Goal: Transaction & Acquisition: Purchase product/service

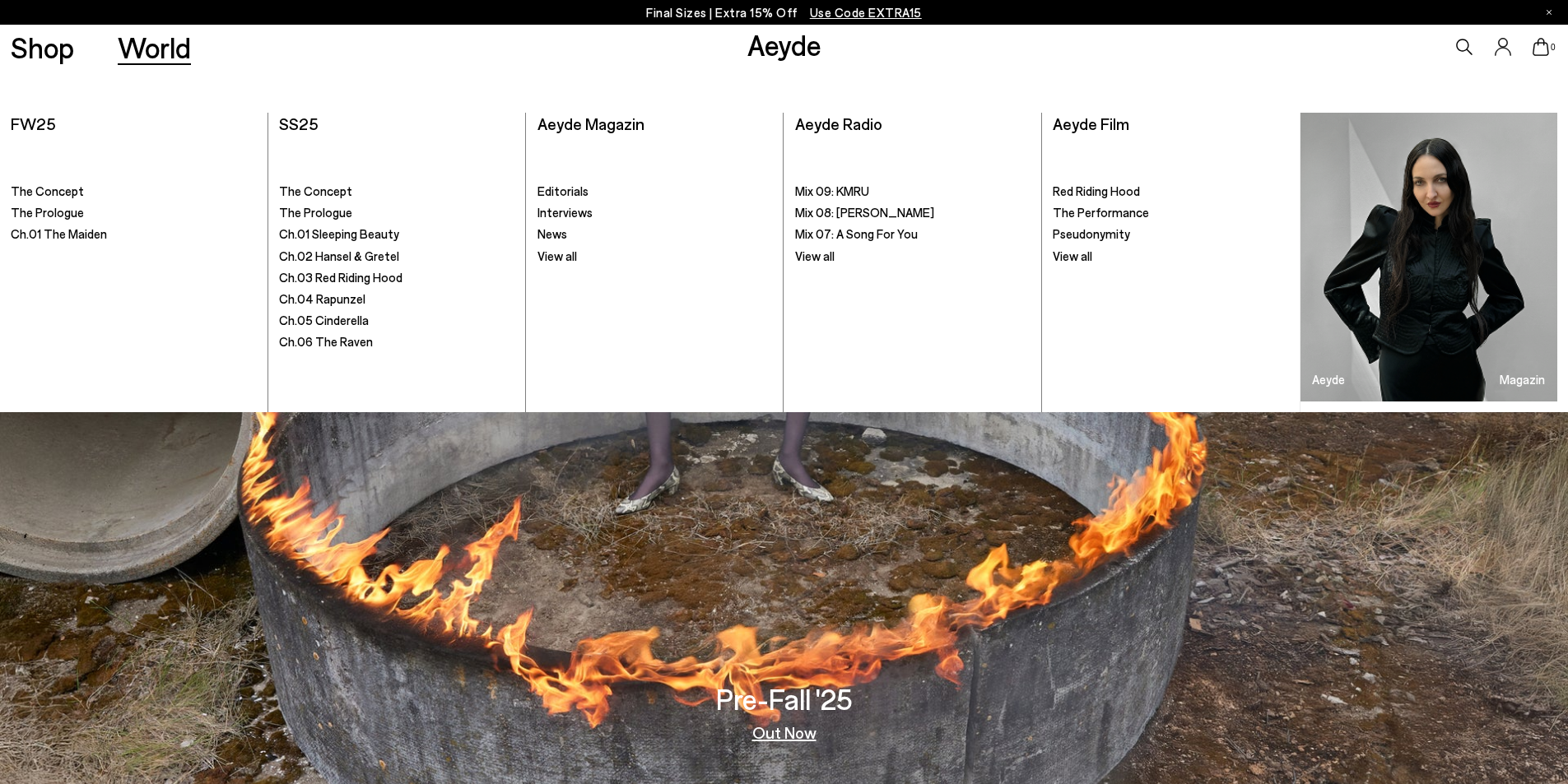
click at [728, 13] on p "Final Sizes | Extra 15% Off Use Code EXTRA15" at bounding box center [784, 13] width 276 height 21
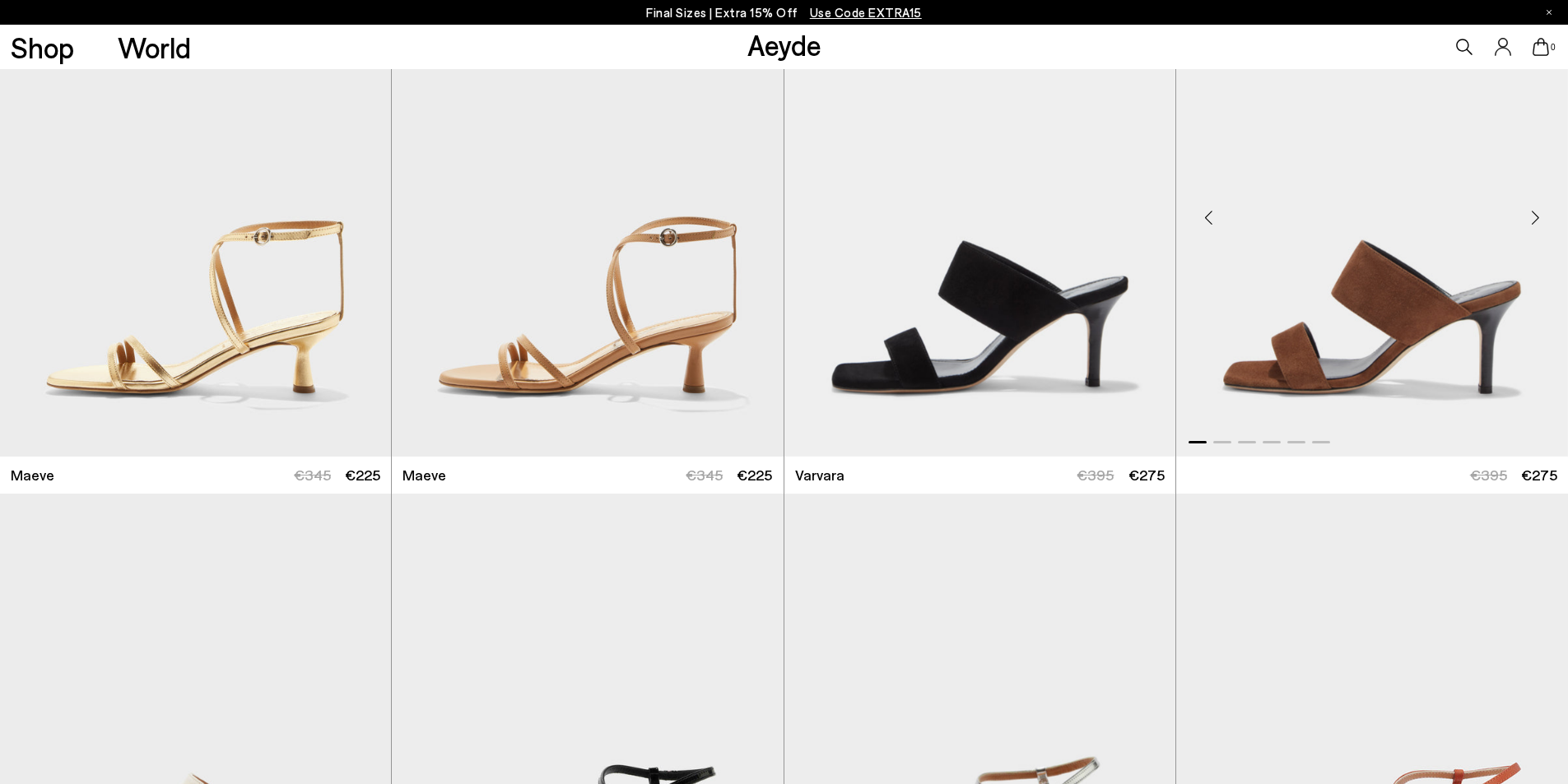
scroll to position [4936, 0]
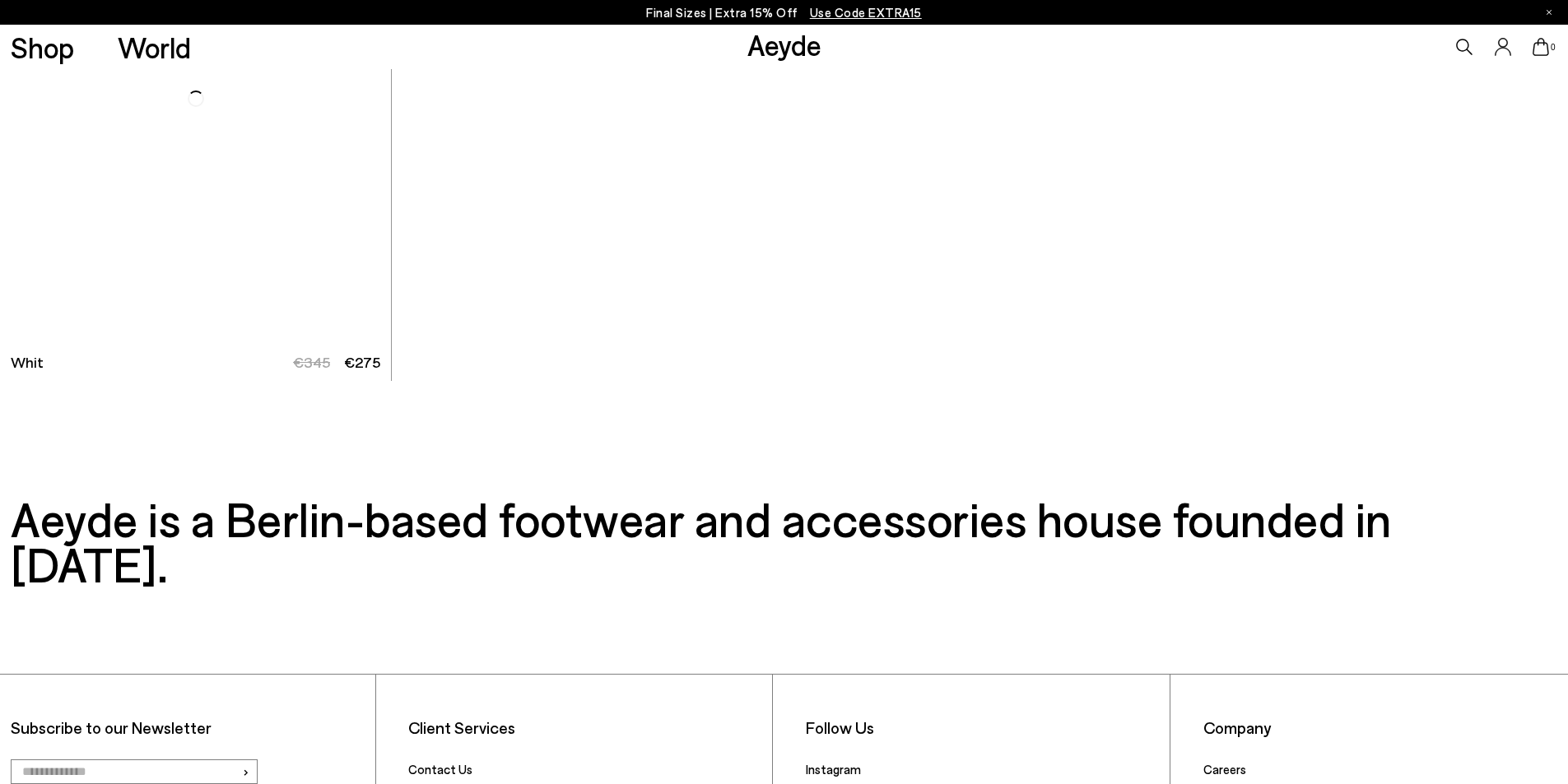
scroll to position [12916, 0]
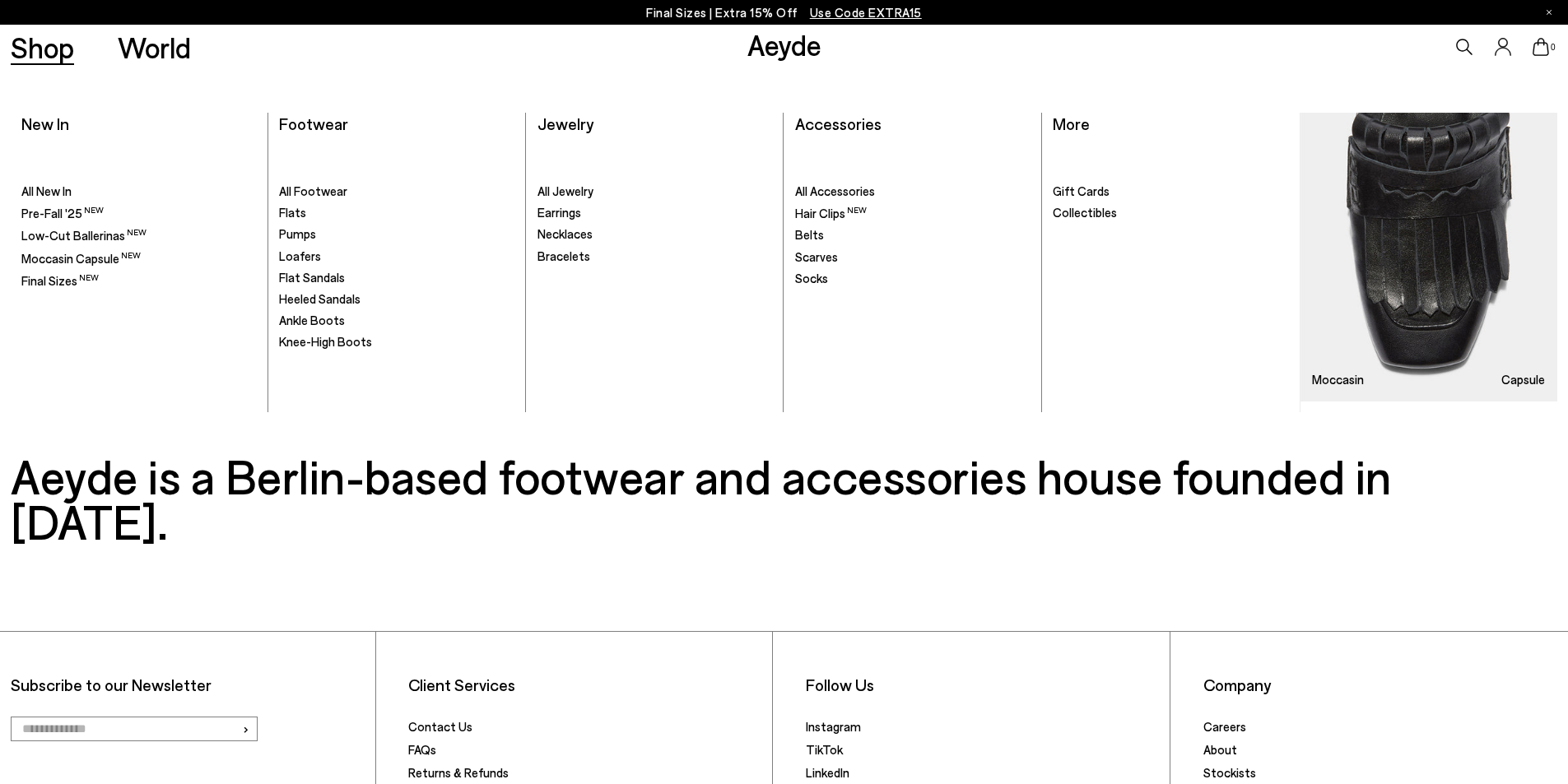
click at [42, 52] on link "Shop" at bounding box center [42, 47] width 63 height 29
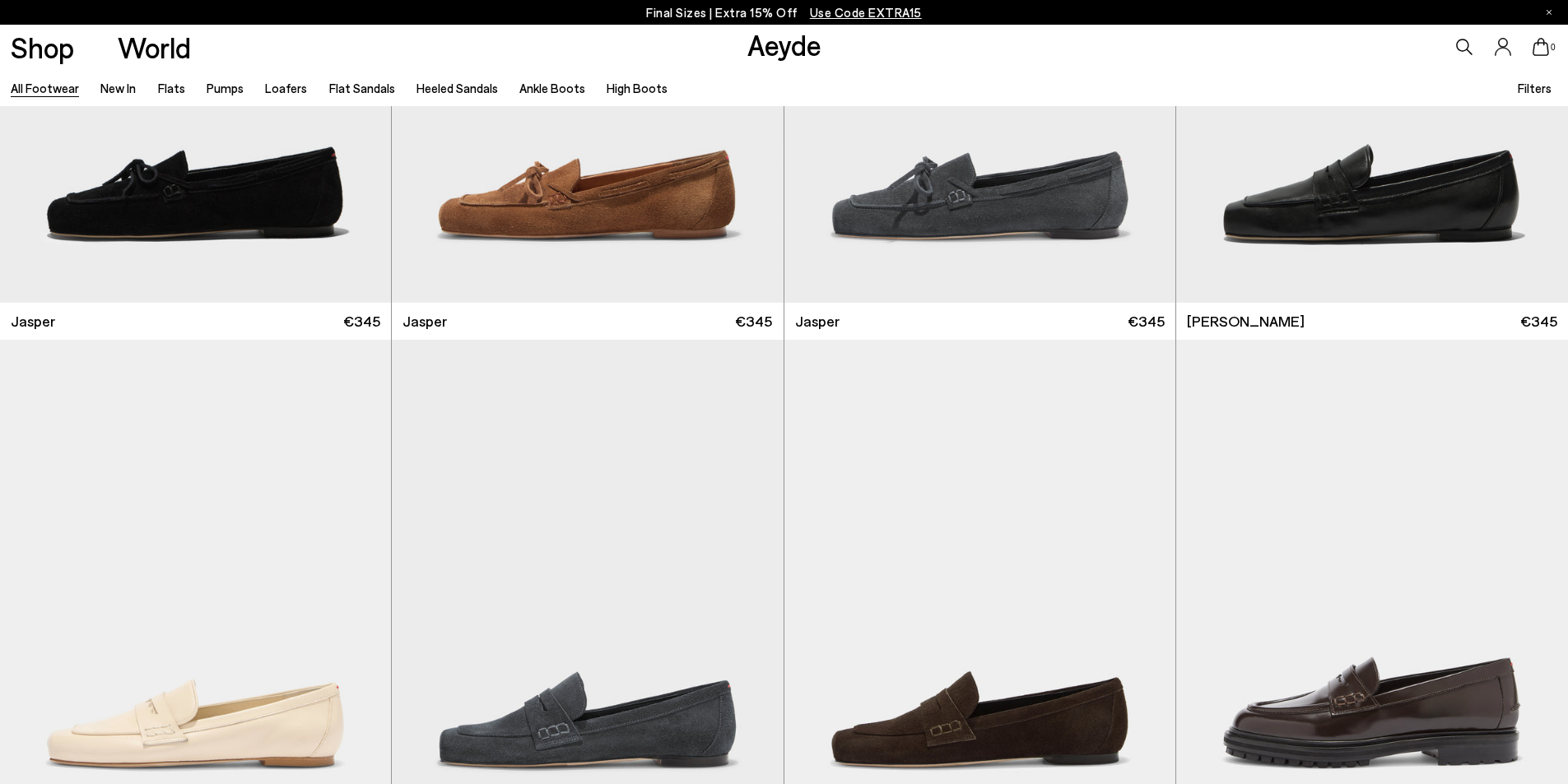
scroll to position [987, 0]
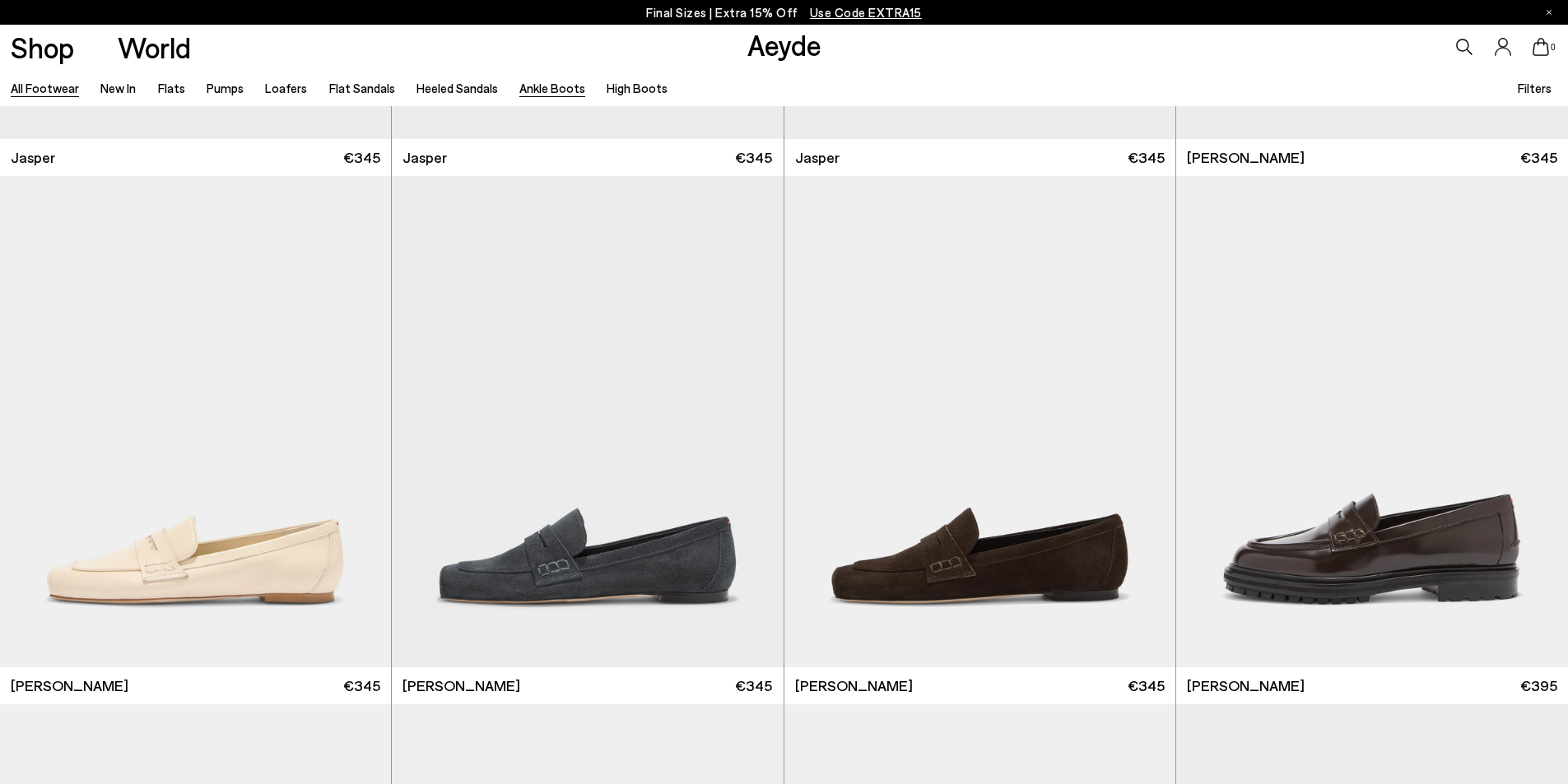
click at [550, 86] on link "Ankle Boots" at bounding box center [552, 88] width 66 height 15
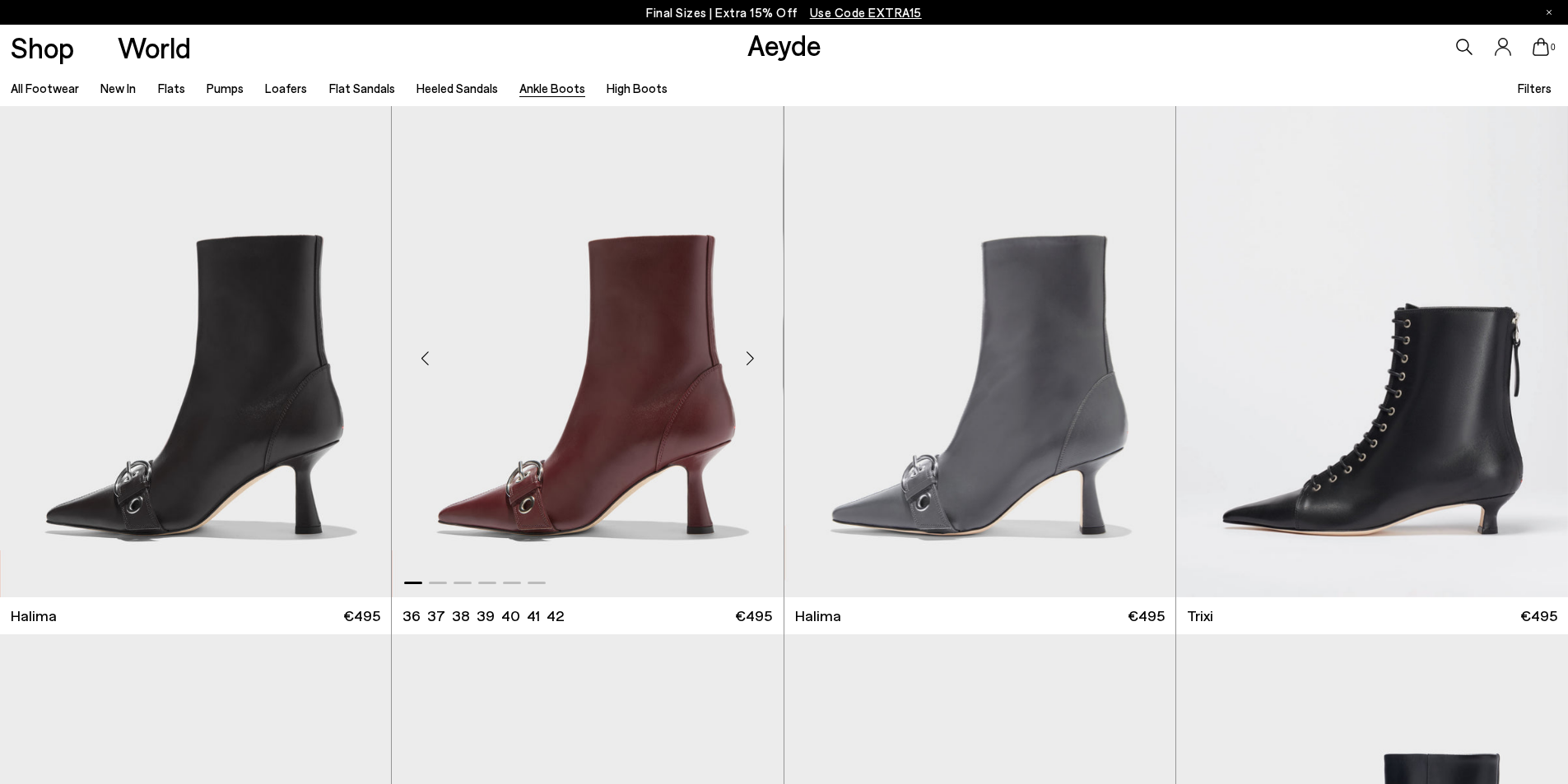
click at [754, 356] on div "Next slide" at bounding box center [750, 359] width 49 height 49
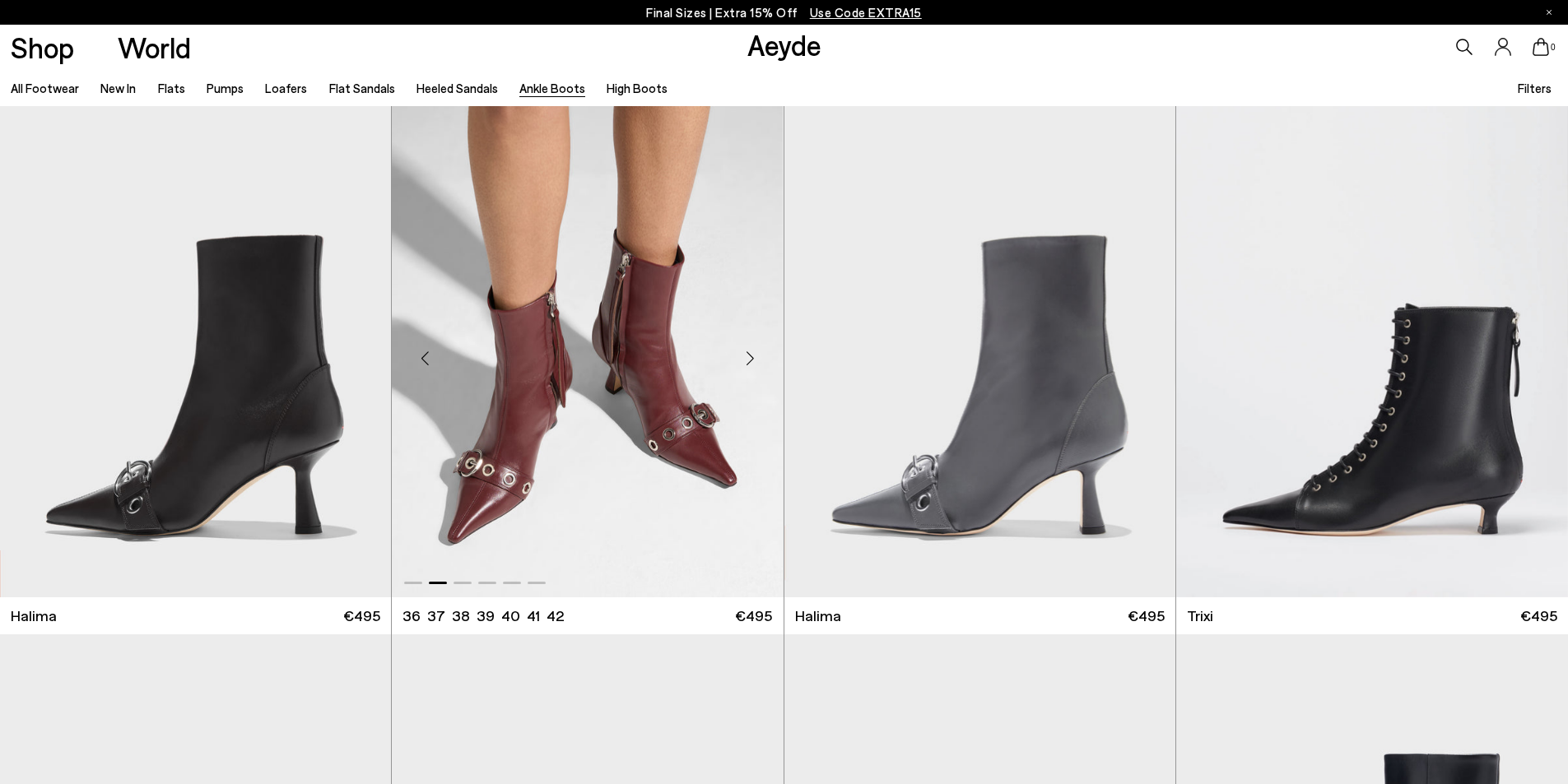
click at [754, 356] on div "Next slide" at bounding box center [750, 359] width 49 height 49
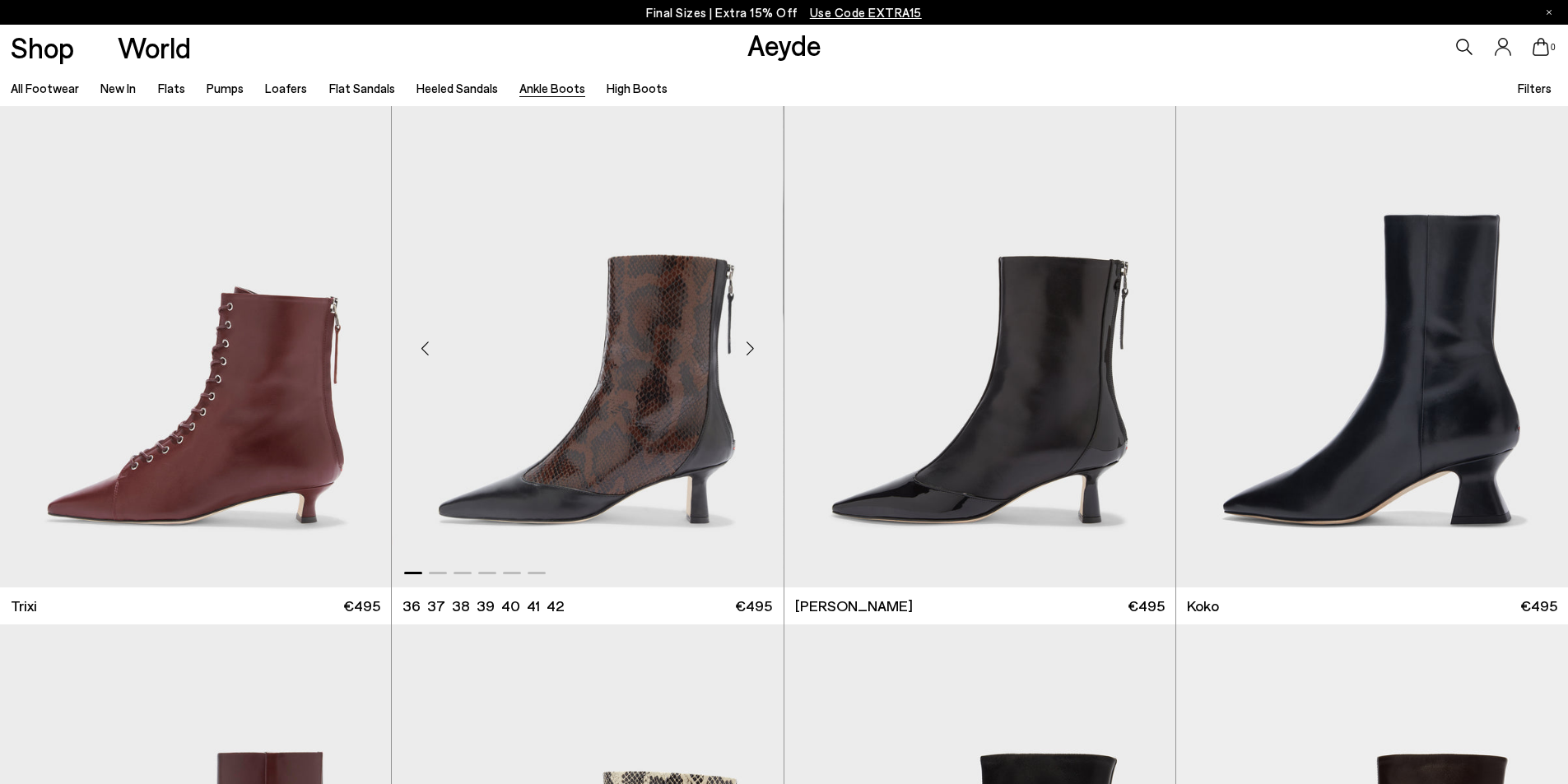
scroll to position [576, 0]
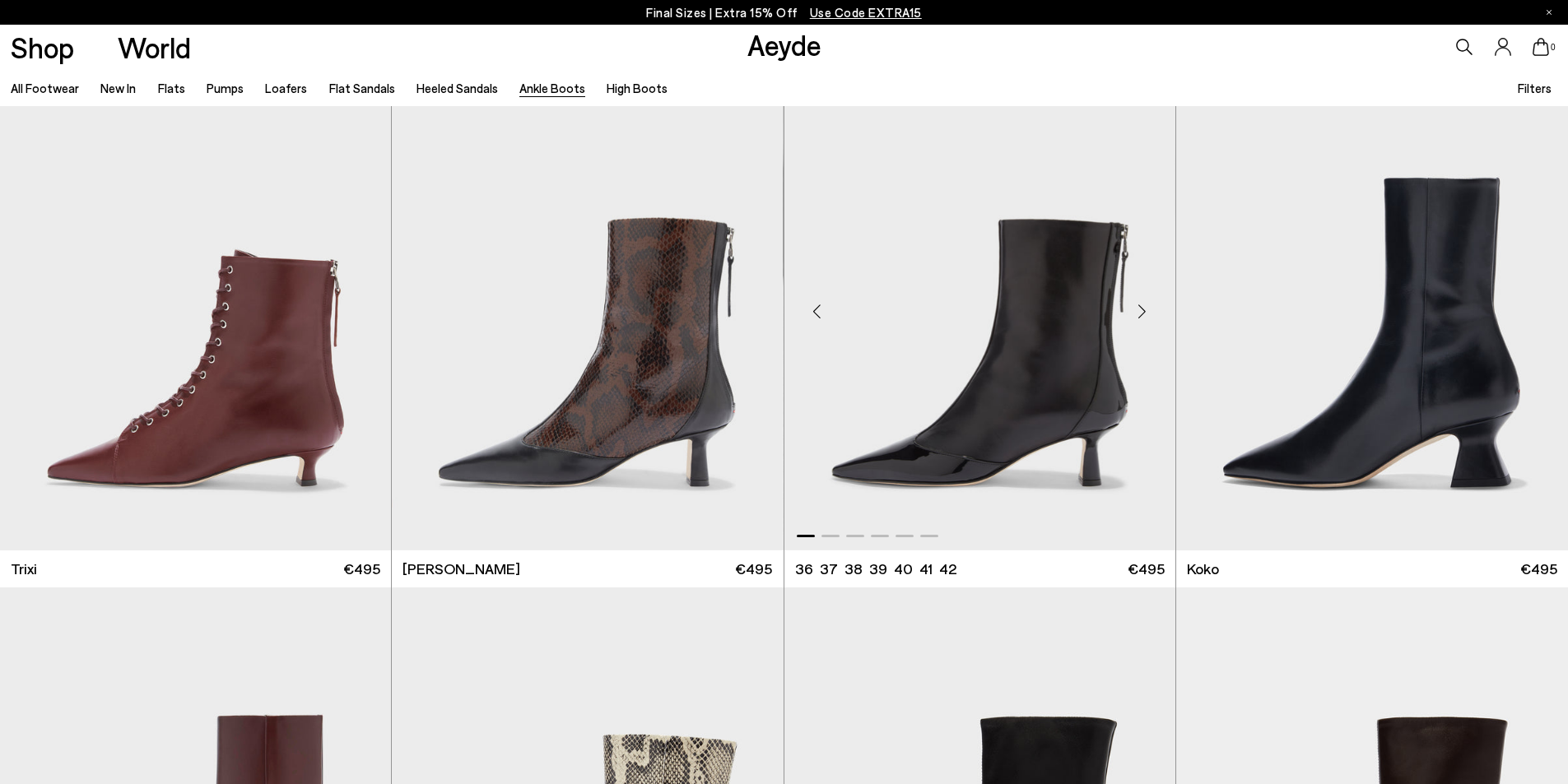
click at [1143, 312] on div "Next slide" at bounding box center [1143, 311] width 49 height 49
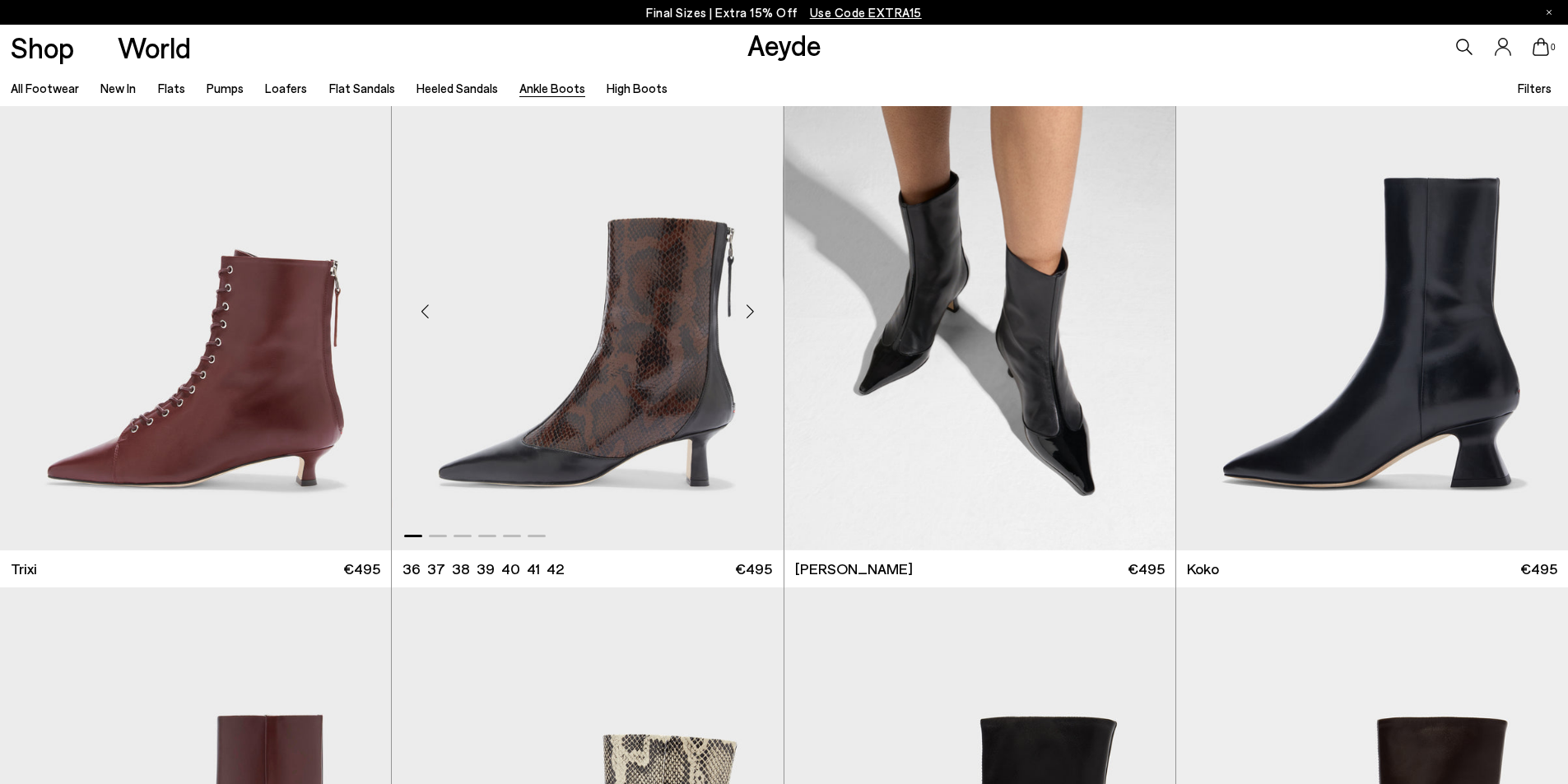
click at [749, 310] on div "Next slide" at bounding box center [750, 311] width 49 height 49
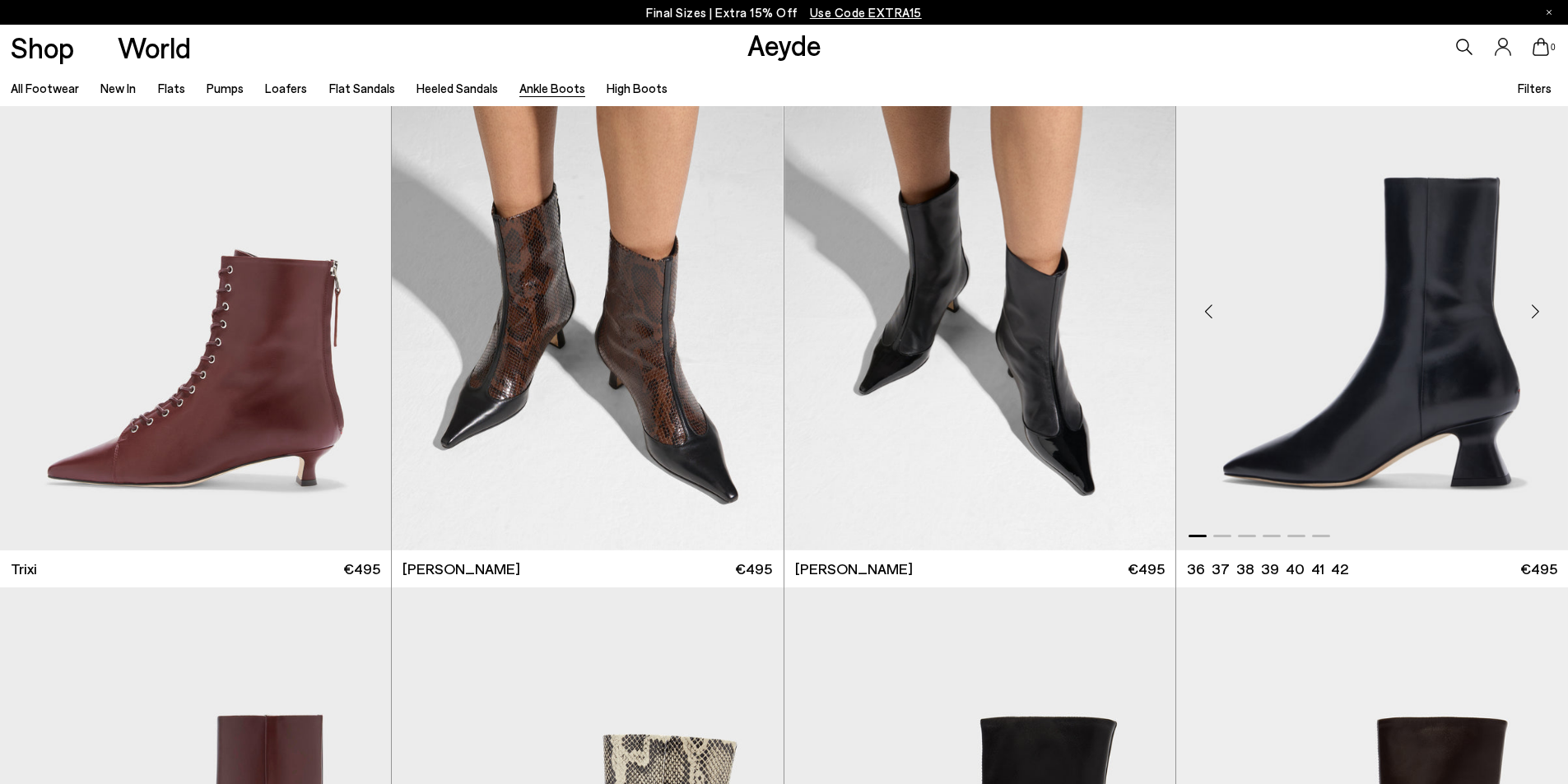
click at [1537, 306] on div "Next slide" at bounding box center [1535, 311] width 49 height 49
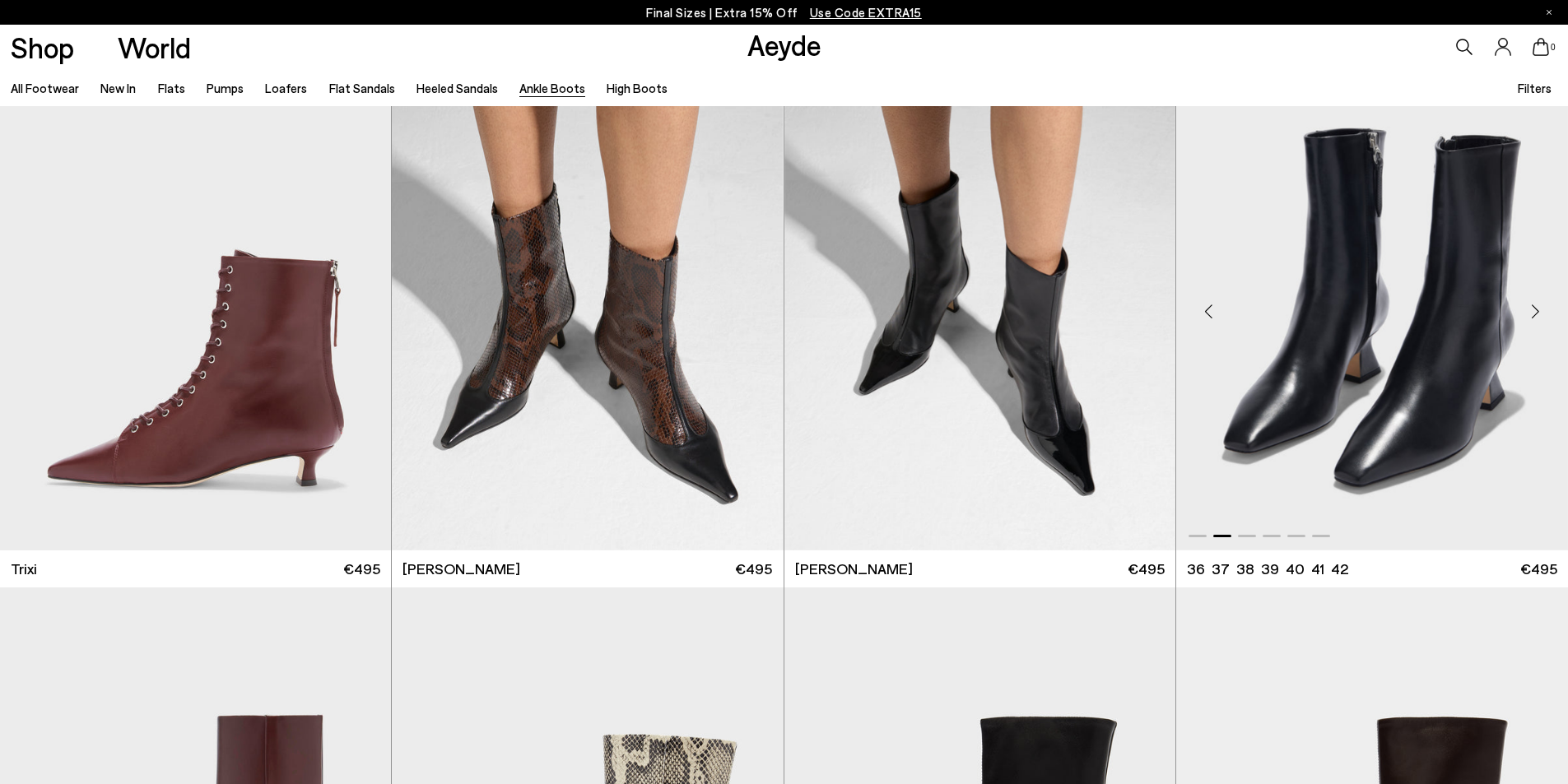
click at [1537, 306] on div "Next slide" at bounding box center [1535, 311] width 49 height 49
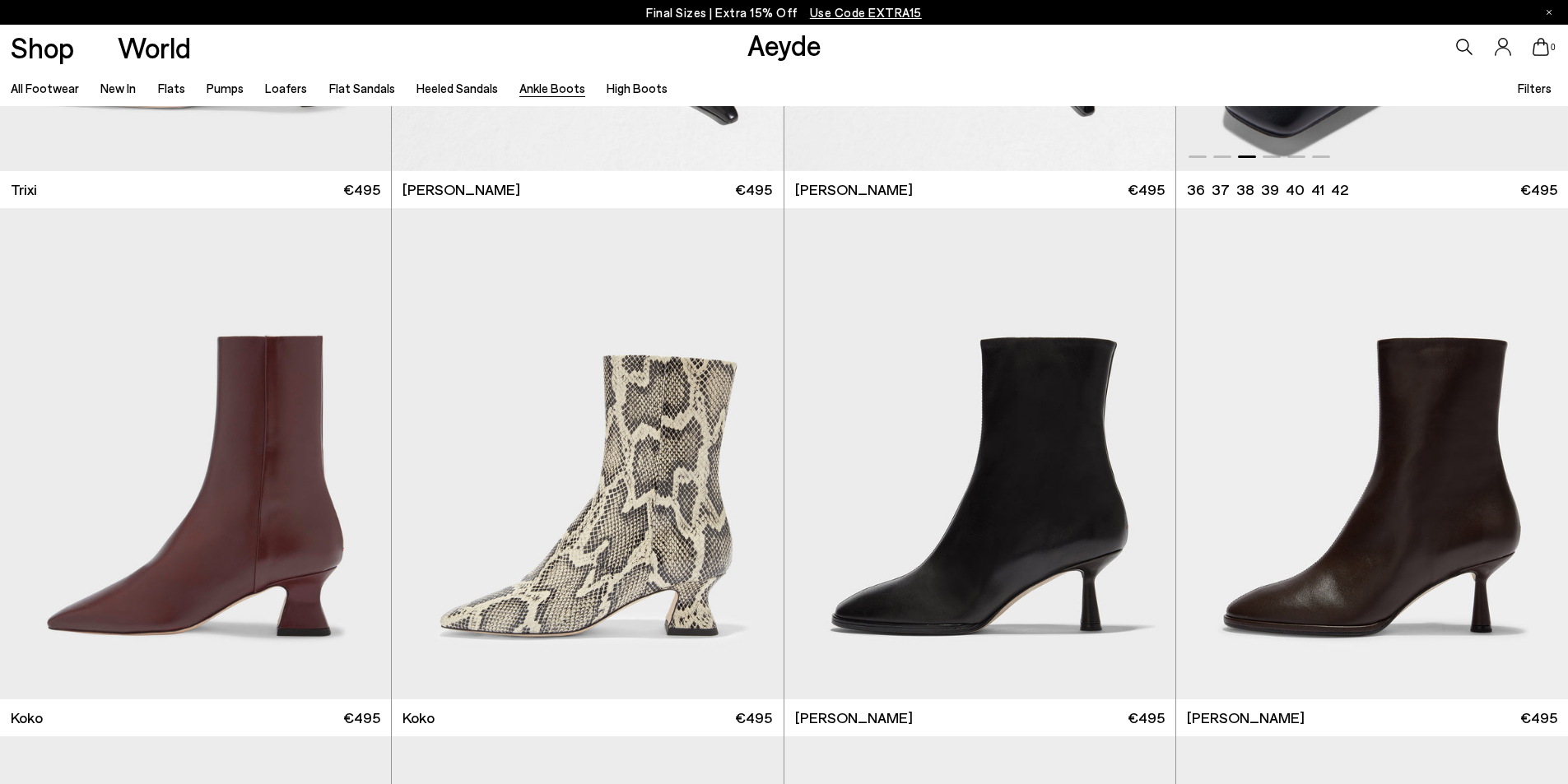
scroll to position [987, 0]
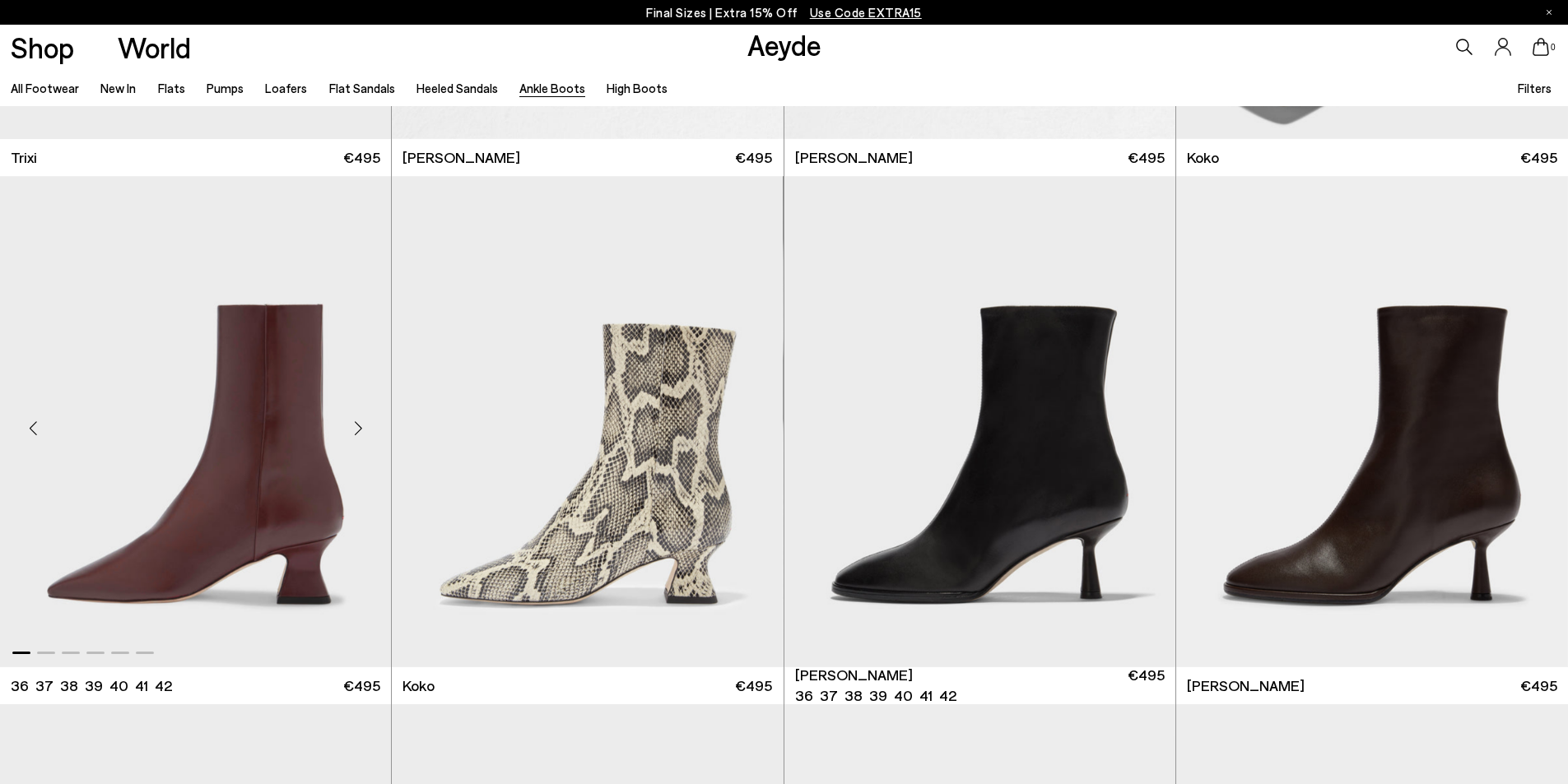
click at [355, 431] on div "Next slide" at bounding box center [358, 428] width 49 height 49
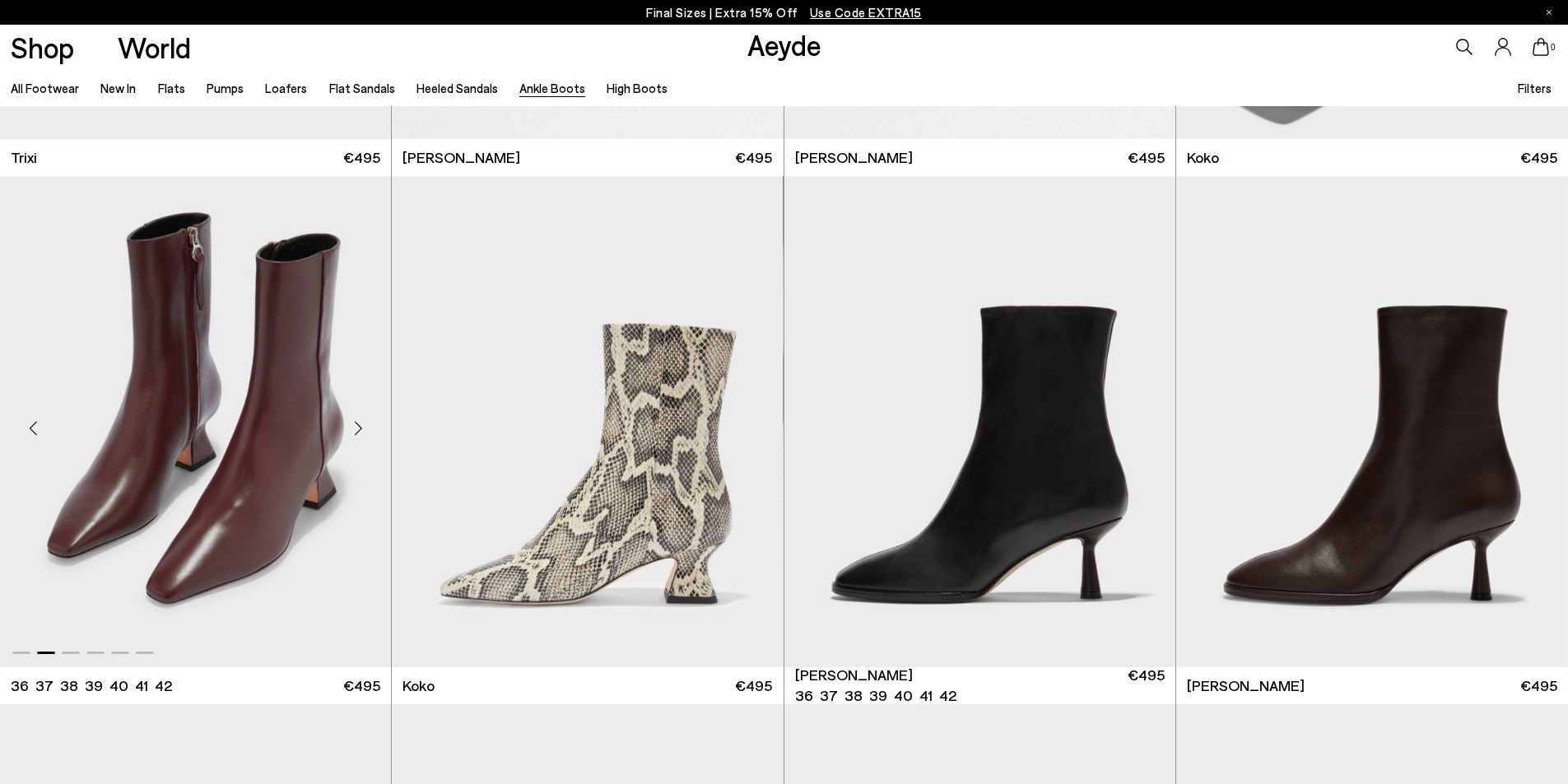
click at [355, 431] on div "Next slide" at bounding box center [358, 428] width 49 height 49
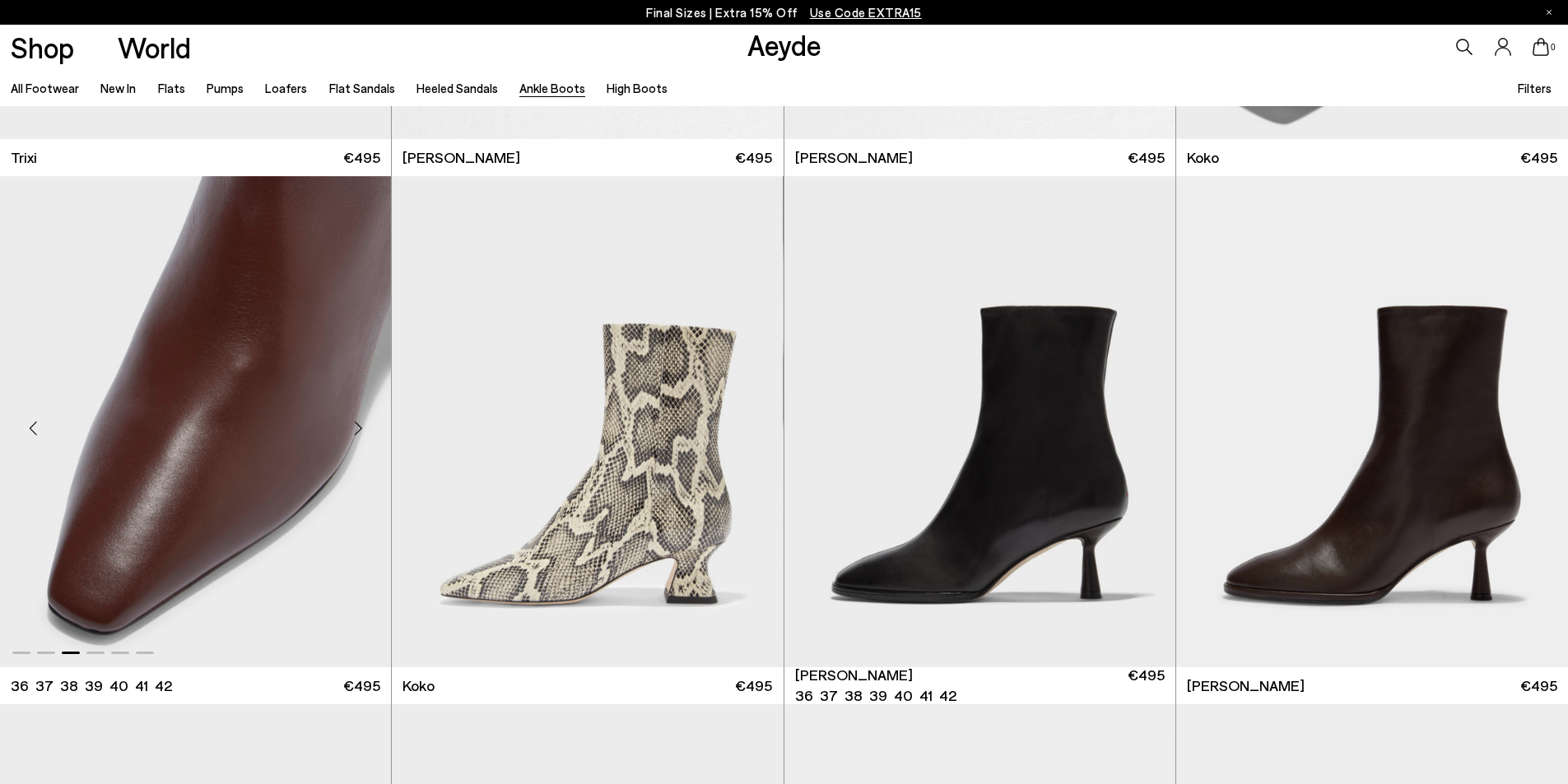
click at [359, 424] on div "Next slide" at bounding box center [358, 428] width 49 height 49
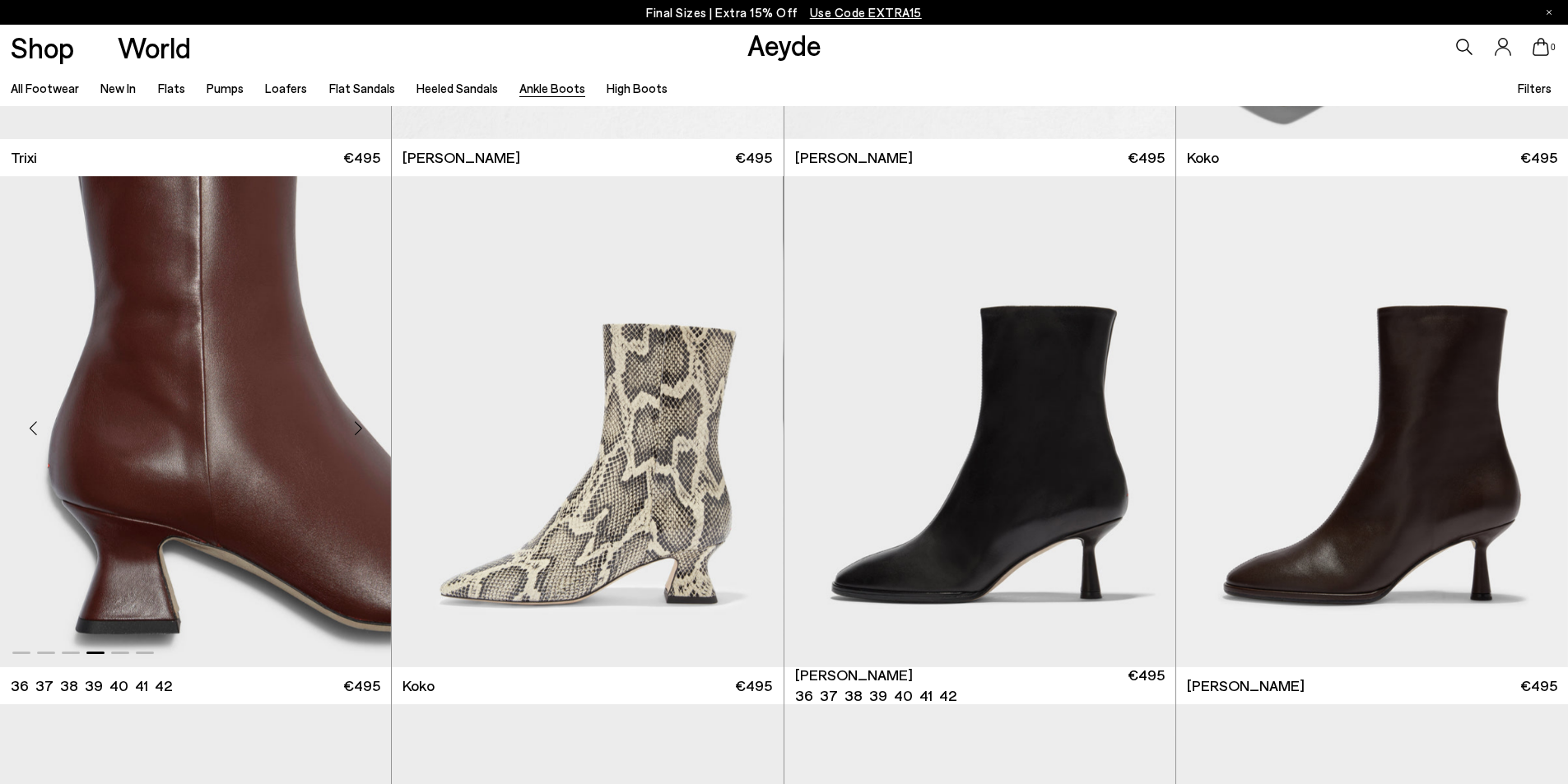
click at [359, 424] on div "Next slide" at bounding box center [358, 428] width 49 height 49
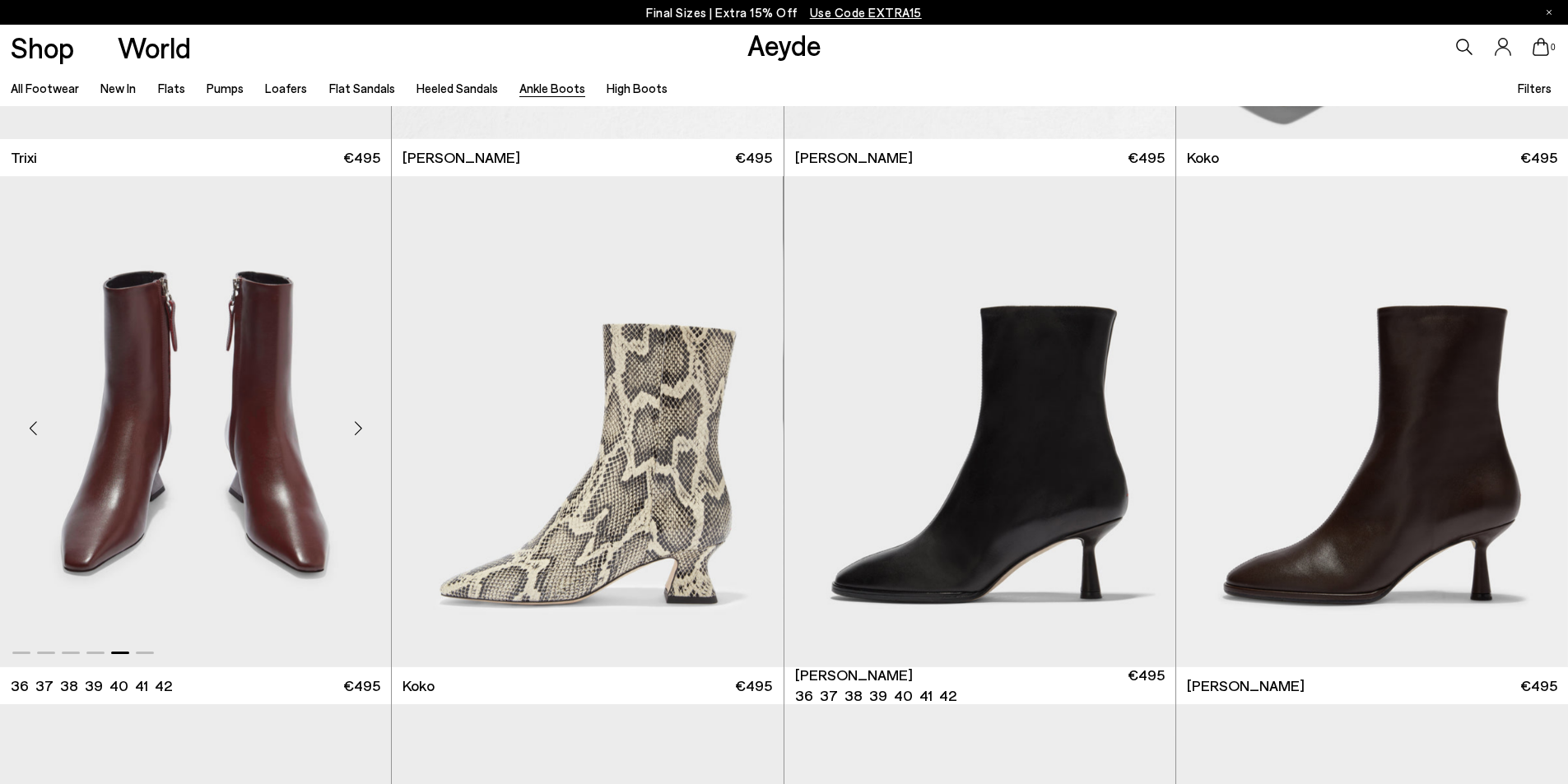
click at [359, 424] on div "Next slide" at bounding box center [358, 428] width 49 height 49
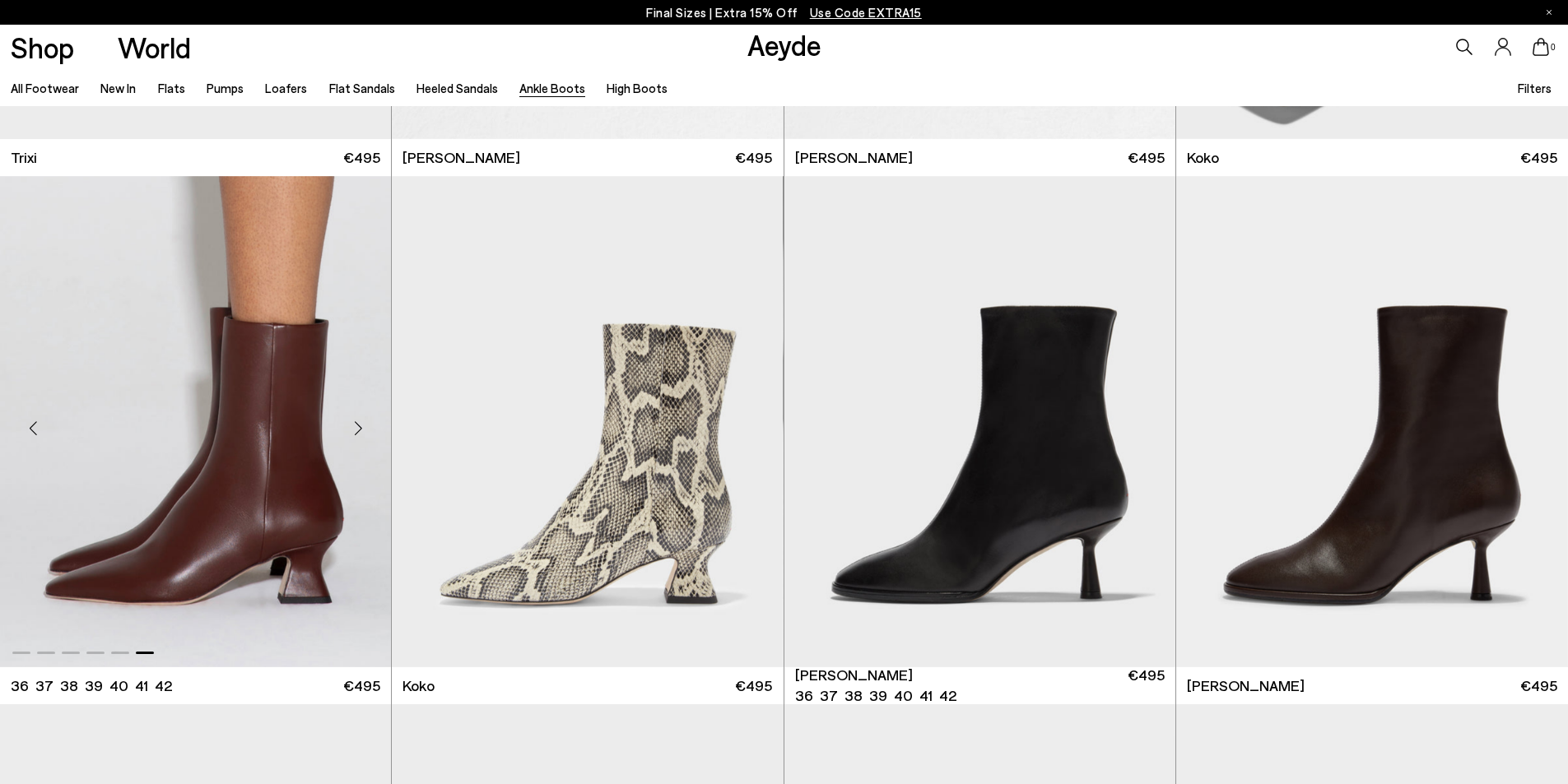
click at [359, 424] on div "Next slide" at bounding box center [358, 428] width 49 height 49
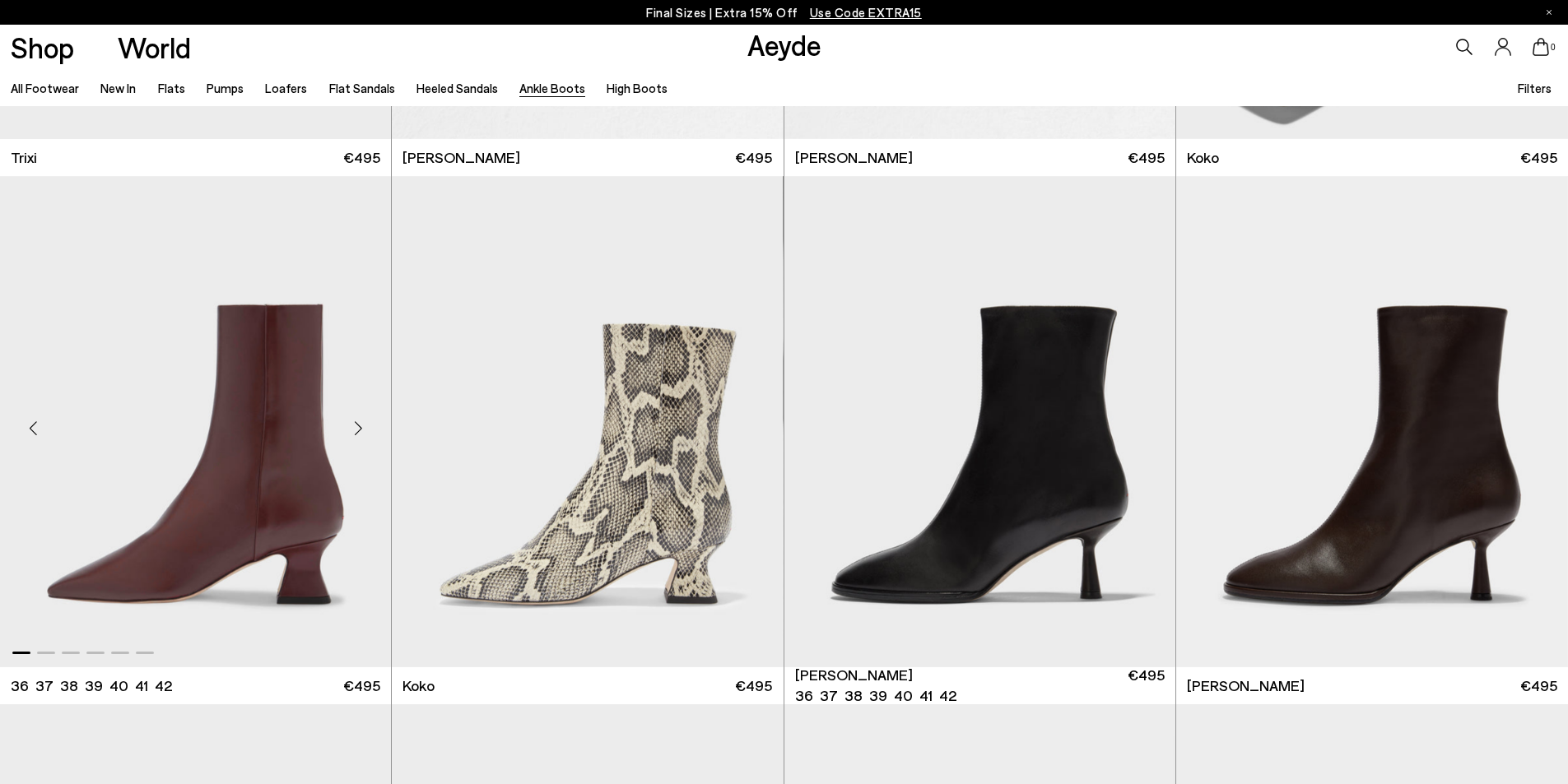
click at [359, 424] on div "Next slide" at bounding box center [358, 428] width 49 height 49
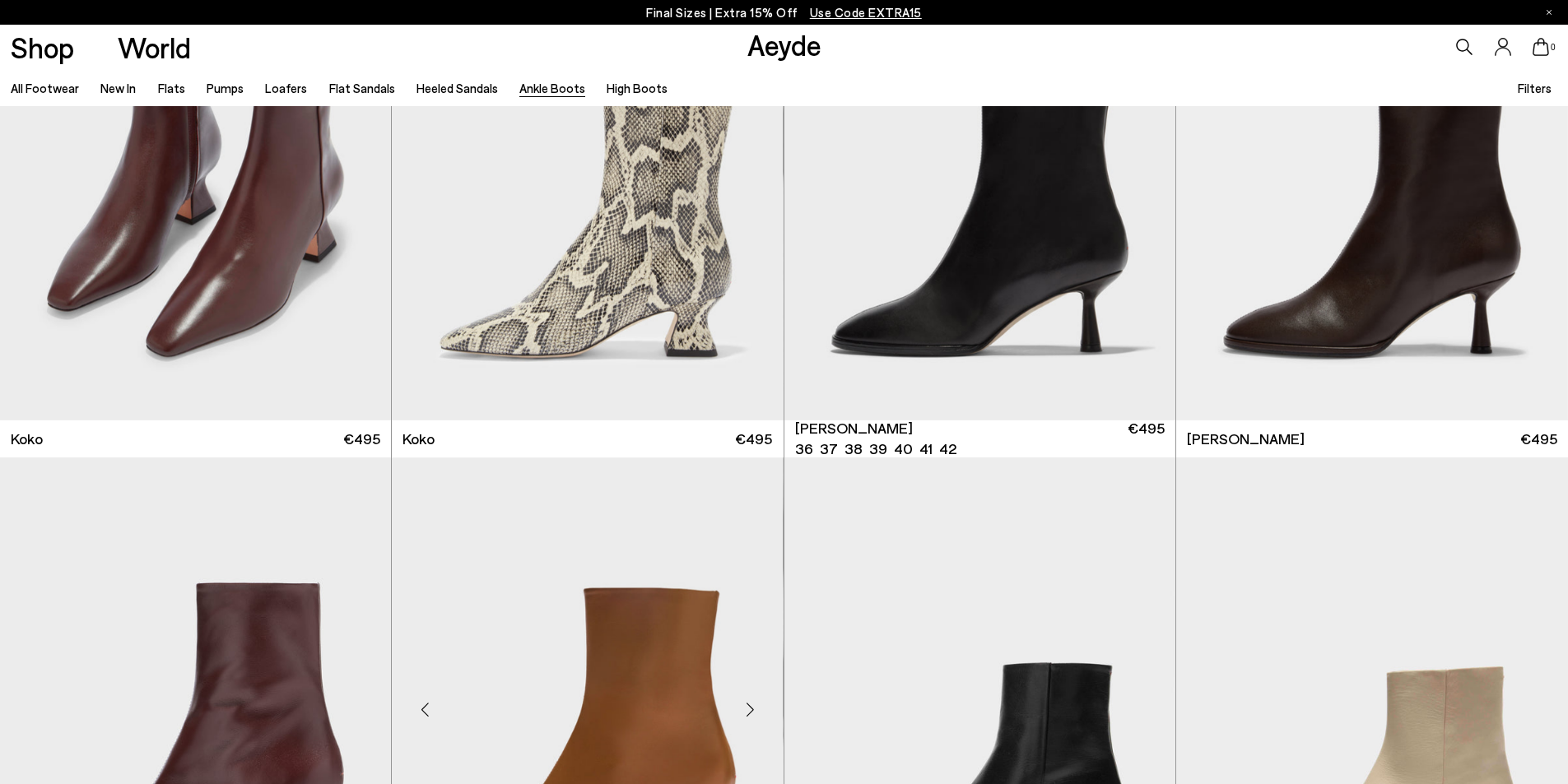
scroll to position [1563, 0]
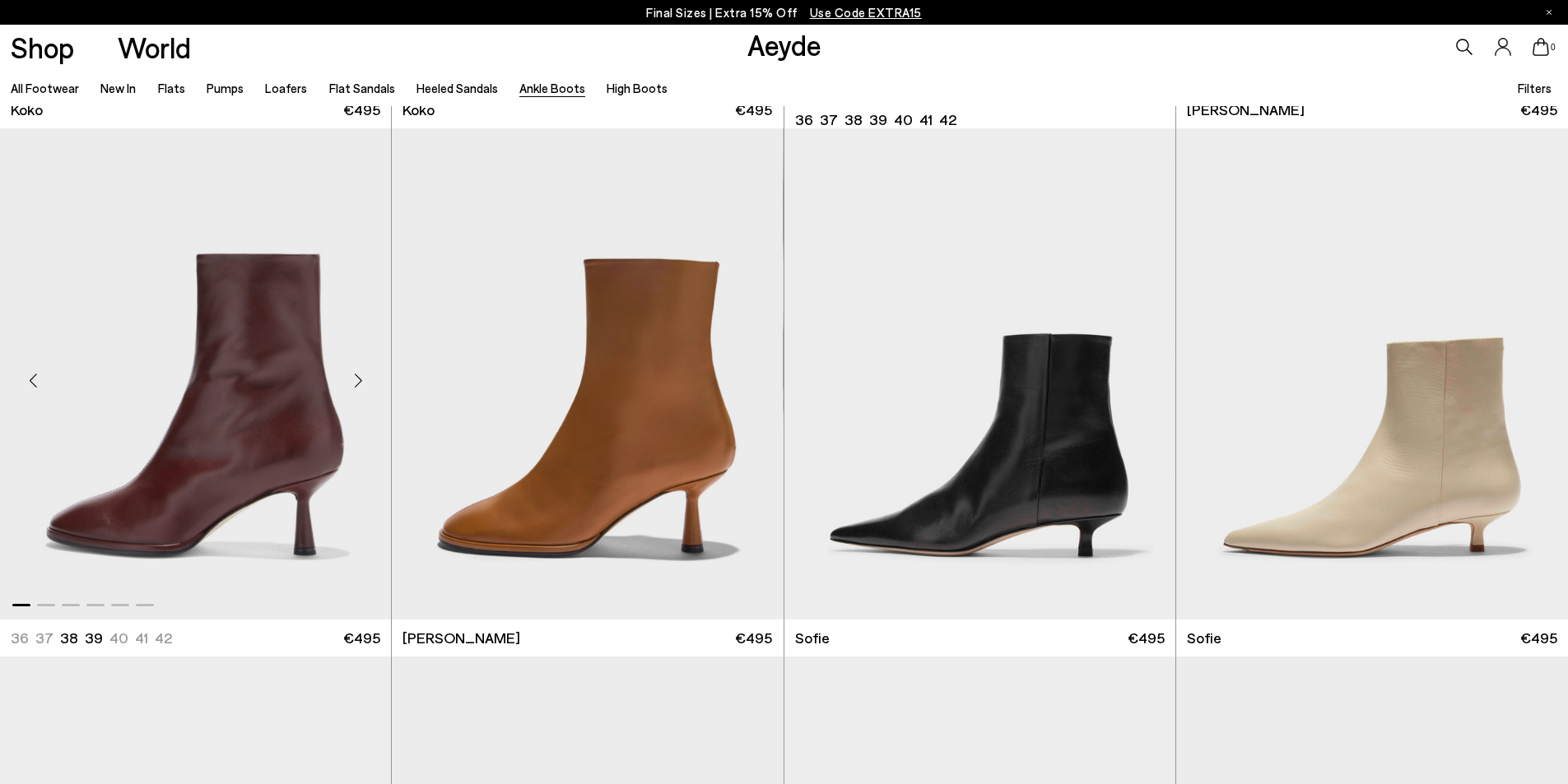
click at [362, 377] on div "Next slide" at bounding box center [358, 380] width 49 height 49
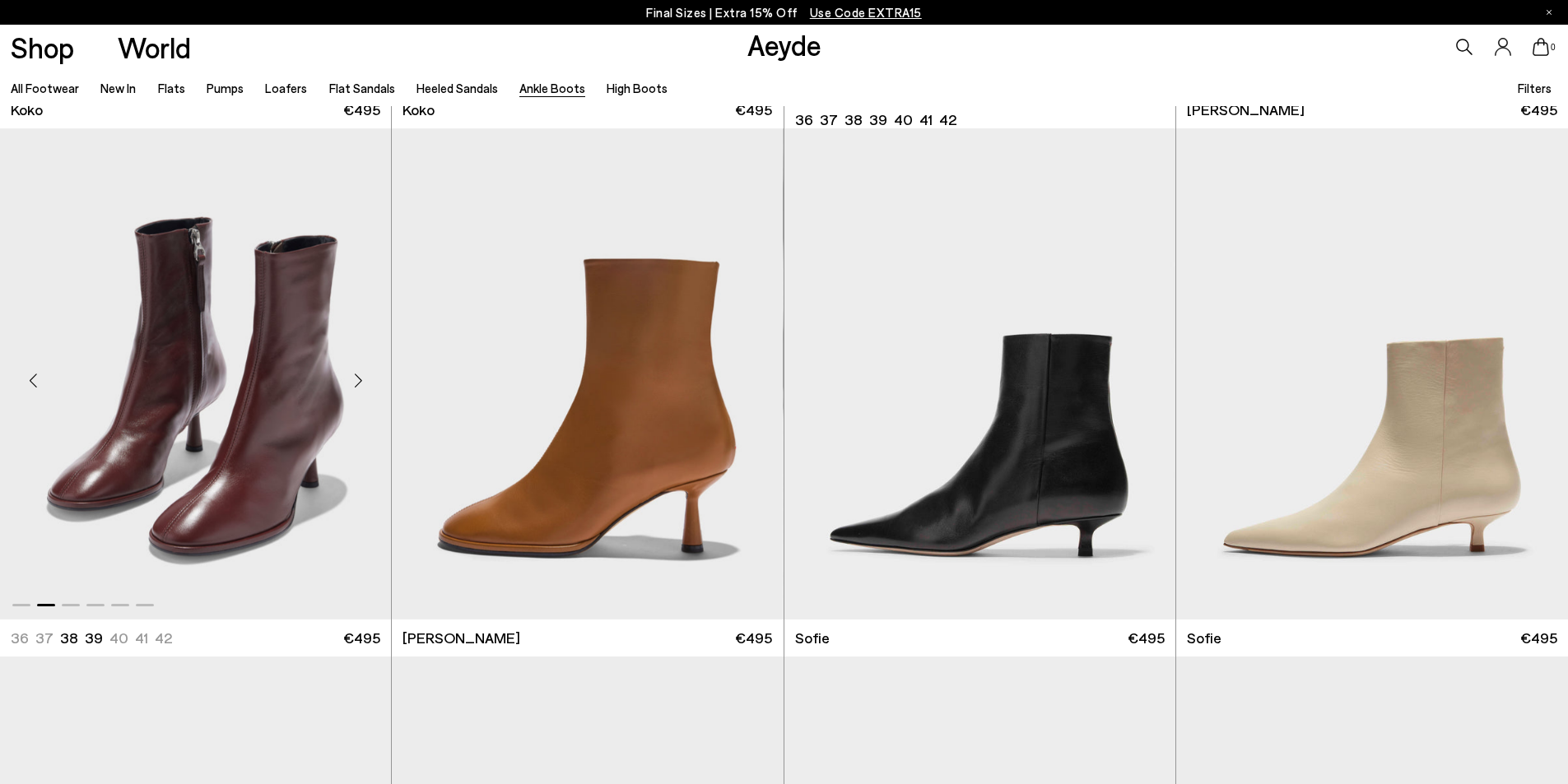
click at [362, 377] on div "Next slide" at bounding box center [358, 380] width 49 height 49
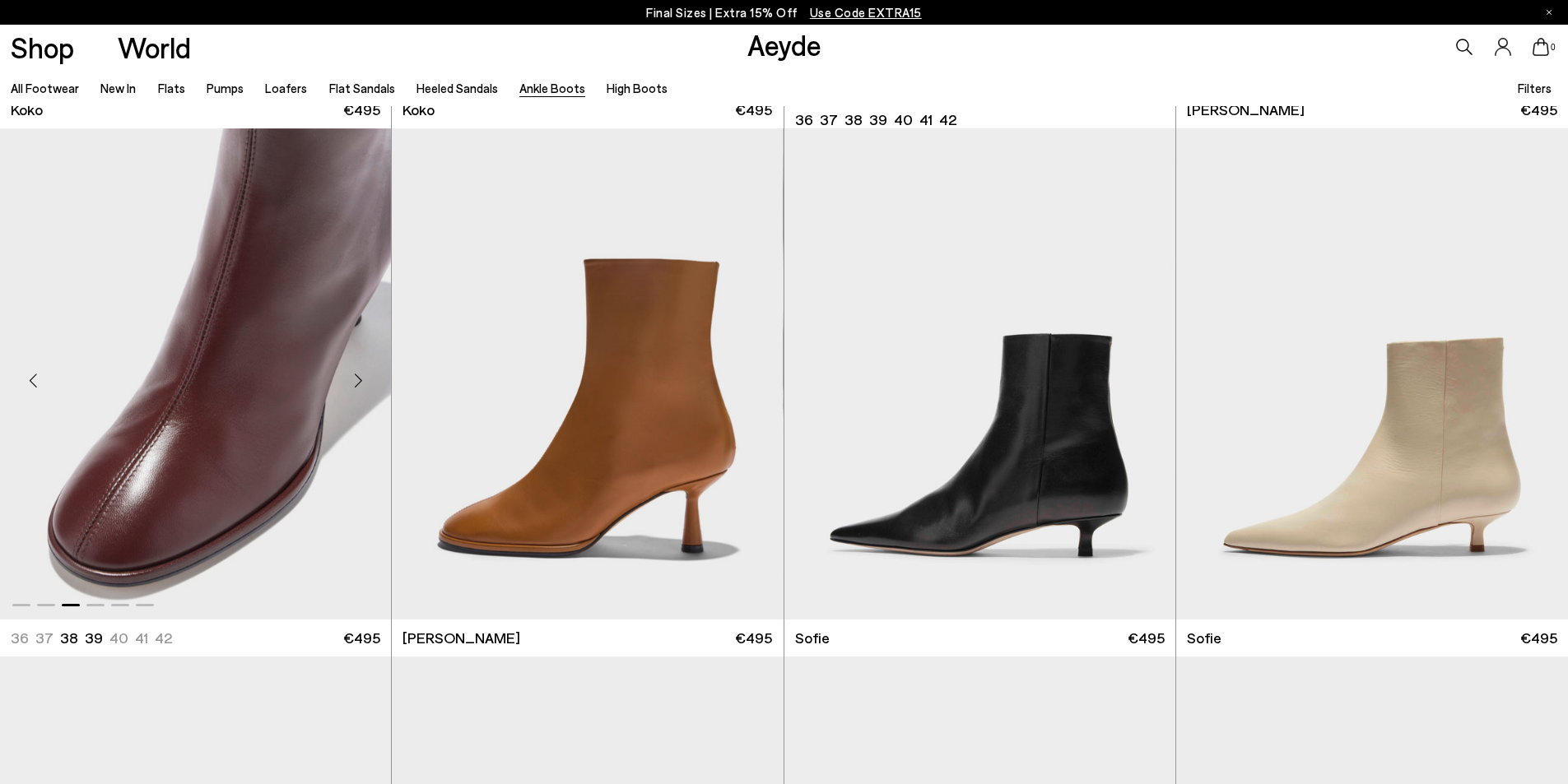
click at [362, 377] on div "Next slide" at bounding box center [358, 380] width 49 height 49
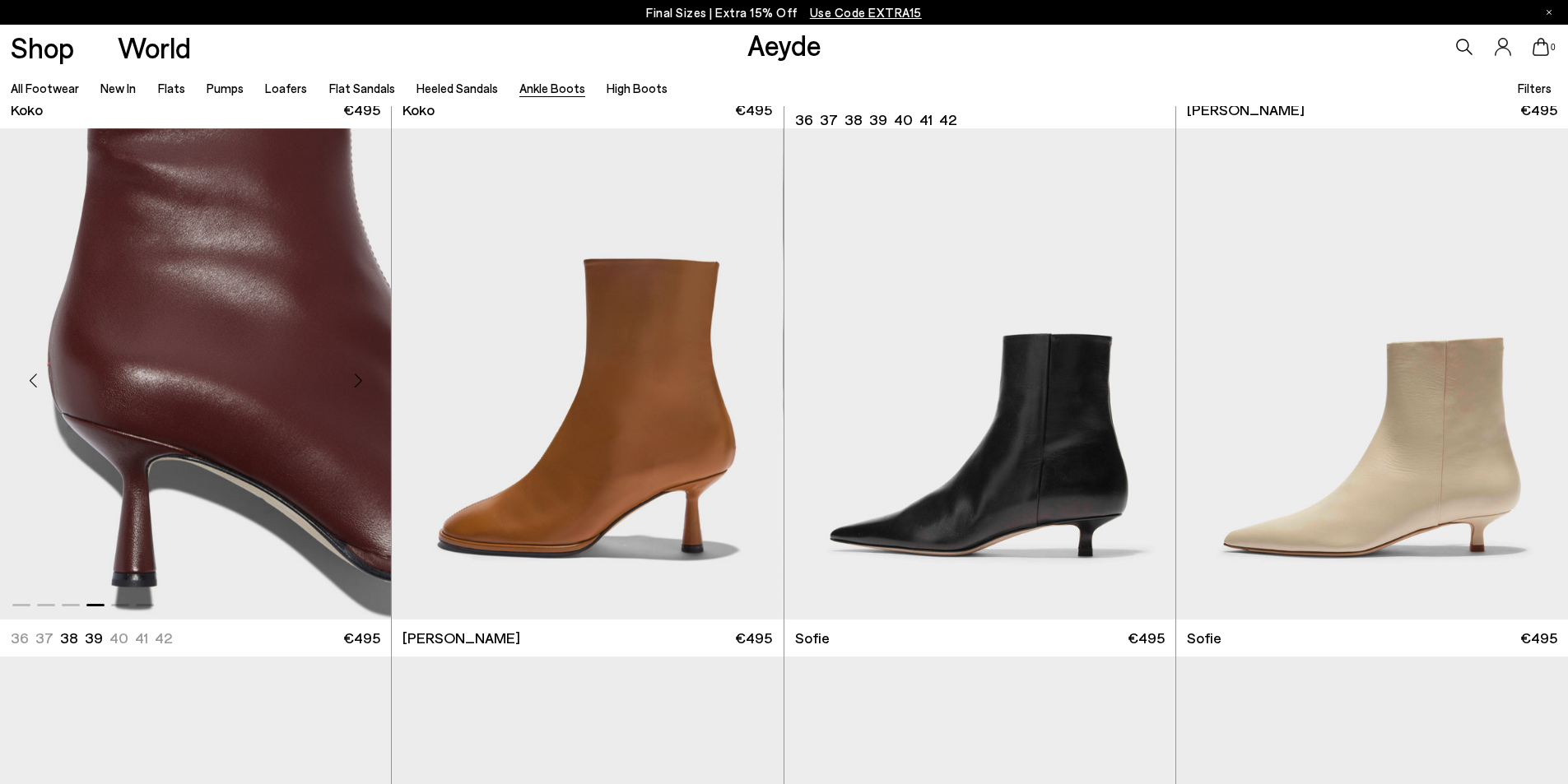
click at [362, 377] on div "Next slide" at bounding box center [358, 380] width 49 height 49
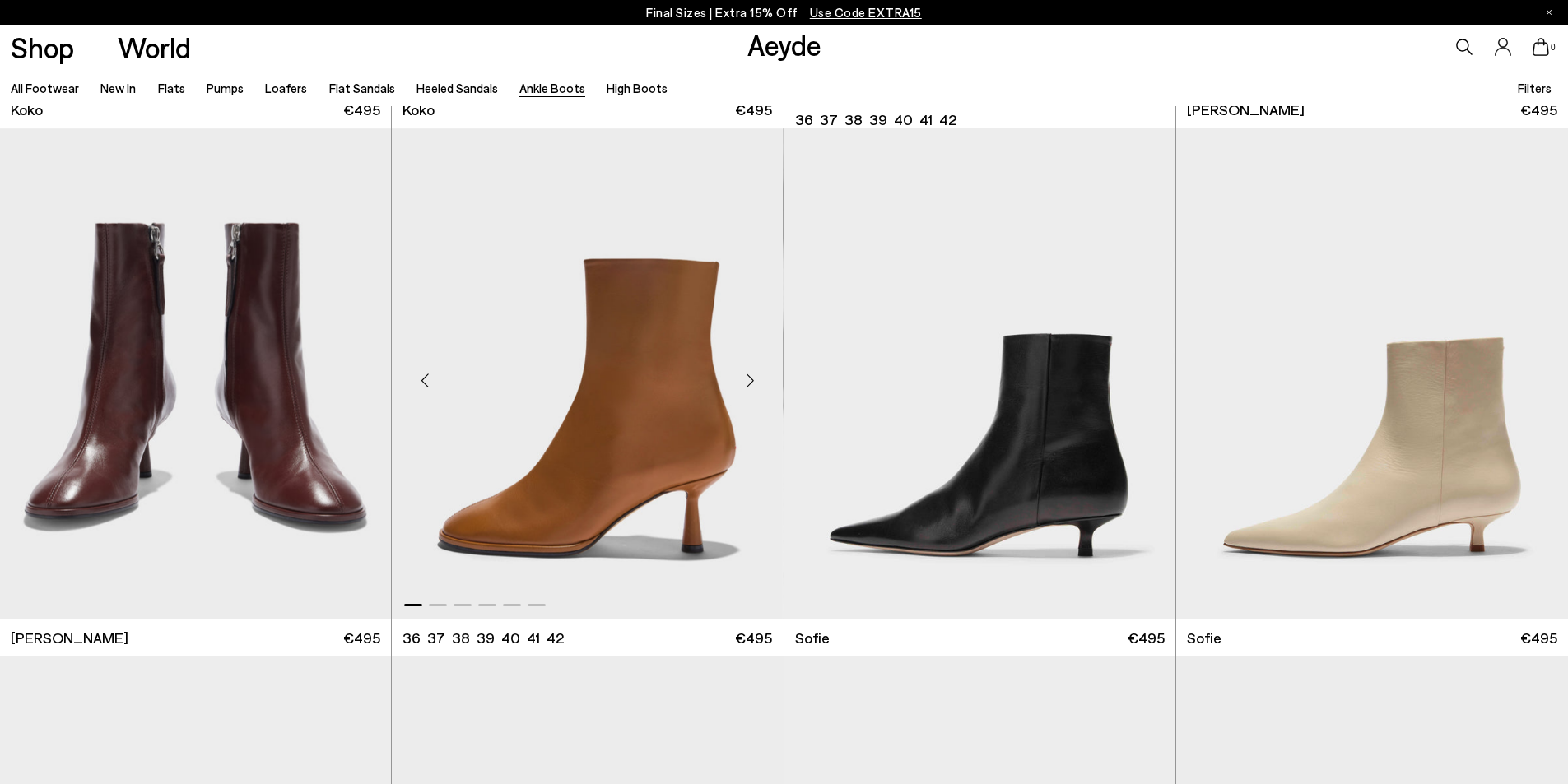
click at [749, 374] on div "Next slide" at bounding box center [750, 380] width 49 height 49
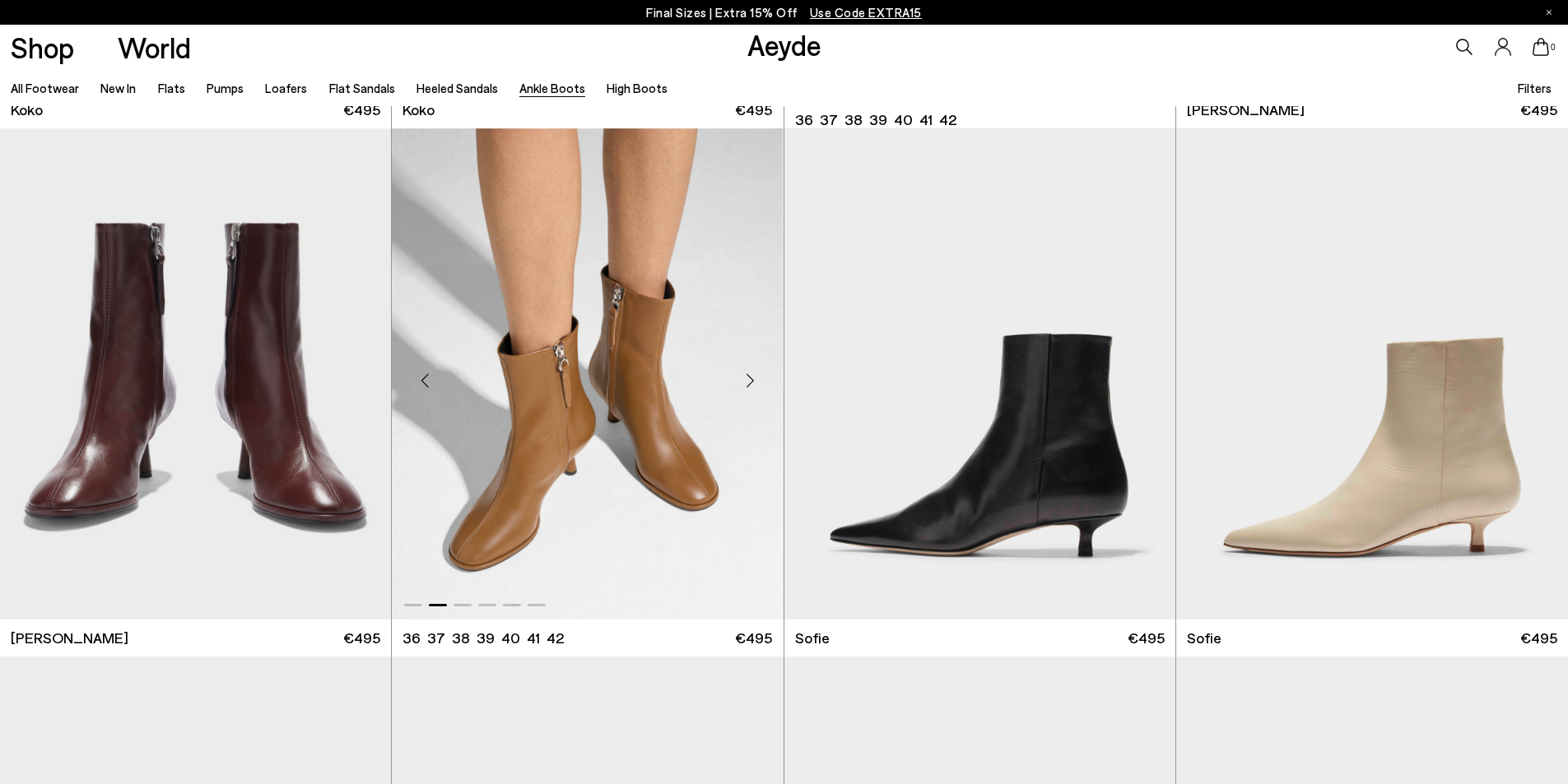
click at [749, 374] on div "Next slide" at bounding box center [750, 380] width 49 height 49
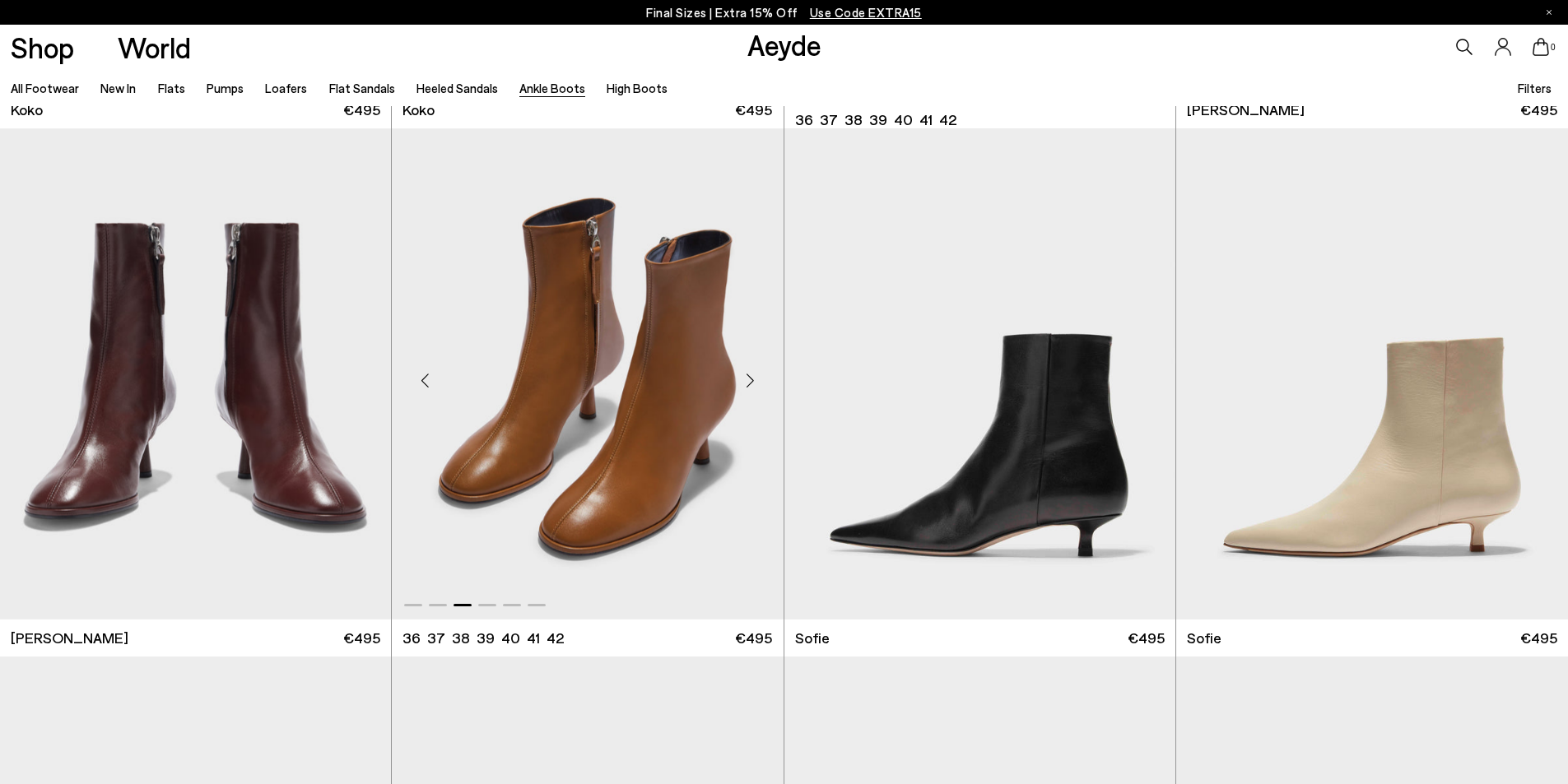
click at [749, 374] on div "Next slide" at bounding box center [750, 380] width 49 height 49
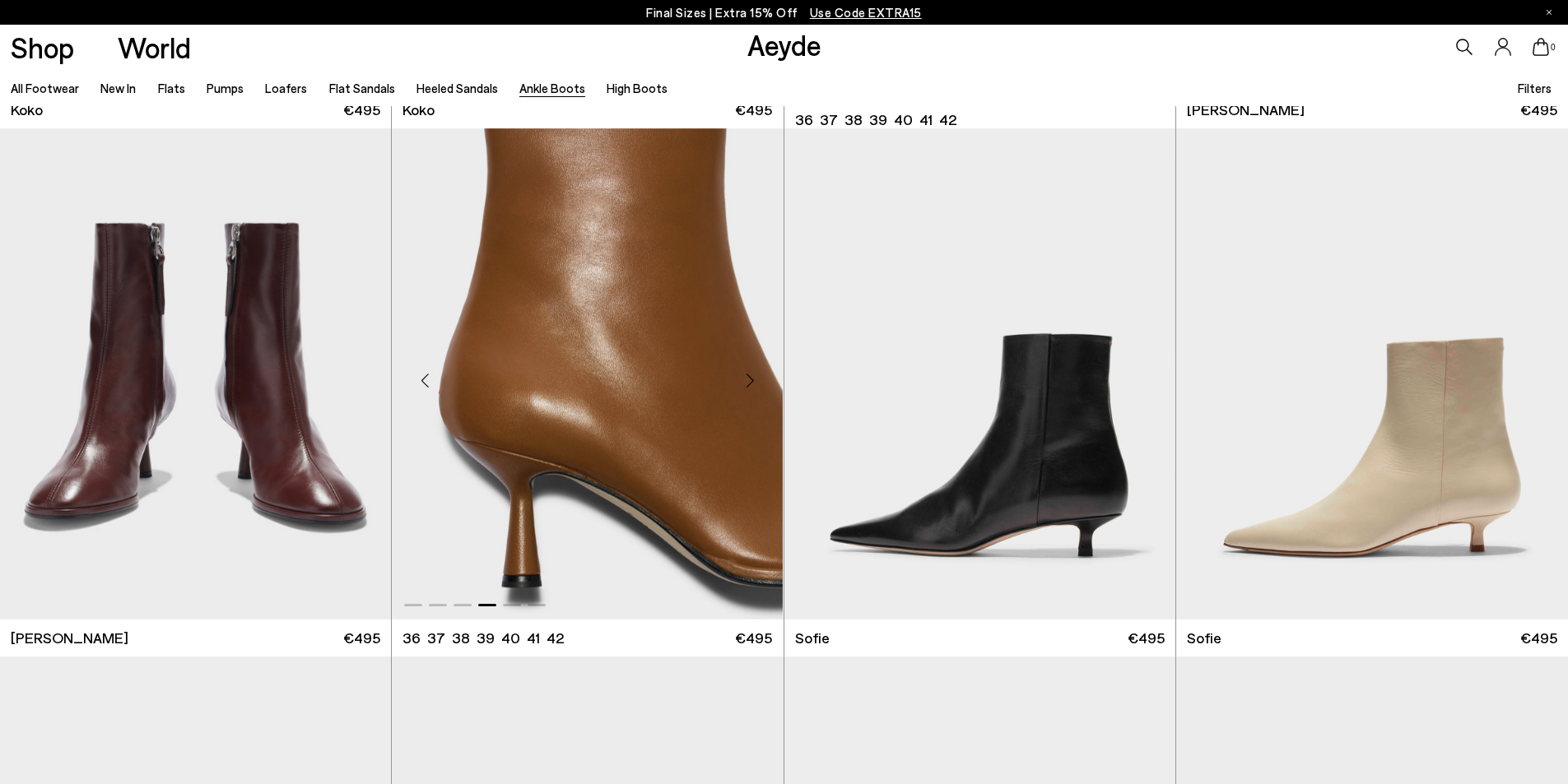
click at [749, 374] on div "Next slide" at bounding box center [750, 380] width 49 height 49
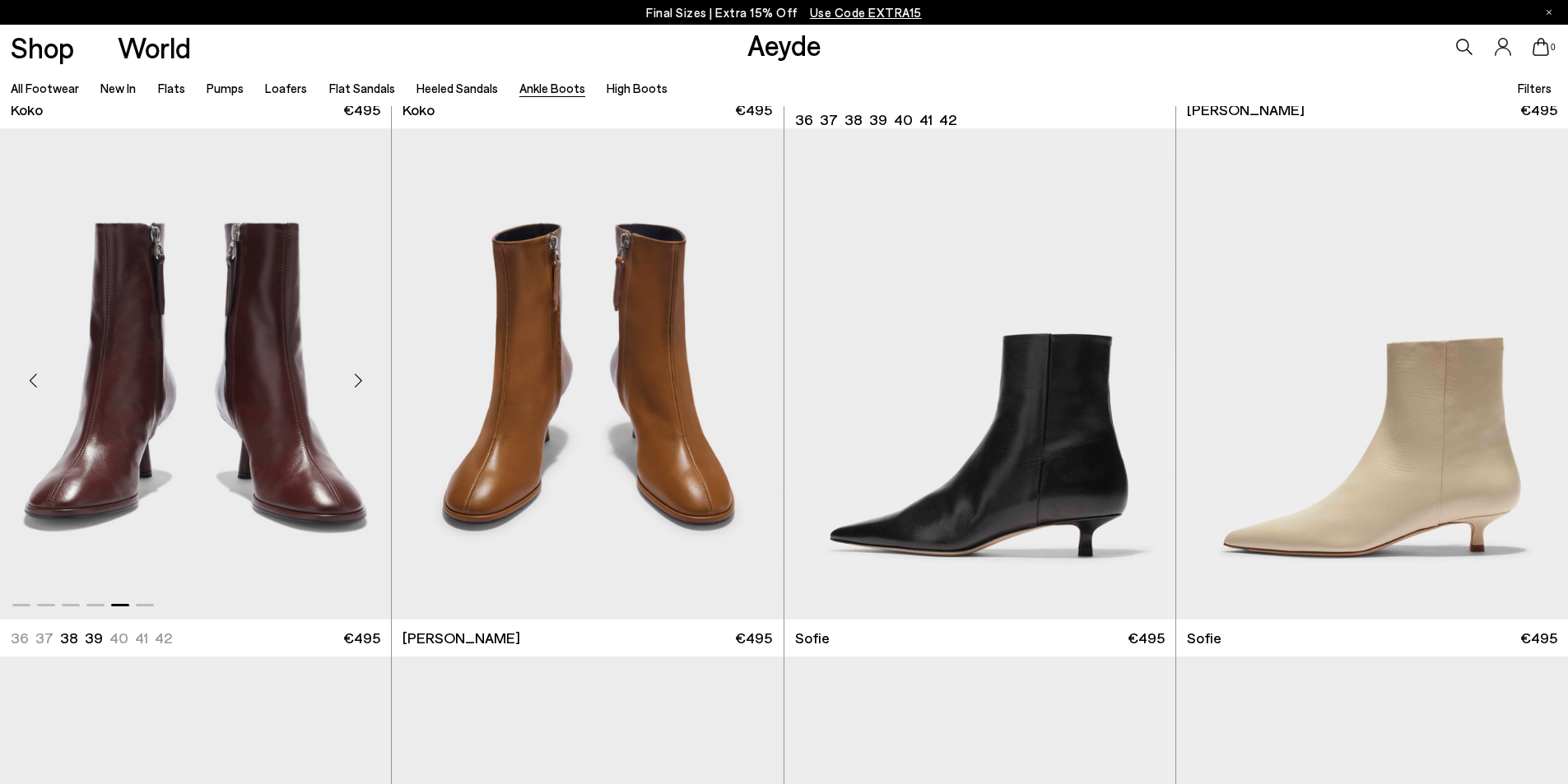
click at [353, 378] on div "Next slide" at bounding box center [358, 380] width 49 height 49
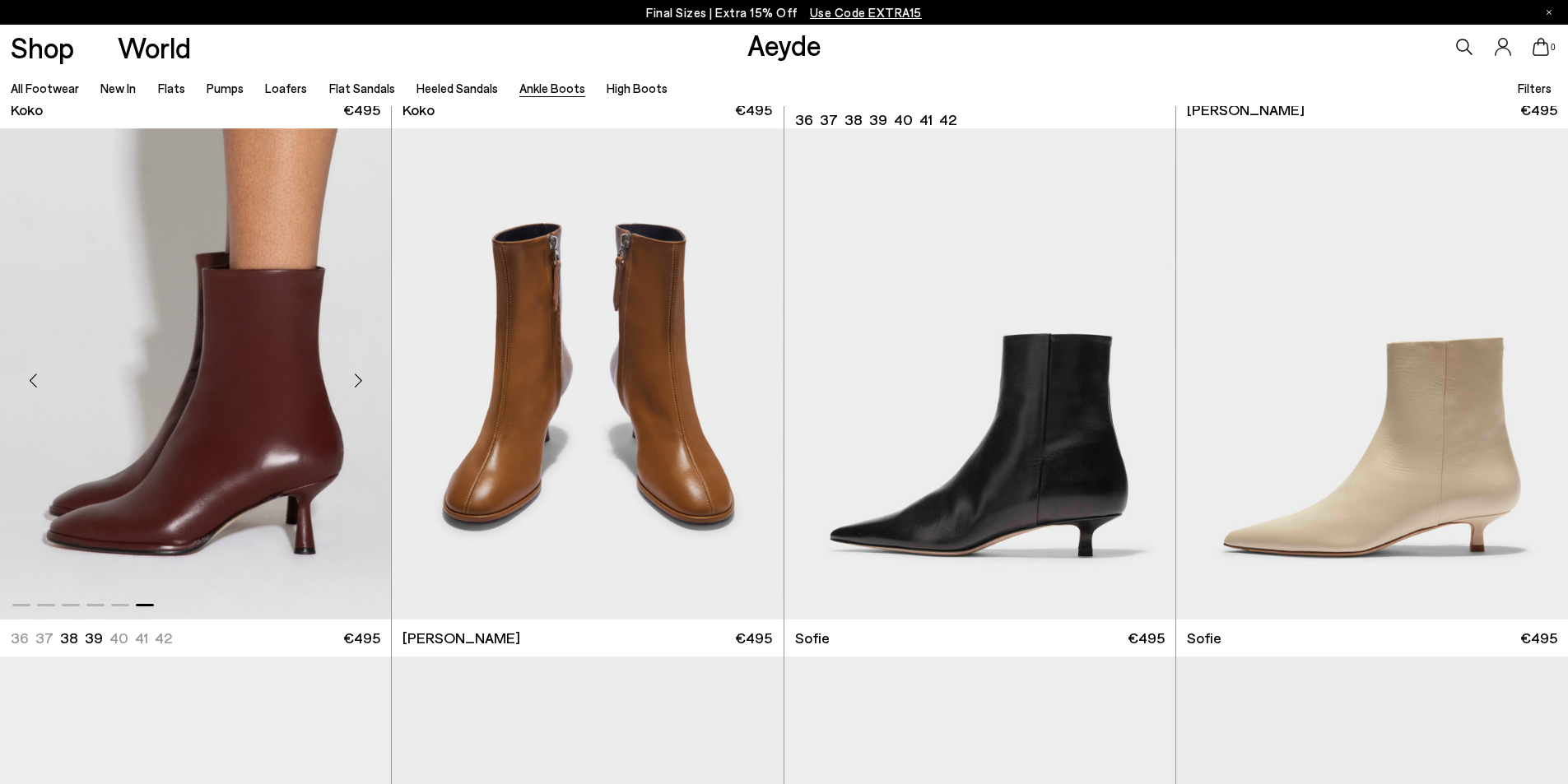
click at [353, 378] on div "Next slide" at bounding box center [358, 380] width 49 height 49
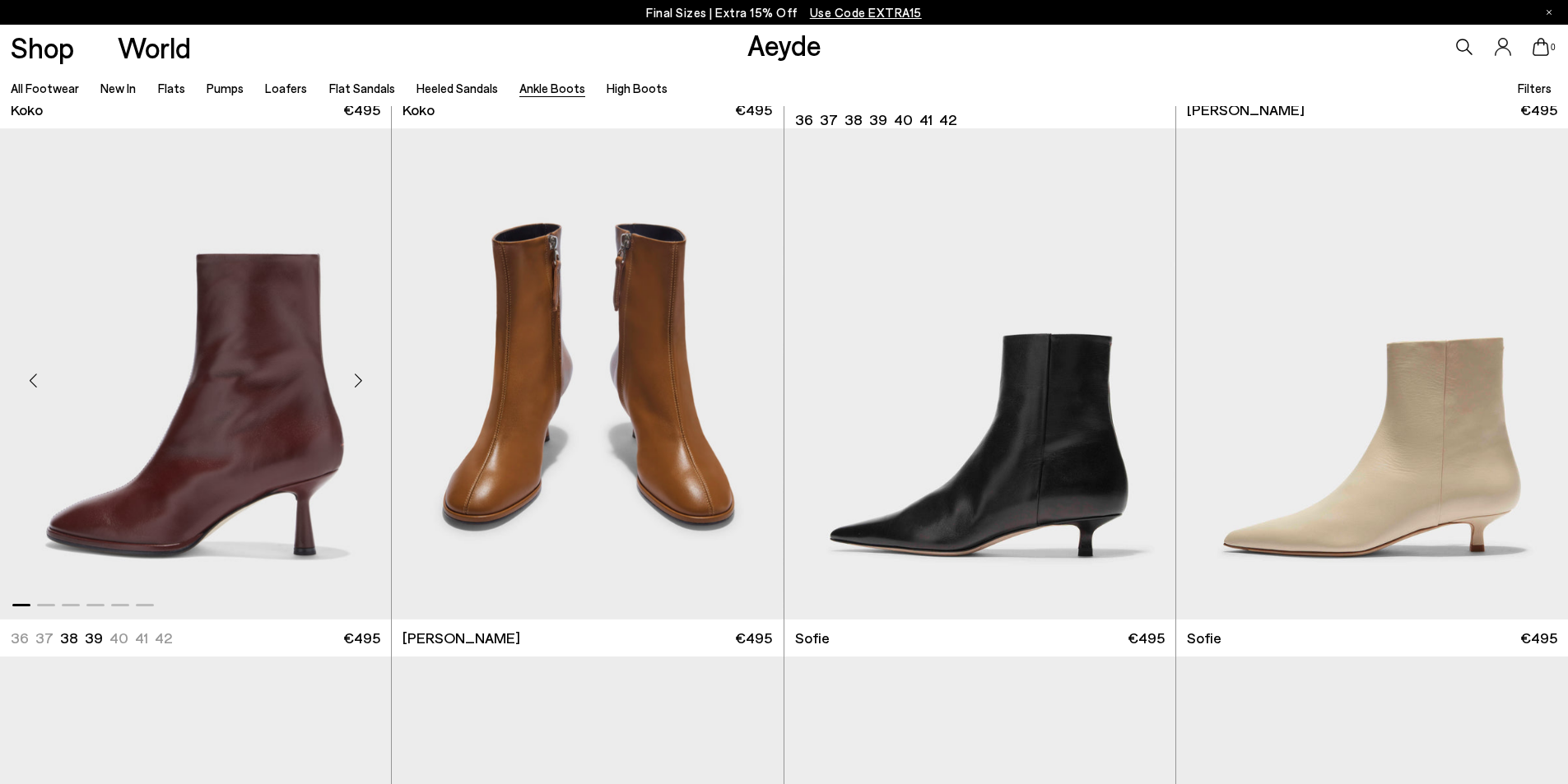
click at [353, 378] on div "Next slide" at bounding box center [358, 380] width 49 height 49
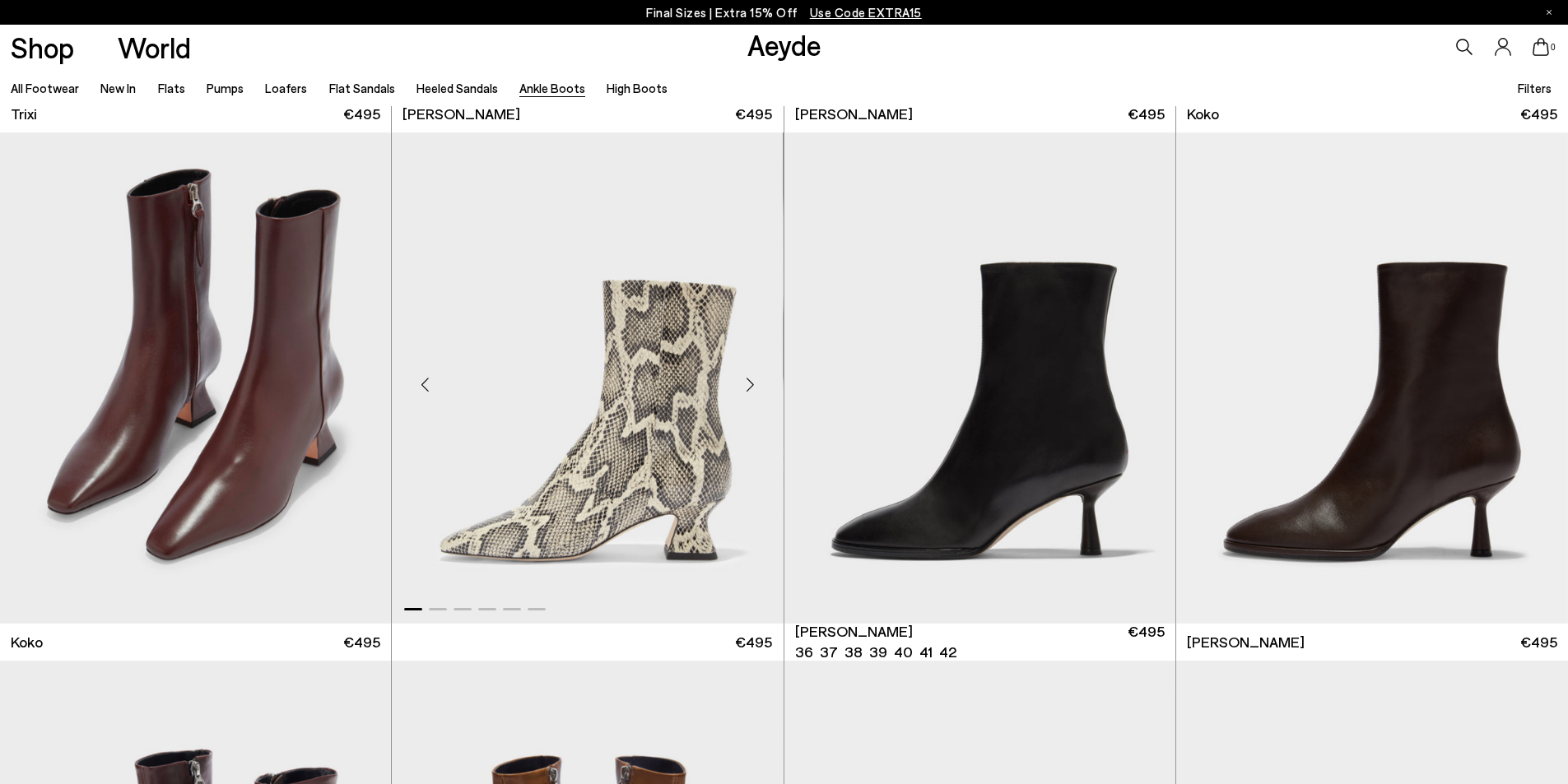
scroll to position [987, 0]
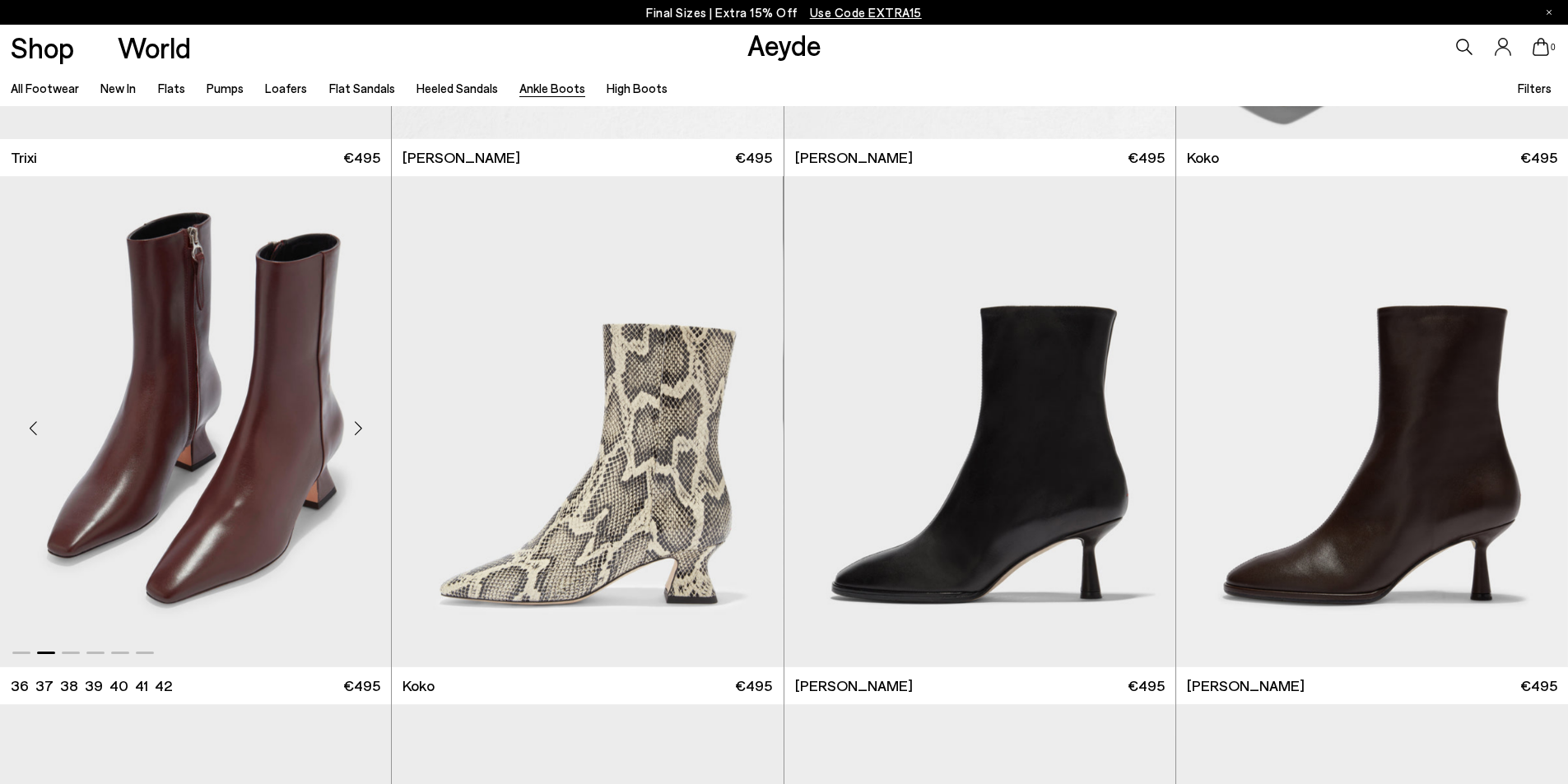
click at [351, 420] on div "Next slide" at bounding box center [358, 428] width 49 height 49
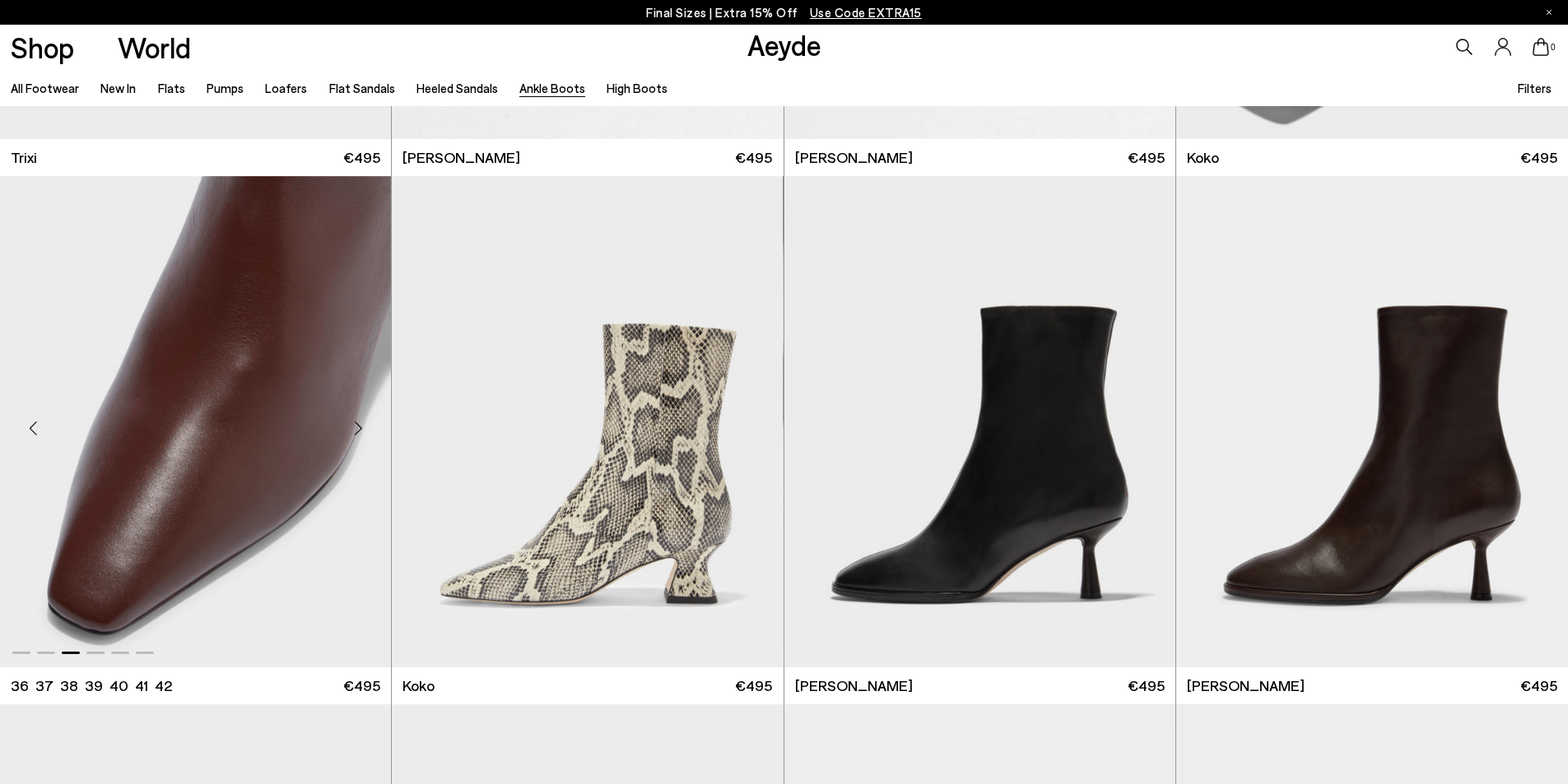
click at [351, 420] on div "Next slide" at bounding box center [358, 428] width 49 height 49
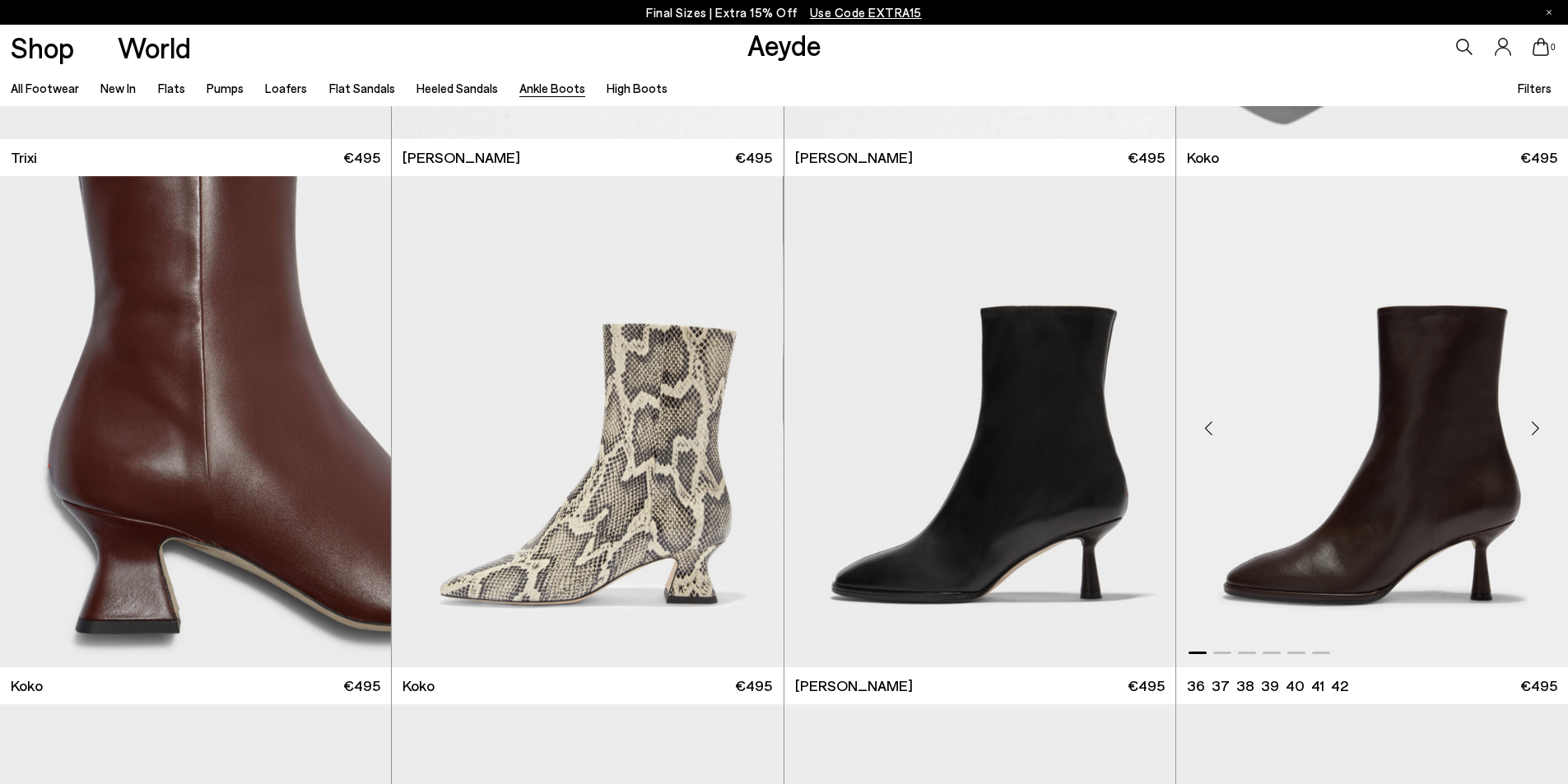
click at [1536, 430] on div "Next slide" at bounding box center [1535, 428] width 49 height 49
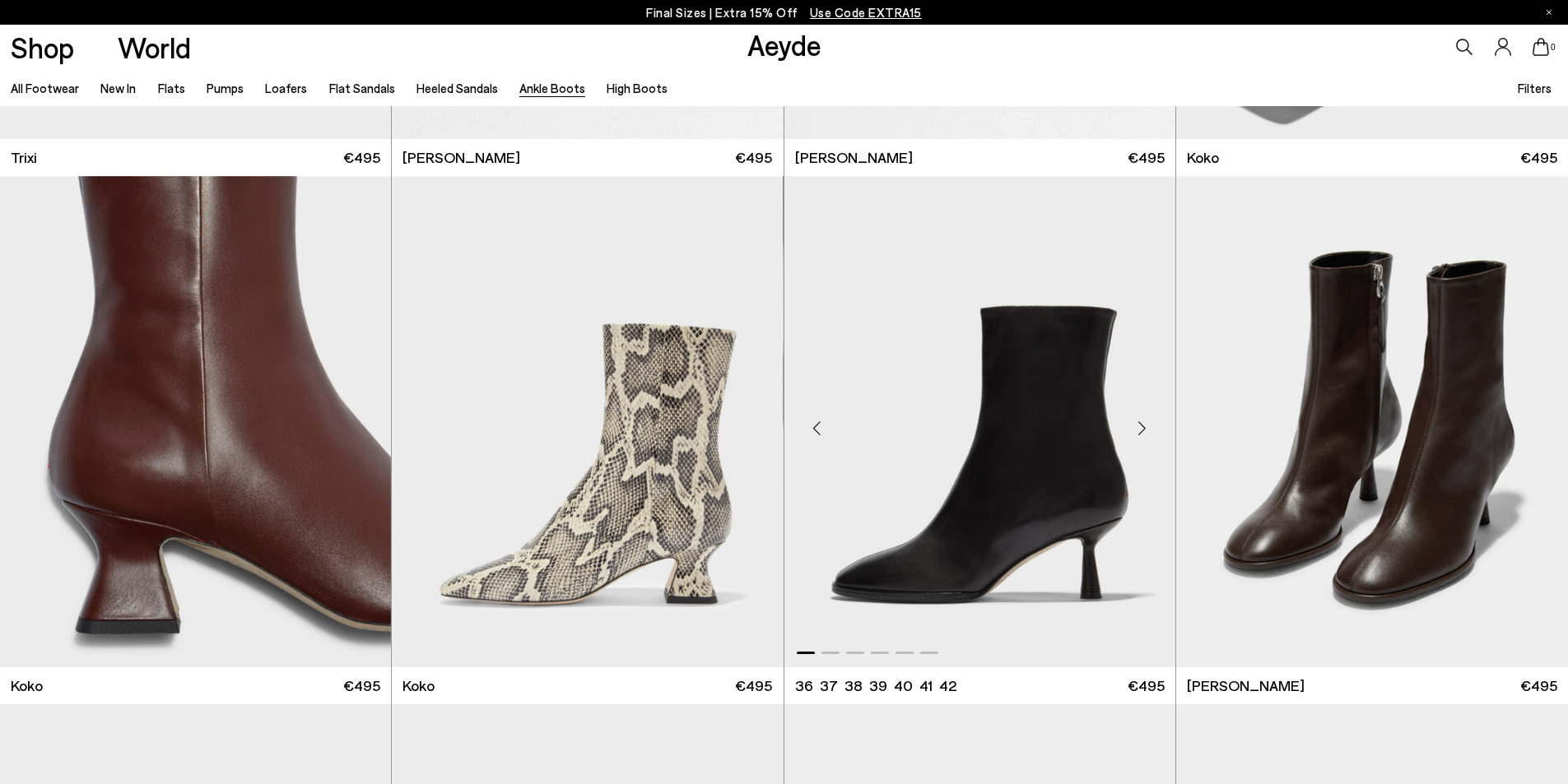
click at [1149, 424] on div "Next slide" at bounding box center [1143, 428] width 49 height 49
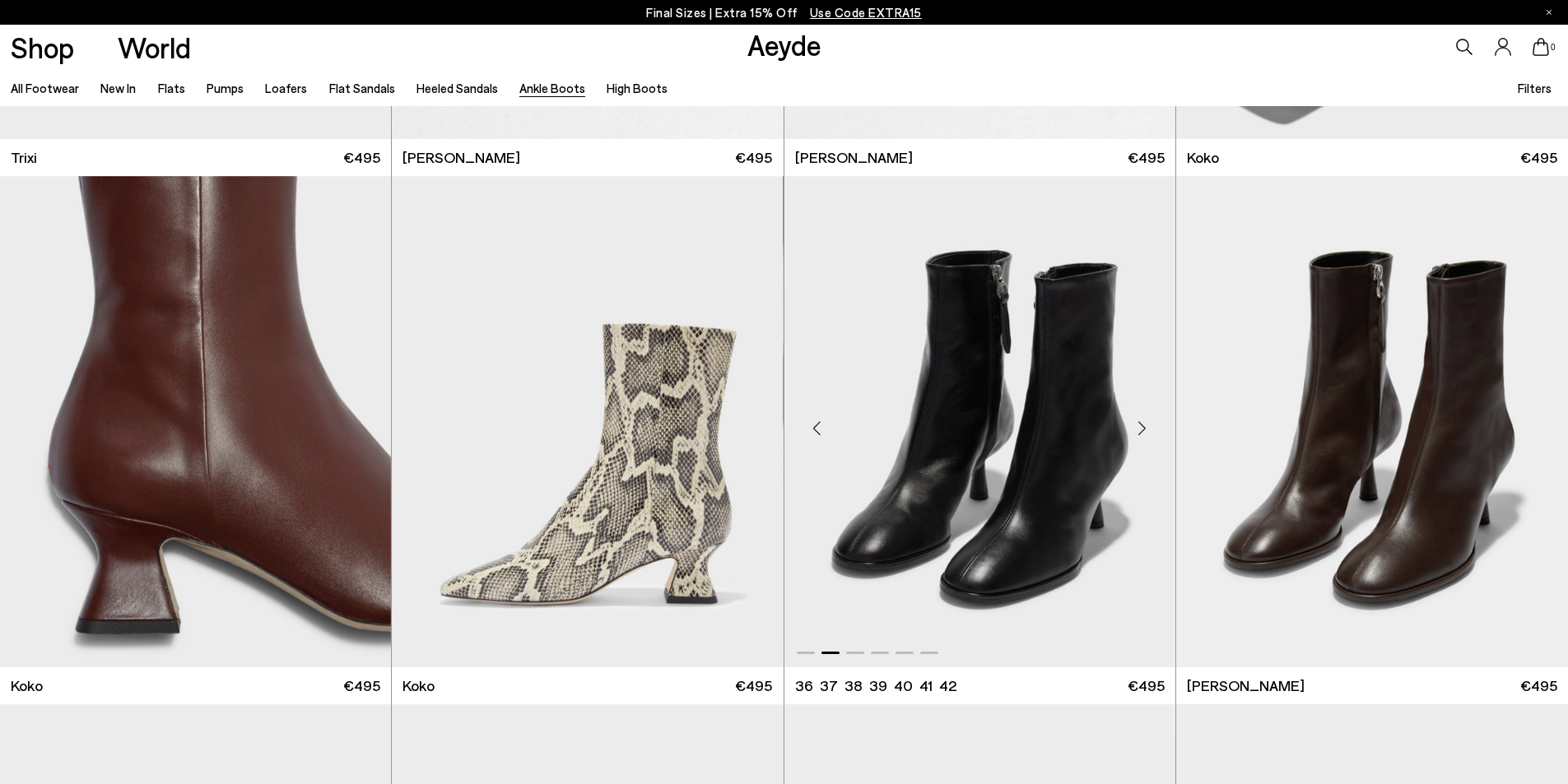
click at [1149, 424] on div "Next slide" at bounding box center [1143, 428] width 49 height 49
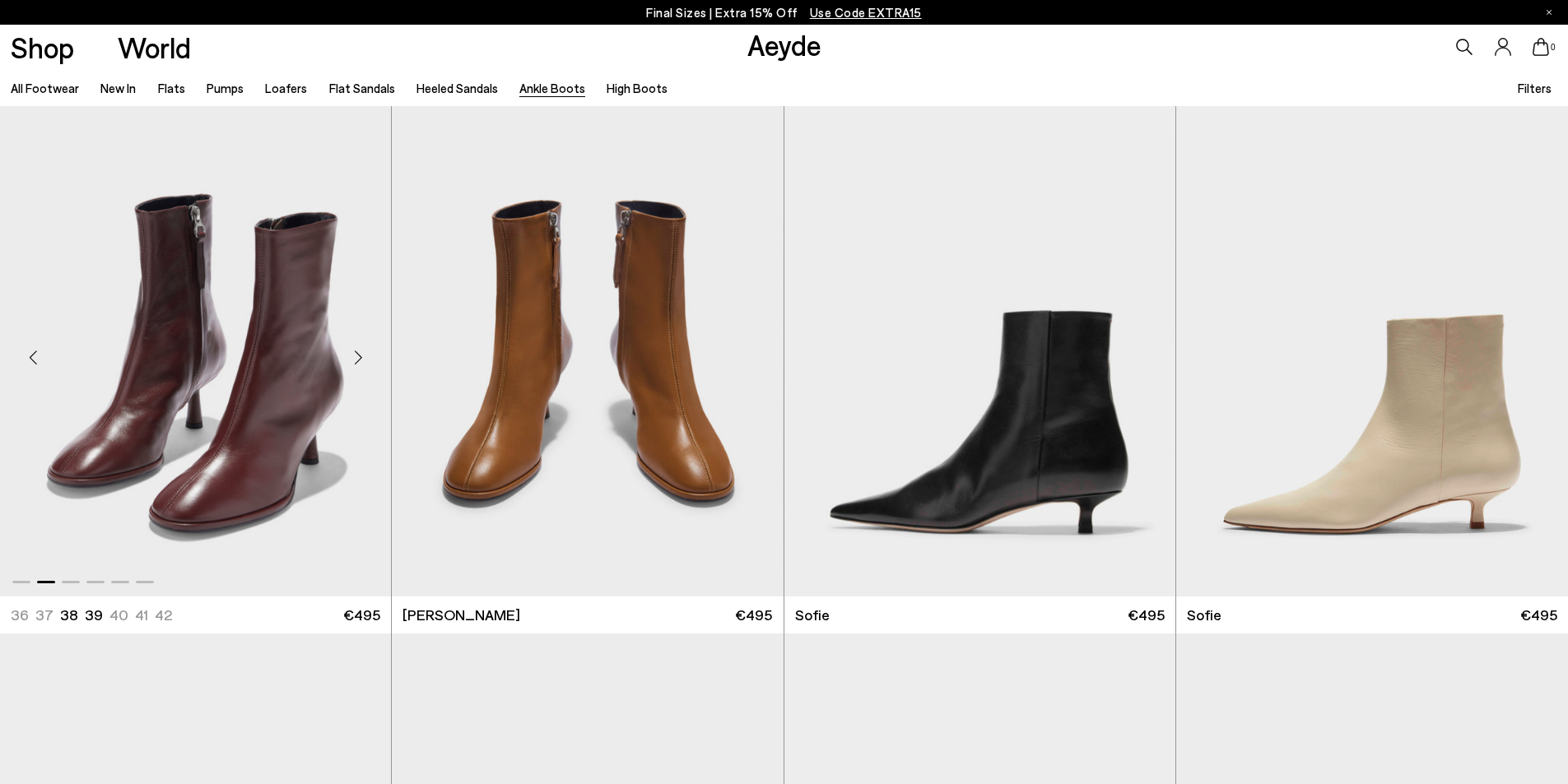
scroll to position [1645, 0]
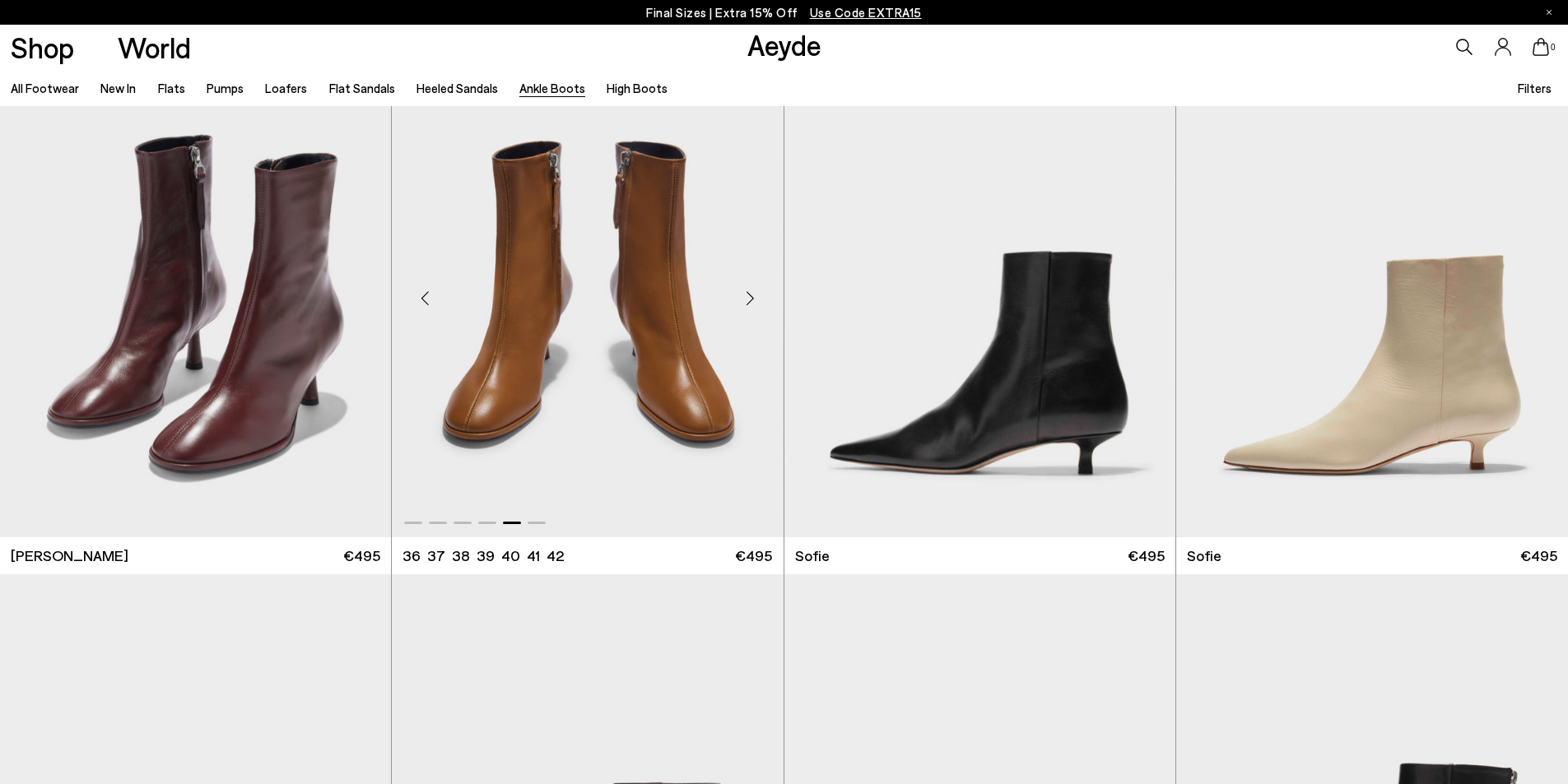
click at [747, 295] on div "Next slide" at bounding box center [750, 298] width 49 height 49
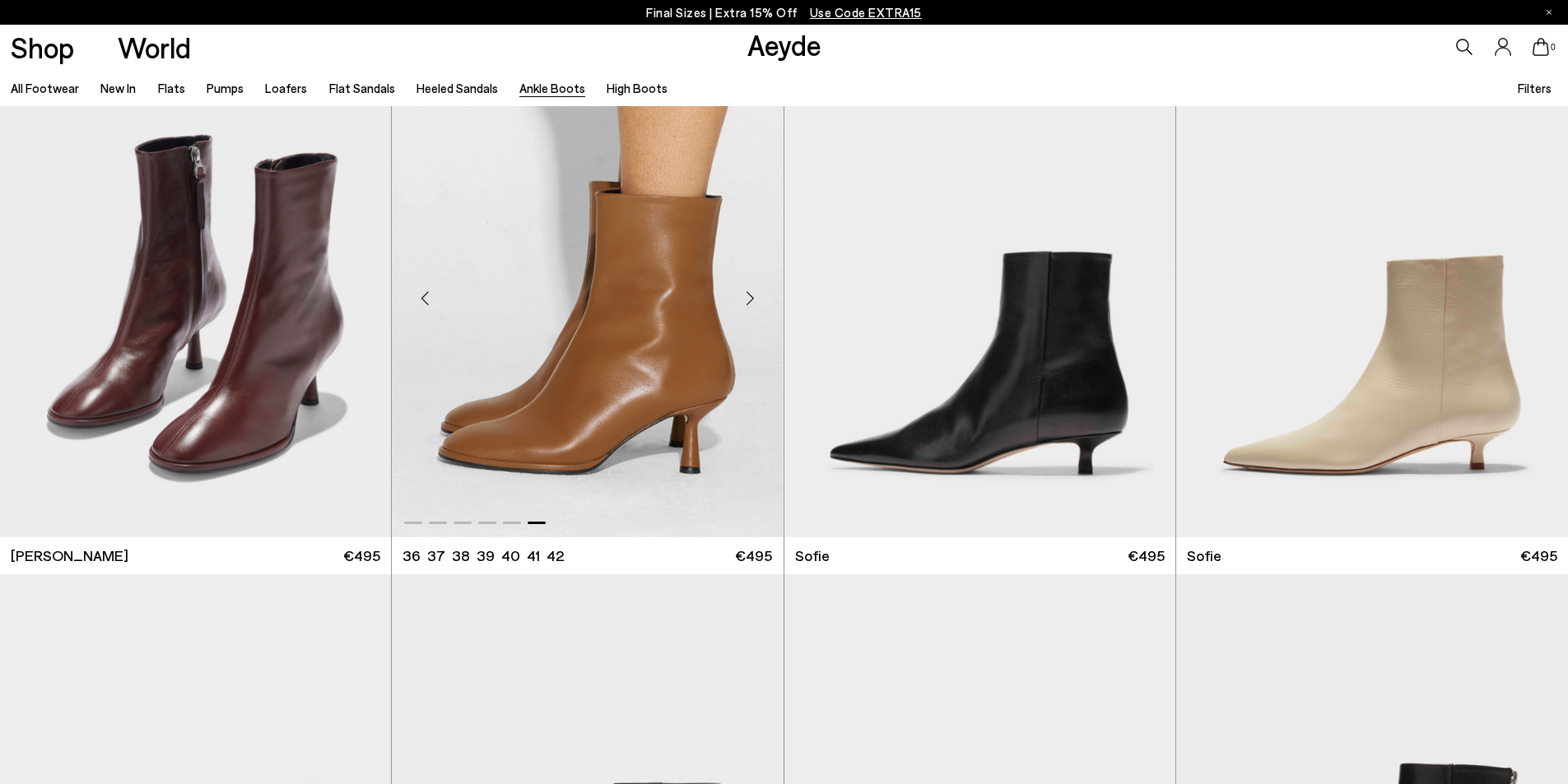
click at [747, 295] on div "Next slide" at bounding box center [750, 298] width 49 height 49
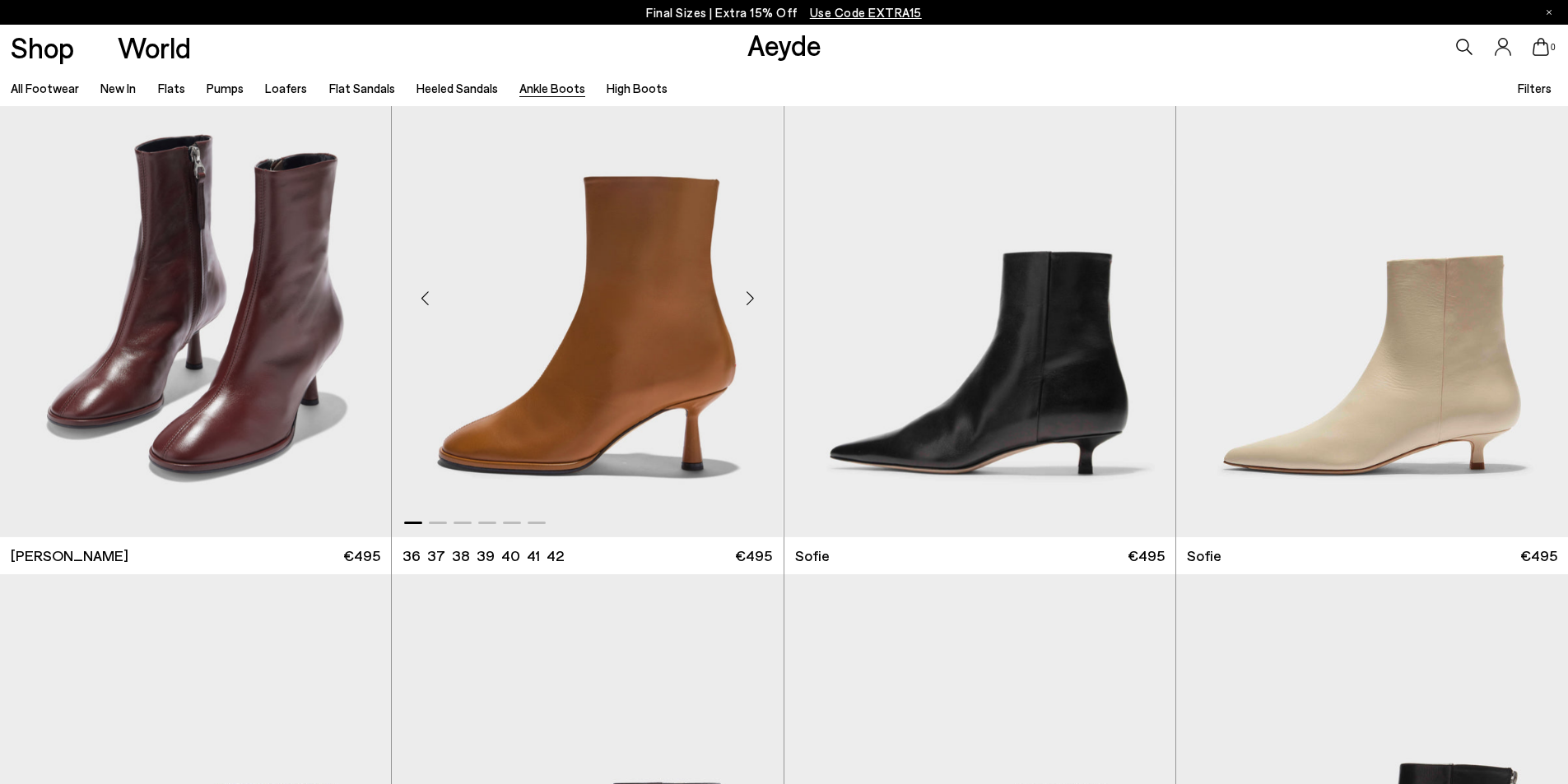
click at [747, 295] on div "Next slide" at bounding box center [750, 298] width 49 height 49
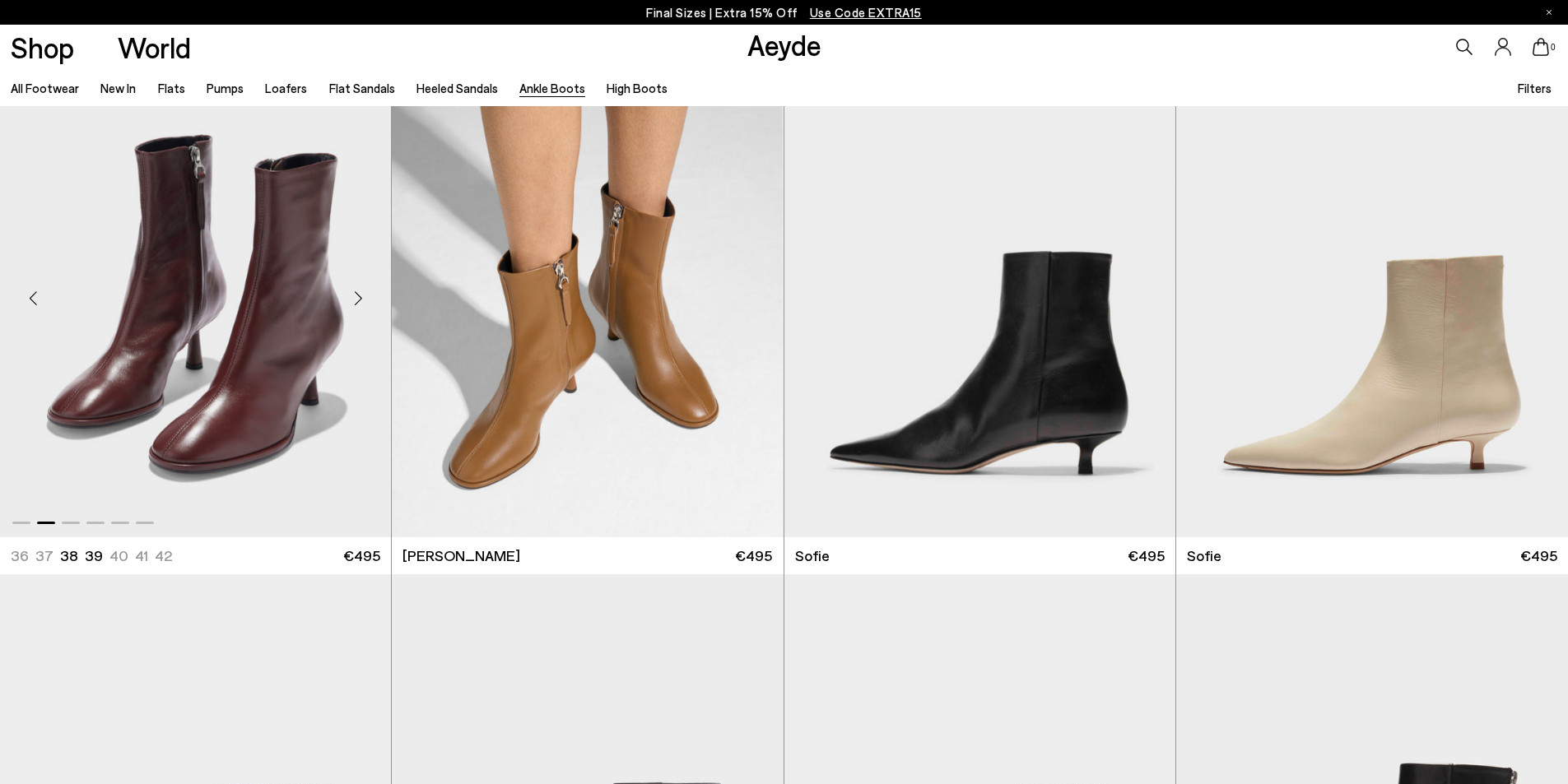
click at [357, 300] on div "Next slide" at bounding box center [358, 298] width 49 height 49
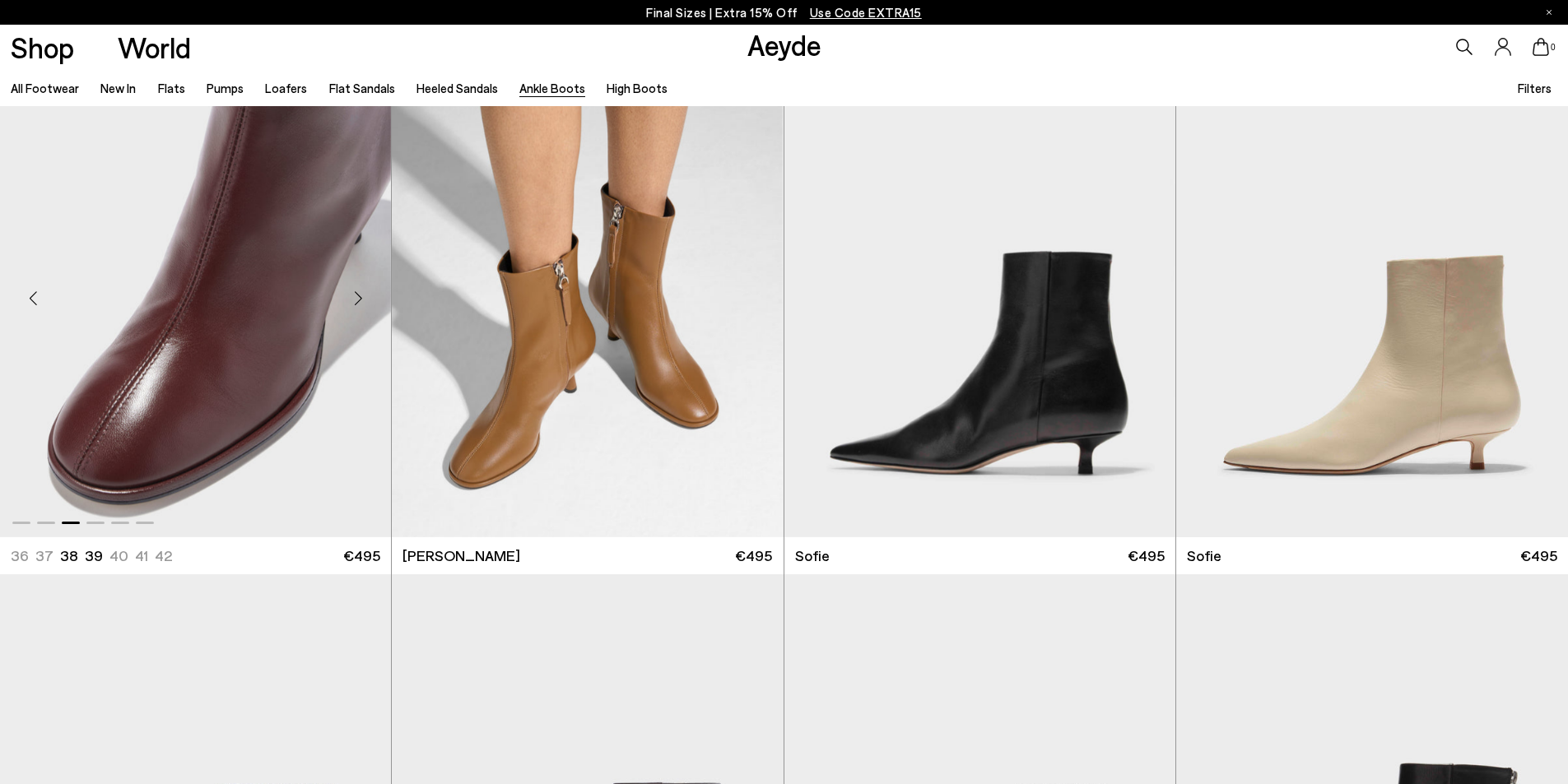
click at [357, 300] on div "Next slide" at bounding box center [358, 298] width 49 height 49
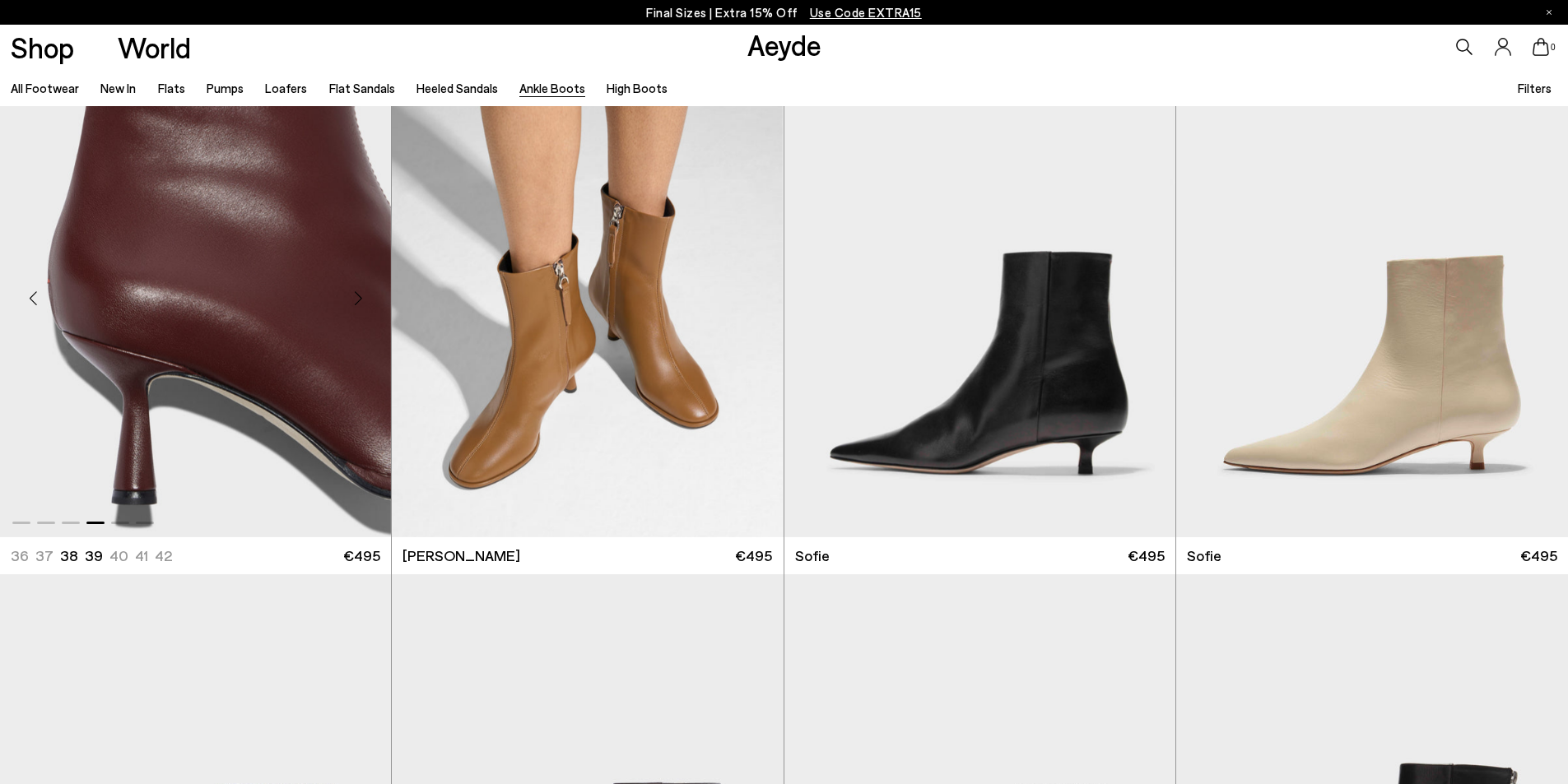
click at [357, 300] on div "Next slide" at bounding box center [358, 298] width 49 height 49
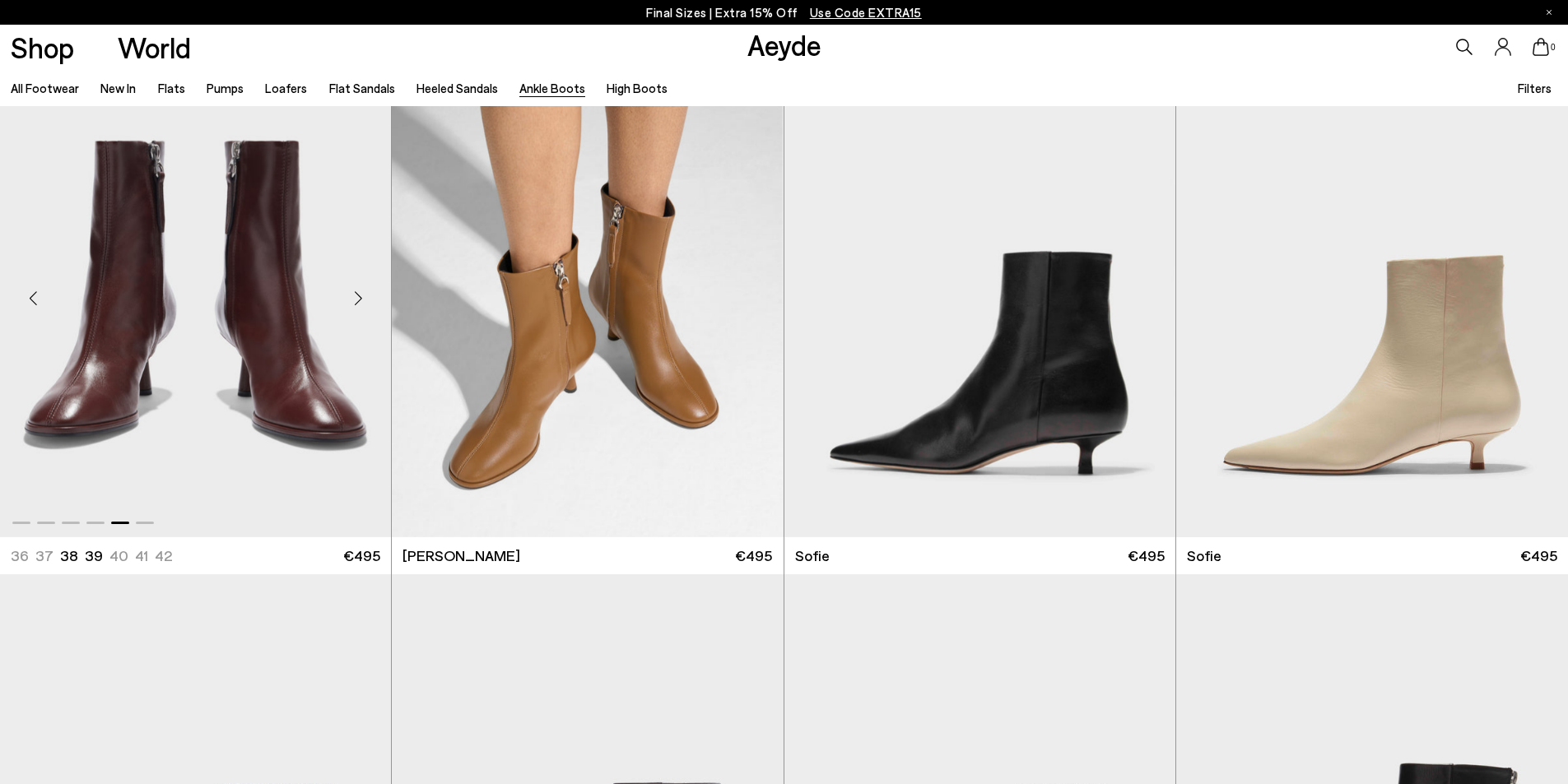
click at [357, 300] on div "Next slide" at bounding box center [358, 298] width 49 height 49
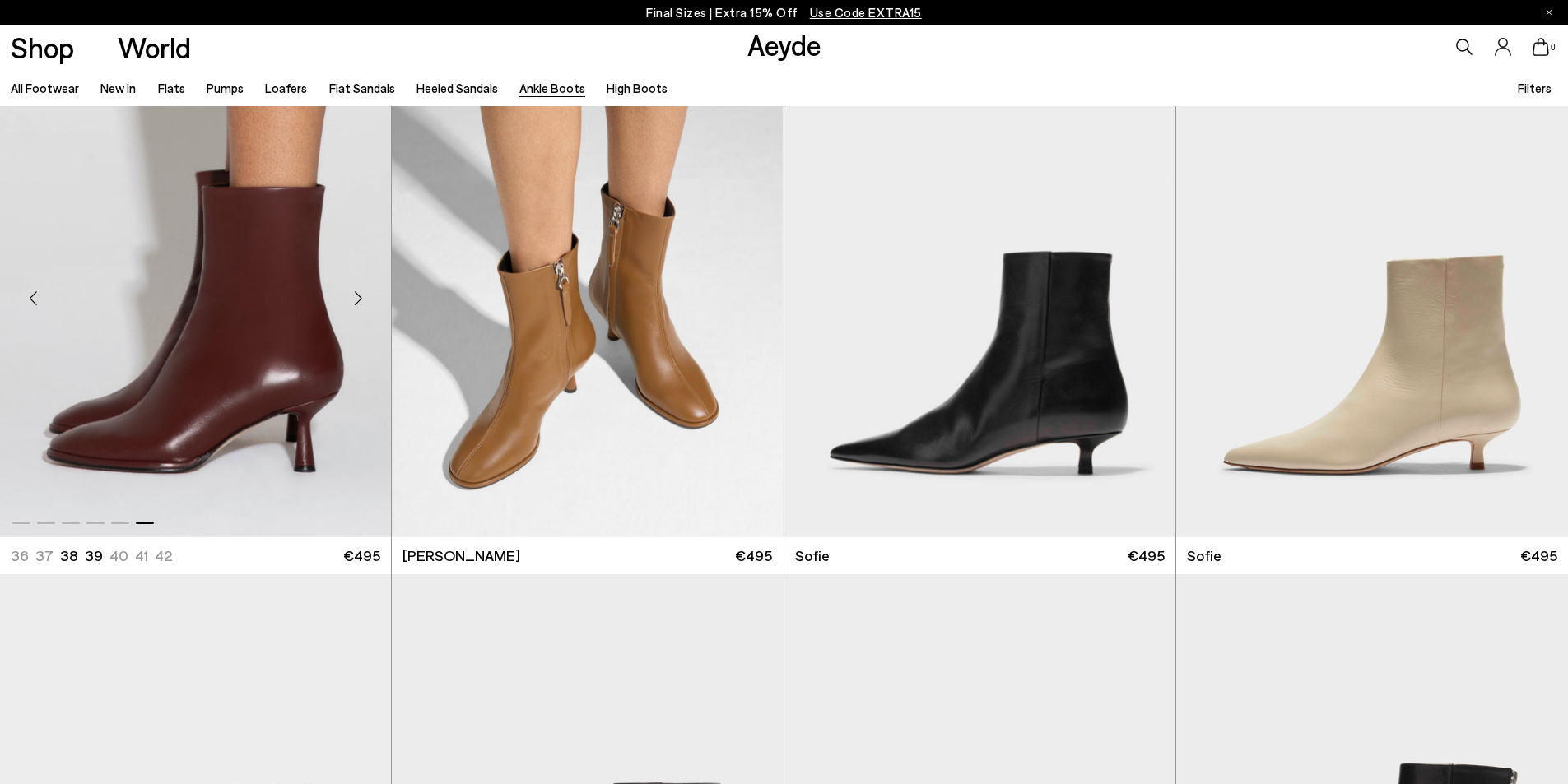
click at [357, 300] on div "Next slide" at bounding box center [358, 298] width 49 height 49
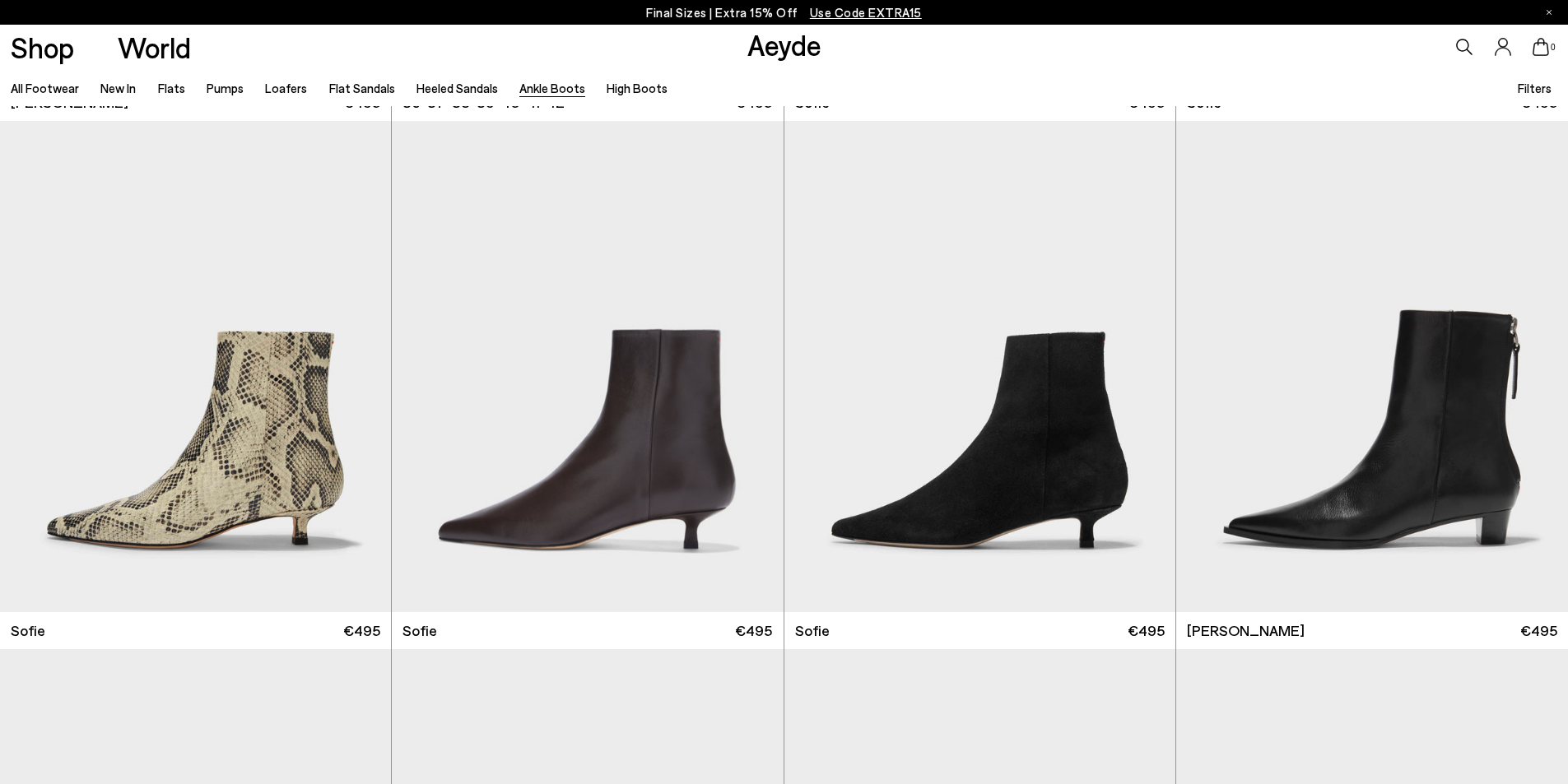
scroll to position [2139, 0]
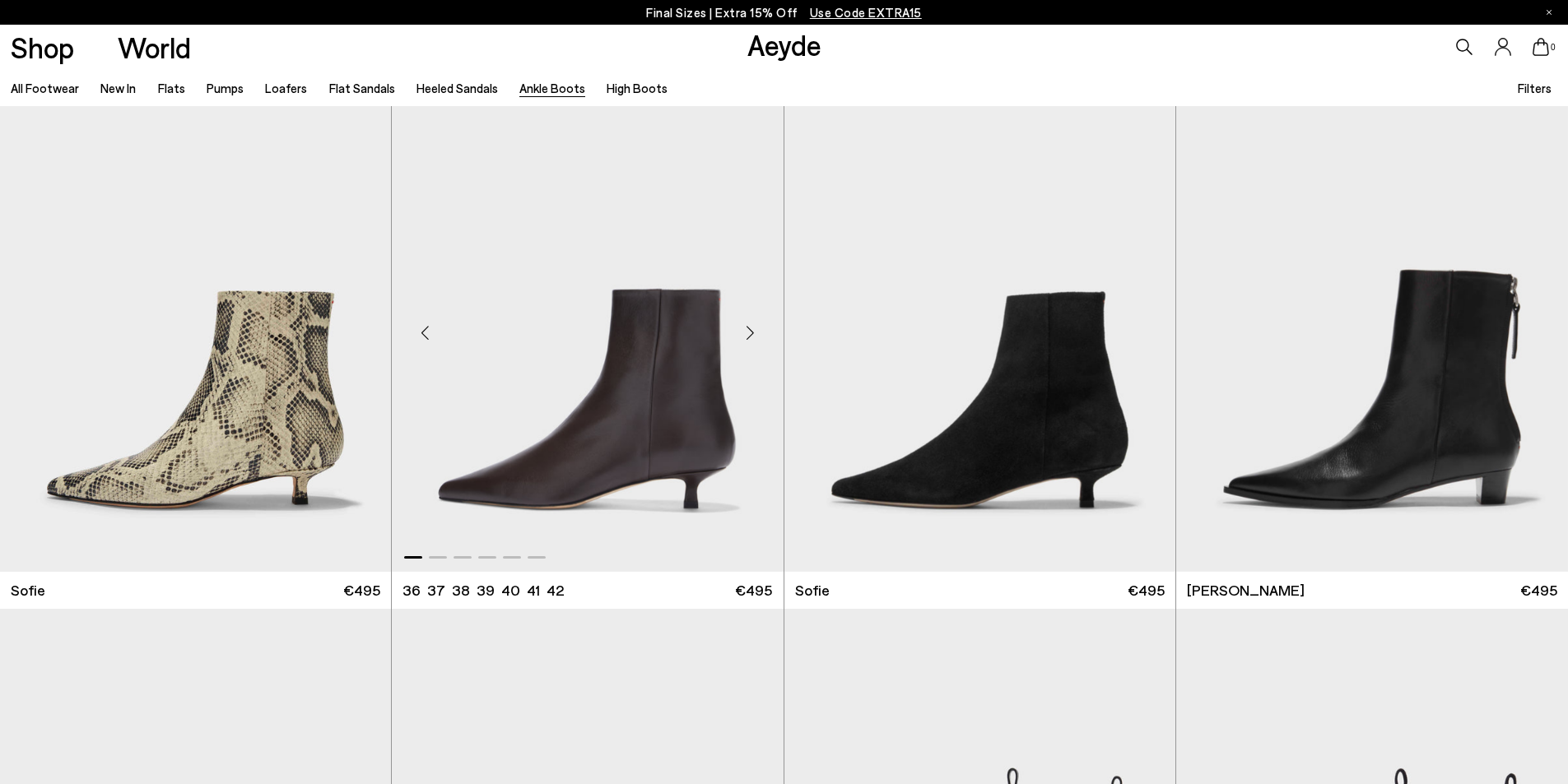
click at [748, 334] on div "Next slide" at bounding box center [750, 333] width 49 height 49
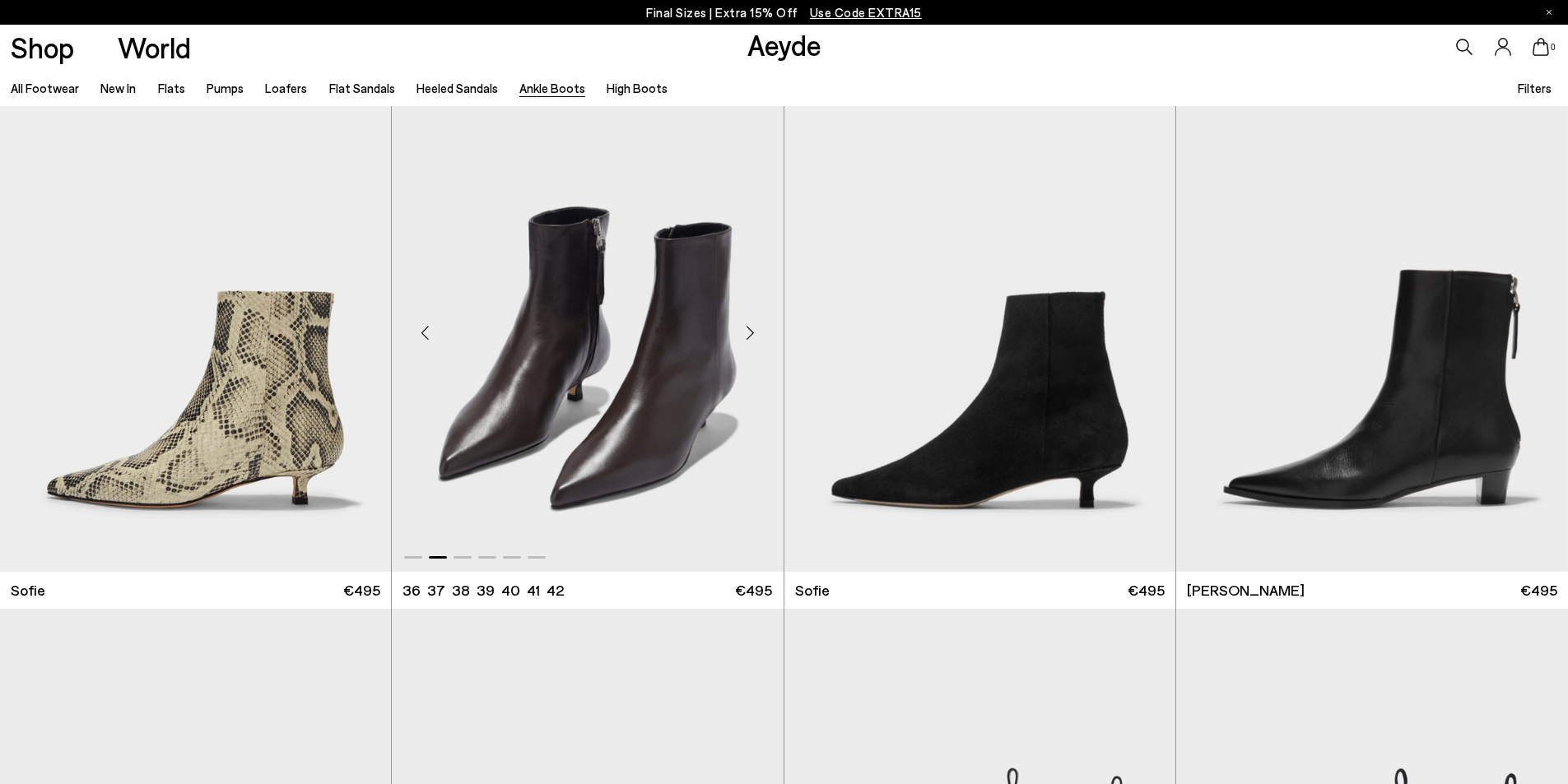
click at [747, 334] on div "Next slide" at bounding box center [750, 333] width 49 height 49
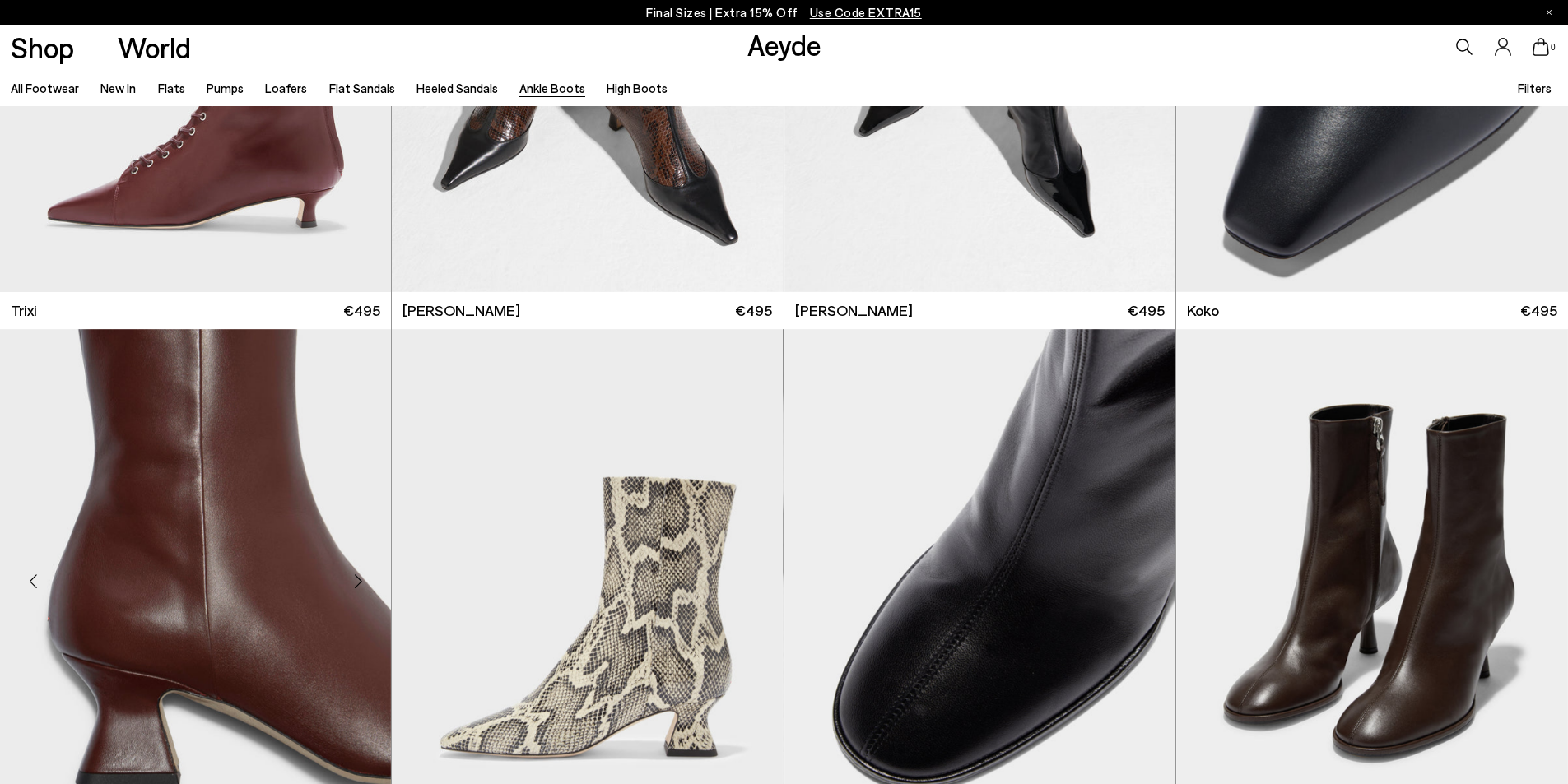
scroll to position [1160, 0]
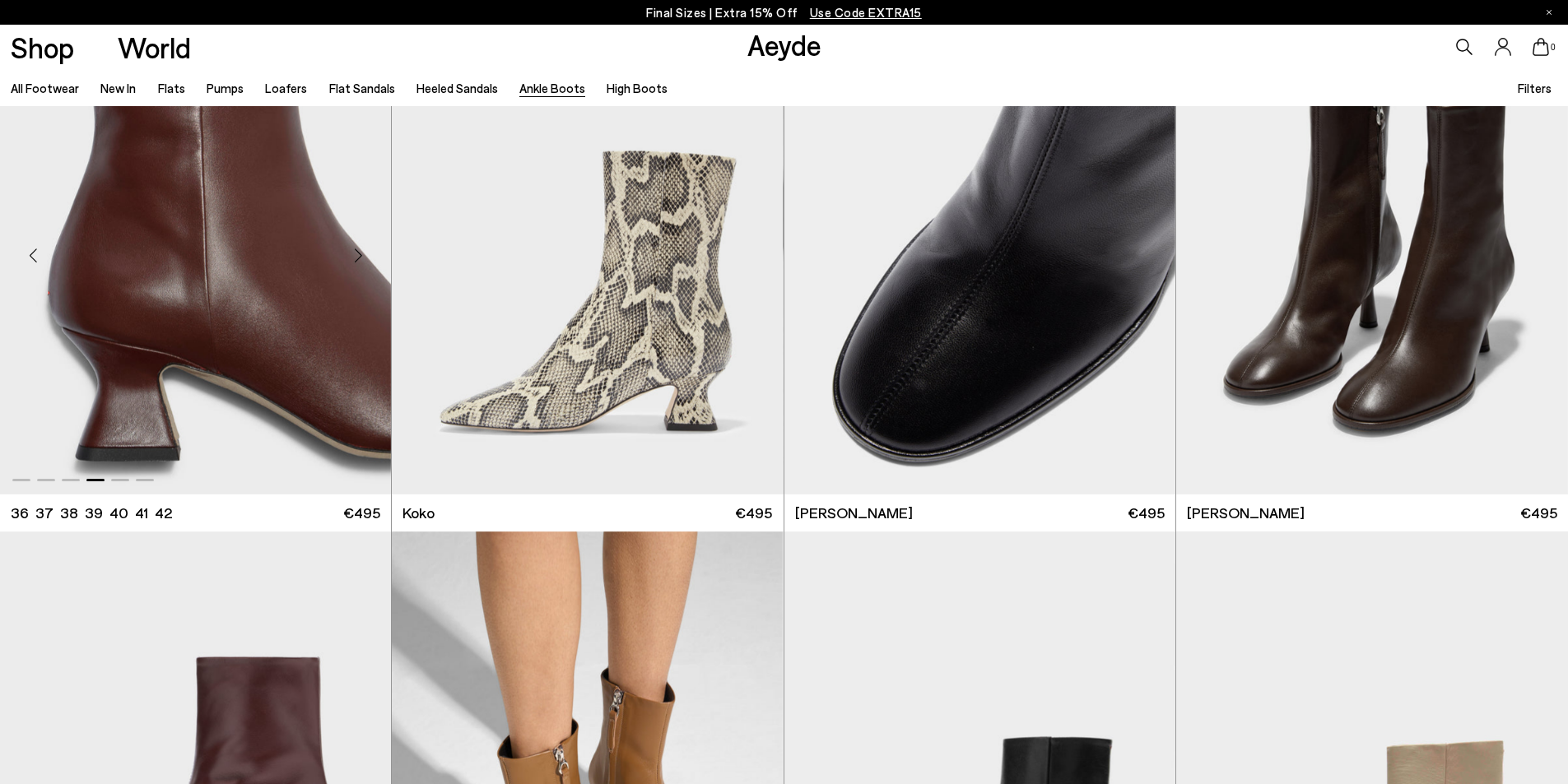
click at [357, 269] on div "Next slide" at bounding box center [358, 255] width 49 height 49
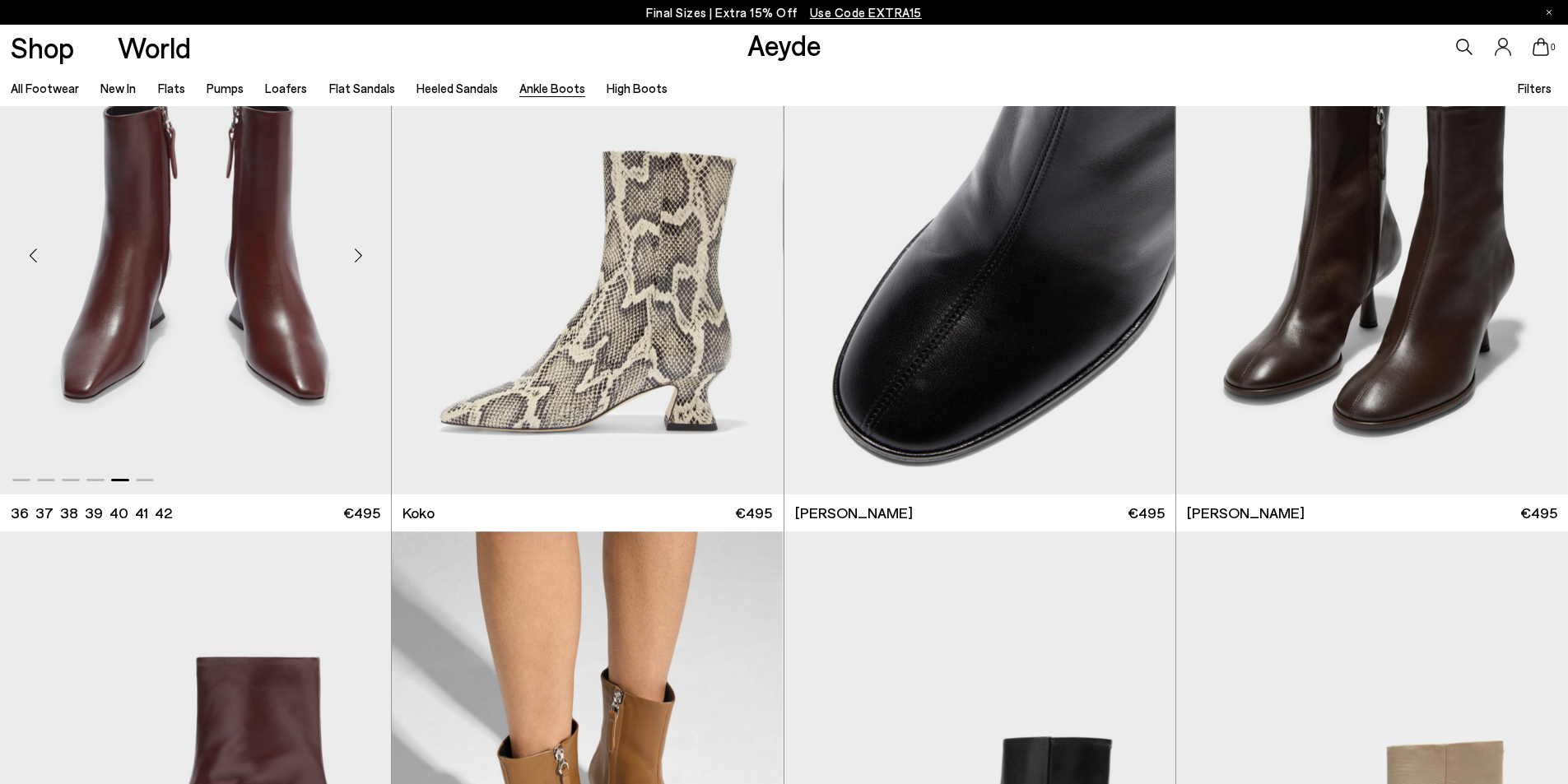
click at [357, 258] on div "Next slide" at bounding box center [358, 255] width 49 height 49
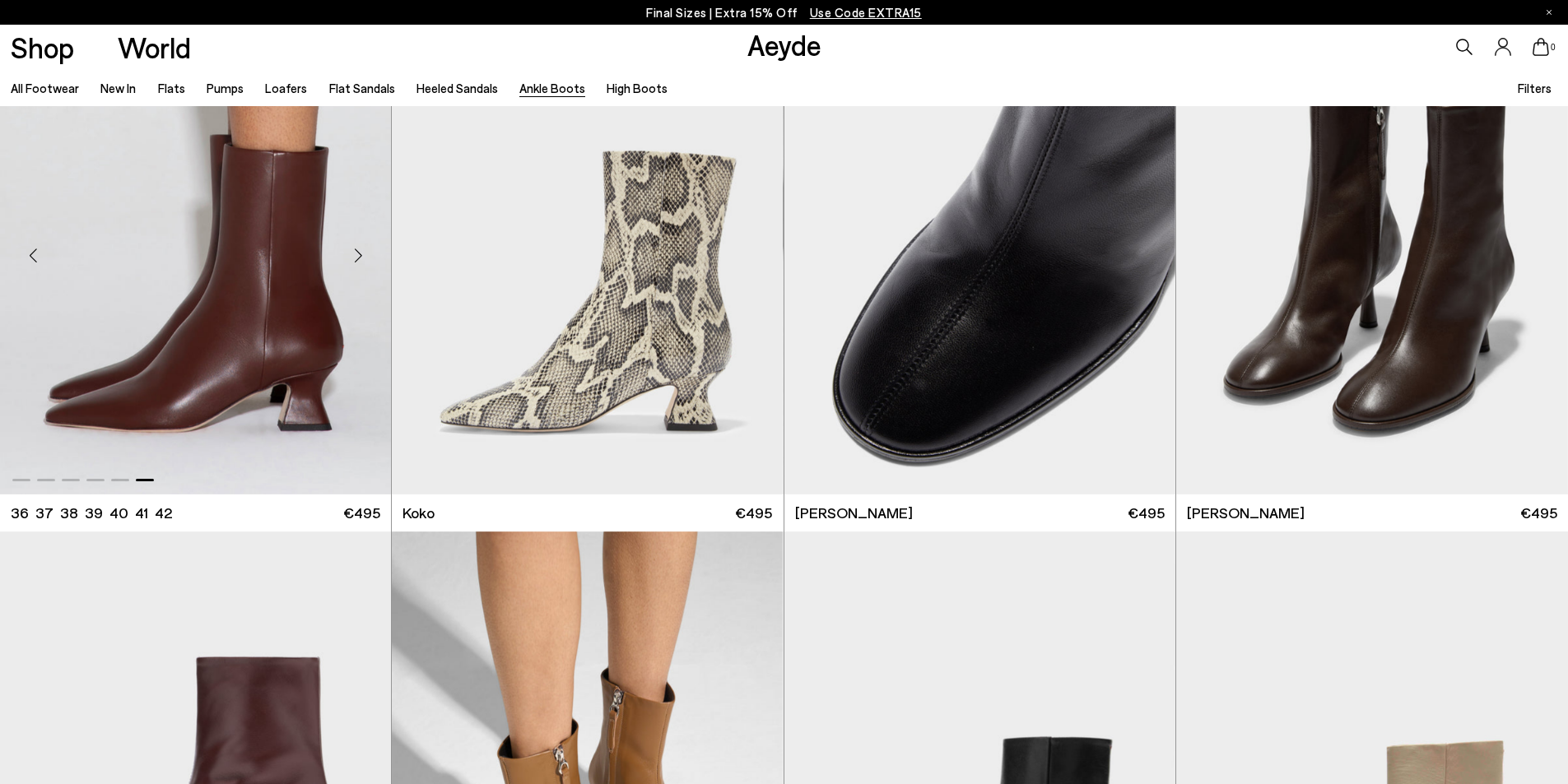
click at [357, 258] on div "Next slide" at bounding box center [358, 255] width 49 height 49
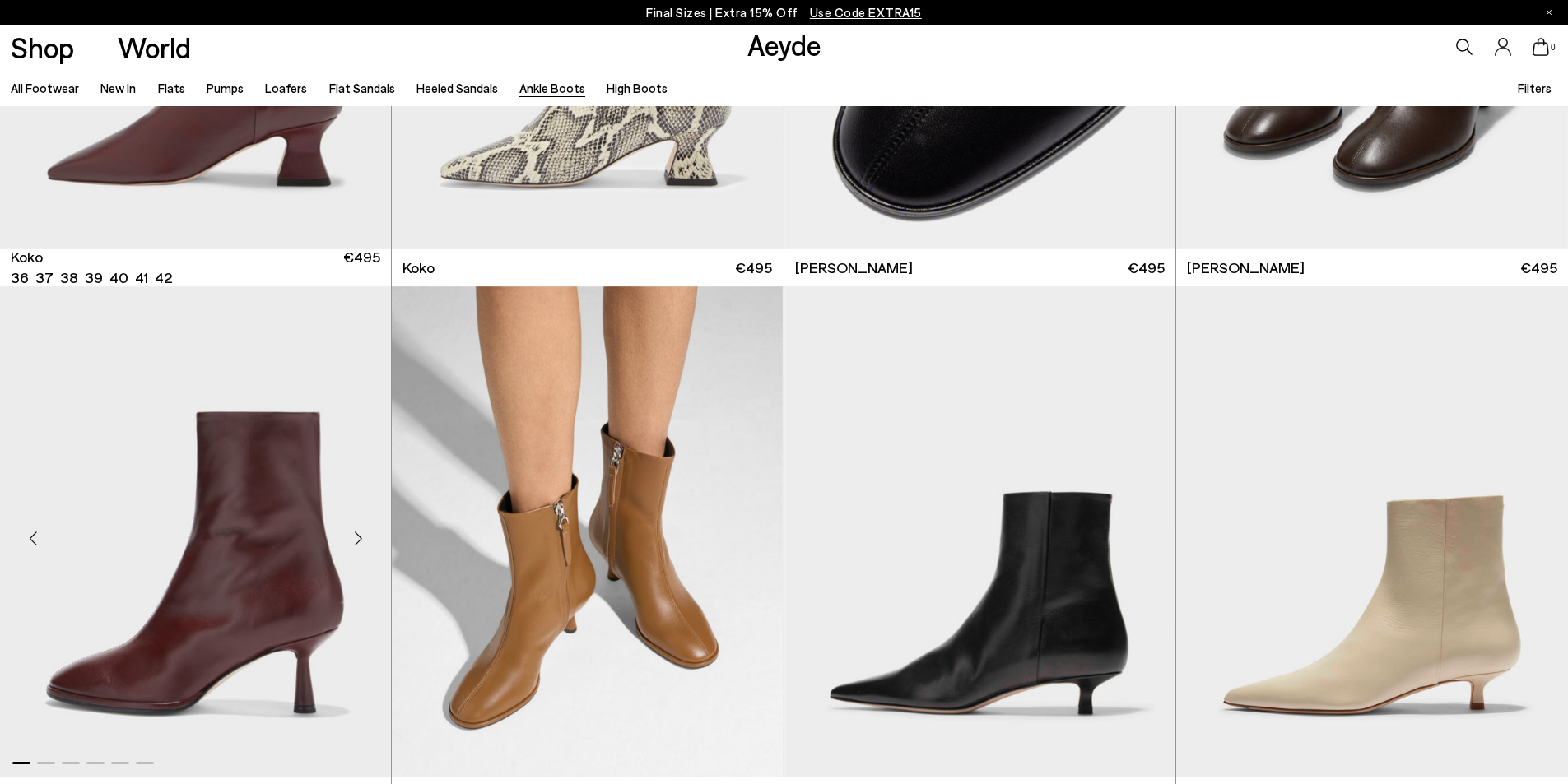
scroll to position [1407, 0]
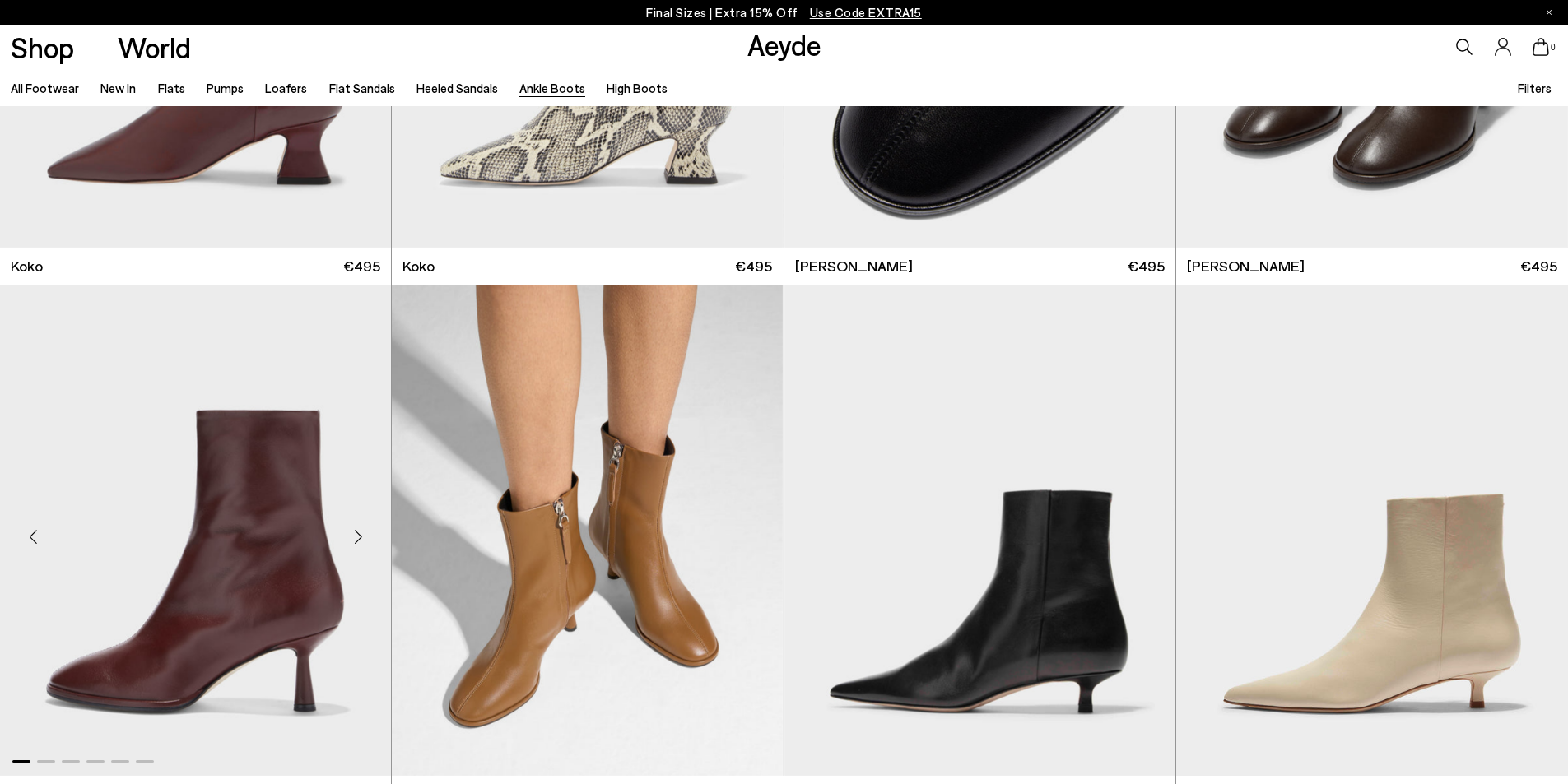
click at [354, 540] on div "Next slide" at bounding box center [358, 536] width 49 height 49
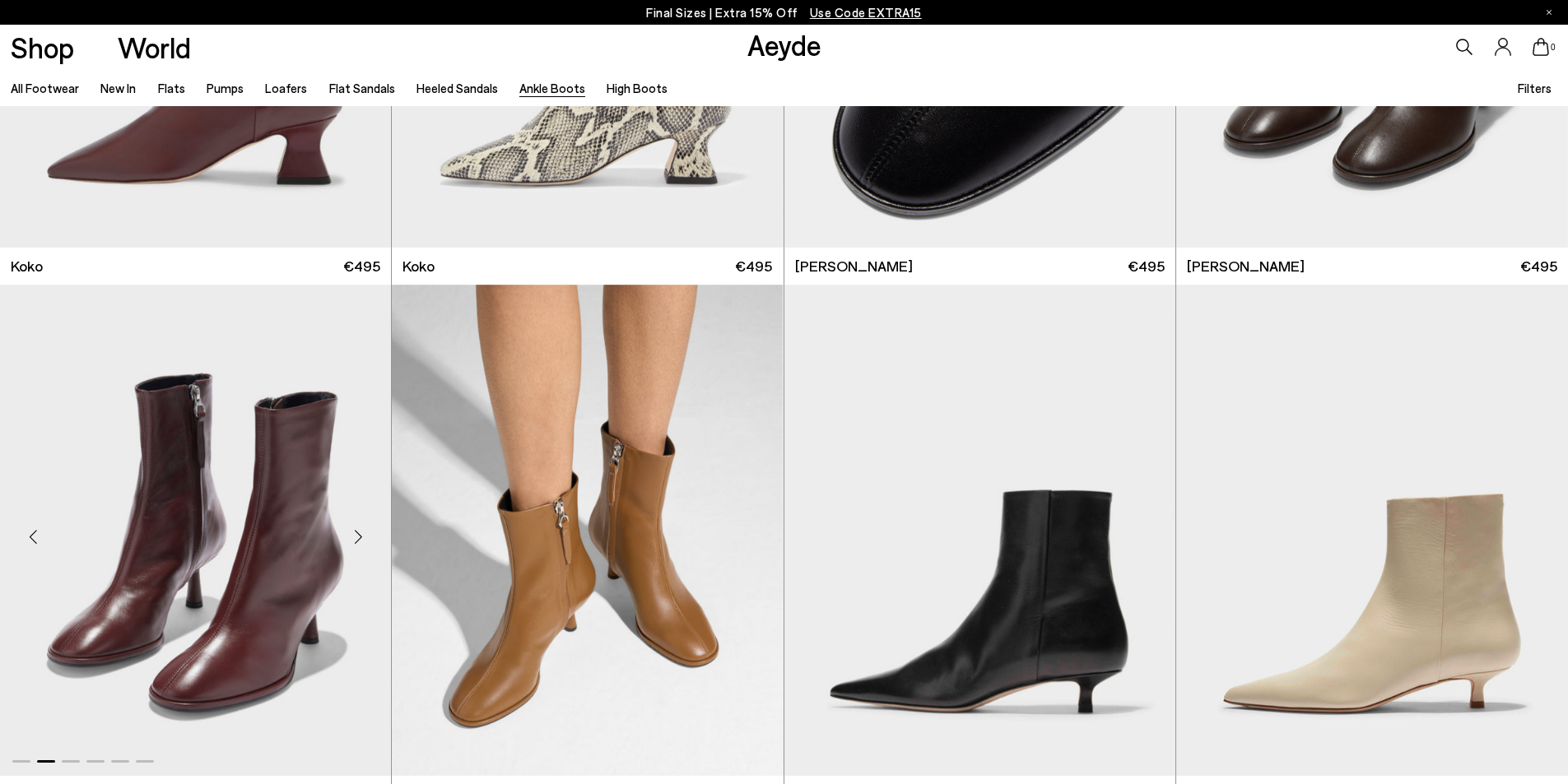
click at [354, 540] on div "Next slide" at bounding box center [358, 536] width 49 height 49
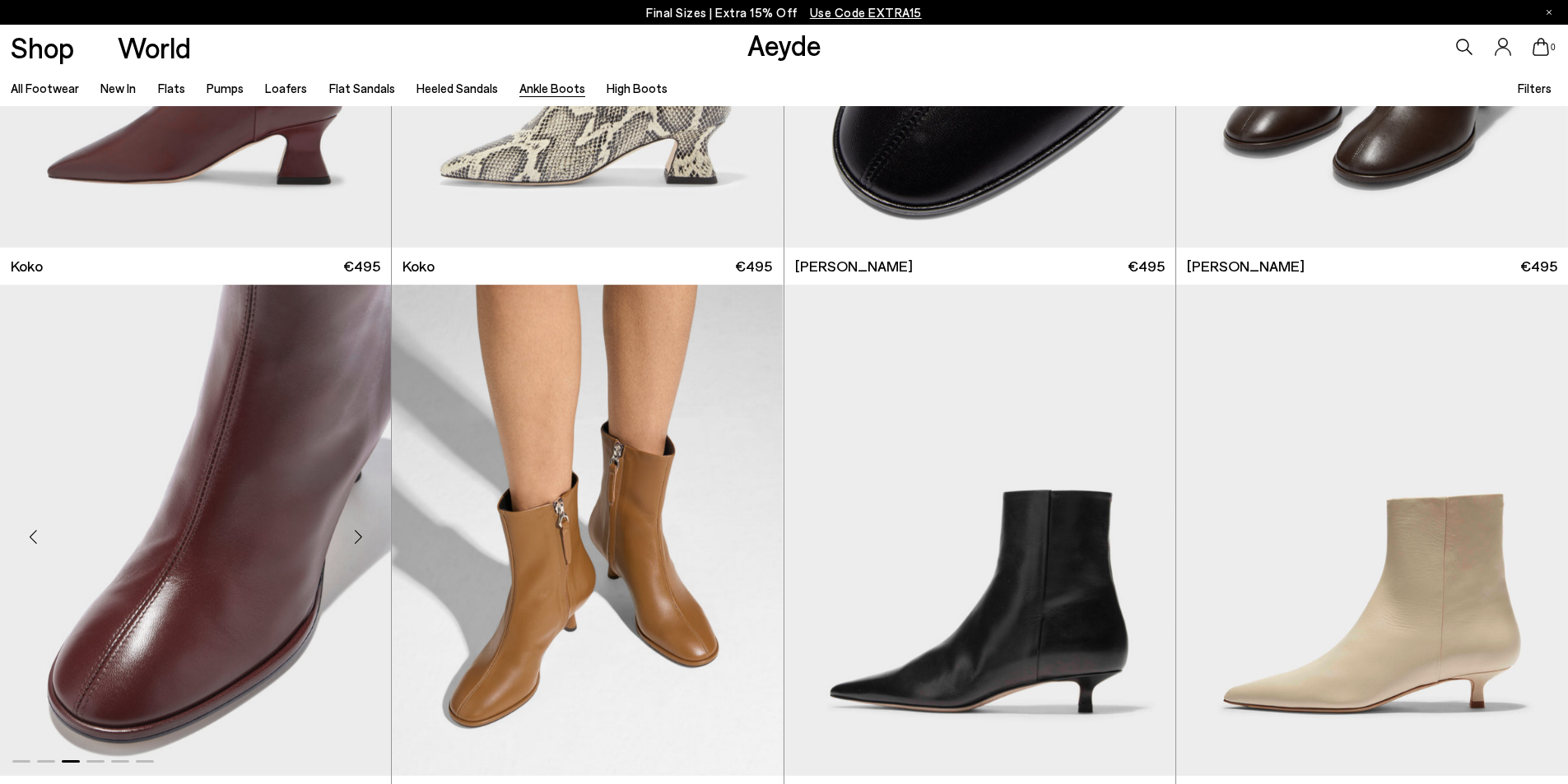
click at [355, 538] on div "Next slide" at bounding box center [358, 536] width 49 height 49
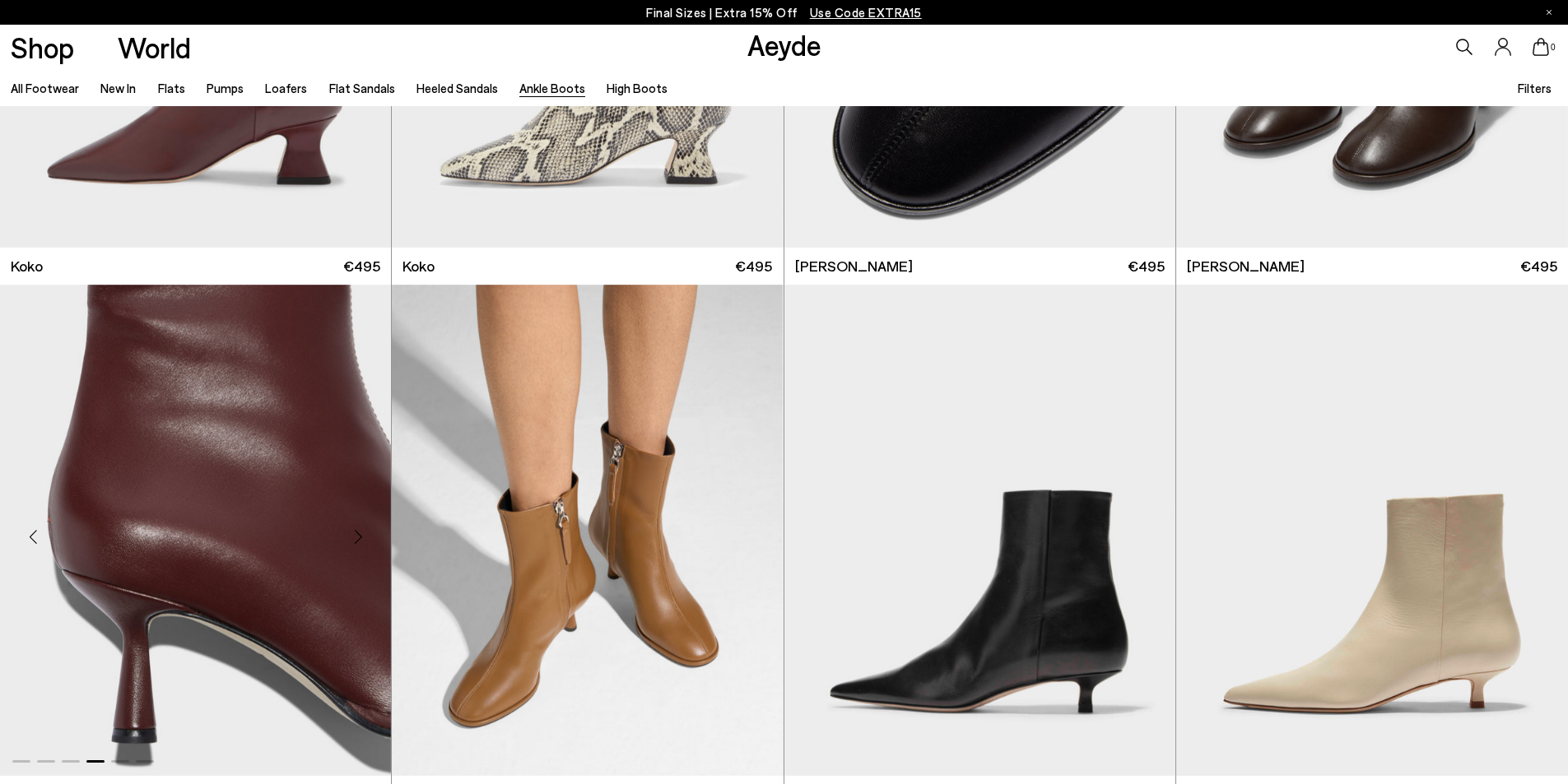
click at [355, 538] on div "Next slide" at bounding box center [358, 536] width 49 height 49
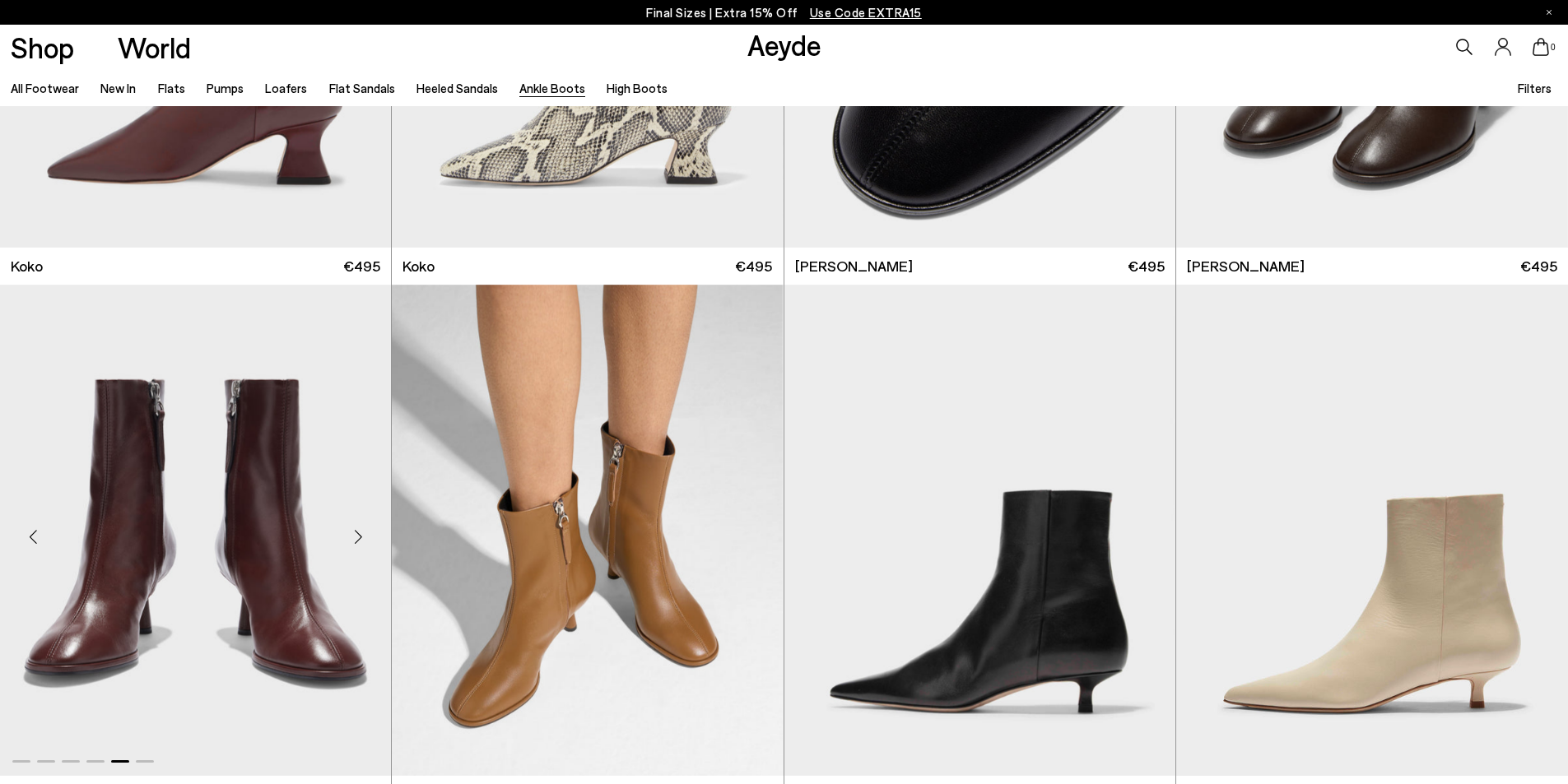
click at [217, 536] on img "5 / 6" at bounding box center [195, 529] width 391 height 491
click at [647, 520] on img "2 / 6" at bounding box center [587, 529] width 391 height 491
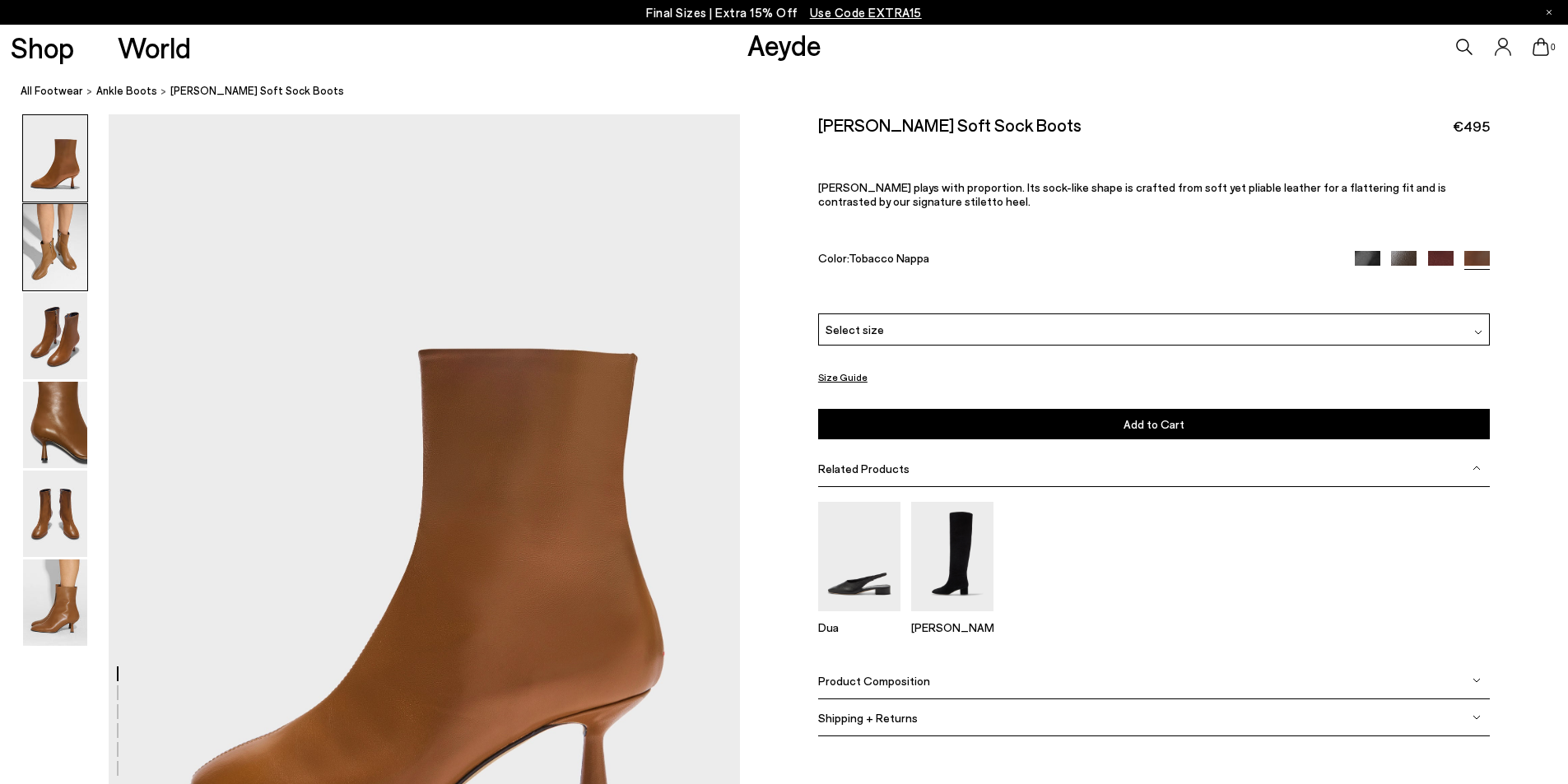
click at [50, 242] on img at bounding box center [54, 247] width 64 height 87
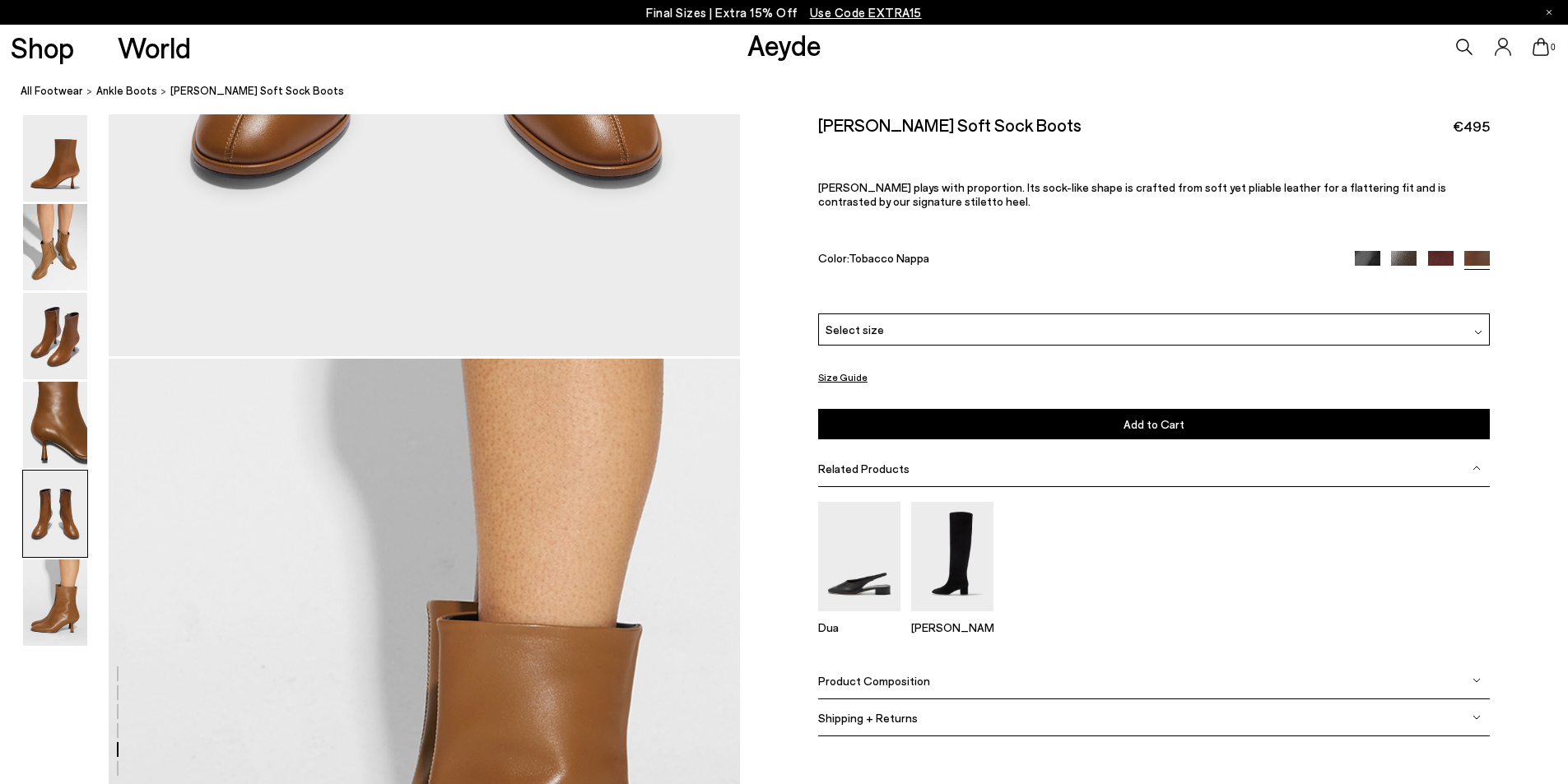
scroll to position [3971, 0]
click at [978, 319] on div "Select size" at bounding box center [1154, 329] width 671 height 32
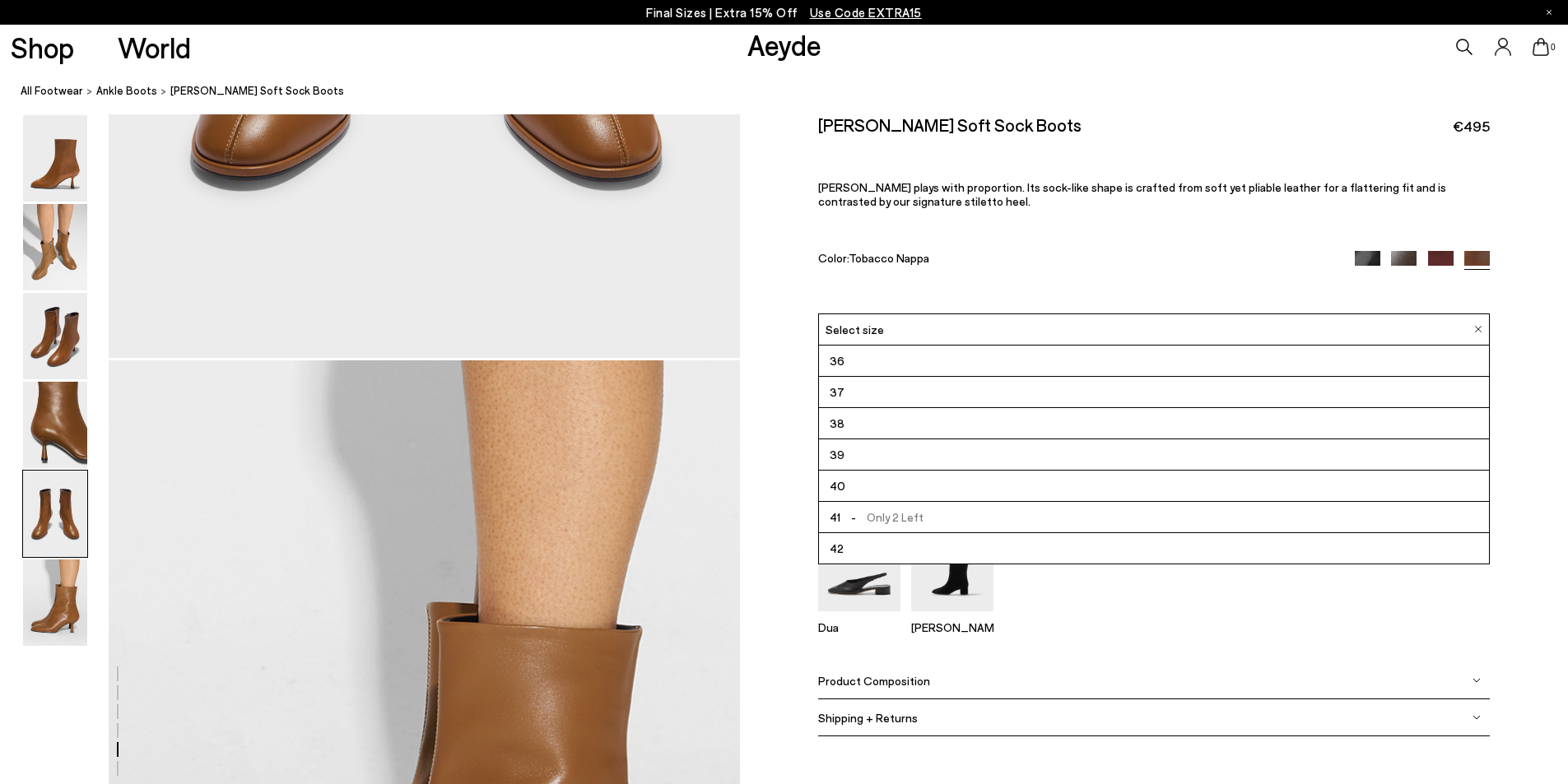
click at [849, 428] on li "38" at bounding box center [1154, 424] width 670 height 32
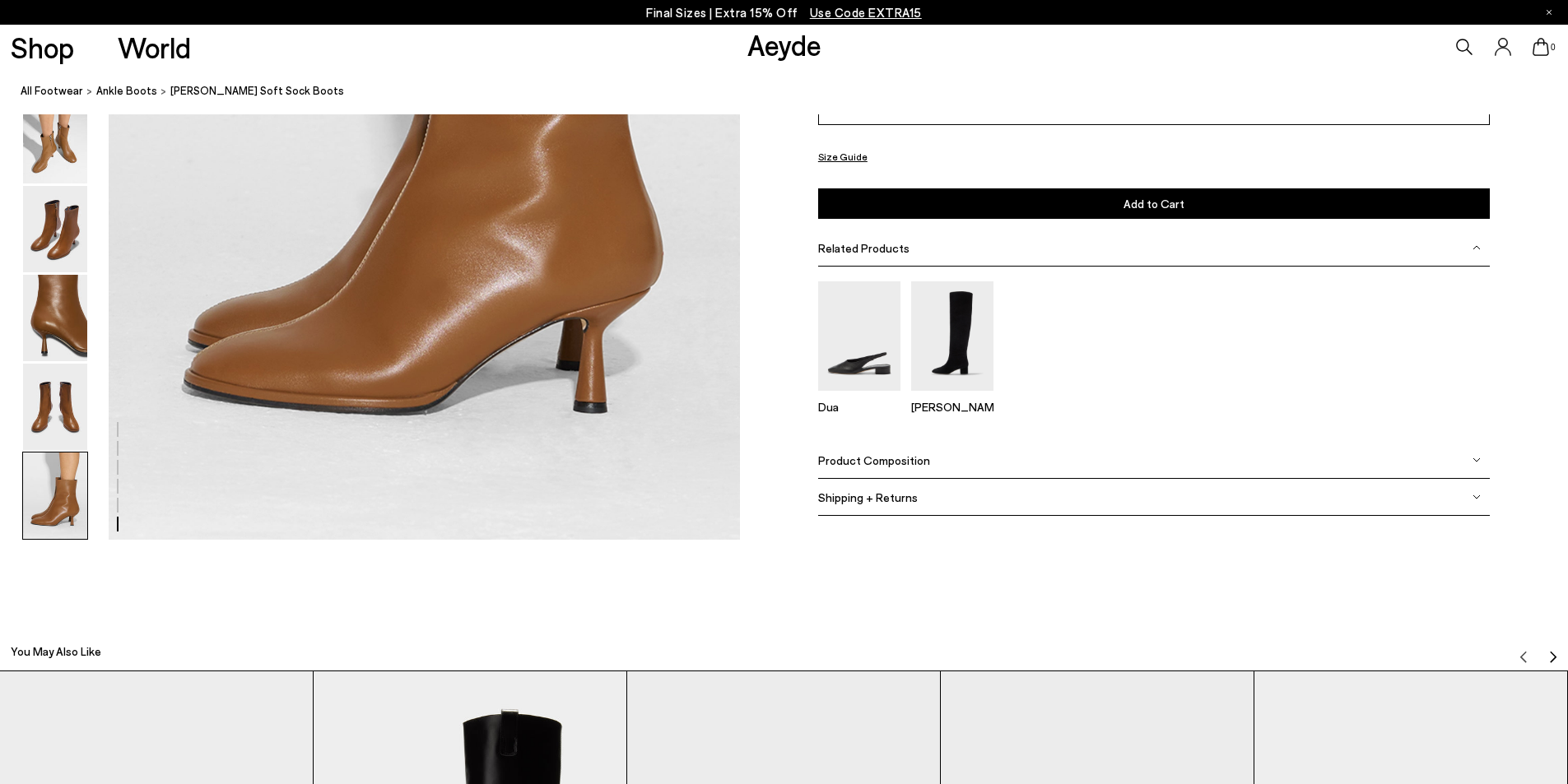
scroll to position [4794, 0]
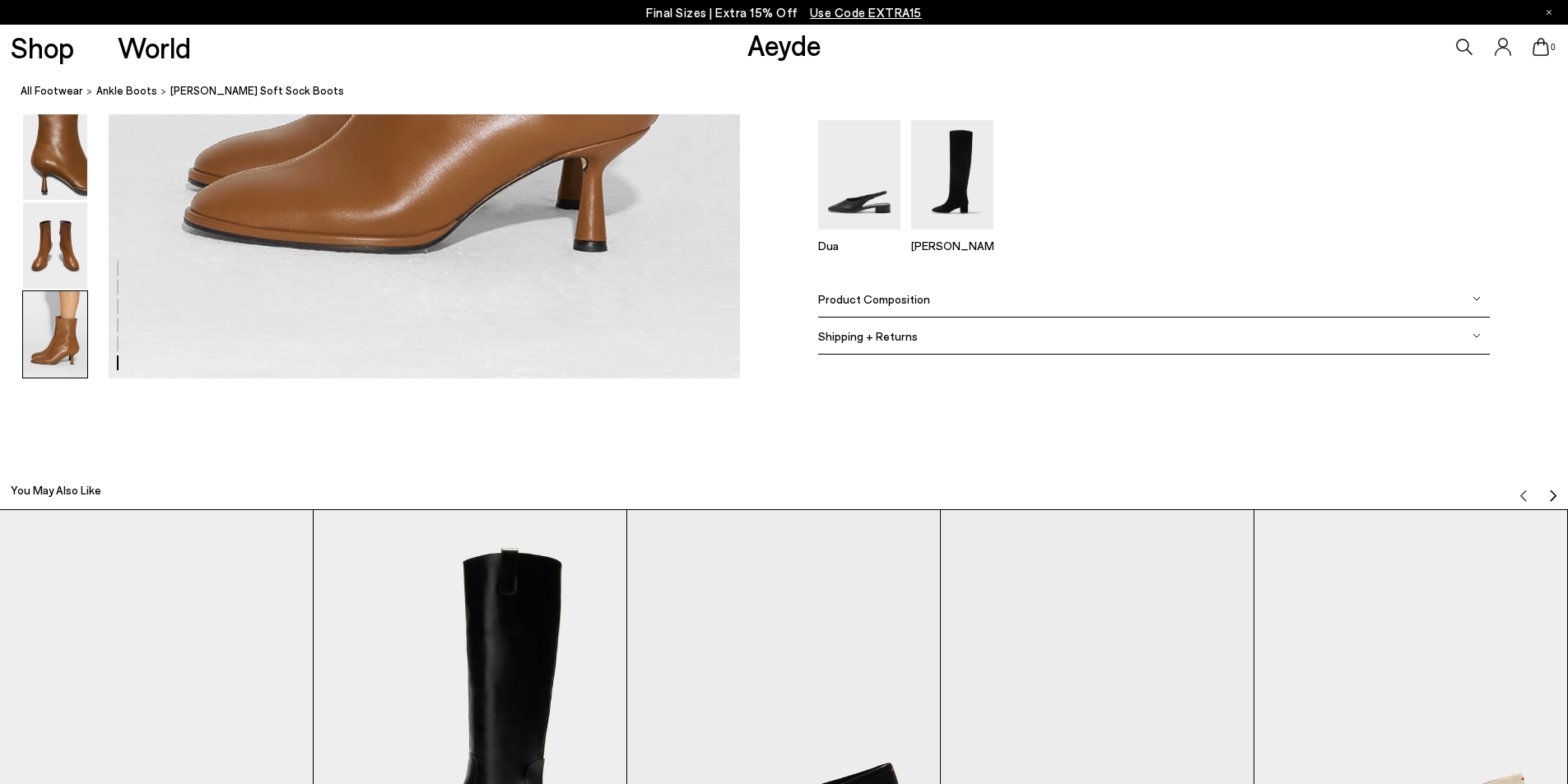
click at [941, 301] on div "Product Composition" at bounding box center [1154, 299] width 671 height 37
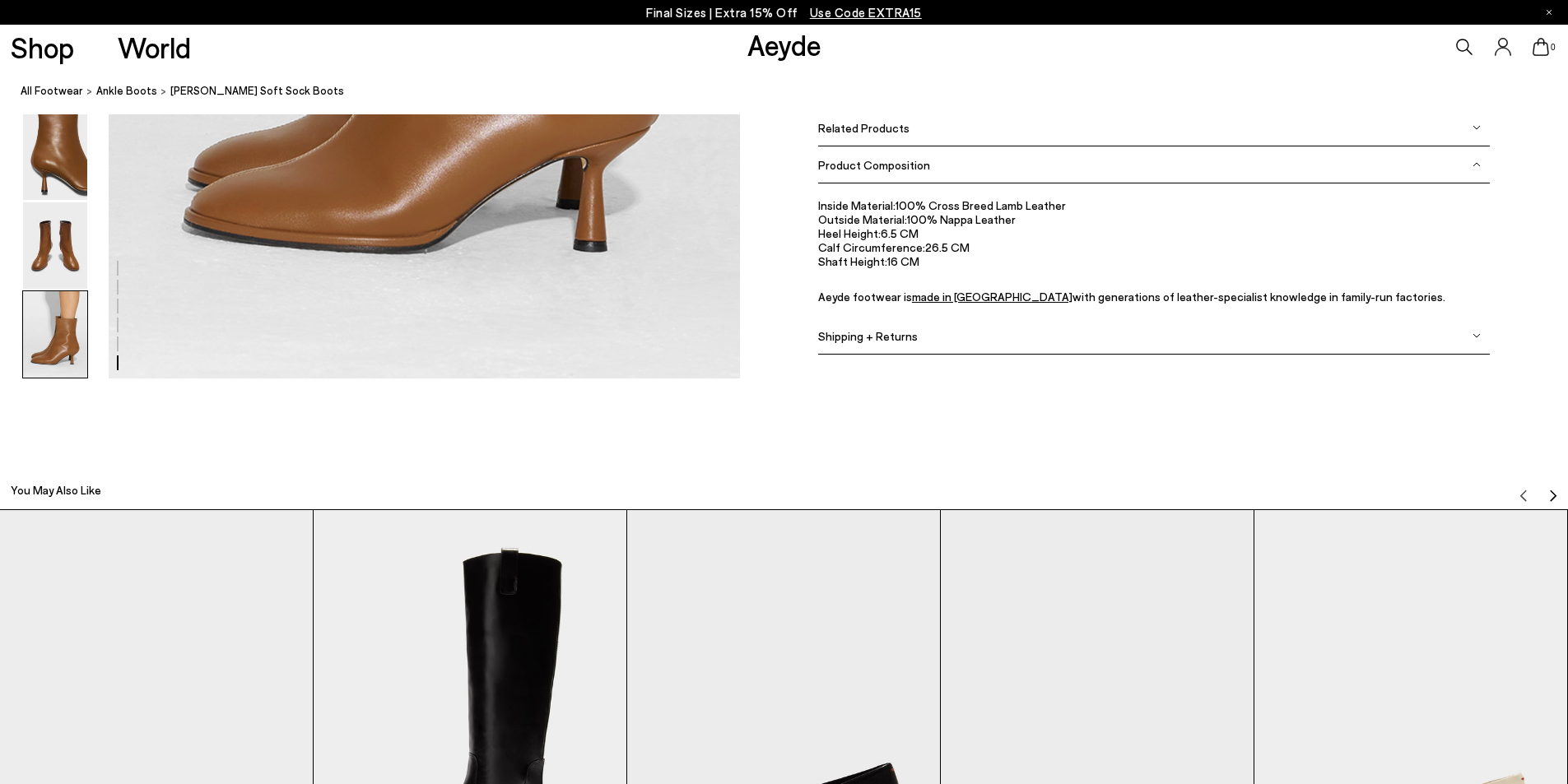
click at [926, 340] on div "Shipping + Returns" at bounding box center [1154, 336] width 671 height 37
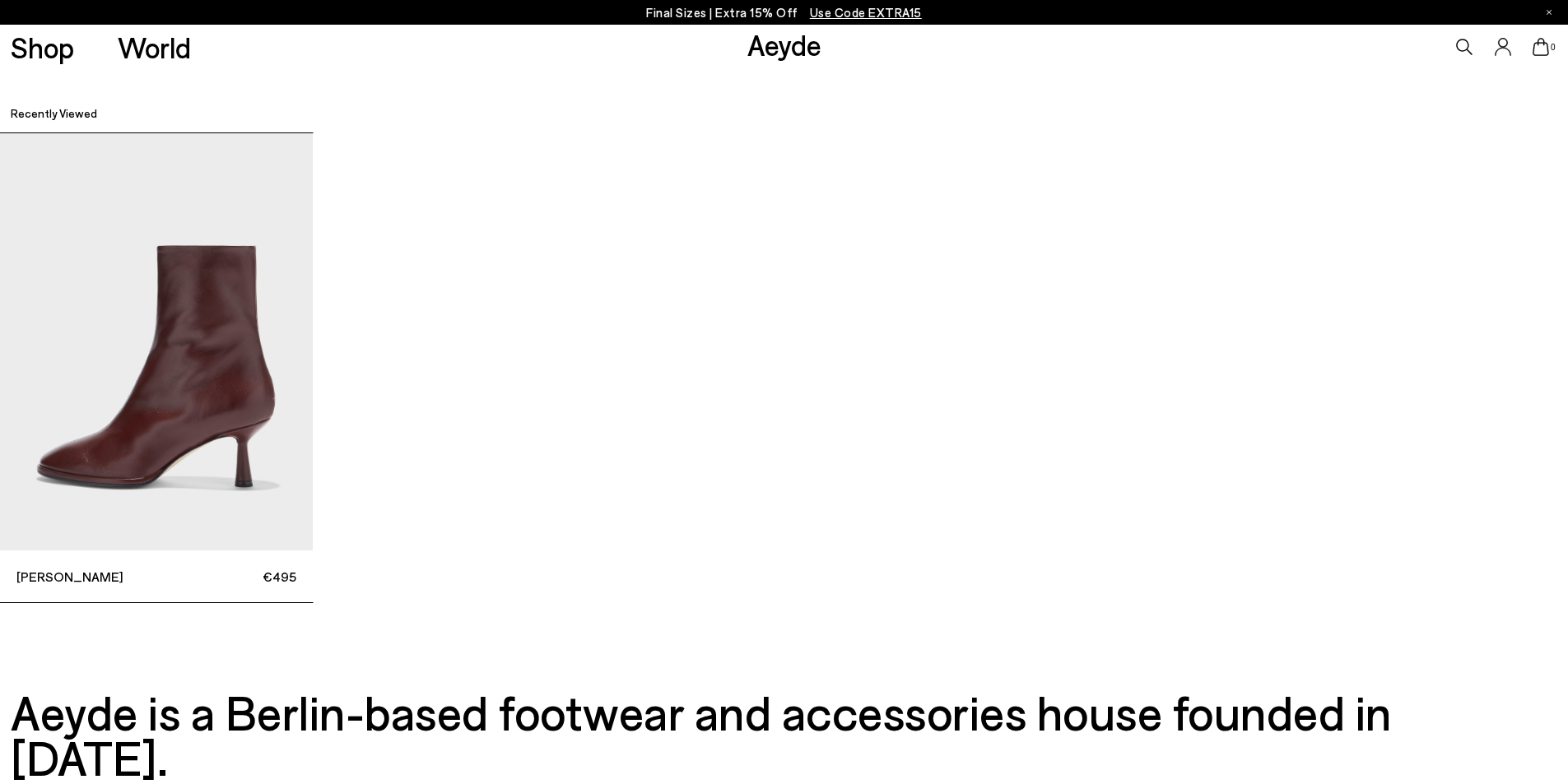
scroll to position [6184, 0]
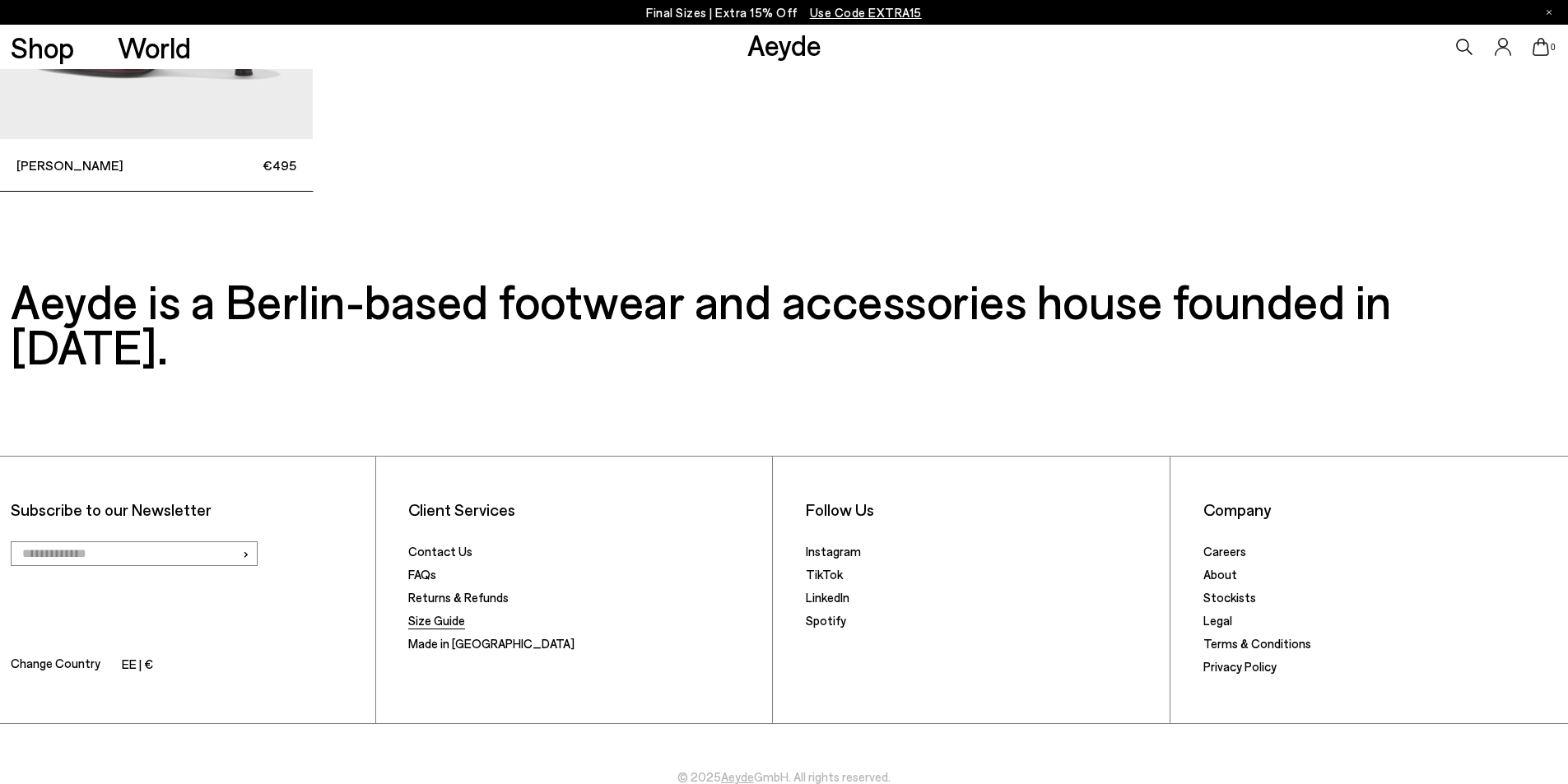
click at [437, 612] on link "Size Guide" at bounding box center [436, 620] width 57 height 15
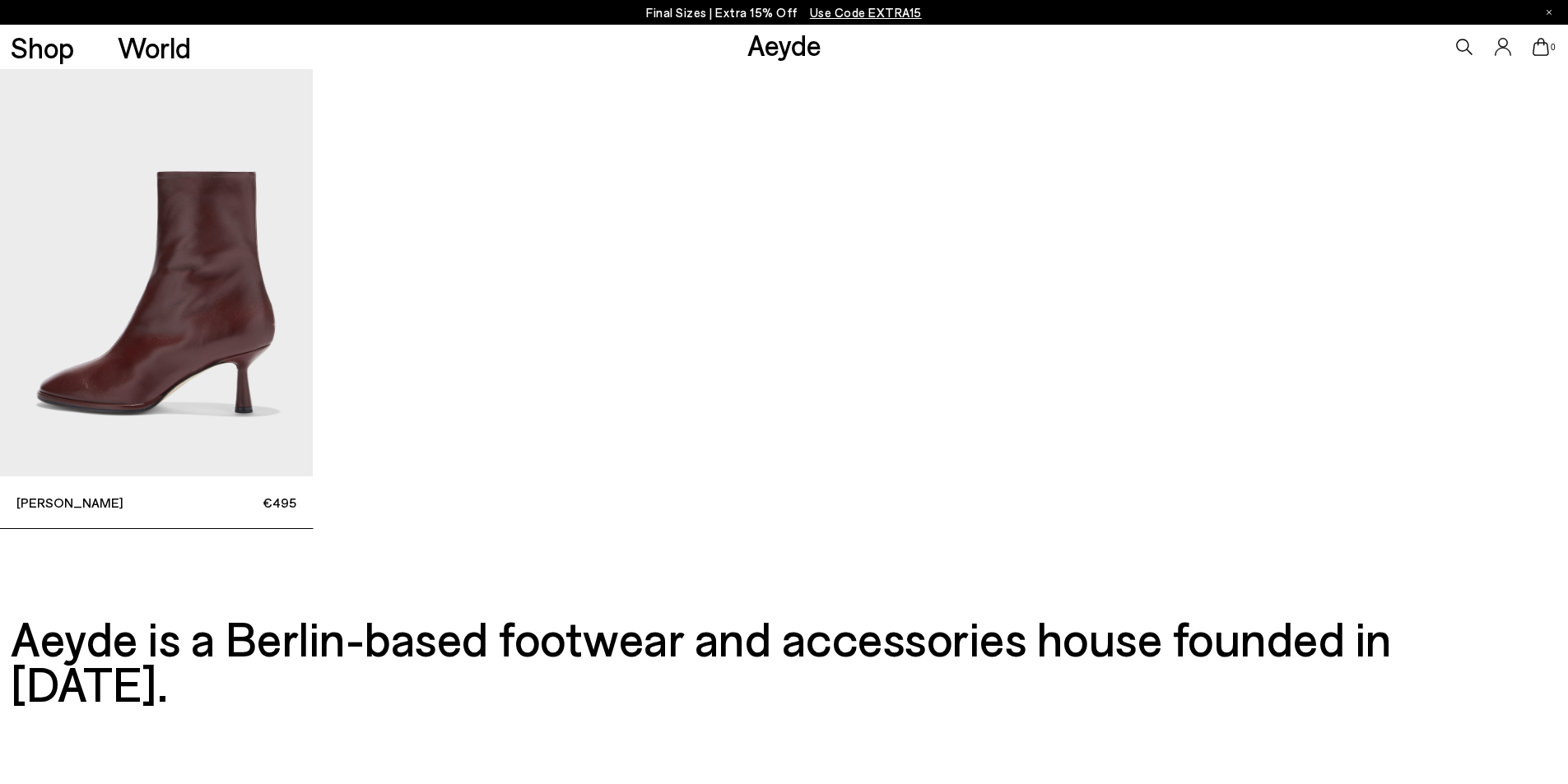
scroll to position [5855, 0]
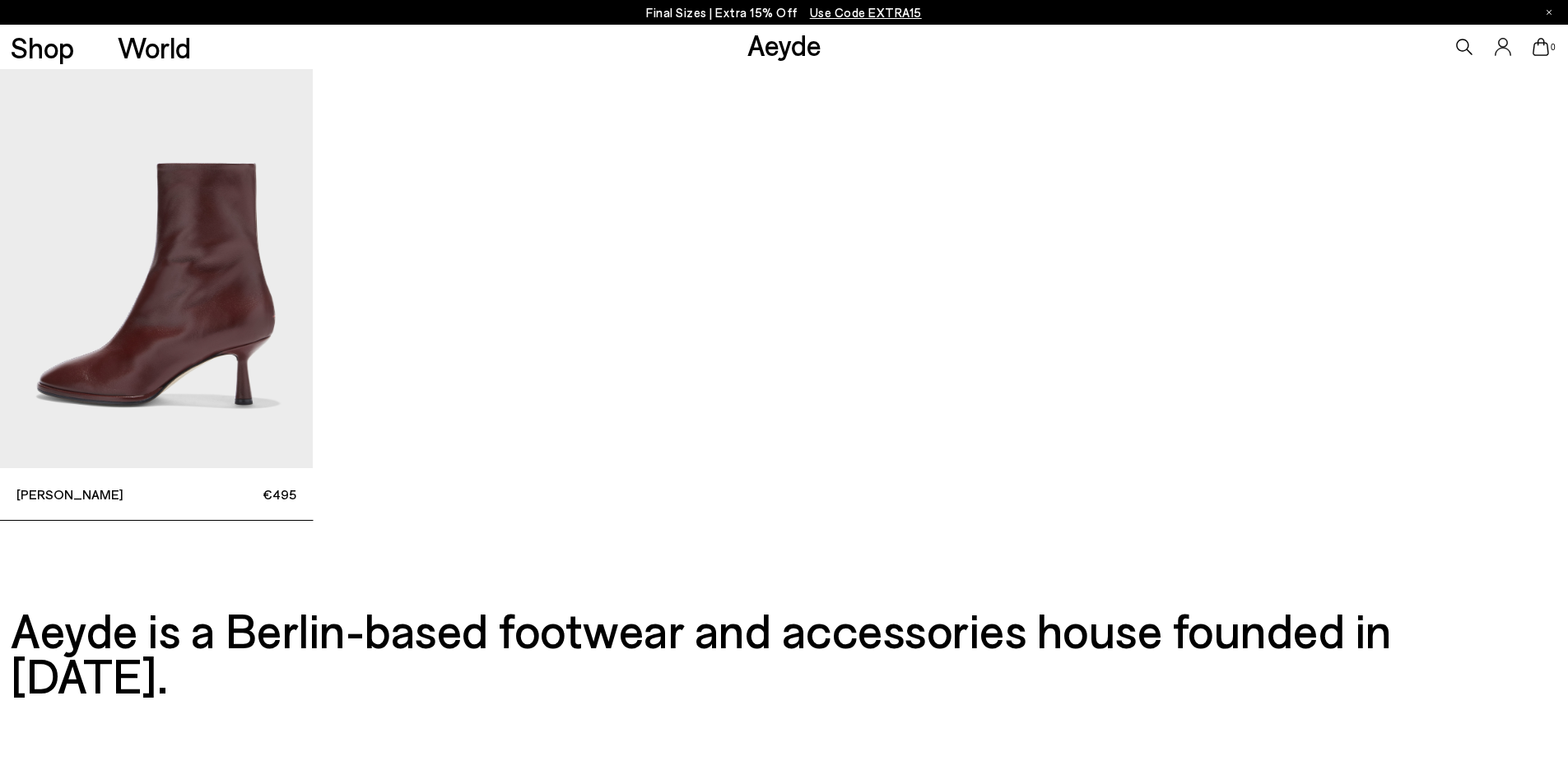
click at [166, 340] on img "1 / 1" at bounding box center [156, 259] width 313 height 417
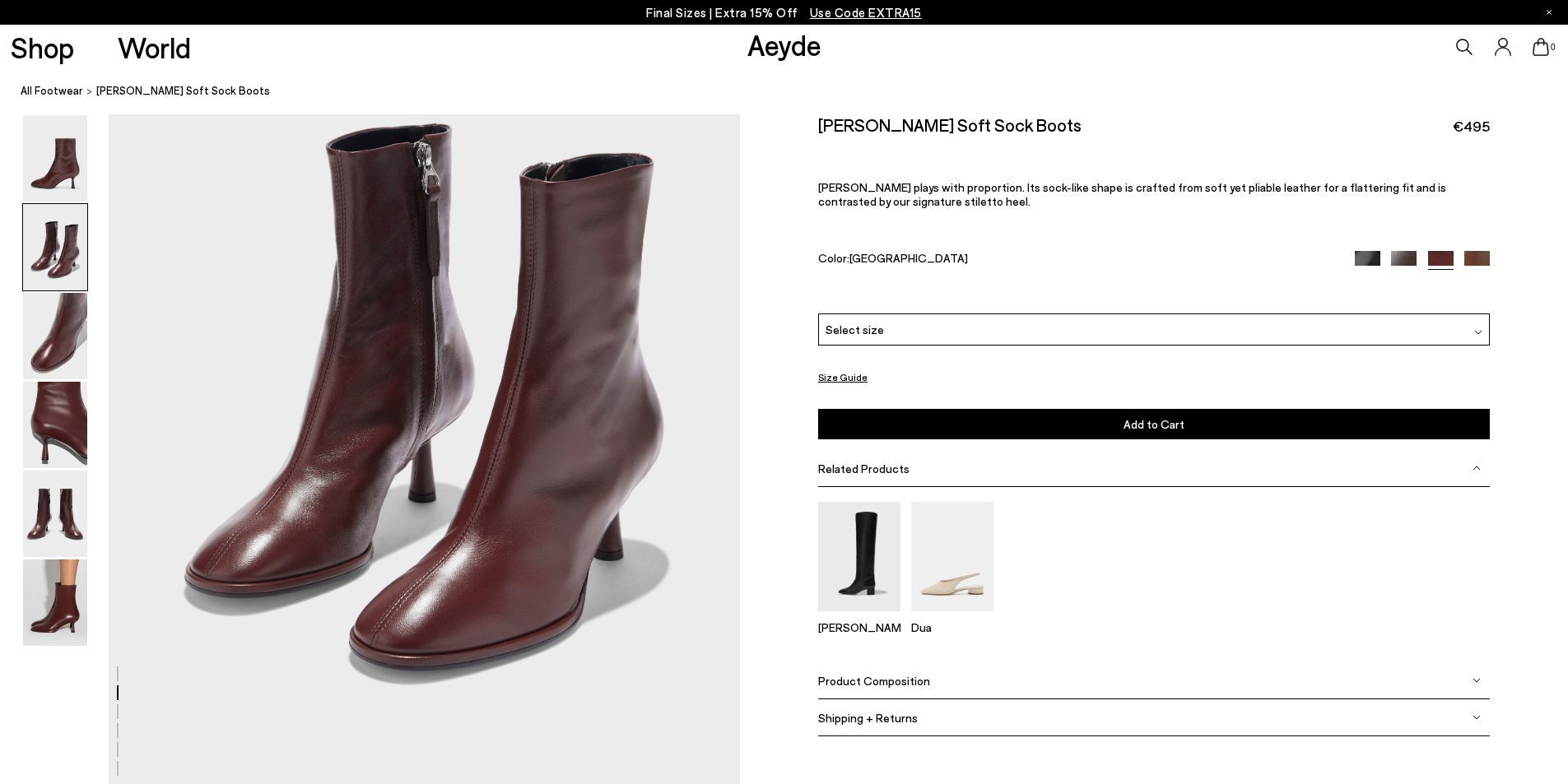
scroll to position [658, 0]
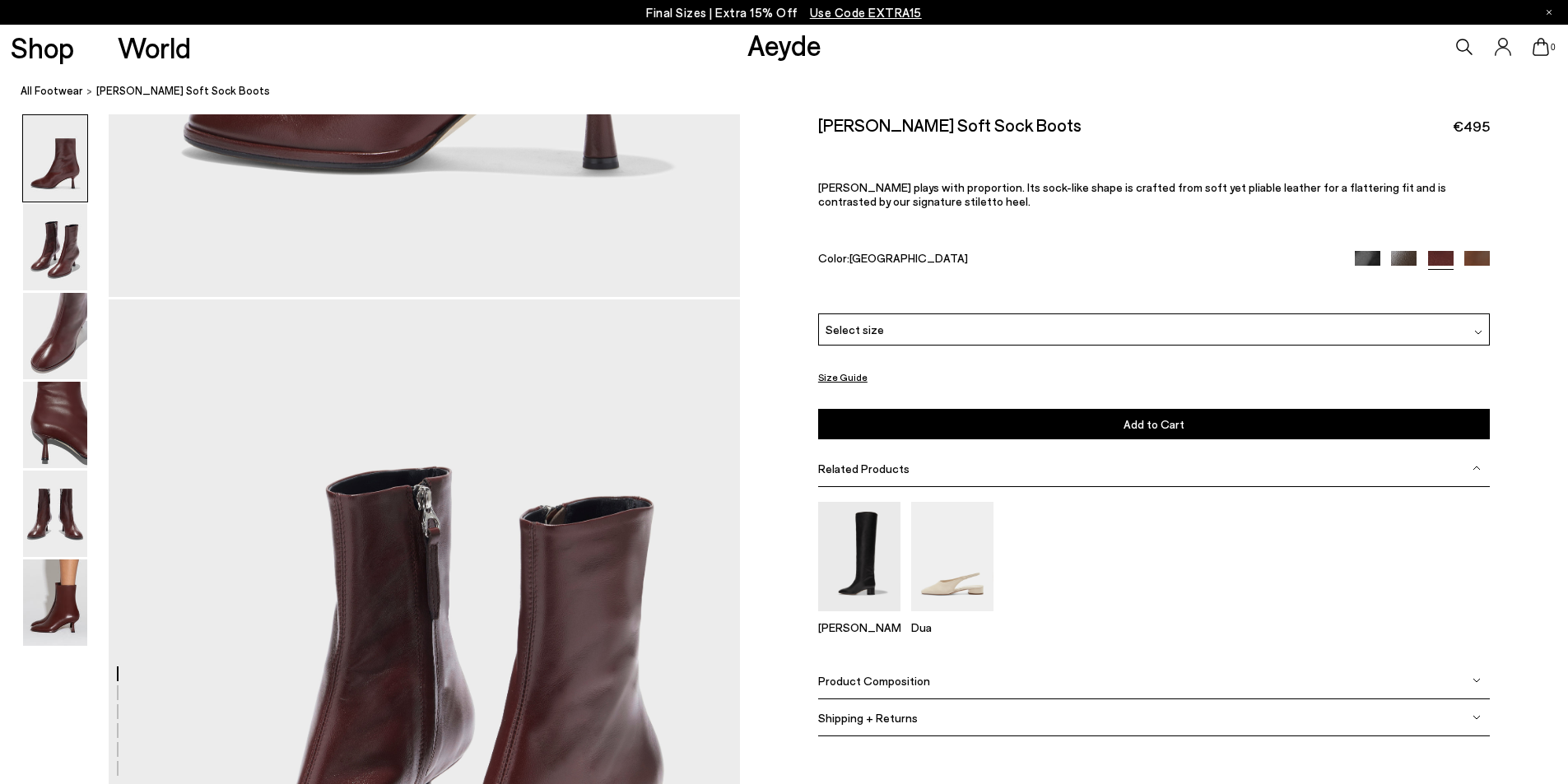
click at [896, 314] on div "Select size" at bounding box center [1154, 329] width 671 height 32
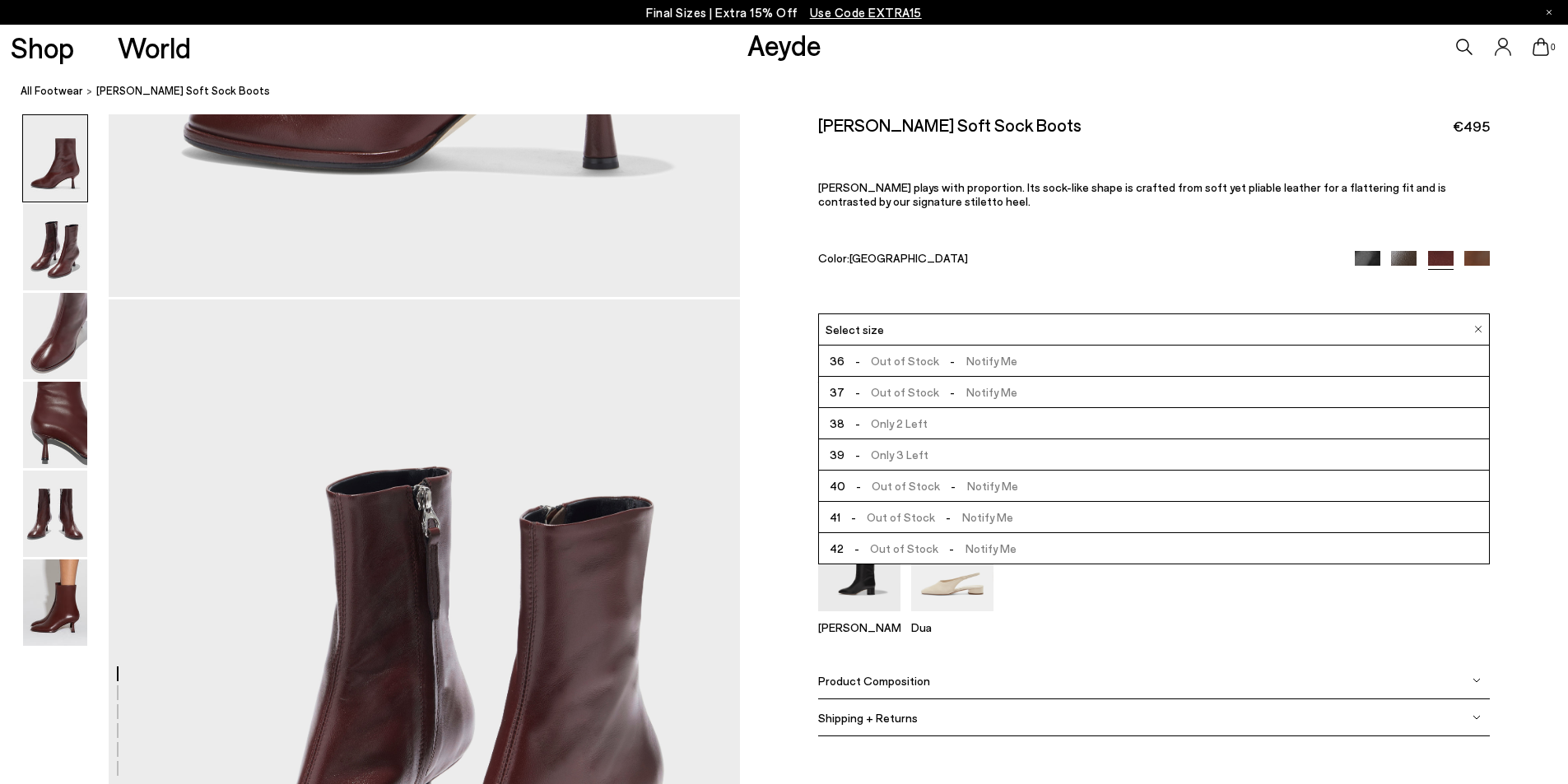
click at [888, 424] on span "- Only 2 Left" at bounding box center [886, 424] width 83 height 21
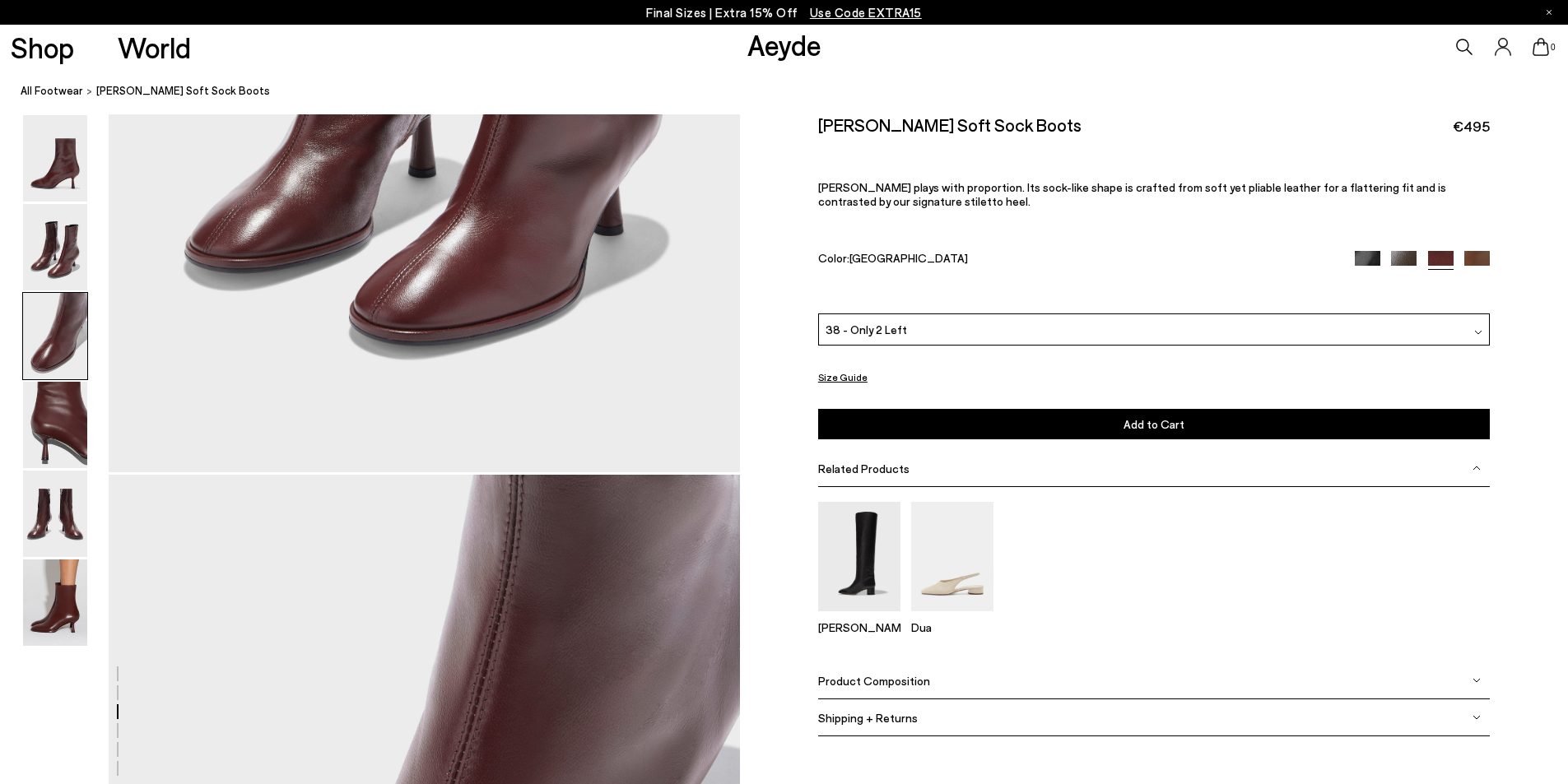
scroll to position [1316, 0]
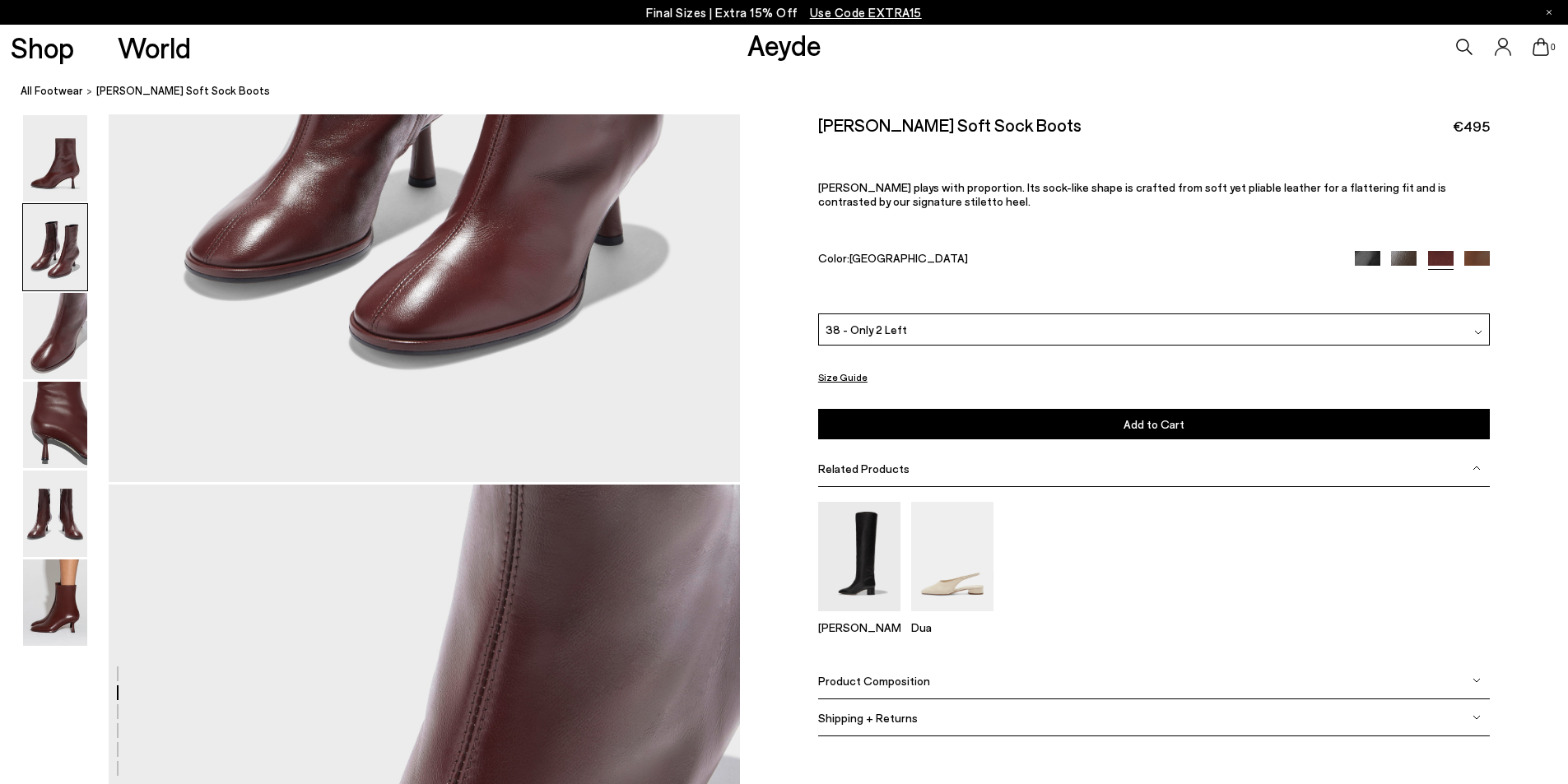
click at [1161, 432] on button "Add to Cart Select a Size First" at bounding box center [1154, 424] width 671 height 31
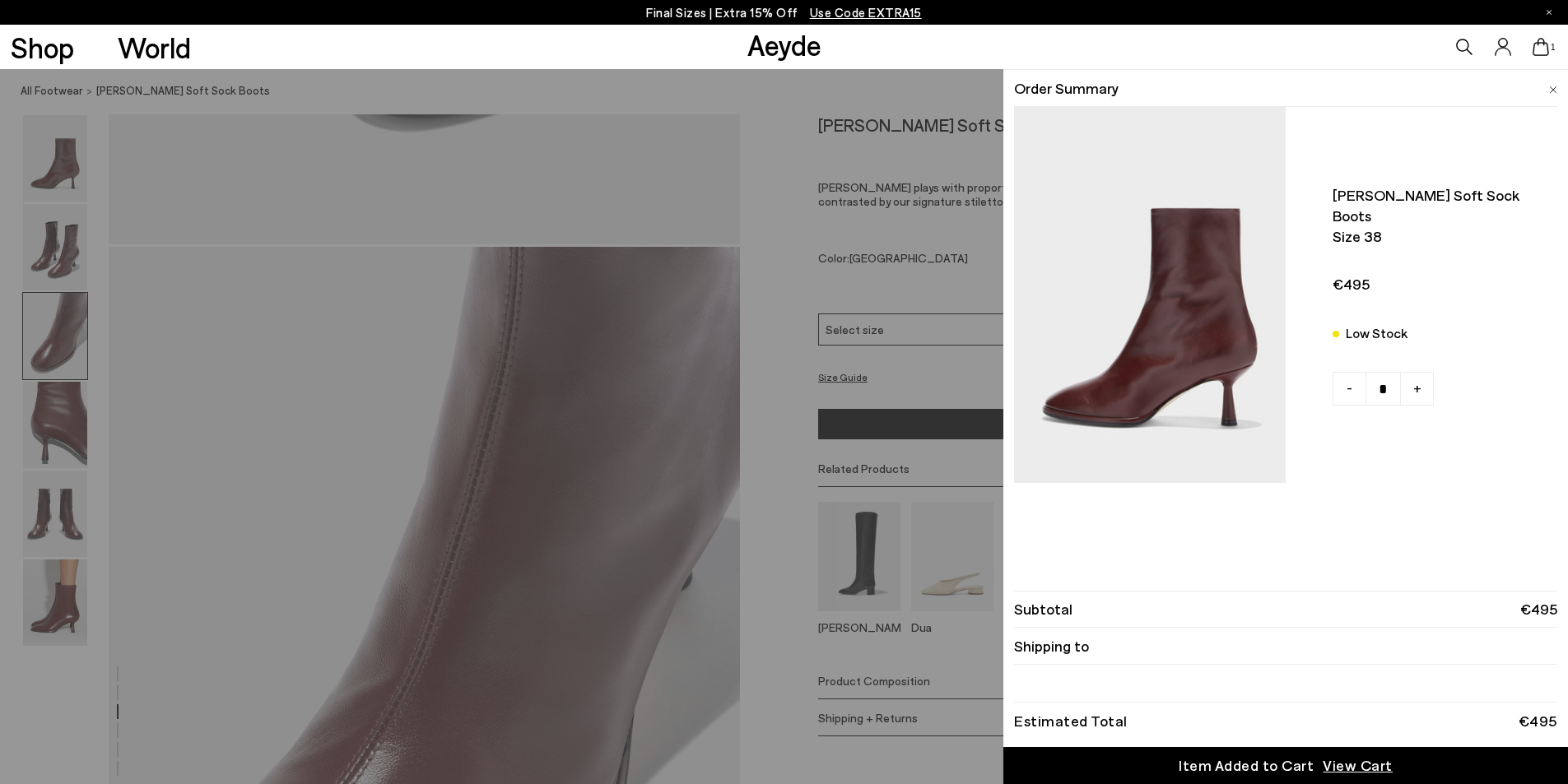
scroll to position [1563, 0]
click at [1466, 482] on div "Dorothy soft sock boots Size 38 €495 Low Stock - +" at bounding box center [1285, 295] width 544 height 376
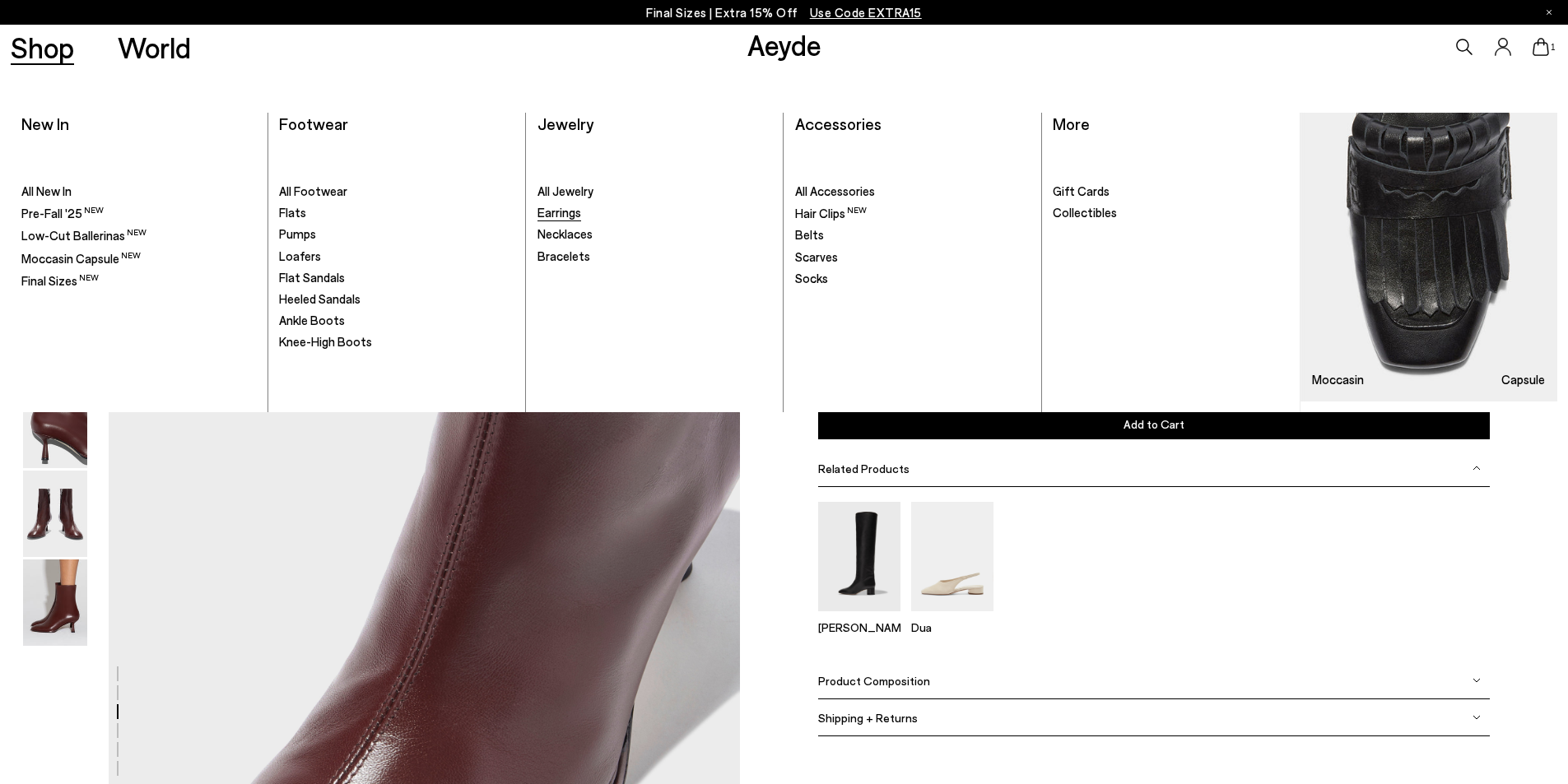
click at [565, 214] on span "Earrings" at bounding box center [559, 212] width 44 height 15
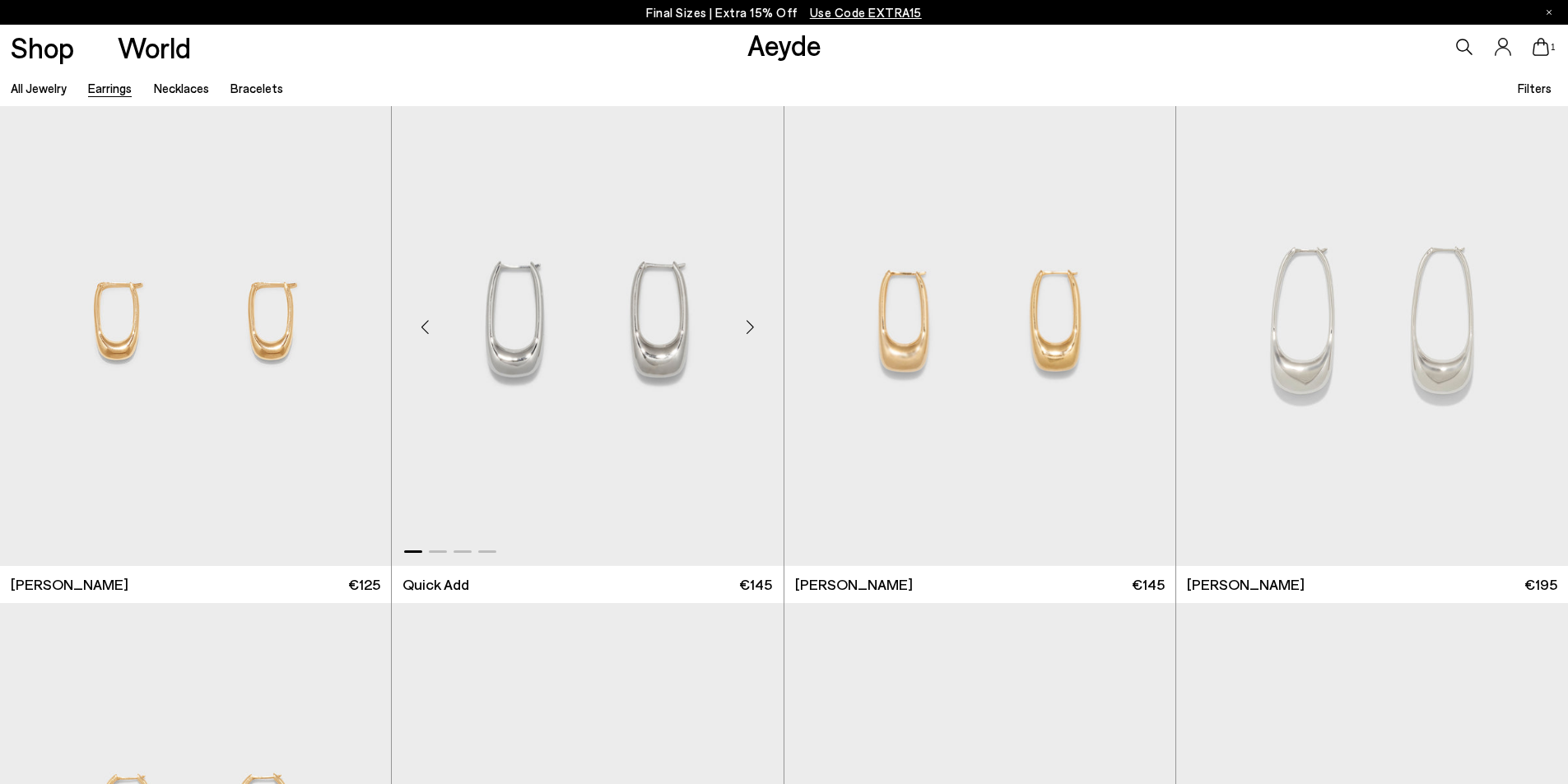
scroll to position [3209, 0]
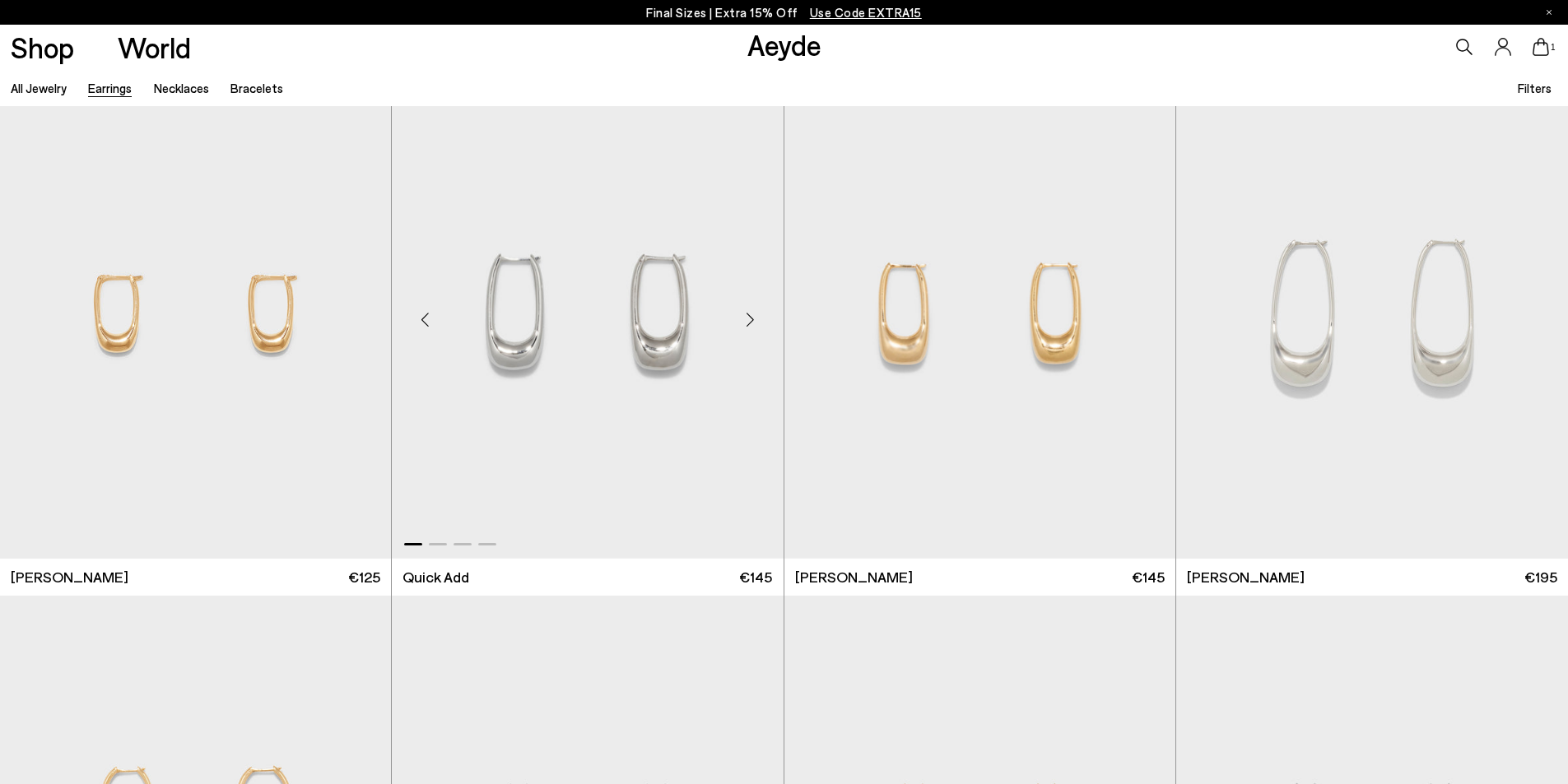
click at [744, 312] on div "Next slide" at bounding box center [750, 320] width 49 height 49
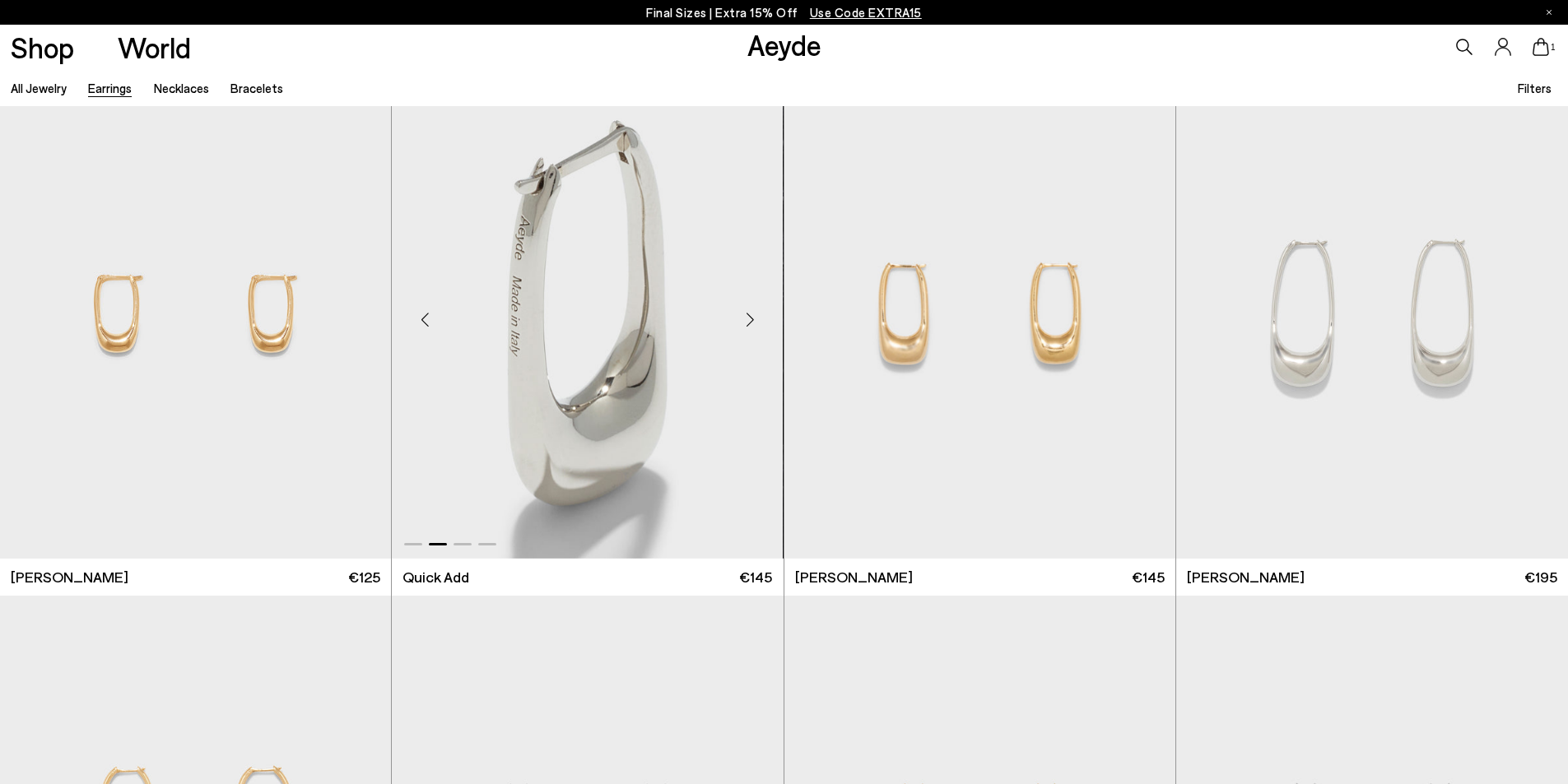
click at [744, 312] on div "Next slide" at bounding box center [750, 320] width 49 height 49
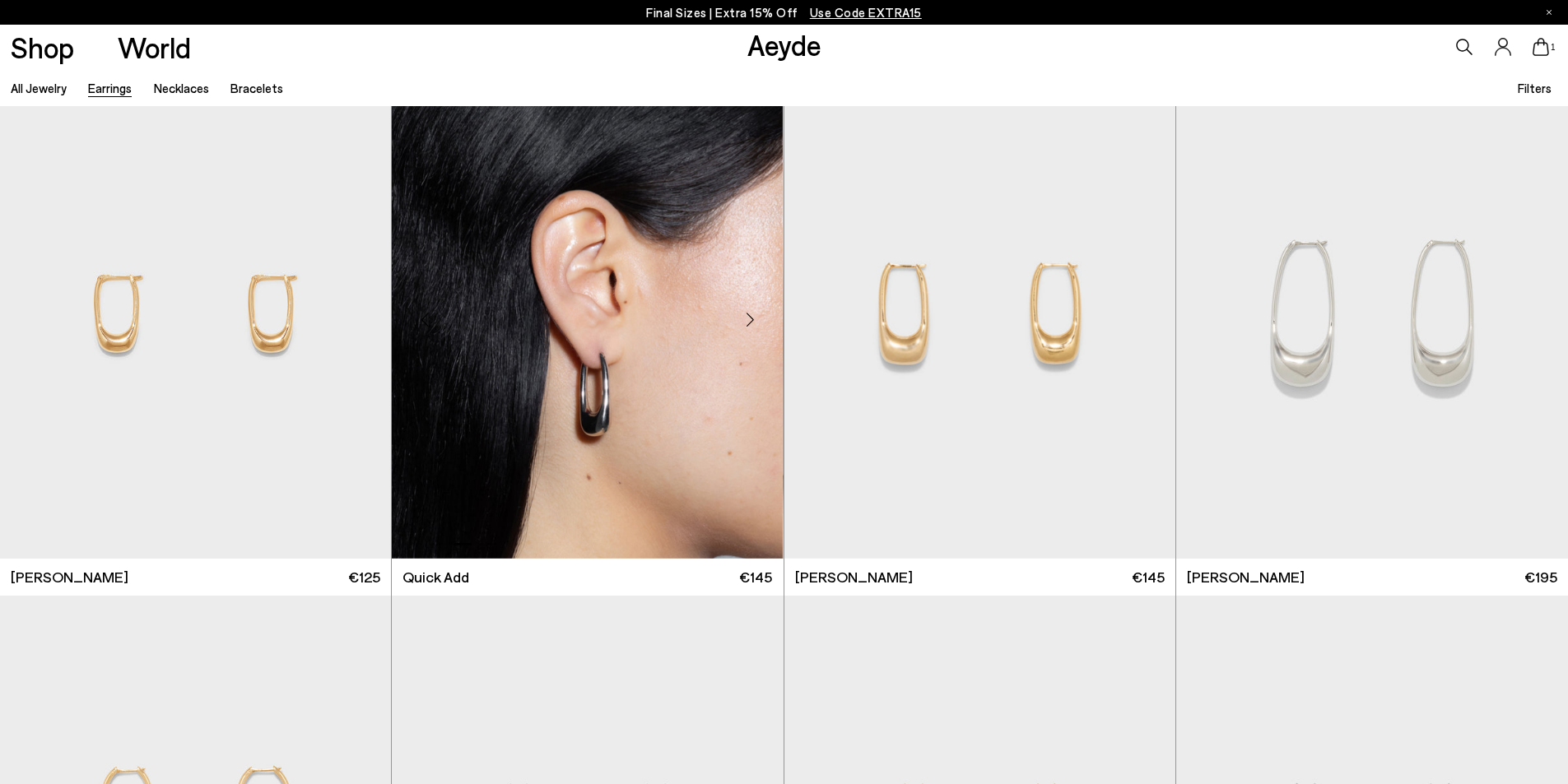
click at [744, 312] on div "Next slide" at bounding box center [750, 320] width 49 height 49
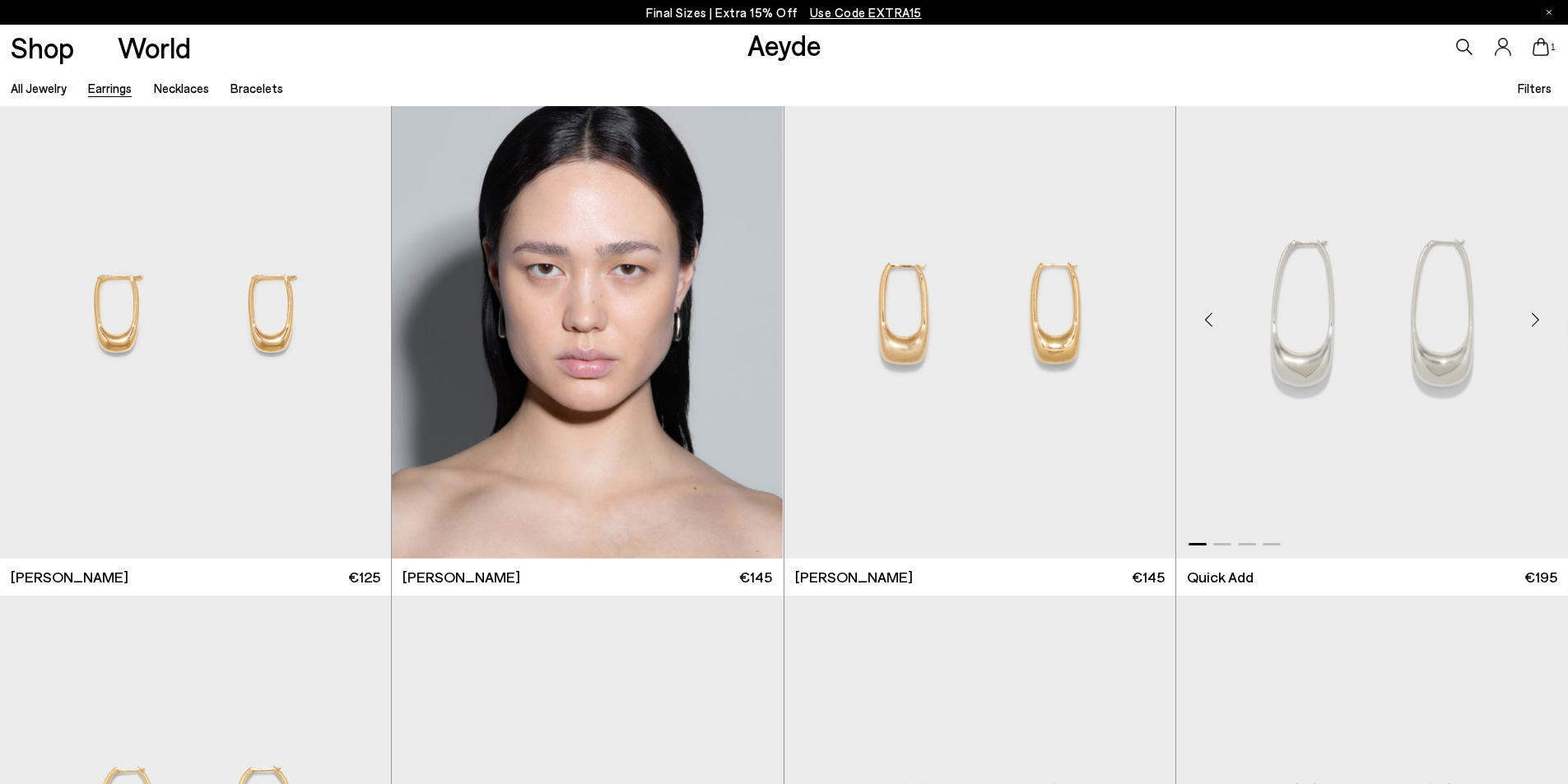
click at [1530, 320] on div "Next slide" at bounding box center [1535, 320] width 49 height 49
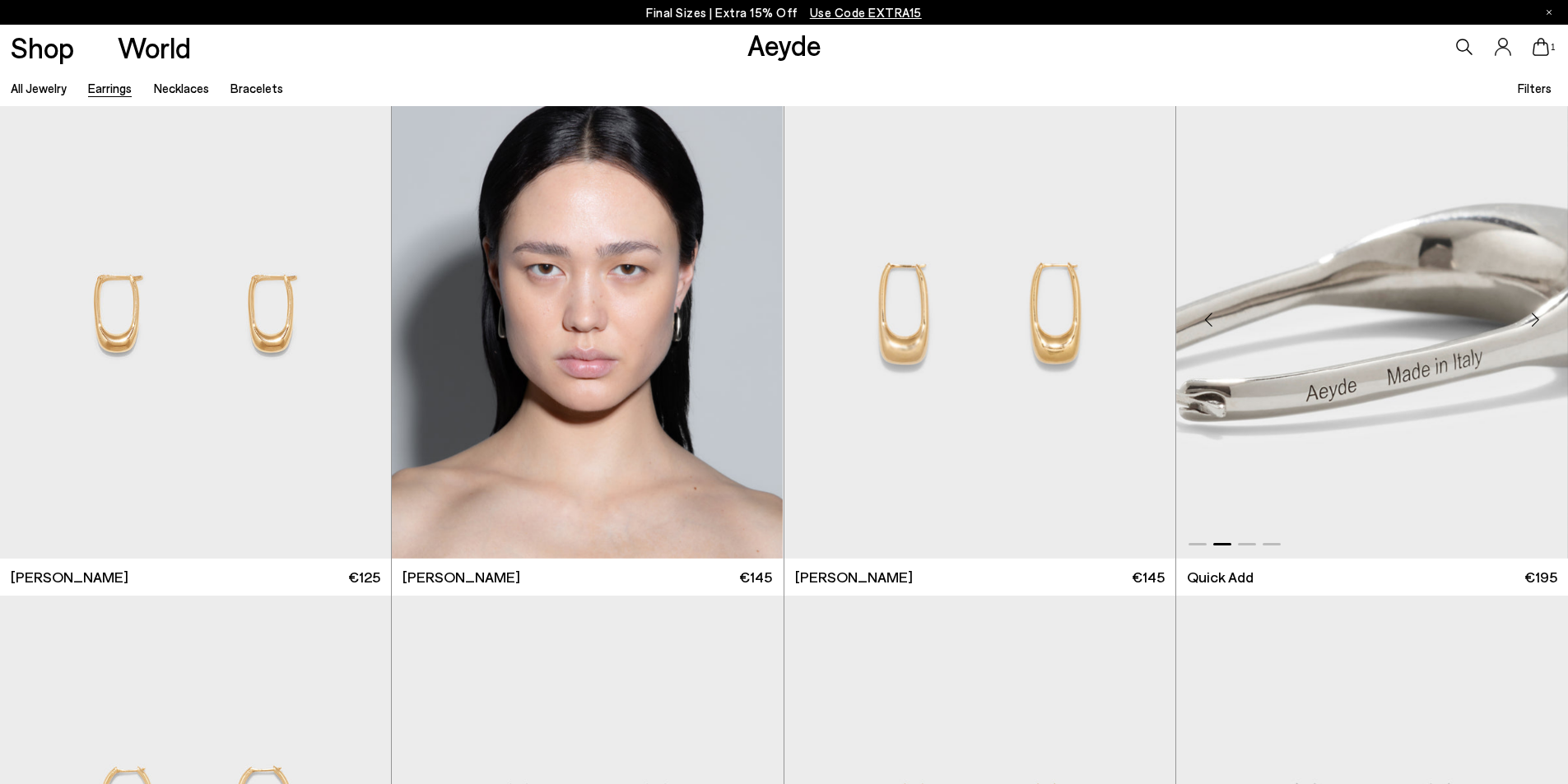
click at [1530, 320] on div "Next slide" at bounding box center [1535, 320] width 49 height 49
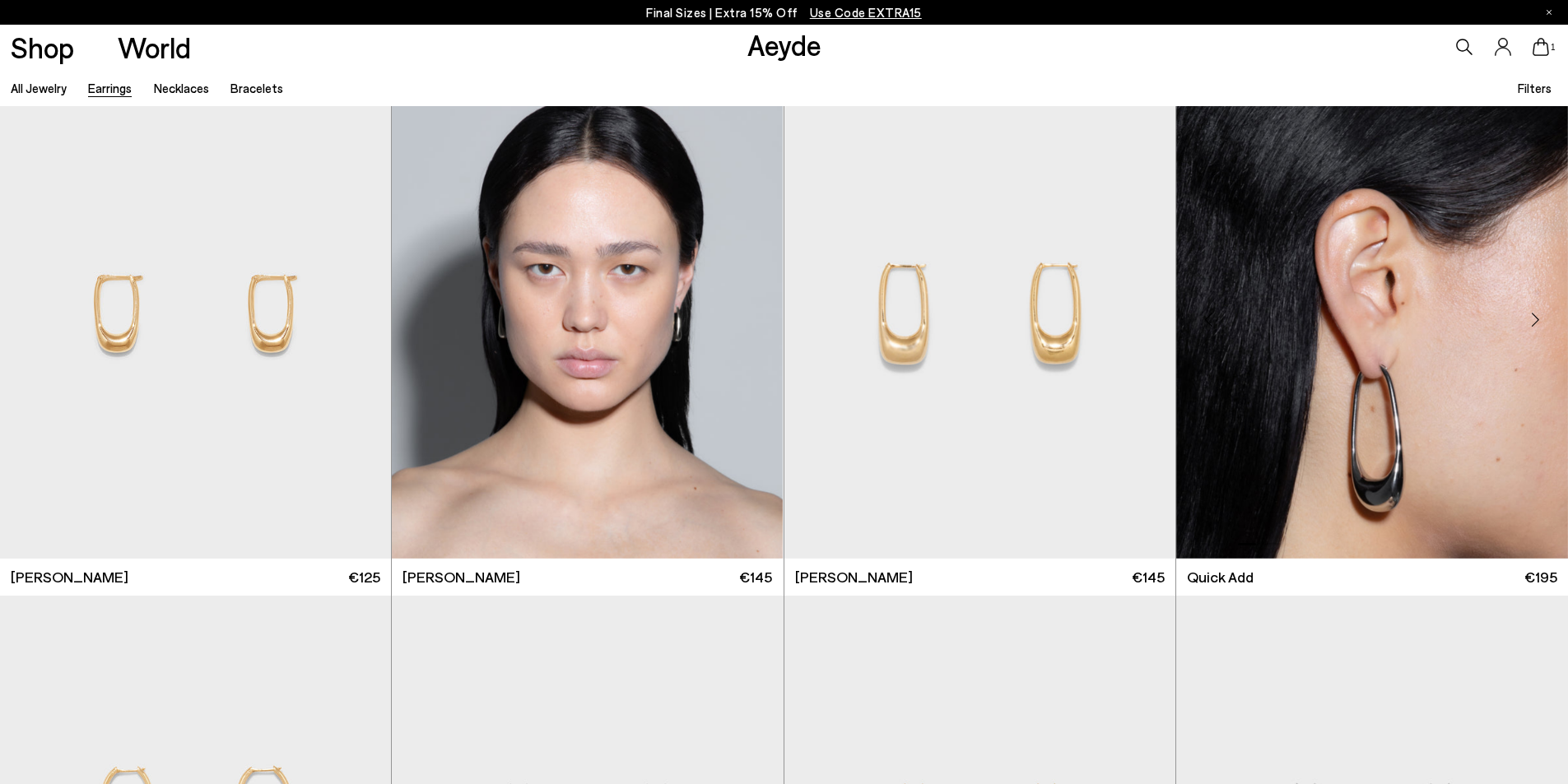
click at [1530, 320] on div "Next slide" at bounding box center [1535, 320] width 49 height 49
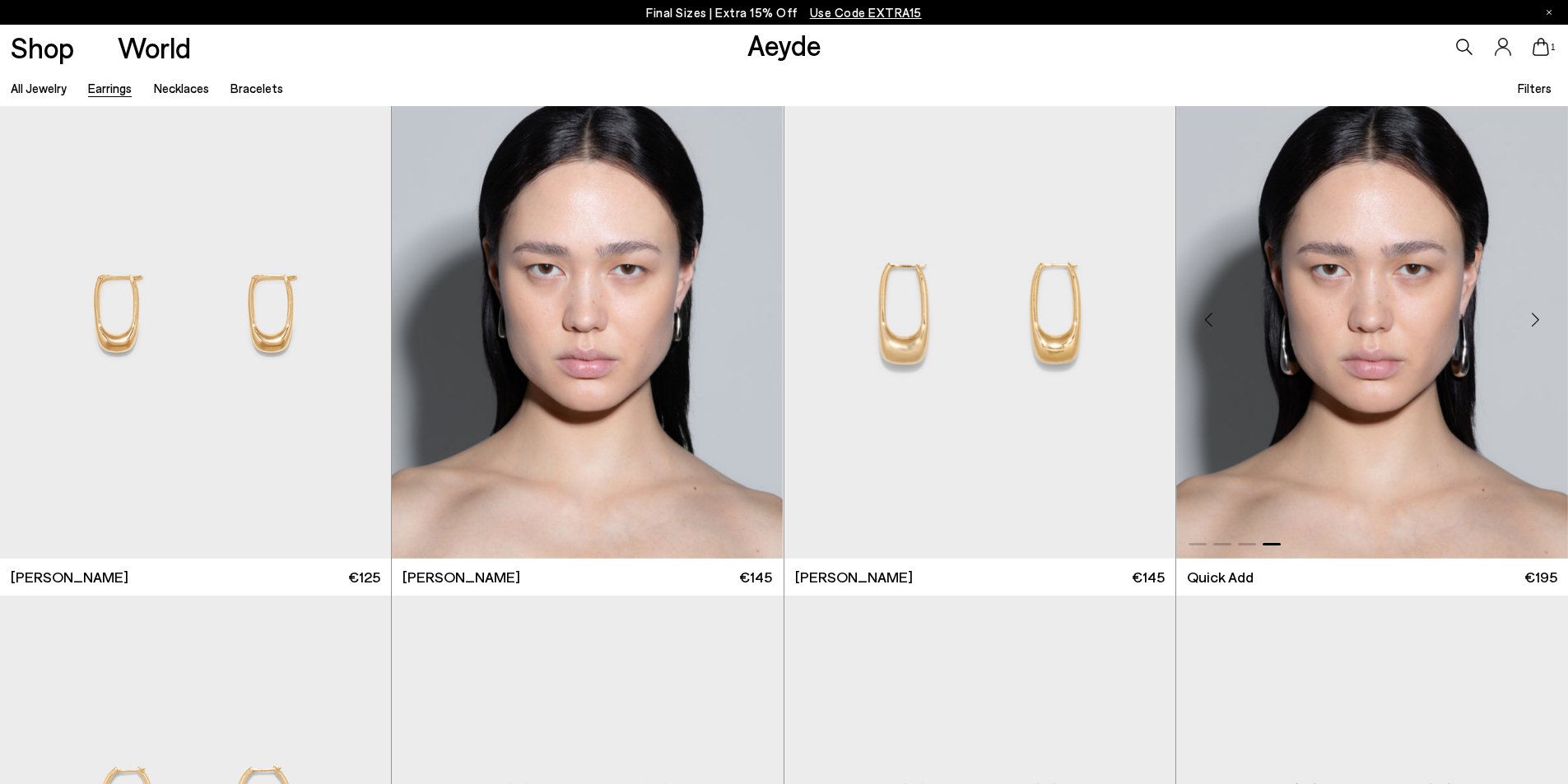
click at [1530, 320] on div "Next slide" at bounding box center [1535, 320] width 49 height 49
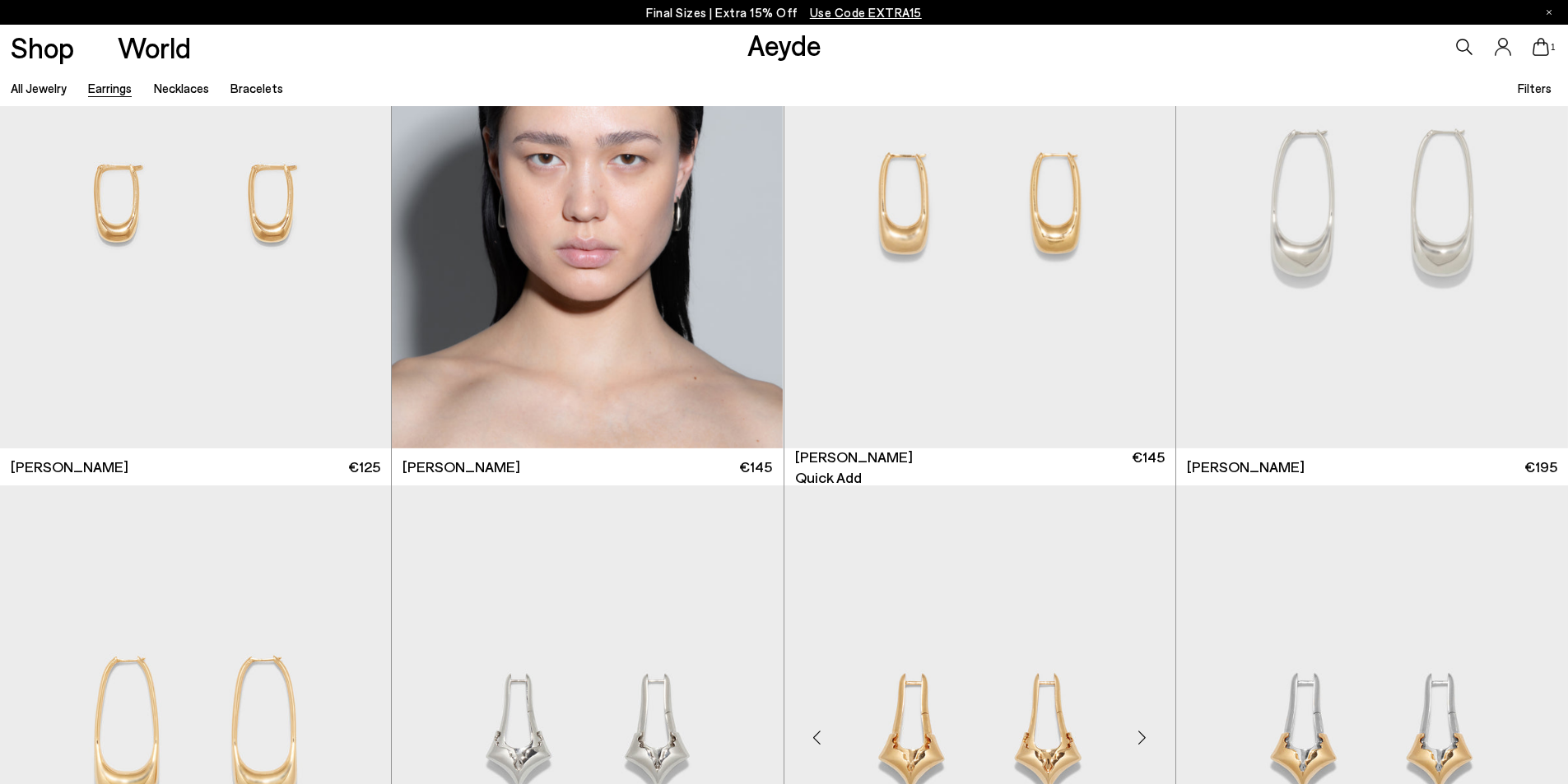
scroll to position [3702, 0]
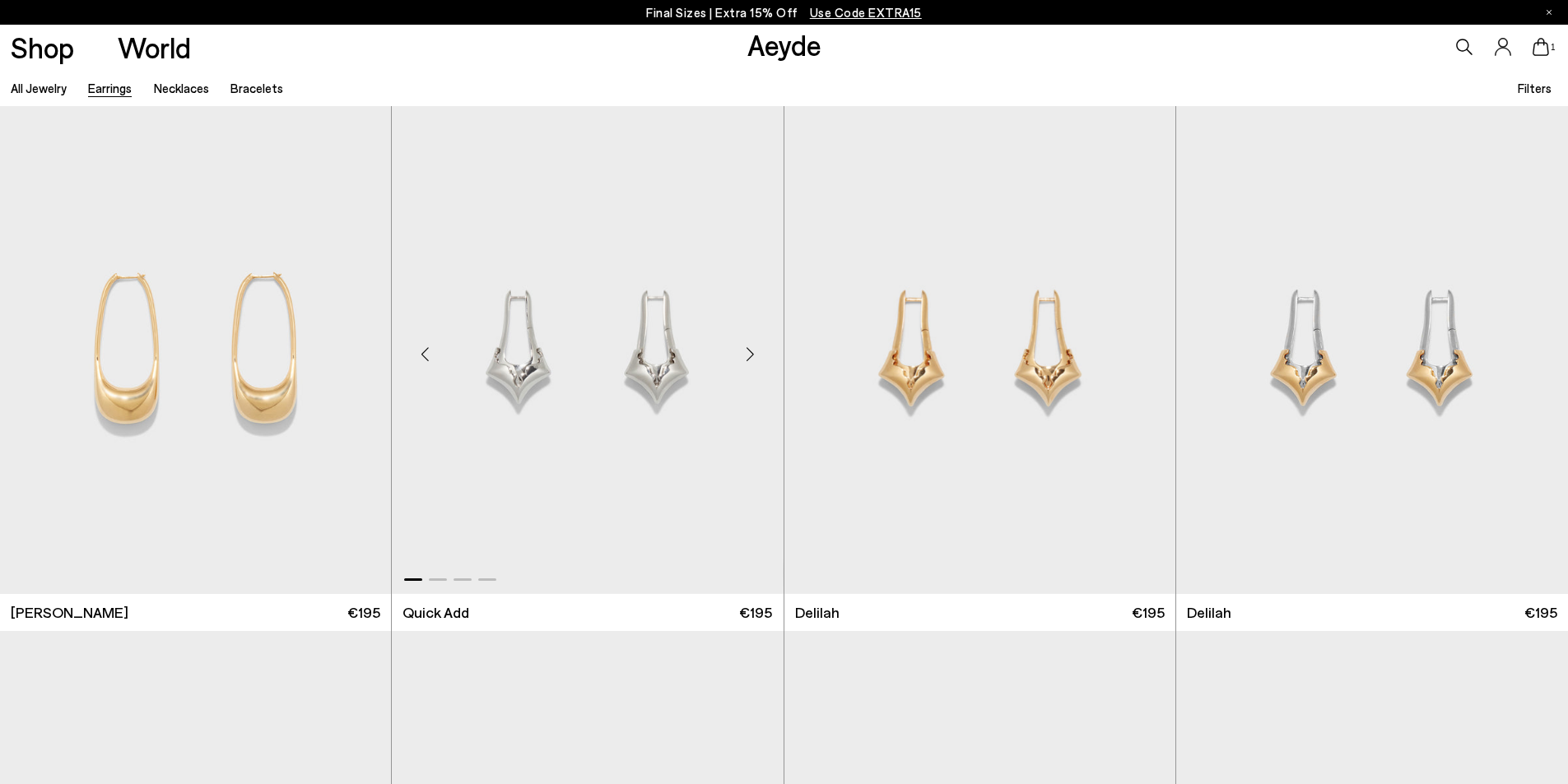
click at [746, 352] on div "Next slide" at bounding box center [750, 354] width 49 height 49
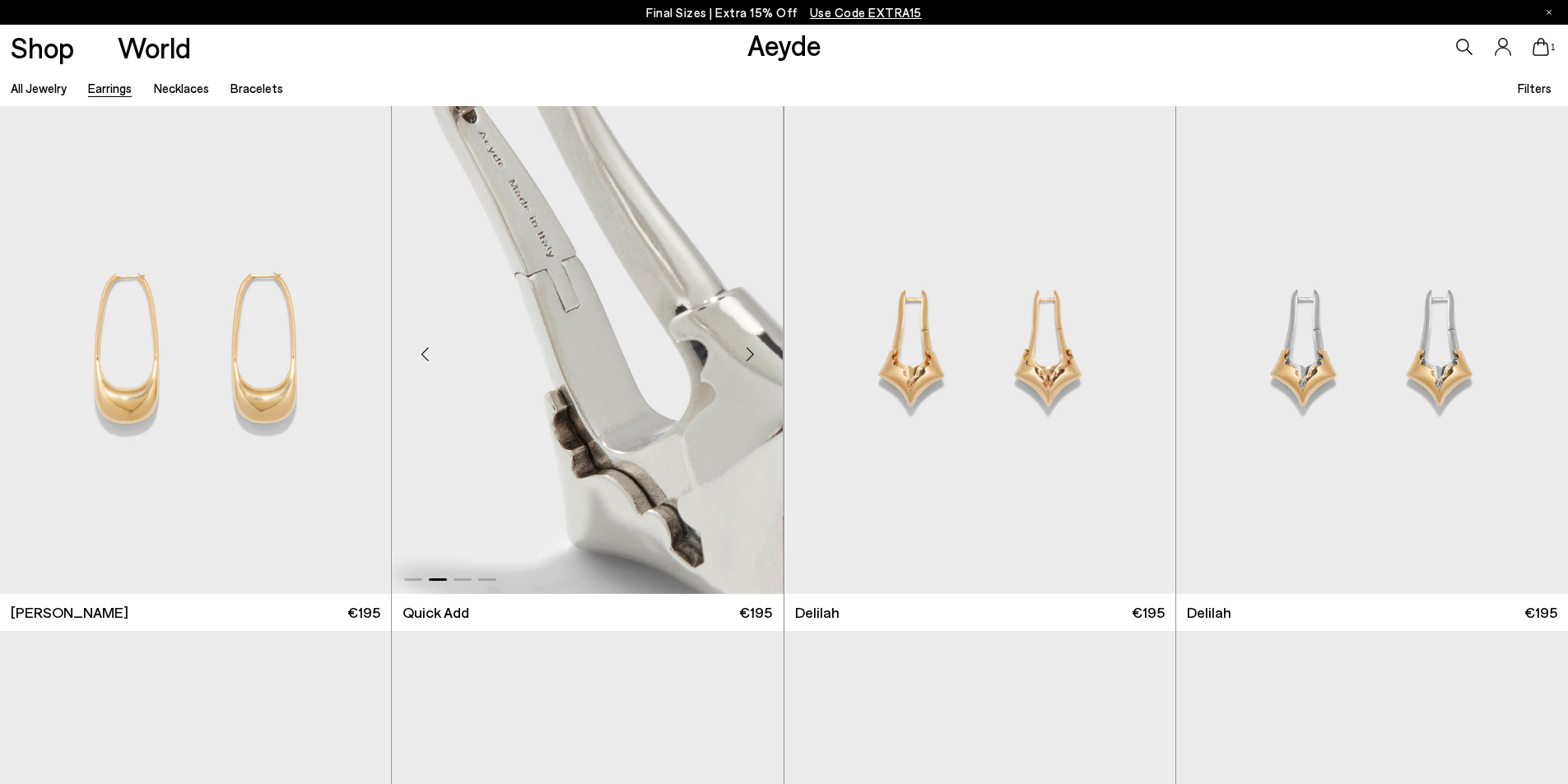
click at [746, 352] on div "Next slide" at bounding box center [750, 354] width 49 height 49
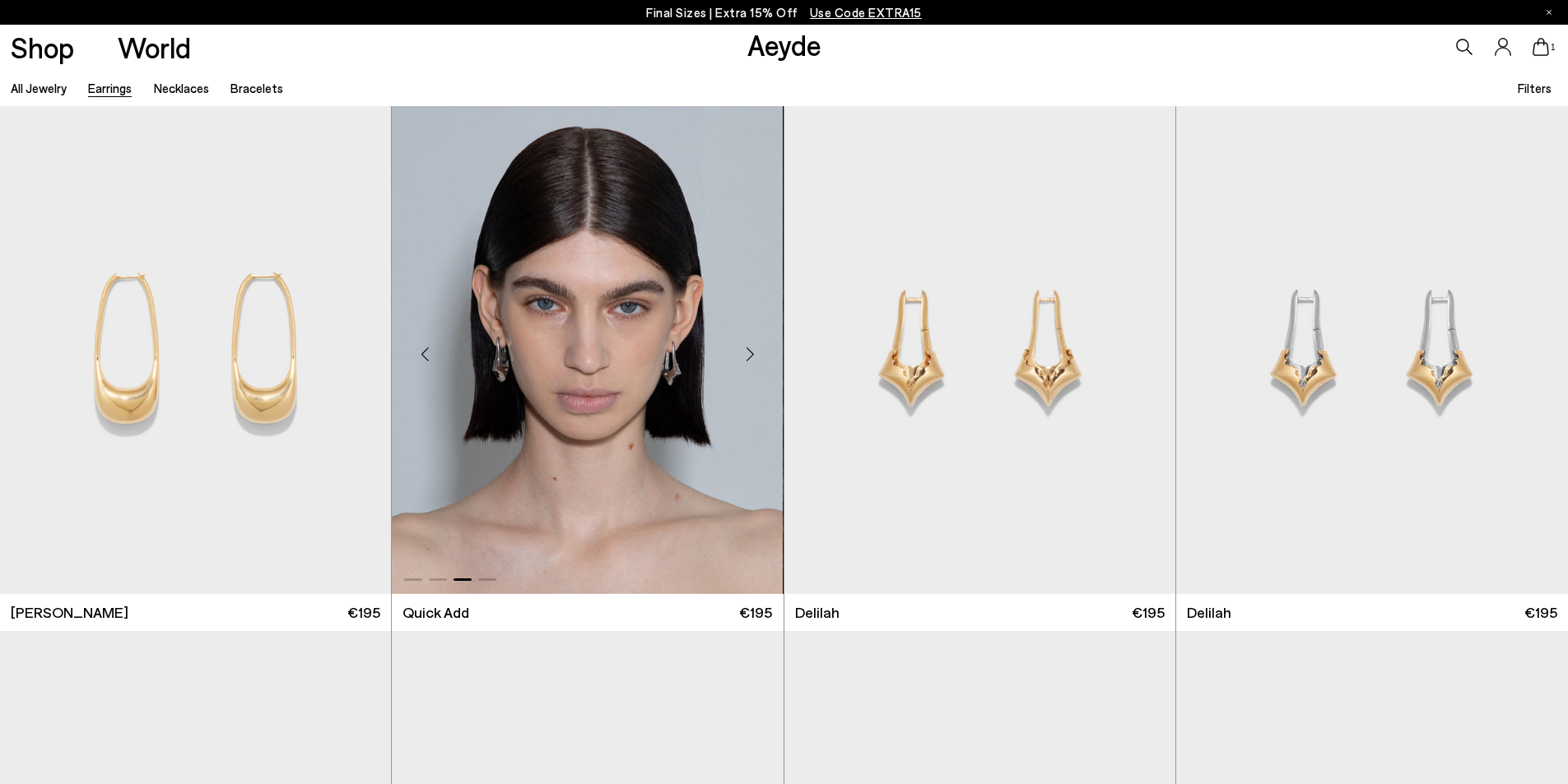
click at [740, 355] on div "Next slide" at bounding box center [750, 354] width 49 height 49
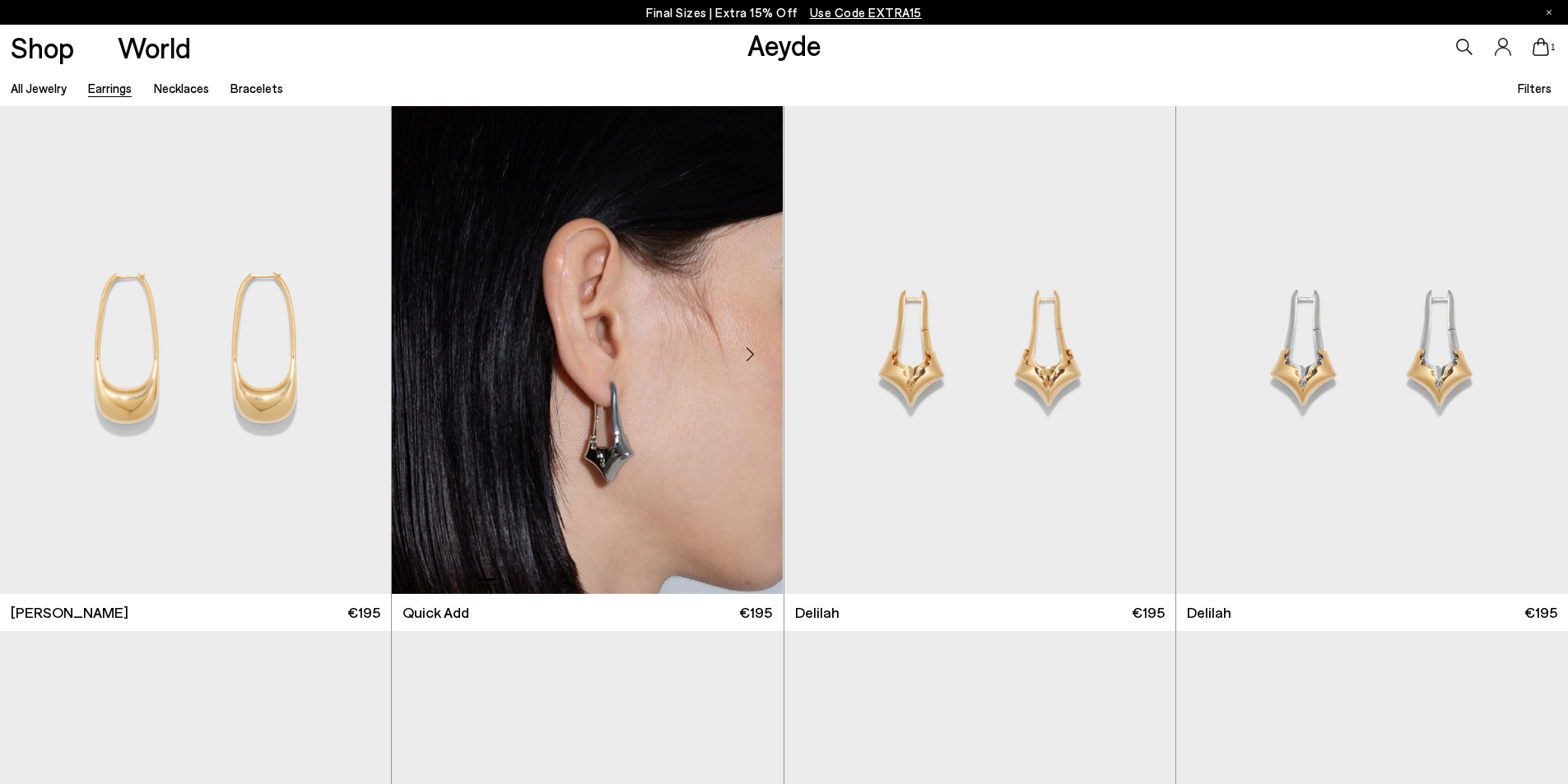
click at [740, 354] on div "Next slide" at bounding box center [750, 354] width 49 height 49
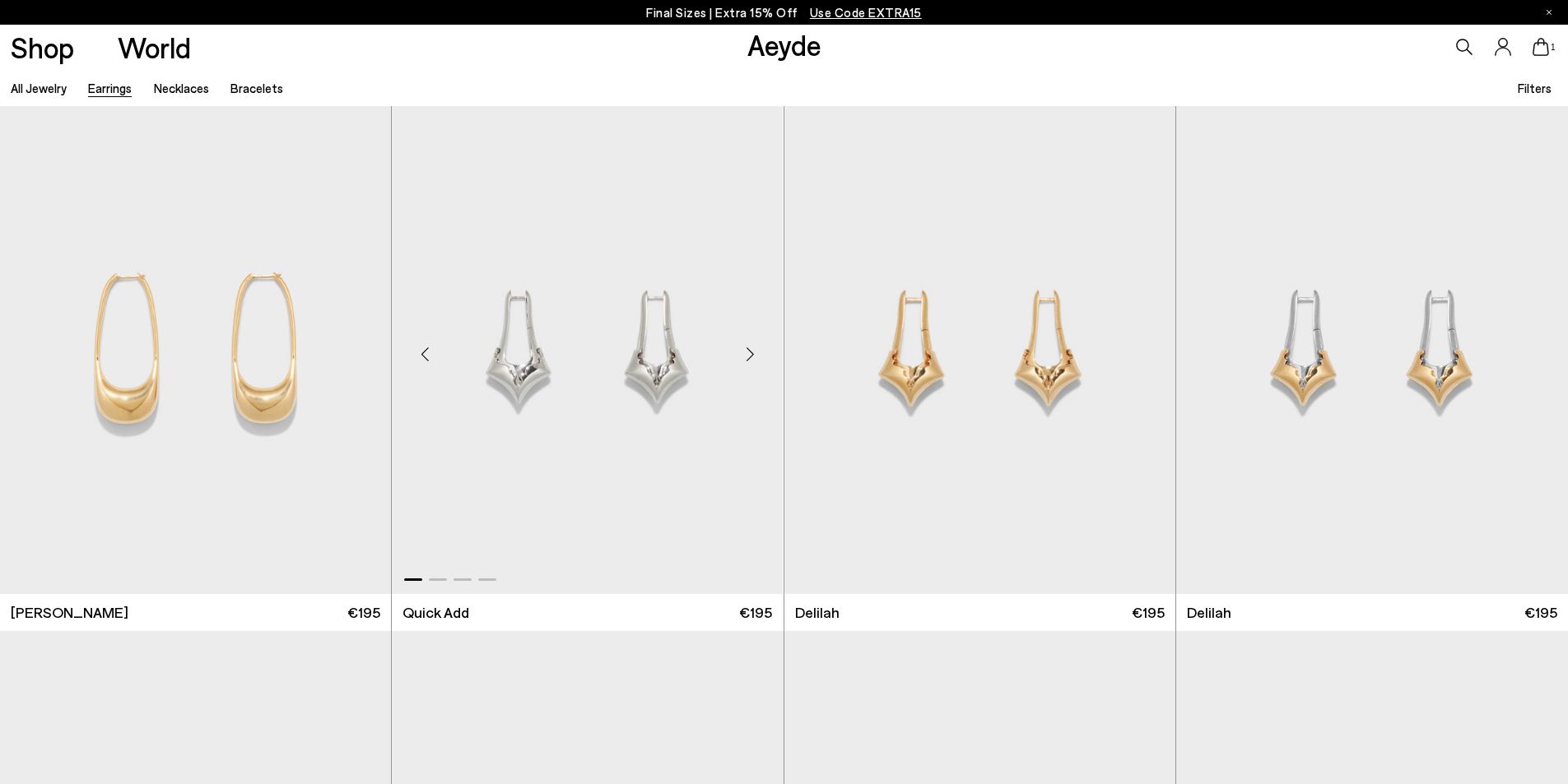
click at [739, 354] on div "Next slide" at bounding box center [750, 354] width 49 height 49
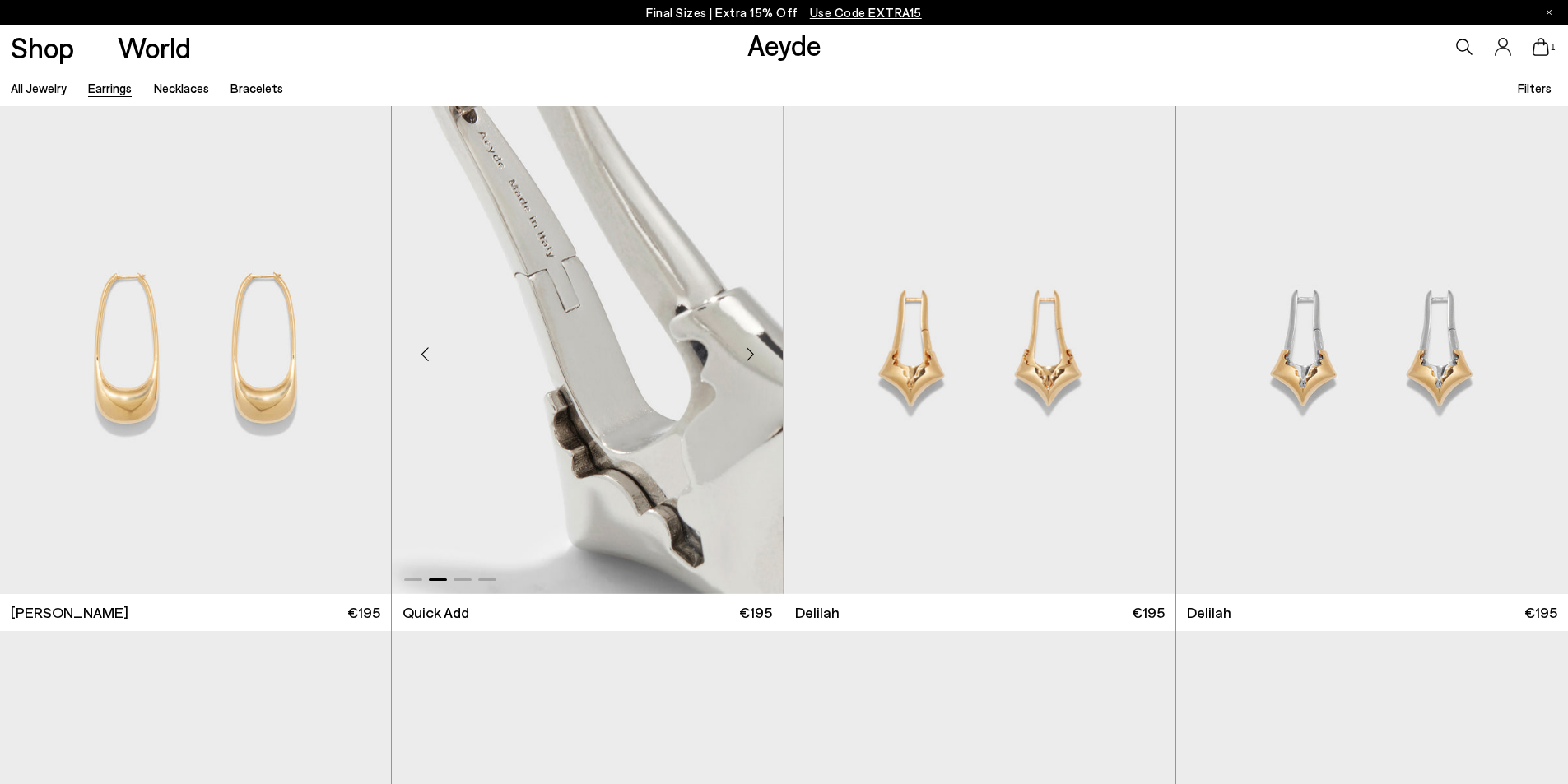
click at [626, 385] on img "2 / 4" at bounding box center [587, 347] width 391 height 491
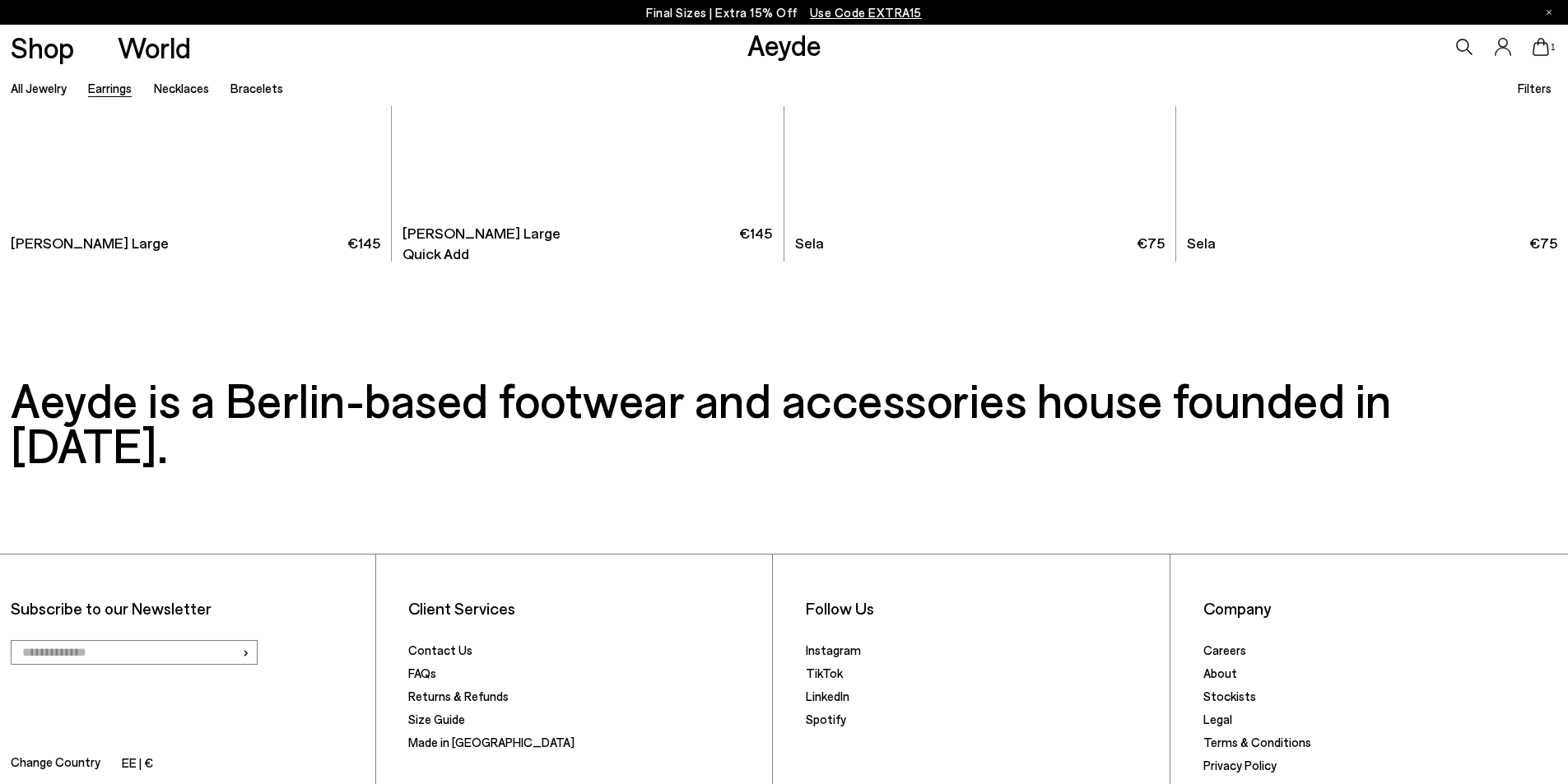
scroll to position [9123, 0]
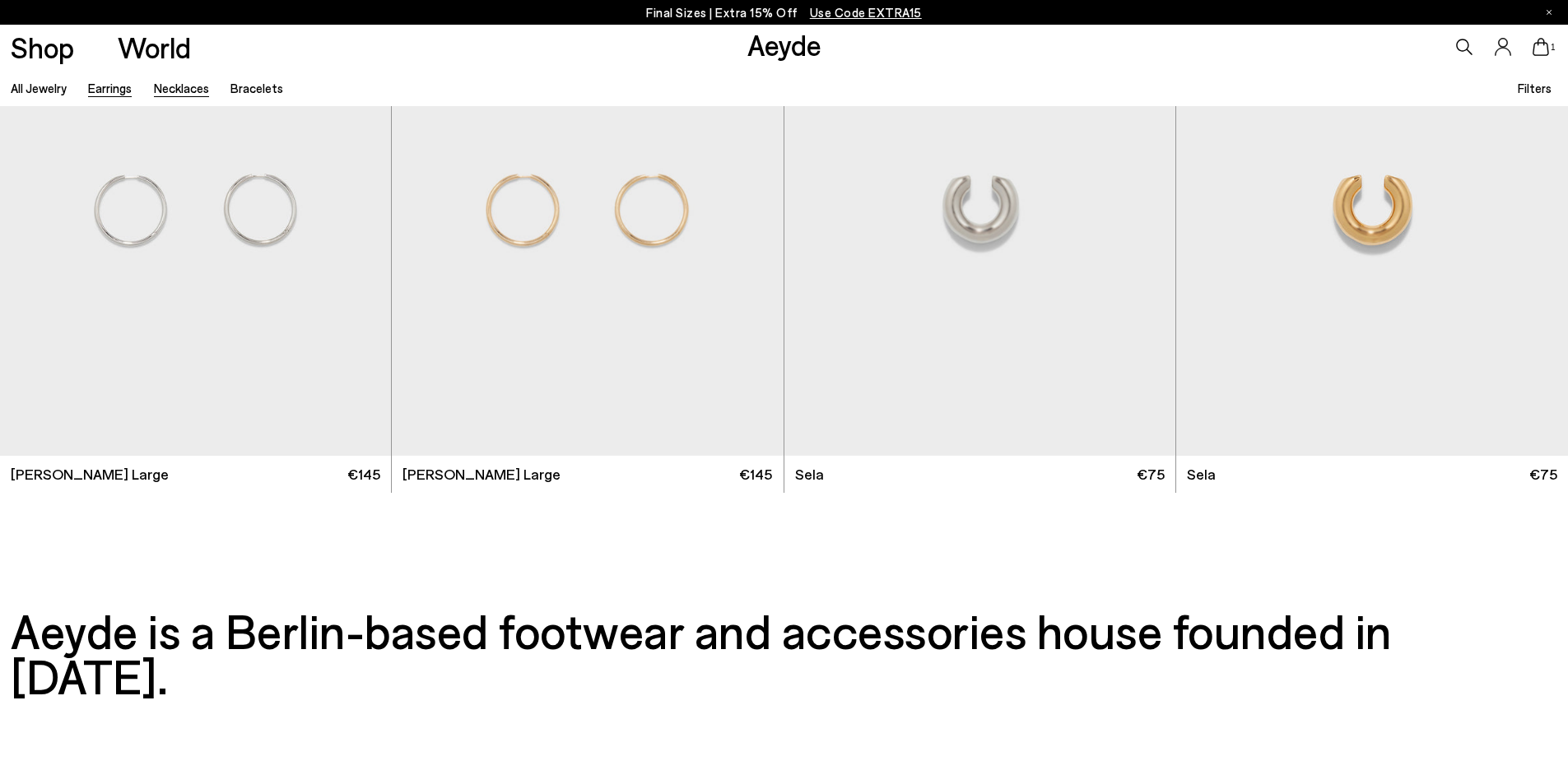
click at [177, 88] on link "Necklaces" at bounding box center [181, 88] width 55 height 15
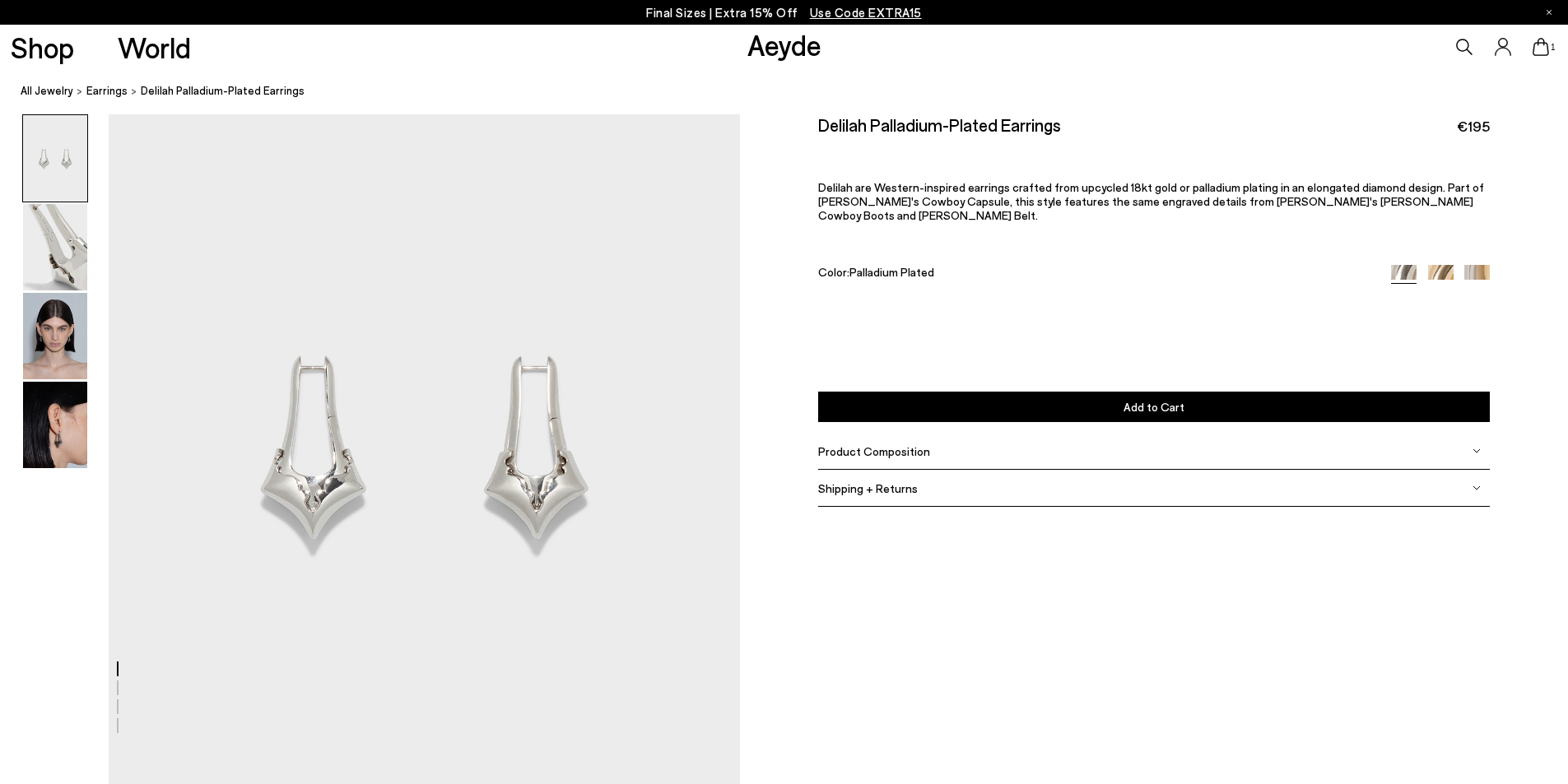
click at [1129, 400] on span "Add to Cart" at bounding box center [1154, 407] width 61 height 14
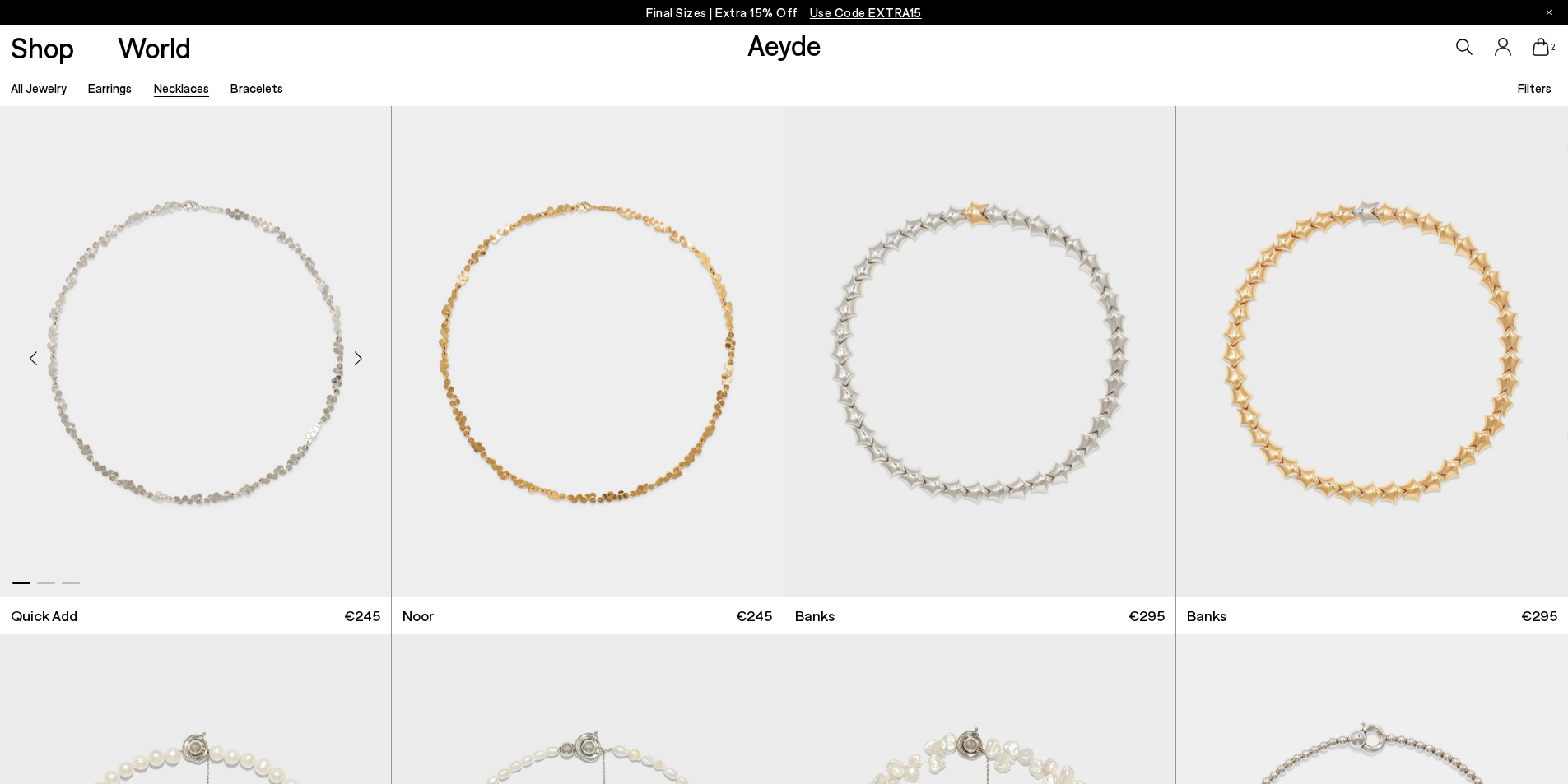
click at [360, 357] on div "Next slide" at bounding box center [358, 359] width 49 height 49
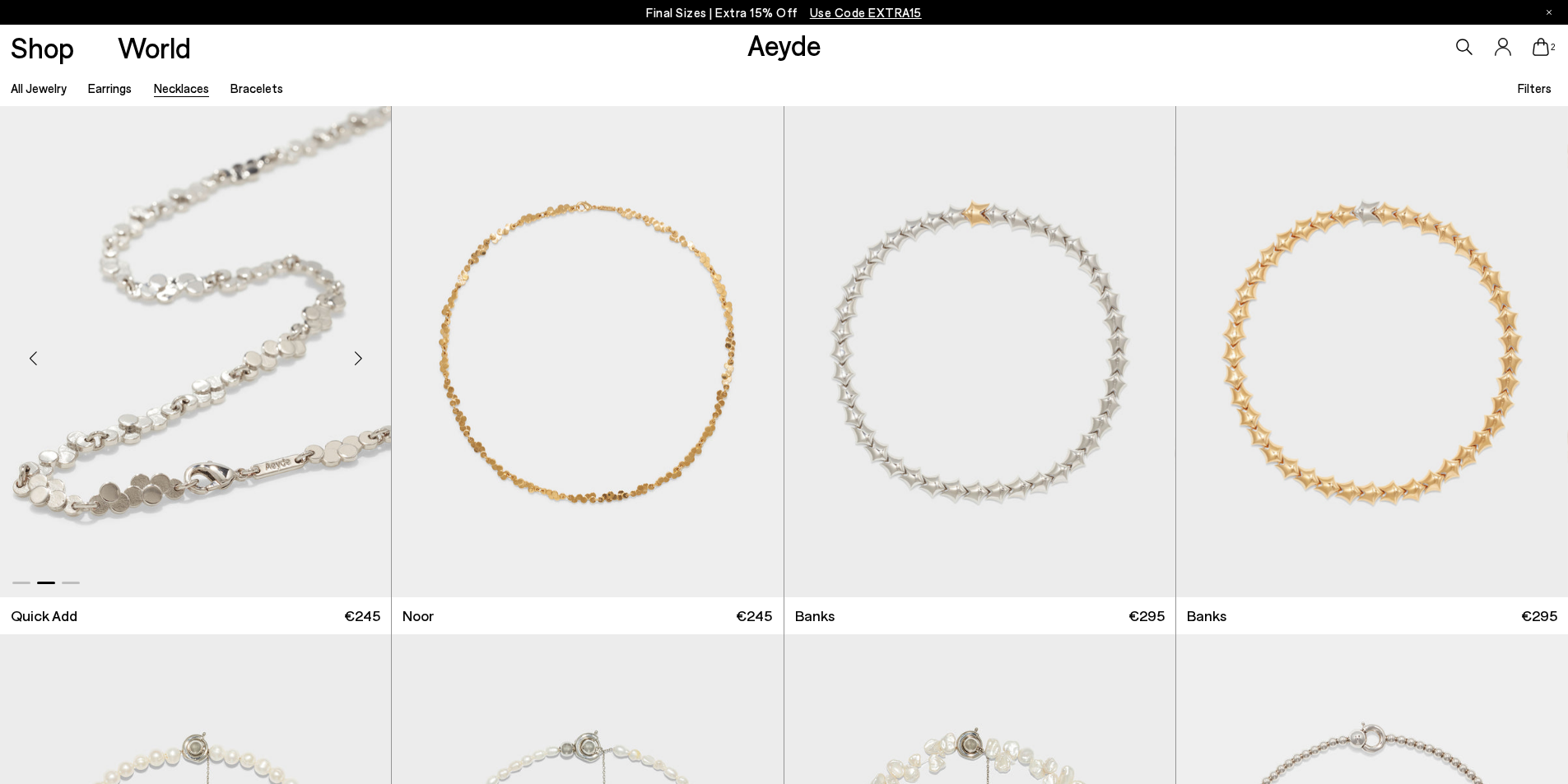
click at [359, 357] on div "Next slide" at bounding box center [358, 359] width 49 height 49
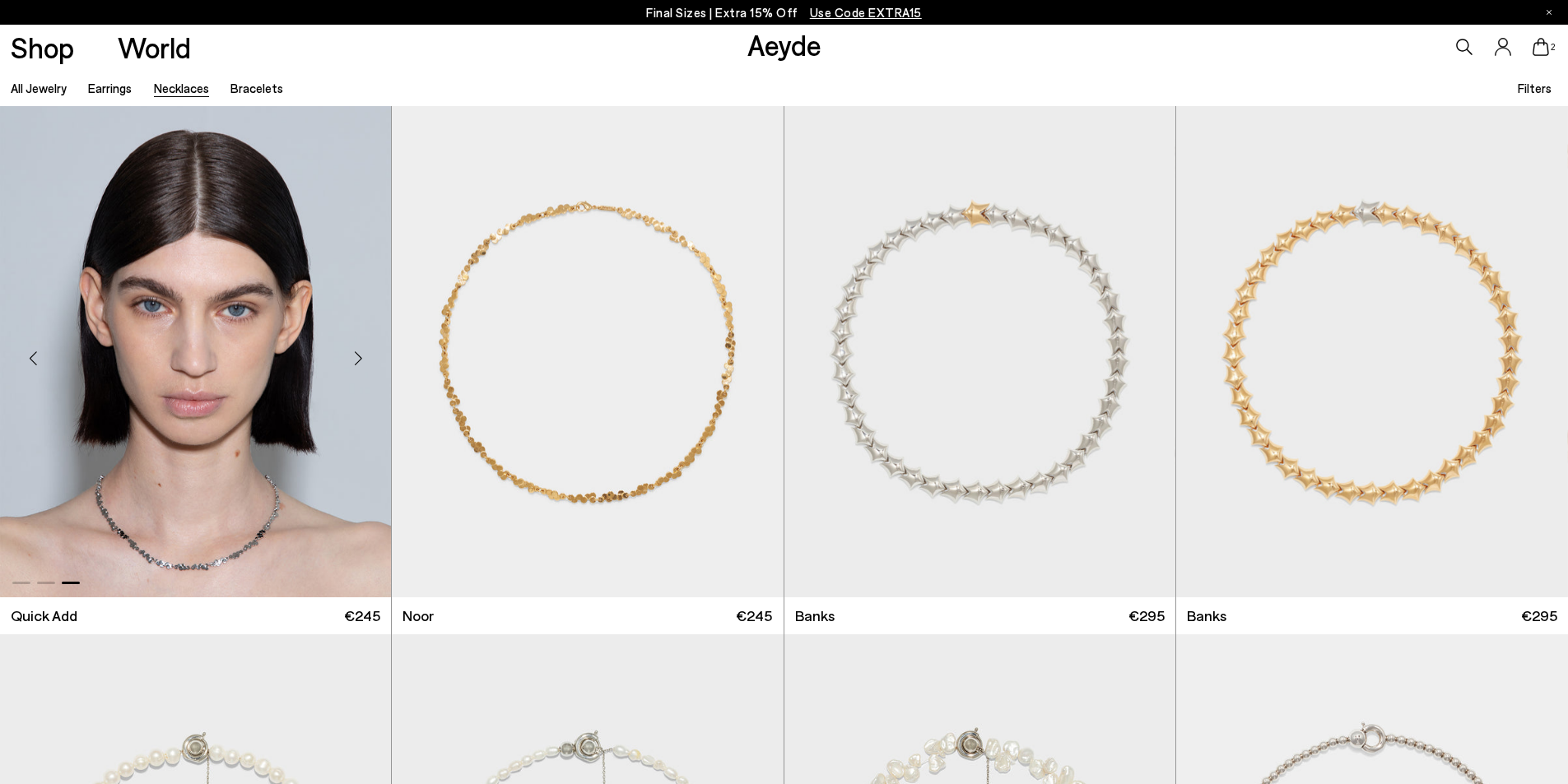
click at [358, 357] on div "Next slide" at bounding box center [358, 359] width 49 height 49
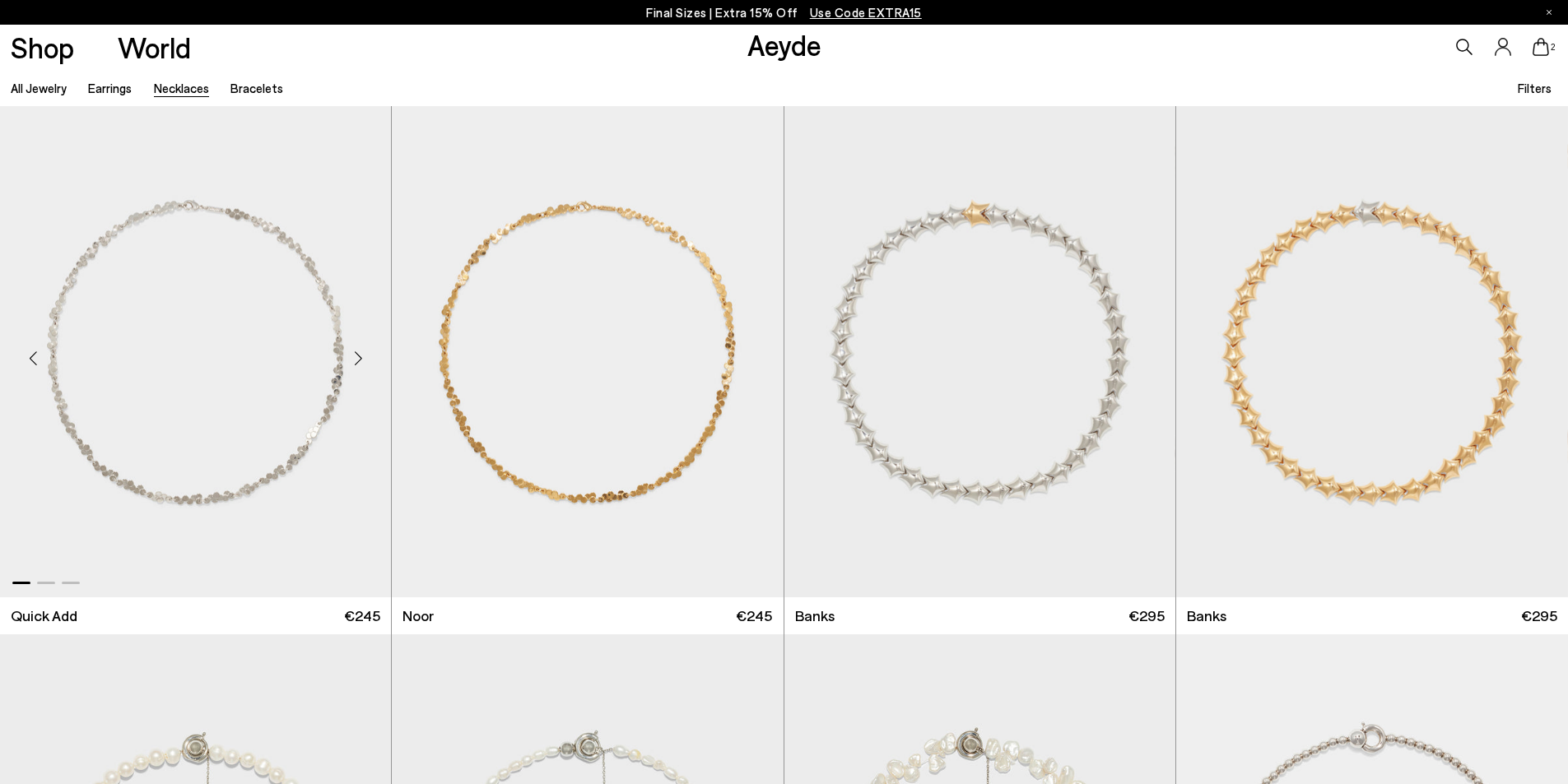
click at [358, 357] on div "Next slide" at bounding box center [358, 359] width 49 height 49
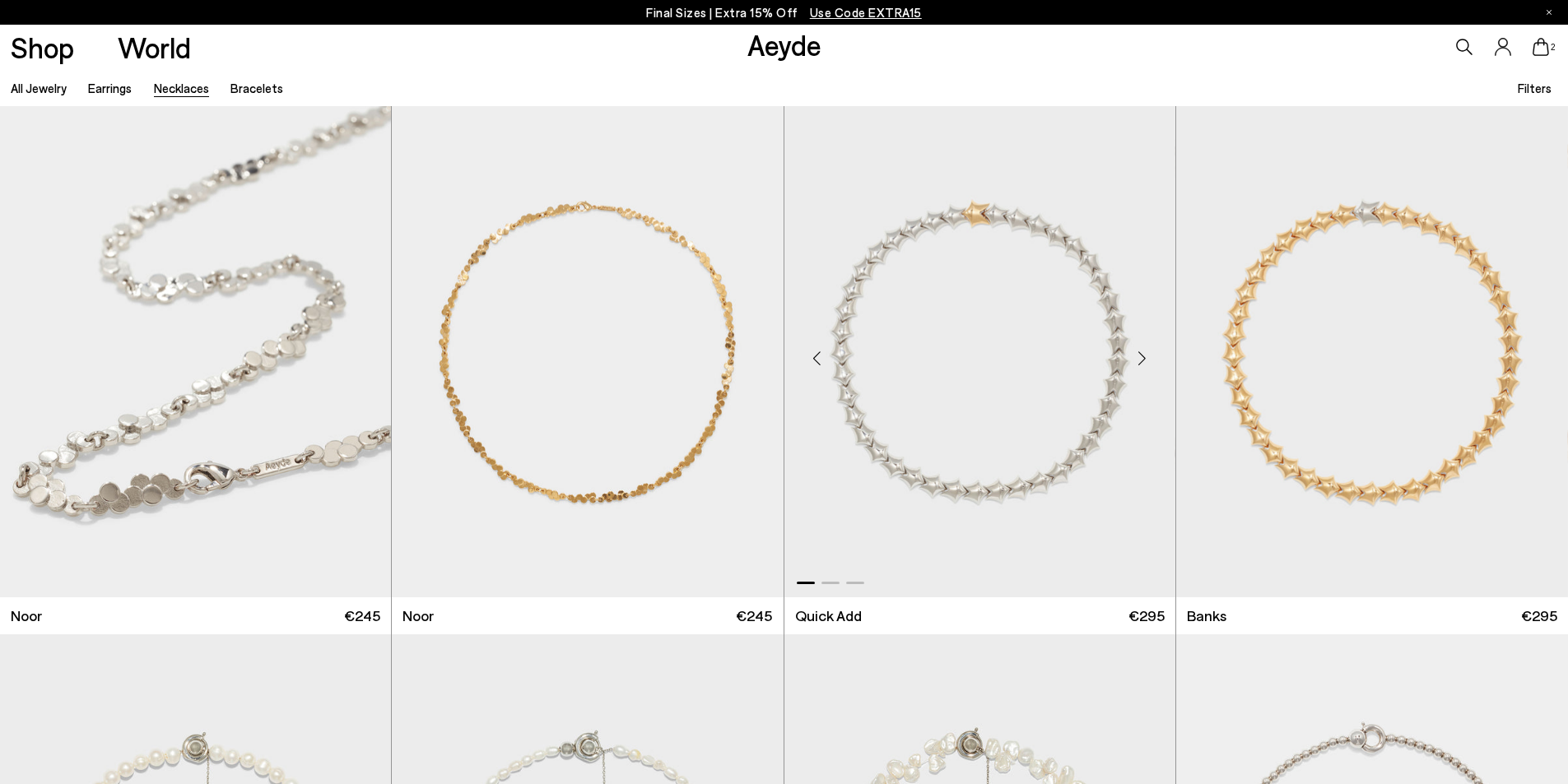
click at [1141, 357] on div "Next slide" at bounding box center [1143, 359] width 49 height 49
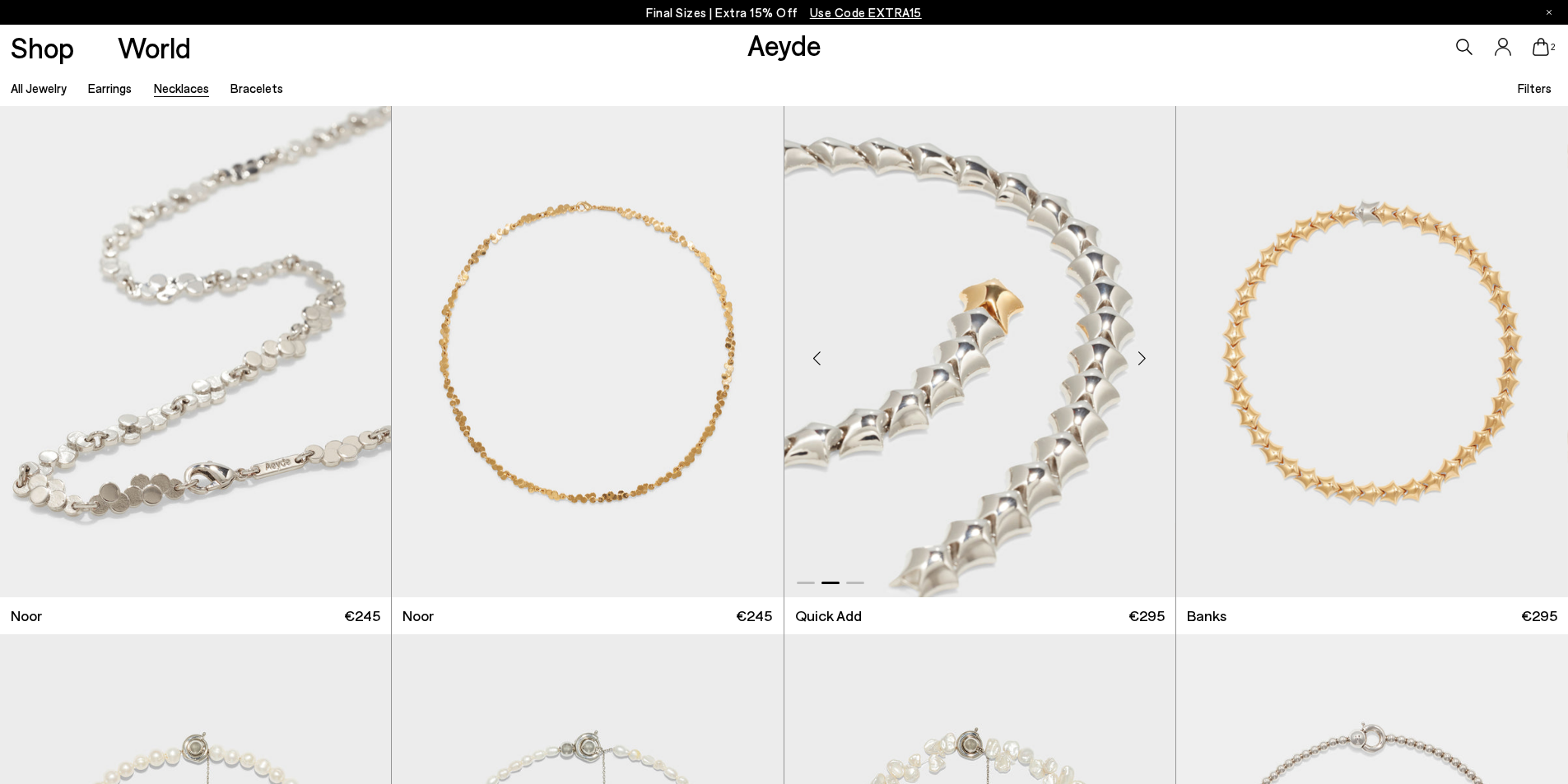
click at [1141, 357] on div "Next slide" at bounding box center [1143, 359] width 49 height 49
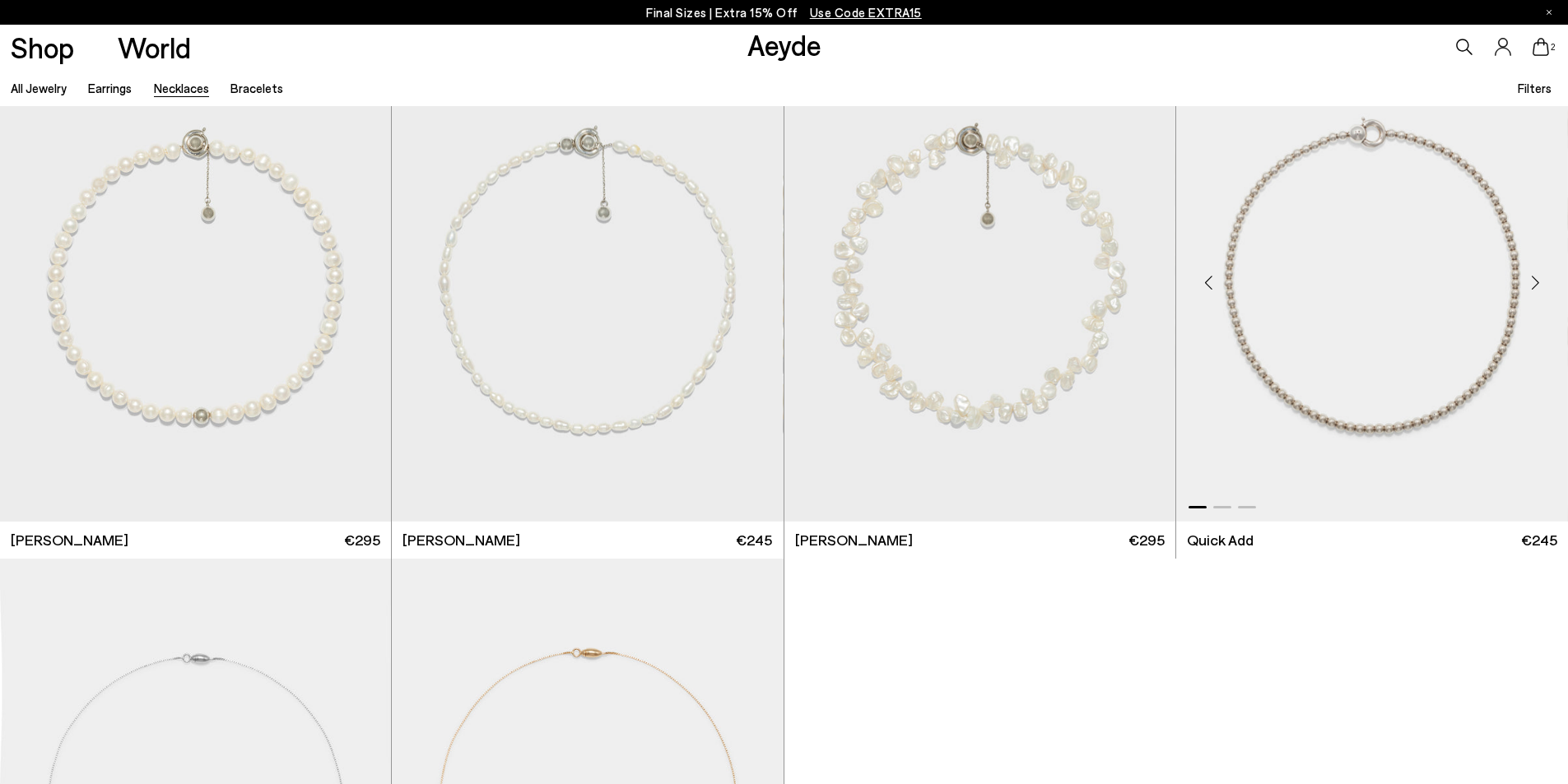
scroll to position [576, 0]
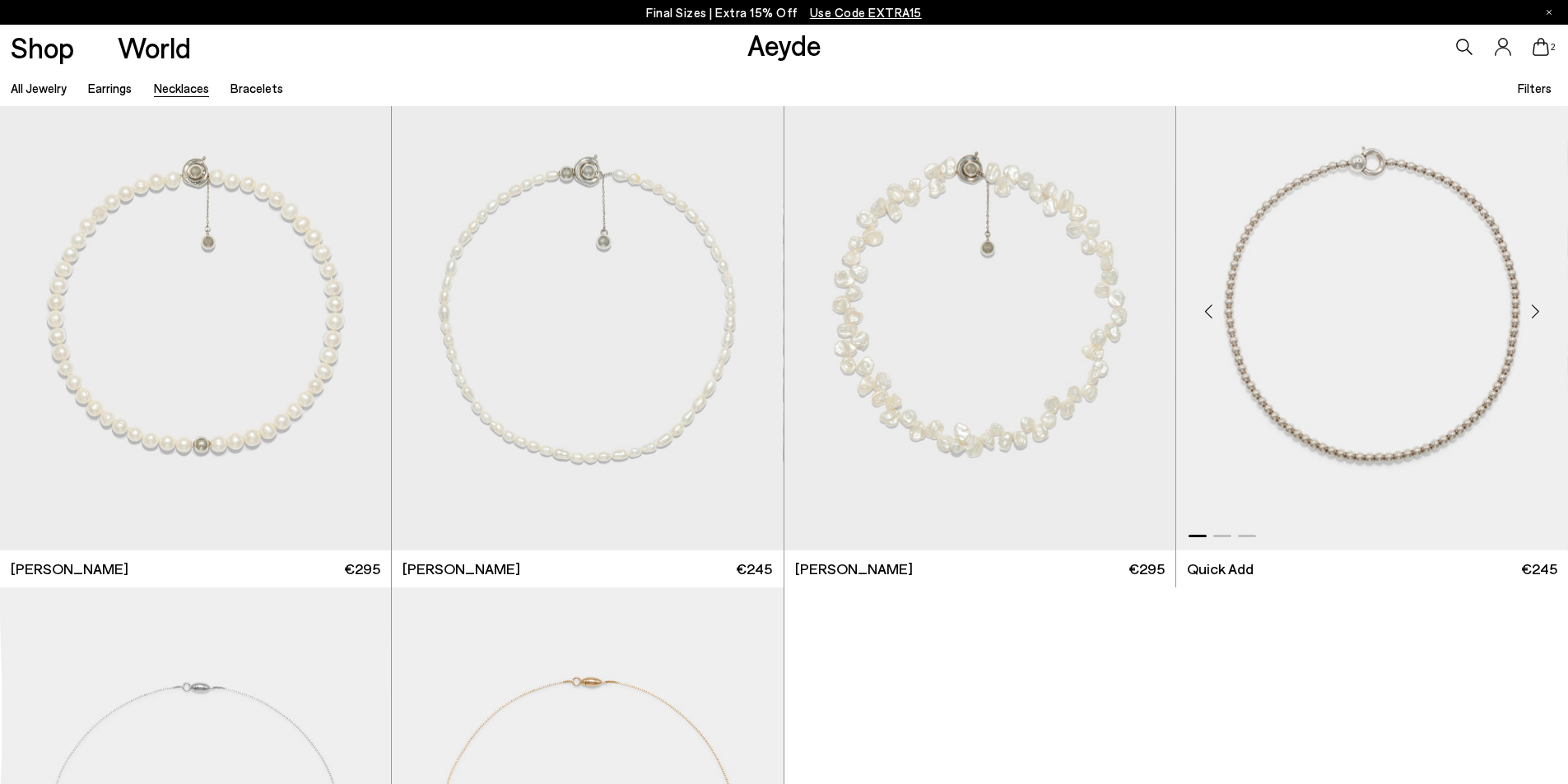
click at [1540, 310] on div "Next slide" at bounding box center [1535, 311] width 49 height 49
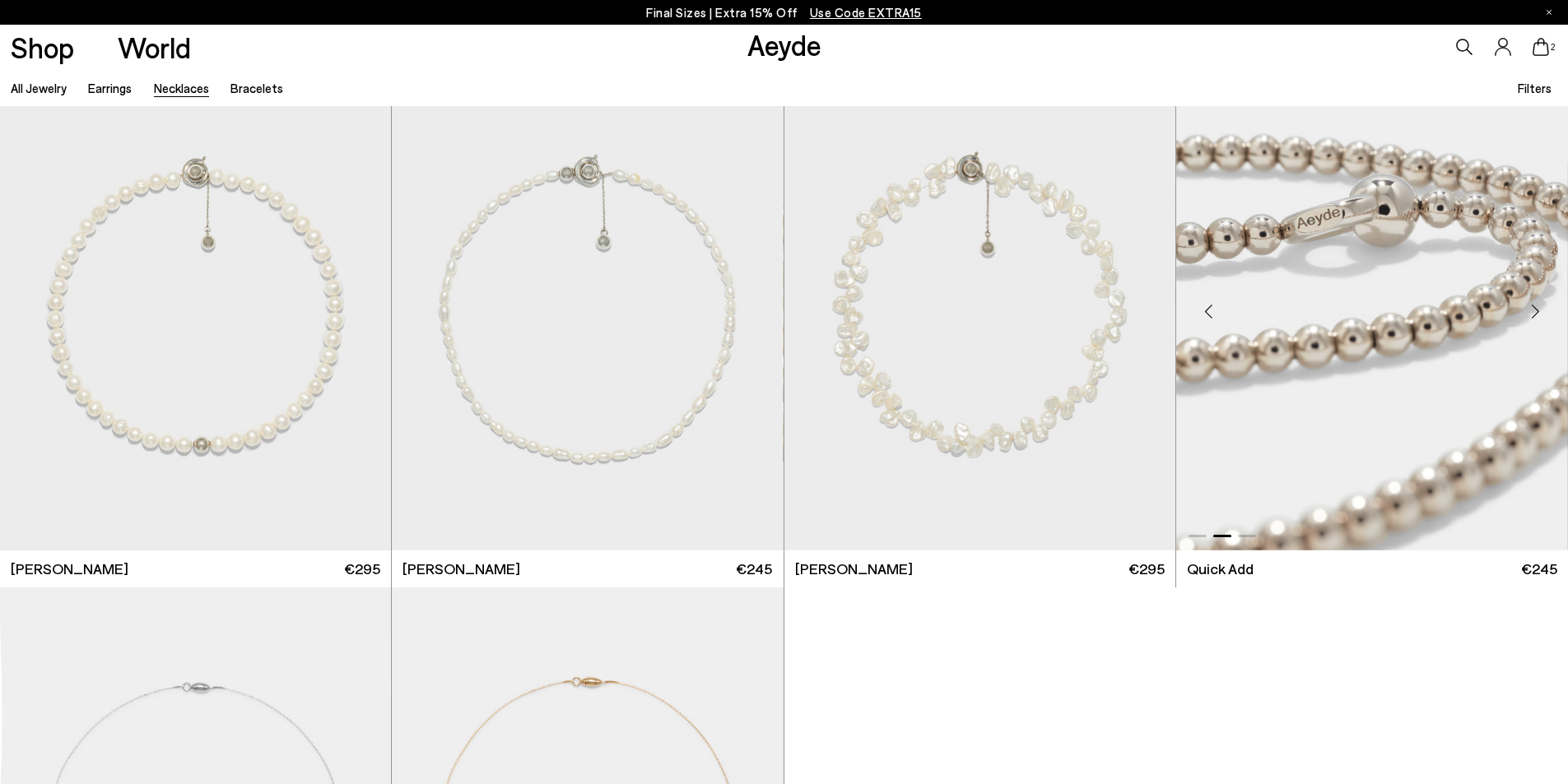
click at [1536, 310] on div "Next slide" at bounding box center [1535, 311] width 49 height 49
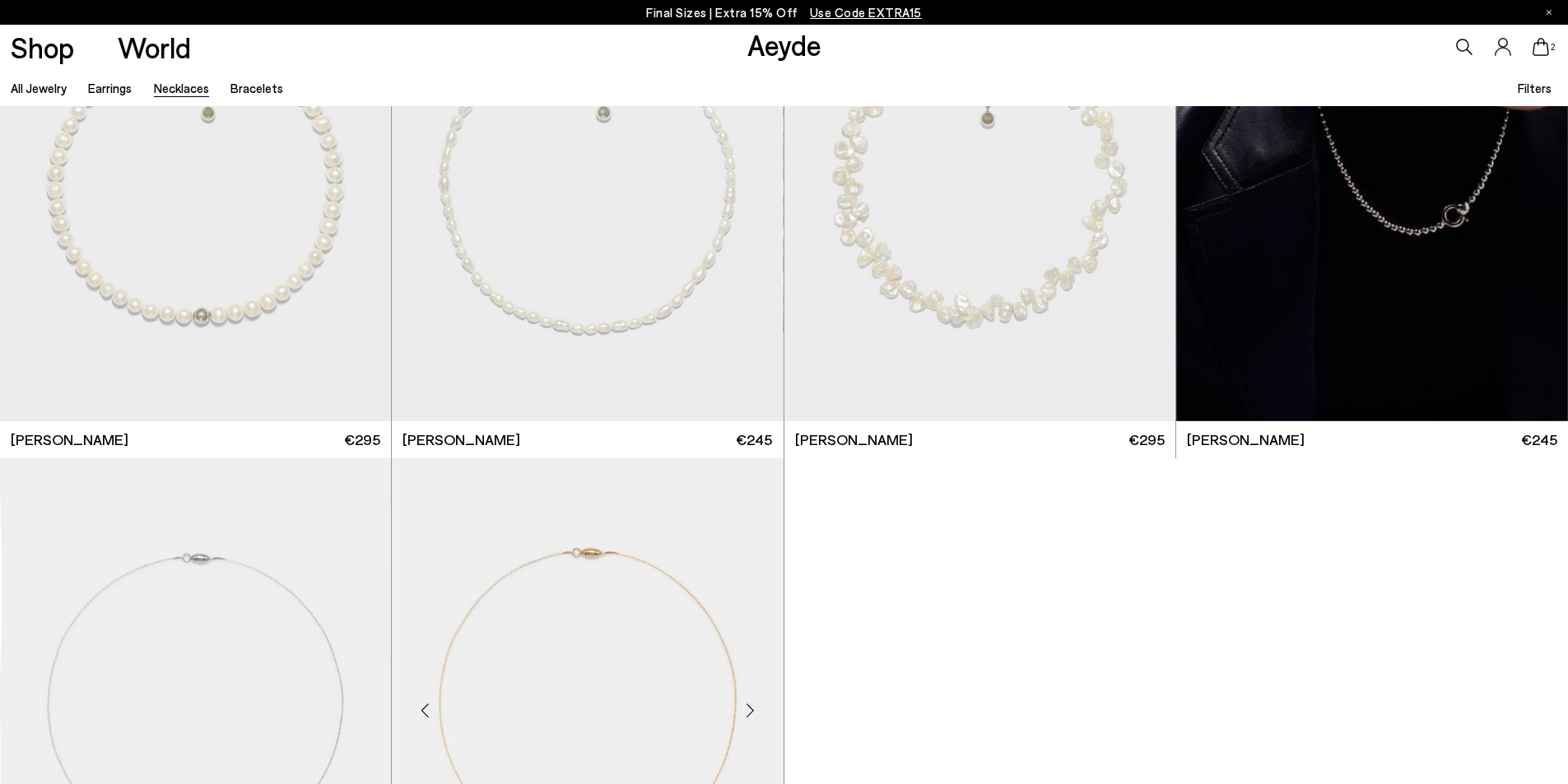
scroll to position [987, 0]
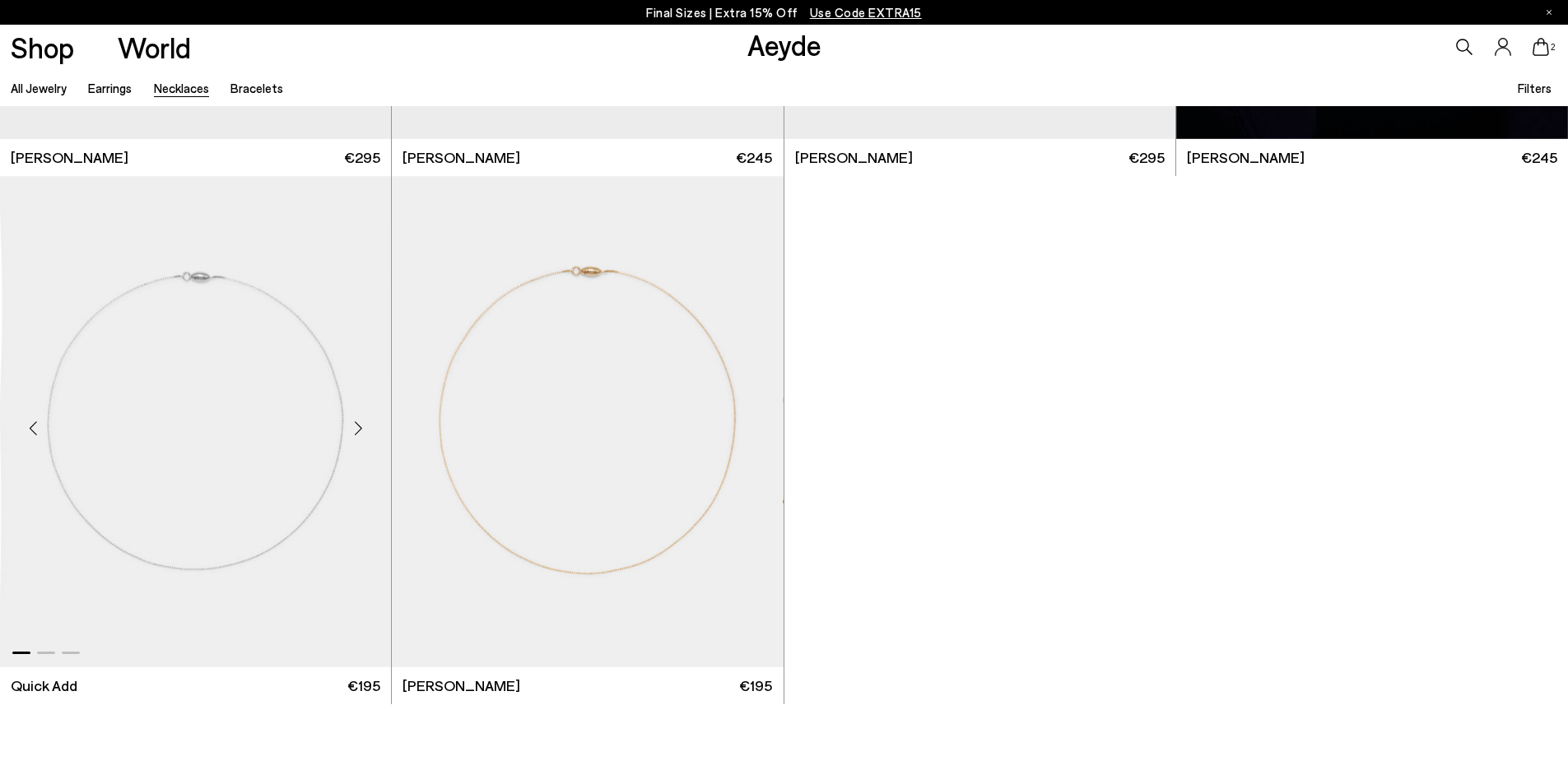
click at [362, 424] on div "Next slide" at bounding box center [358, 428] width 49 height 49
click at [355, 423] on div "Next slide" at bounding box center [358, 428] width 49 height 49
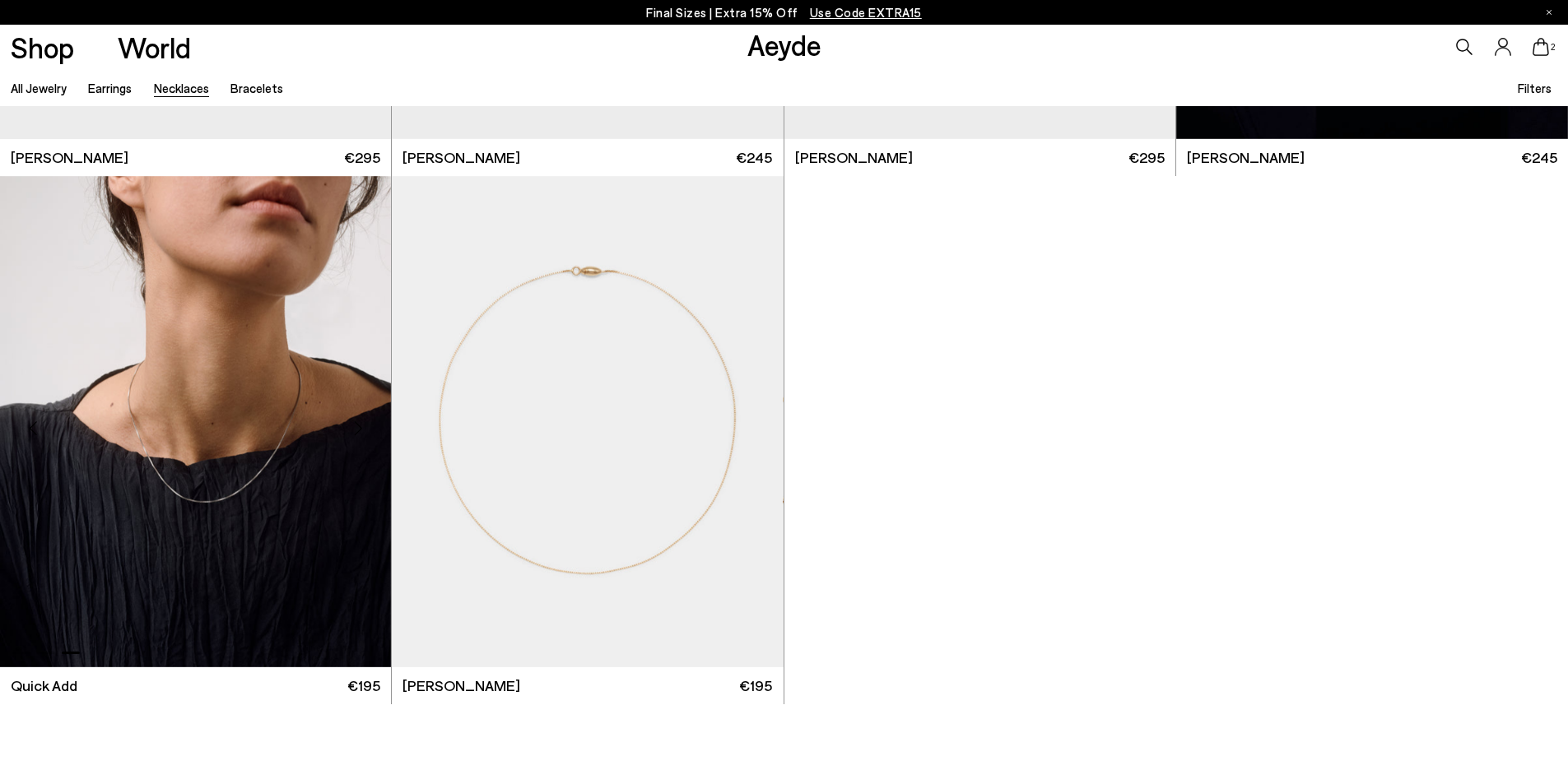
click at [355, 423] on div "Next slide" at bounding box center [358, 428] width 49 height 49
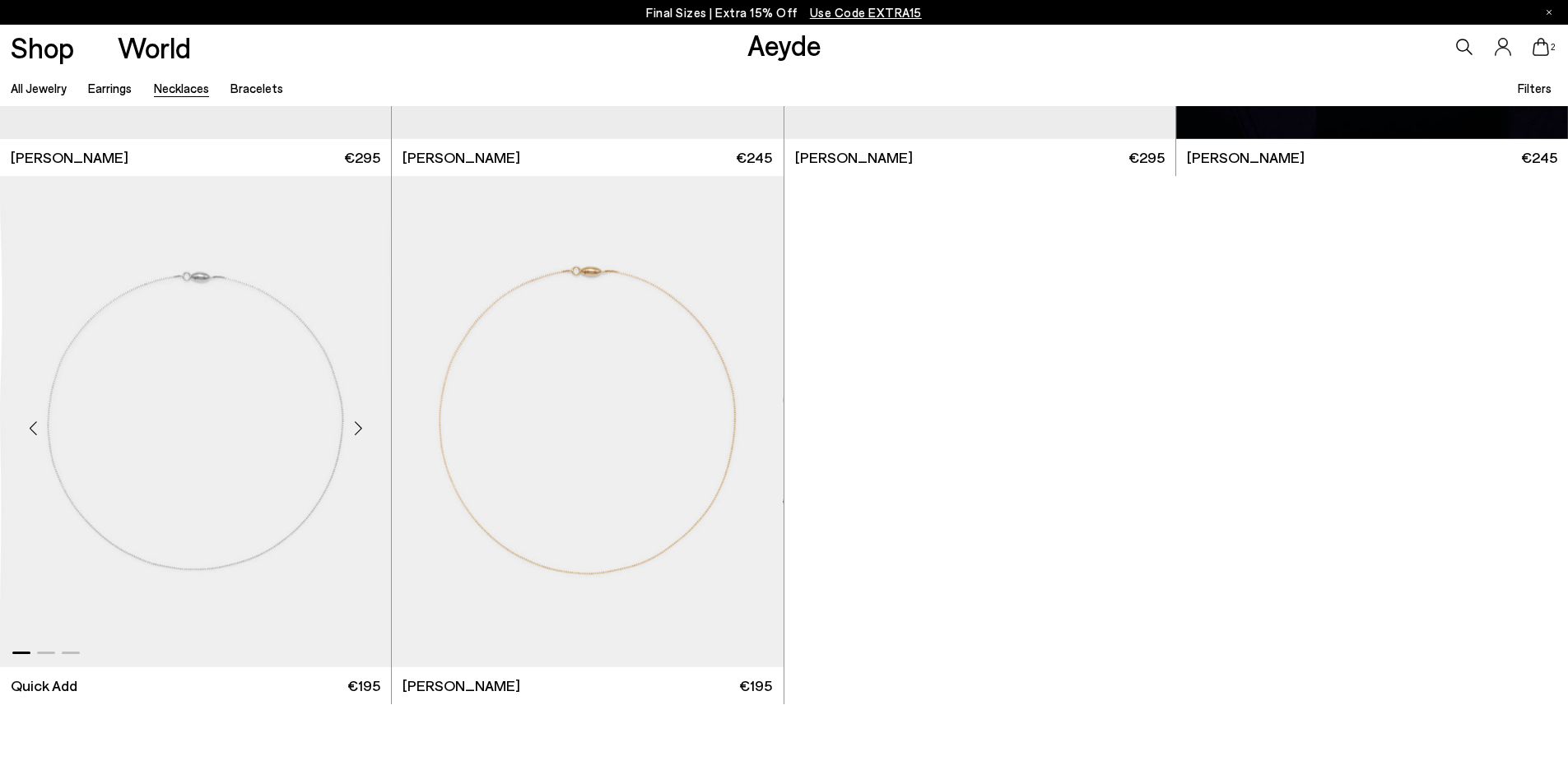
click at [363, 421] on div "Next slide" at bounding box center [358, 428] width 49 height 49
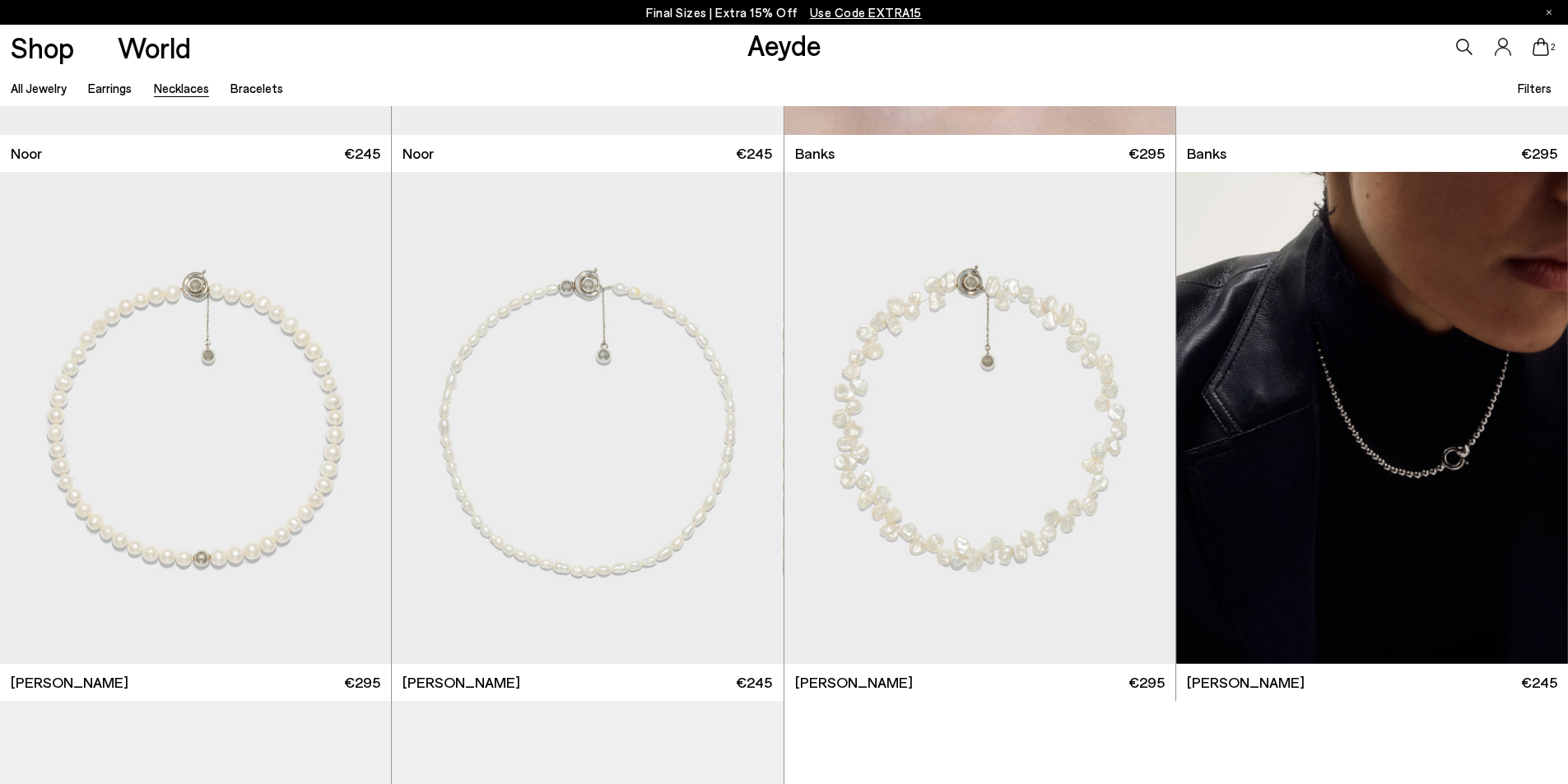
scroll to position [82, 0]
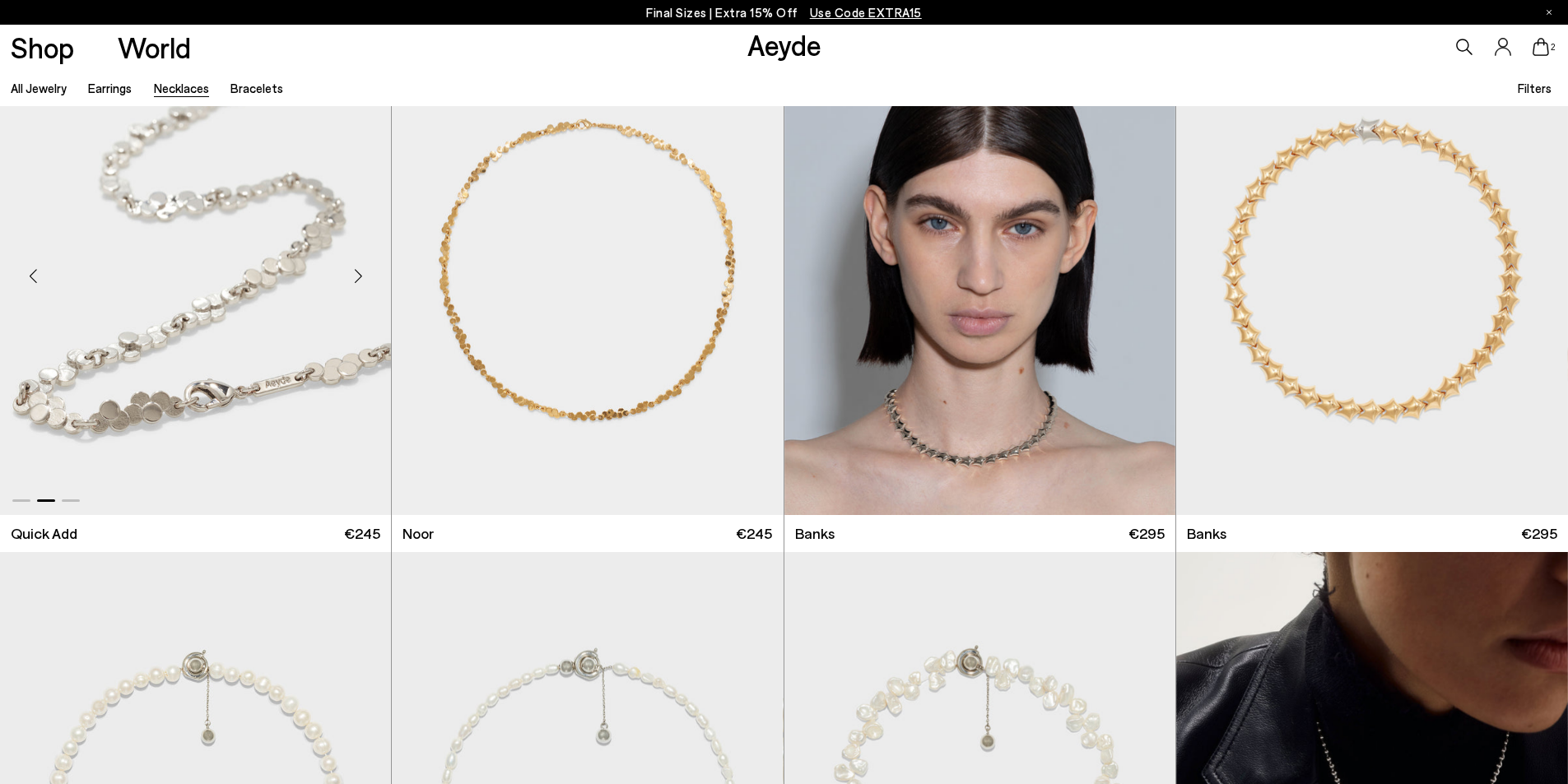
click at [274, 327] on img "2 / 3" at bounding box center [195, 269] width 391 height 491
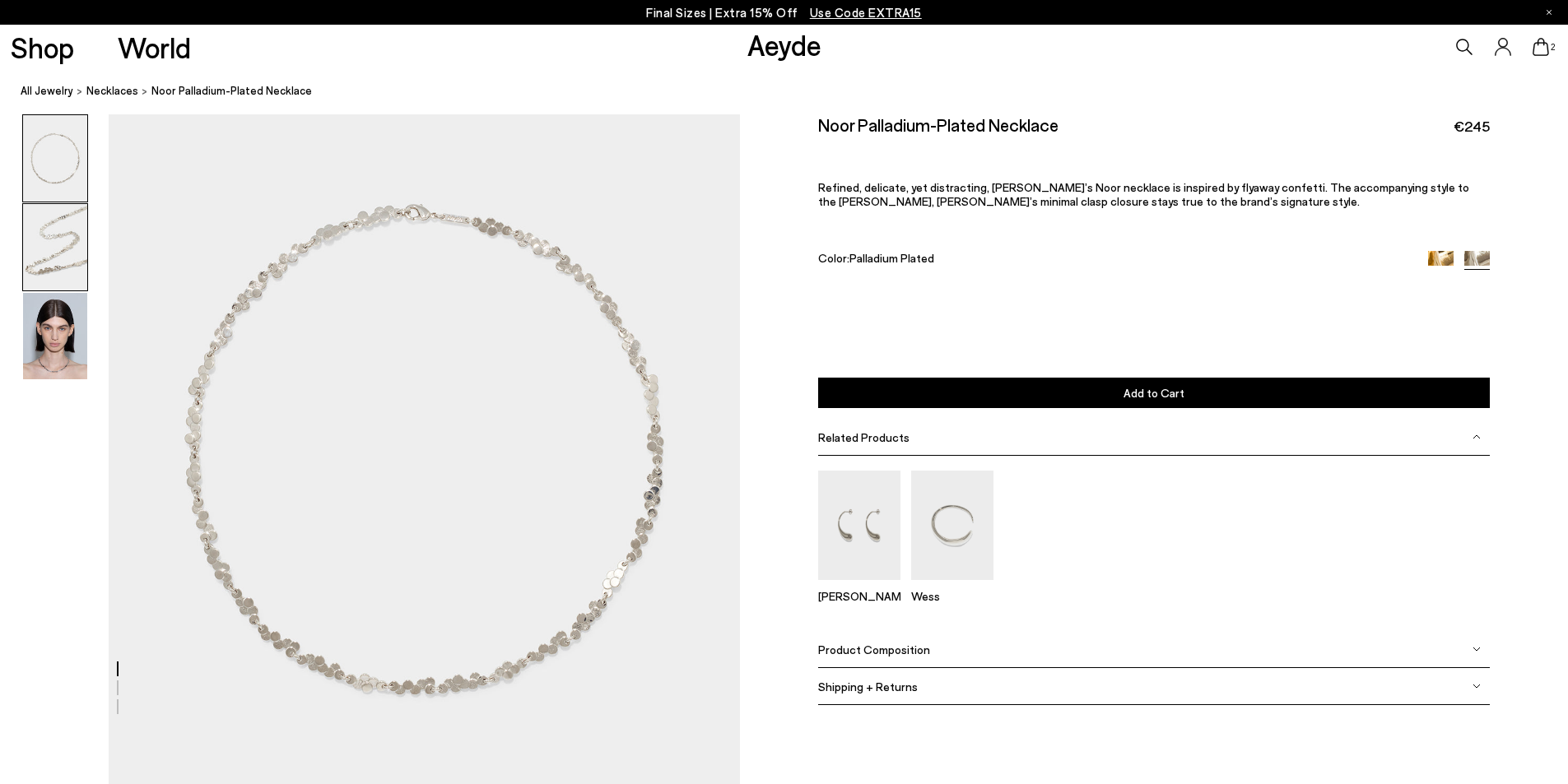
click at [73, 250] on img at bounding box center [54, 247] width 64 height 87
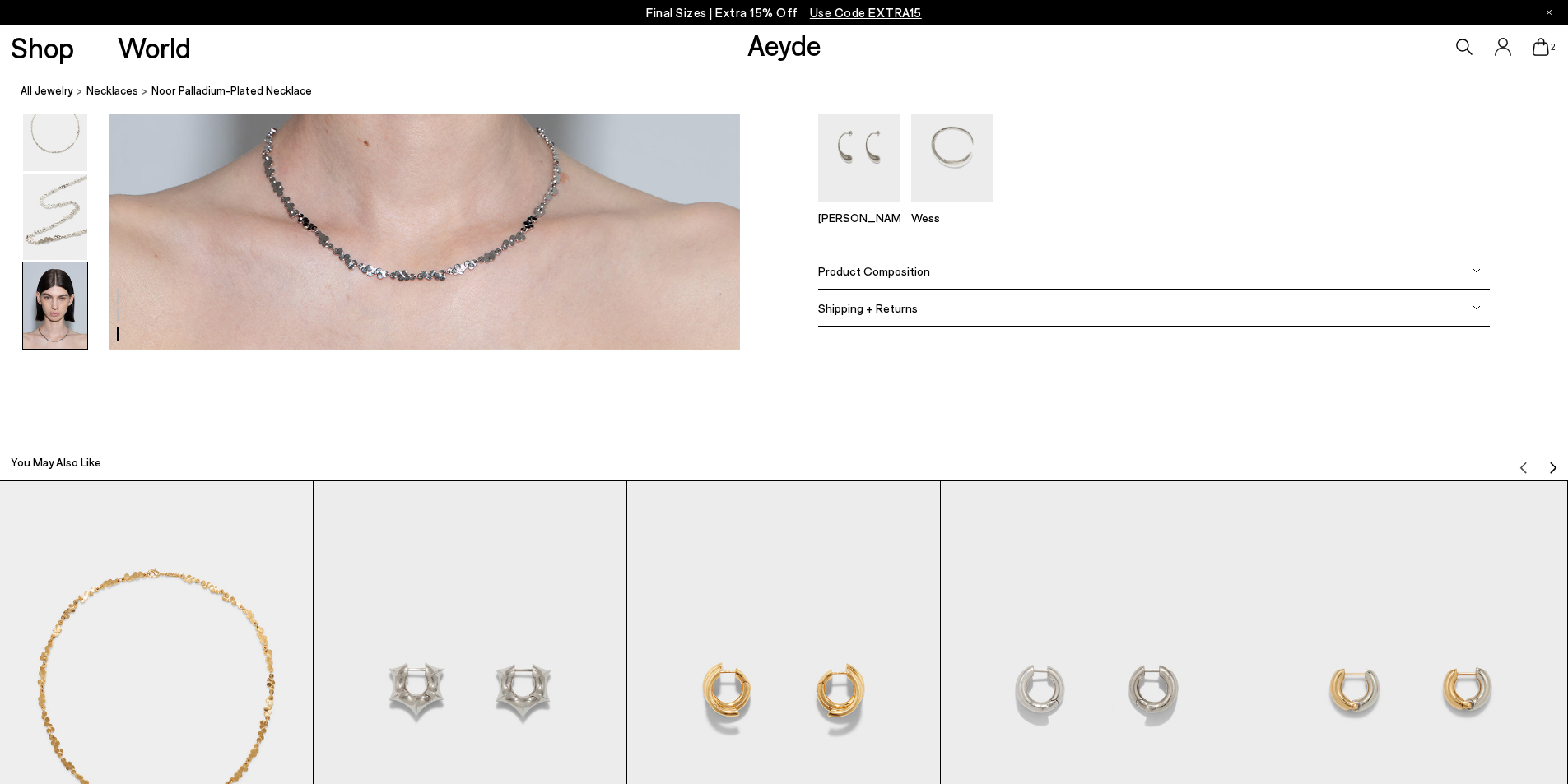
scroll to position [1743, 0]
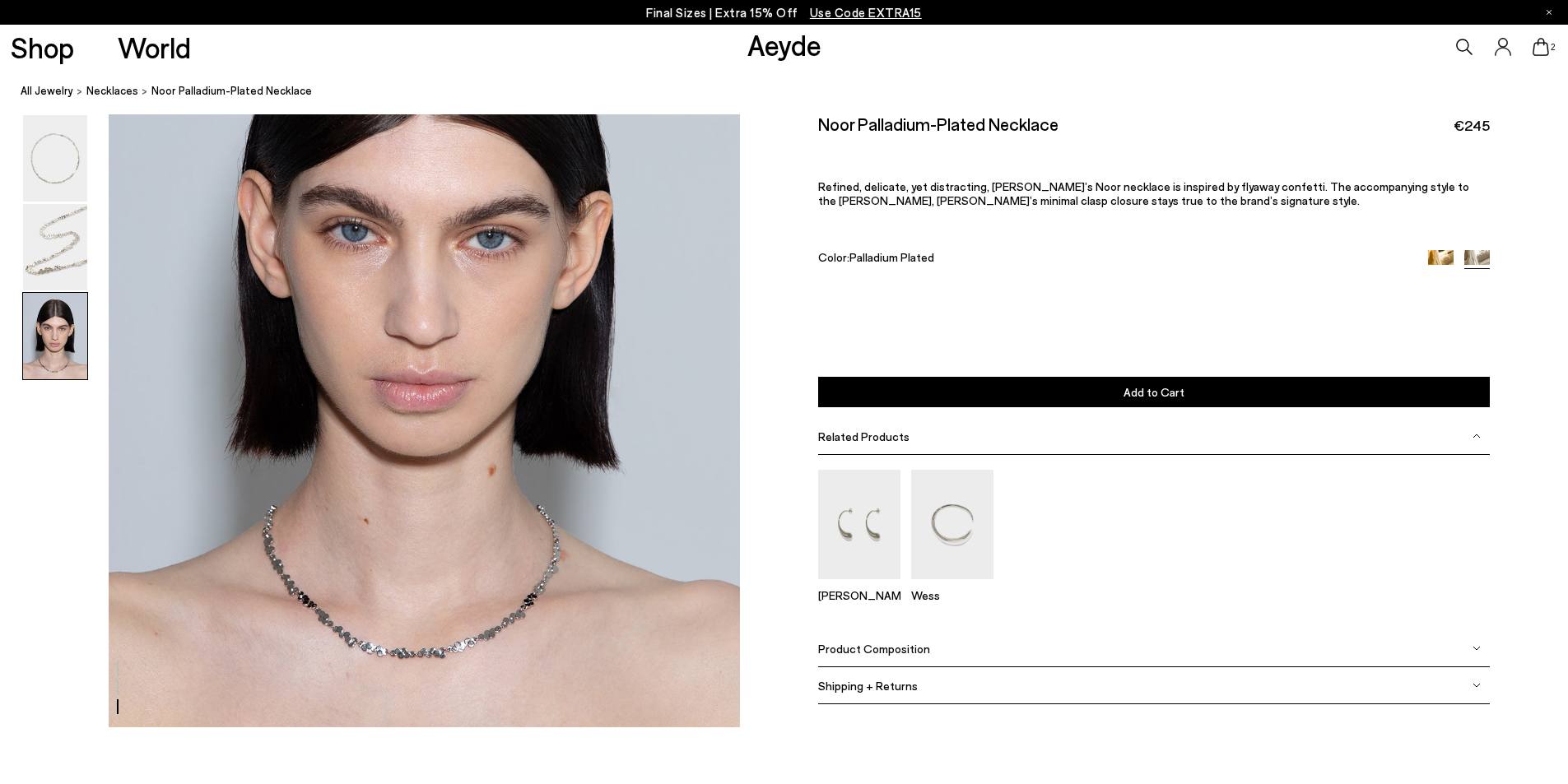
click at [1155, 396] on span "Add to Cart" at bounding box center [1154, 392] width 61 height 14
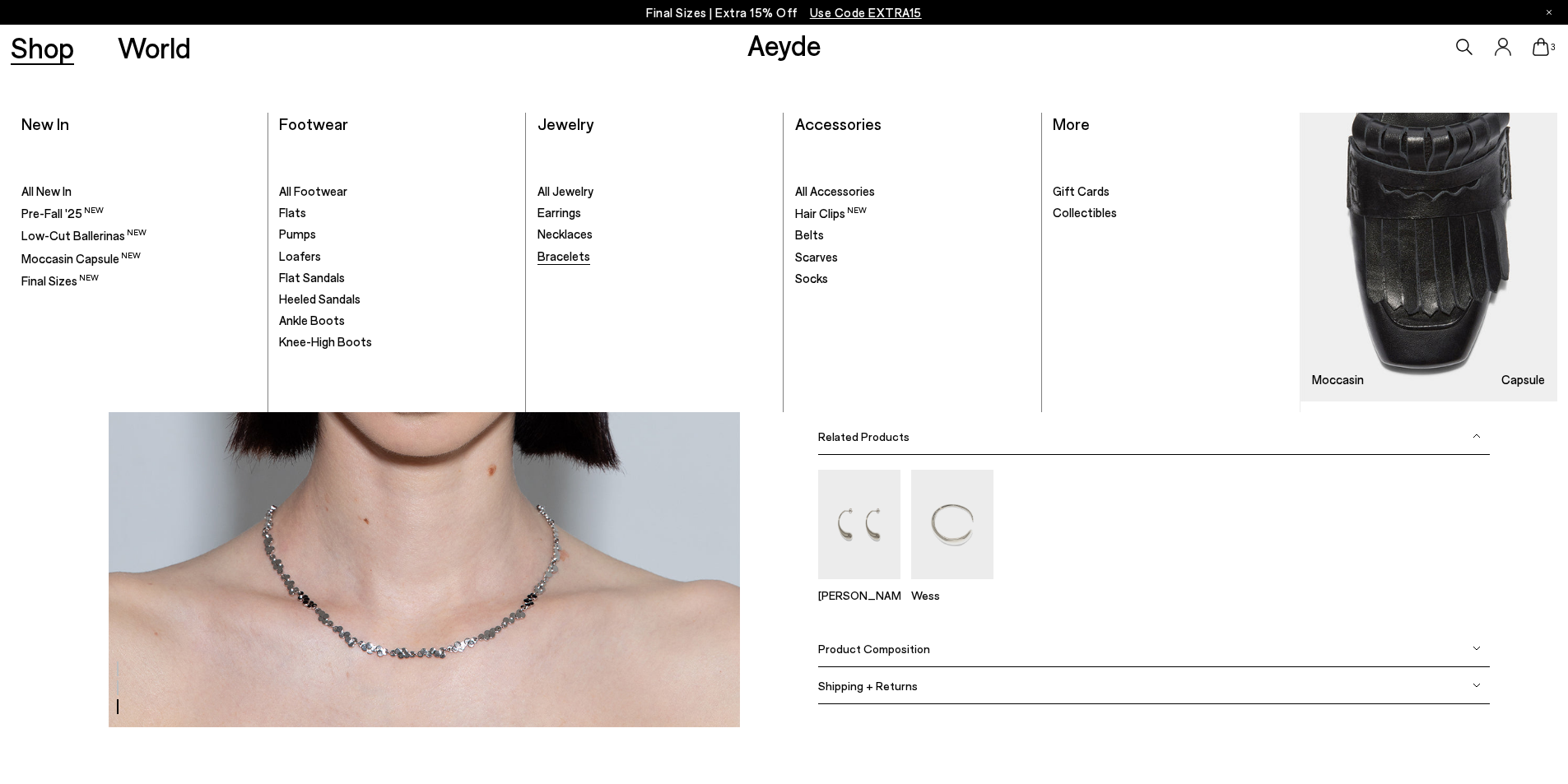
click at [566, 259] on span "Bracelets" at bounding box center [564, 256] width 53 height 15
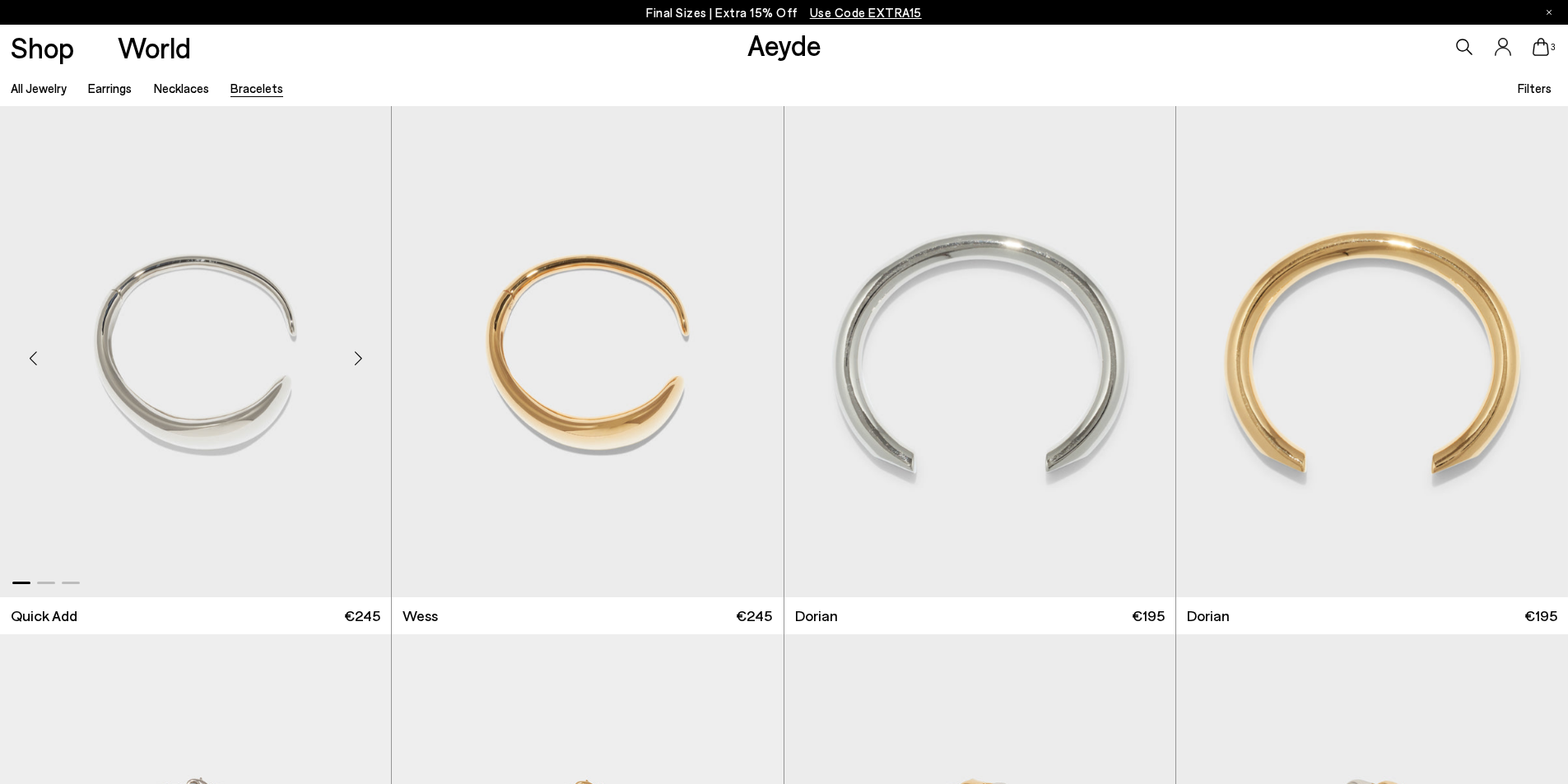
click at [358, 360] on div "Next slide" at bounding box center [358, 359] width 49 height 49
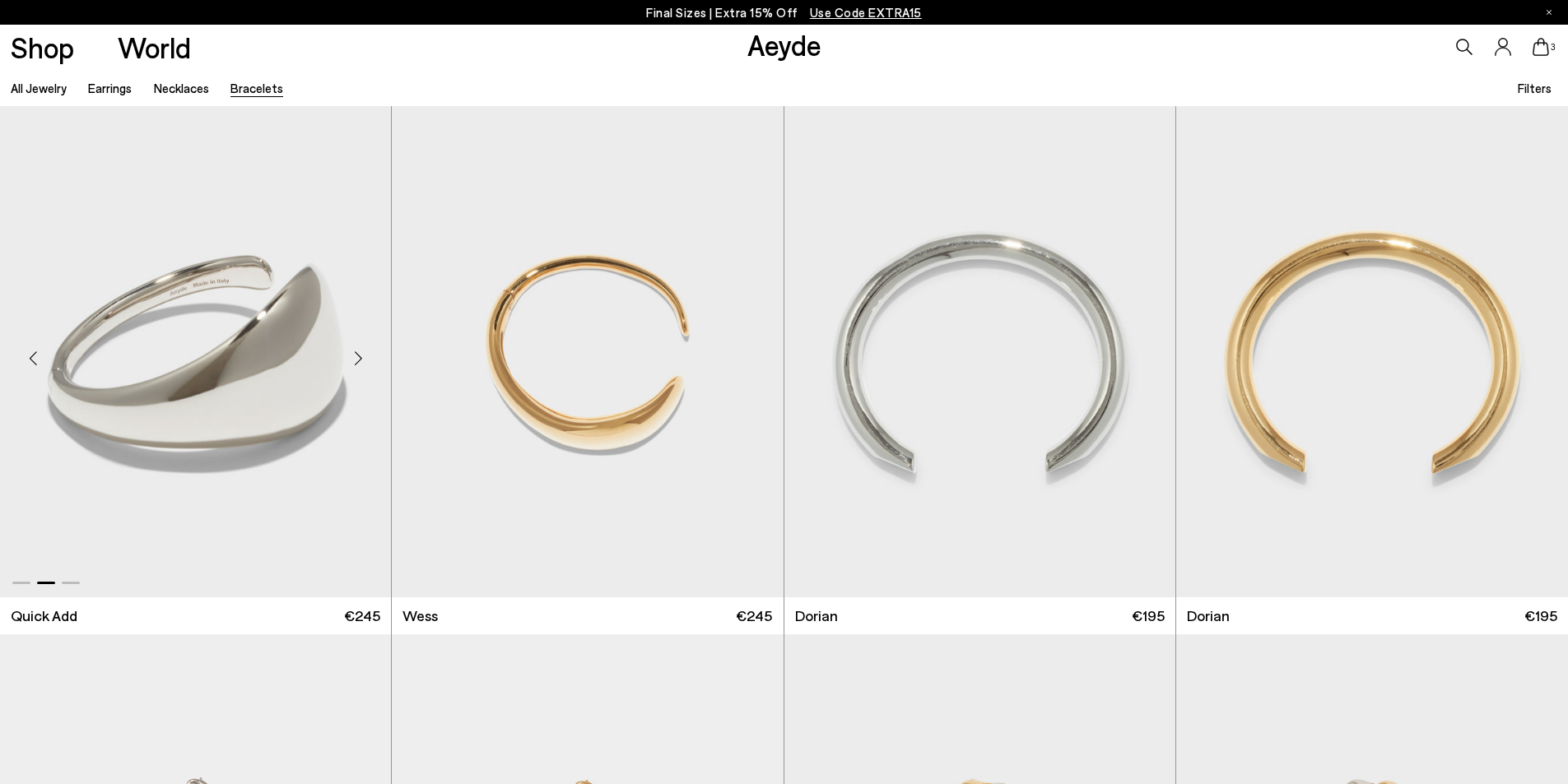
click at [358, 360] on div "Next slide" at bounding box center [358, 359] width 49 height 49
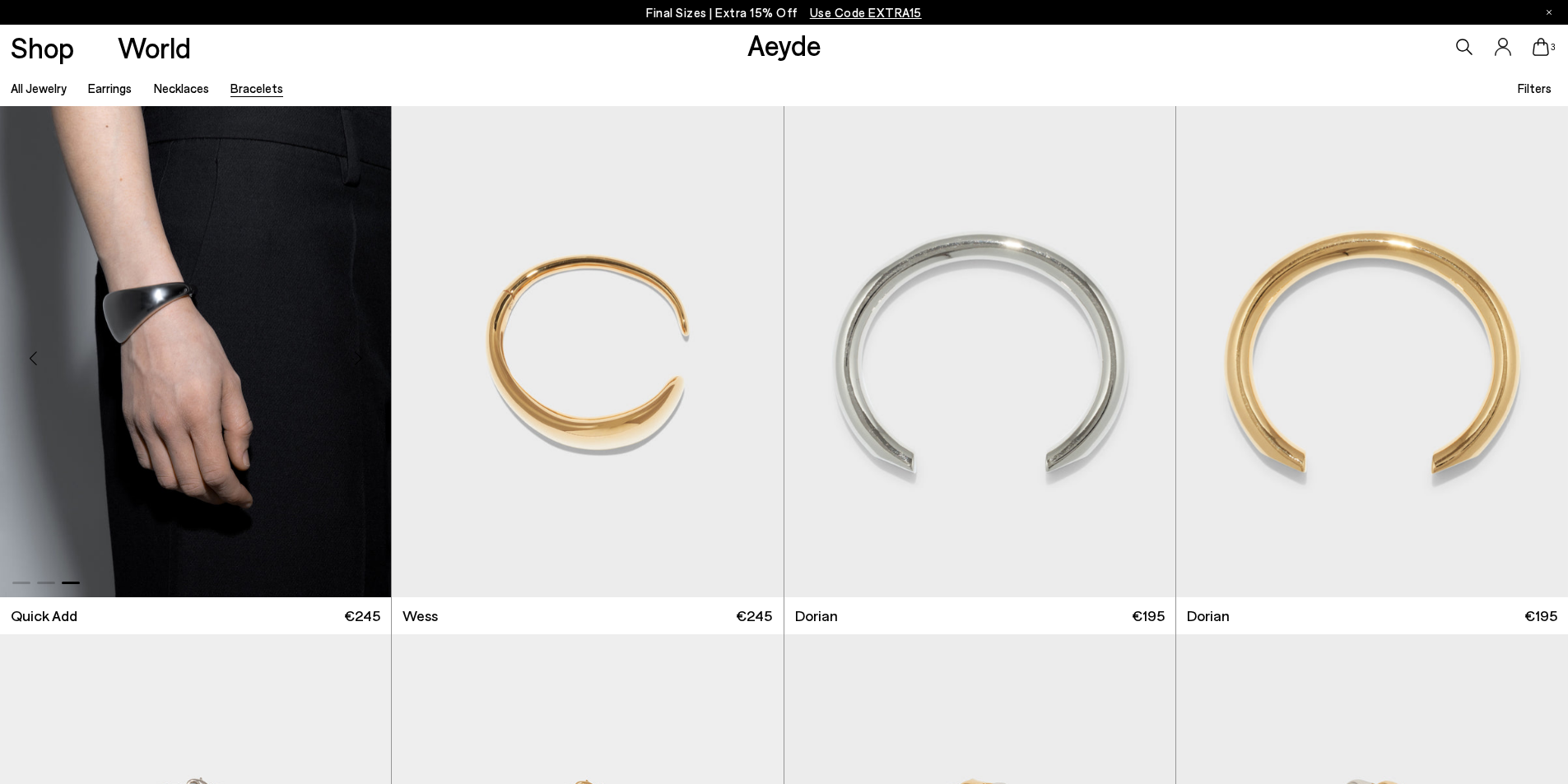
click at [358, 360] on div "Next slide" at bounding box center [358, 359] width 49 height 49
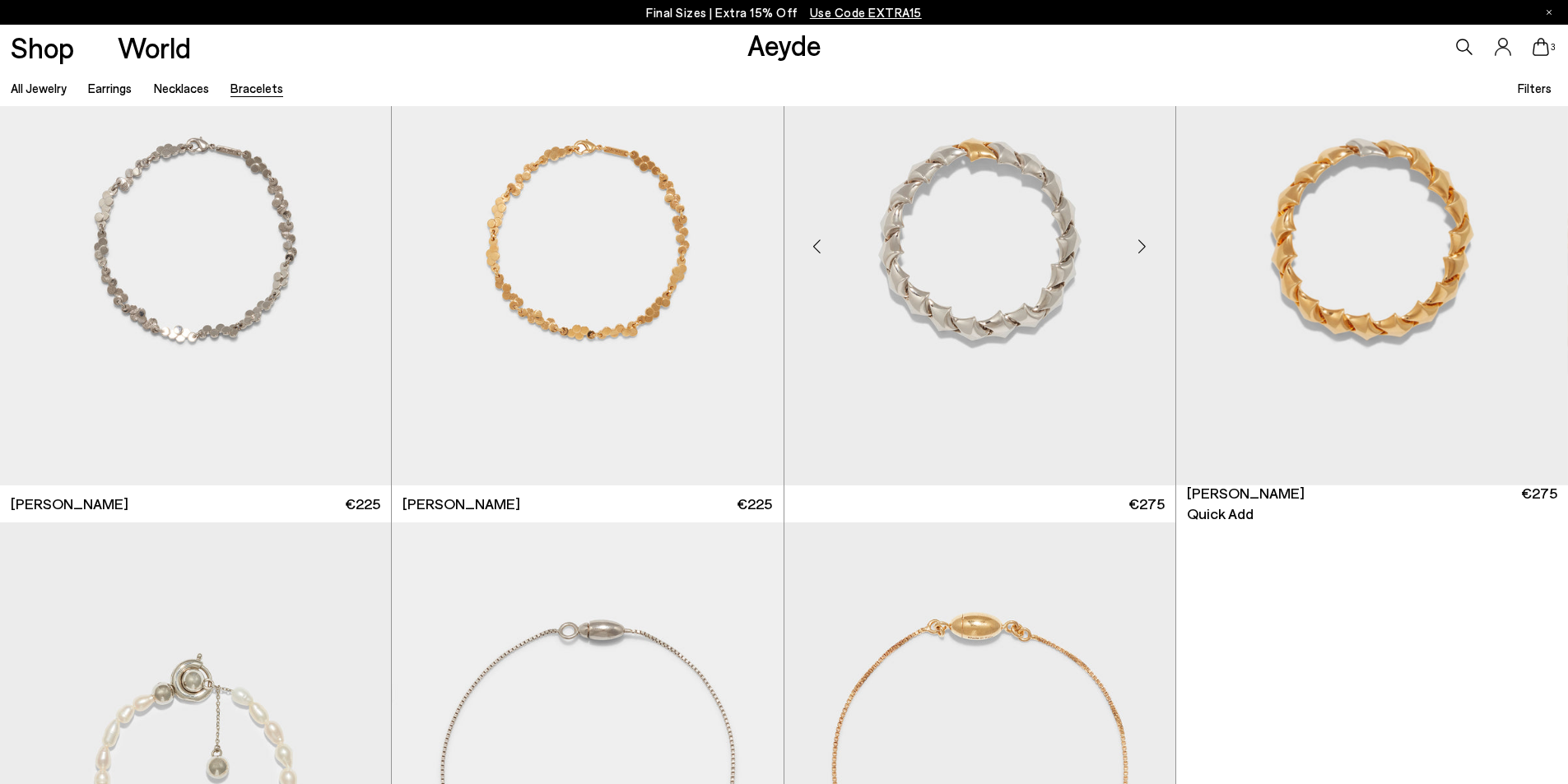
scroll to position [494, 0]
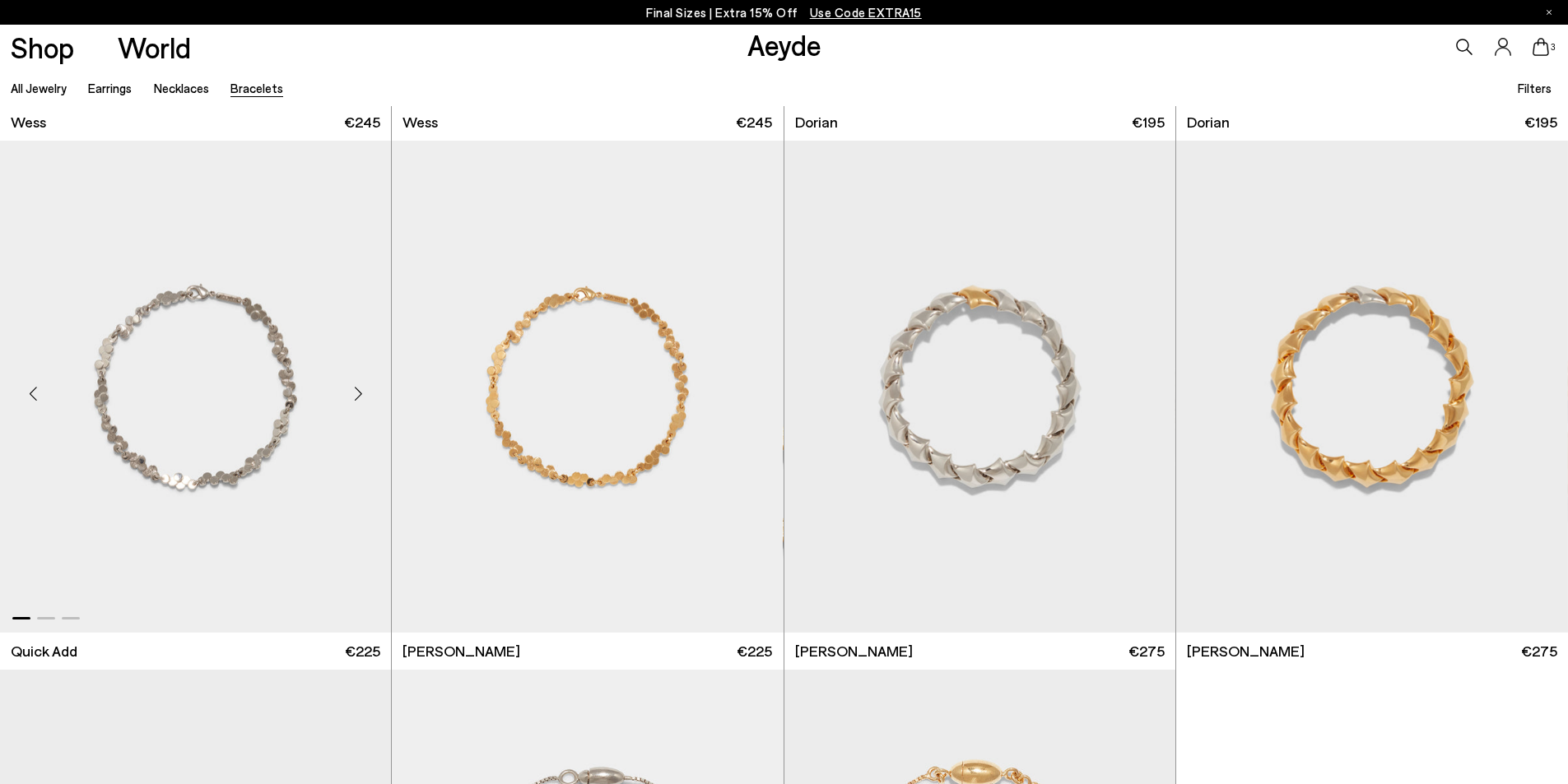
click at [360, 402] on div "Next slide" at bounding box center [358, 393] width 49 height 49
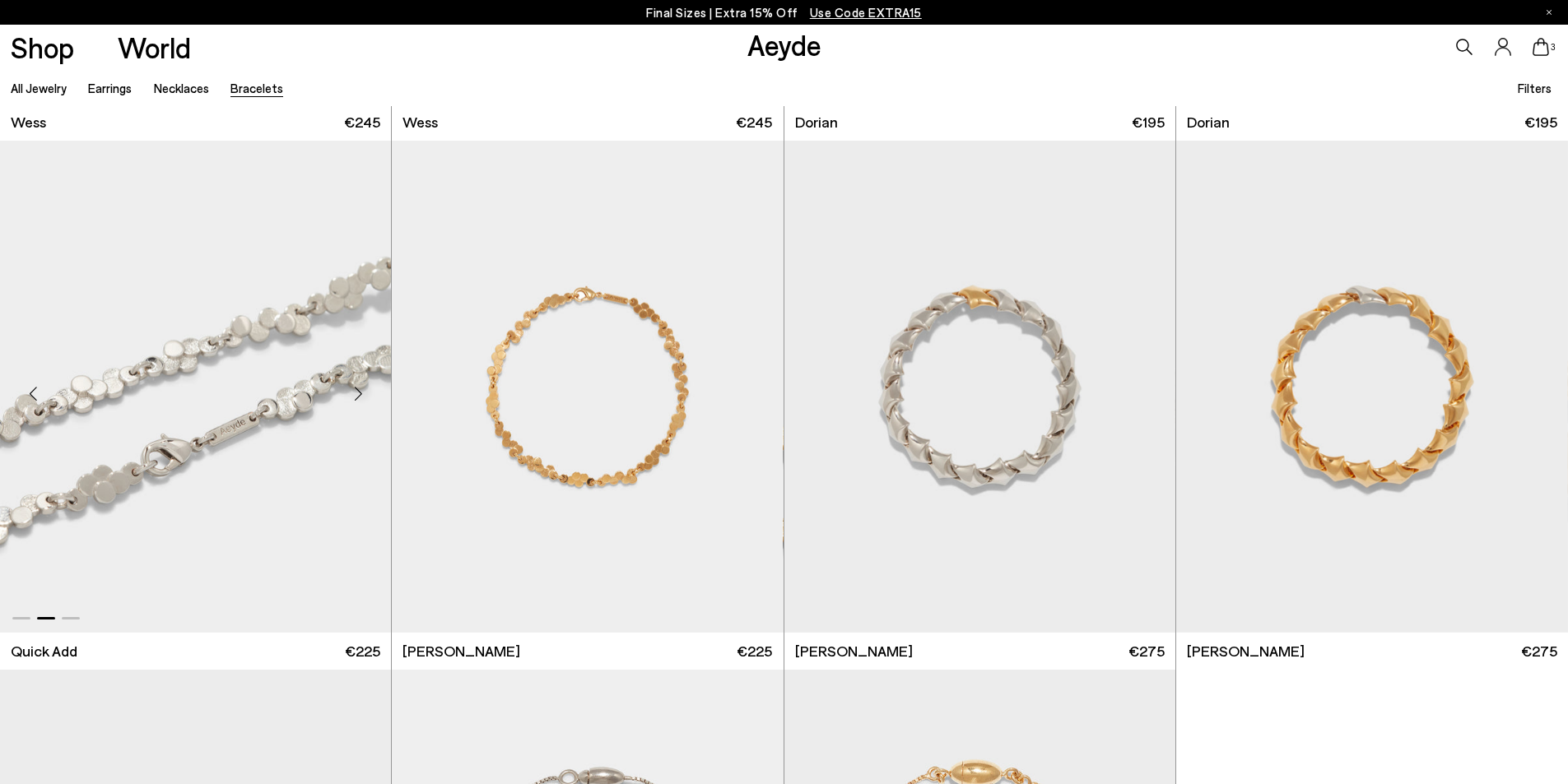
click at [357, 397] on div "Next slide" at bounding box center [358, 393] width 49 height 49
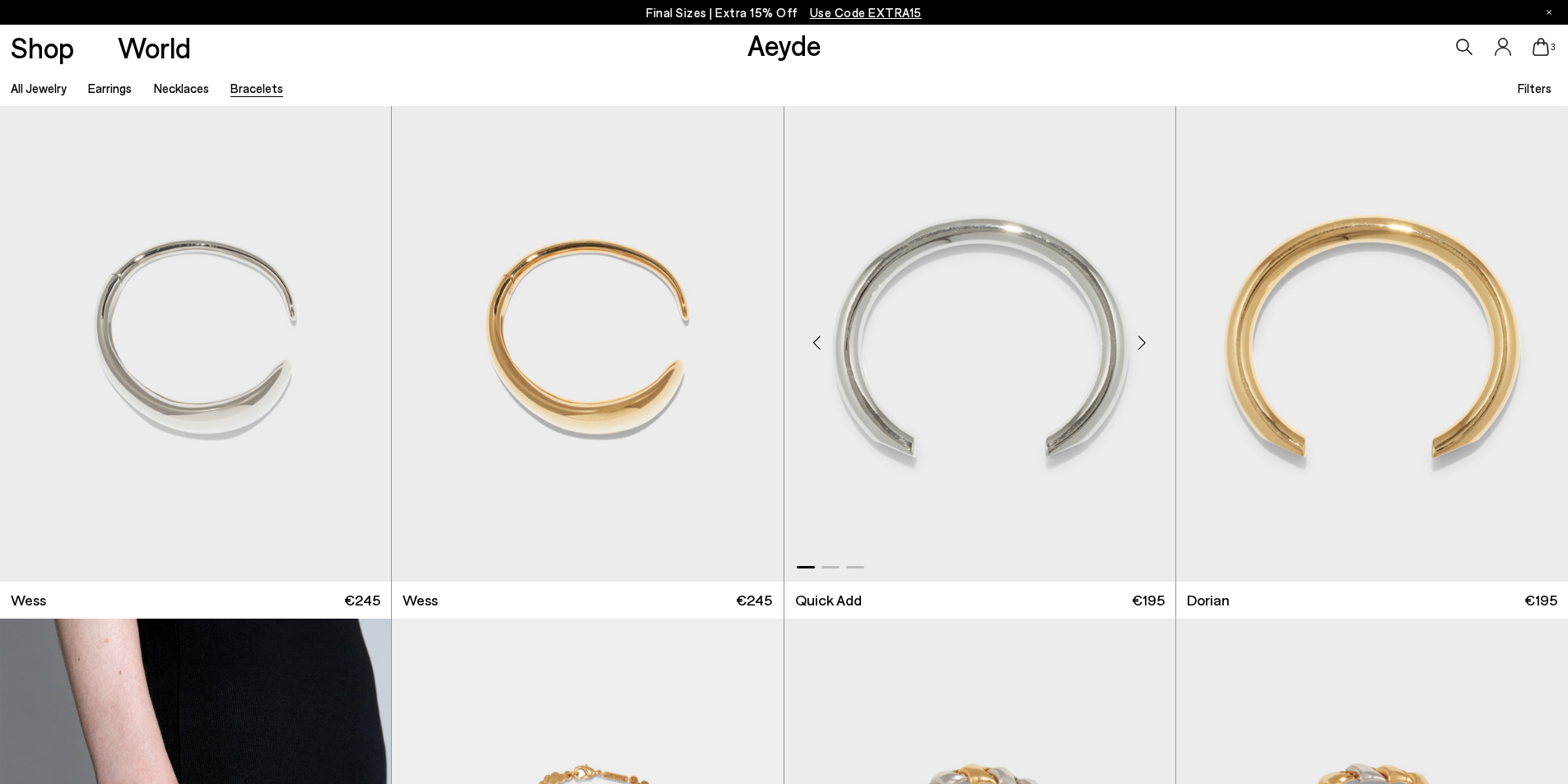
scroll to position [0, 0]
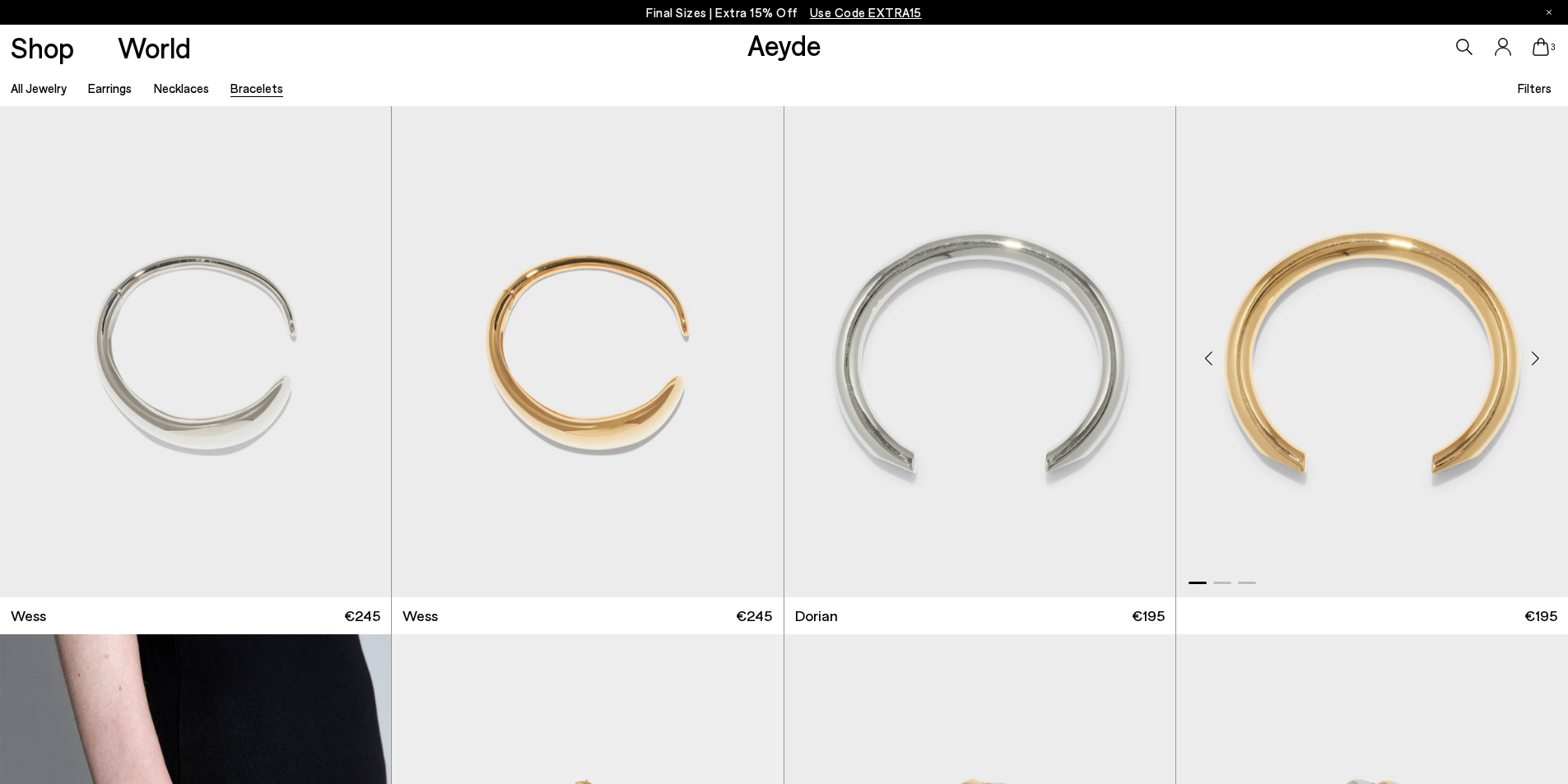
drag, startPoint x: 1542, startPoint y: 53, endPoint x: 1199, endPoint y: 150, distance: 356.5
click at [1541, 52] on icon at bounding box center [1541, 46] width 17 height 18
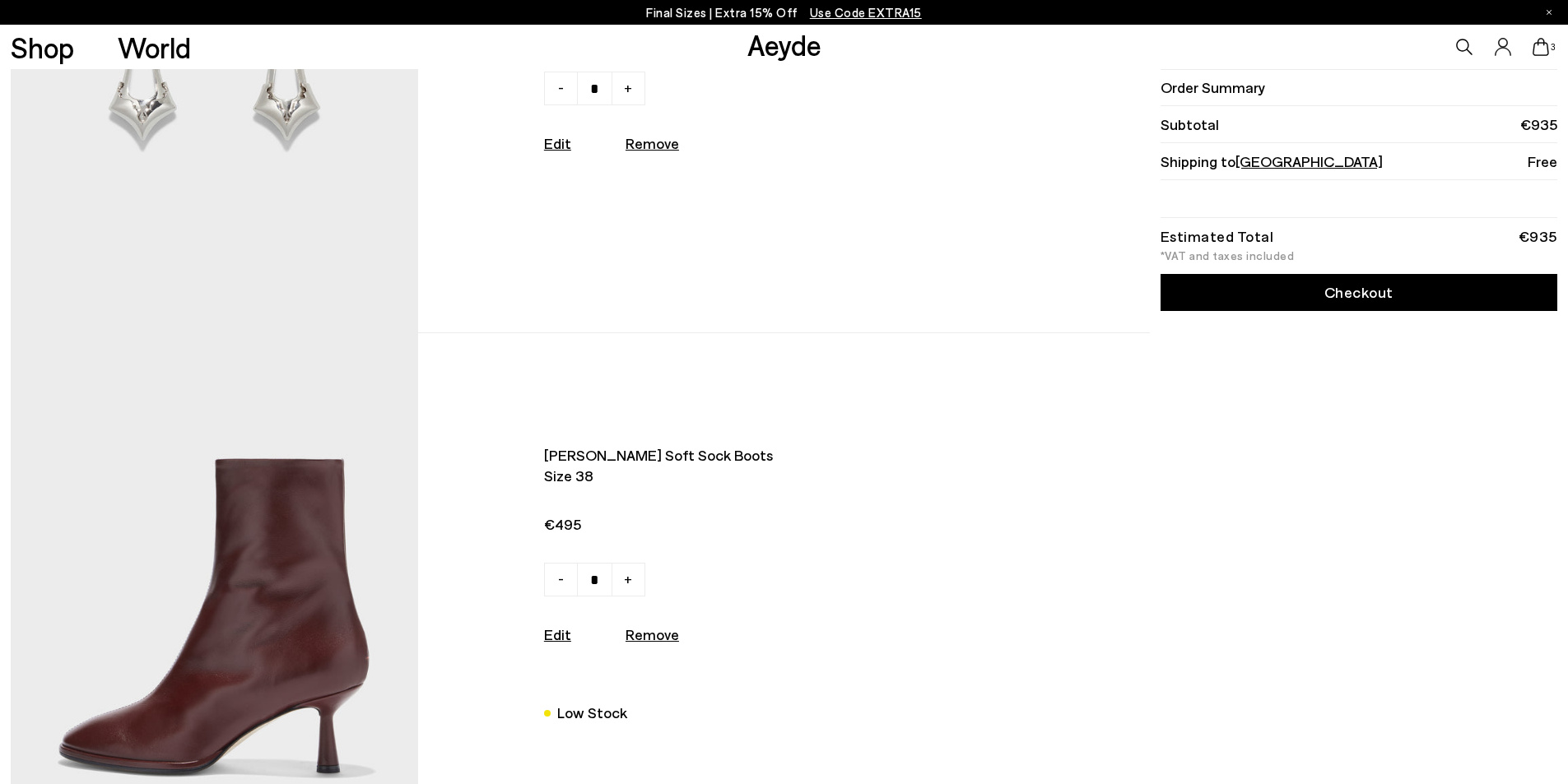
scroll to position [740, 0]
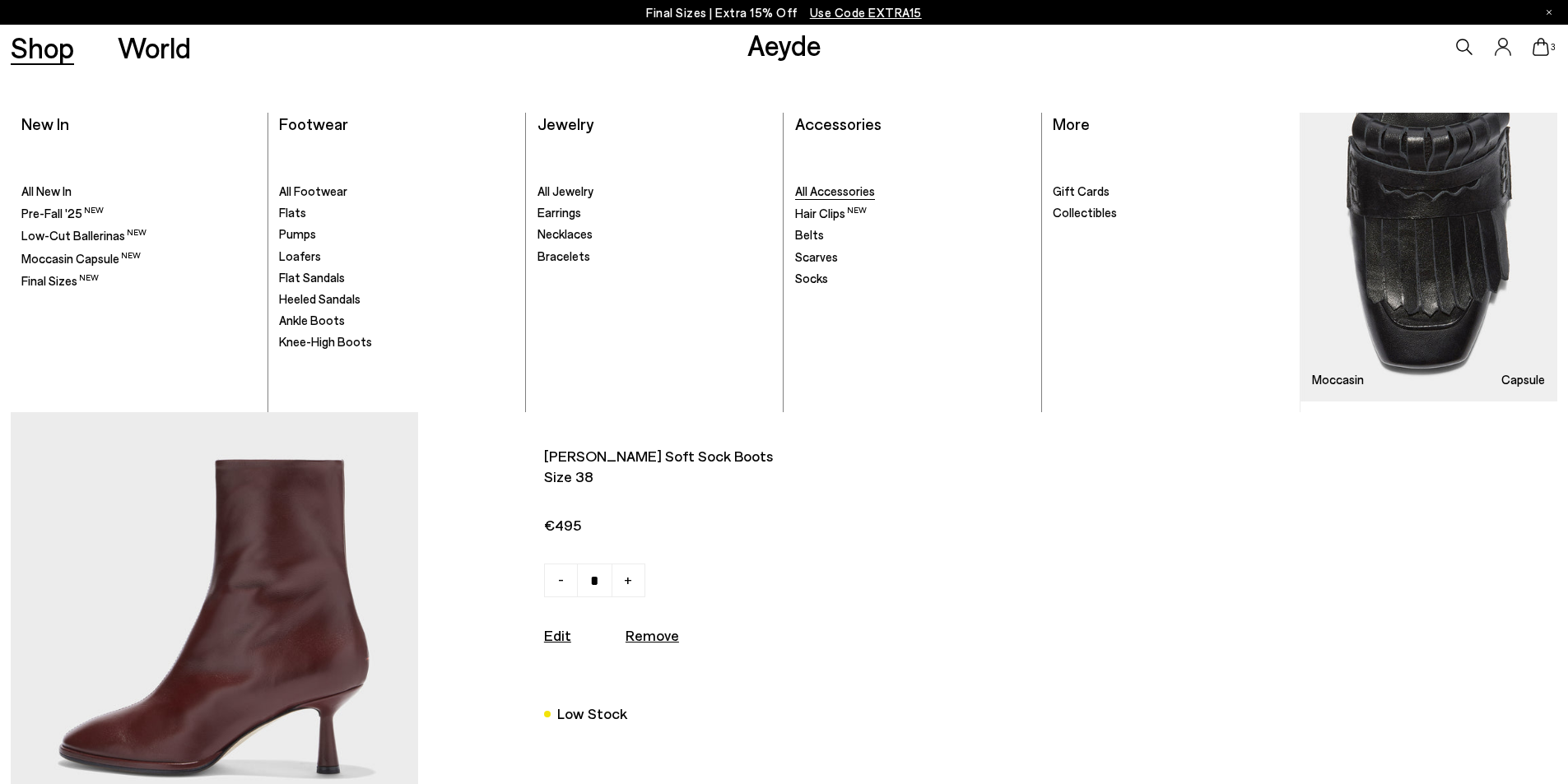
click at [855, 190] on span "All Accessories" at bounding box center [834, 191] width 80 height 15
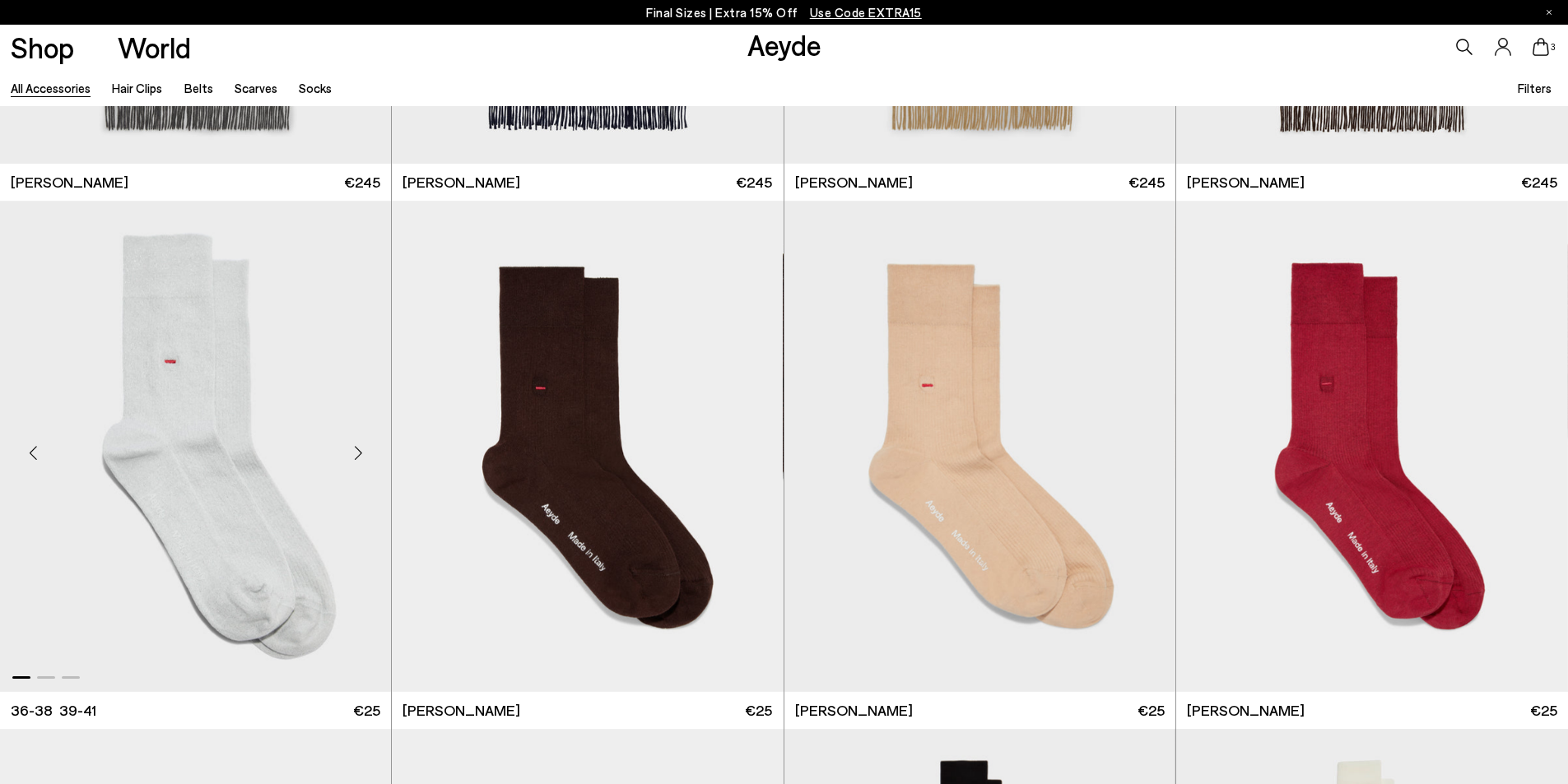
scroll to position [4689, 0]
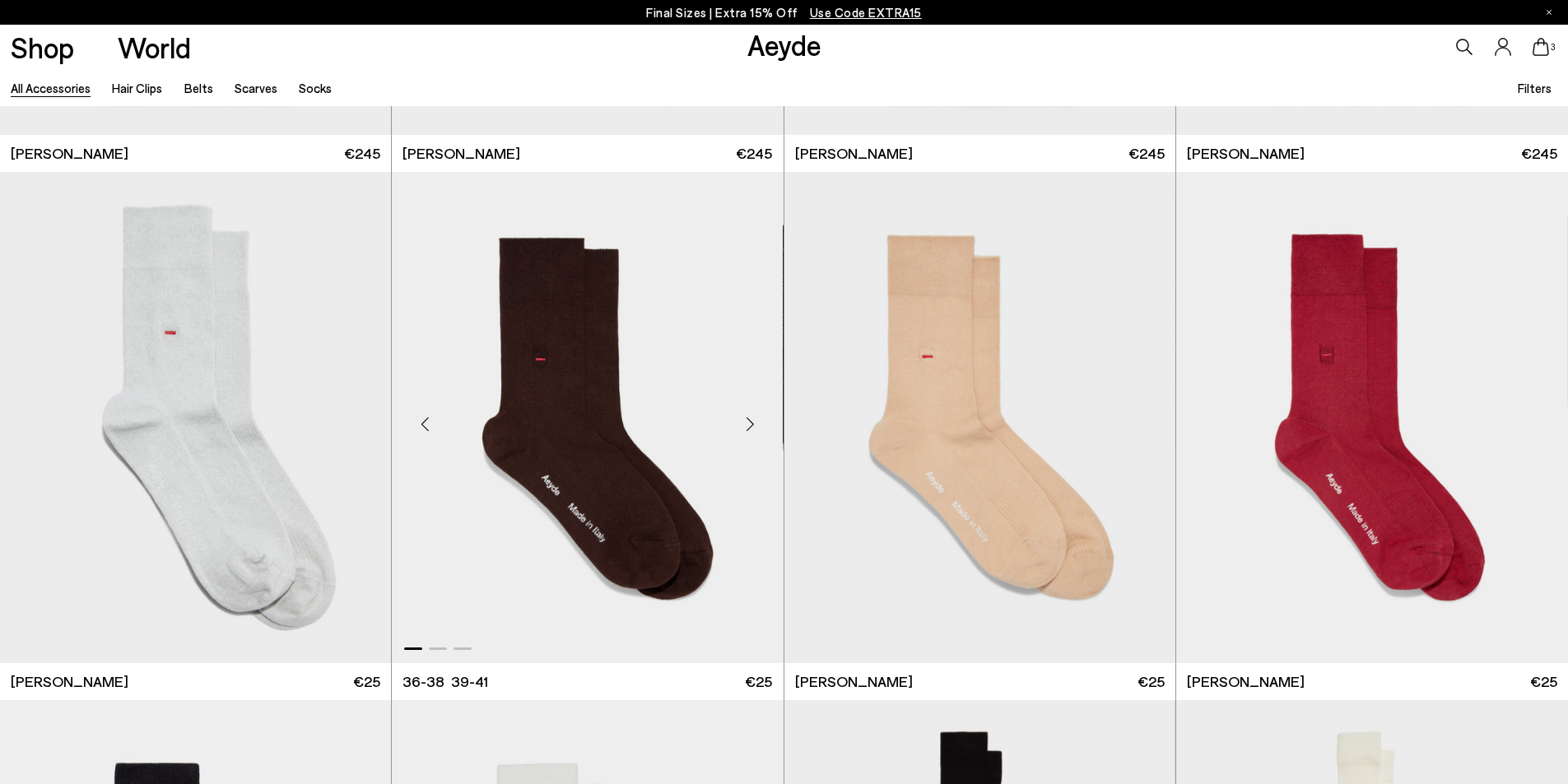
click at [750, 423] on div "Next slide" at bounding box center [750, 424] width 49 height 49
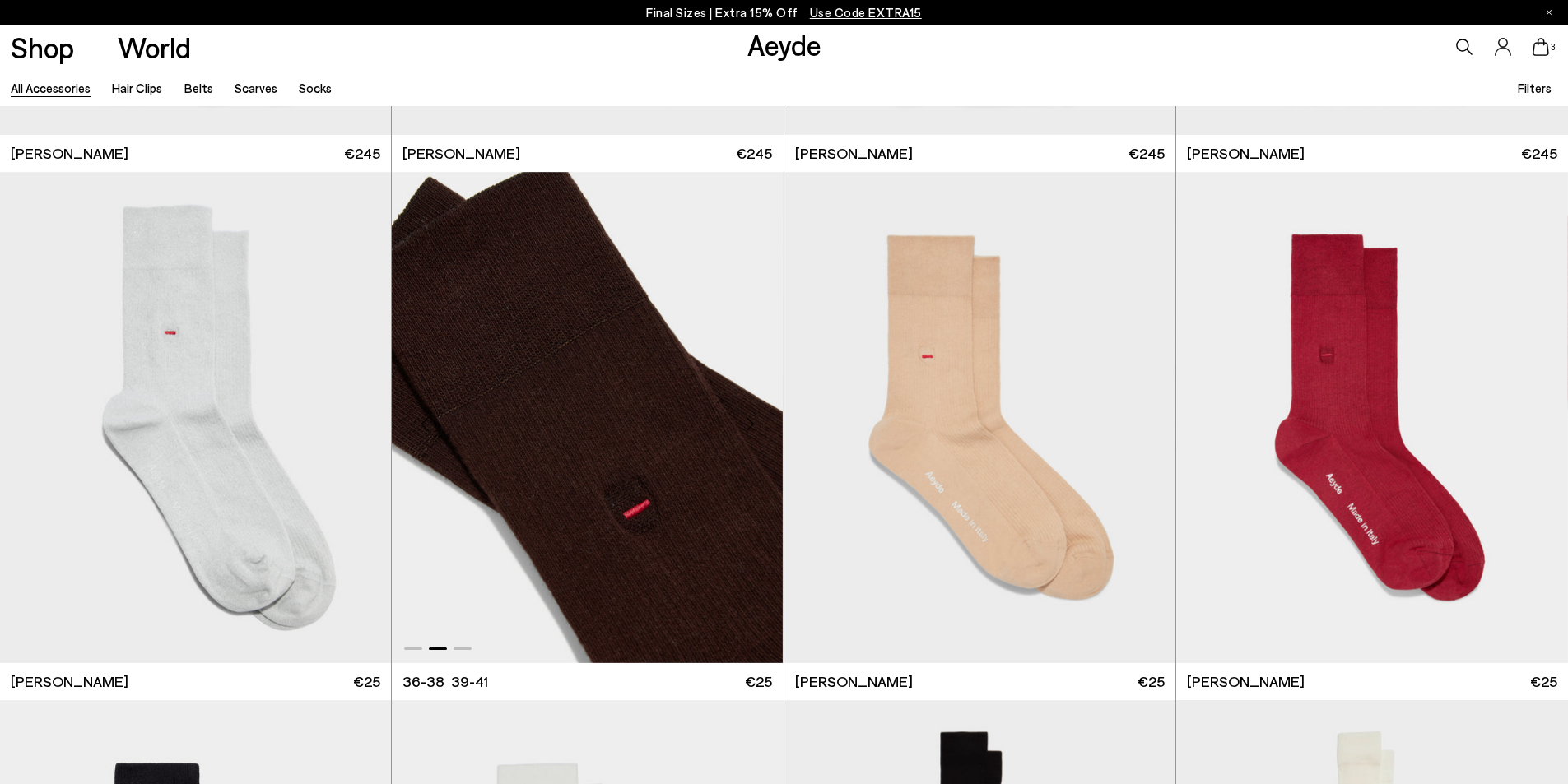
click at [747, 420] on div "Next slide" at bounding box center [750, 424] width 49 height 49
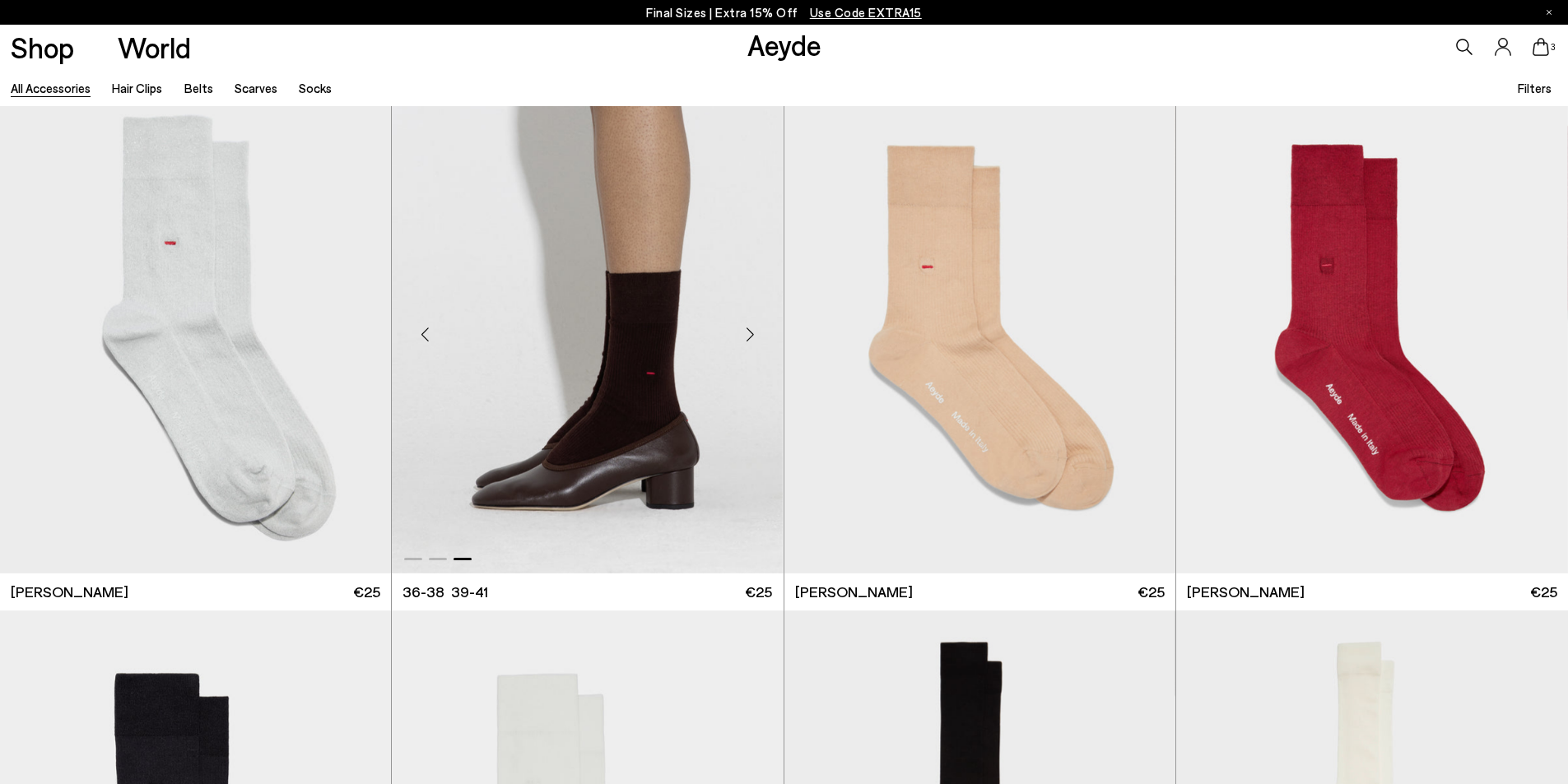
scroll to position [4771, 0]
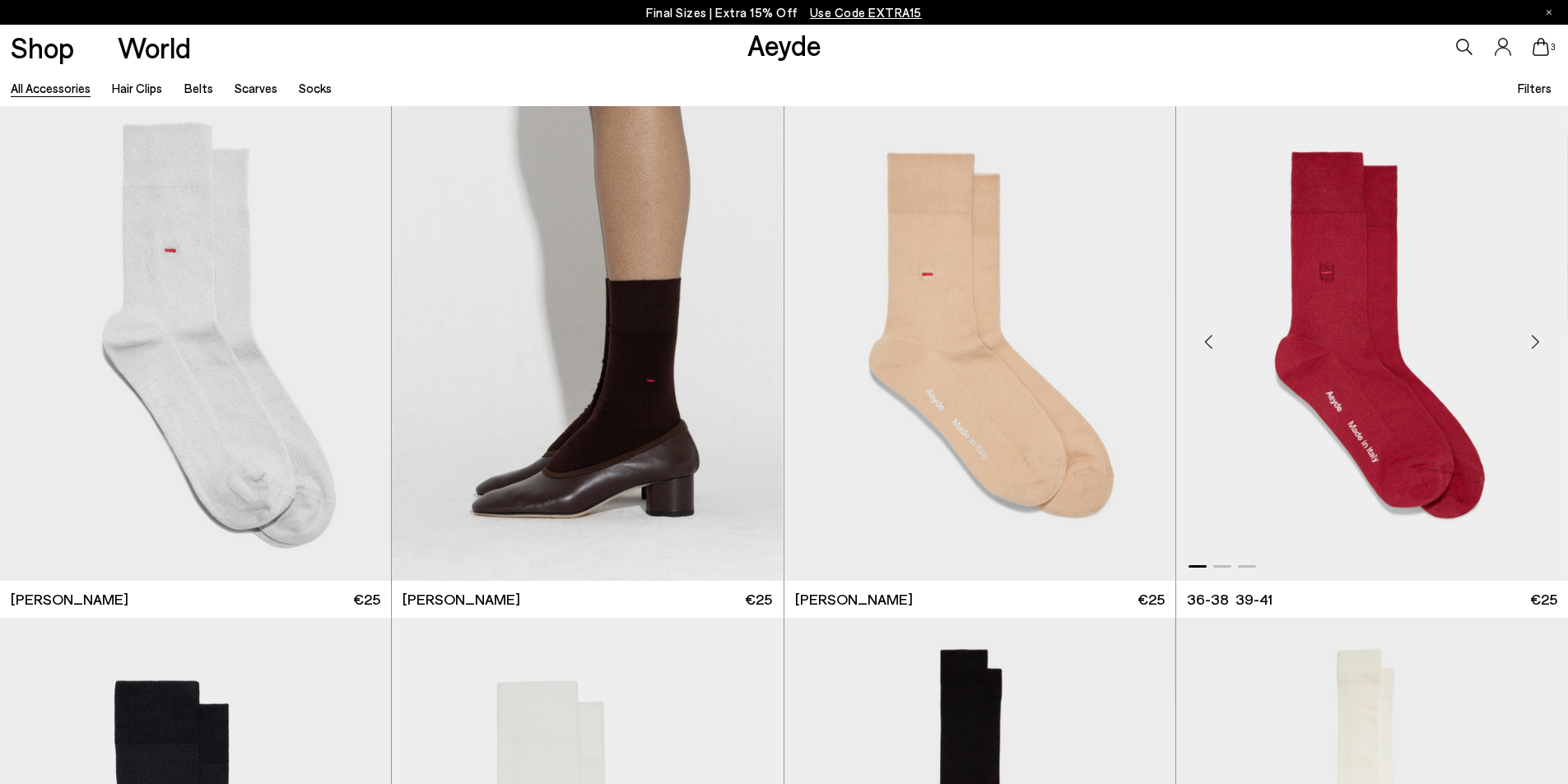
click at [1536, 337] on div "Next slide" at bounding box center [1535, 341] width 49 height 49
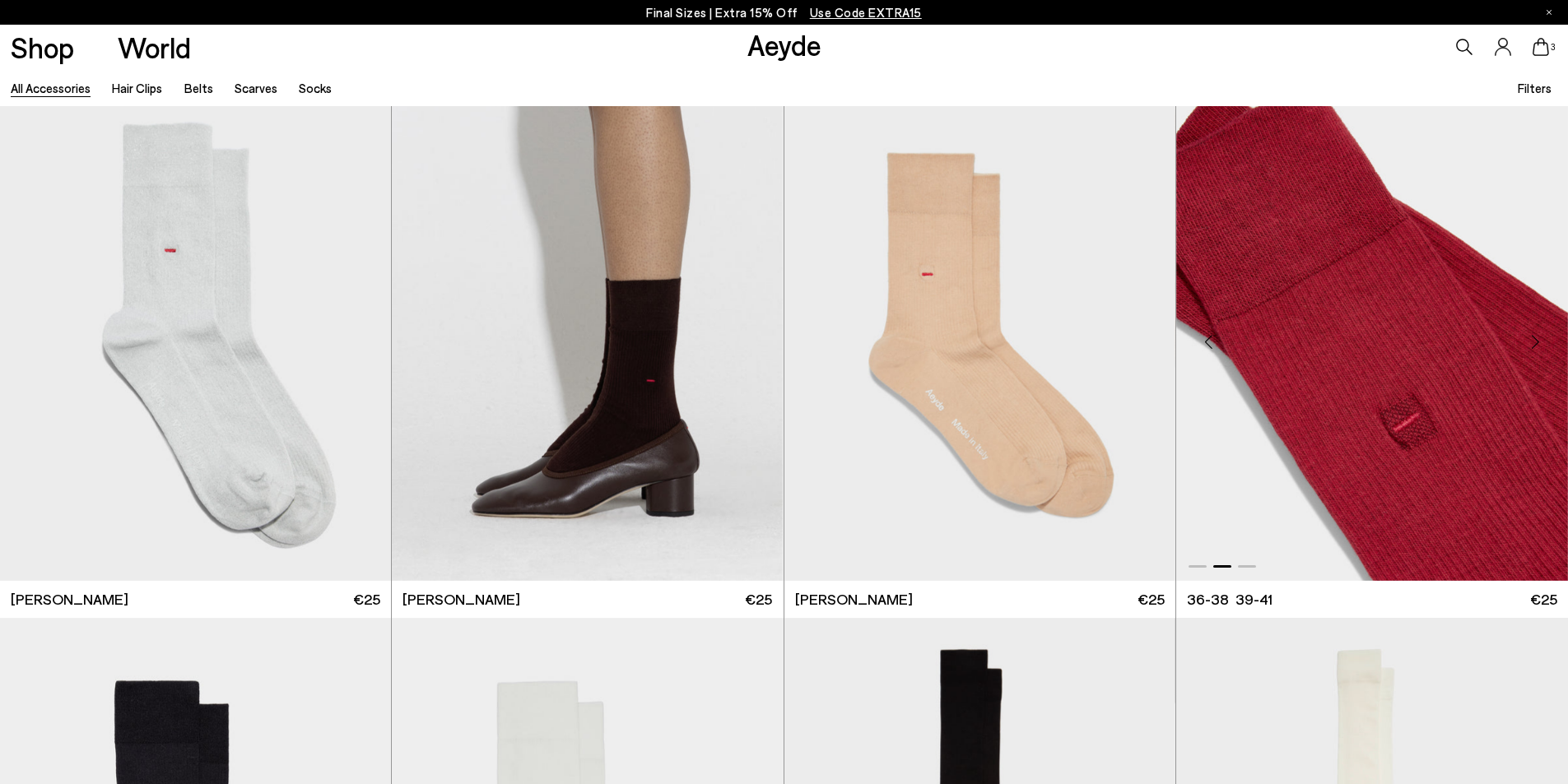
click at [1536, 337] on div "Next slide" at bounding box center [1535, 341] width 49 height 49
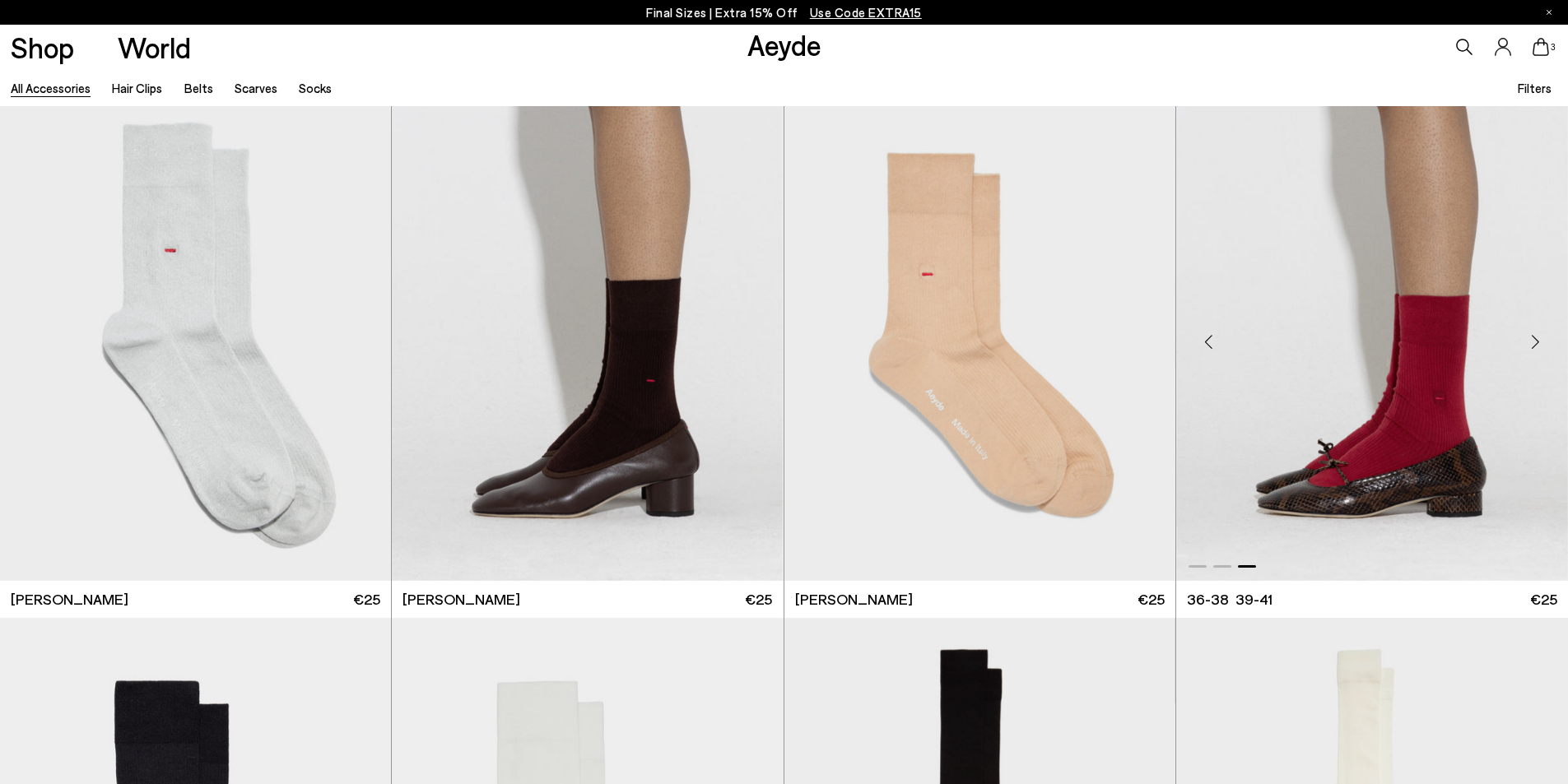
click at [1536, 337] on div "Next slide" at bounding box center [1535, 341] width 49 height 49
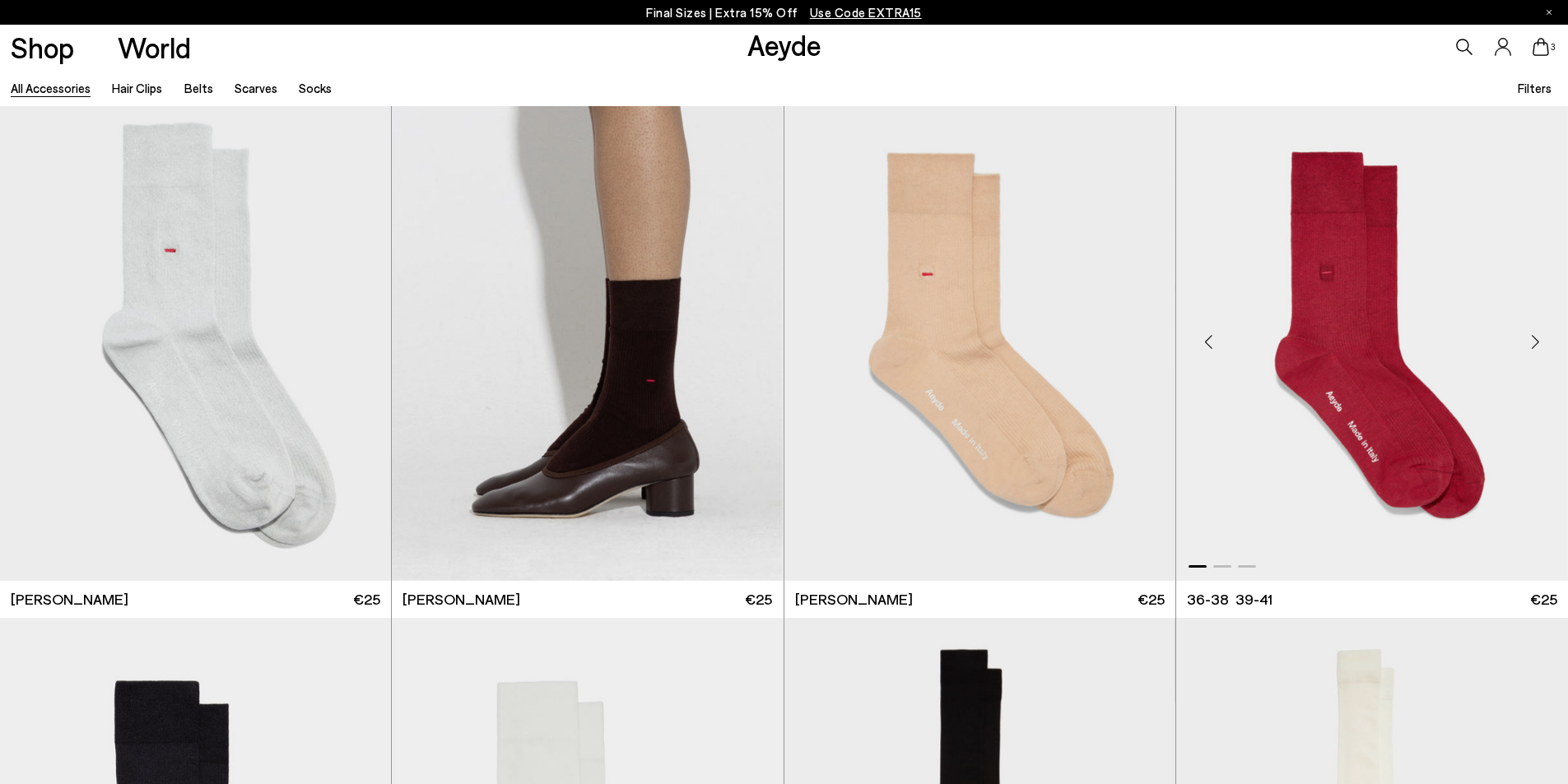
click at [1536, 337] on div "Next slide" at bounding box center [1535, 341] width 49 height 49
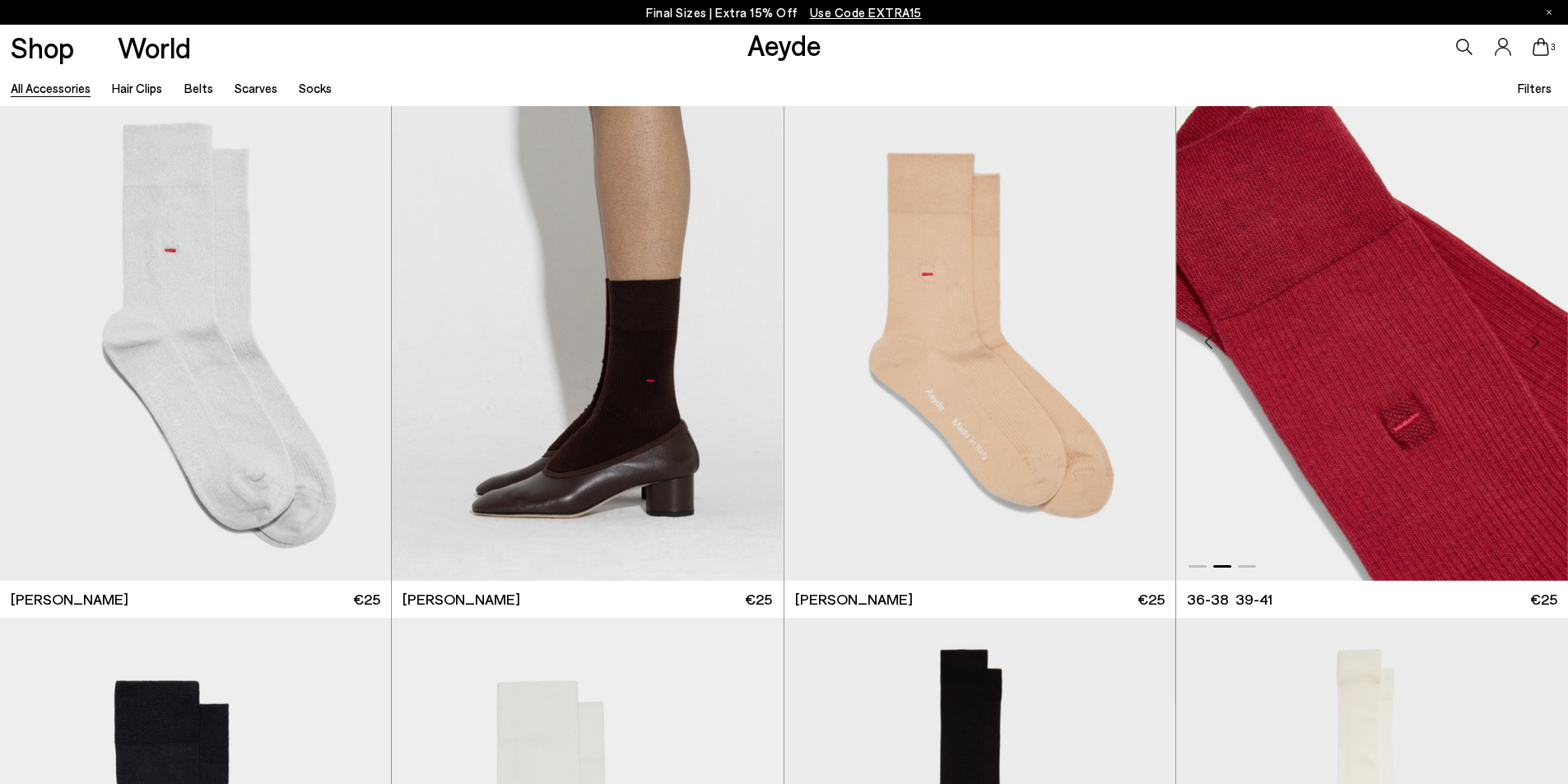
click at [1536, 337] on div "Next slide" at bounding box center [1535, 341] width 49 height 49
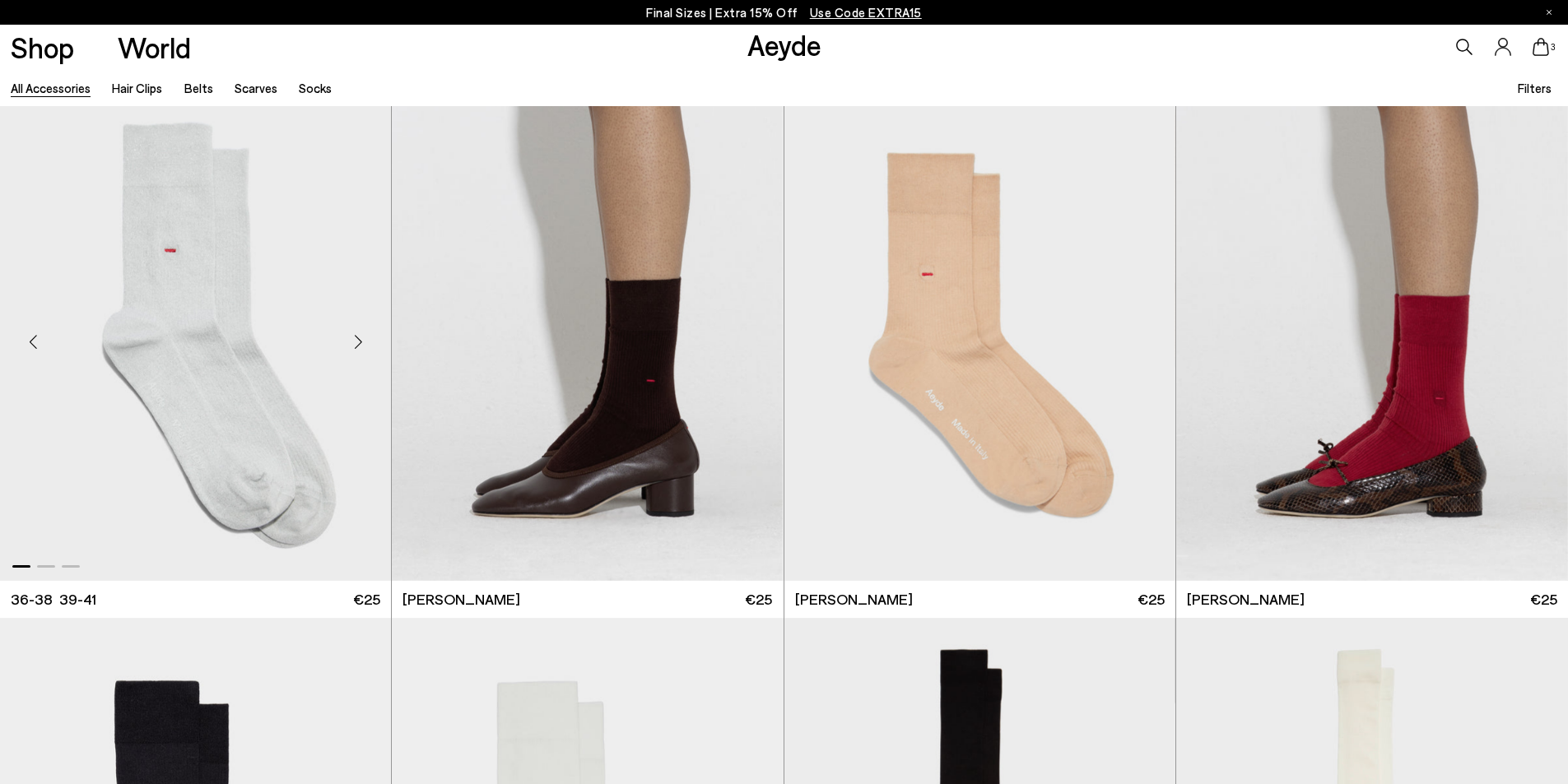
click at [348, 340] on div "Next slide" at bounding box center [358, 341] width 49 height 49
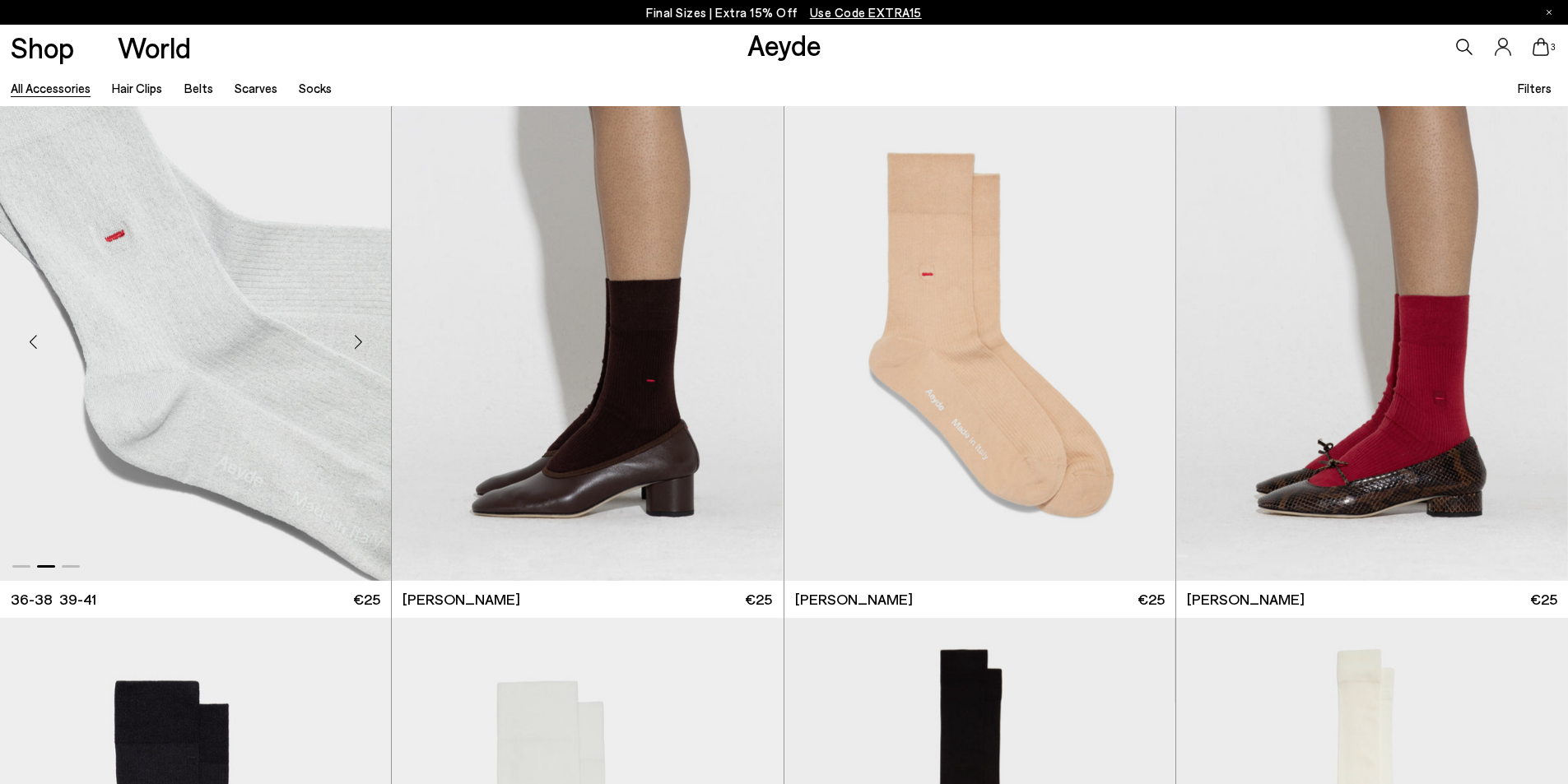
click at [348, 340] on div "Next slide" at bounding box center [358, 341] width 49 height 49
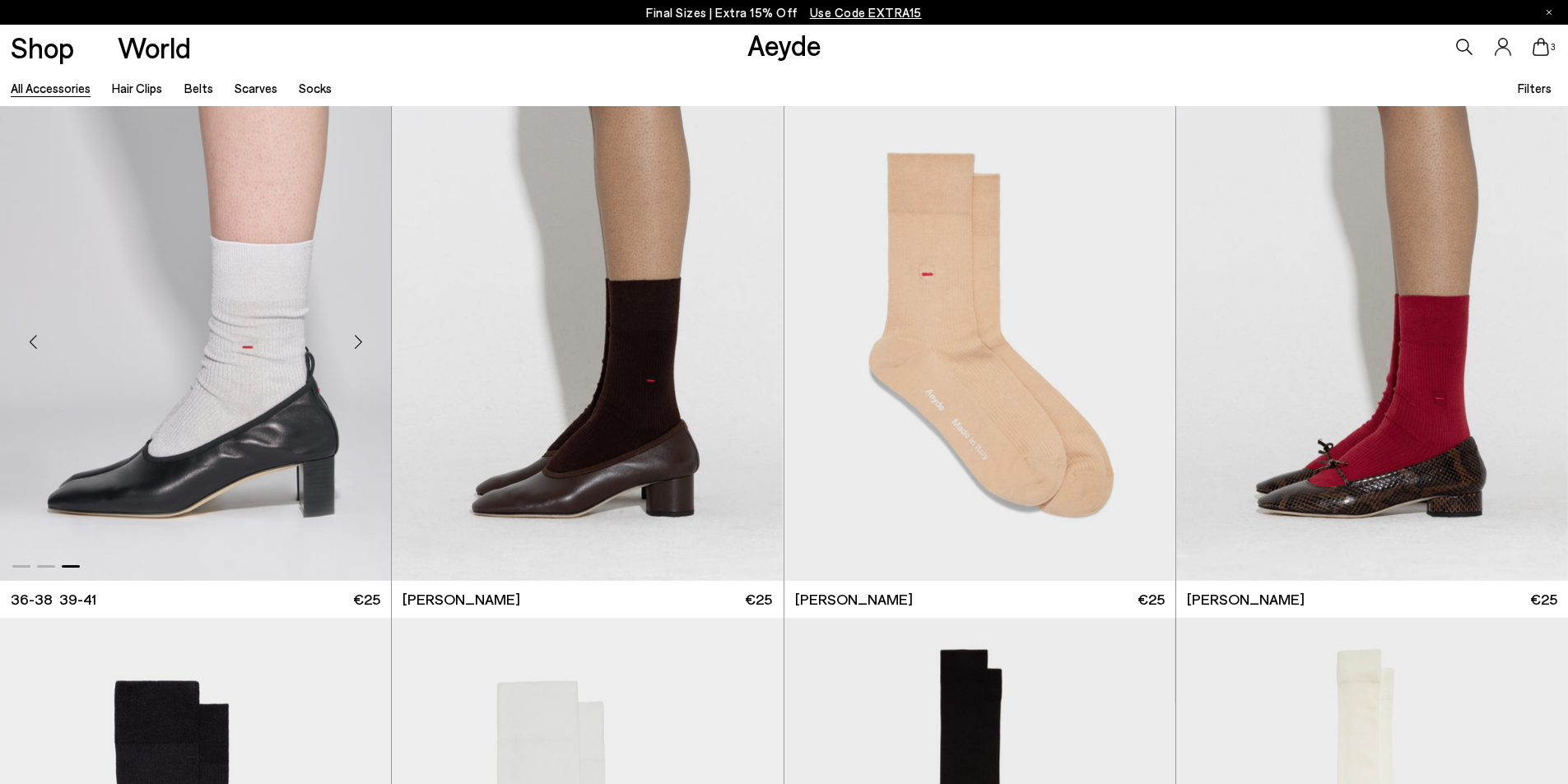
click at [348, 340] on div "Next slide" at bounding box center [358, 341] width 49 height 49
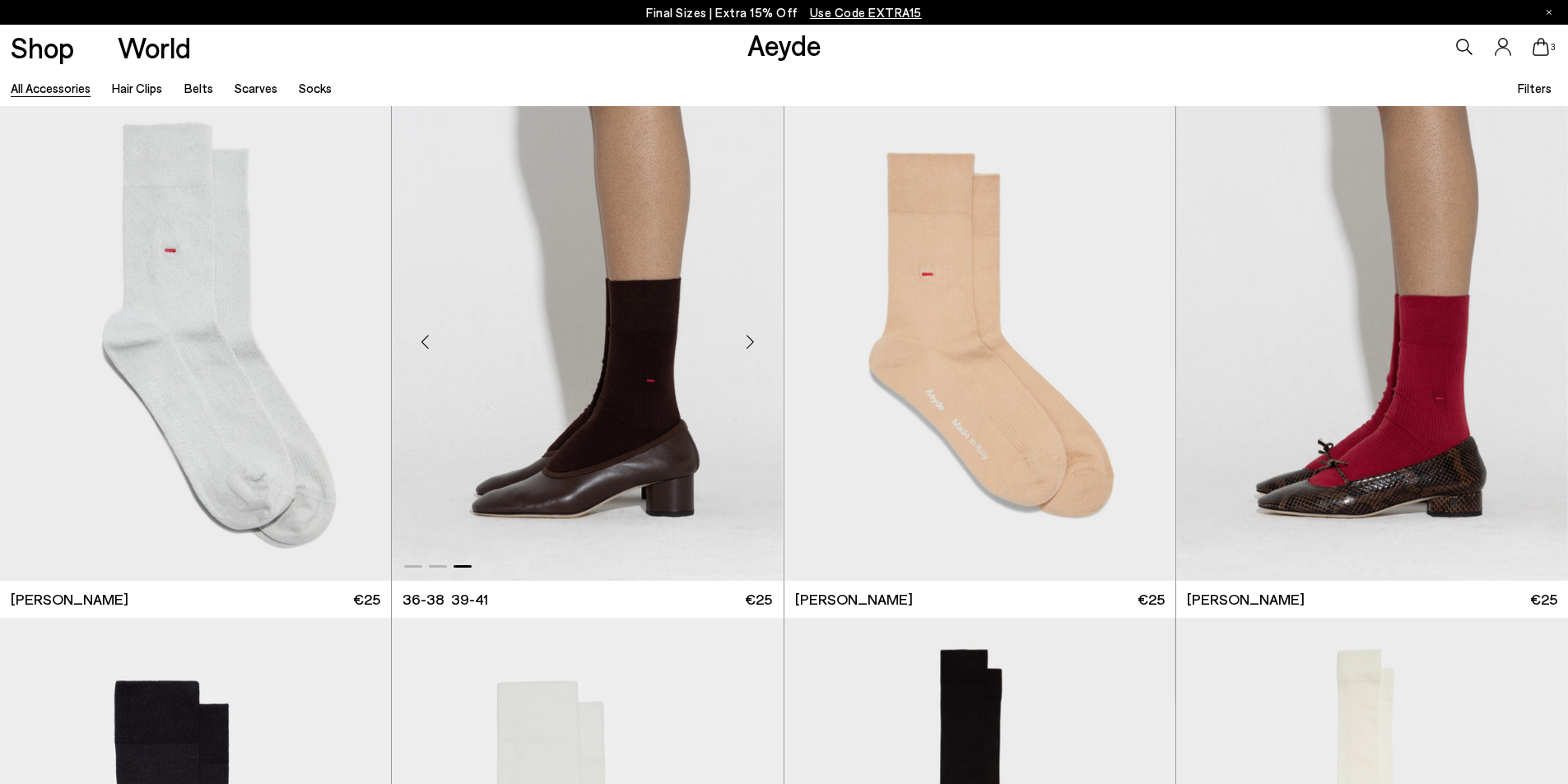
click at [600, 476] on img "3 / 3" at bounding box center [587, 334] width 391 height 491
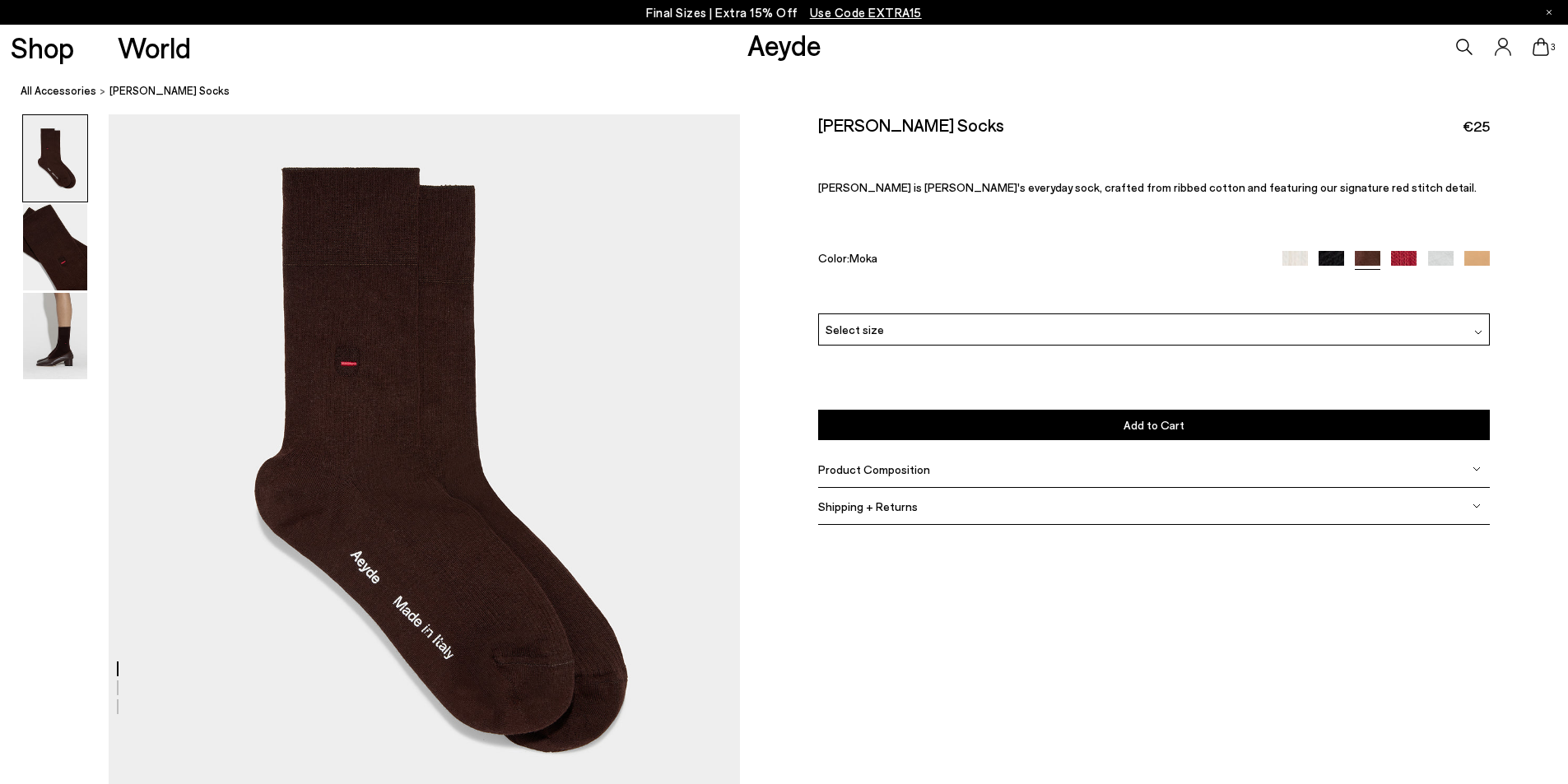
click at [889, 328] on div "Select size" at bounding box center [1154, 329] width 671 height 32
click at [877, 369] on li "36-38" at bounding box center [1154, 361] width 670 height 32
click at [1121, 425] on button "Add to Cart Select a Size First" at bounding box center [1154, 424] width 671 height 31
click at [1401, 258] on img at bounding box center [1403, 263] width 25 height 25
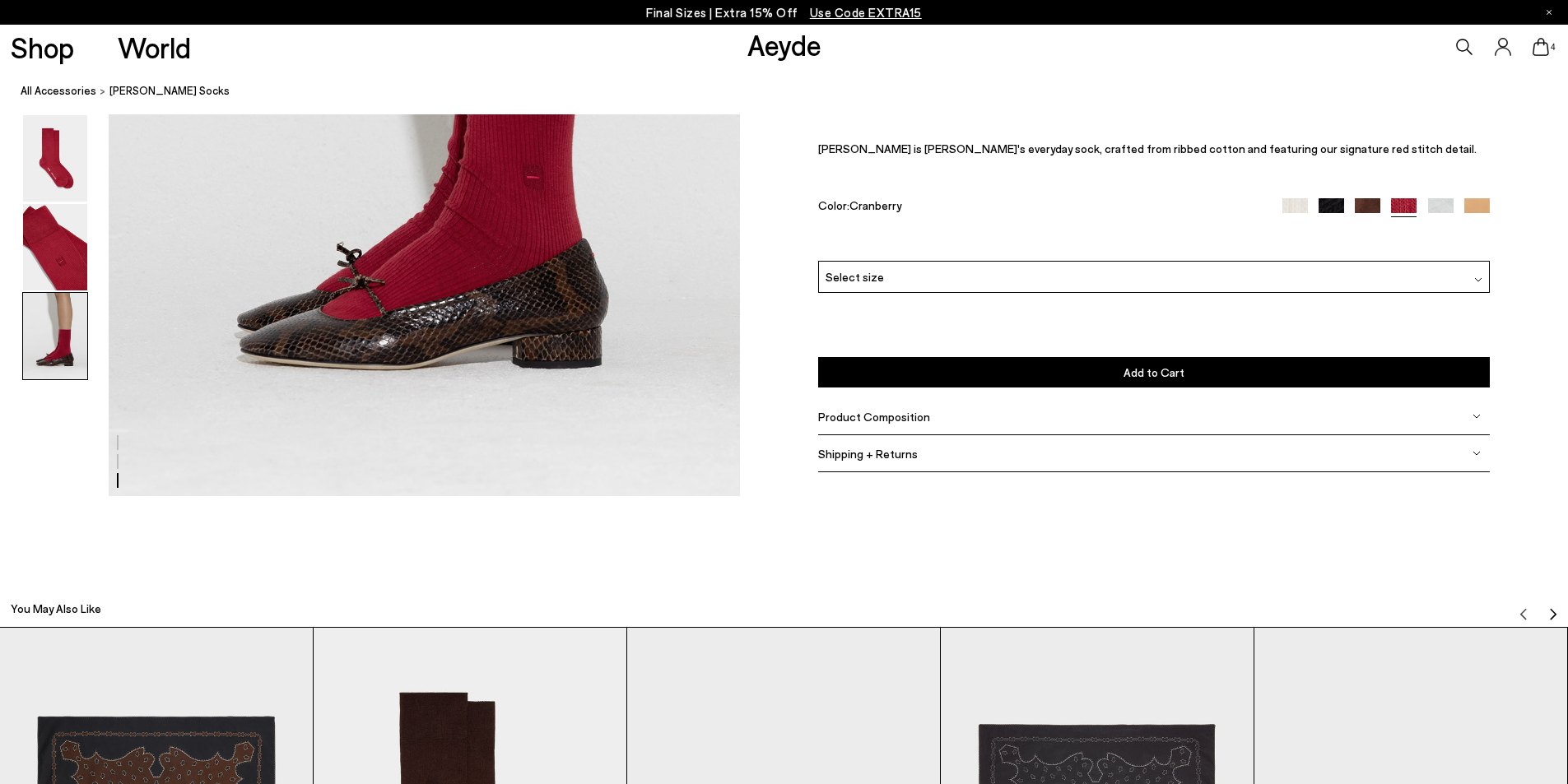
scroll to position [1645, 0]
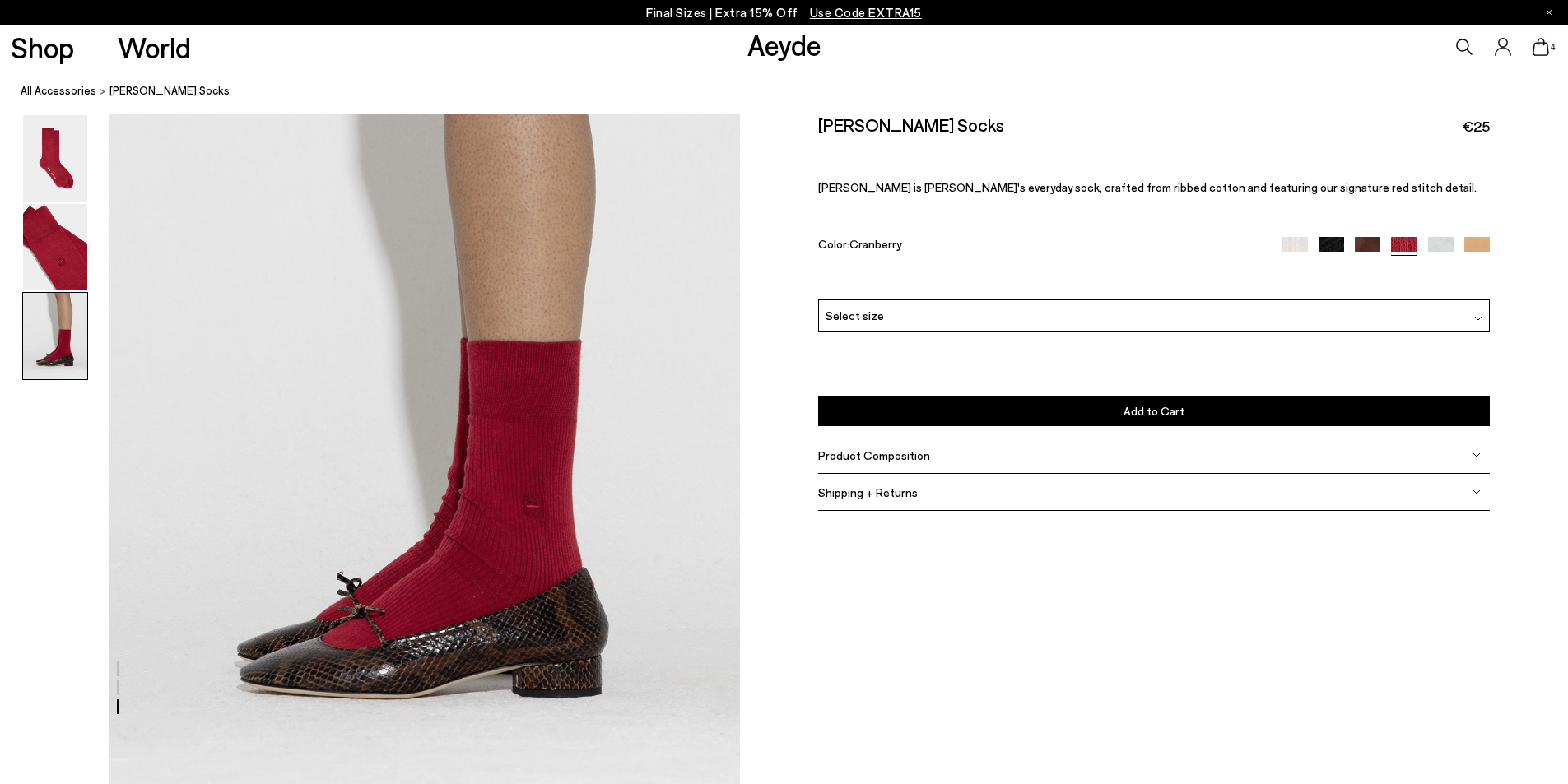
click at [906, 304] on div "Select size" at bounding box center [1154, 315] width 671 height 32
click at [876, 353] on li "36-38" at bounding box center [1154, 347] width 670 height 32
click at [1152, 420] on button "Add to Cart Select a Size First" at bounding box center [1154, 410] width 671 height 31
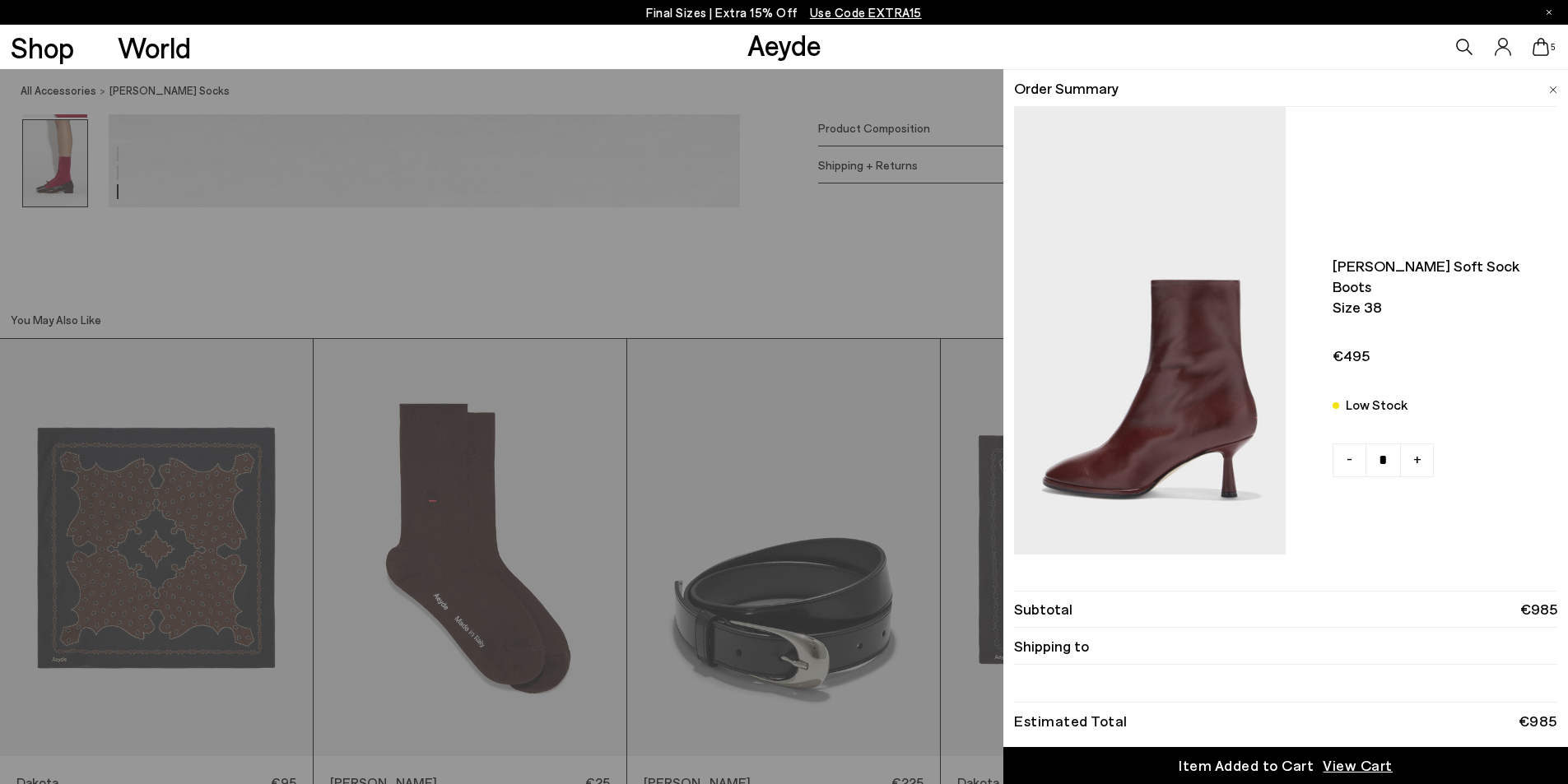
scroll to position [2633, 0]
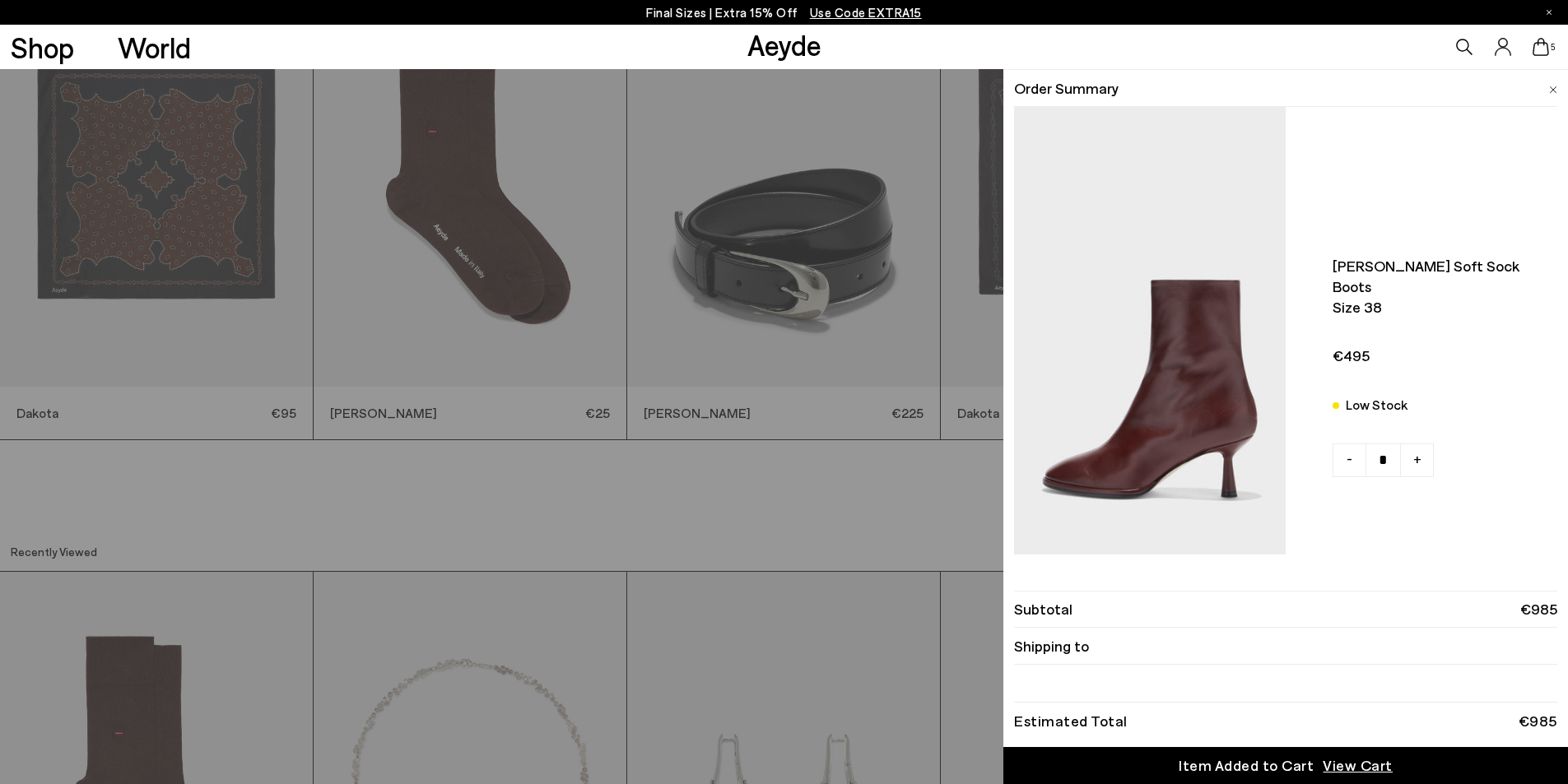
click at [1176, 406] on img at bounding box center [1150, 367] width 271 height 376
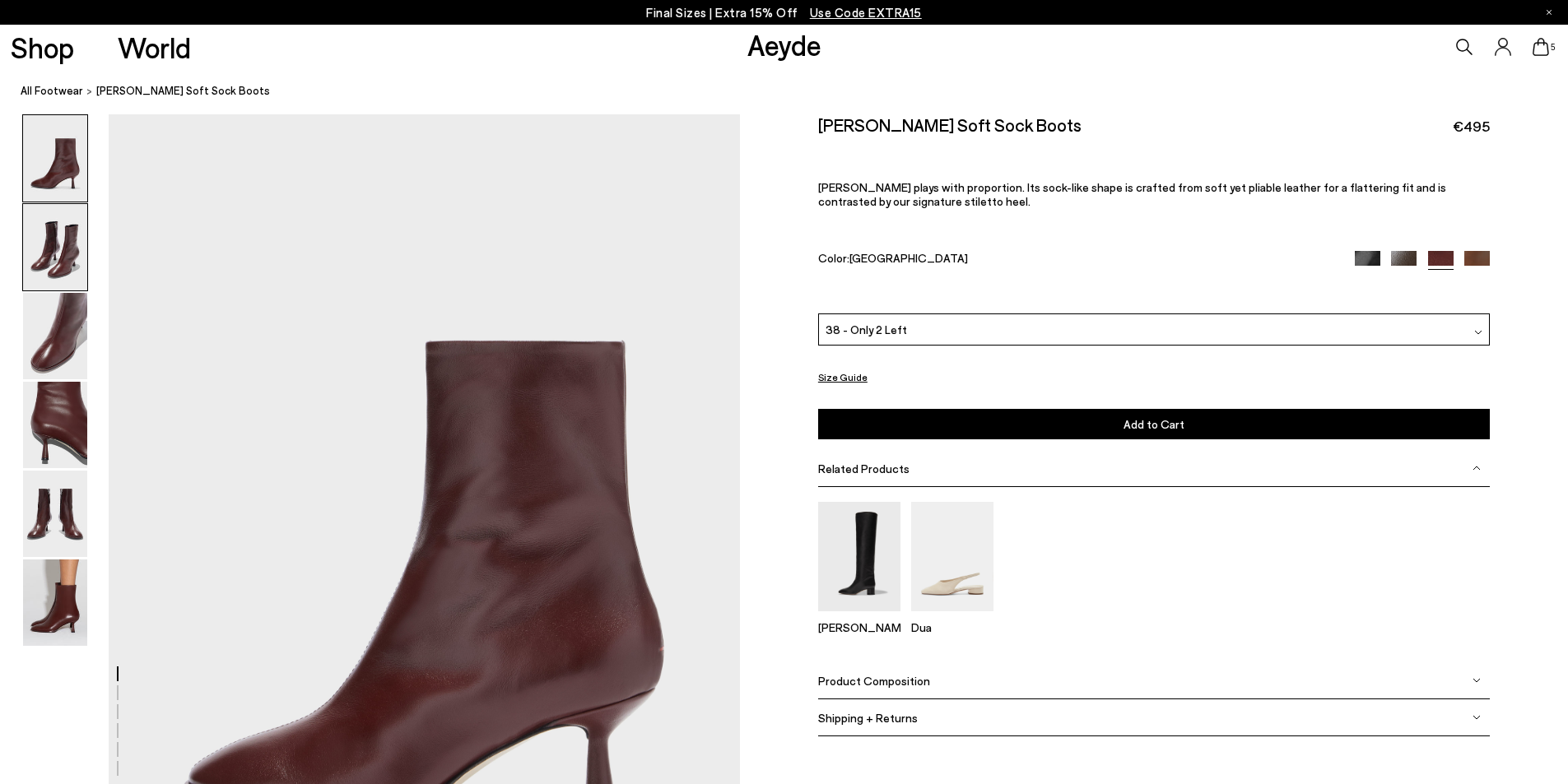
click at [73, 254] on img at bounding box center [54, 247] width 64 height 87
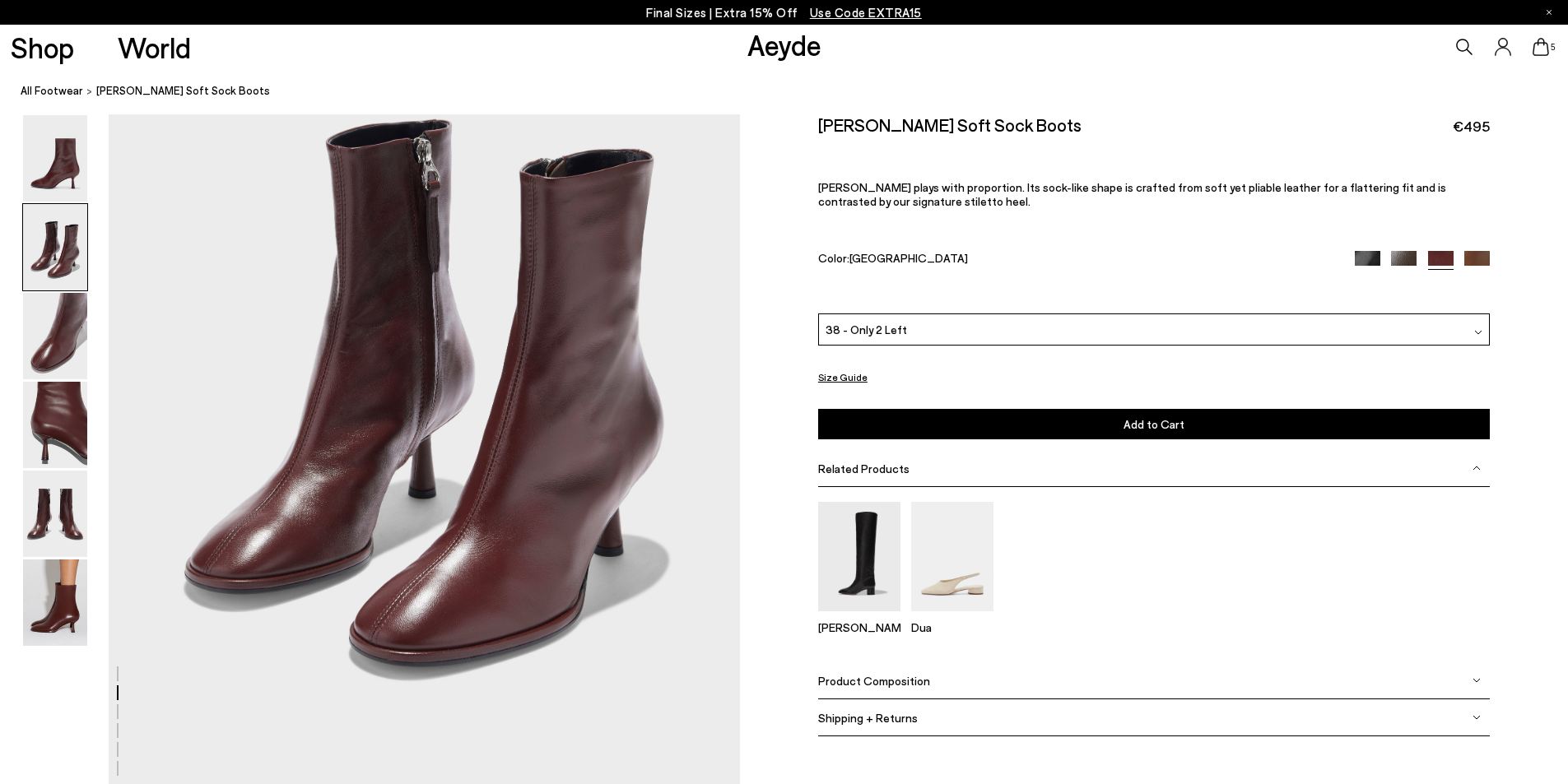
scroll to position [1010, 0]
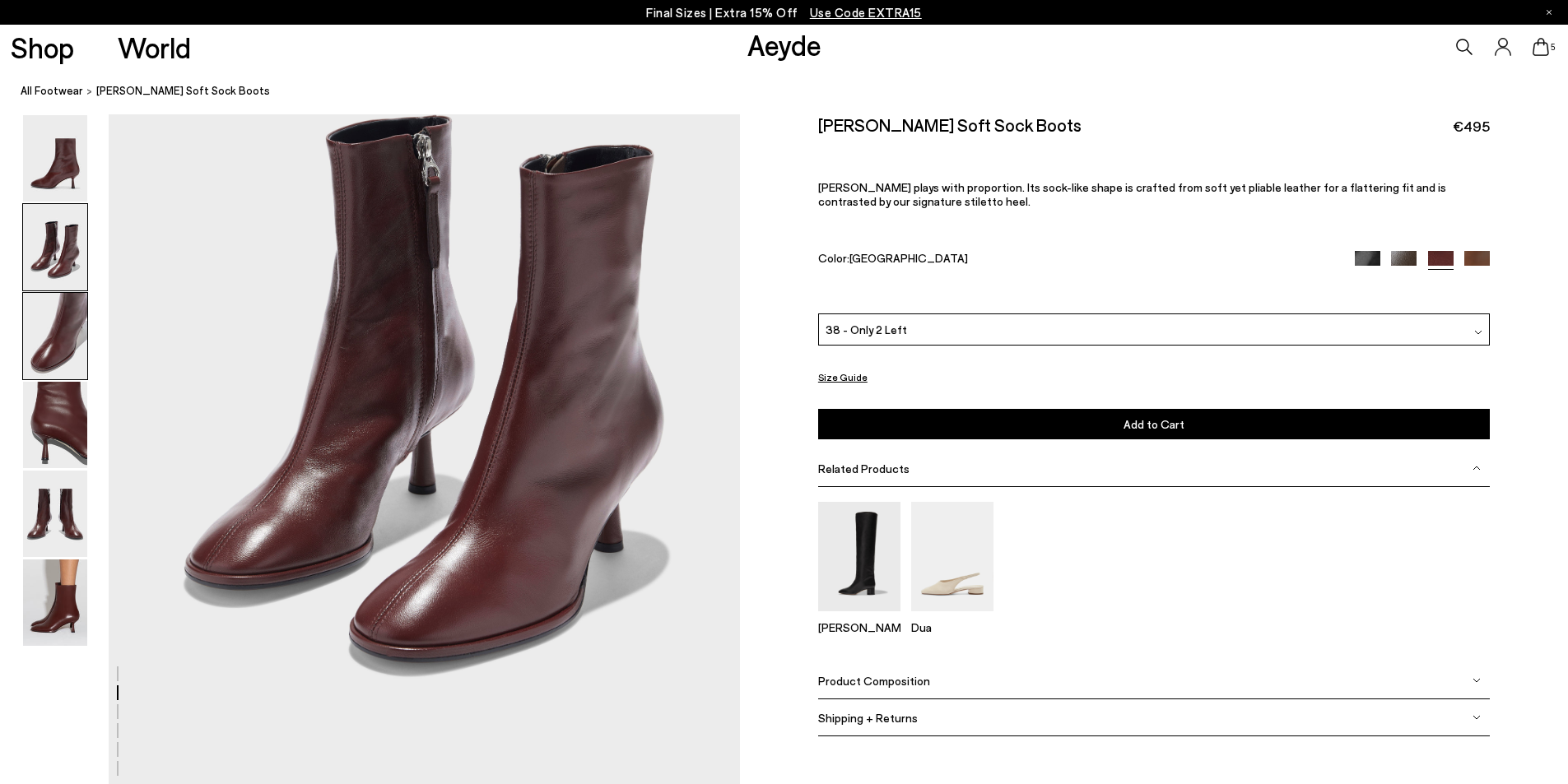
click at [54, 334] on img at bounding box center [54, 336] width 64 height 87
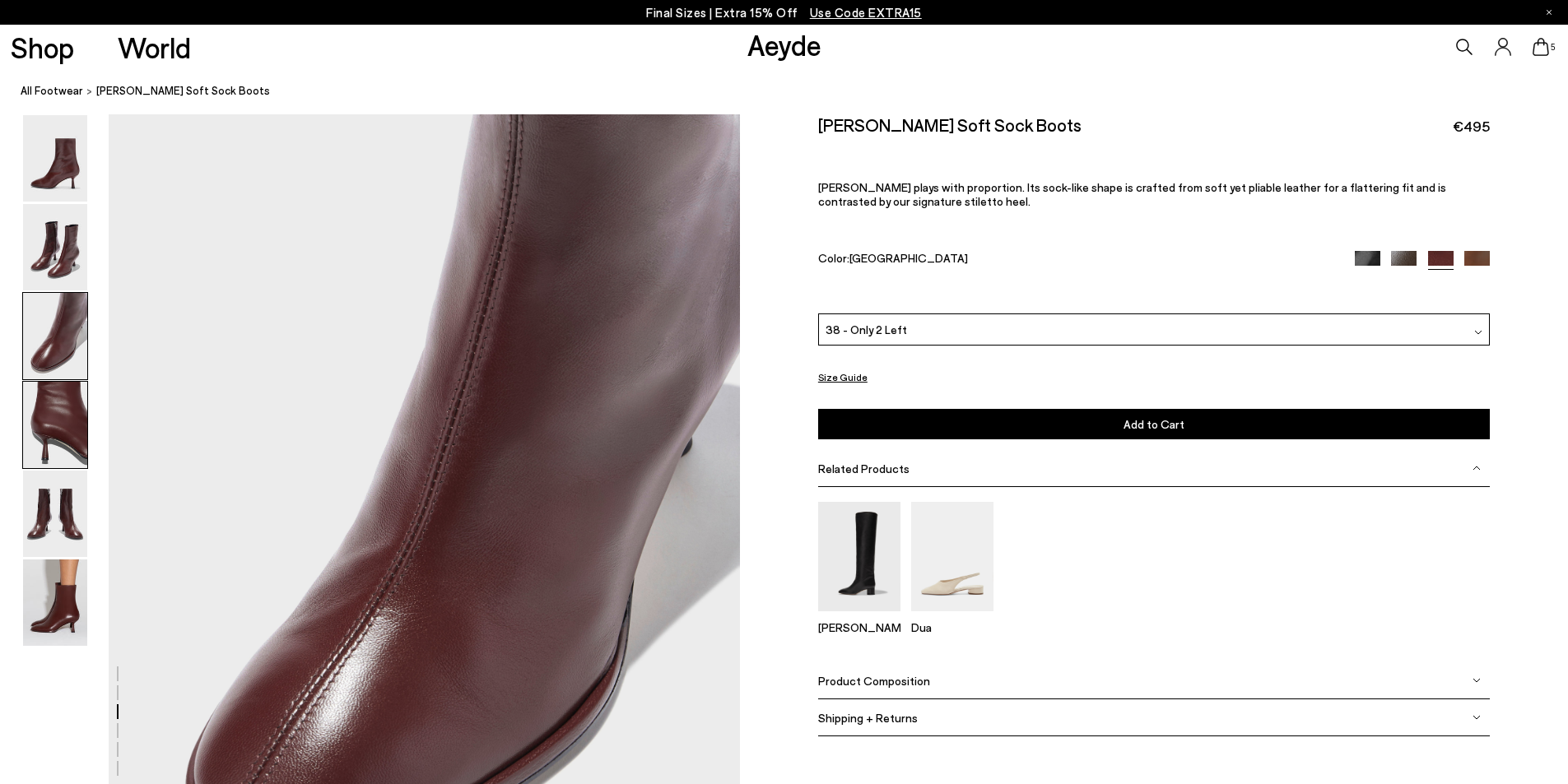
click at [60, 411] on img at bounding box center [54, 424] width 64 height 87
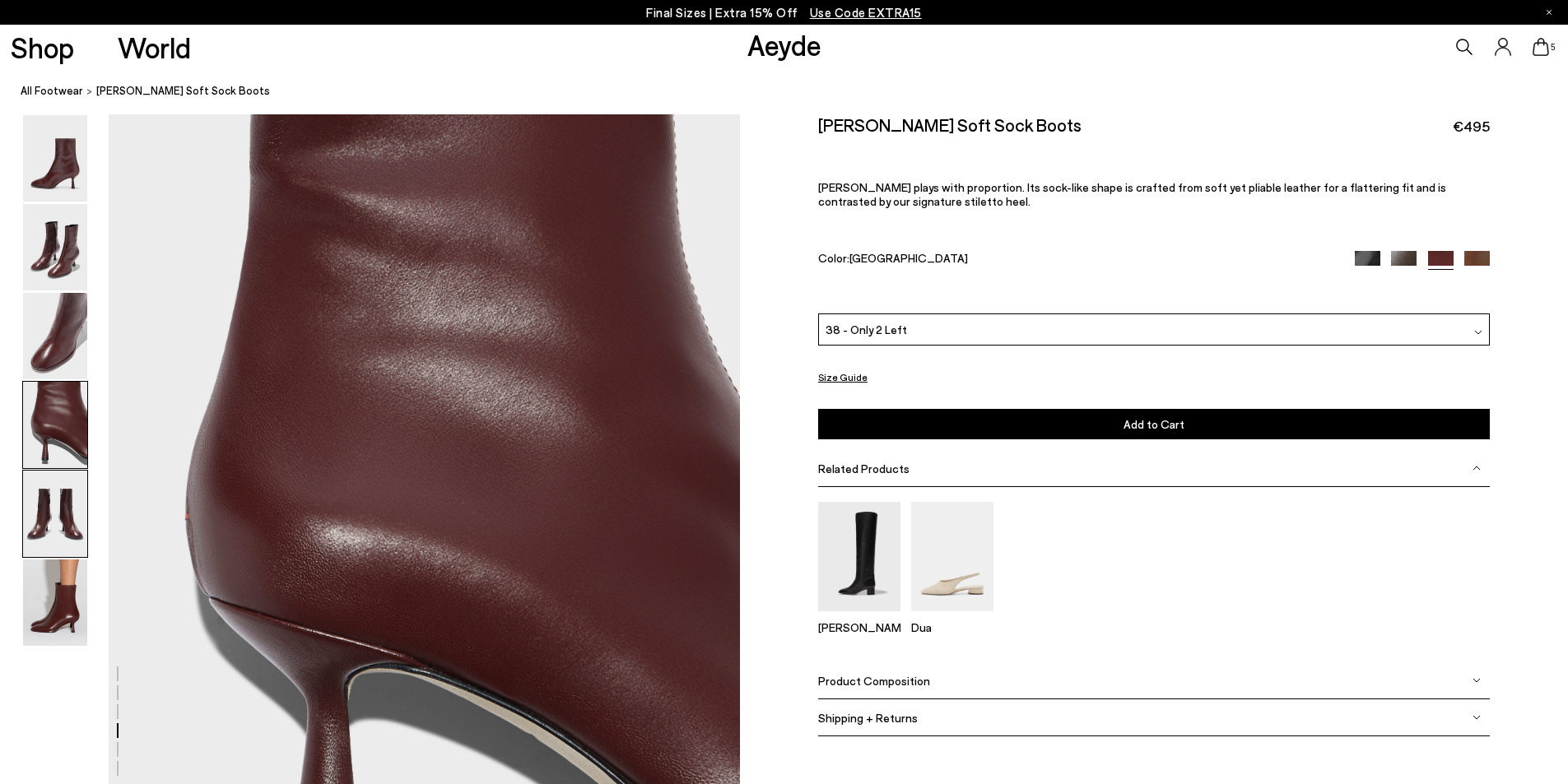
click at [52, 510] on img at bounding box center [54, 514] width 64 height 87
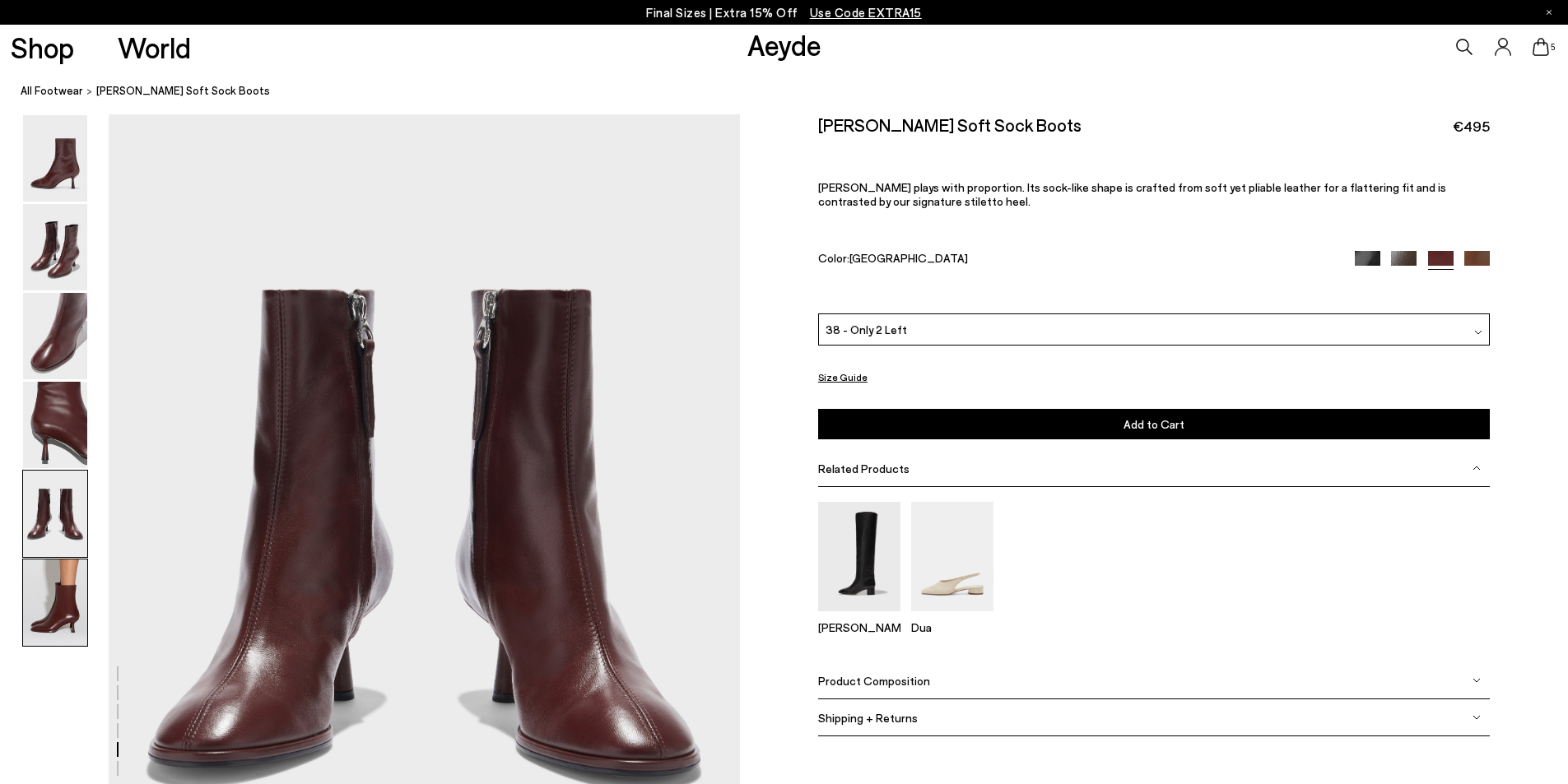
click at [53, 590] on img at bounding box center [54, 602] width 64 height 87
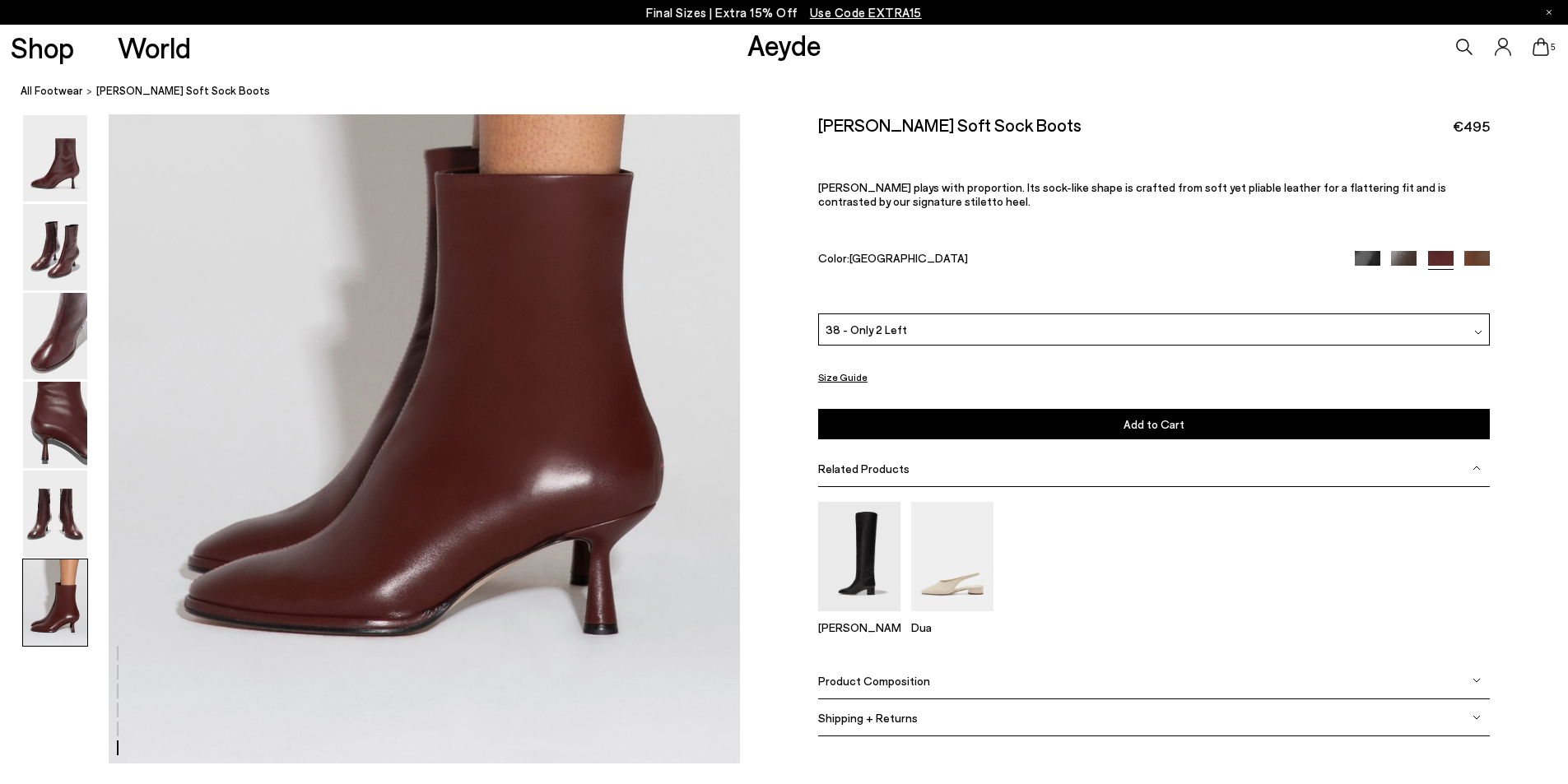
scroll to position [4414, 0]
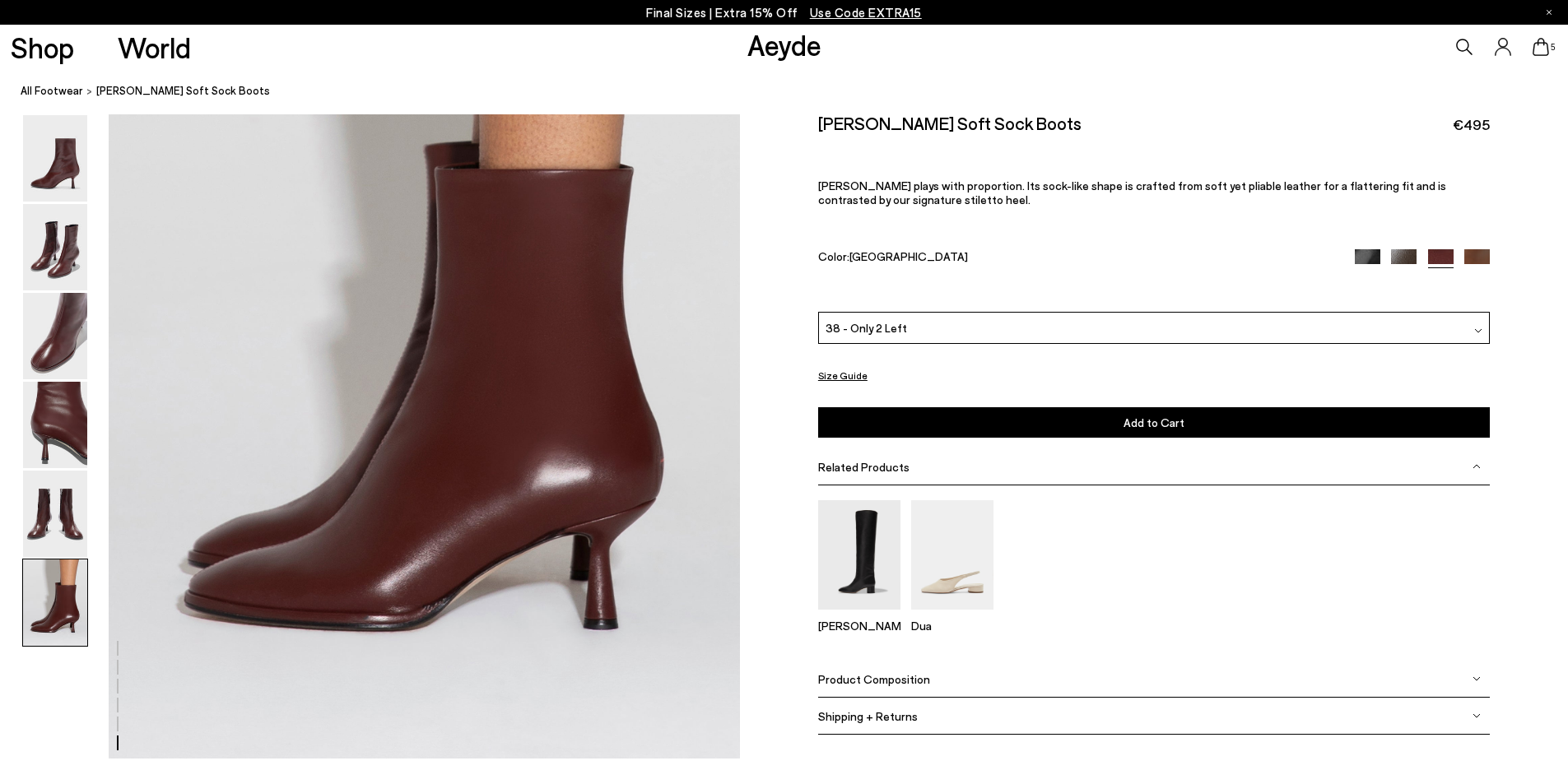
click at [1486, 259] on img at bounding box center [1477, 262] width 25 height 25
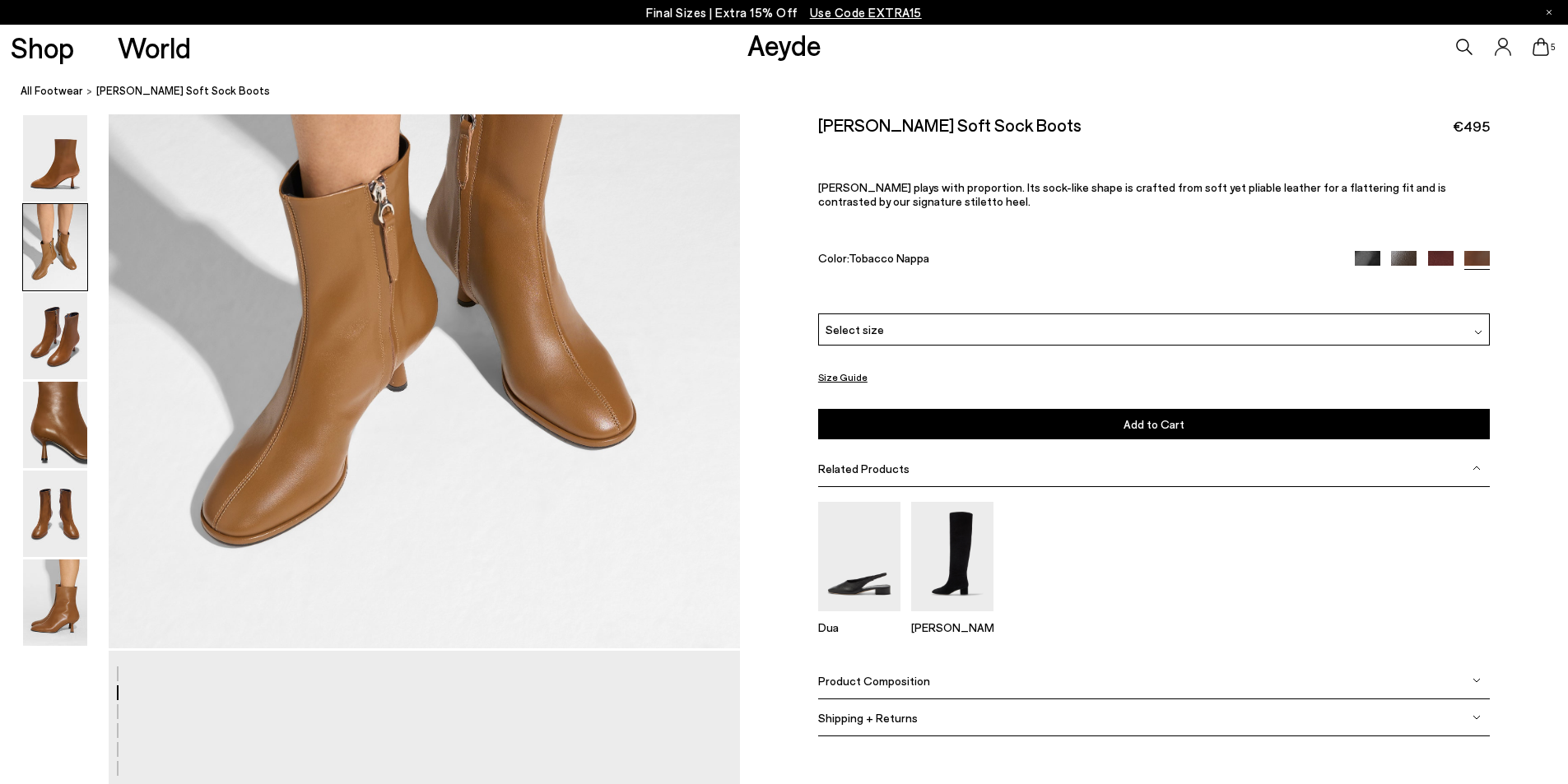
scroll to position [1152, 0]
click at [880, 329] on div "Select size" at bounding box center [1154, 329] width 671 height 32
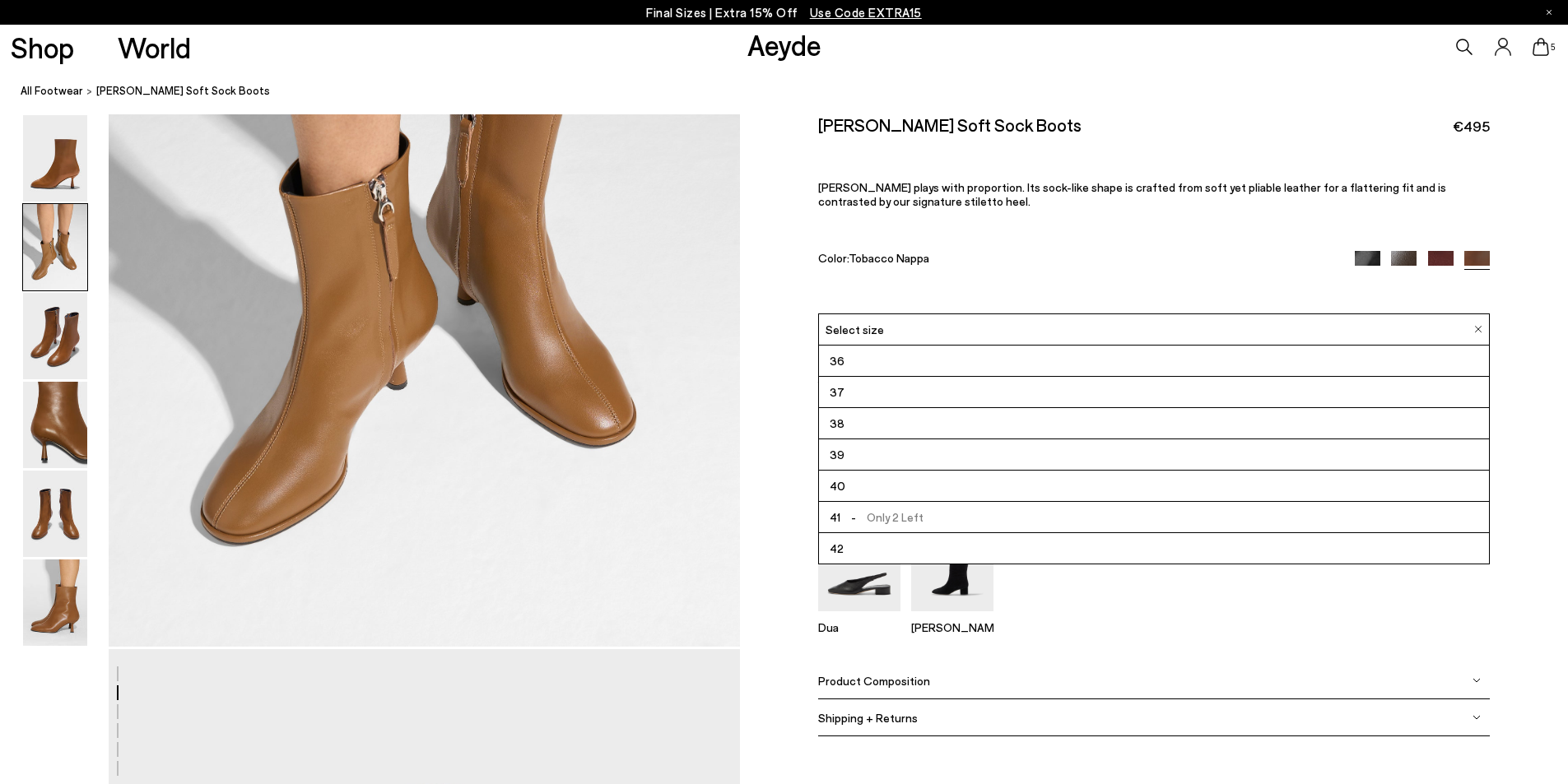
click at [848, 424] on li "38" at bounding box center [1154, 424] width 670 height 32
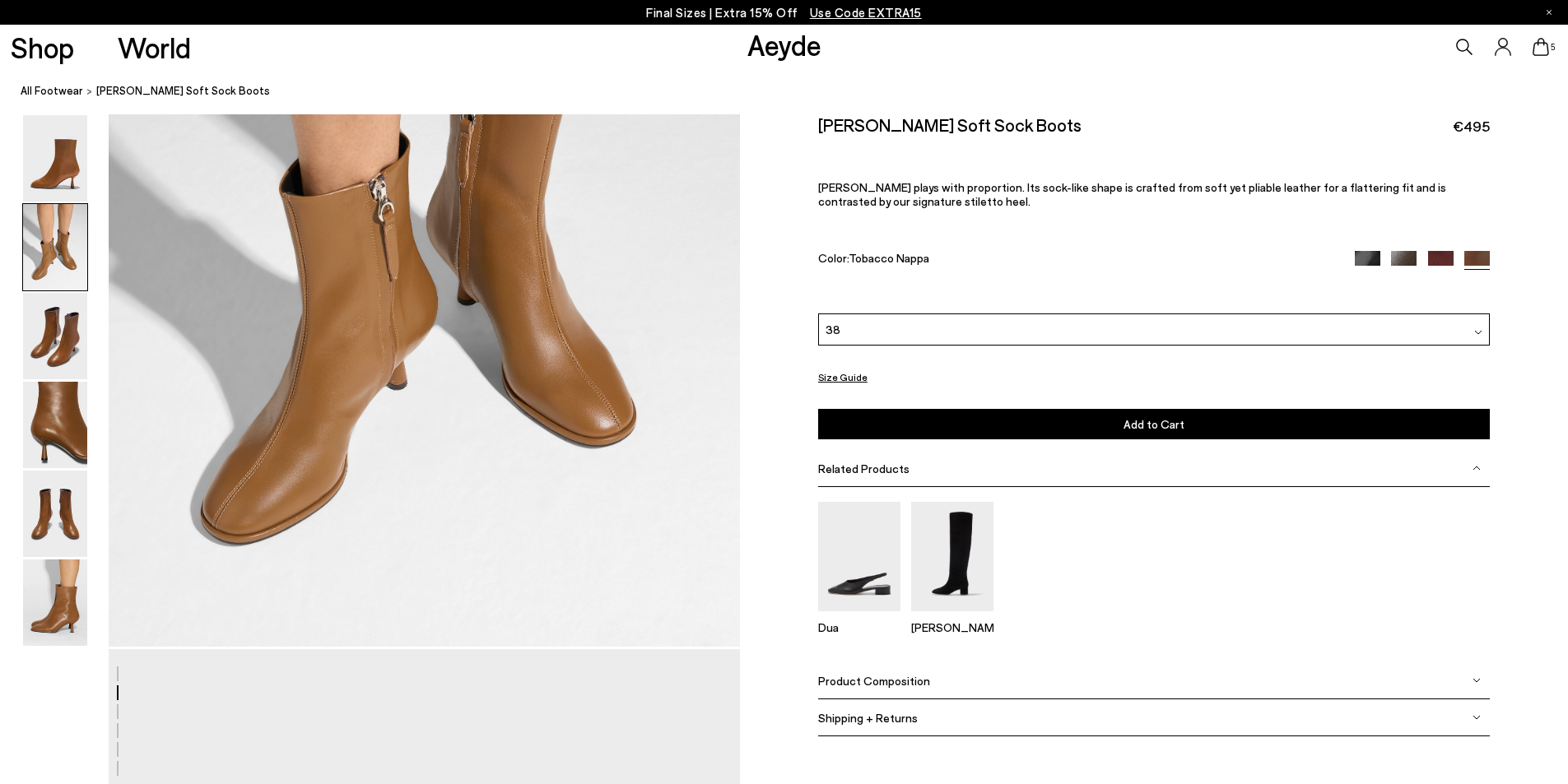
click at [47, 278] on img at bounding box center [54, 247] width 64 height 87
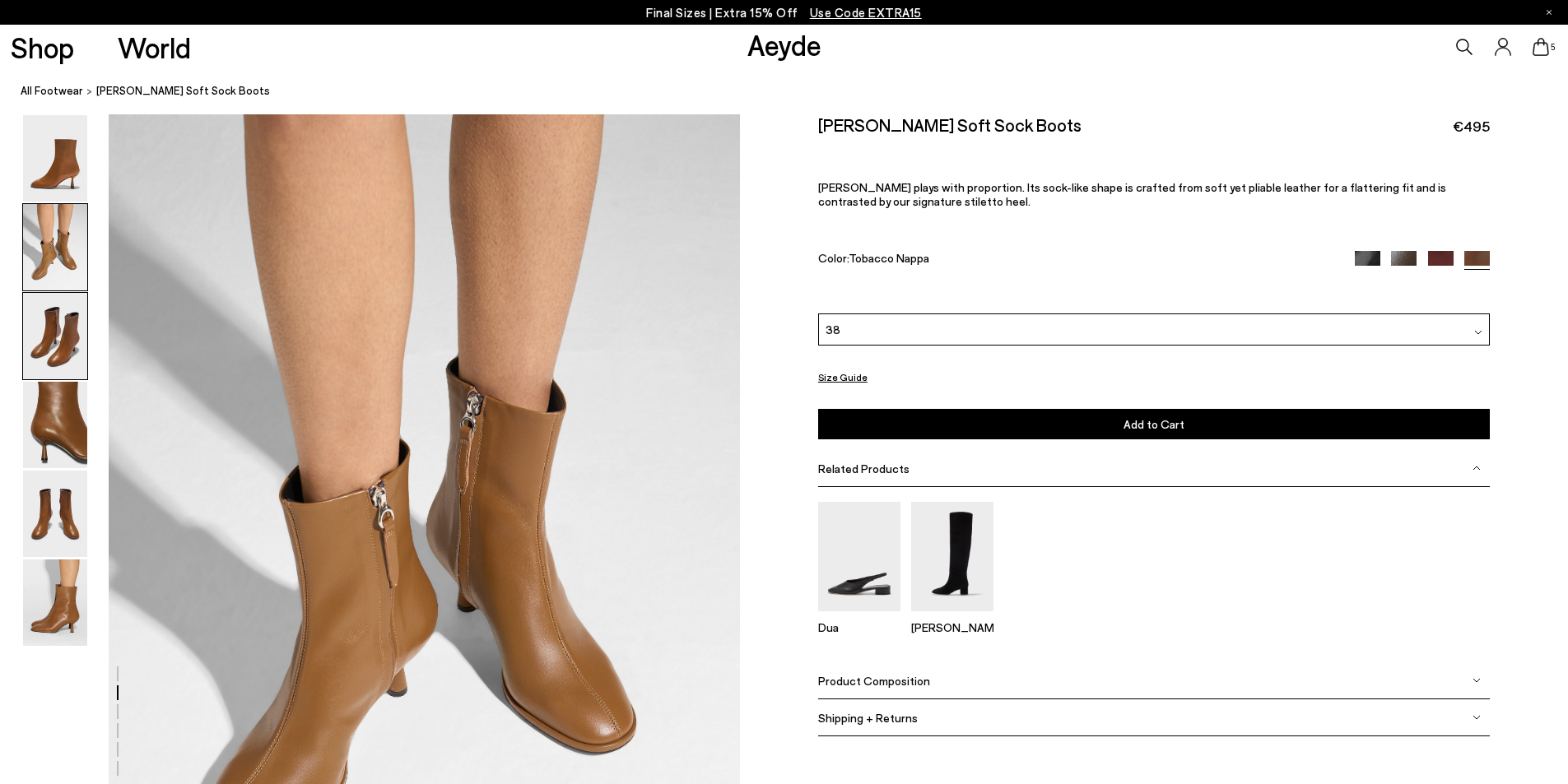
click at [50, 360] on img at bounding box center [54, 336] width 64 height 87
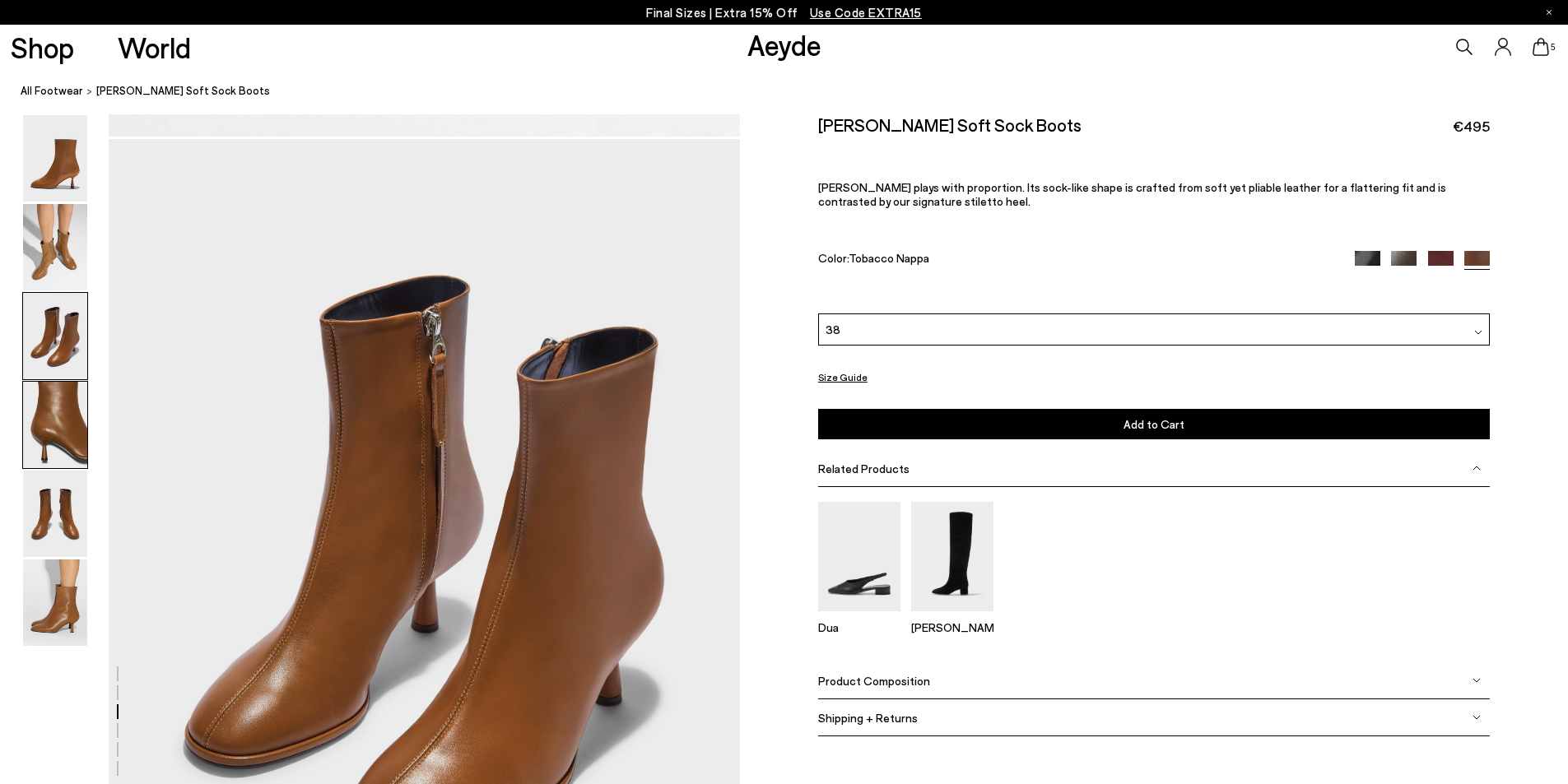
click at [47, 446] on img at bounding box center [54, 424] width 64 height 87
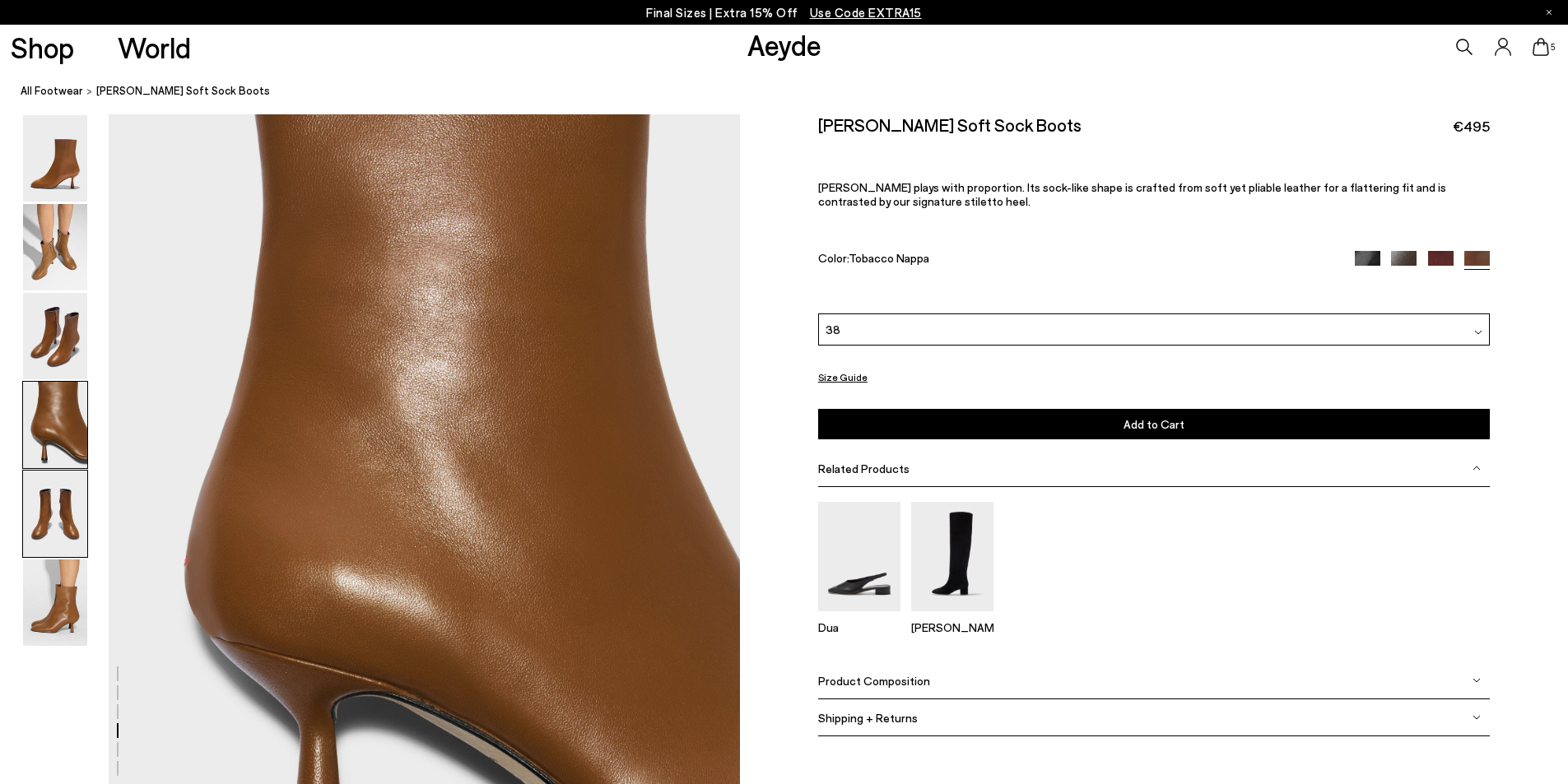
click at [49, 514] on img at bounding box center [54, 514] width 64 height 87
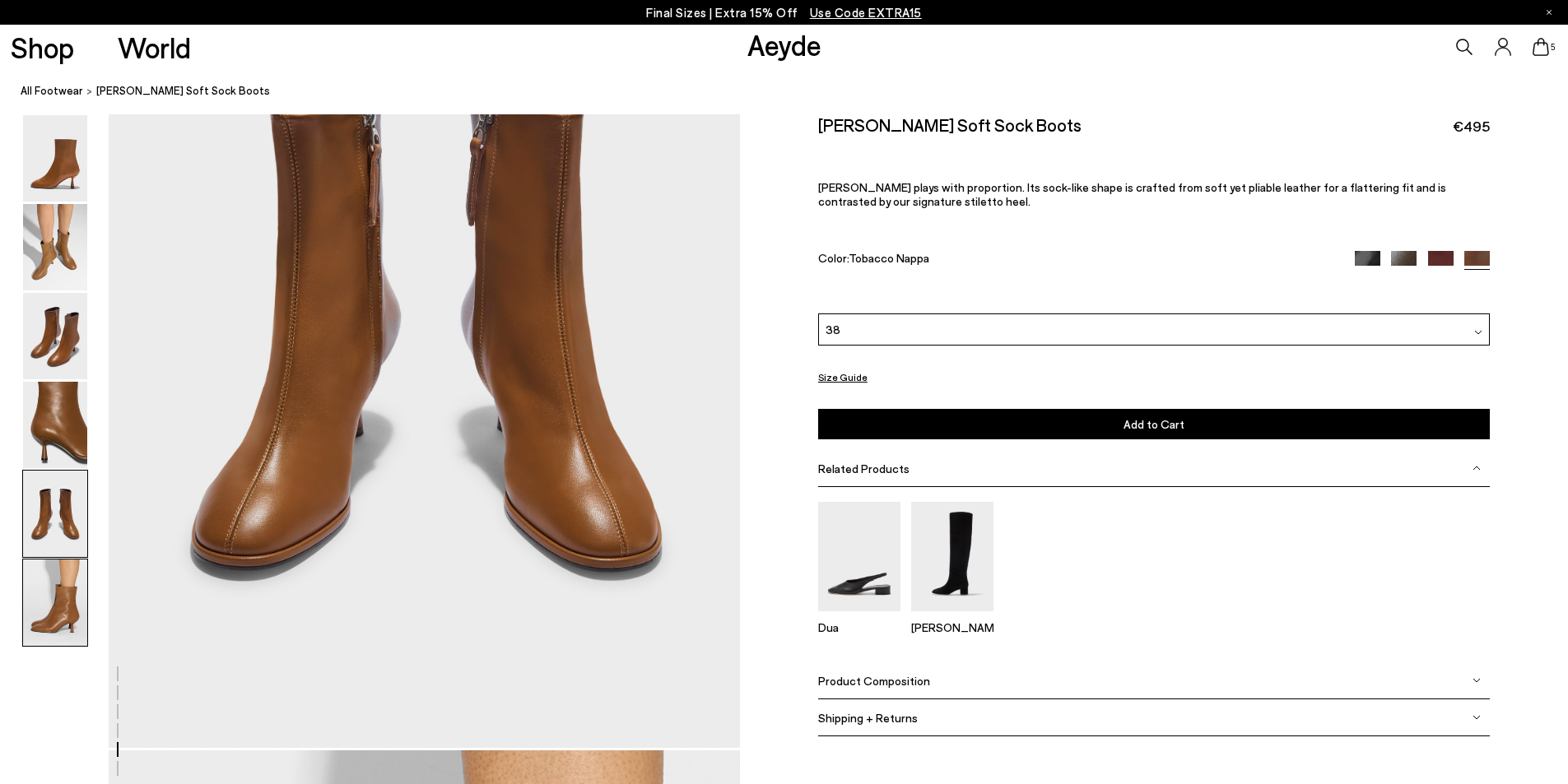
click at [54, 590] on img at bounding box center [54, 602] width 64 height 87
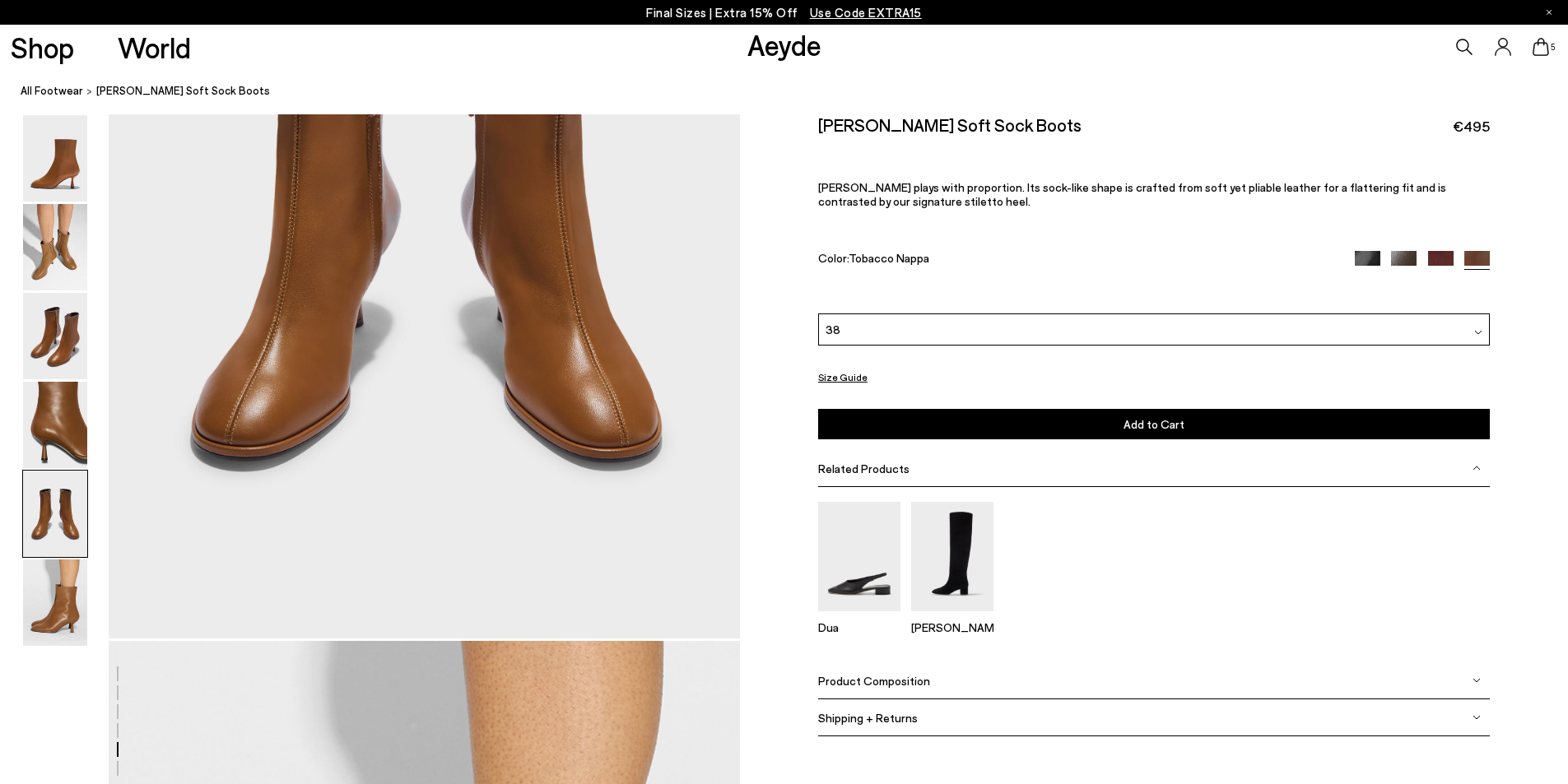
scroll to position [3509, 0]
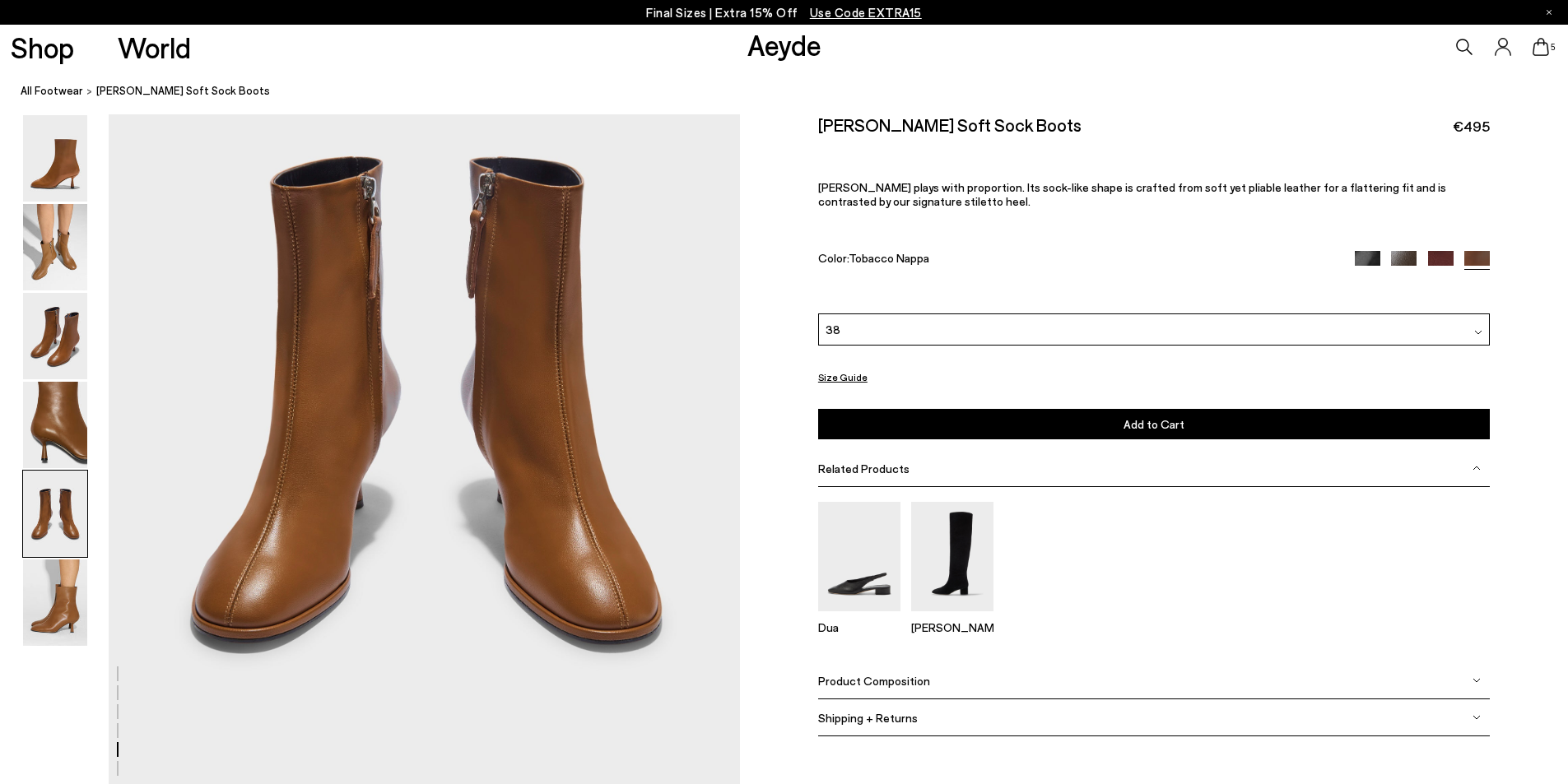
click at [1061, 424] on button "Add to Cart Select a Size First" at bounding box center [1154, 424] width 671 height 31
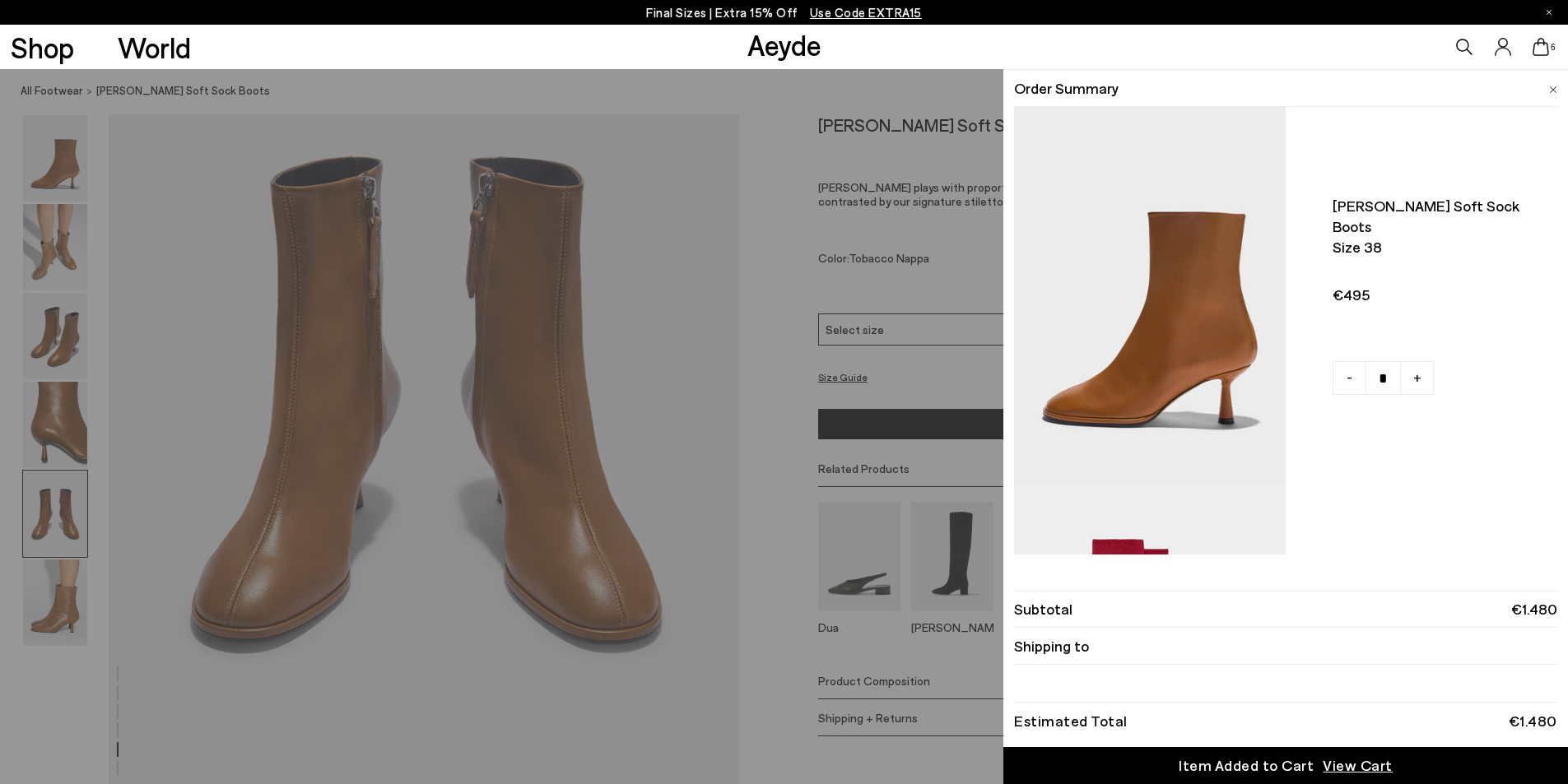
click at [1543, 52] on icon at bounding box center [1541, 46] width 17 height 18
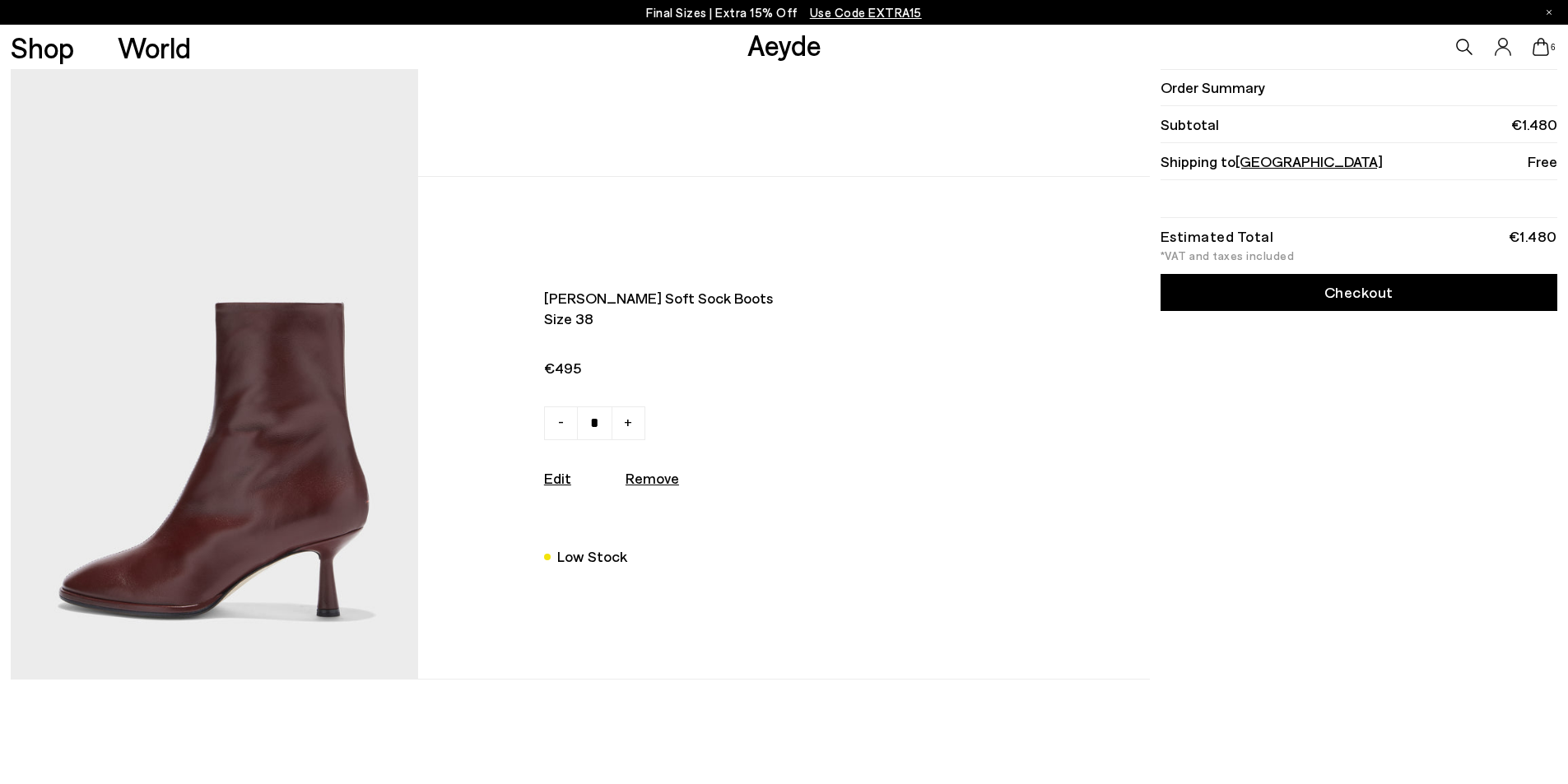
scroll to position [2633, 0]
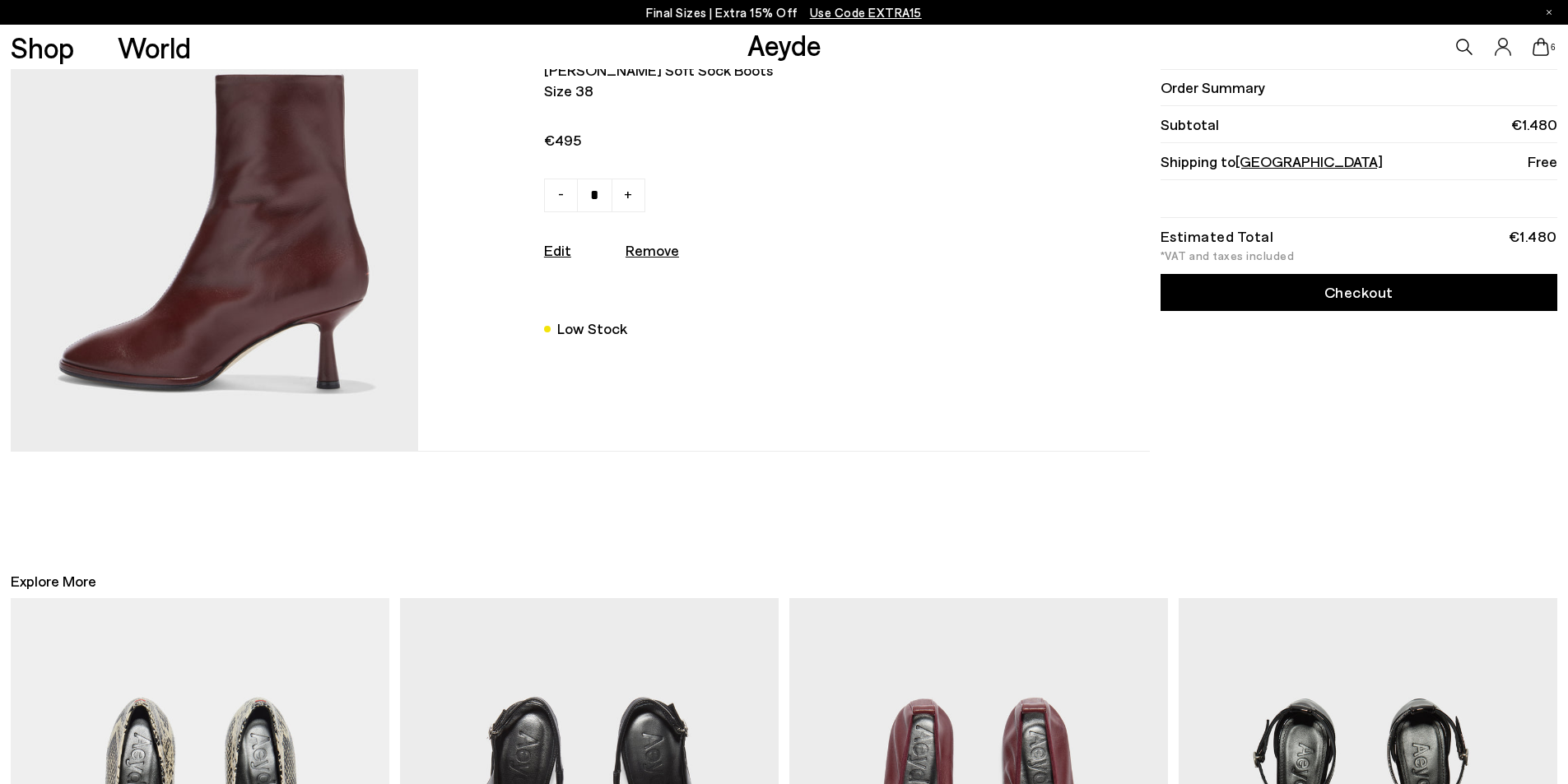
click at [649, 259] on u "Remove" at bounding box center [652, 249] width 53 height 18
type input "*"
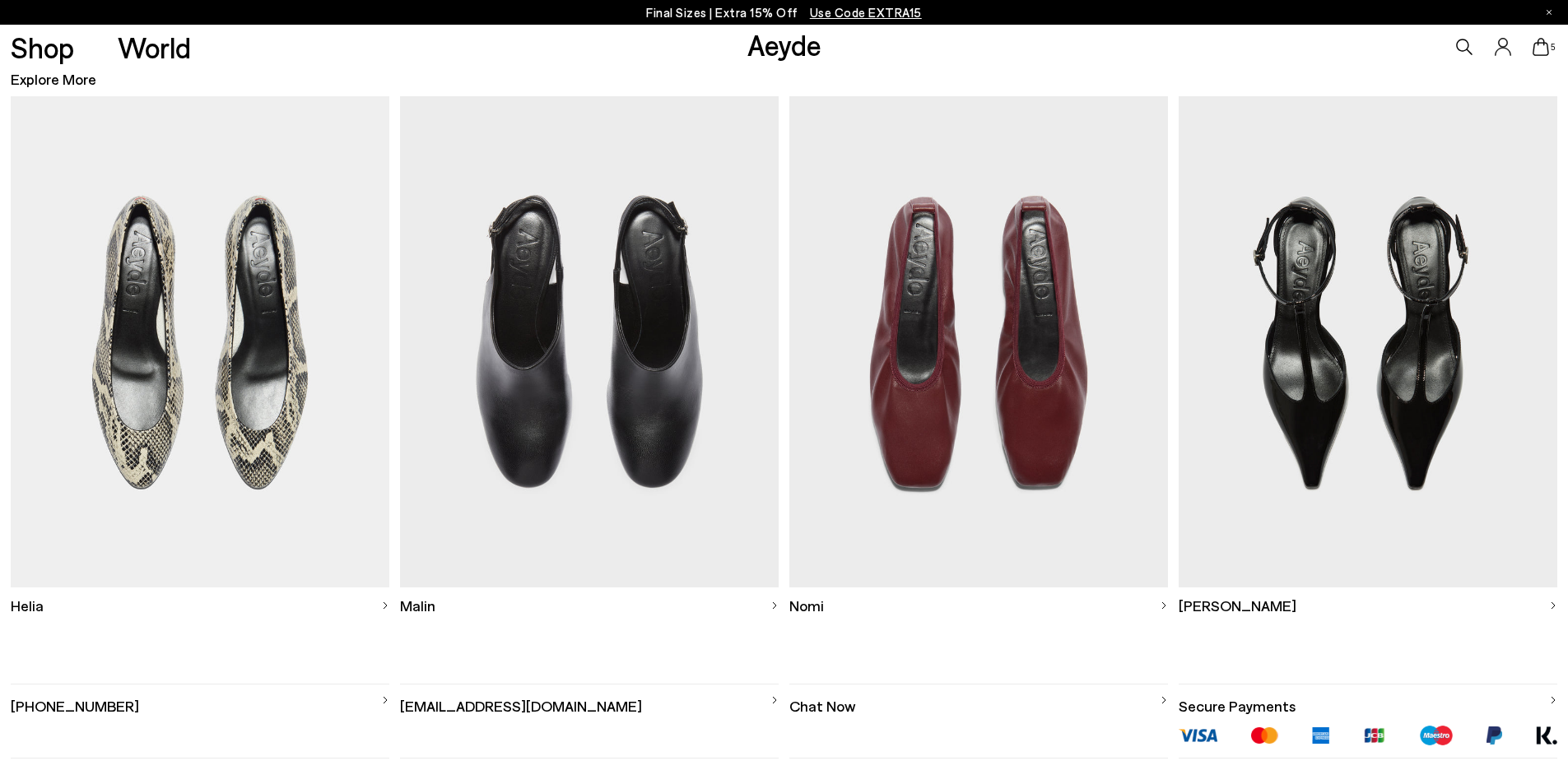
click at [987, 407] on img at bounding box center [979, 341] width 378 height 491
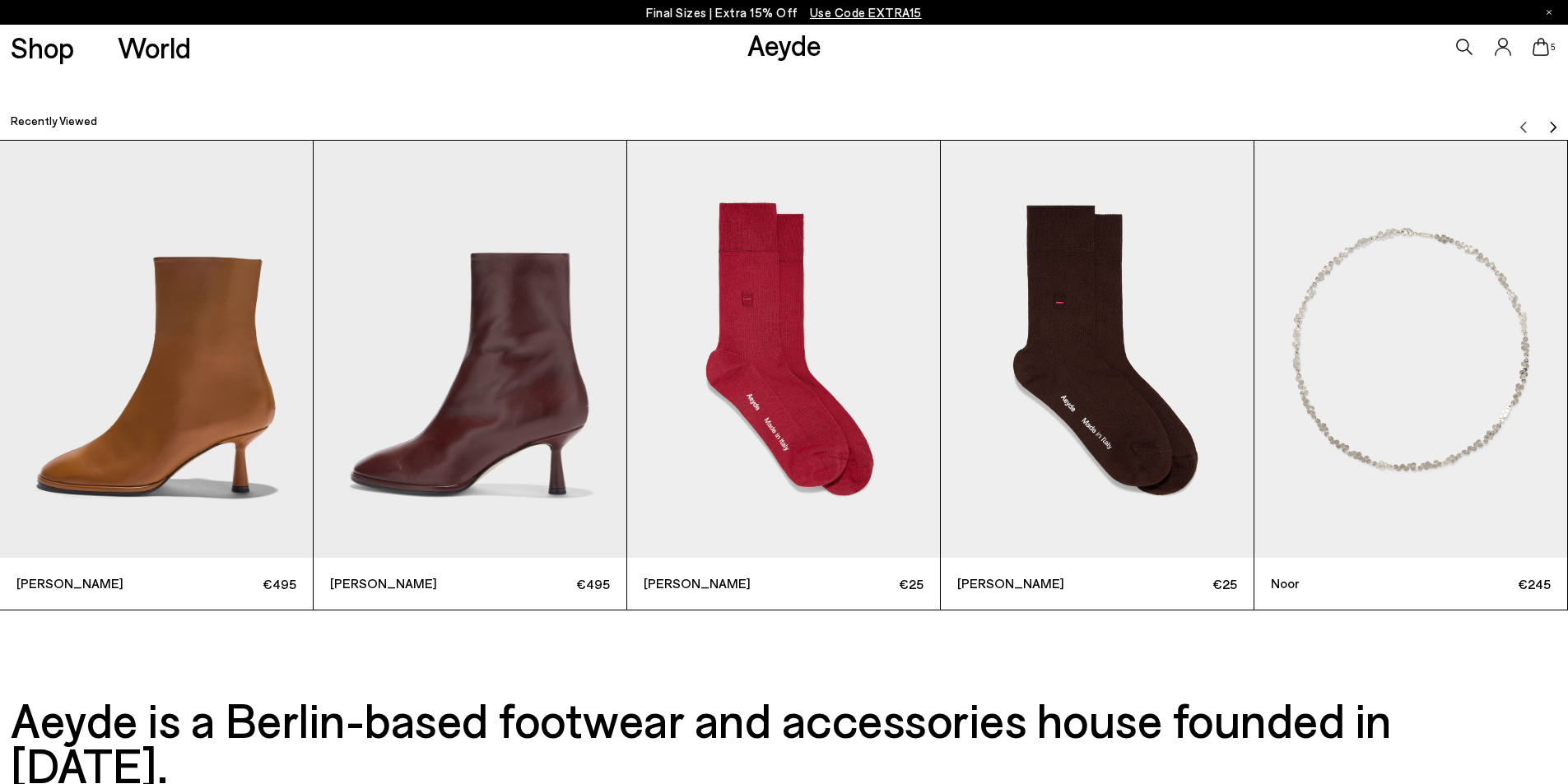
scroll to position [5594, 0]
click at [527, 369] on img "2 / 6" at bounding box center [469, 348] width 313 height 417
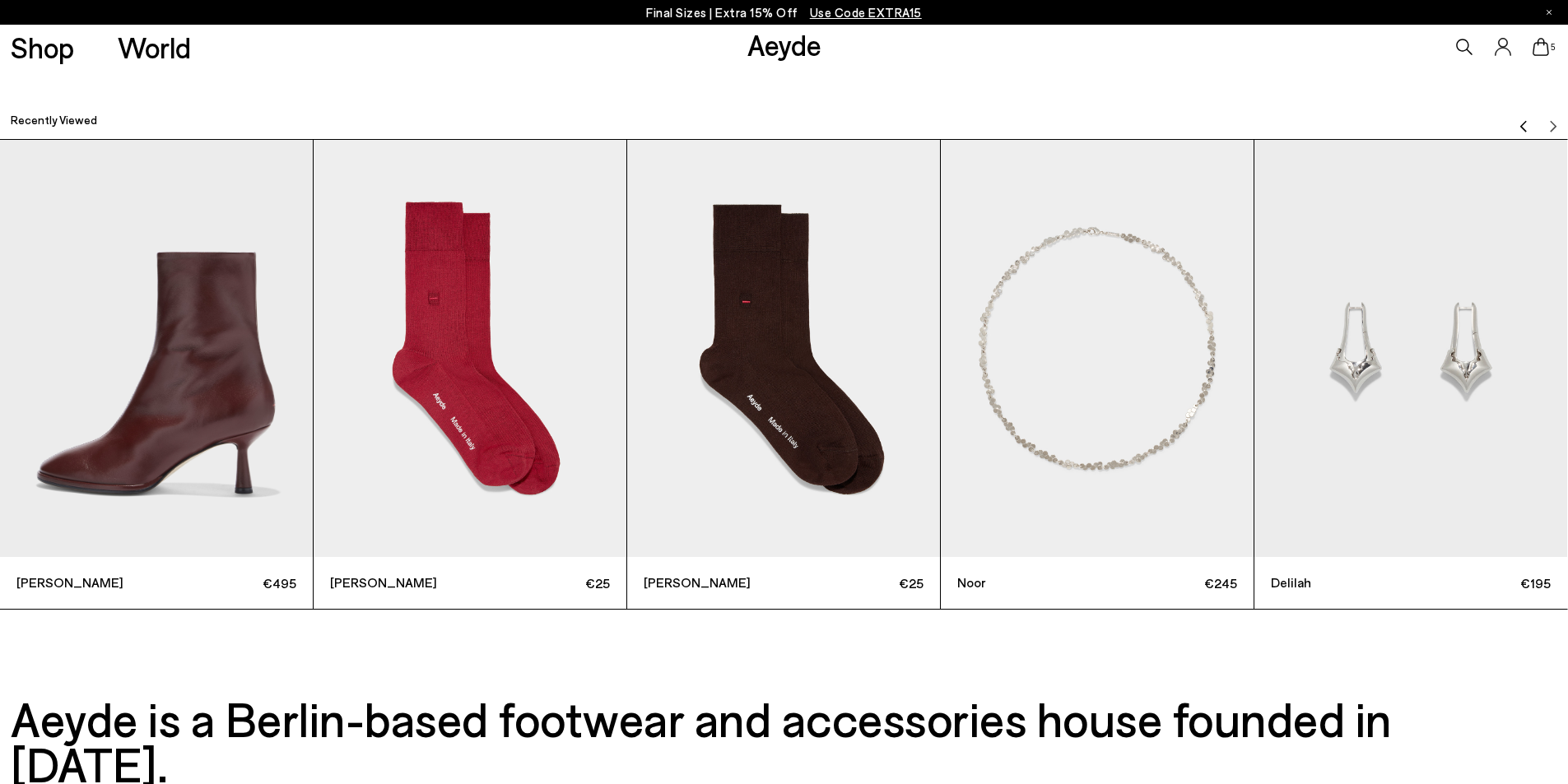
click at [189, 356] on img "2 / 6" at bounding box center [156, 348] width 313 height 417
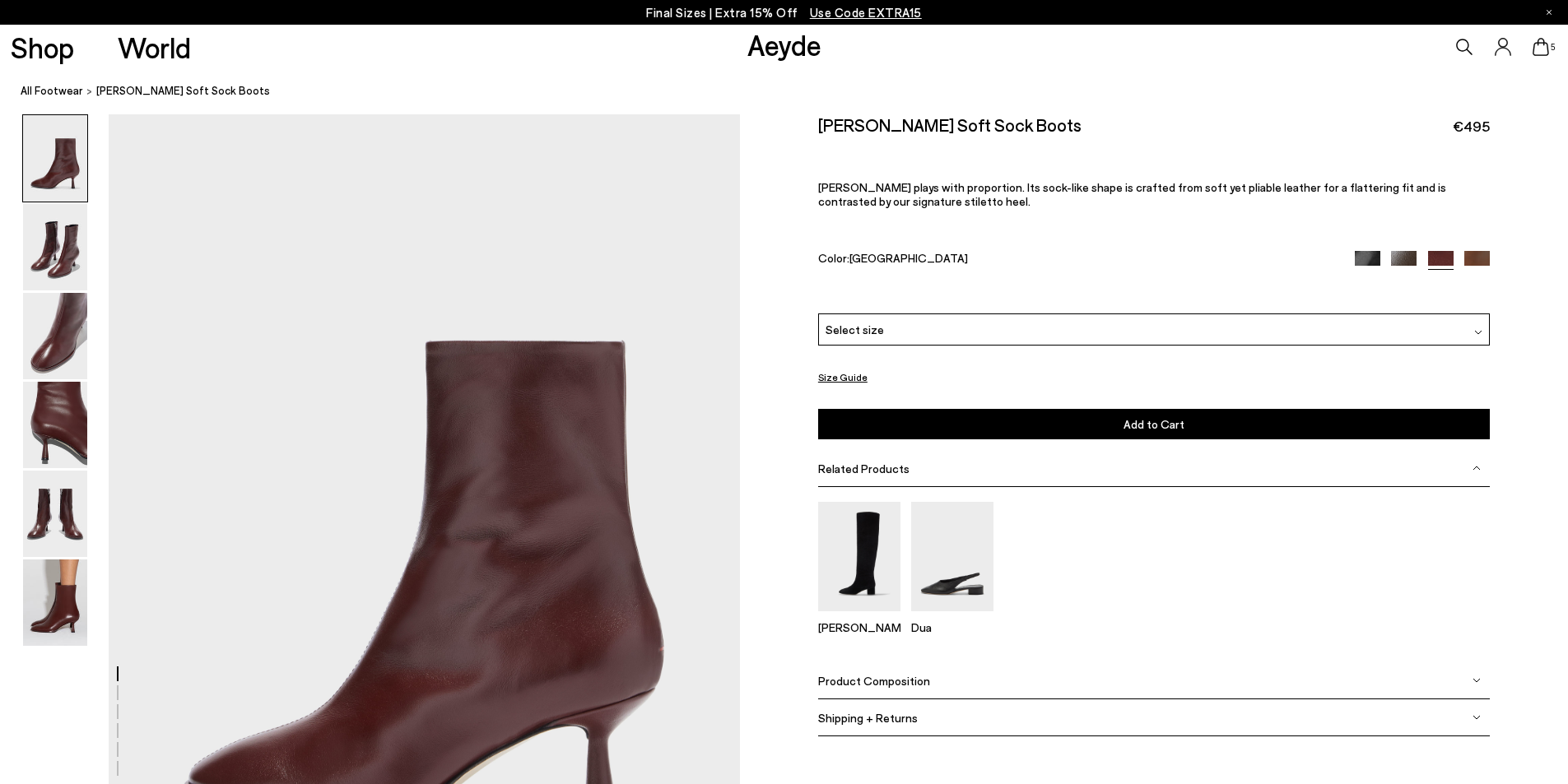
click at [1199, 317] on div "Select size" at bounding box center [1154, 329] width 671 height 32
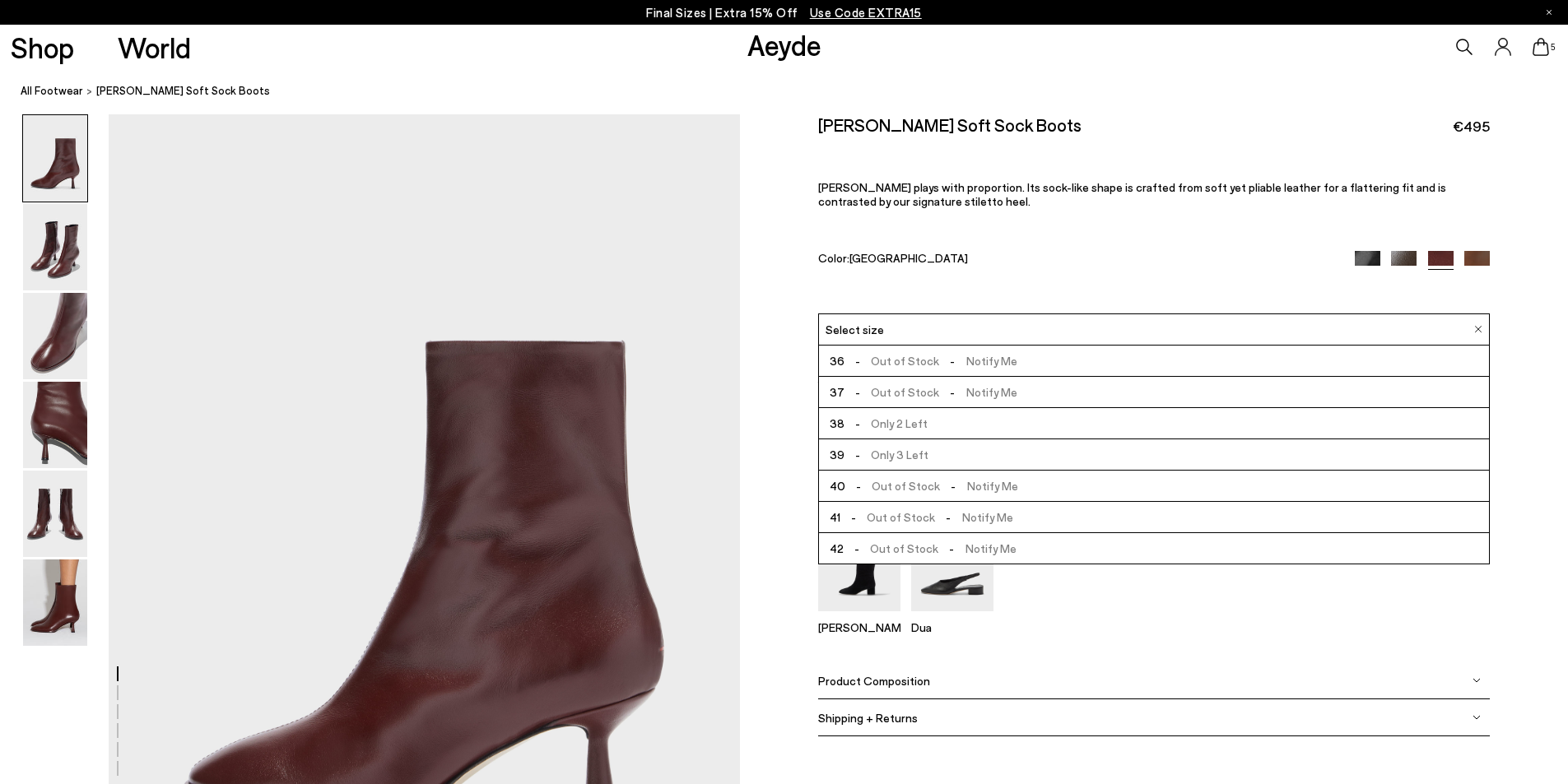
click at [875, 428] on span "- Only 2 Left" at bounding box center [886, 424] width 83 height 21
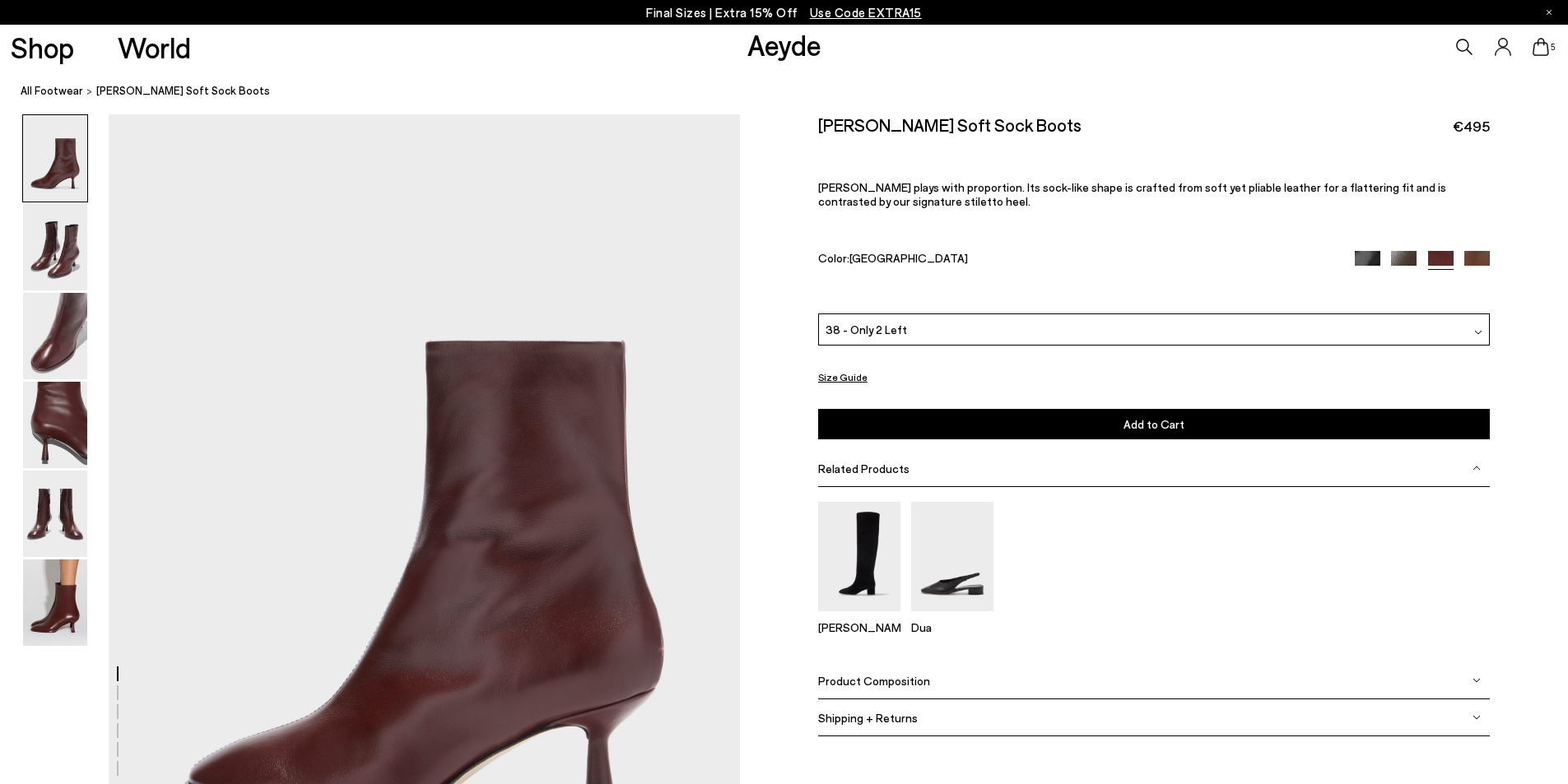
click at [1164, 426] on span "Add to Cart" at bounding box center [1154, 424] width 61 height 14
click at [1537, 47] on icon at bounding box center [1541, 46] width 17 height 18
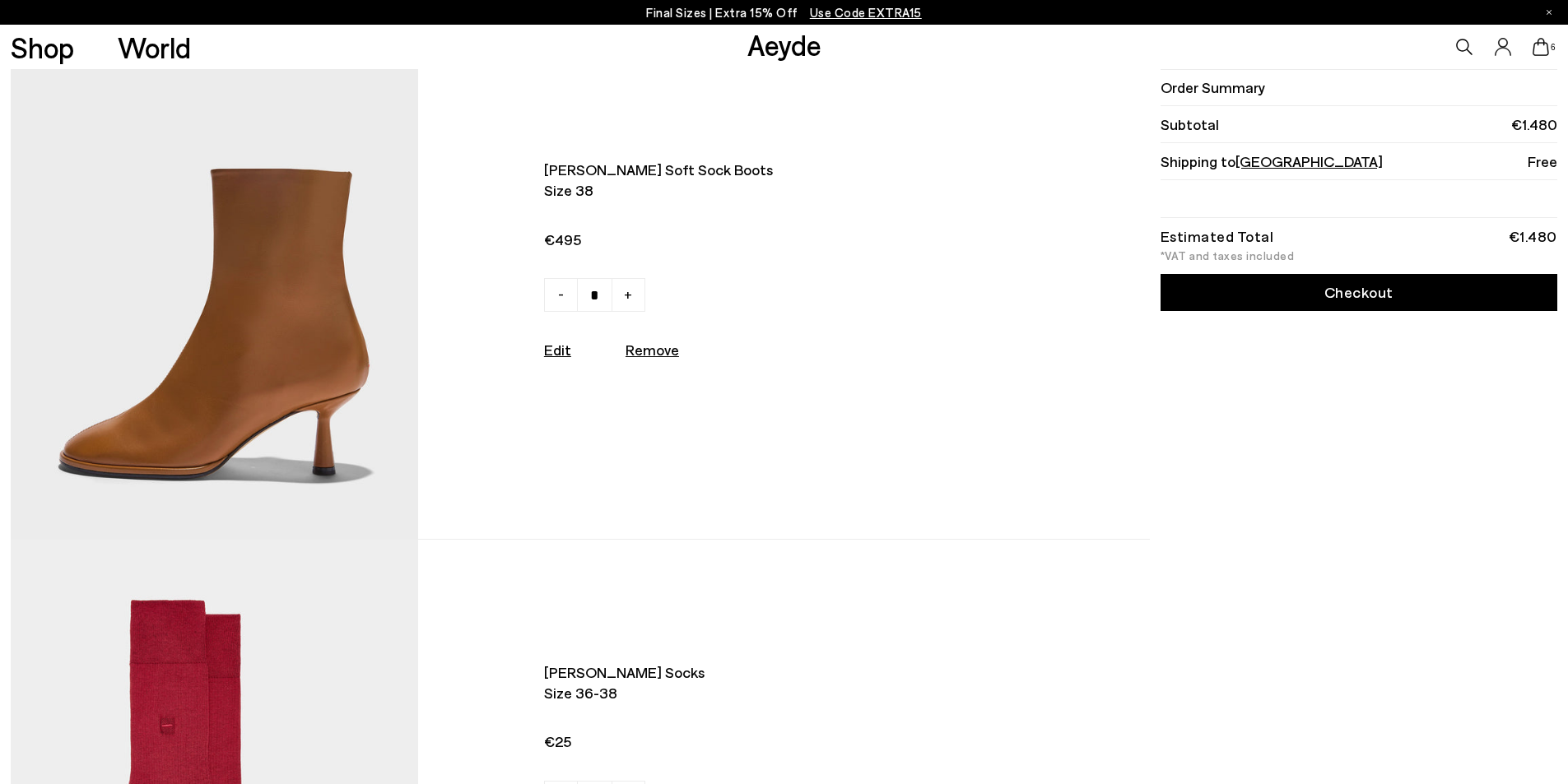
scroll to position [576, 0]
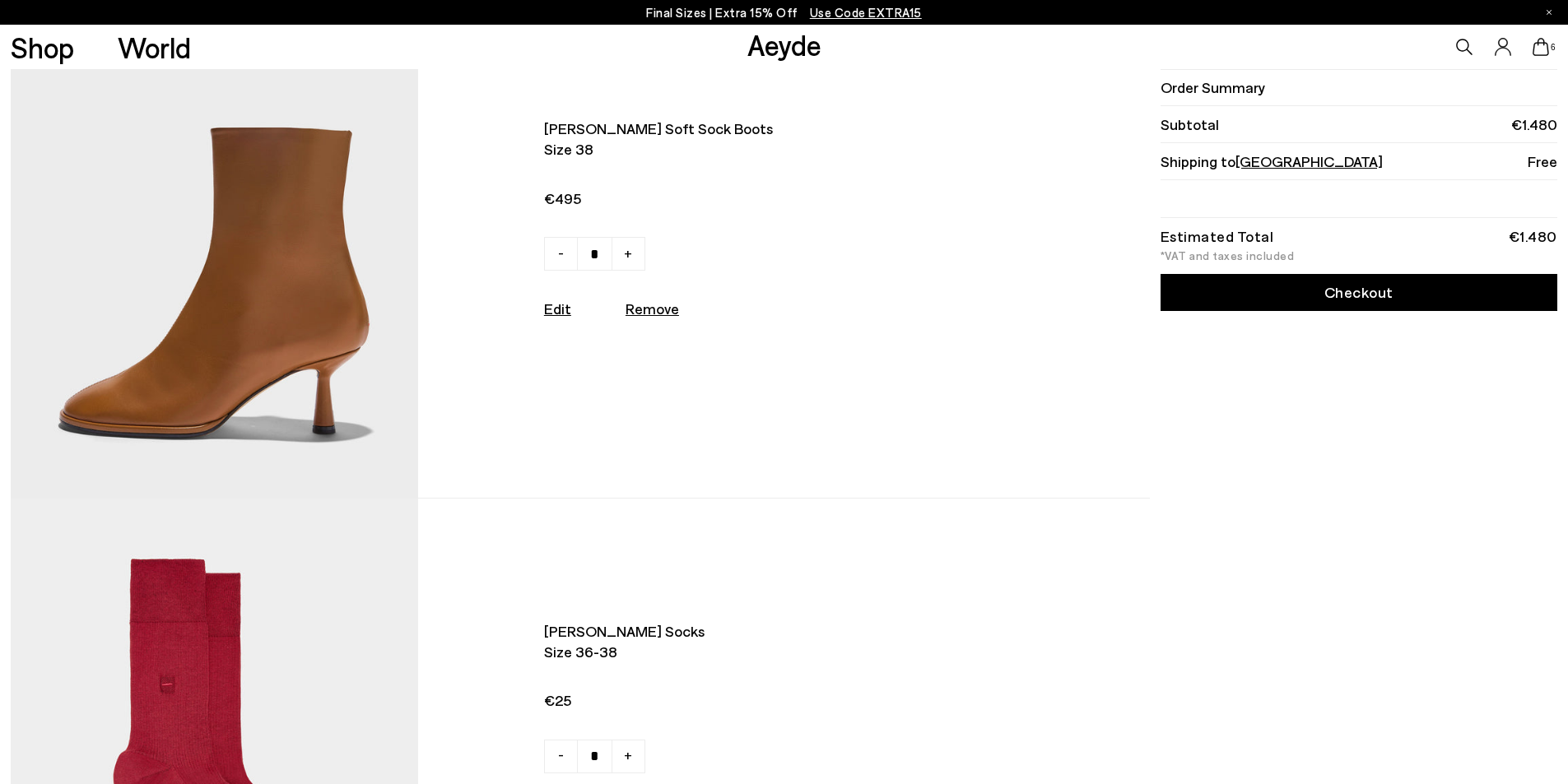
click at [657, 312] on u "Remove" at bounding box center [652, 308] width 53 height 18
type input "*"
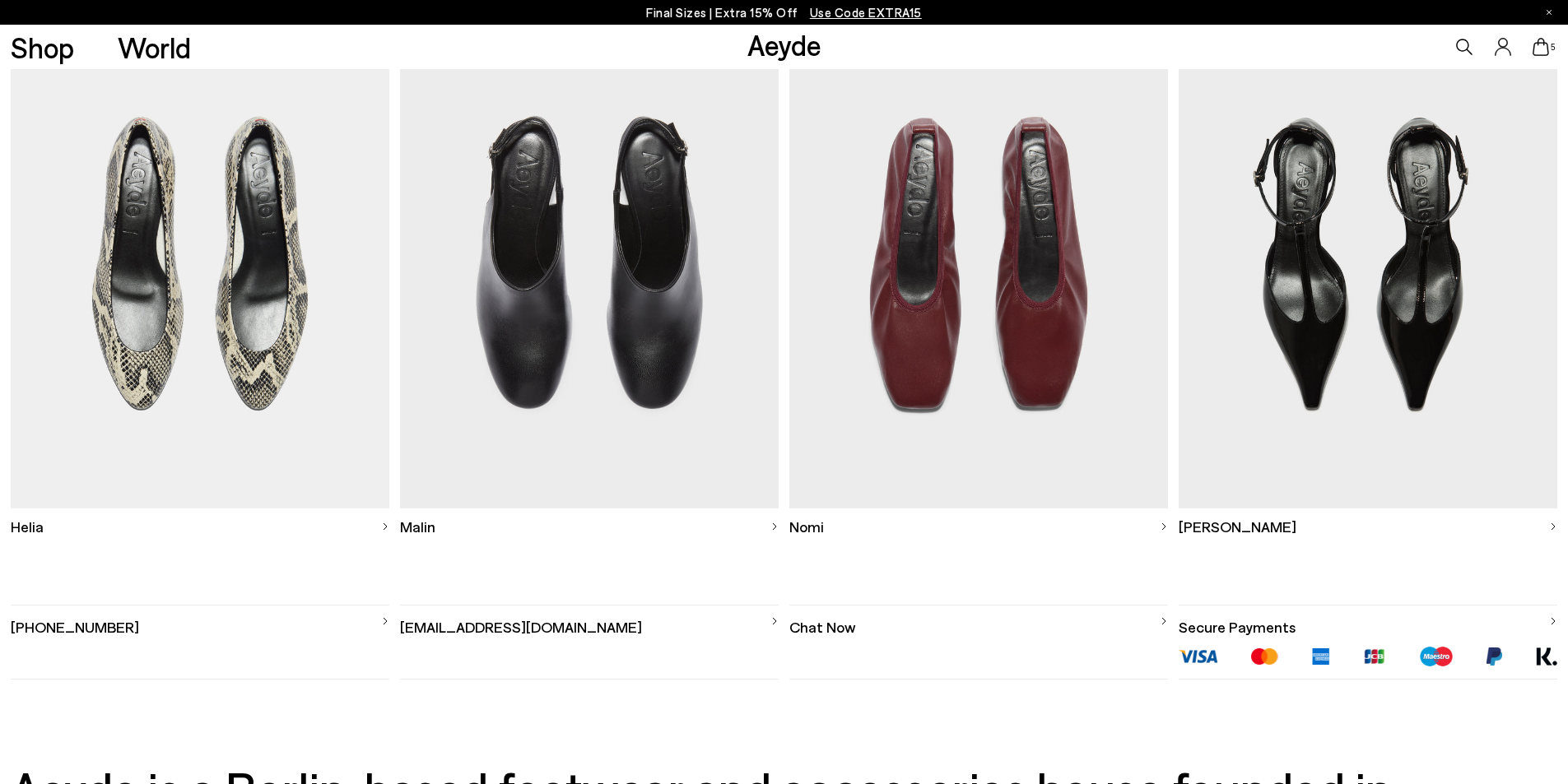
scroll to position [2797, 0]
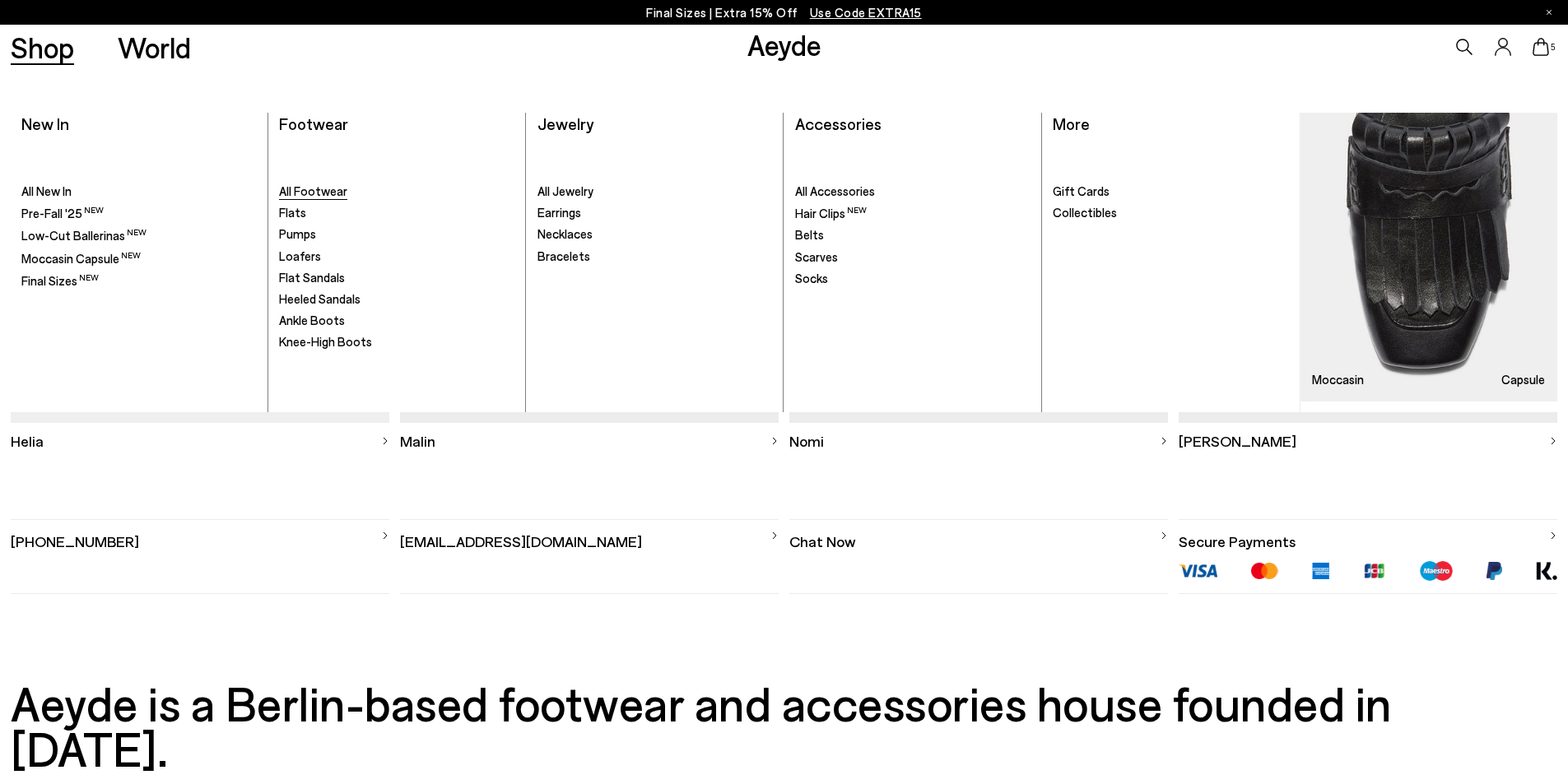
click at [324, 187] on span "All Footwear" at bounding box center [313, 191] width 68 height 15
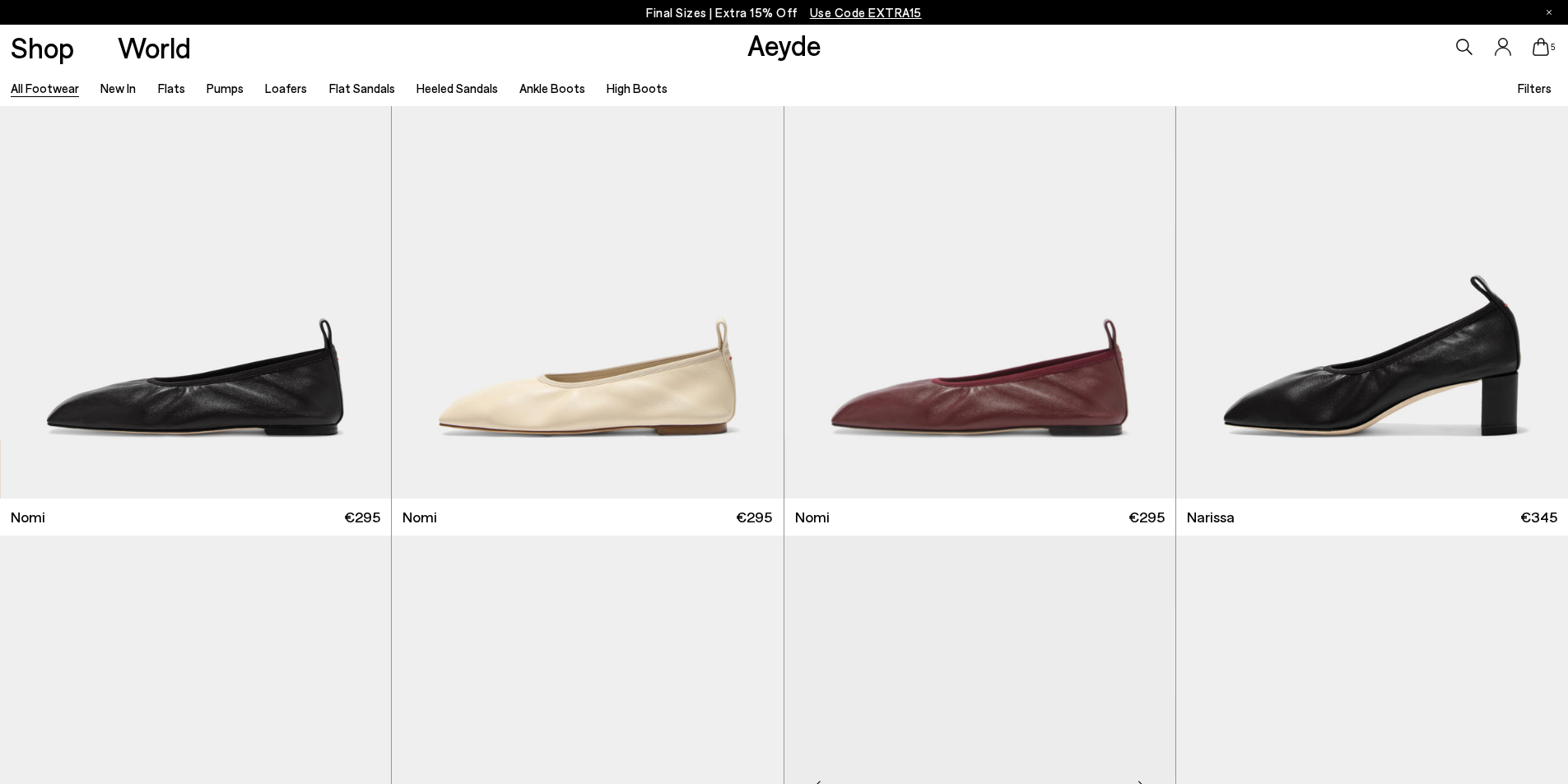
scroll to position [5265, 0]
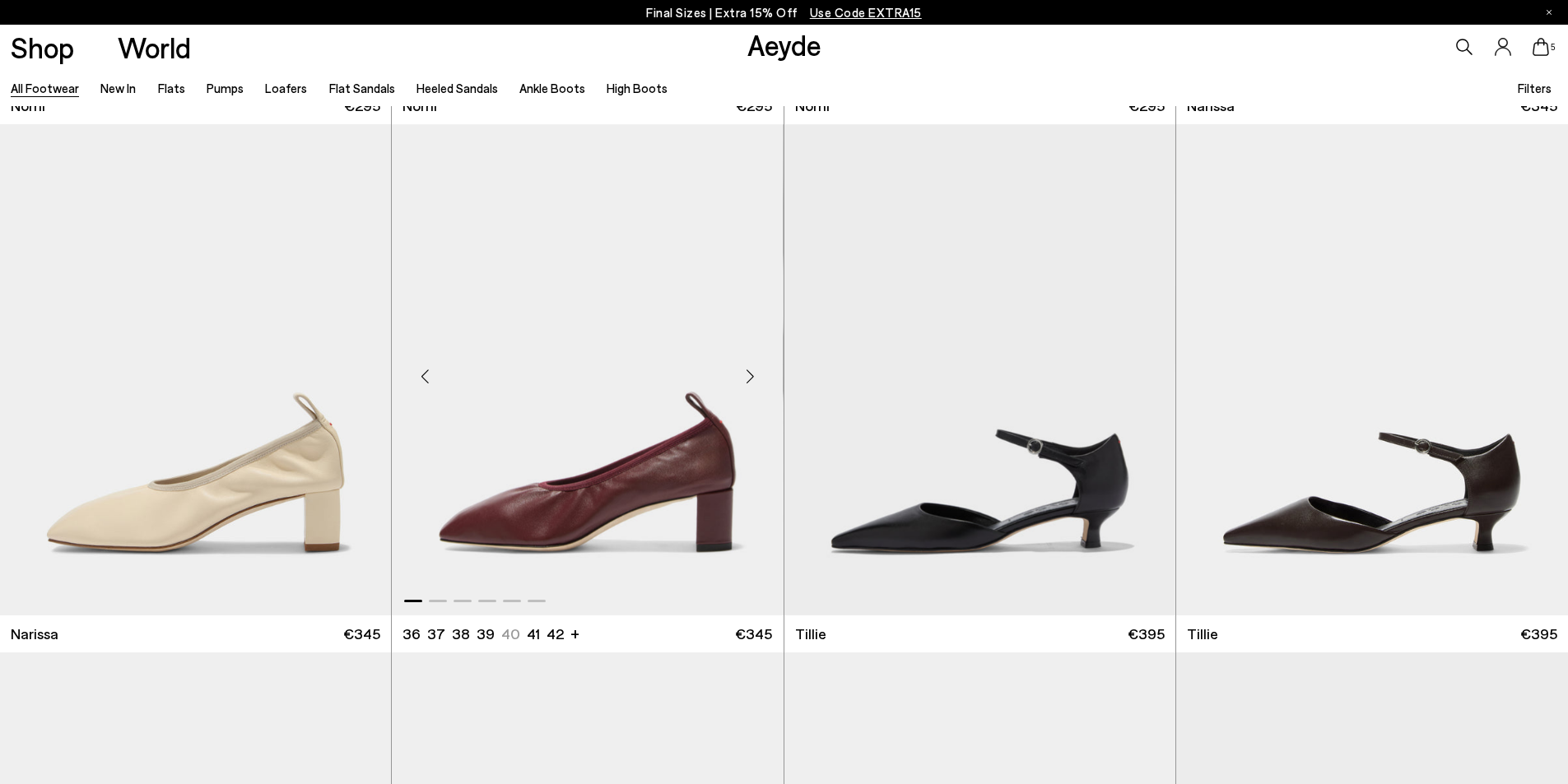
click at [750, 372] on div "Next slide" at bounding box center [750, 375] width 49 height 49
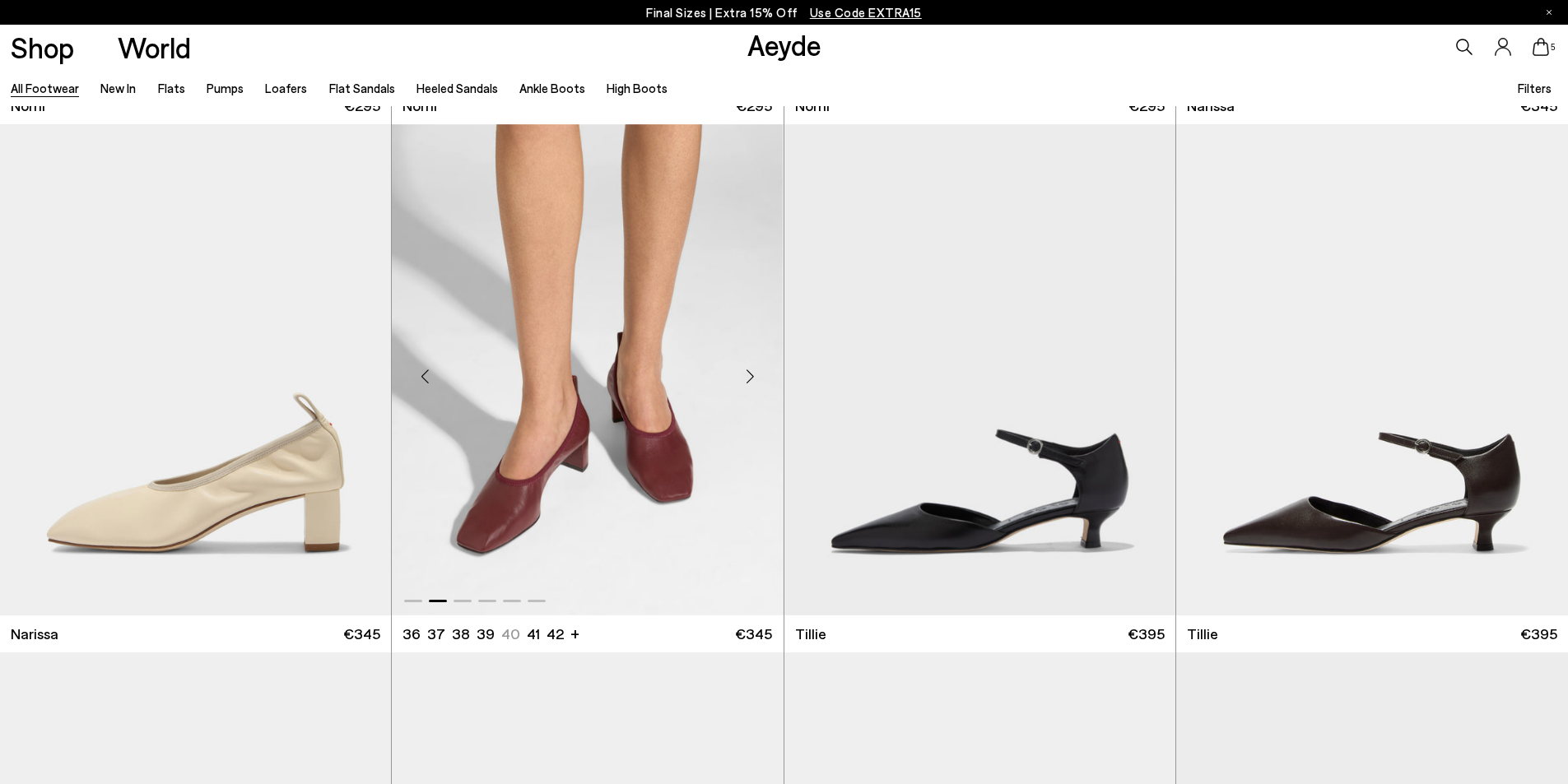
click at [750, 372] on div "Next slide" at bounding box center [750, 375] width 49 height 49
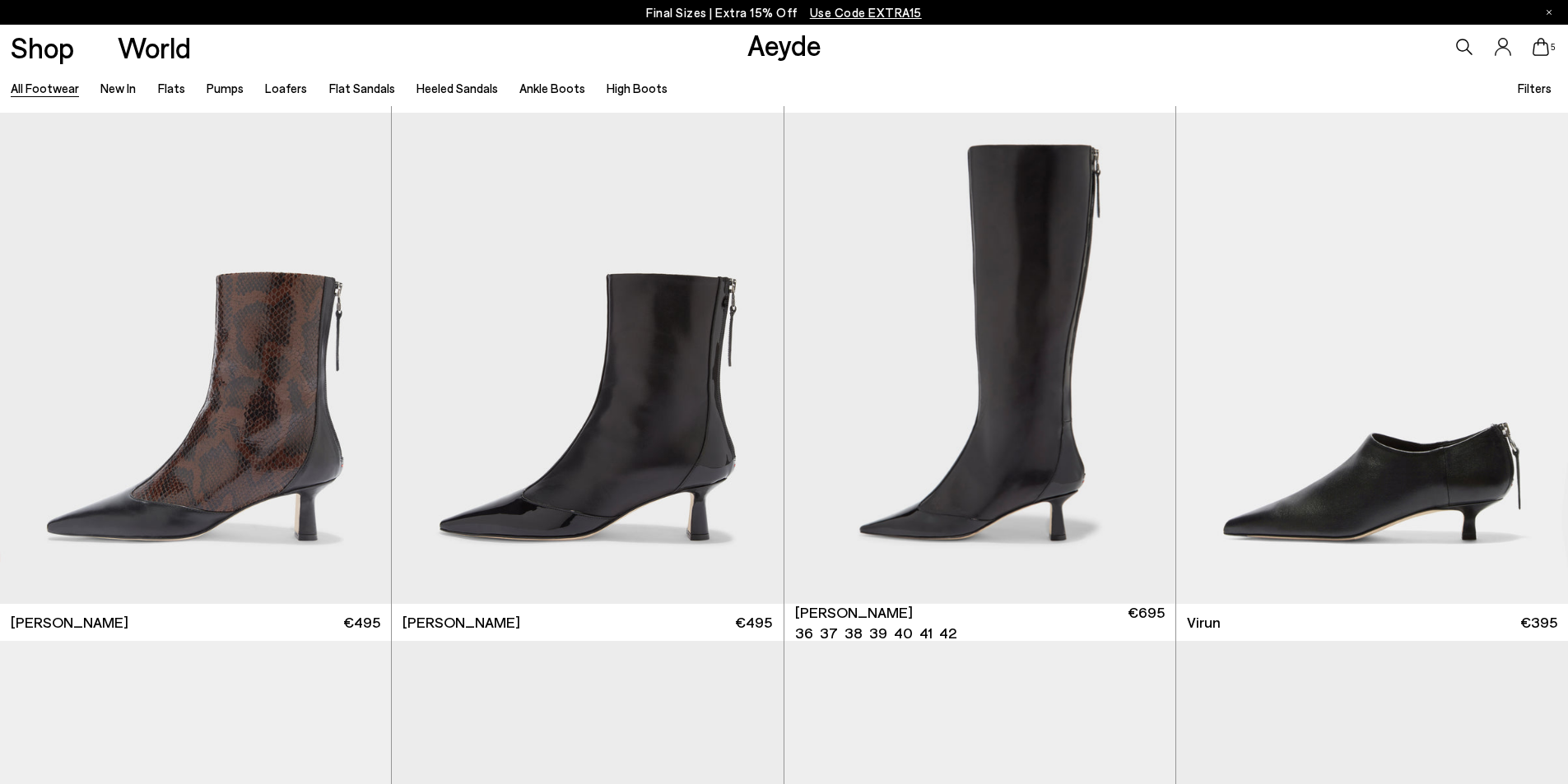
scroll to position [6335, 0]
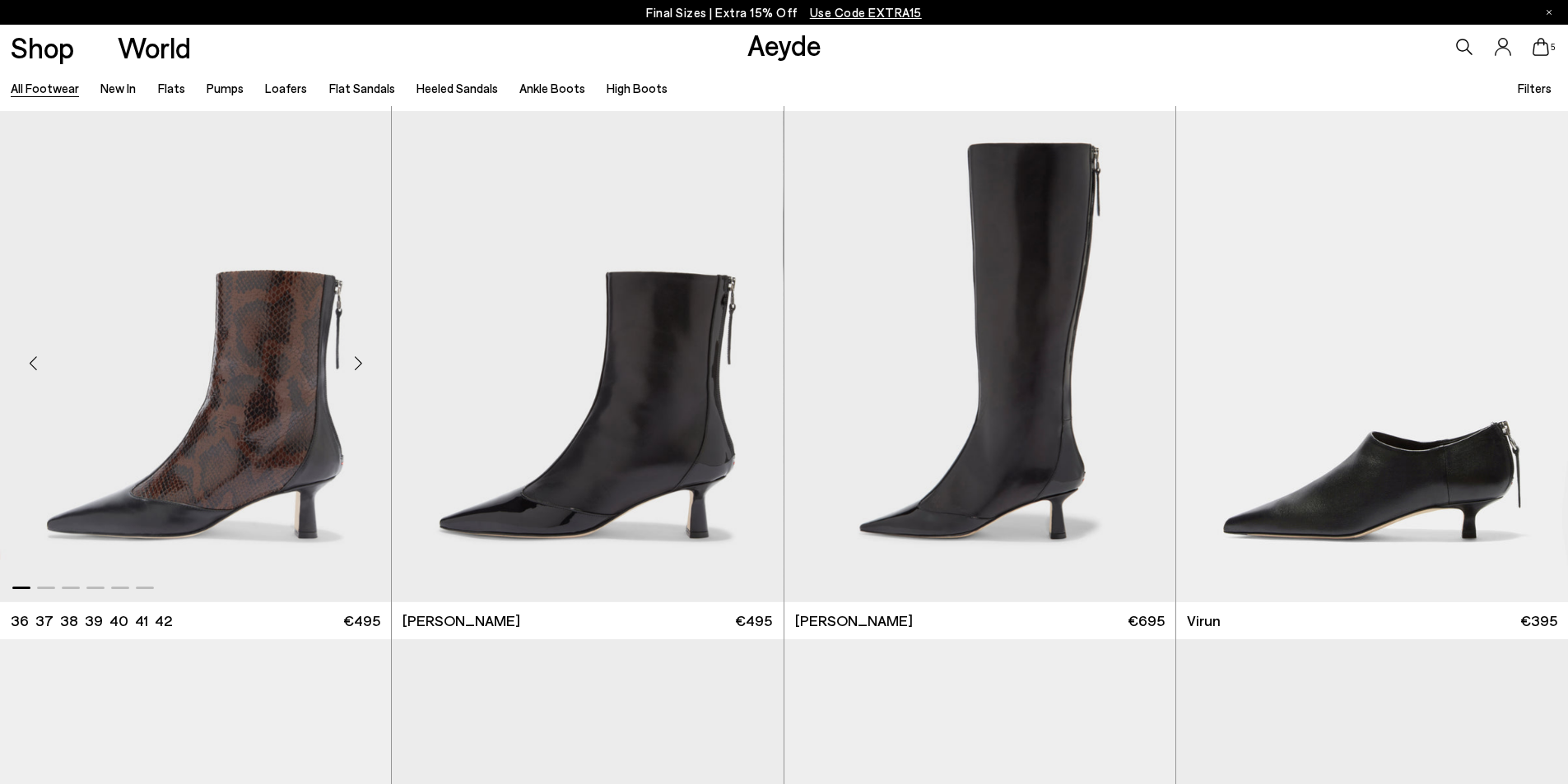
click at [349, 363] on div "Next slide" at bounding box center [358, 363] width 49 height 49
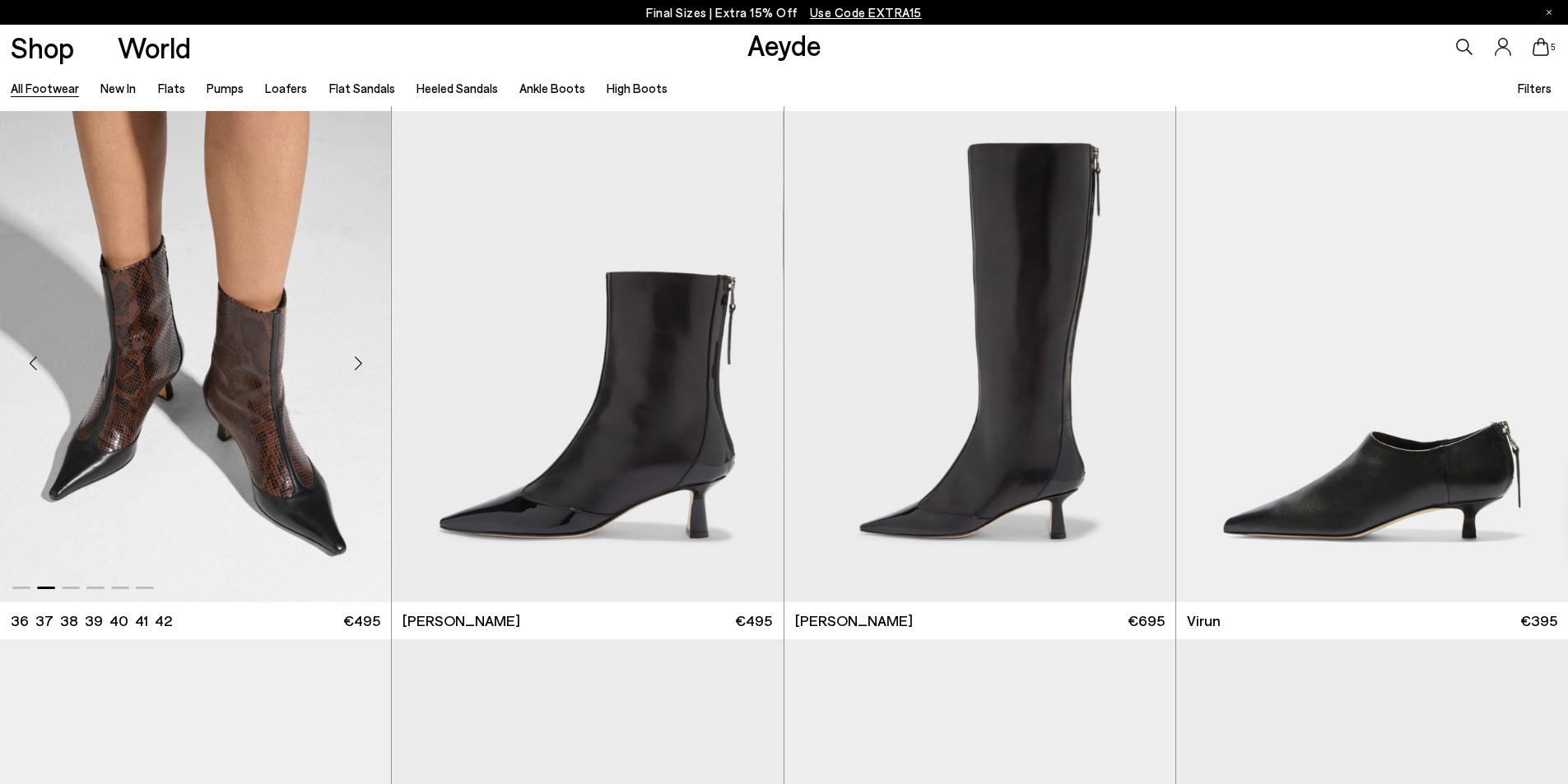
click at [351, 360] on div "Next slide" at bounding box center [358, 363] width 49 height 49
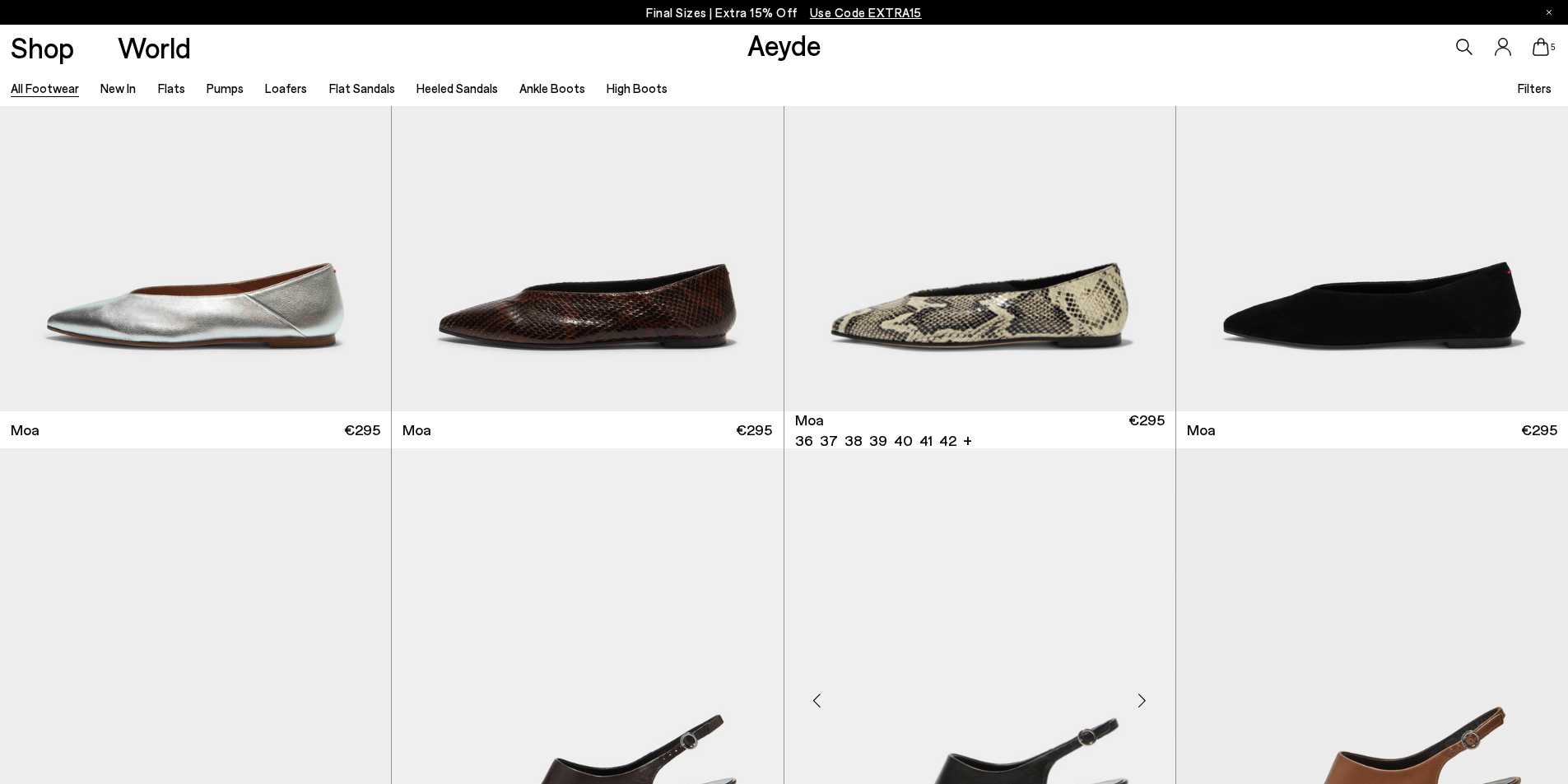
scroll to position [9544, 0]
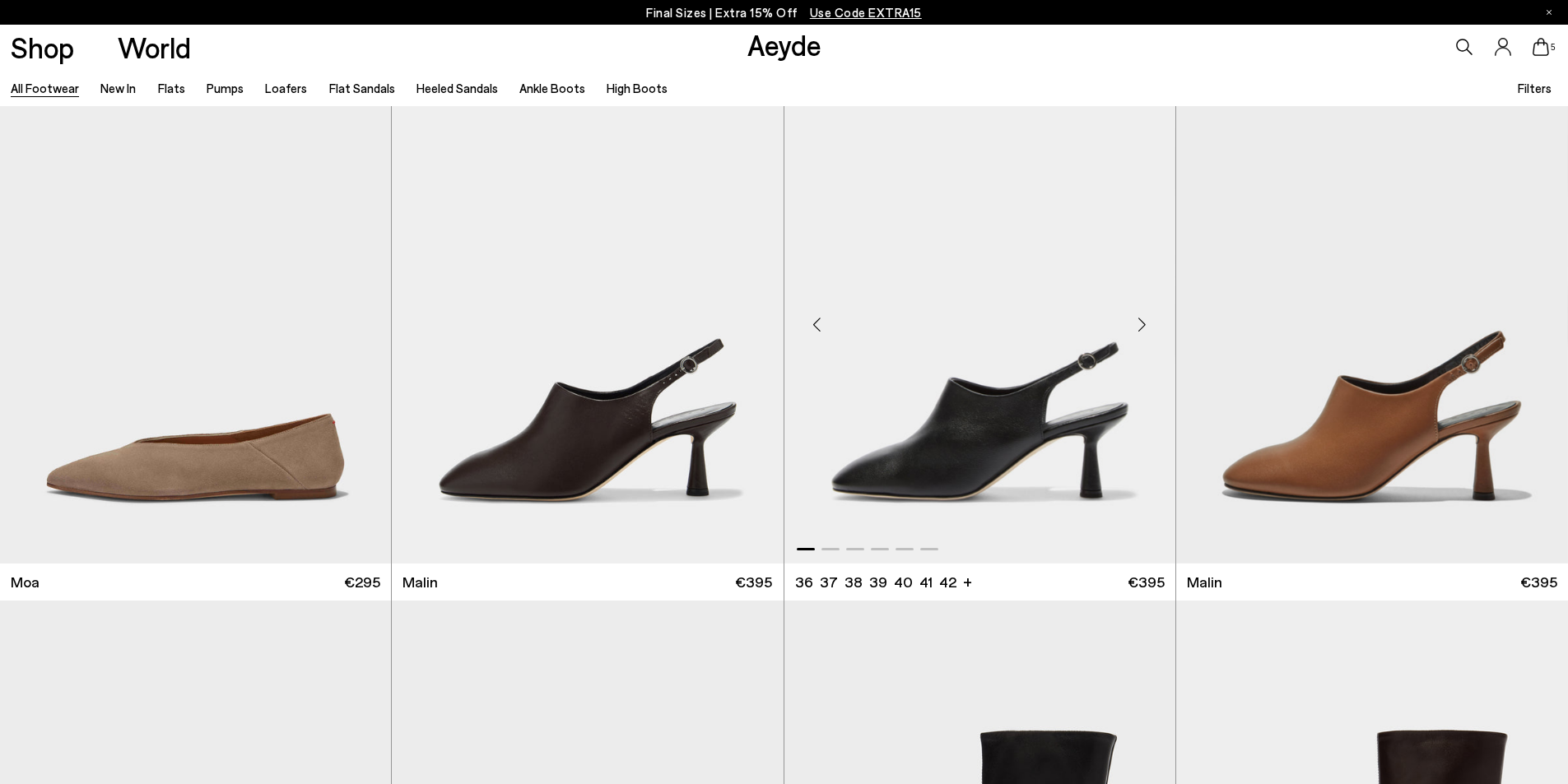
click at [1144, 324] on div "Next slide" at bounding box center [1143, 325] width 49 height 49
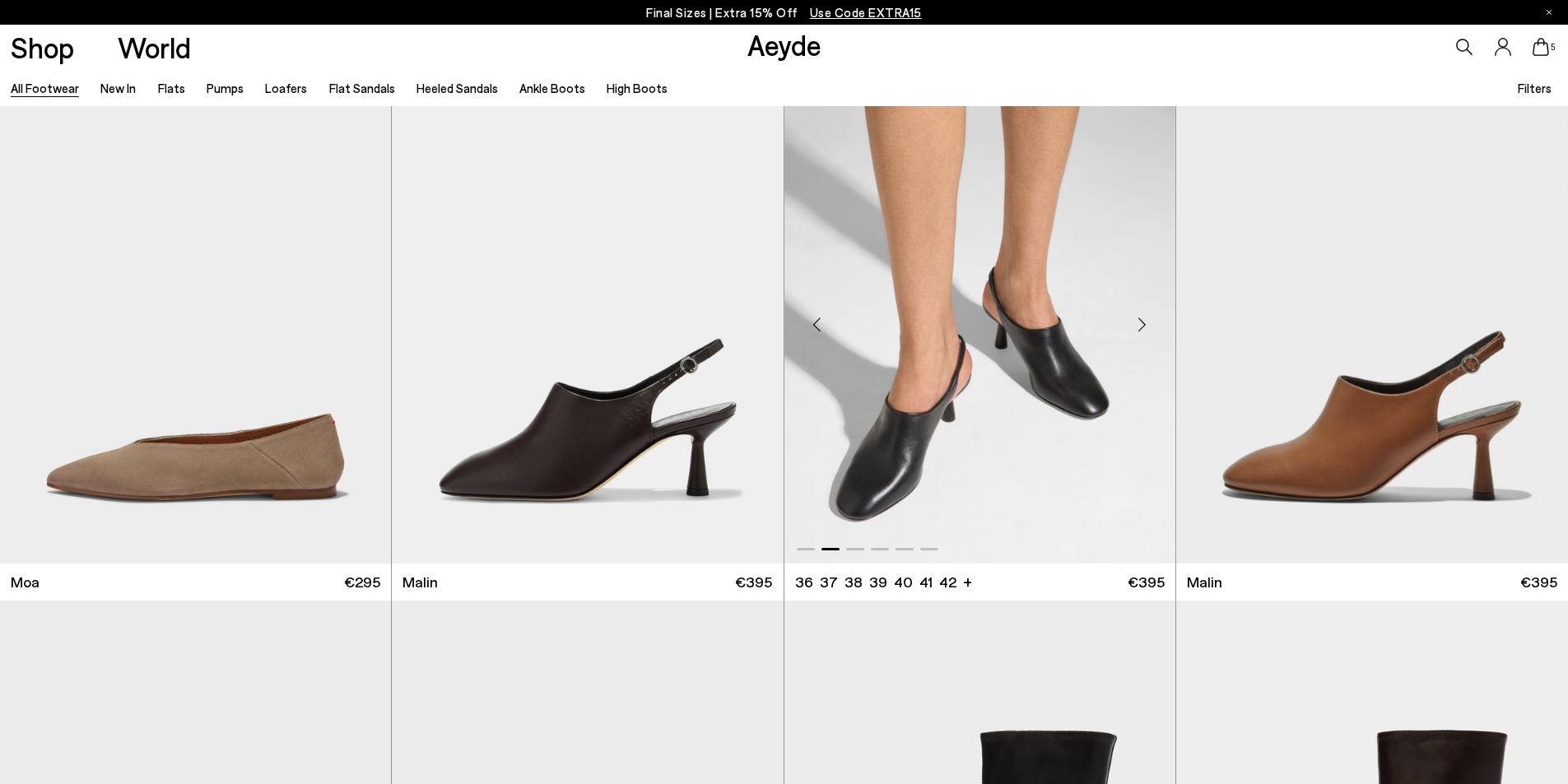
click at [1144, 324] on div "Next slide" at bounding box center [1143, 325] width 49 height 49
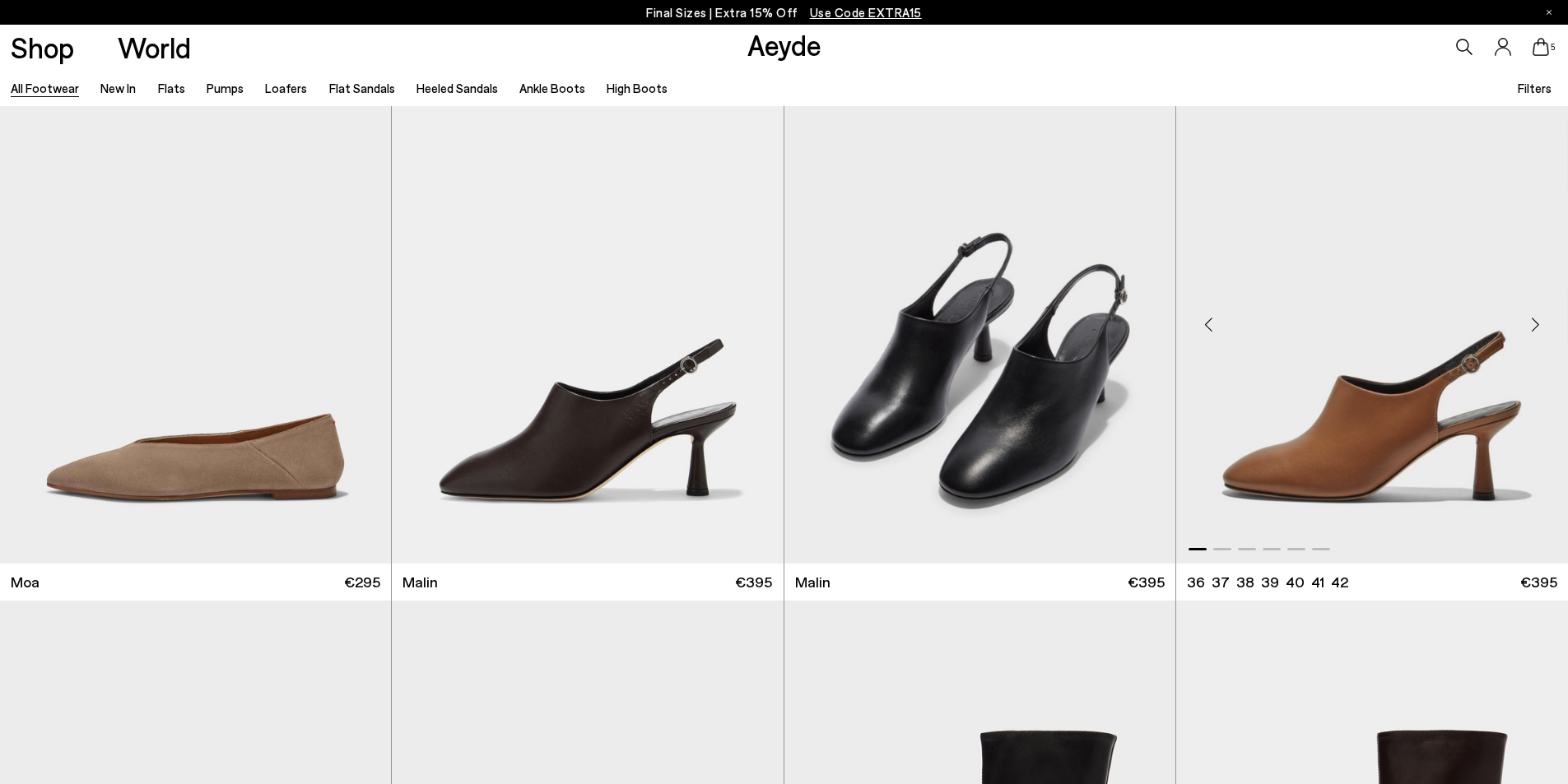
click at [1536, 331] on div "Next slide" at bounding box center [1535, 325] width 49 height 49
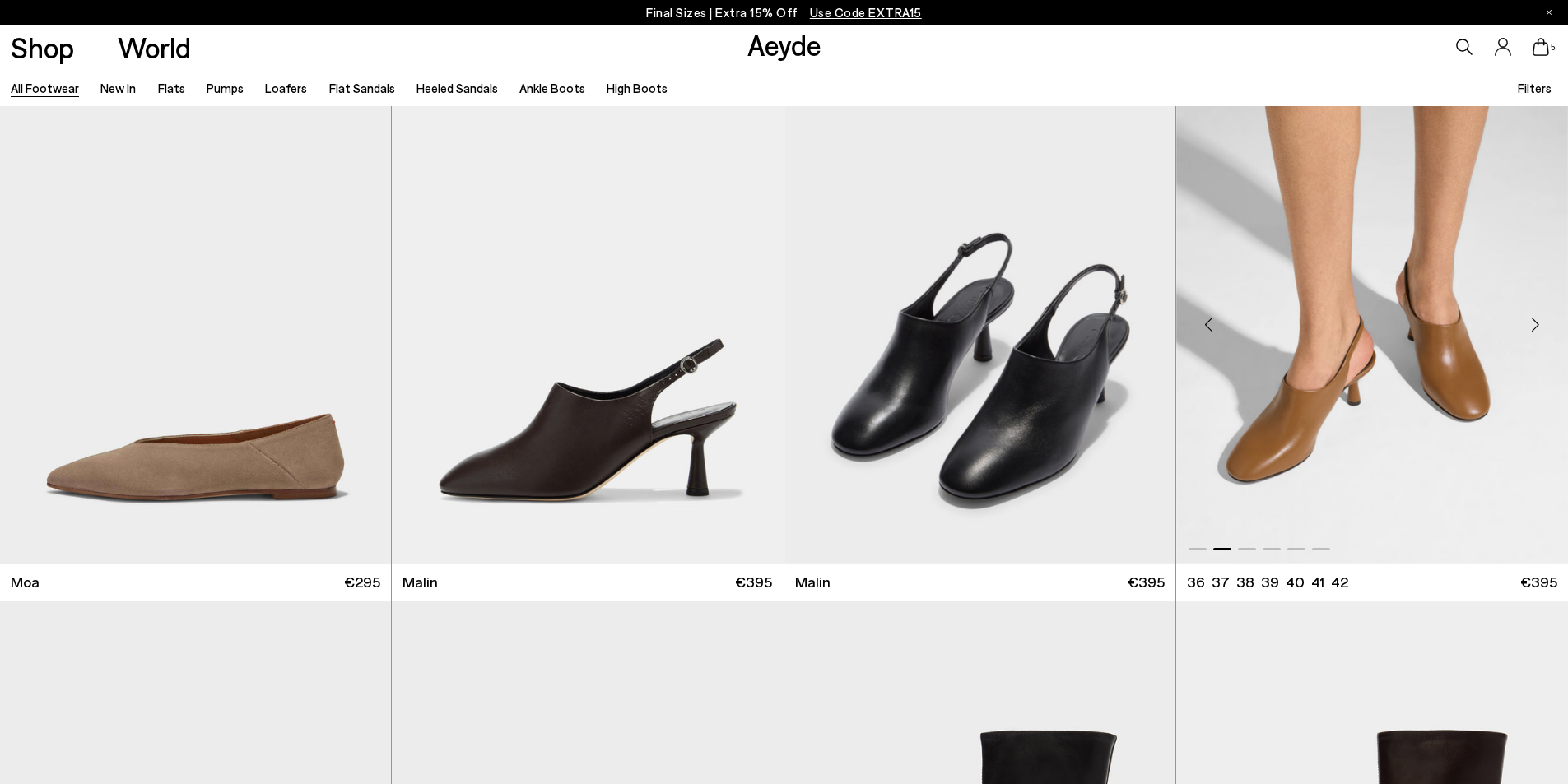
click at [1536, 331] on div "Next slide" at bounding box center [1535, 325] width 49 height 49
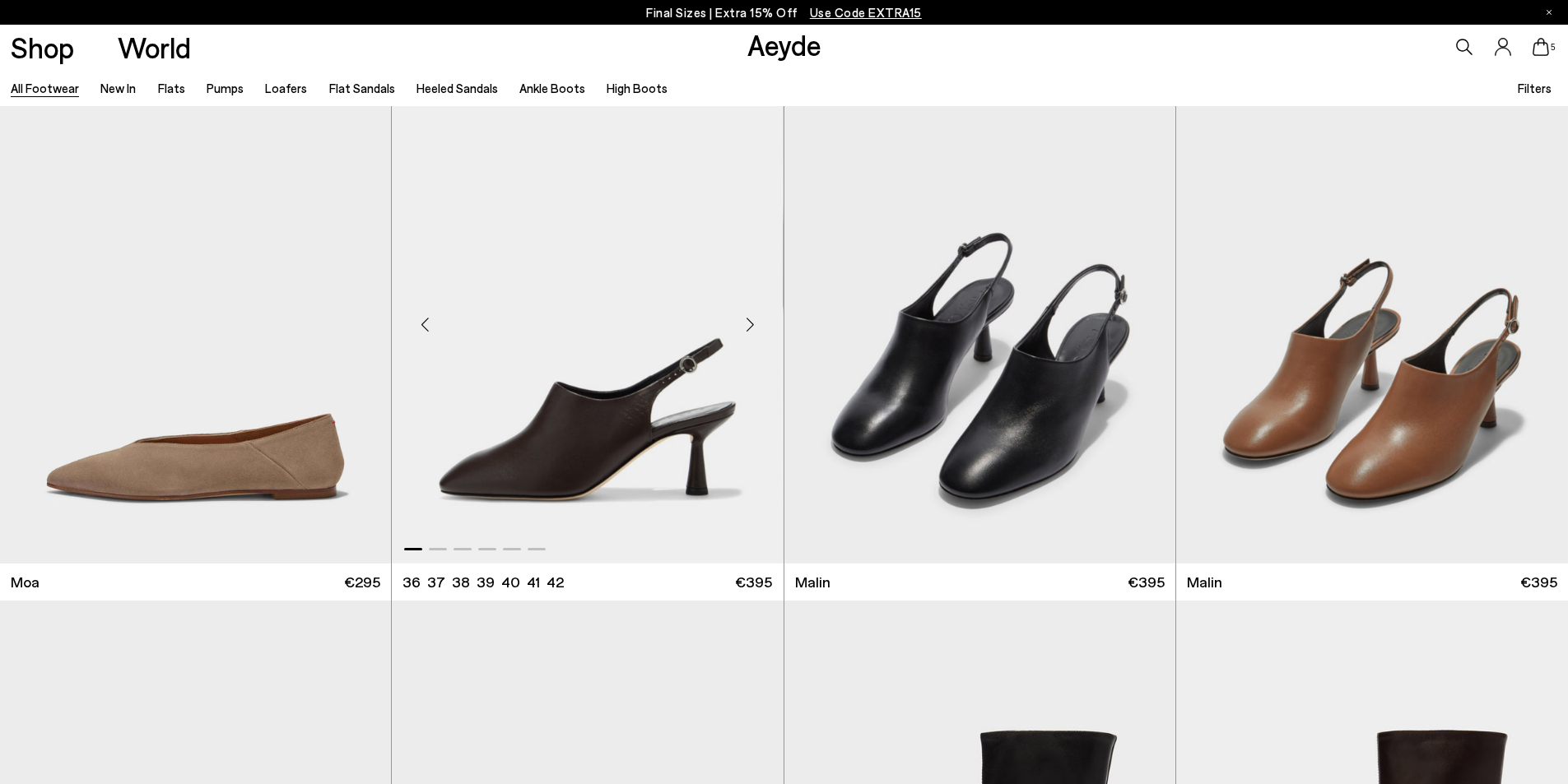
click at [751, 325] on div "Next slide" at bounding box center [750, 325] width 49 height 49
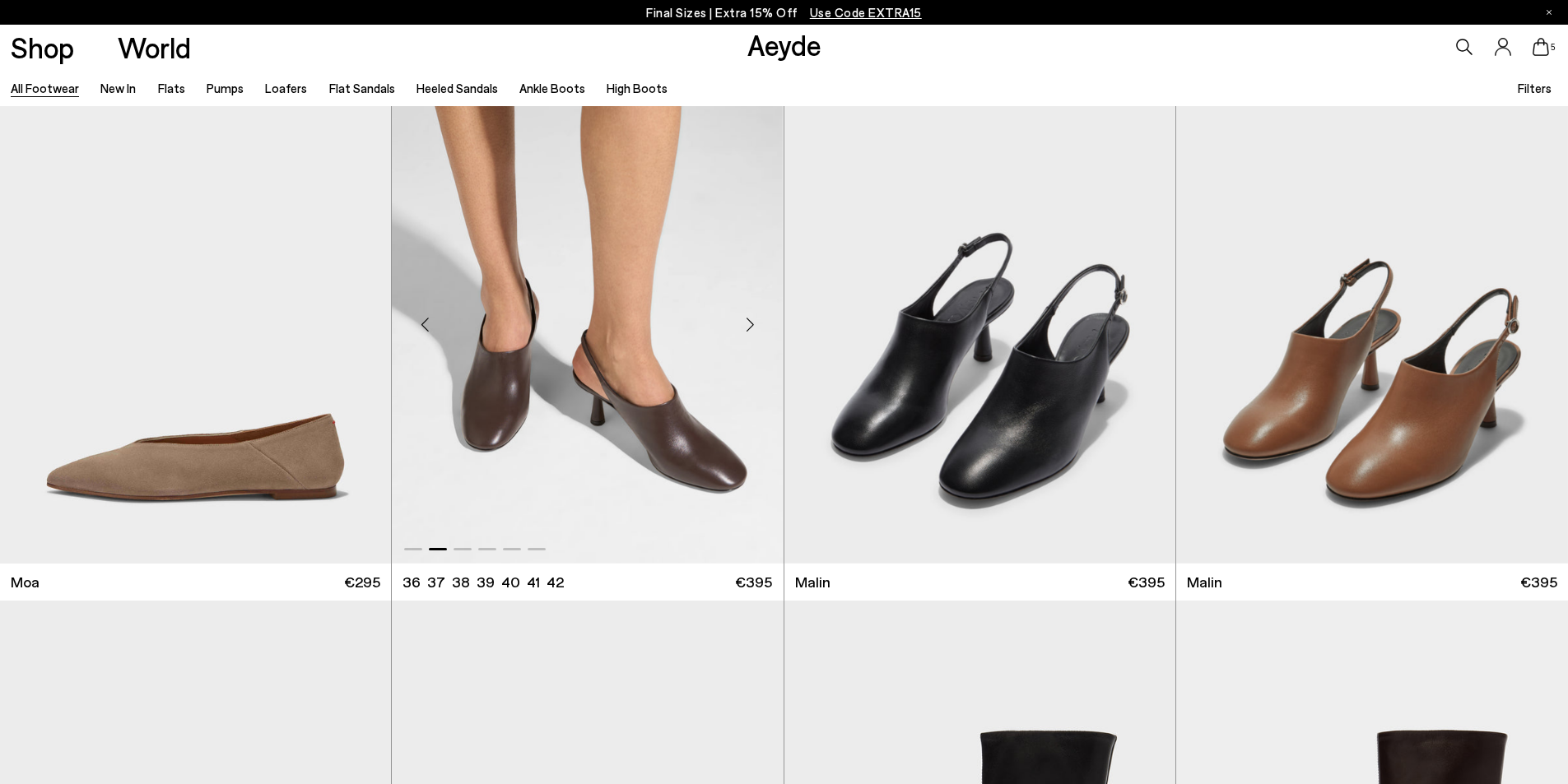
click at [751, 324] on div "Next slide" at bounding box center [750, 325] width 49 height 49
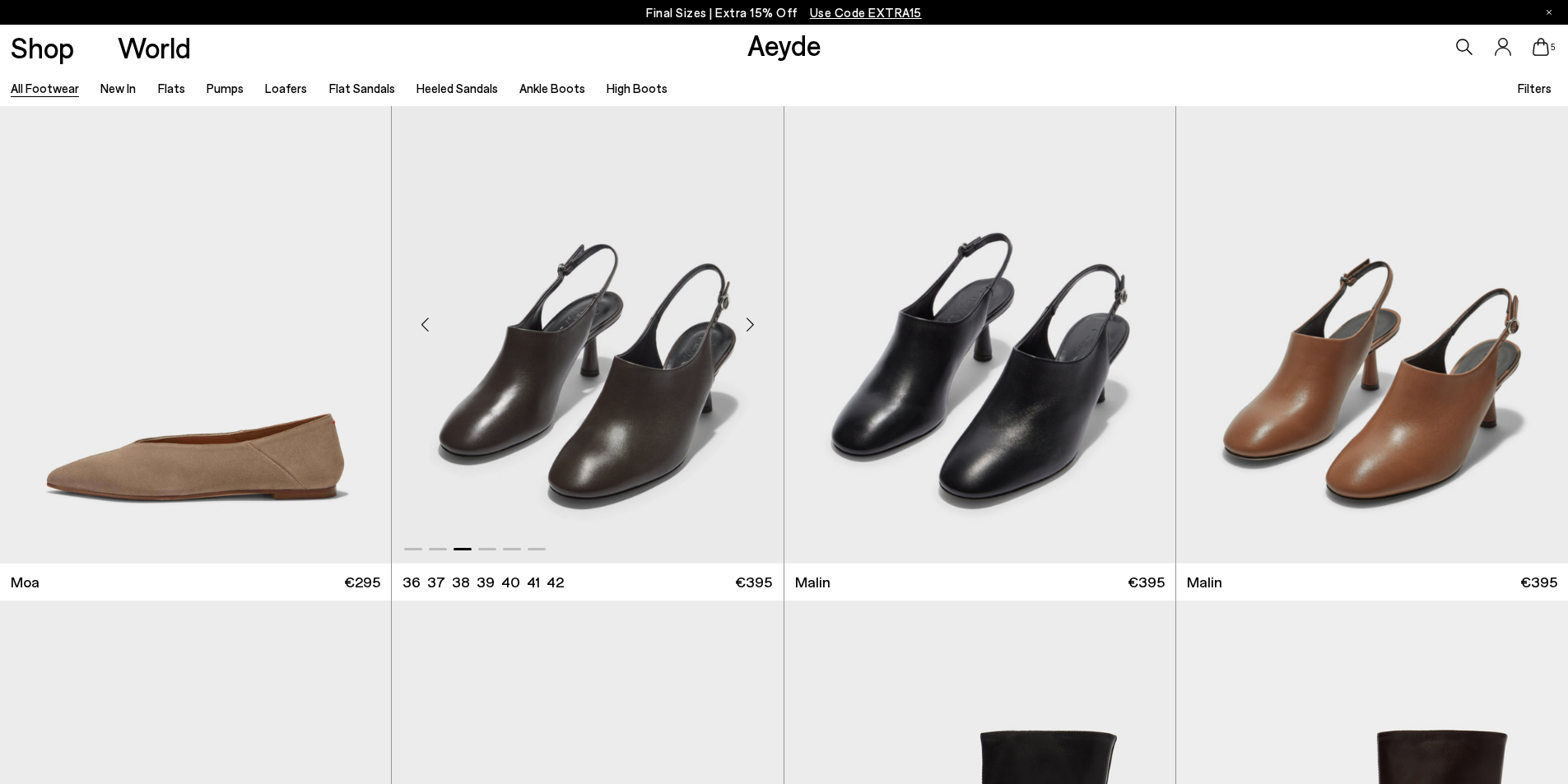
click at [751, 324] on div "Next slide" at bounding box center [750, 325] width 49 height 49
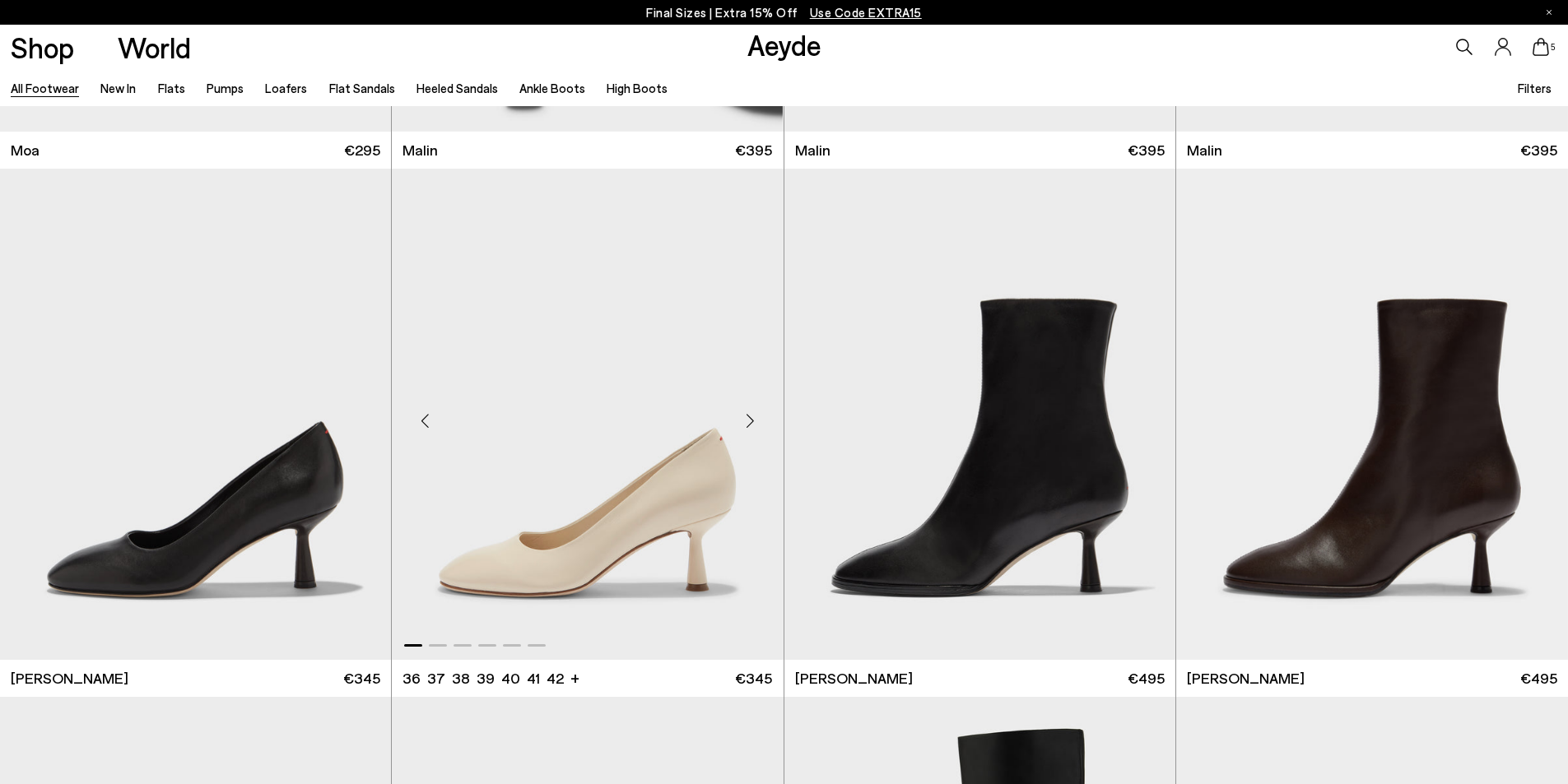
scroll to position [9955, 0]
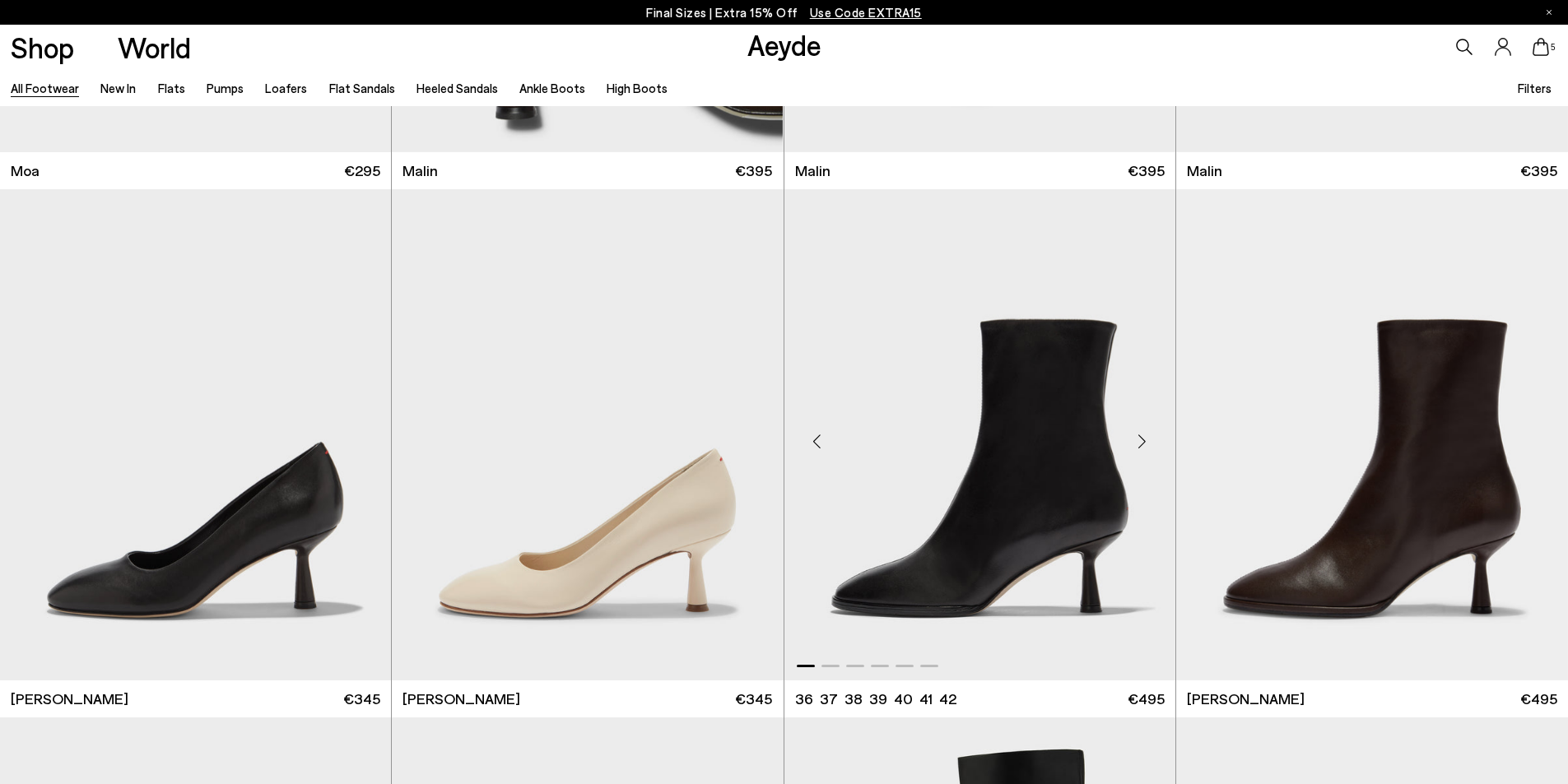
click at [1150, 438] on div "Next slide" at bounding box center [1143, 442] width 49 height 49
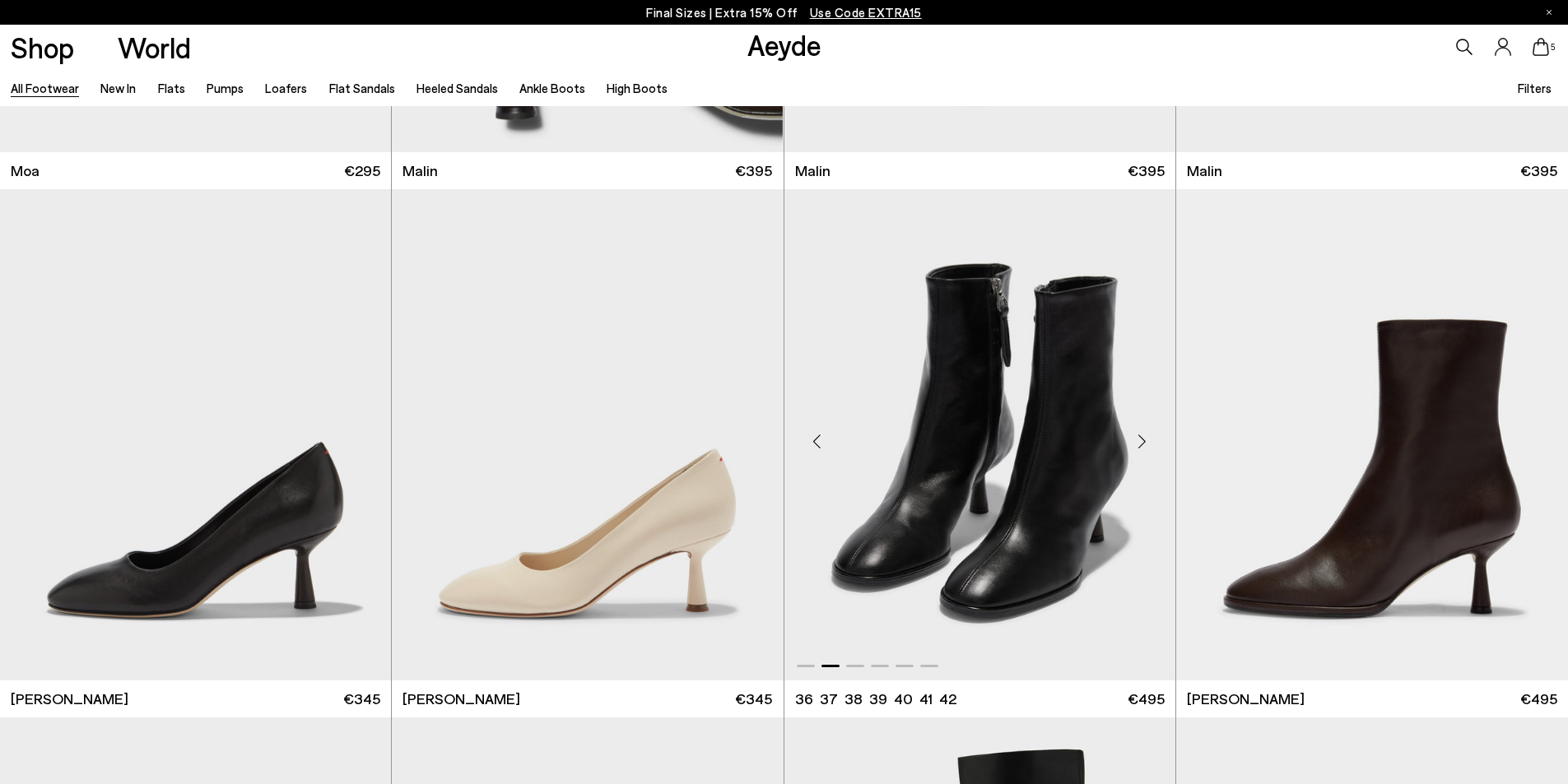
click at [1150, 438] on div "Next slide" at bounding box center [1143, 442] width 49 height 49
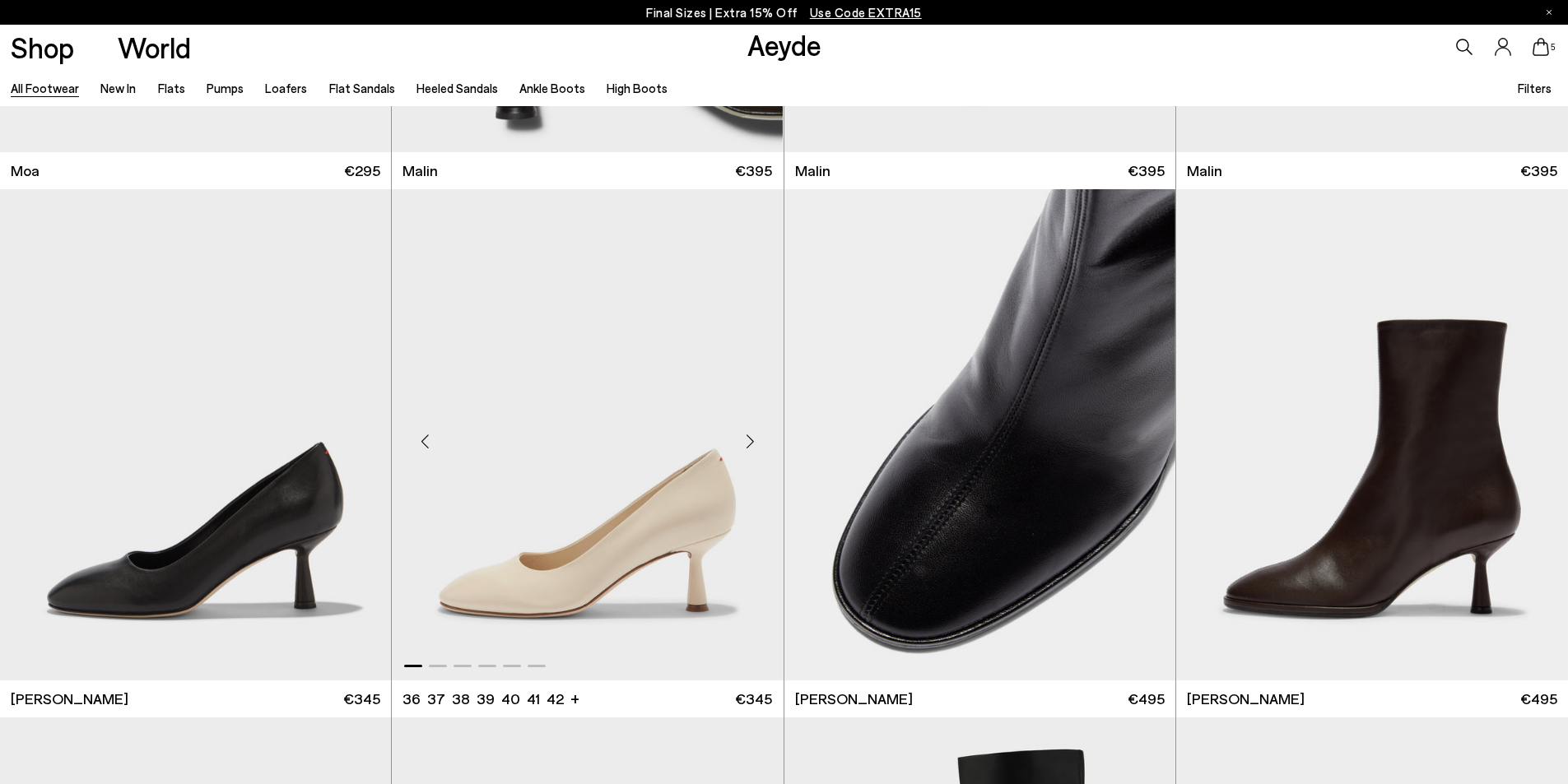
click at [746, 441] on div "Next slide" at bounding box center [750, 442] width 49 height 49
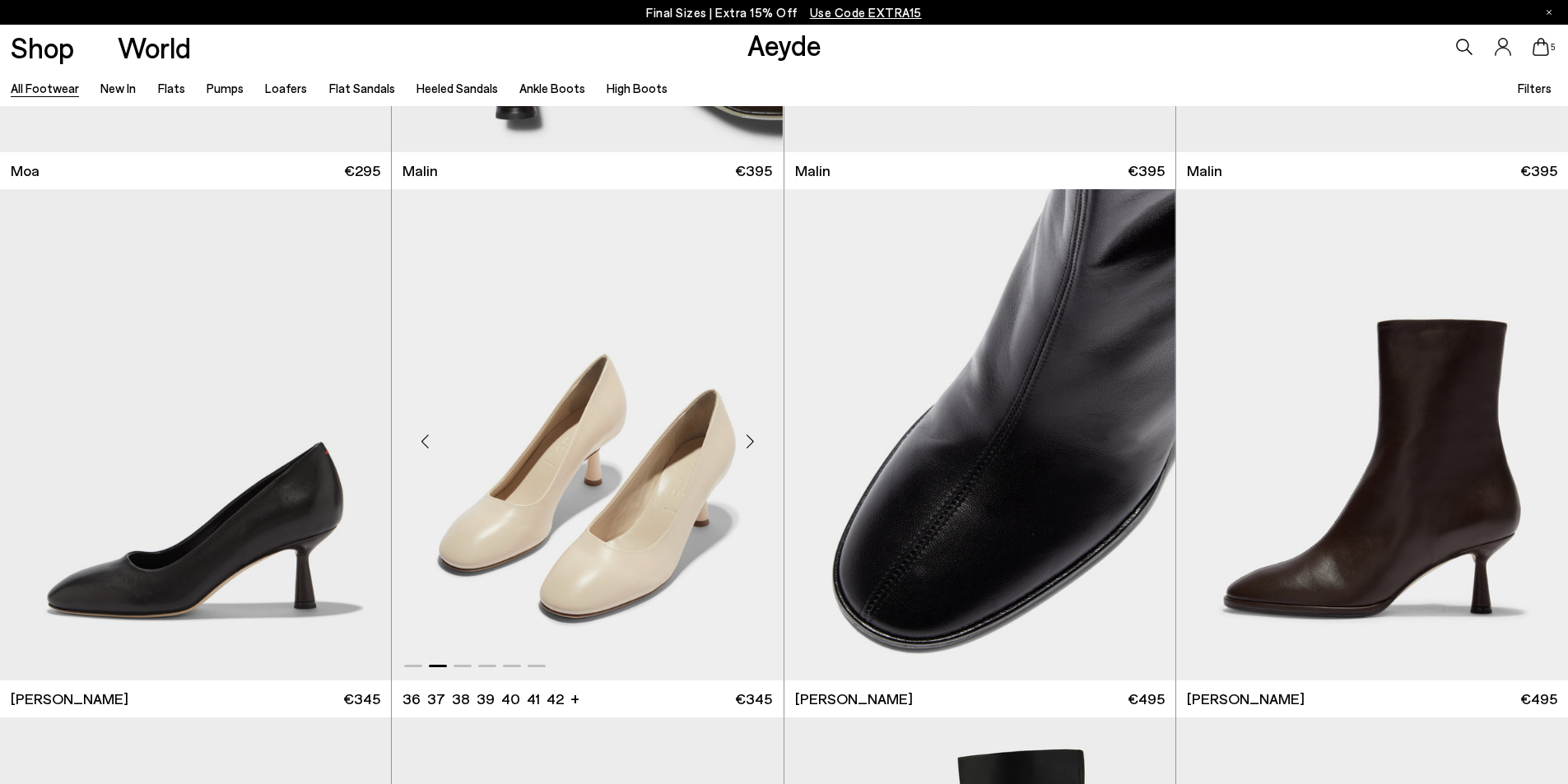
click at [746, 441] on div "Next slide" at bounding box center [750, 442] width 49 height 49
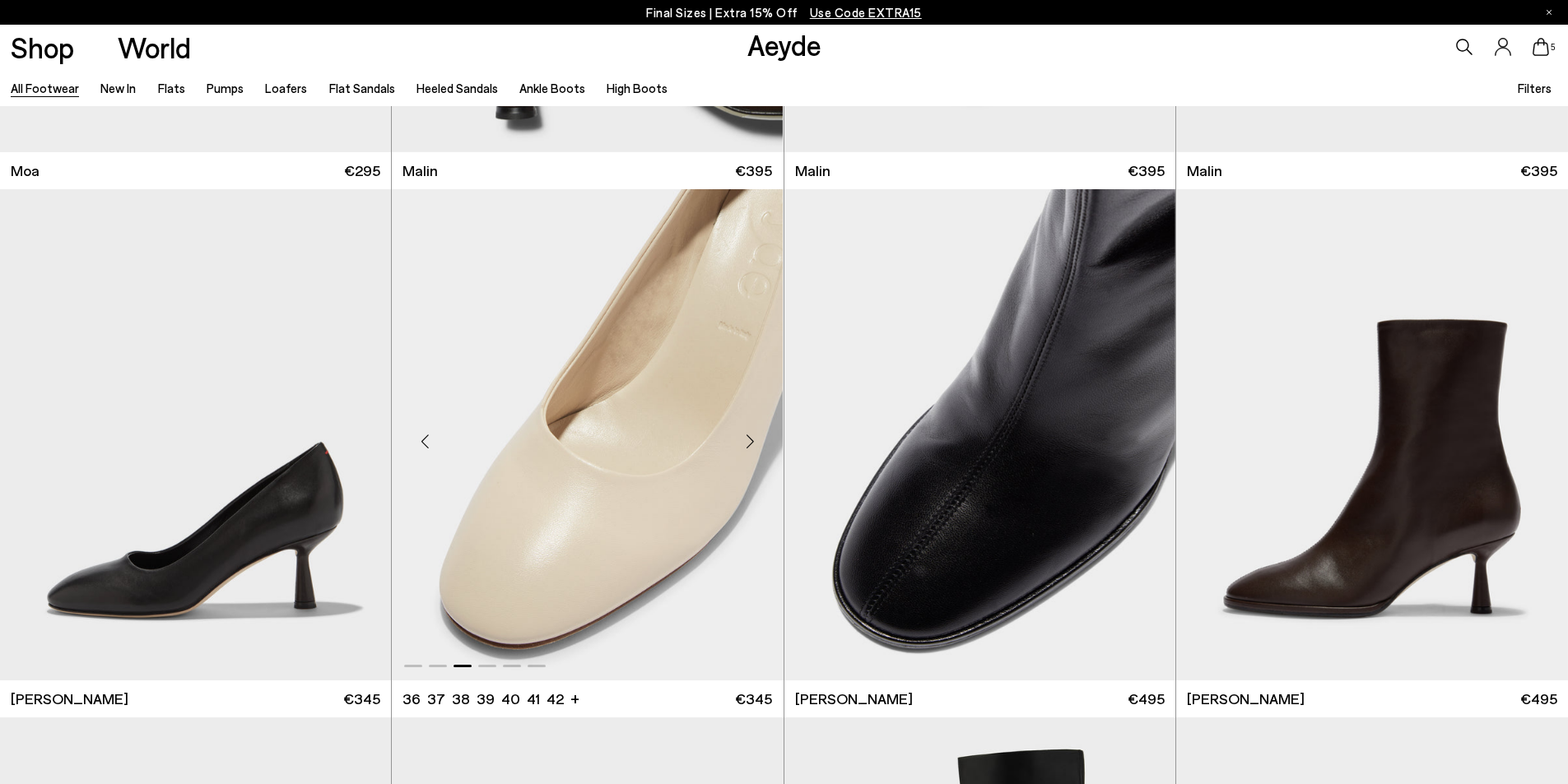
click at [748, 441] on div "Next slide" at bounding box center [750, 442] width 49 height 49
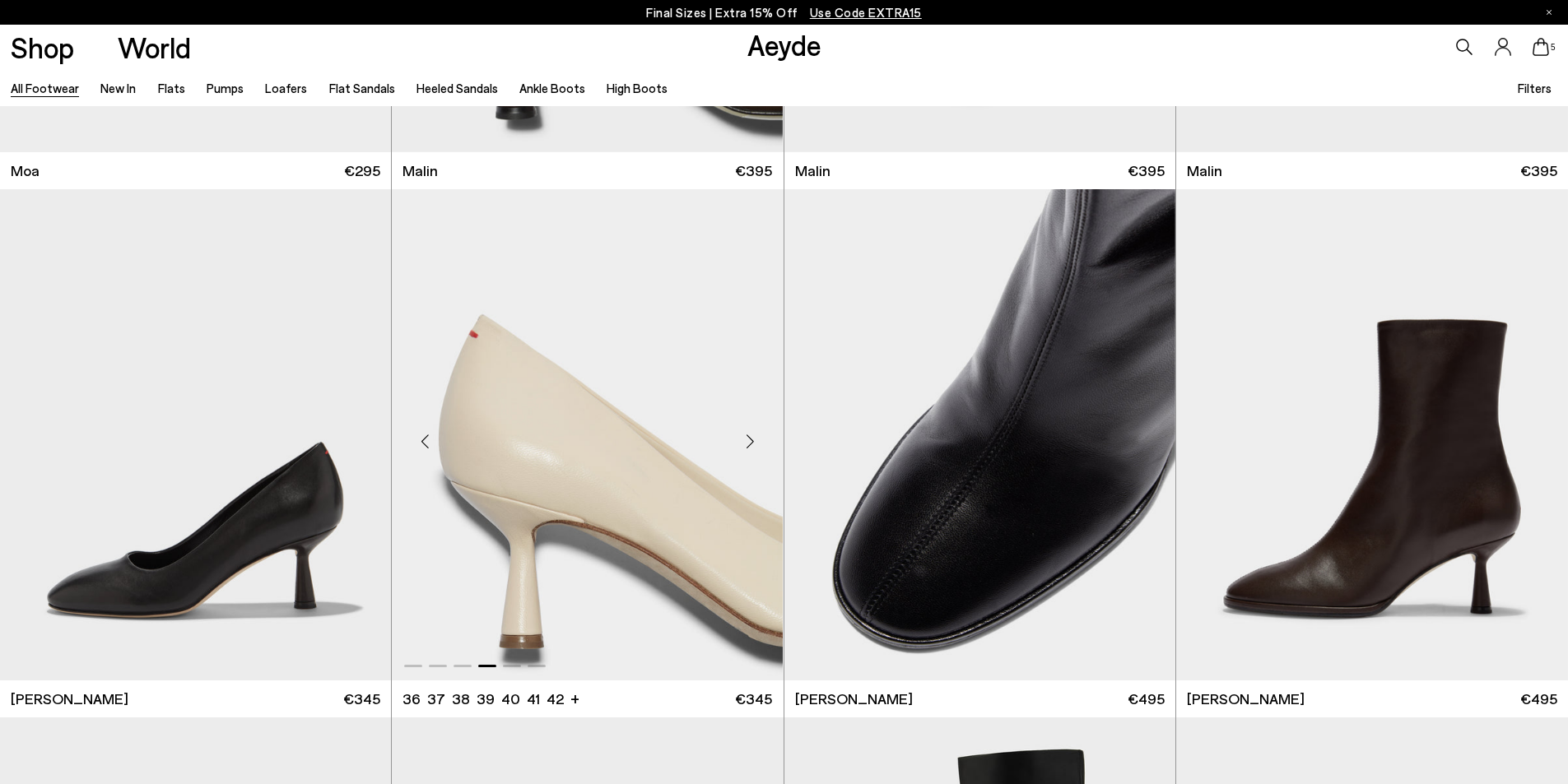
click at [748, 441] on div "Next slide" at bounding box center [750, 442] width 49 height 49
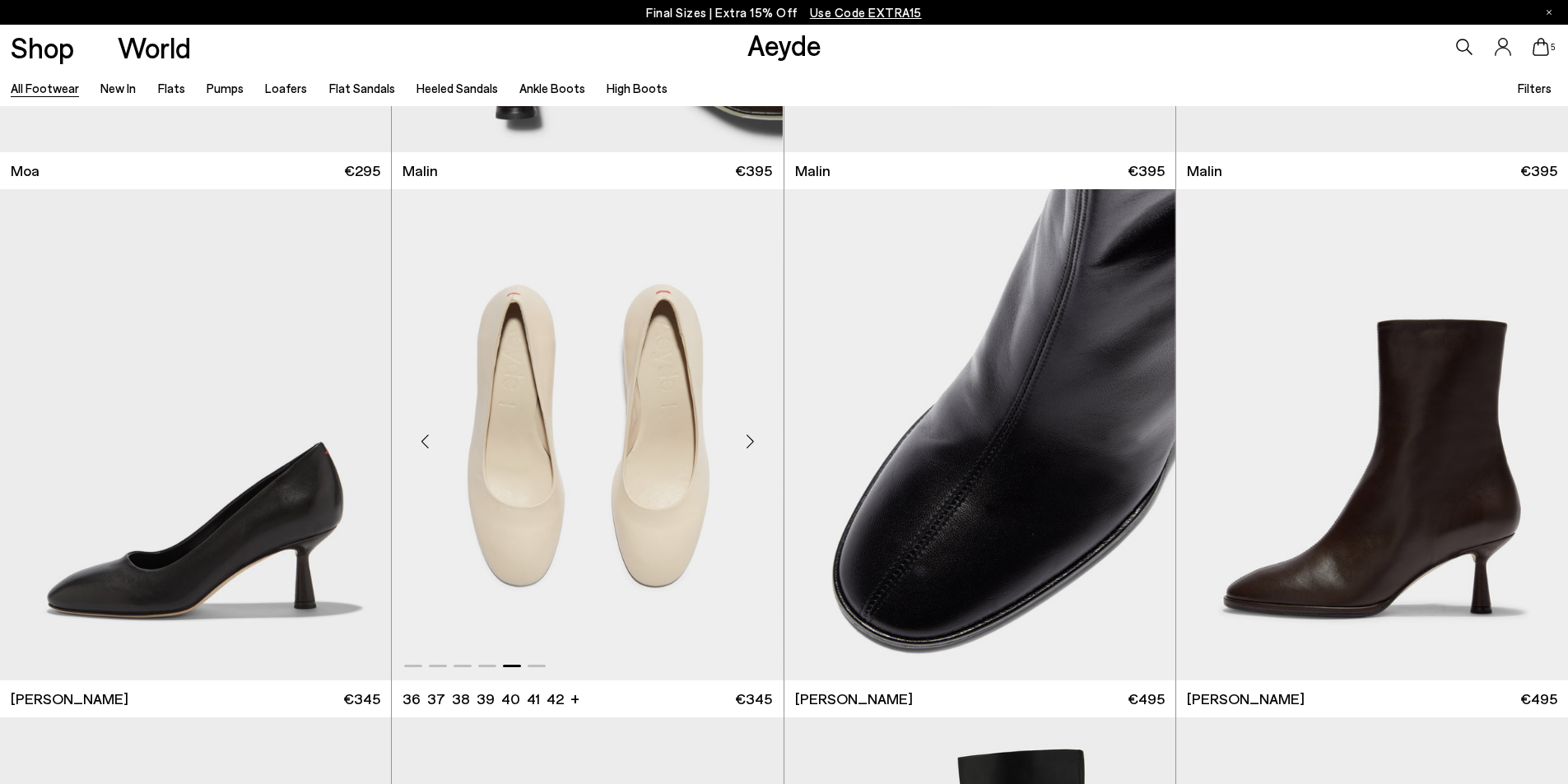
click at [744, 438] on div "Next slide" at bounding box center [750, 442] width 49 height 49
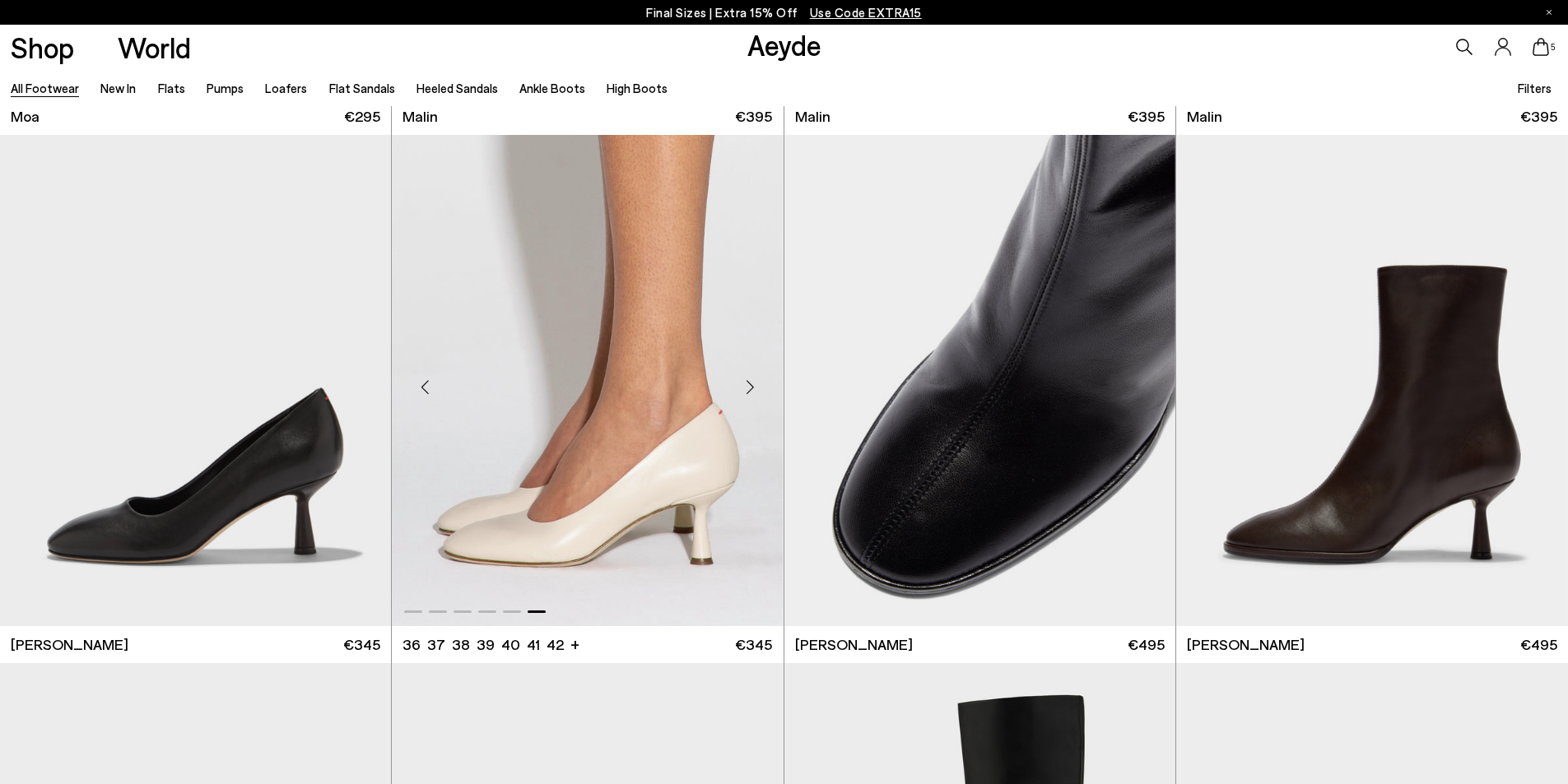
scroll to position [10119, 0]
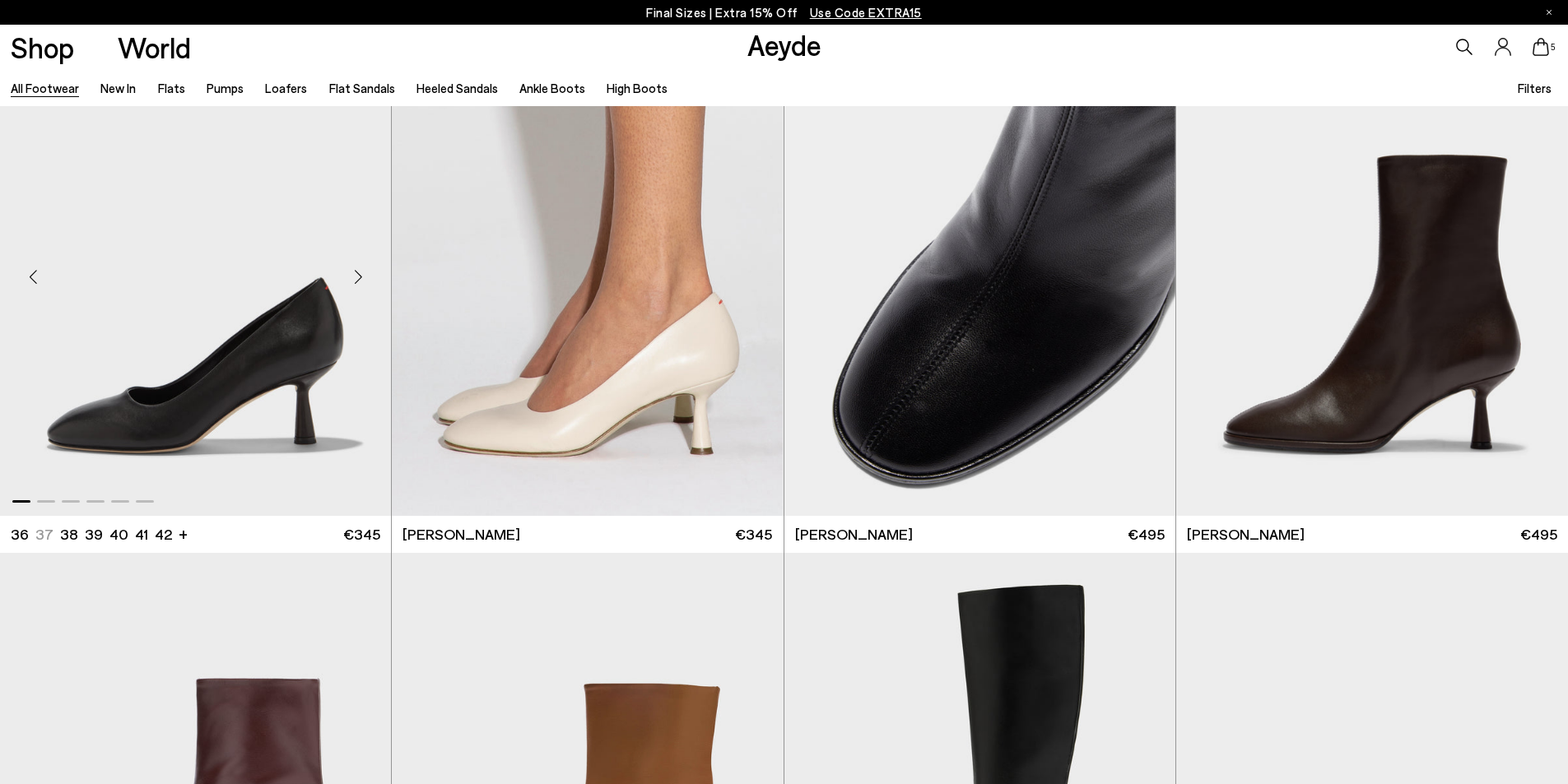
click at [365, 277] on div "Next slide" at bounding box center [358, 277] width 49 height 49
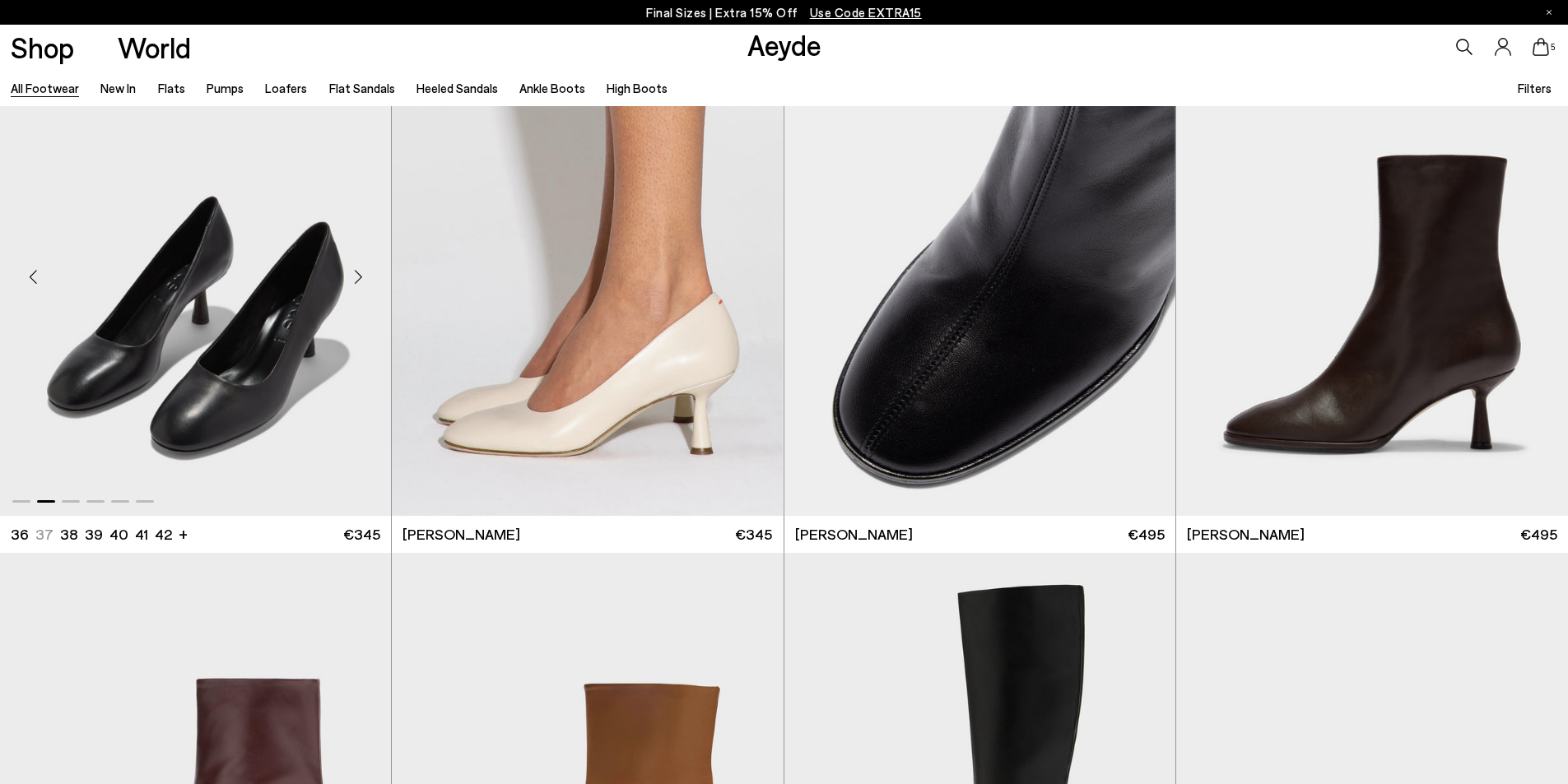
click at [365, 277] on div "Next slide" at bounding box center [358, 277] width 49 height 49
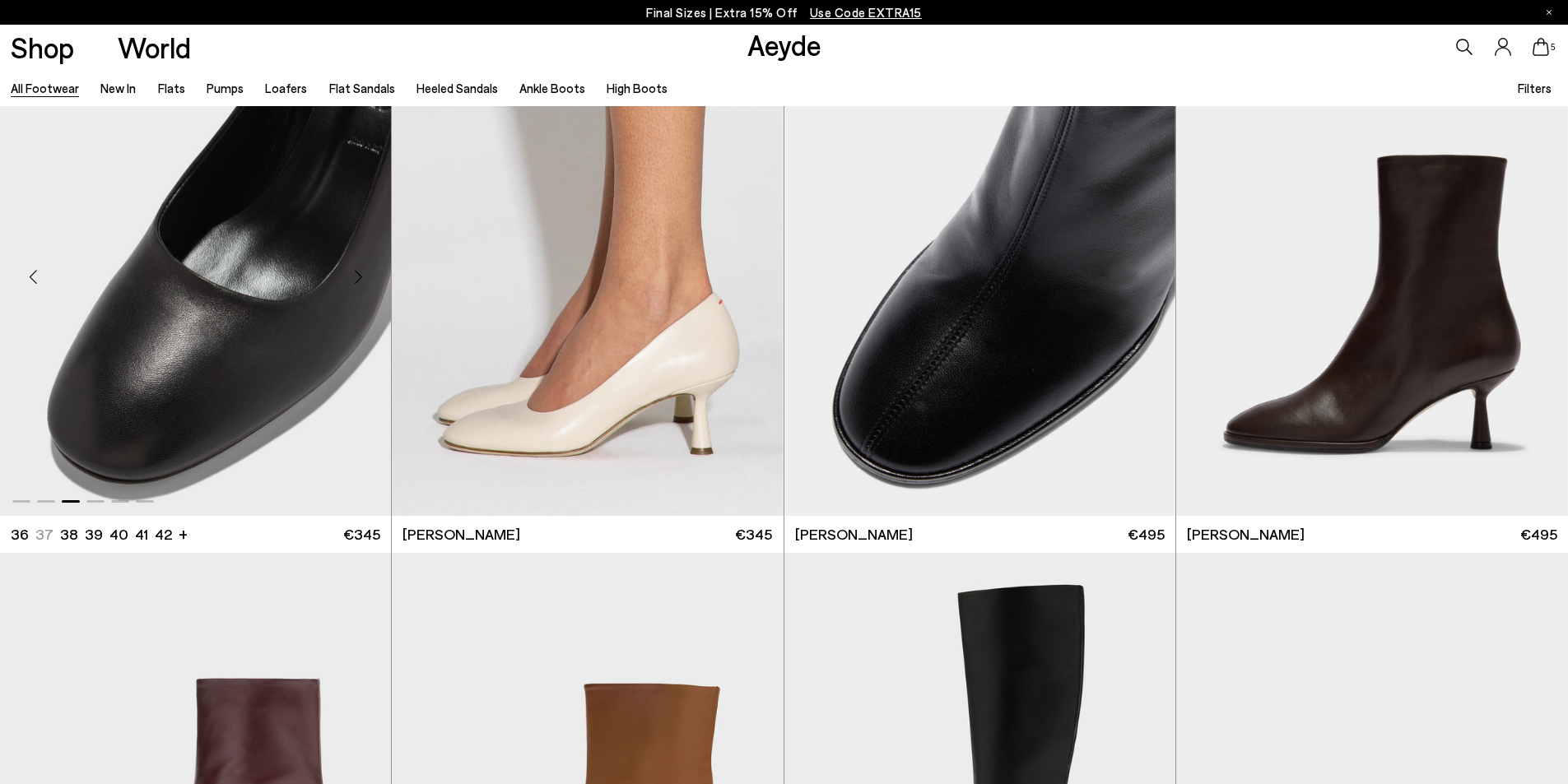
click at [365, 277] on div "Next slide" at bounding box center [358, 277] width 49 height 49
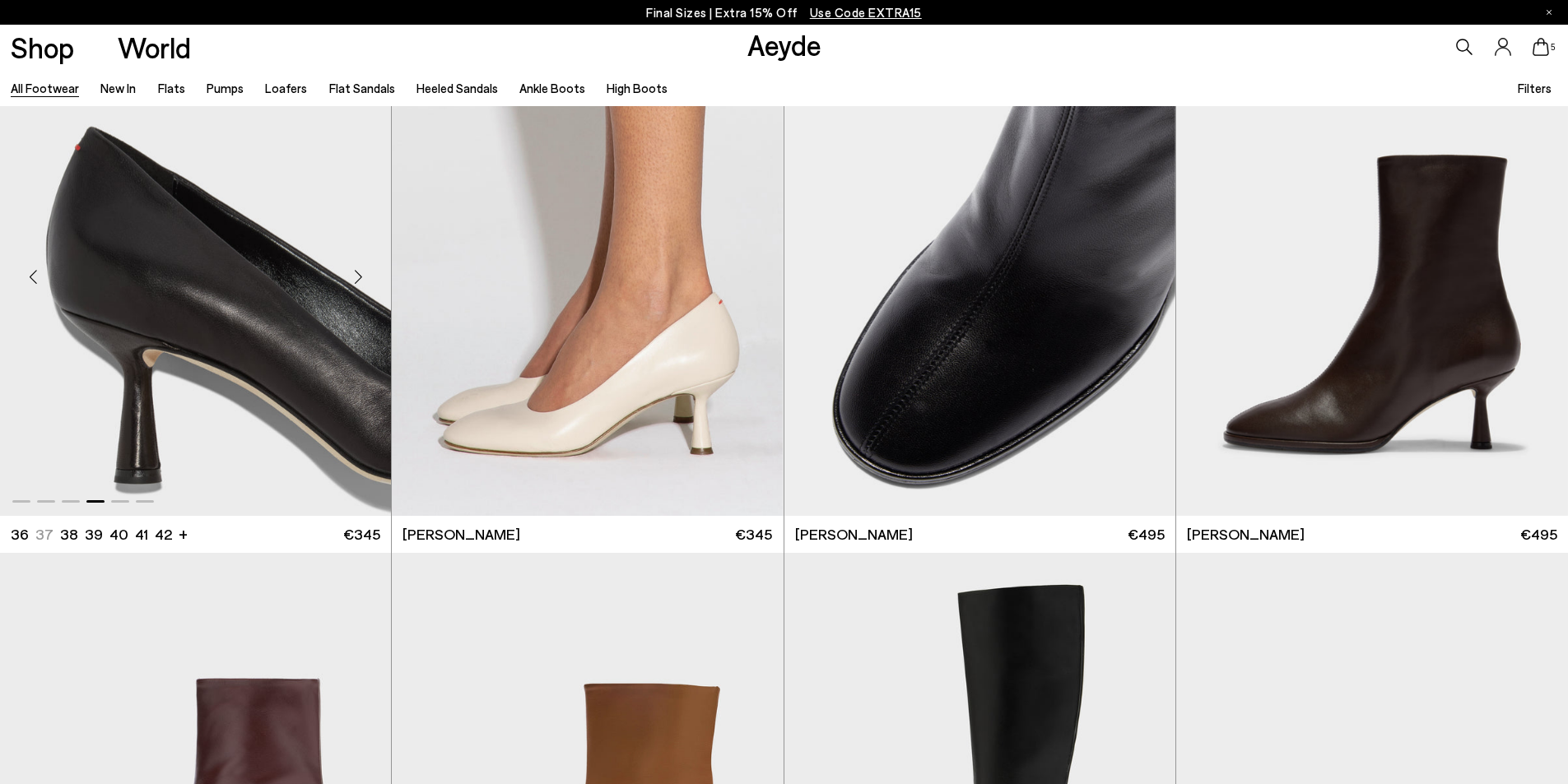
click at [365, 277] on div "Next slide" at bounding box center [358, 277] width 49 height 49
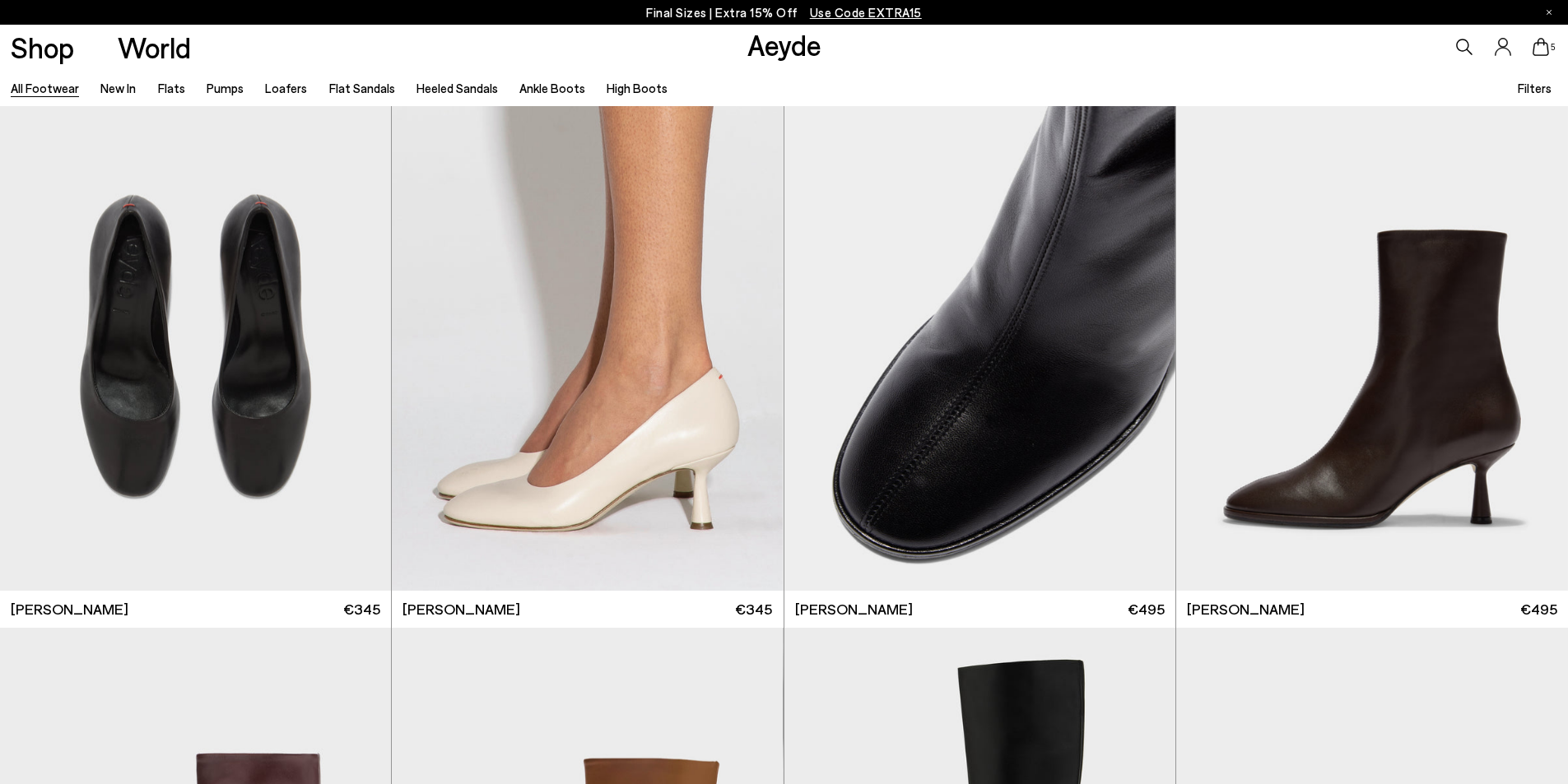
scroll to position [10037, 0]
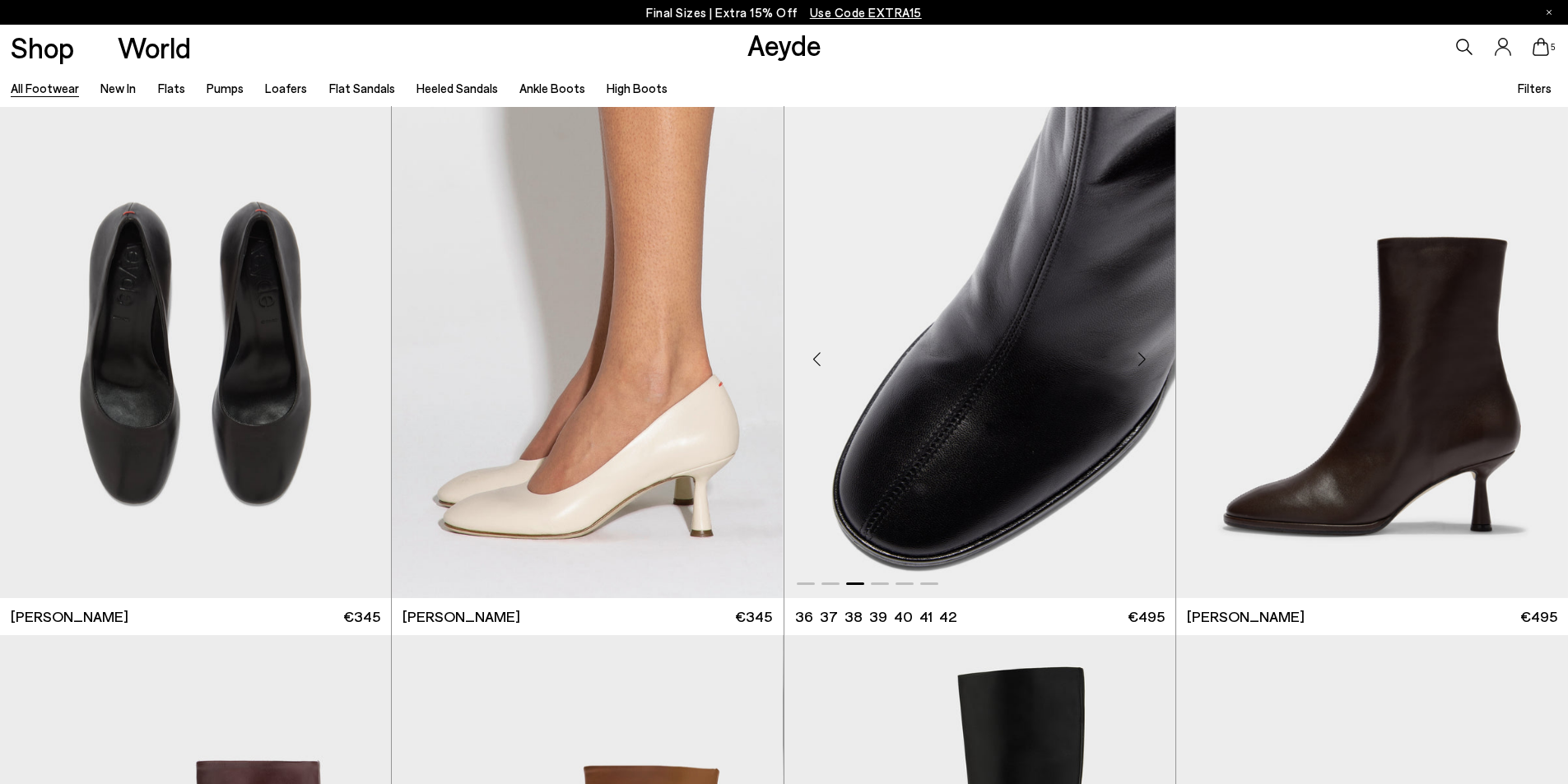
click at [1147, 359] on div "Next slide" at bounding box center [1143, 360] width 49 height 49
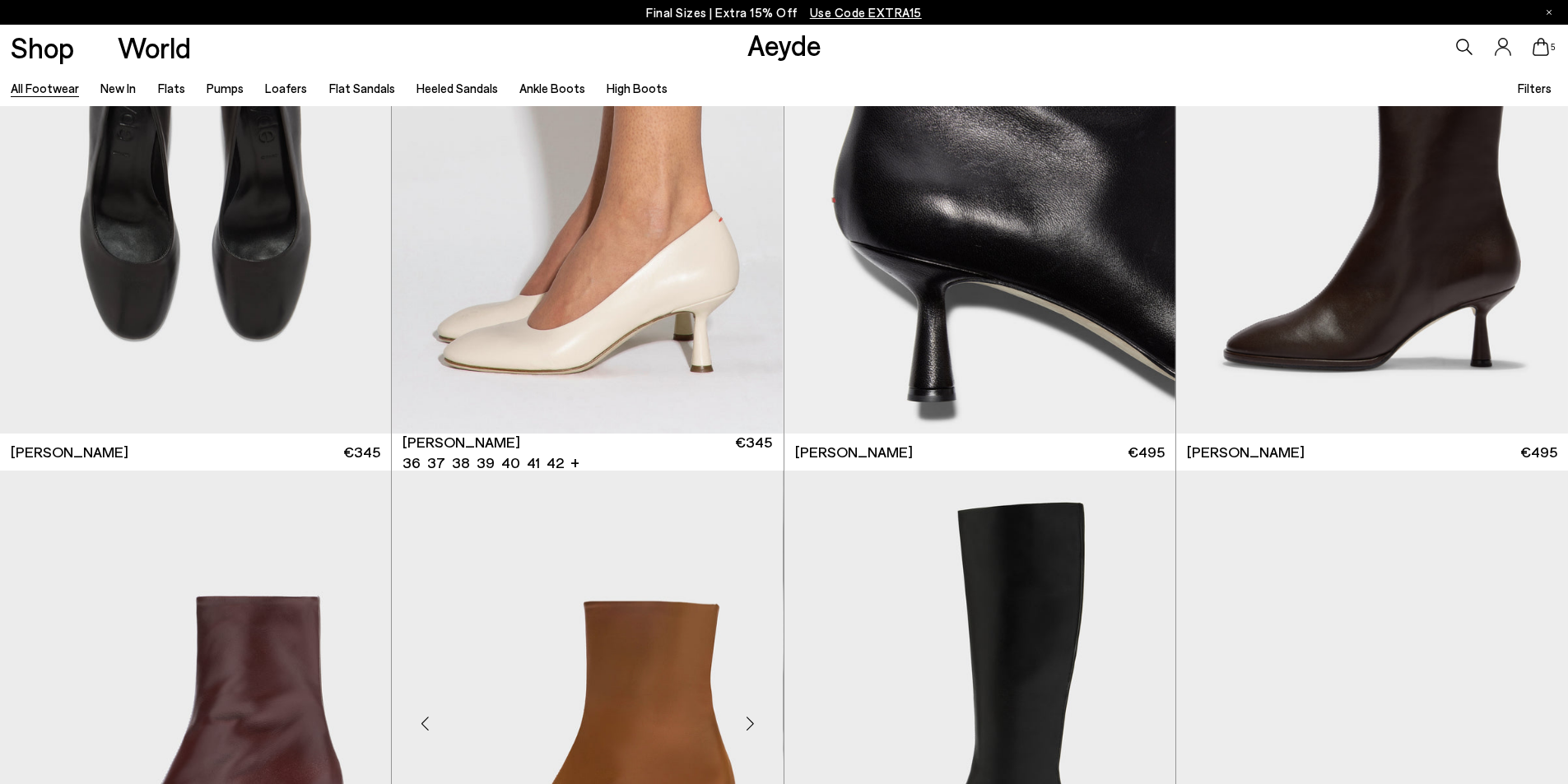
scroll to position [10613, 0]
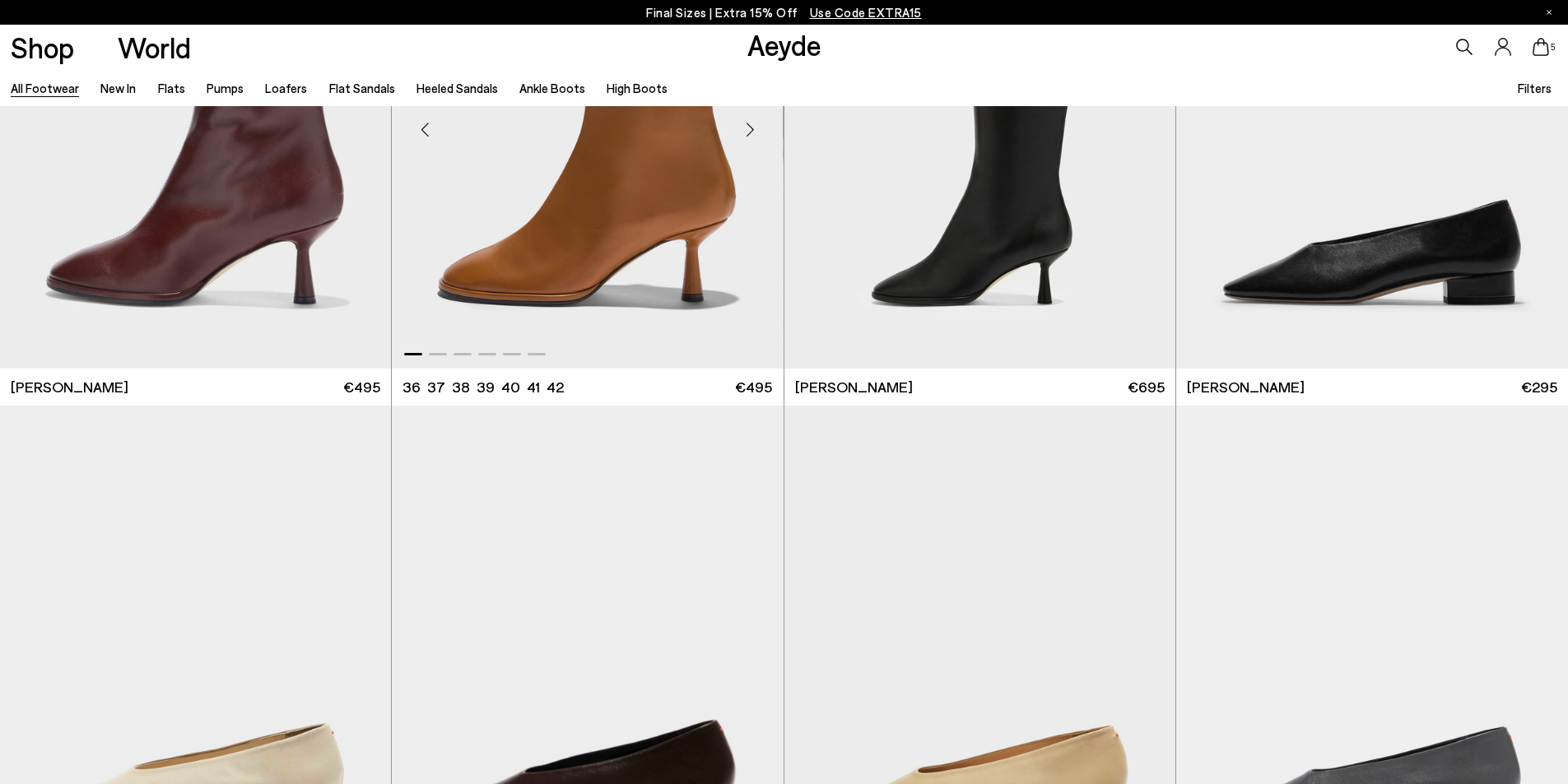
scroll to position [11024, 0]
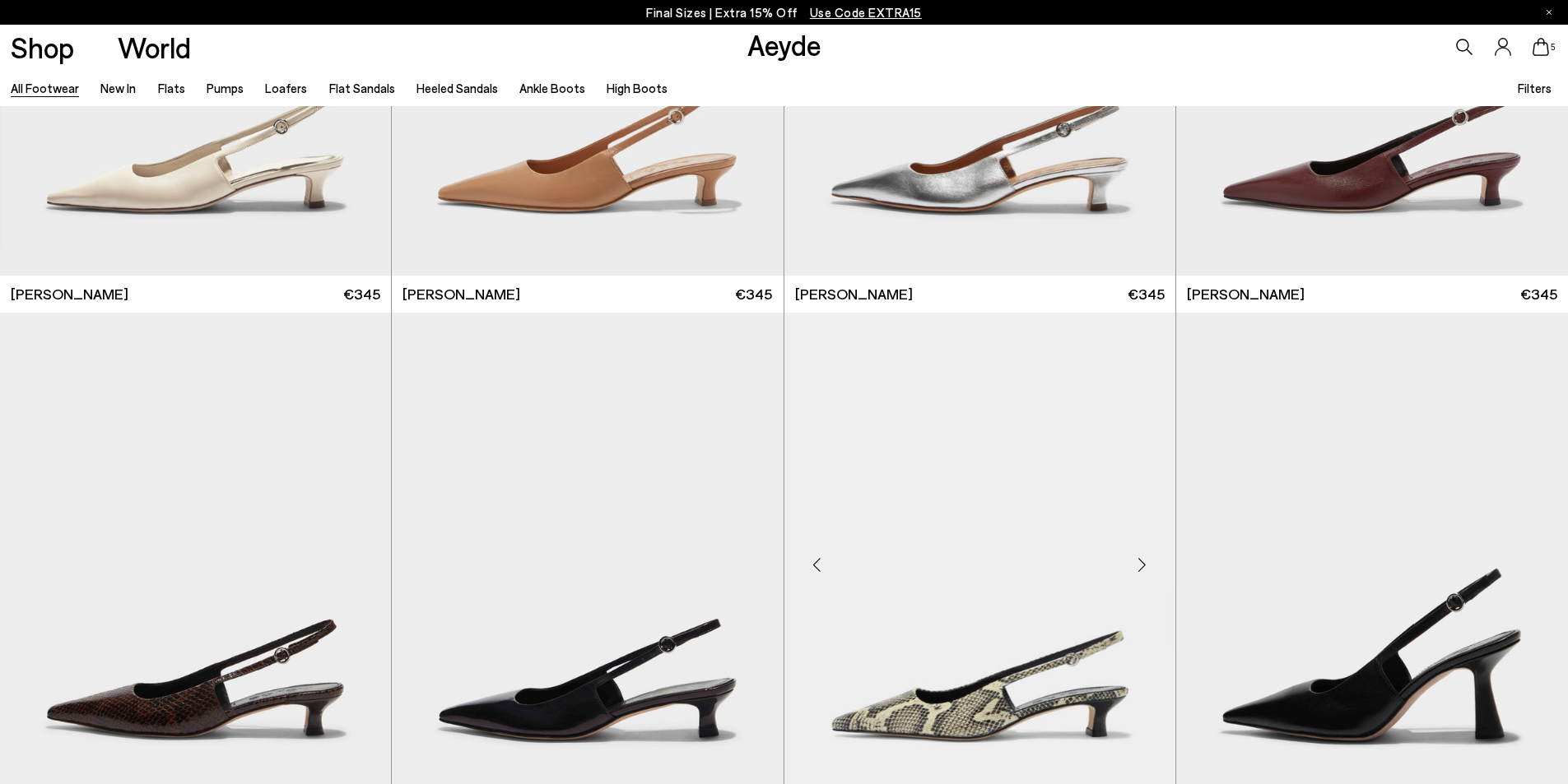
scroll to position [14808, 0]
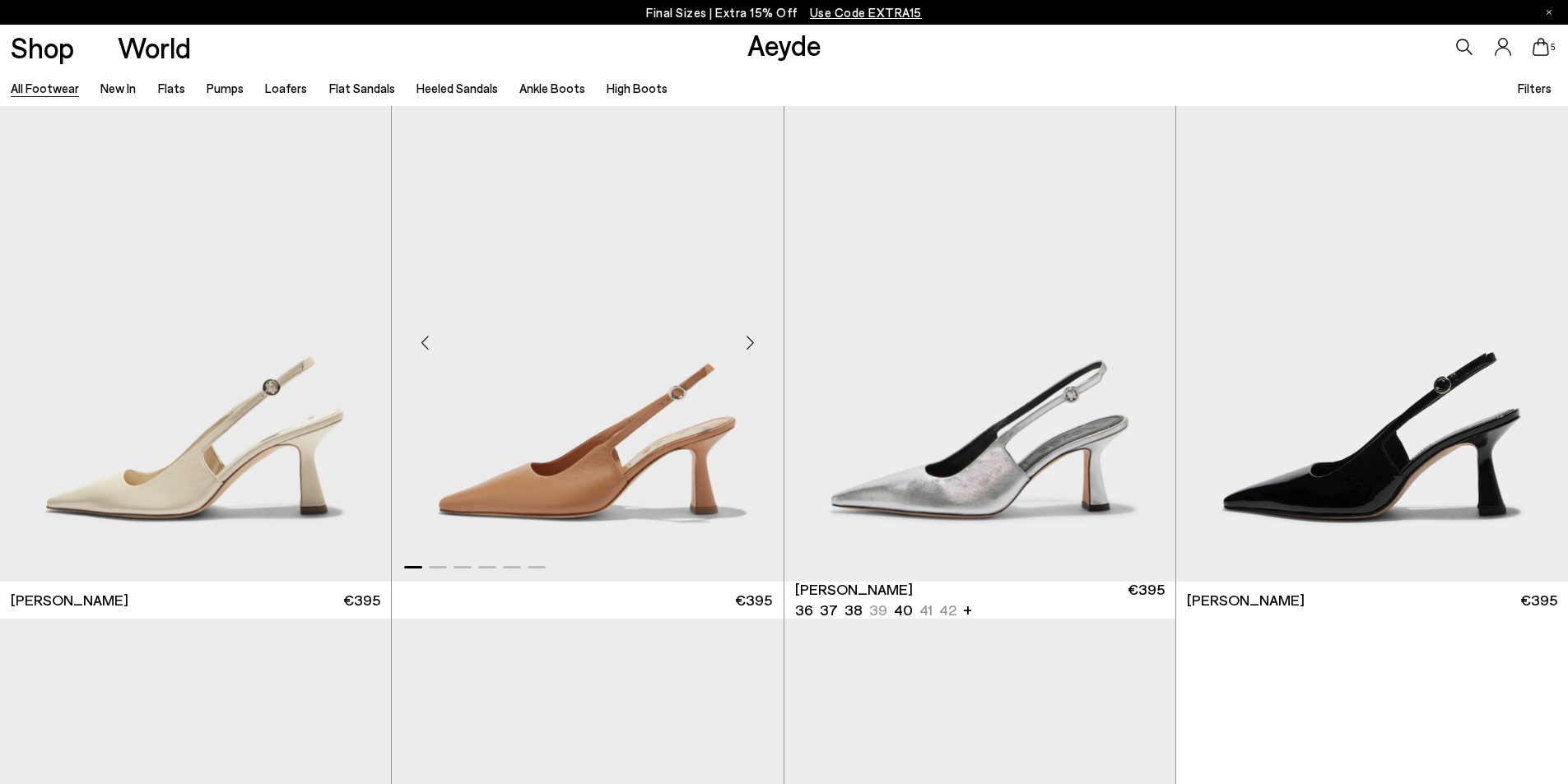
click at [748, 336] on div "Next slide" at bounding box center [750, 342] width 49 height 49
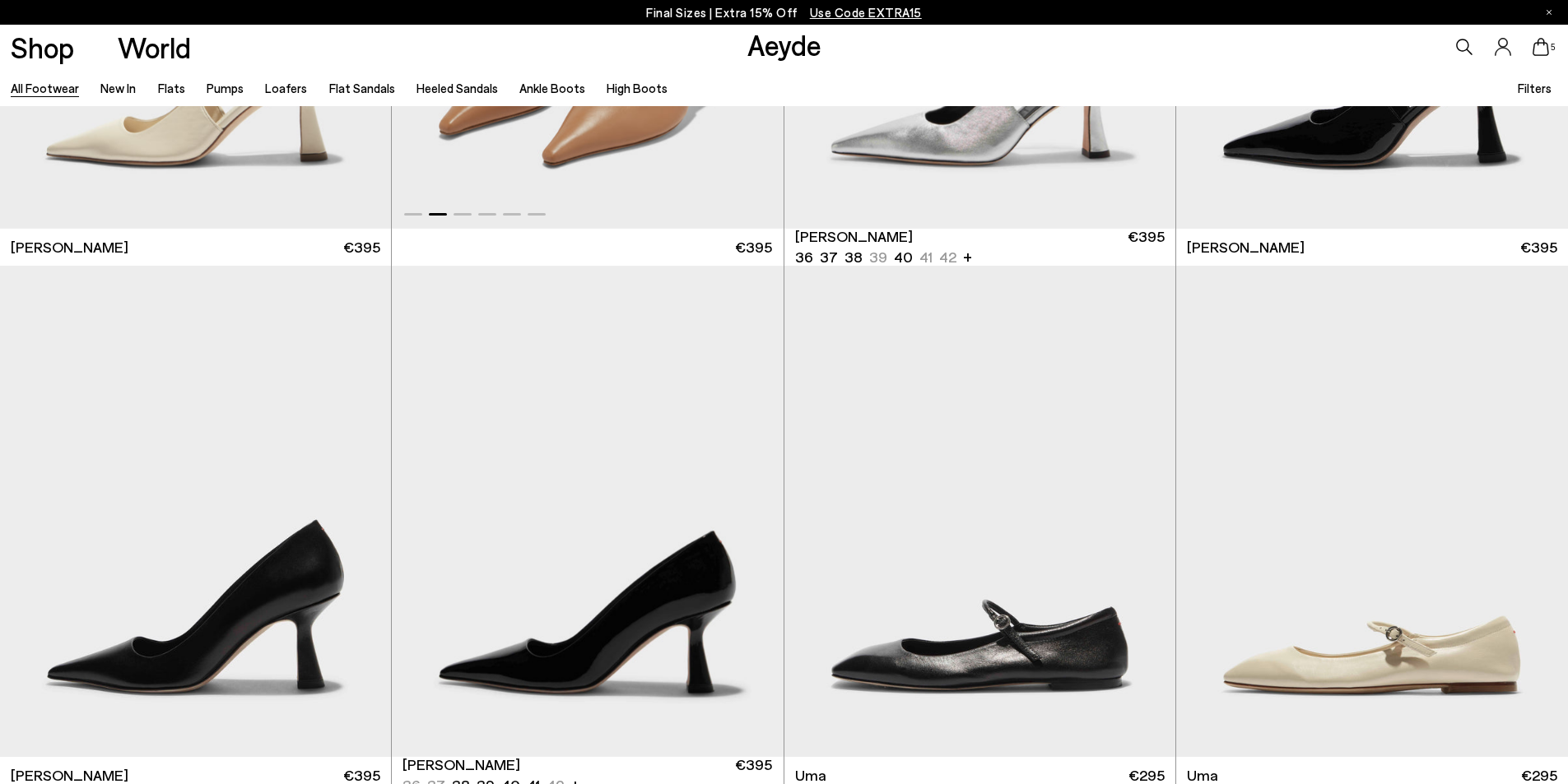
scroll to position [15220, 0]
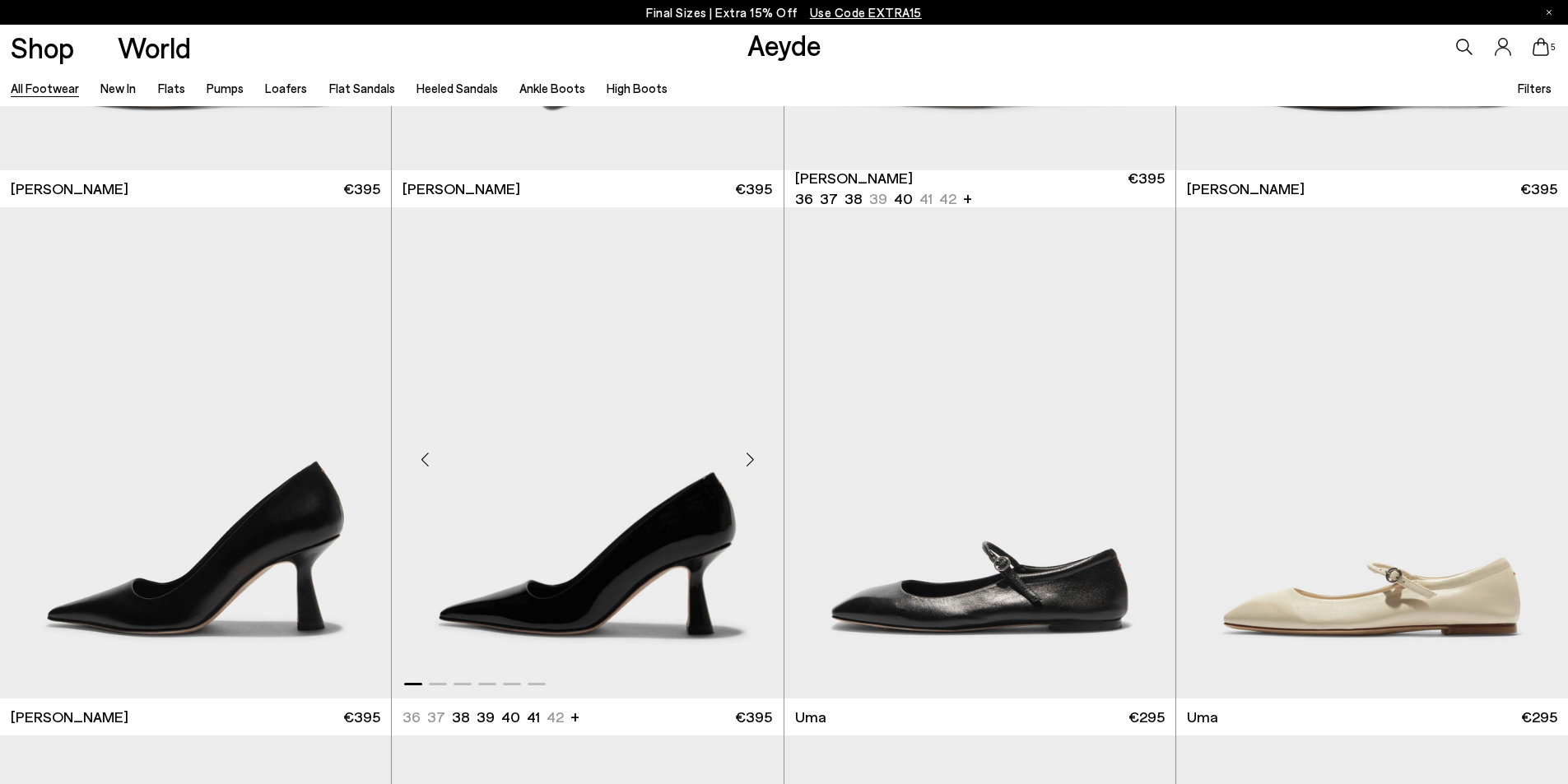
click at [756, 450] on div "Next slide" at bounding box center [750, 458] width 49 height 49
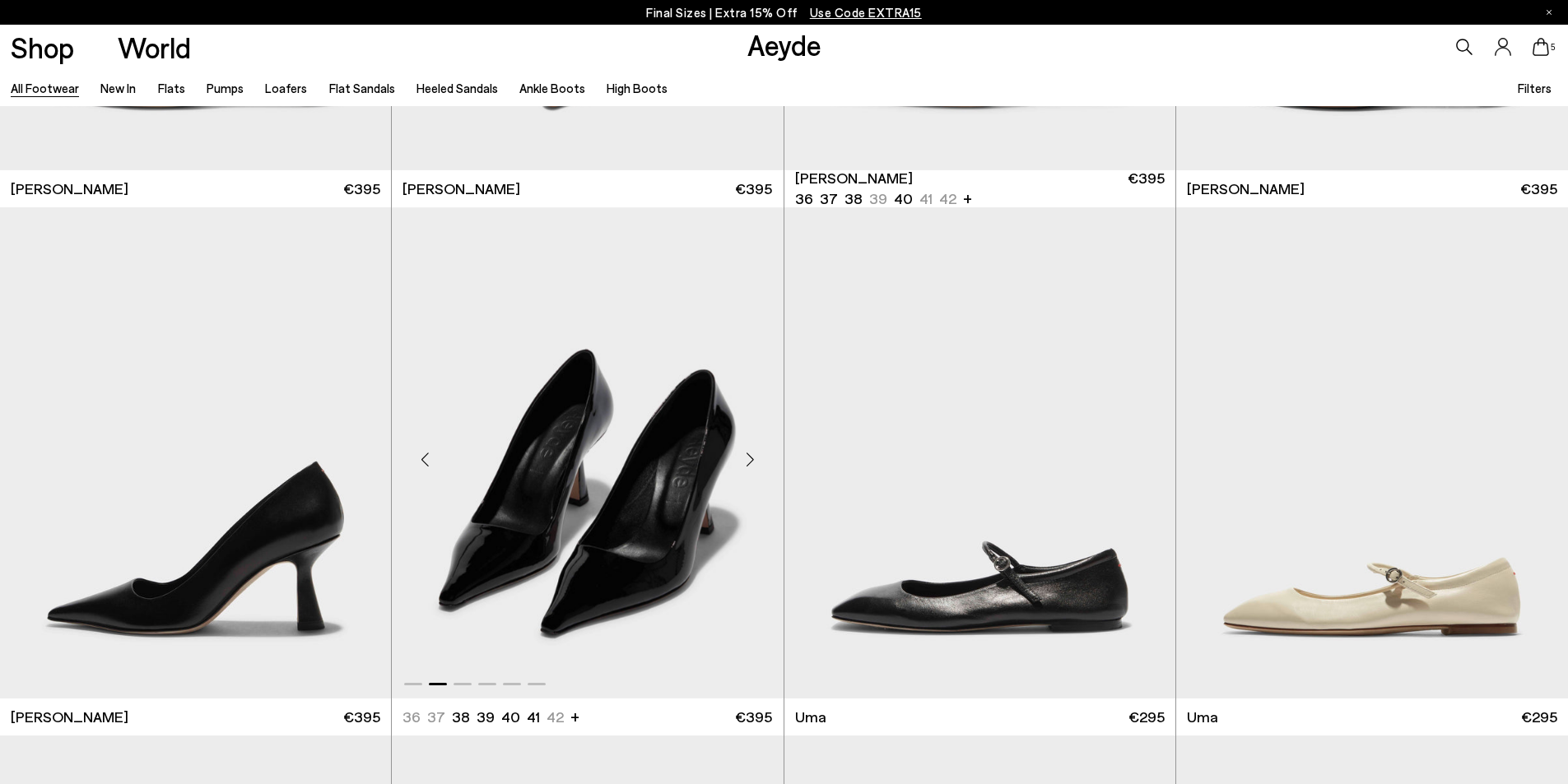
click at [756, 450] on div "Next slide" at bounding box center [750, 458] width 49 height 49
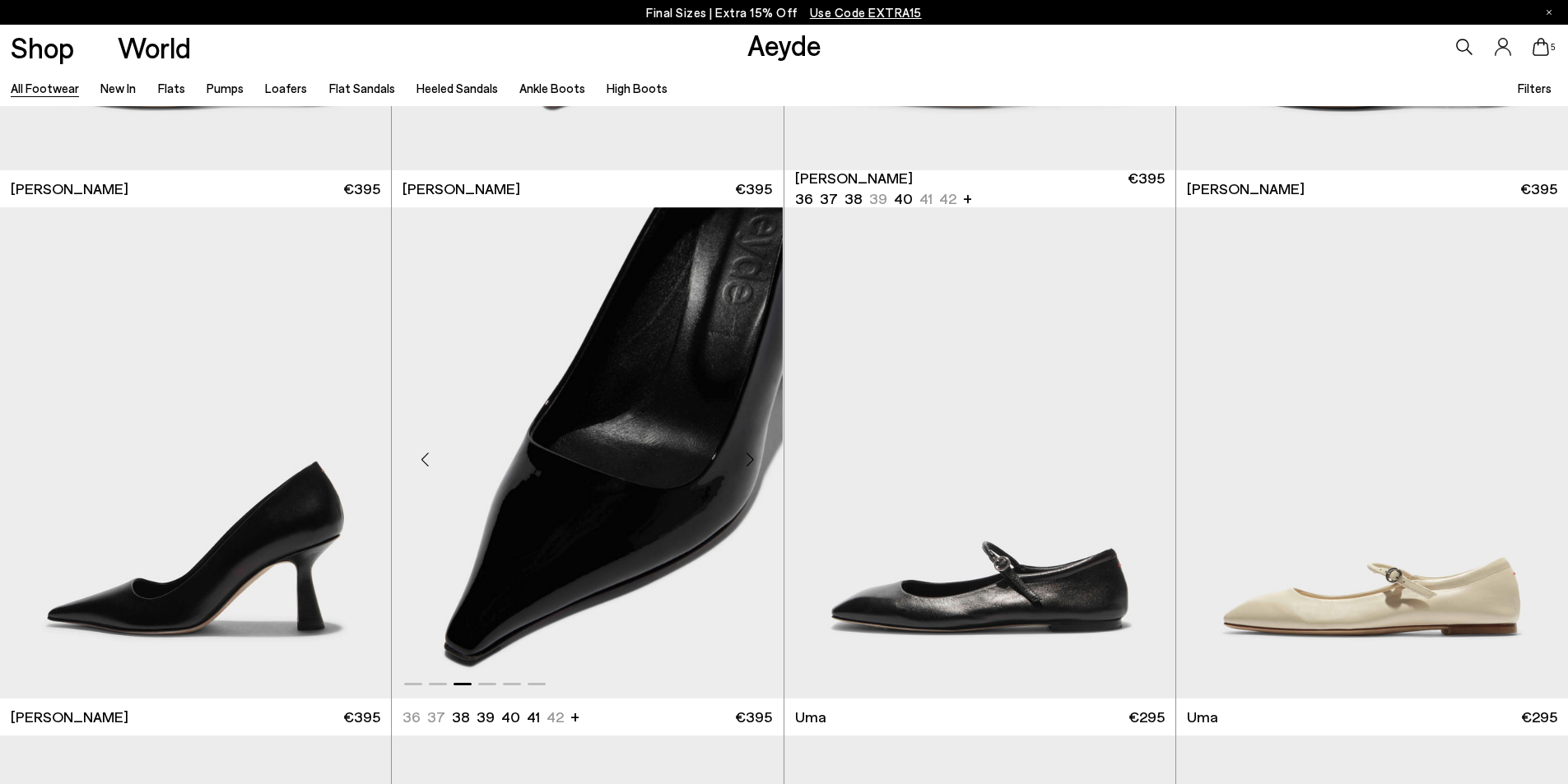
click at [756, 450] on div "Next slide" at bounding box center [750, 458] width 49 height 49
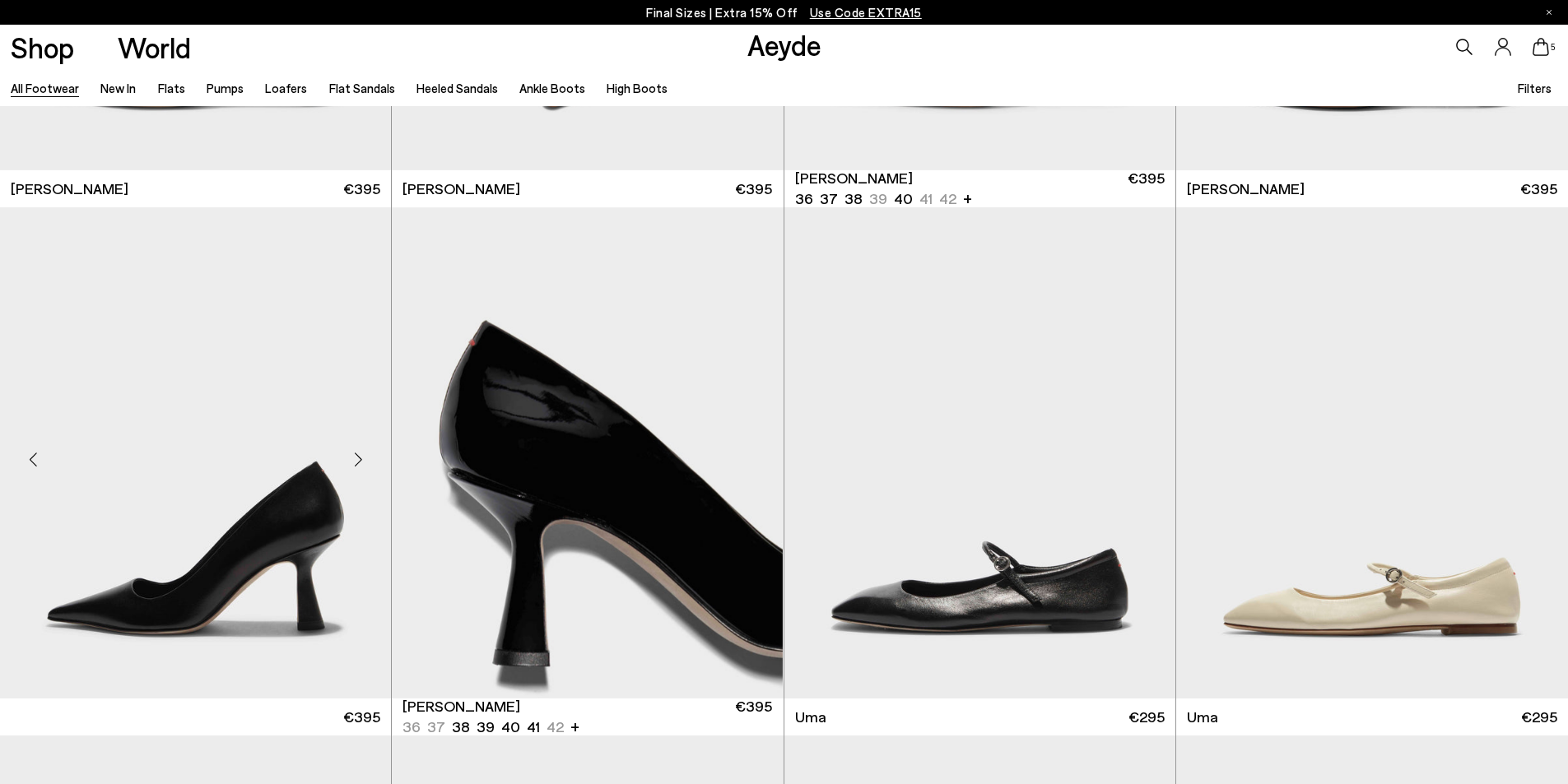
click at [376, 451] on div at bounding box center [358, 458] width 49 height 49
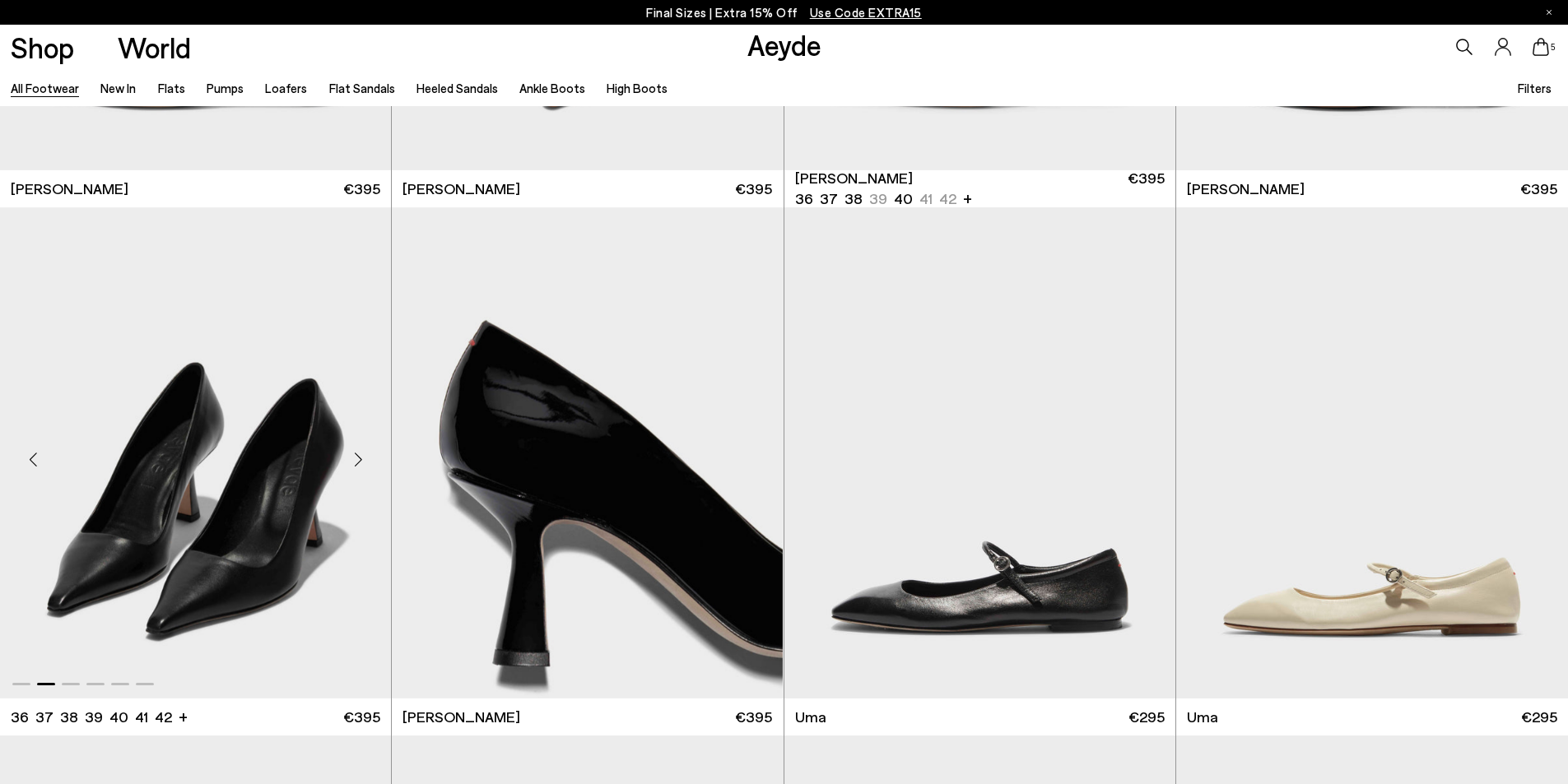
click at [361, 454] on div "Next slide" at bounding box center [358, 458] width 49 height 49
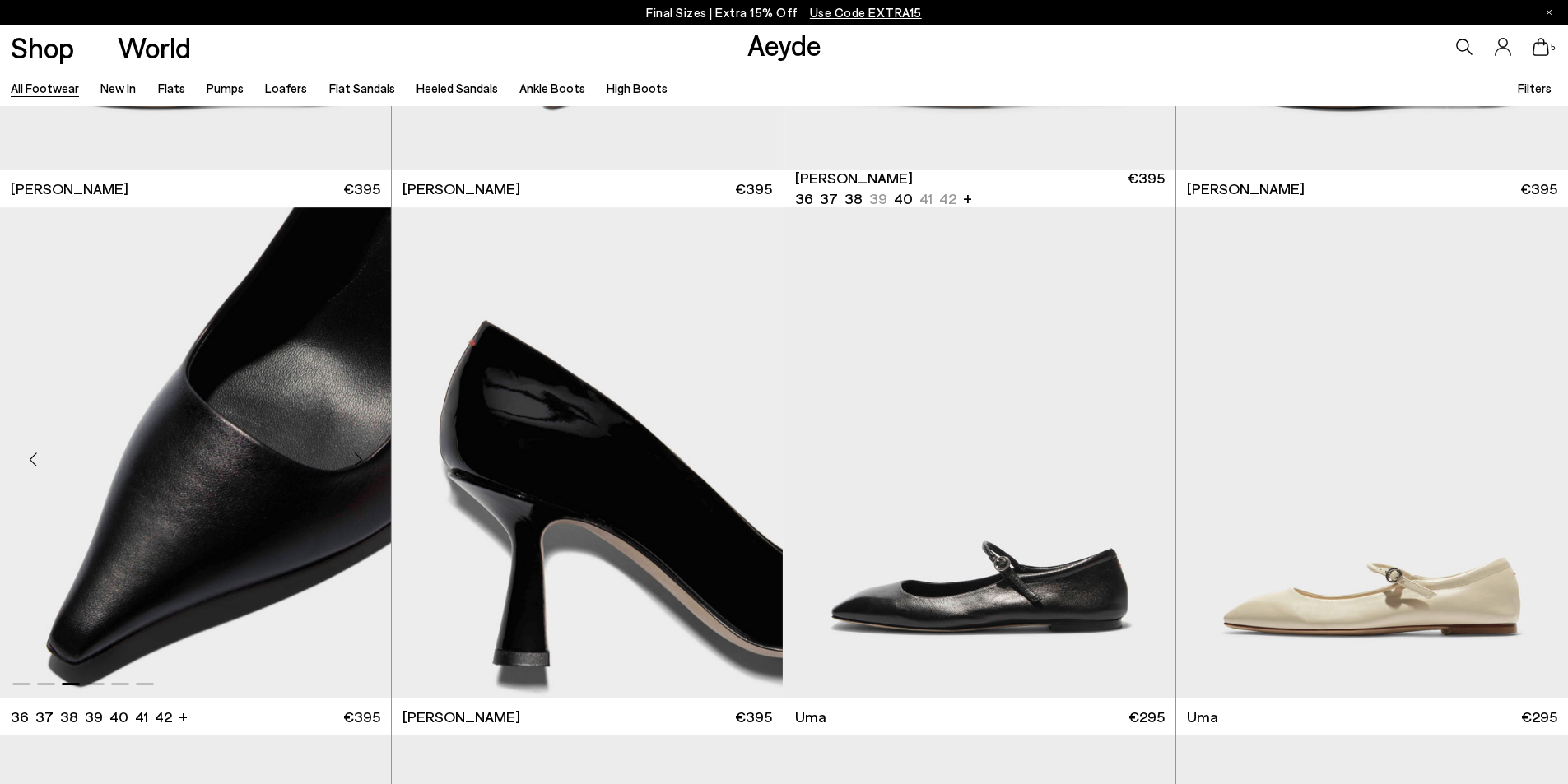
click at [360, 454] on div "Next slide" at bounding box center [358, 458] width 49 height 49
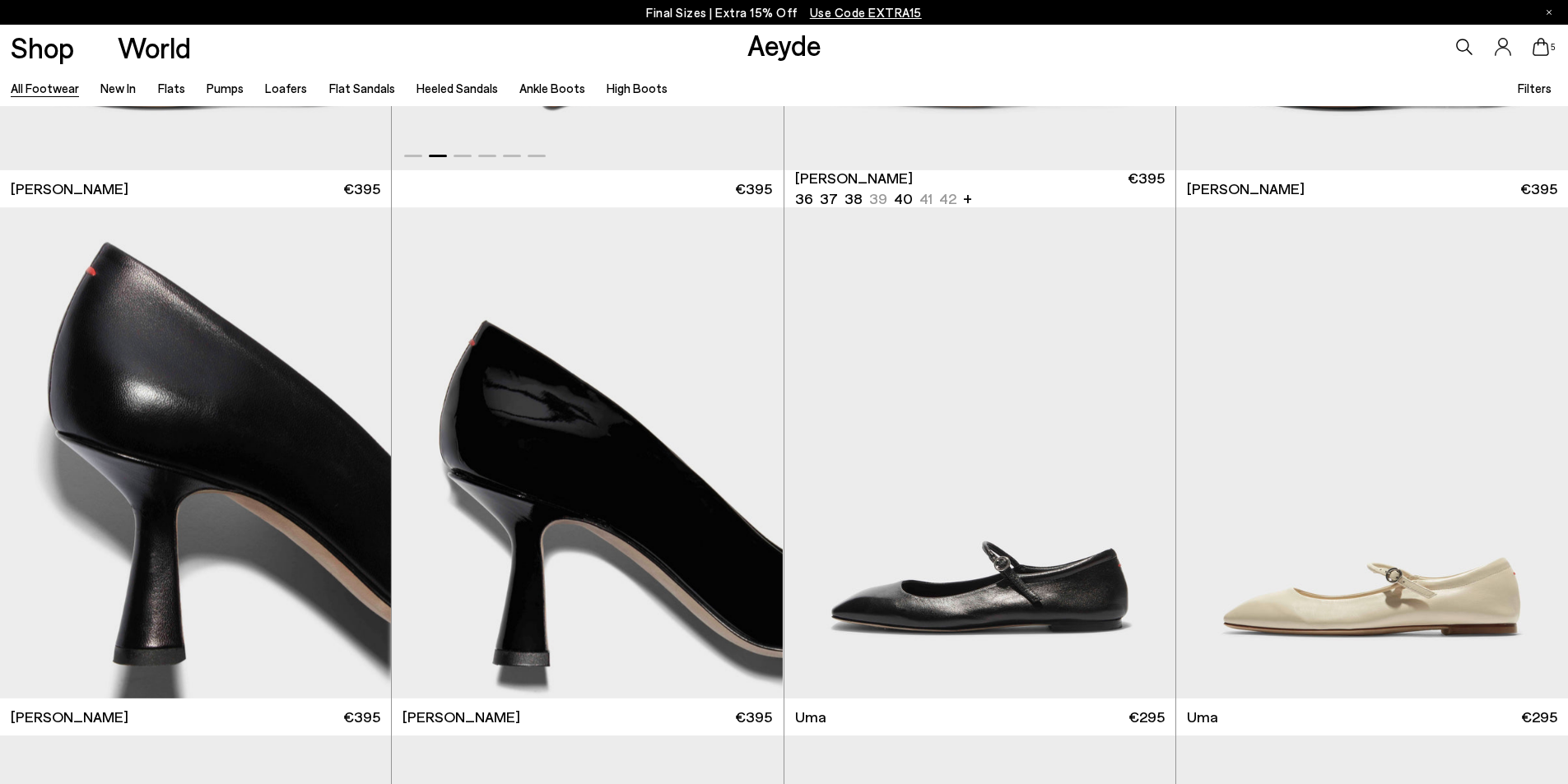
scroll to position [14891, 0]
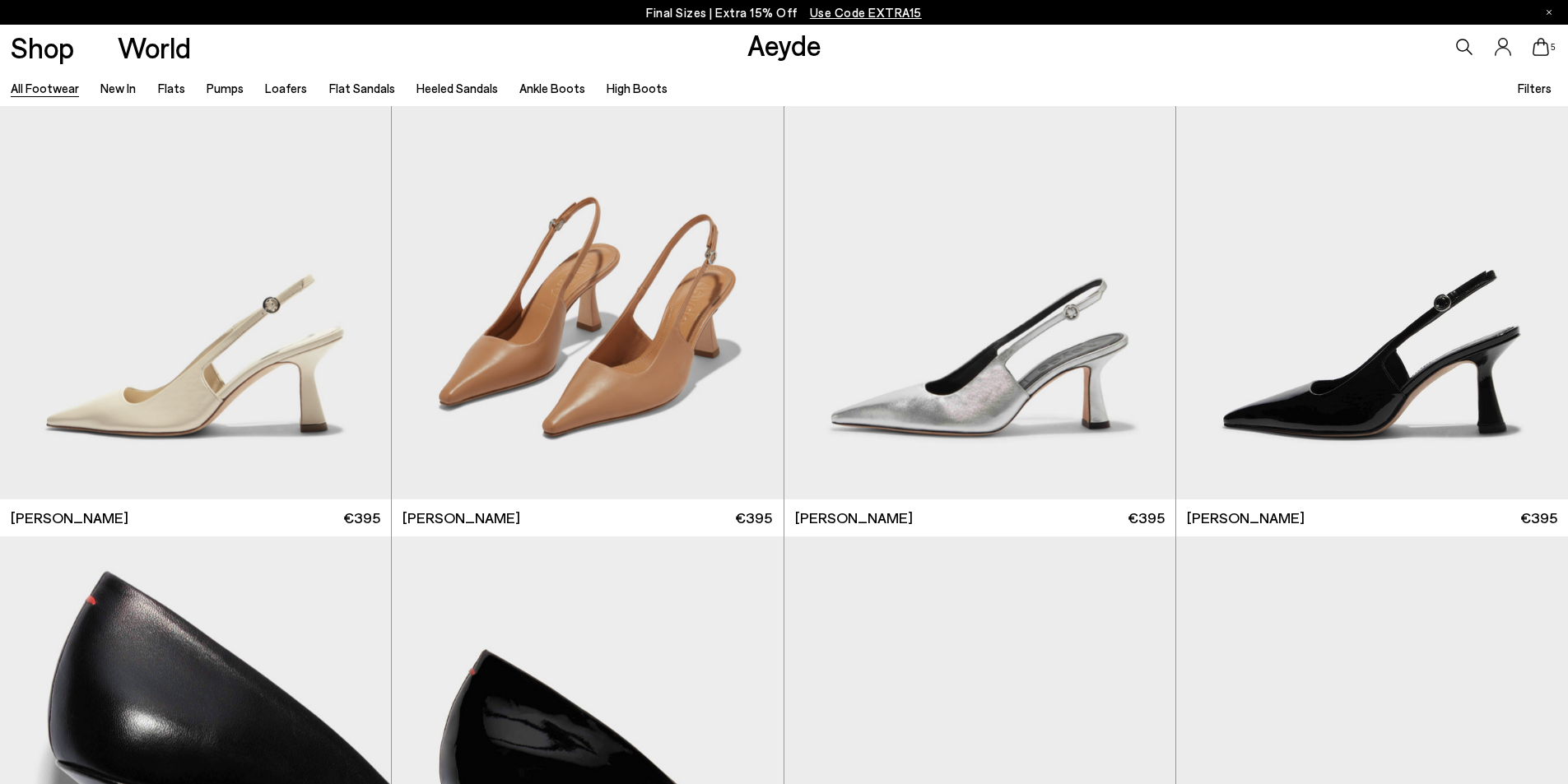
scroll to position [16947, 0]
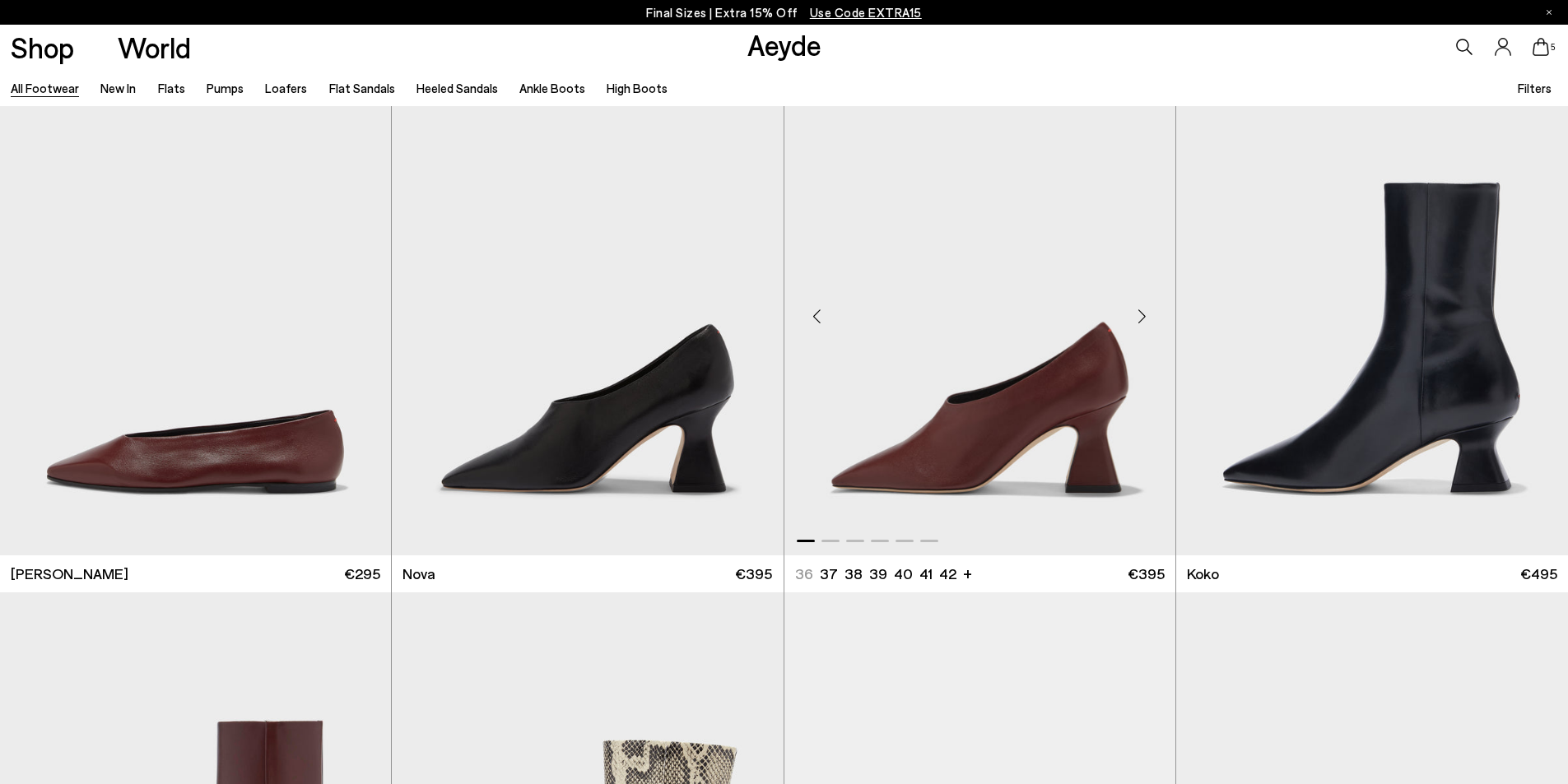
click at [1138, 314] on div "Next slide" at bounding box center [1143, 317] width 49 height 49
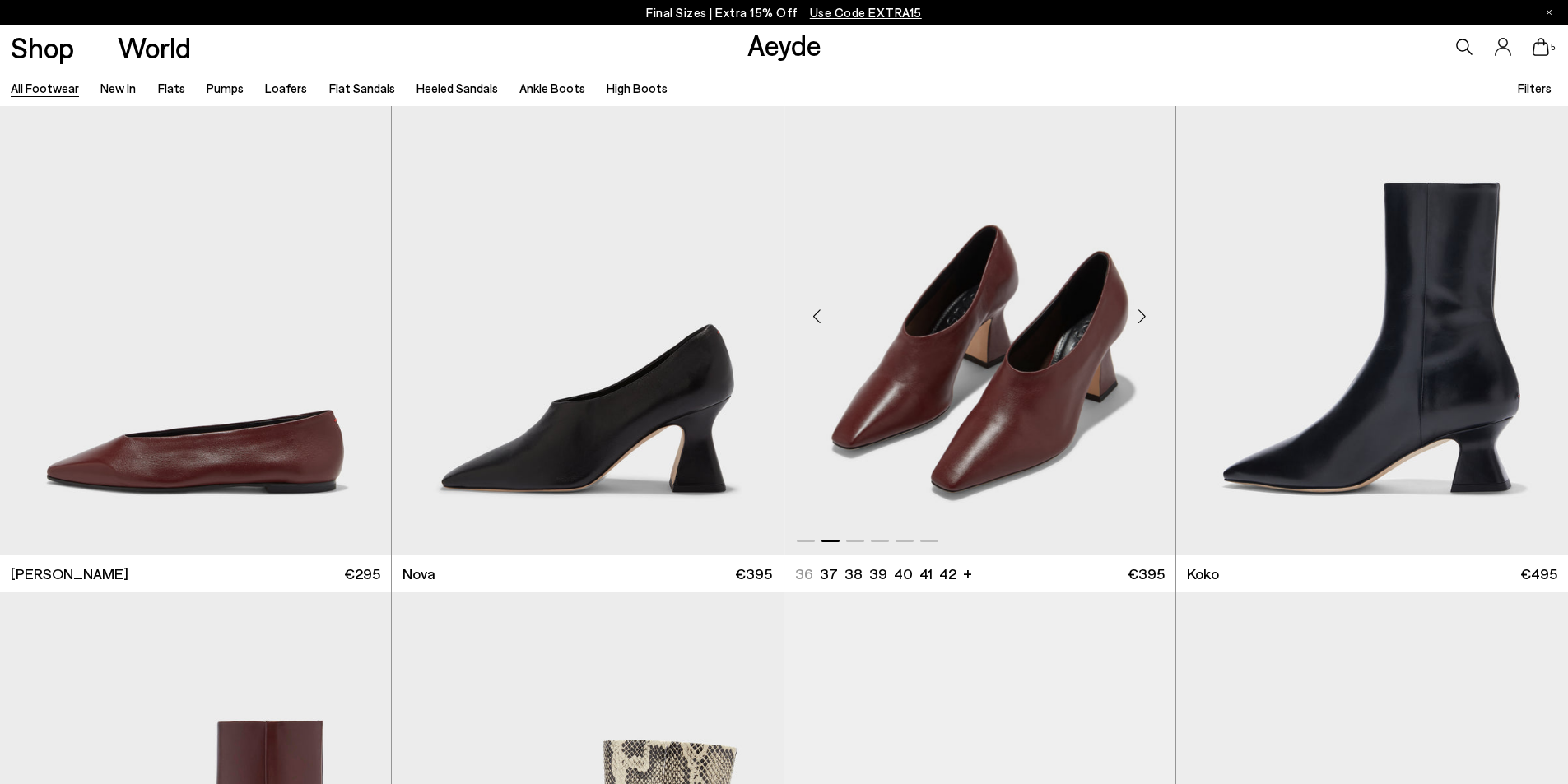
click at [1147, 316] on div "Next slide" at bounding box center [1143, 317] width 49 height 49
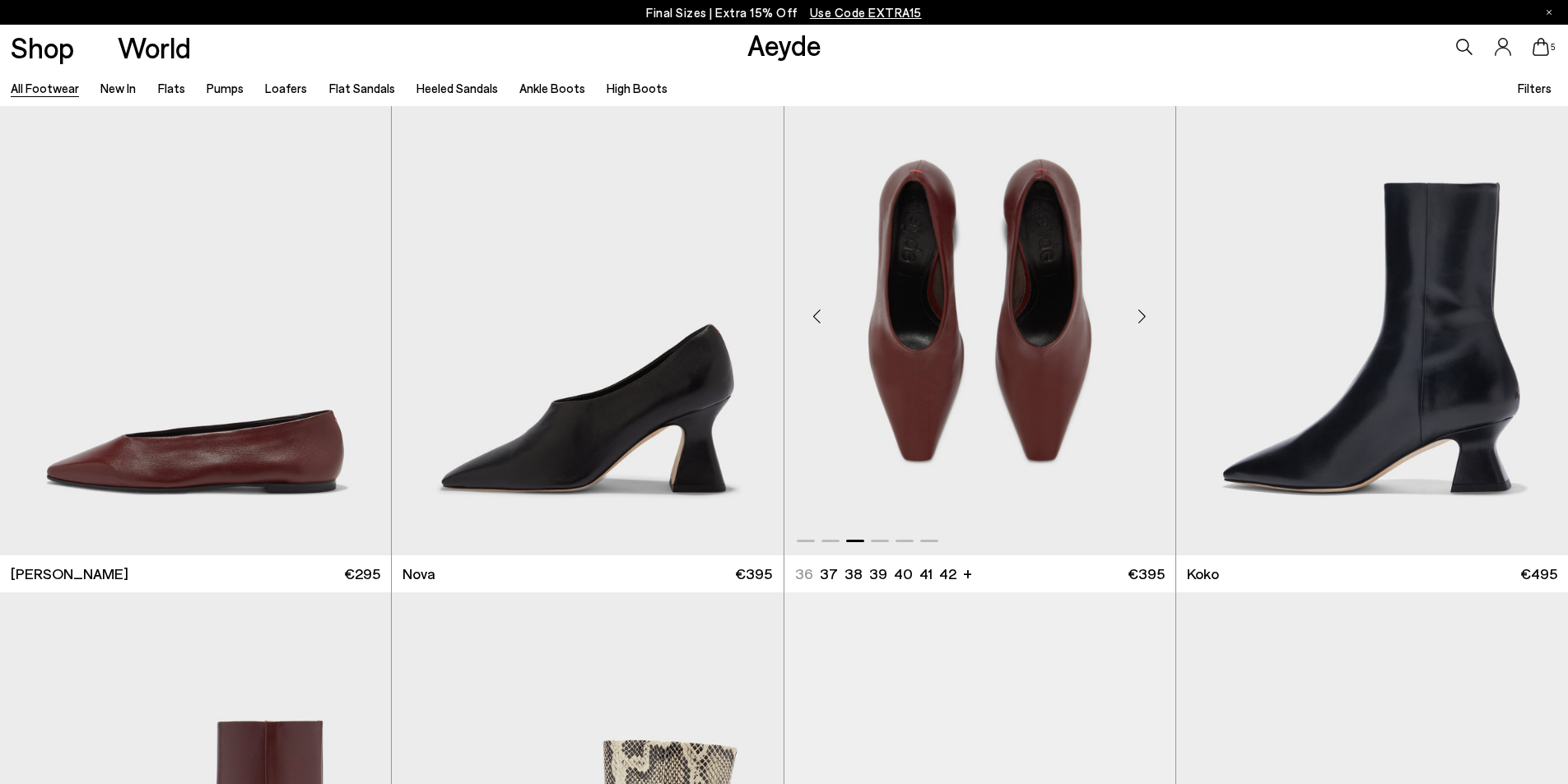
click at [1147, 316] on div "Next slide" at bounding box center [1143, 317] width 49 height 49
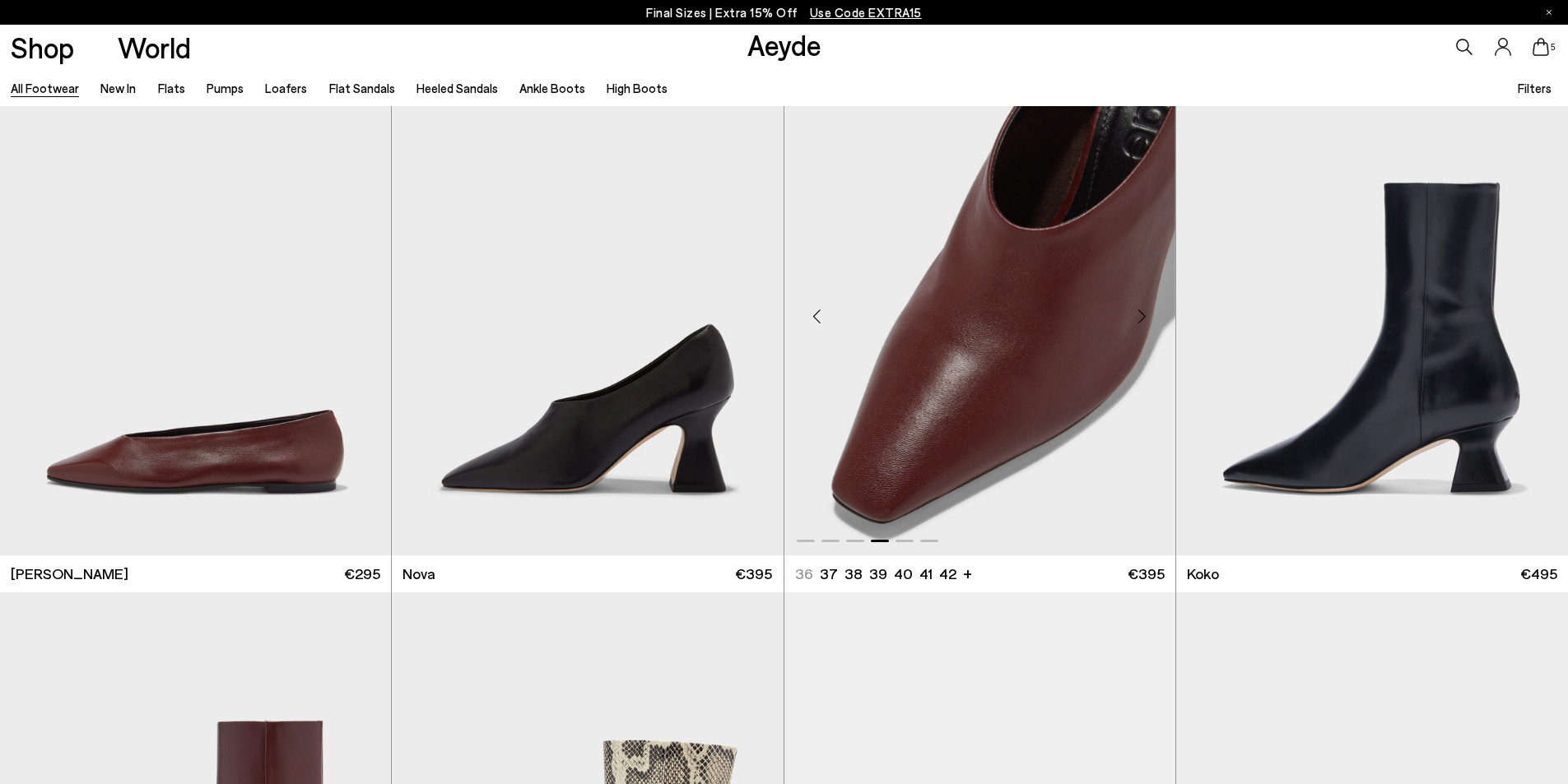
click at [1147, 316] on div "Next slide" at bounding box center [1143, 317] width 49 height 49
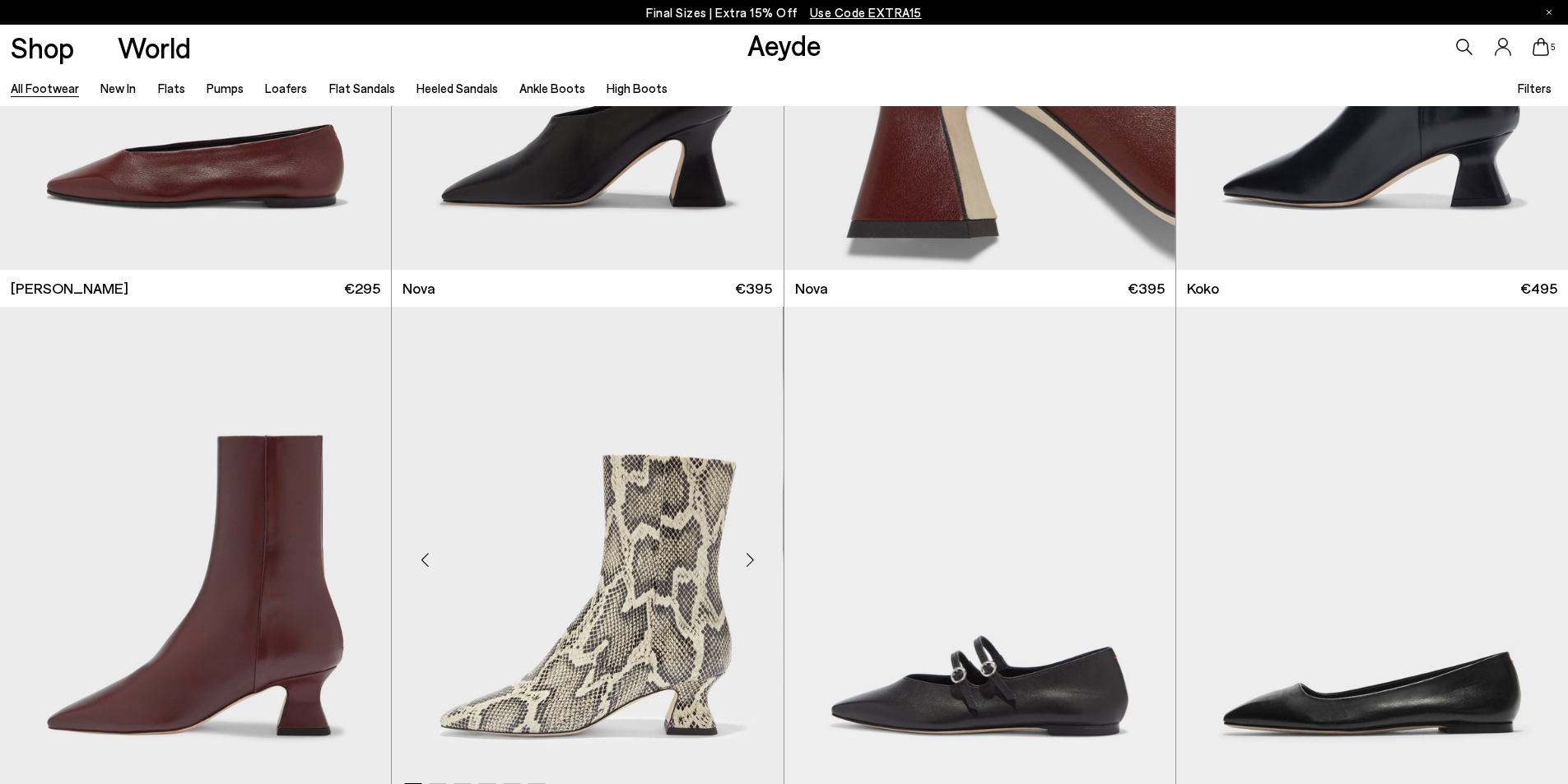
scroll to position [17441, 0]
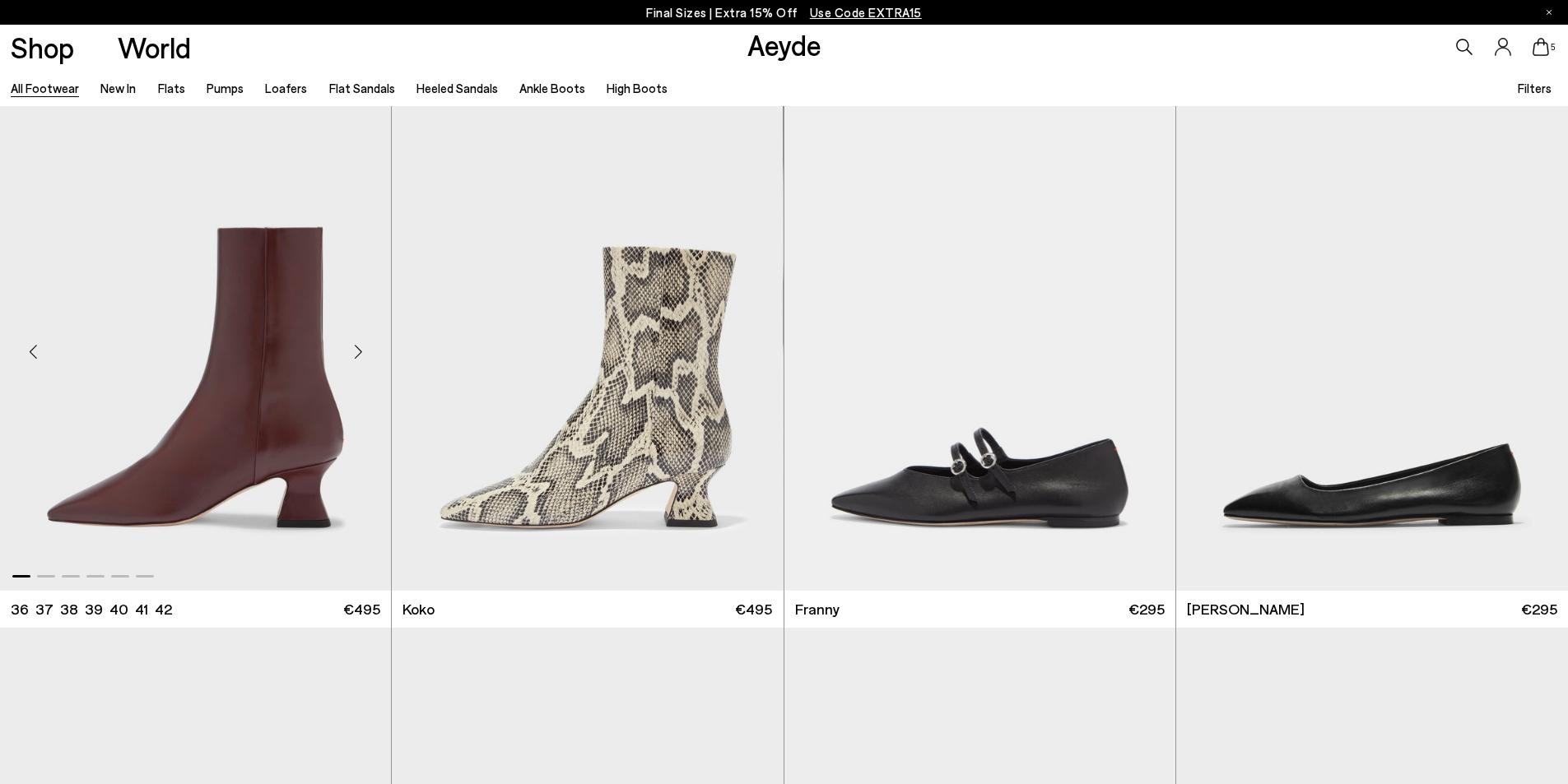
click at [358, 349] on div "Next slide" at bounding box center [358, 351] width 49 height 49
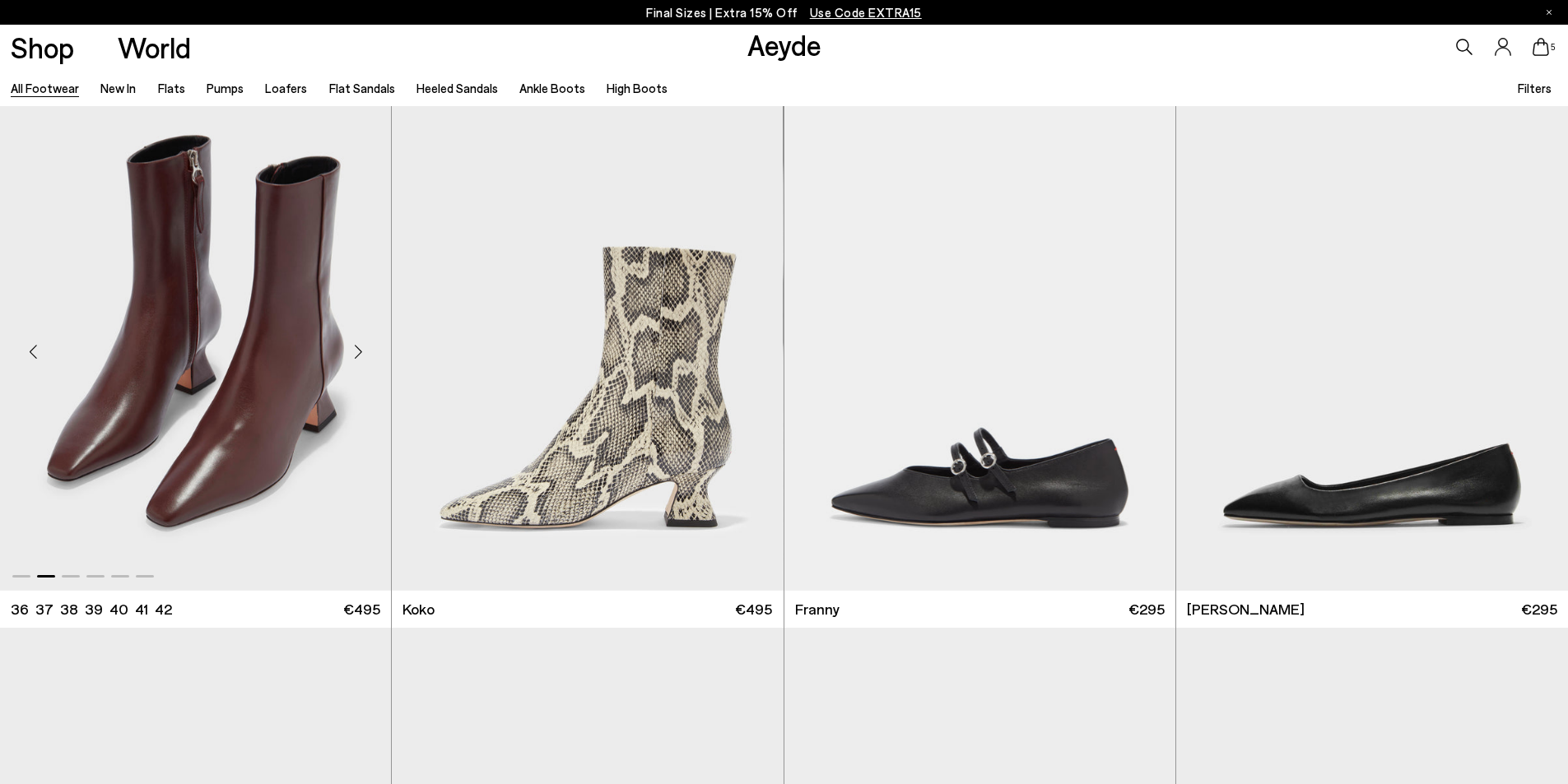
click at [358, 349] on div "Next slide" at bounding box center [358, 351] width 49 height 49
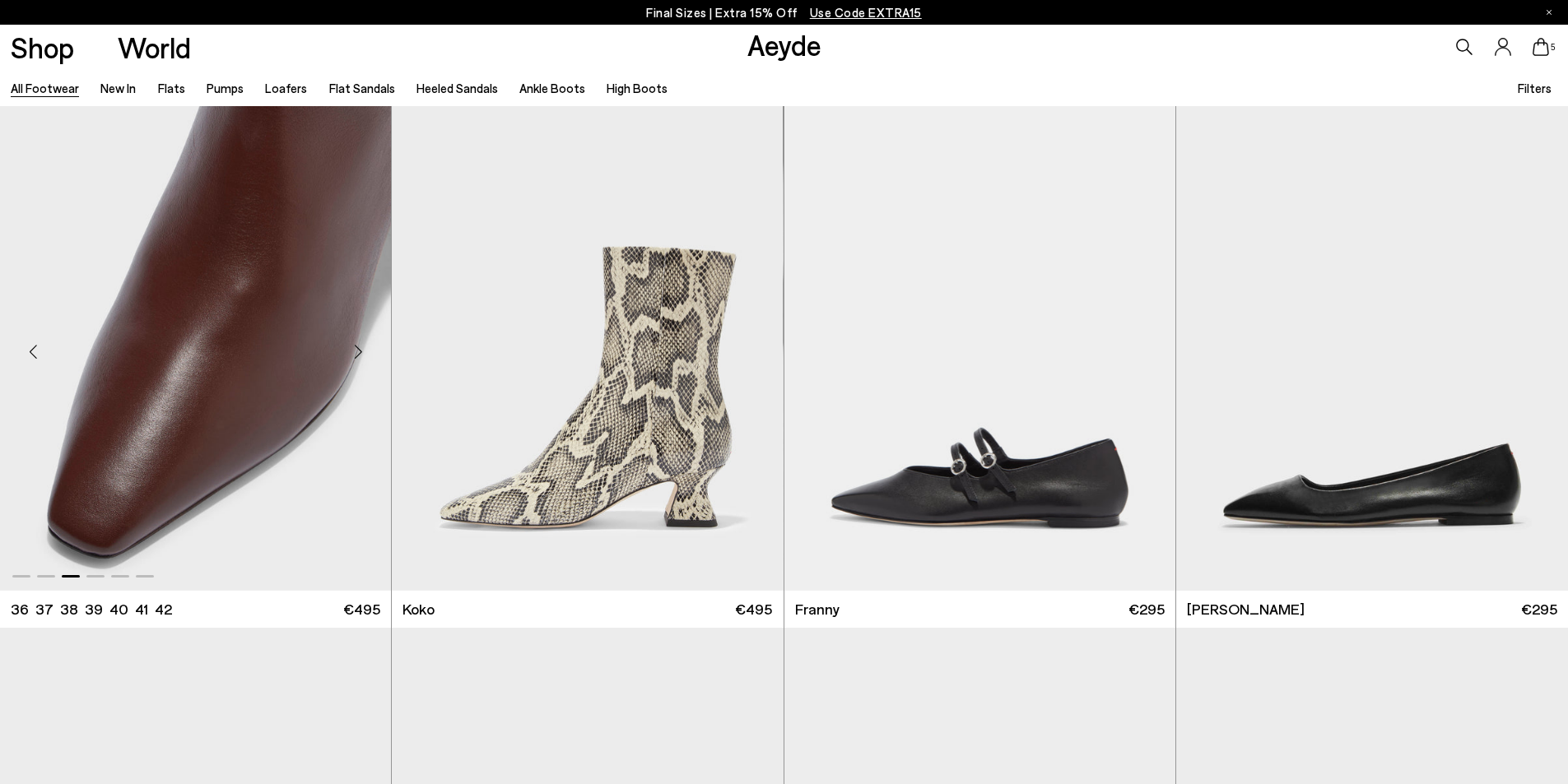
click at [358, 349] on div "Next slide" at bounding box center [358, 351] width 49 height 49
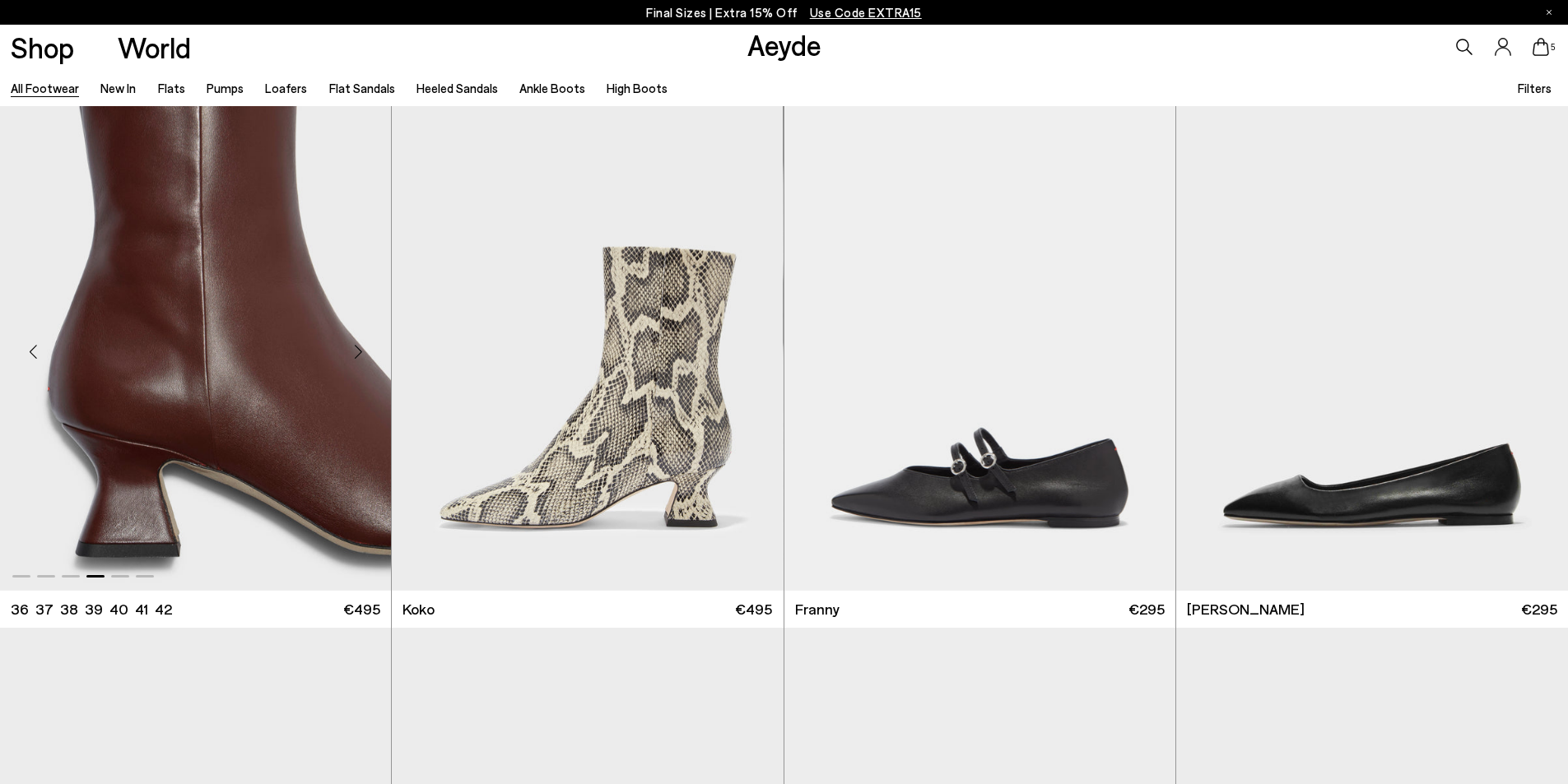
click at [358, 349] on div "Next slide" at bounding box center [358, 351] width 49 height 49
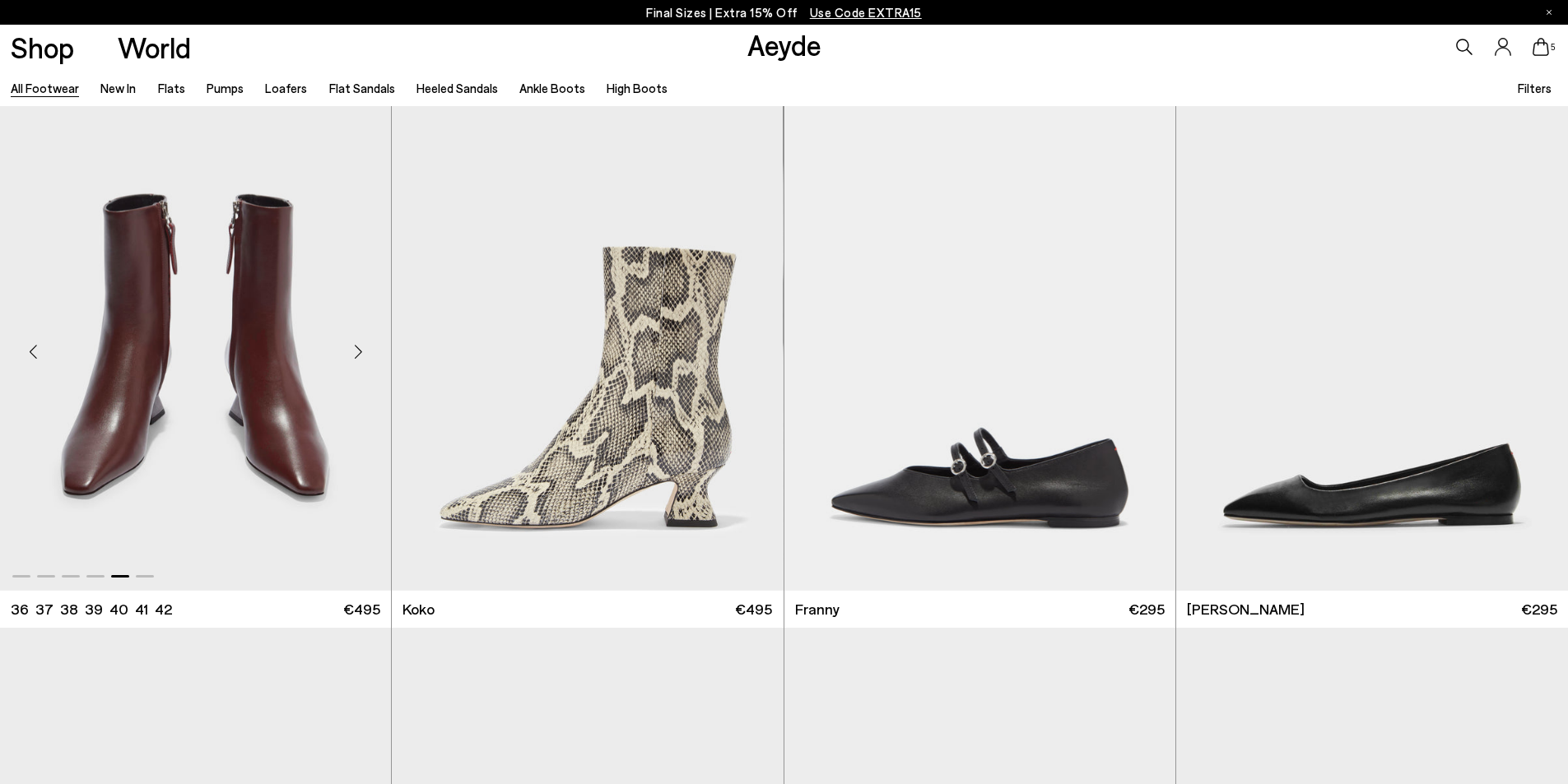
click at [358, 349] on div "Next slide" at bounding box center [358, 351] width 49 height 49
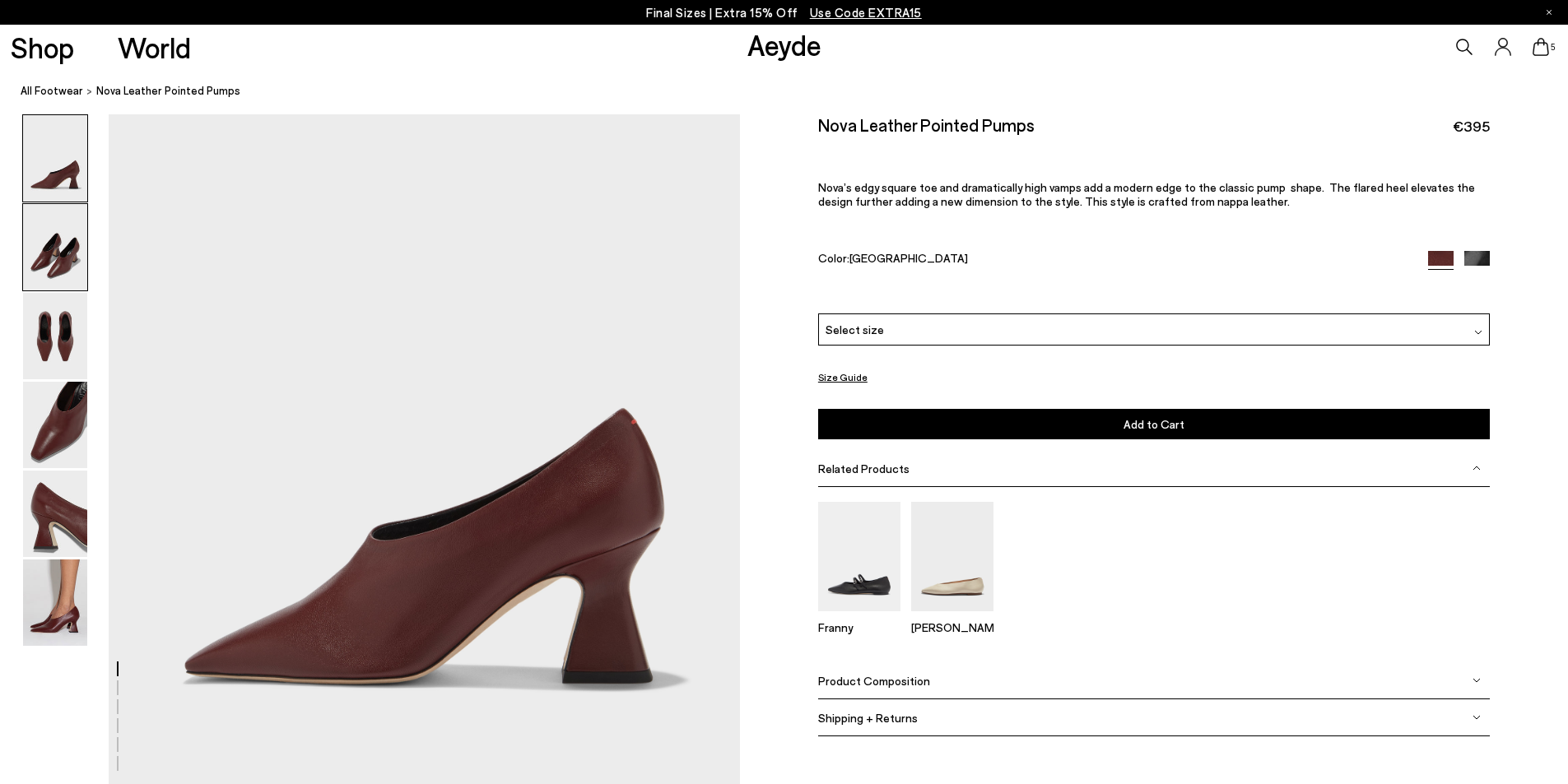
click at [53, 255] on img at bounding box center [54, 247] width 64 height 87
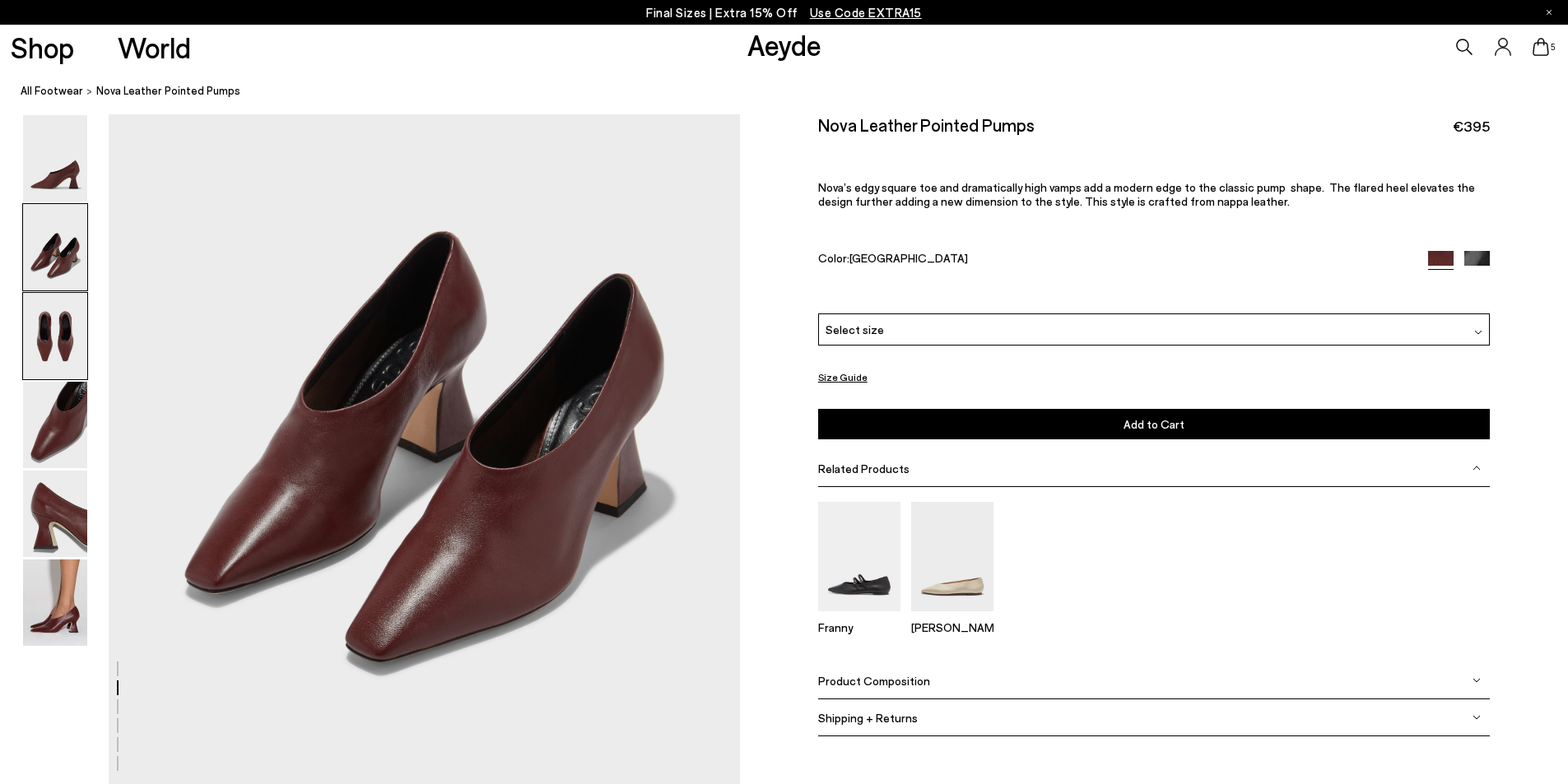
click at [64, 338] on img at bounding box center [54, 336] width 64 height 87
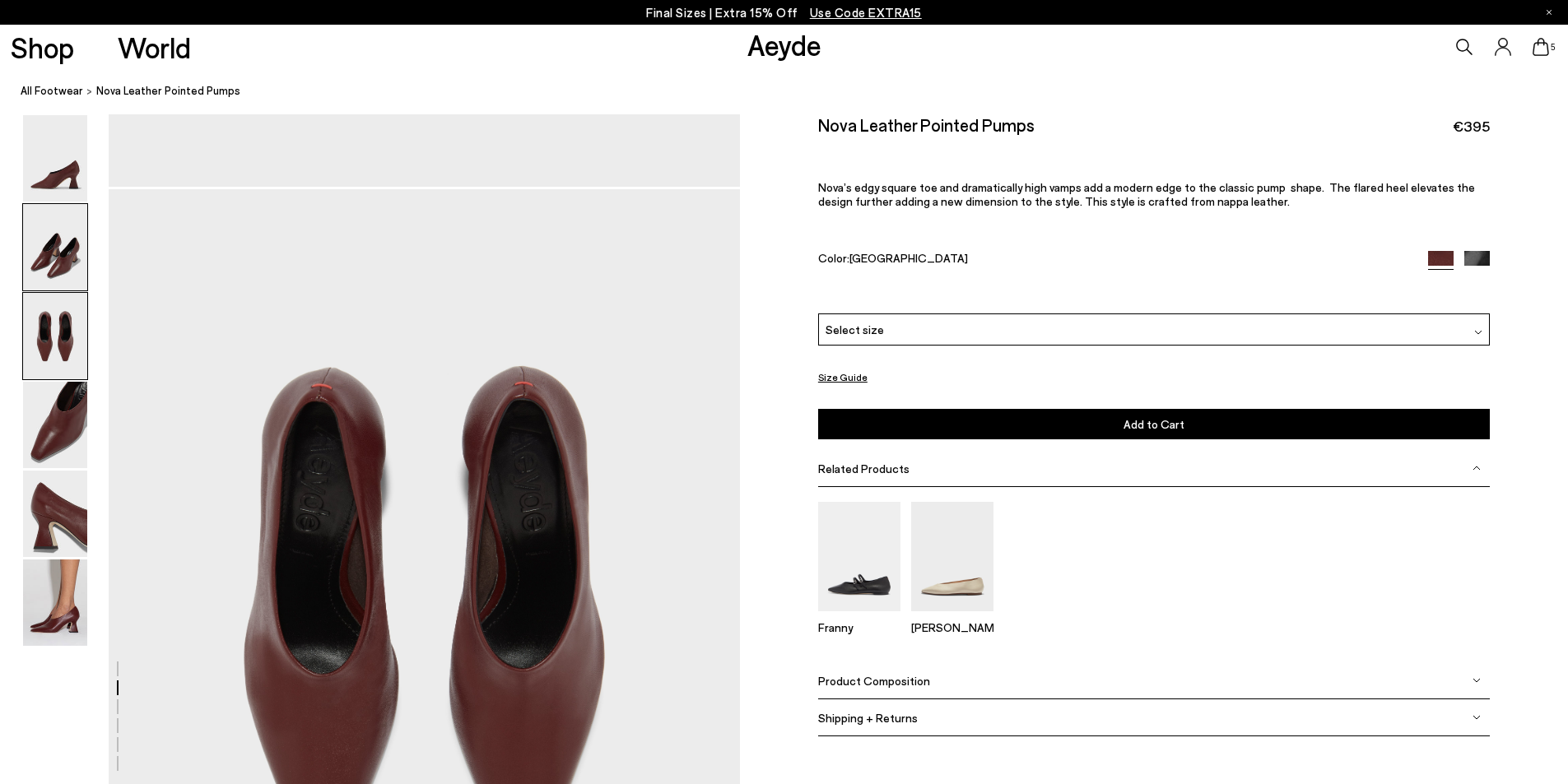
scroll to position [1517, 0]
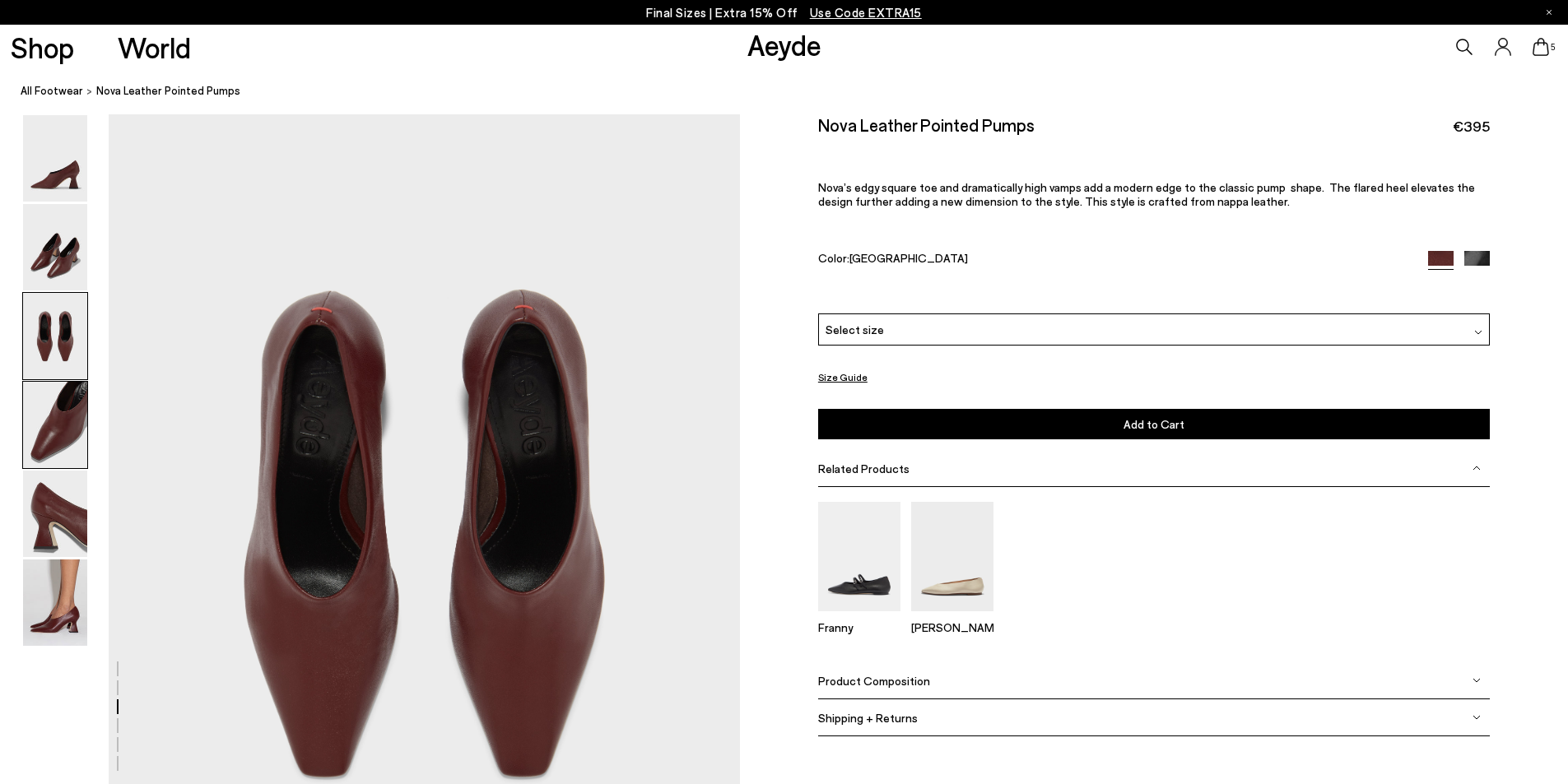
click at [53, 433] on img at bounding box center [54, 424] width 64 height 87
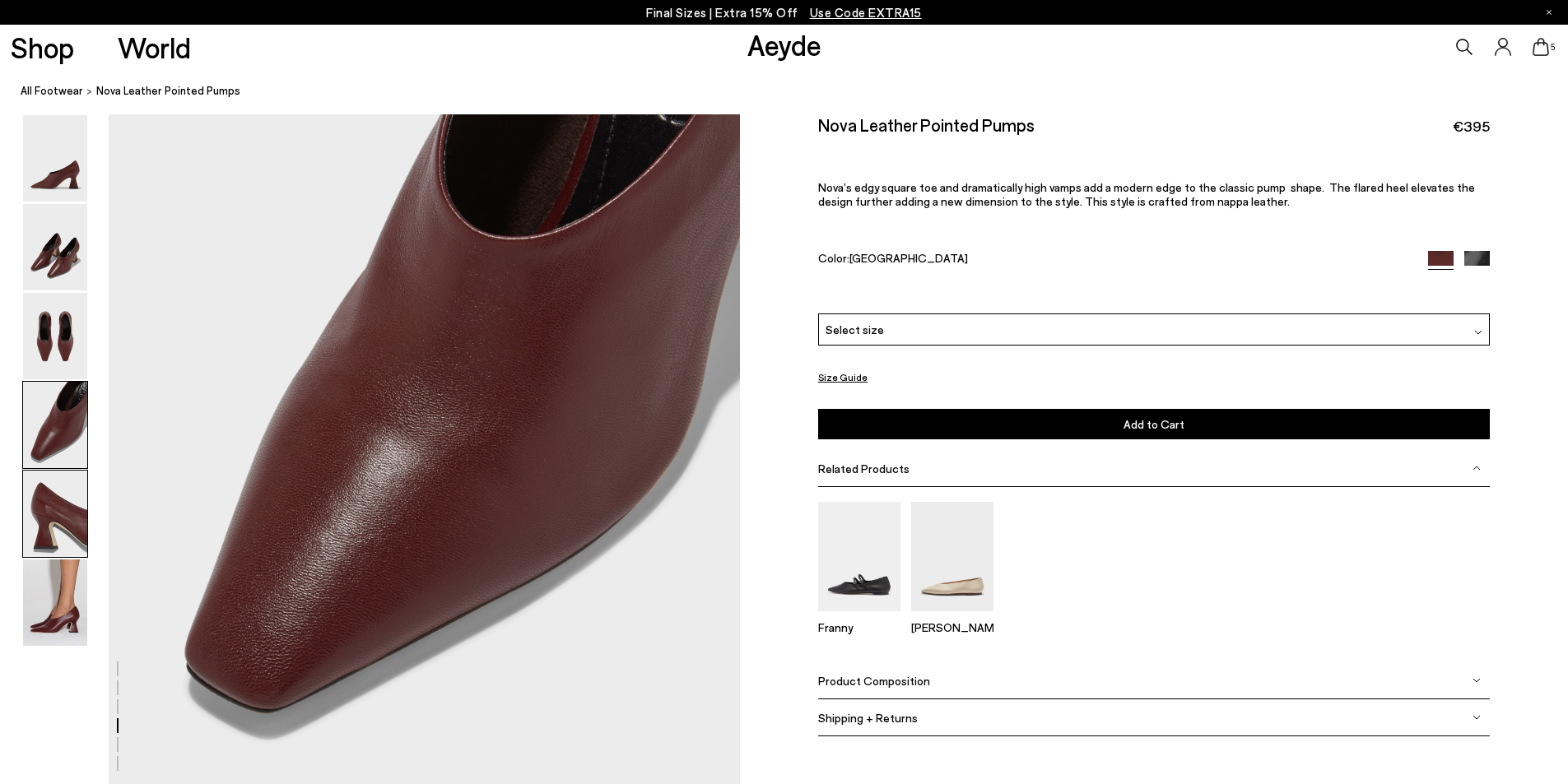
click at [43, 518] on img at bounding box center [54, 514] width 64 height 87
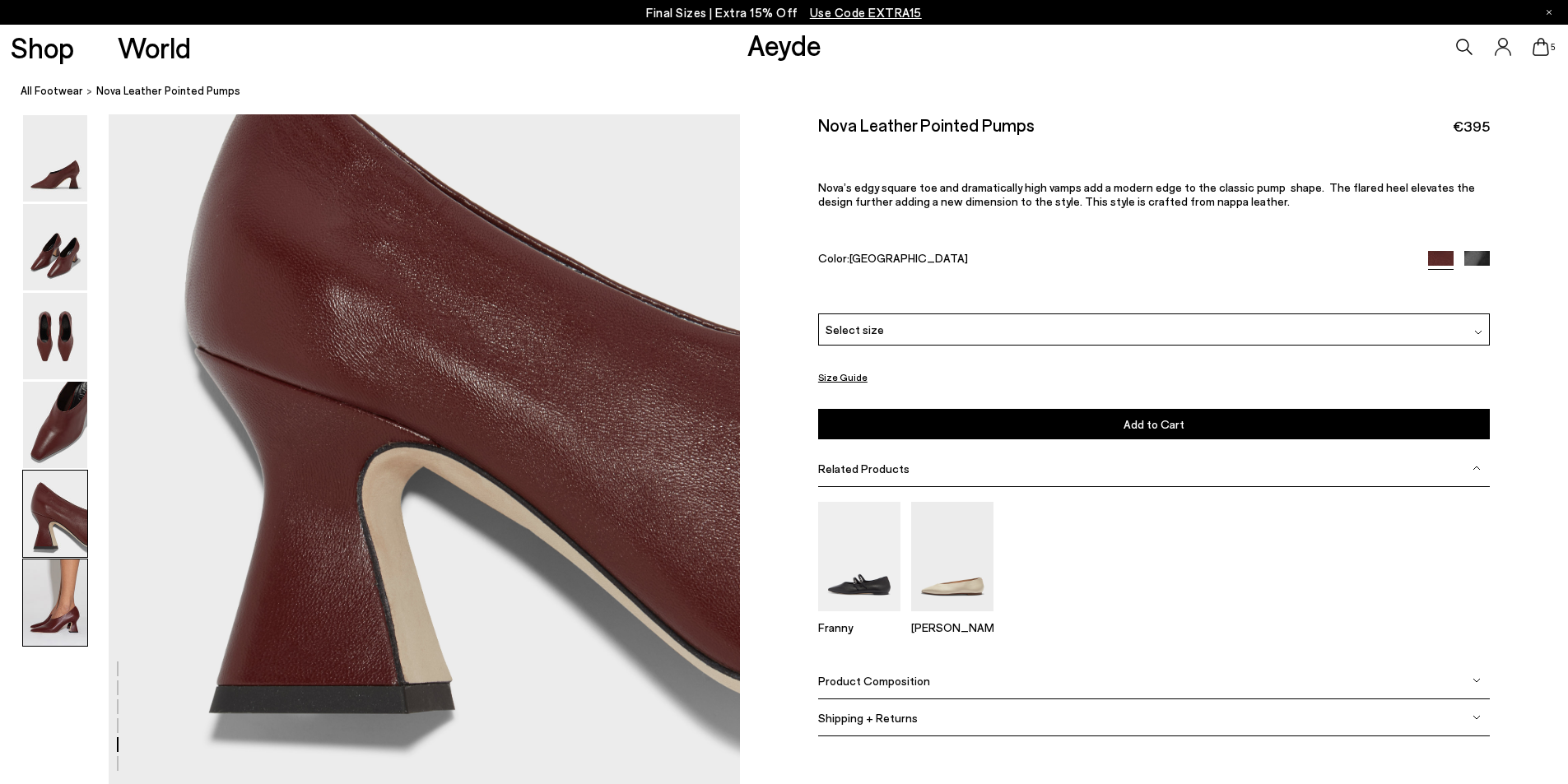
drag, startPoint x: 50, startPoint y: 603, endPoint x: 83, endPoint y: 592, distance: 34.8
click at [53, 601] on img at bounding box center [54, 602] width 64 height 87
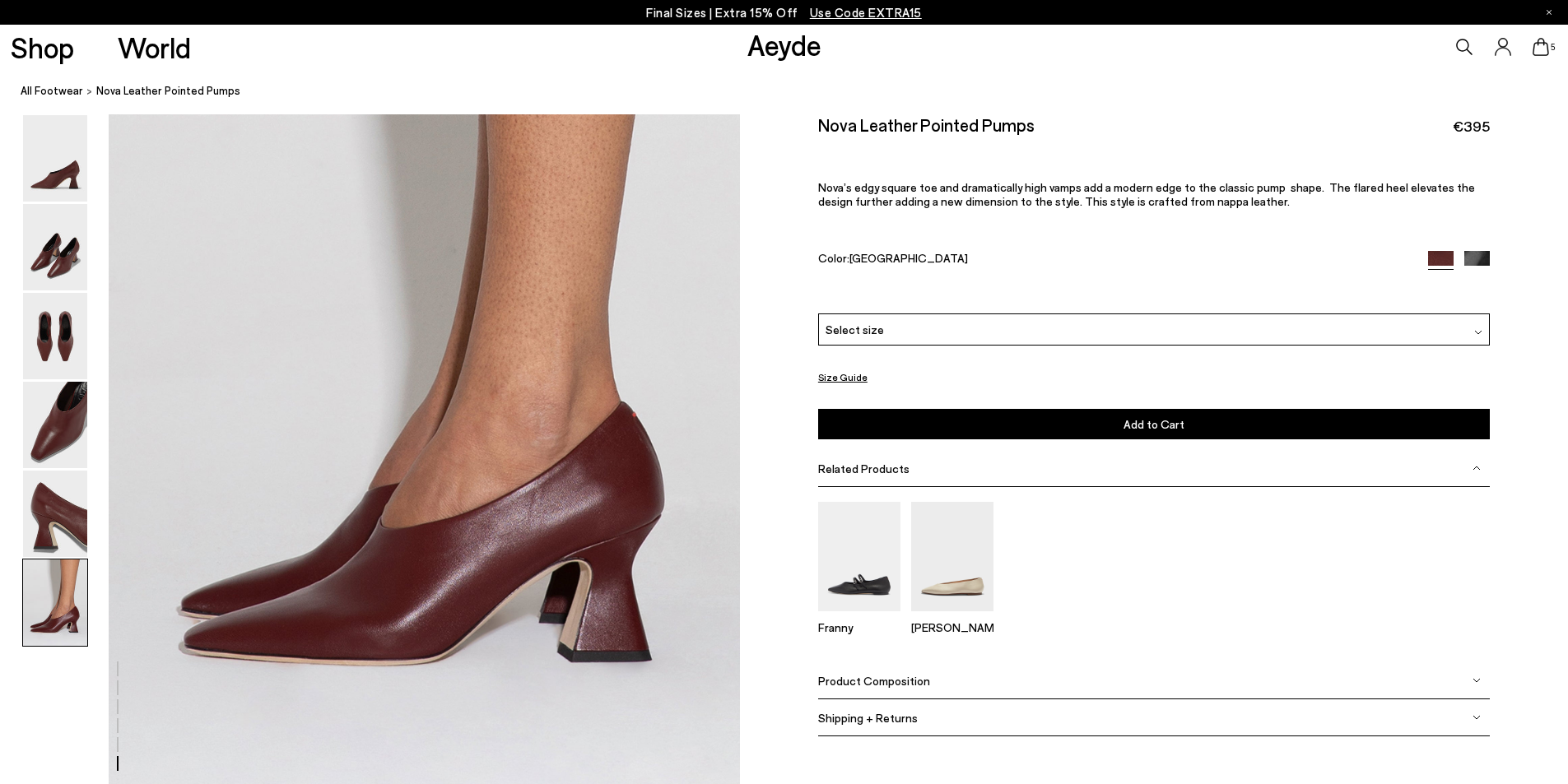
scroll to position [3996, 0]
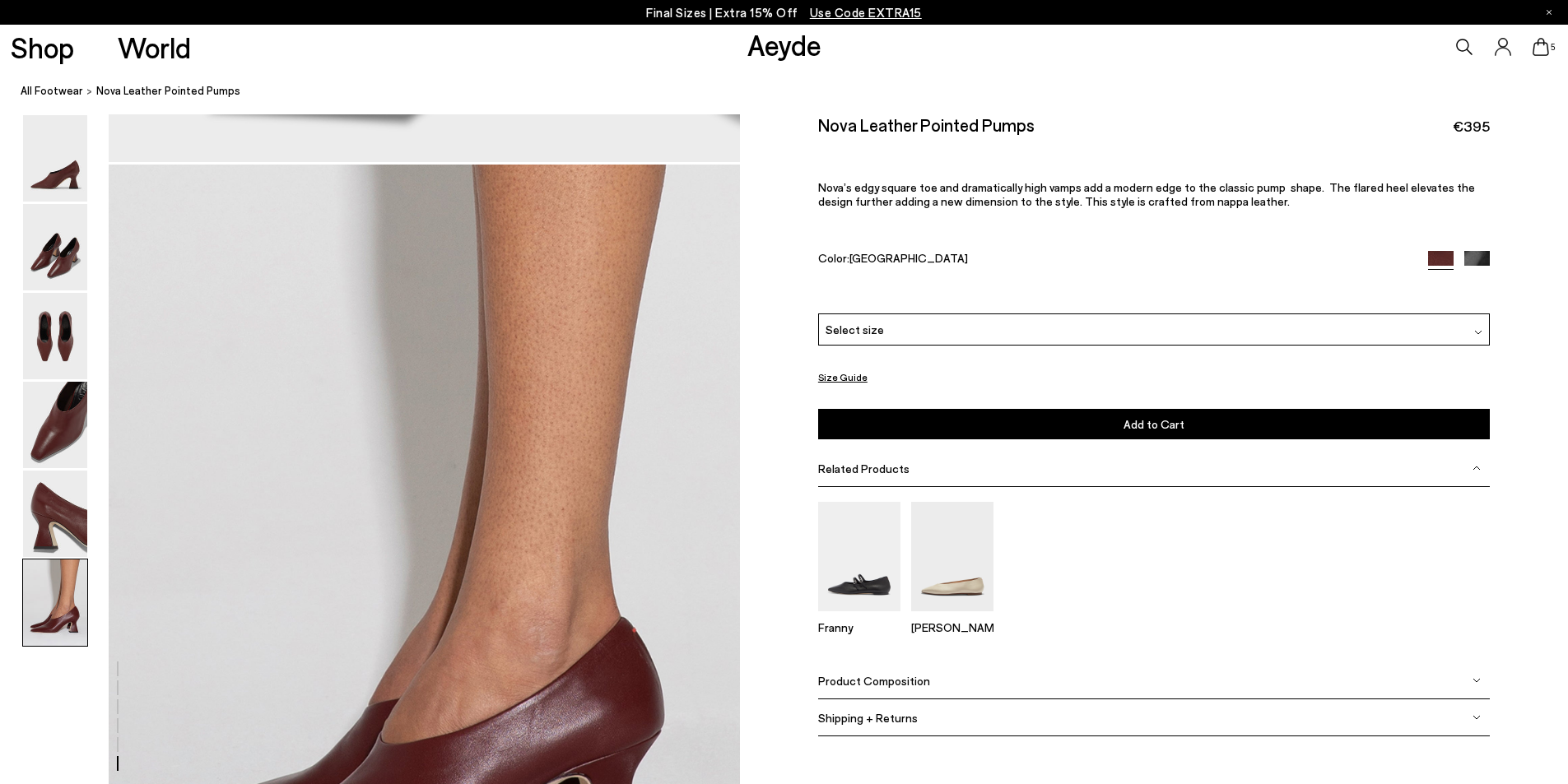
click at [67, 589] on img at bounding box center [54, 602] width 64 height 87
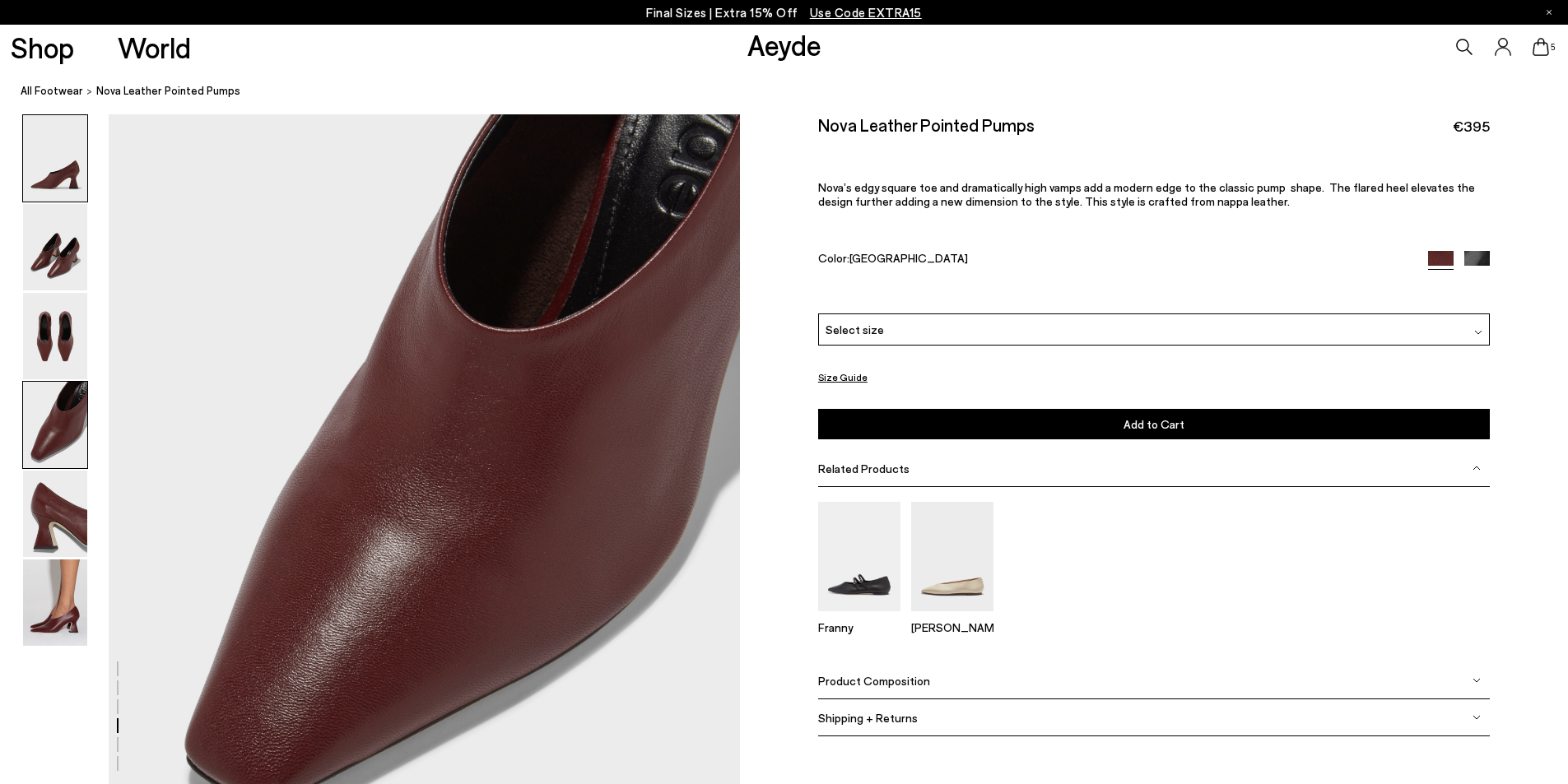
click at [70, 171] on img at bounding box center [54, 158] width 64 height 87
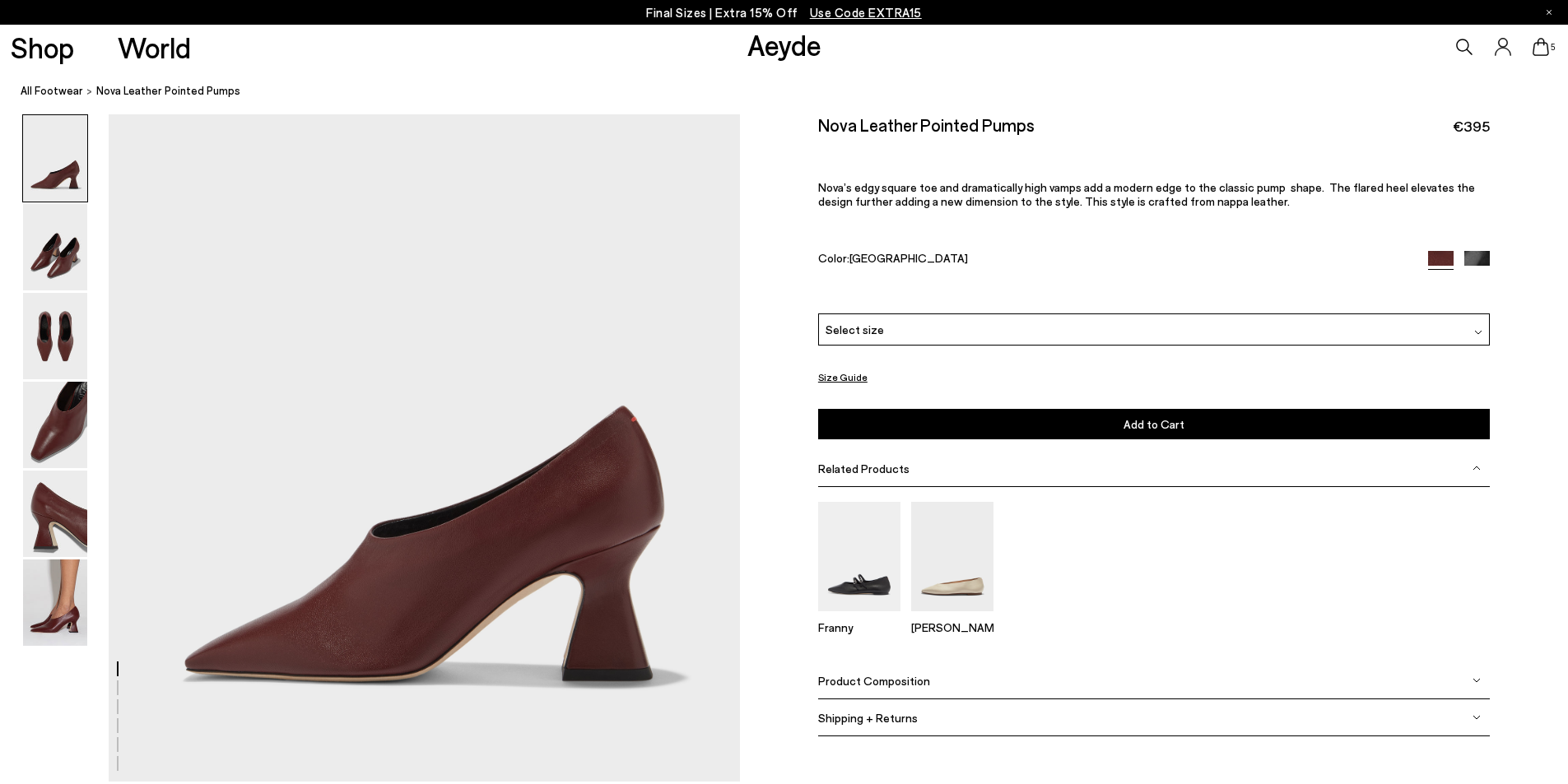
scroll to position [0, 0]
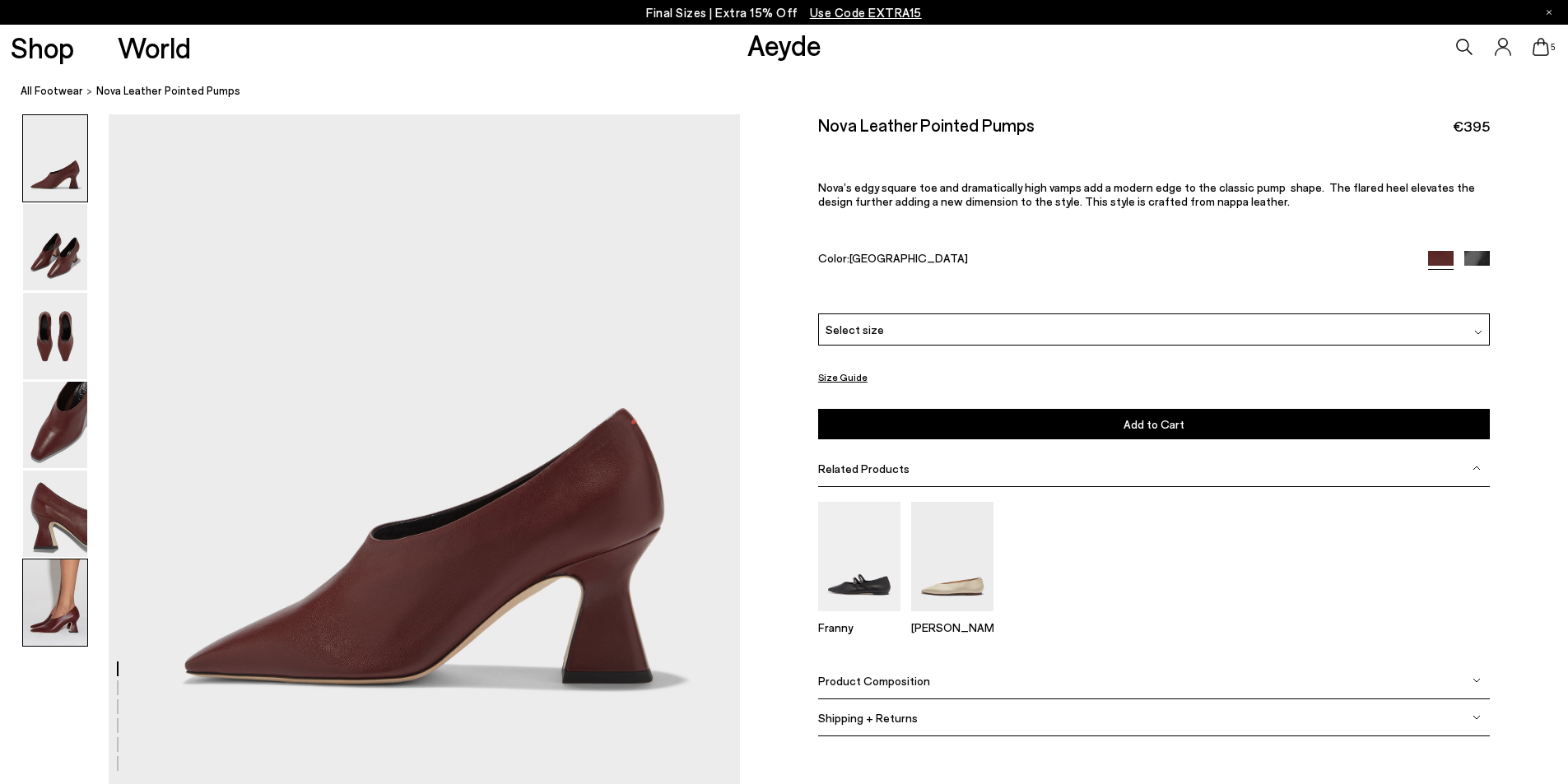
click at [70, 613] on img at bounding box center [54, 602] width 64 height 87
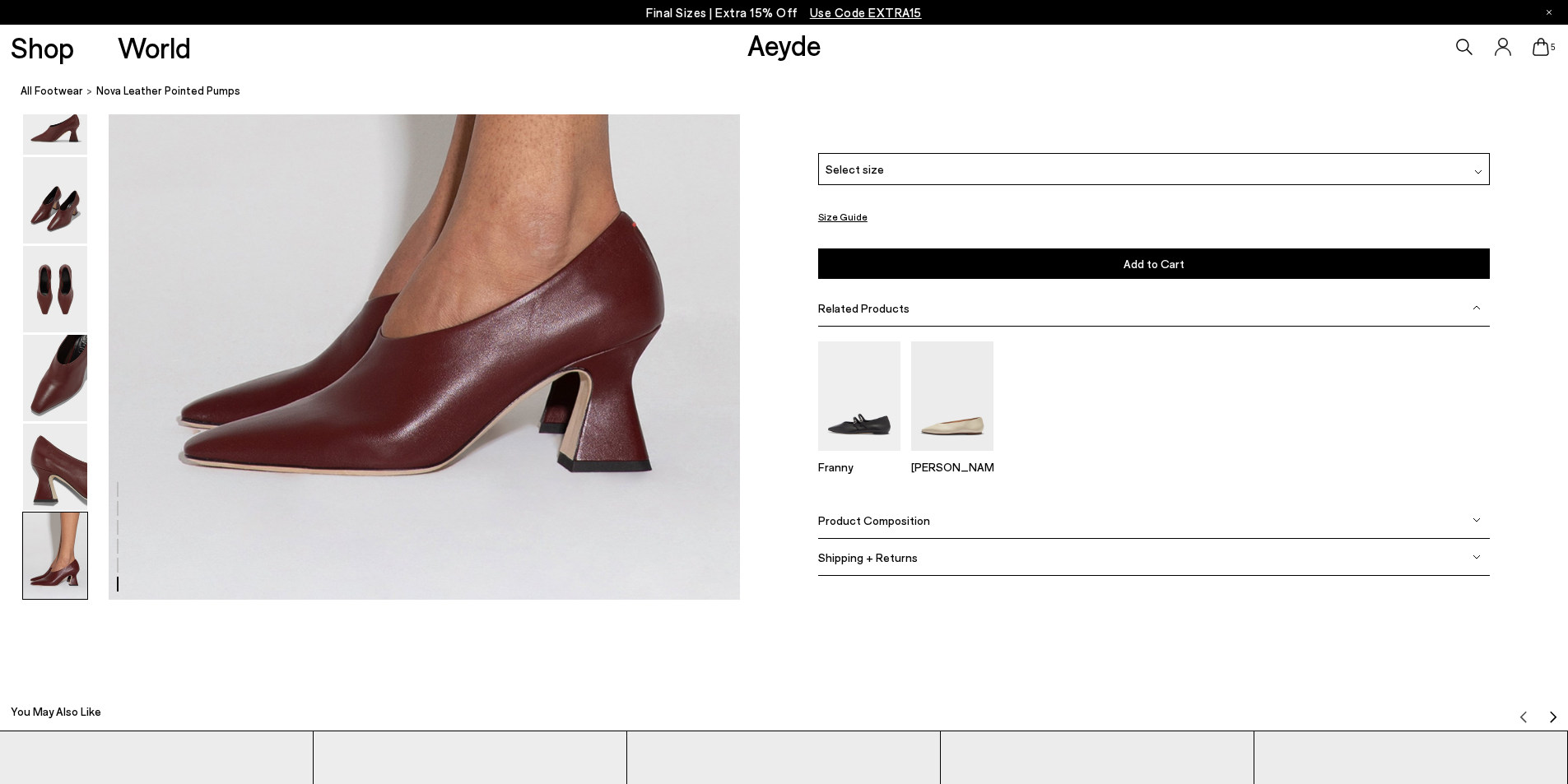
scroll to position [4161, 0]
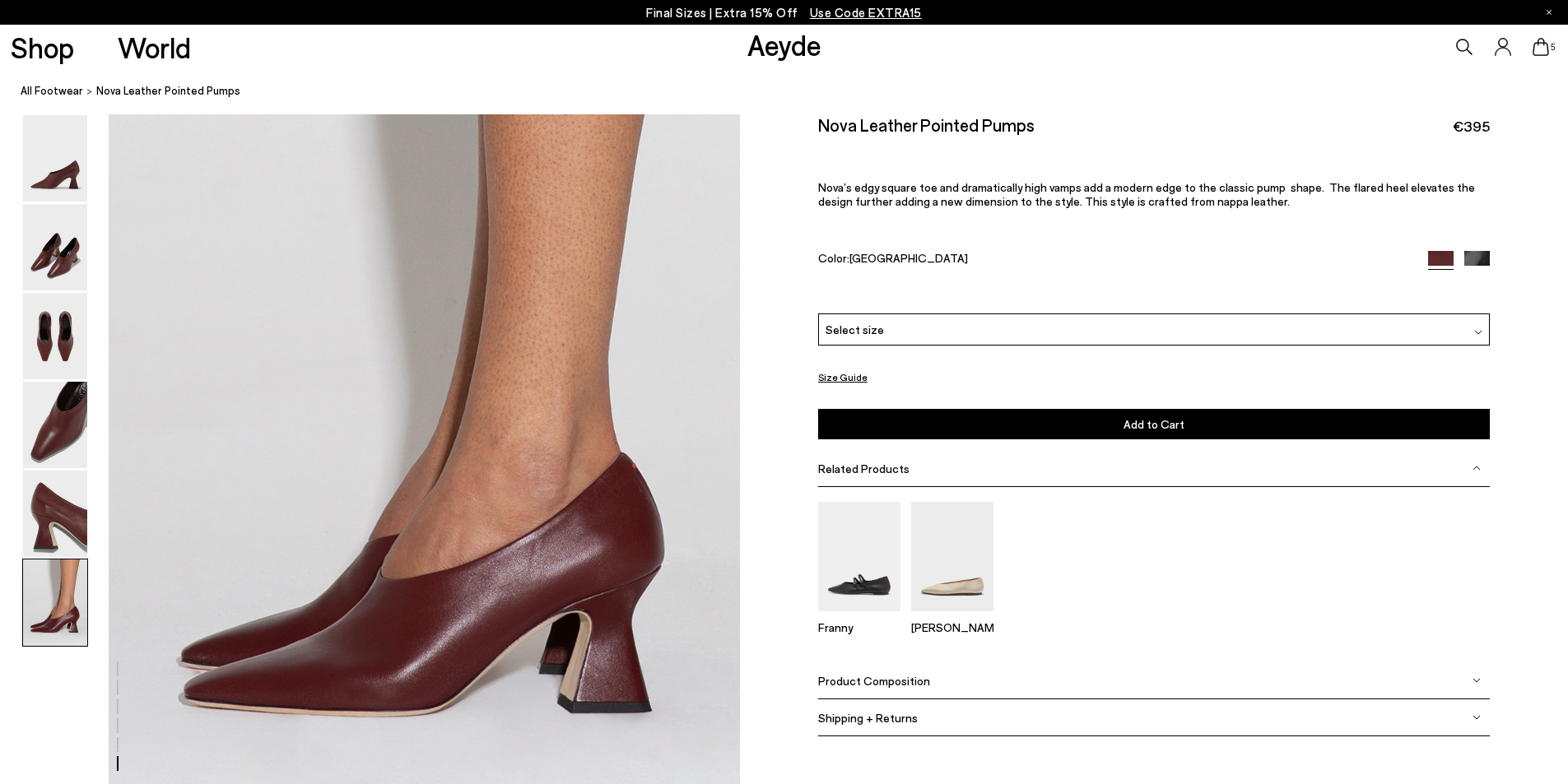
click at [1479, 257] on img at bounding box center [1477, 263] width 25 height 25
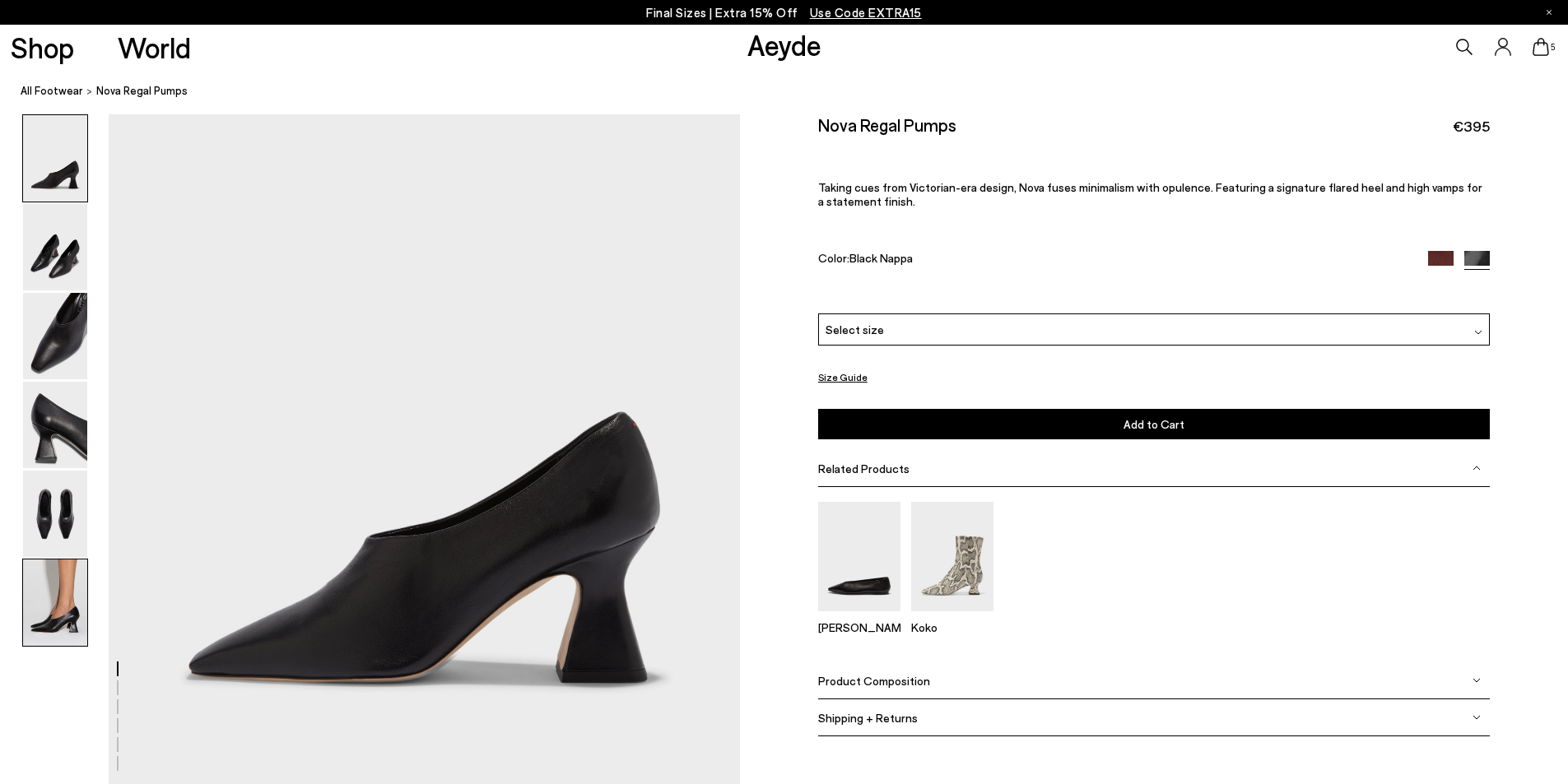
click at [39, 609] on img at bounding box center [54, 602] width 64 height 87
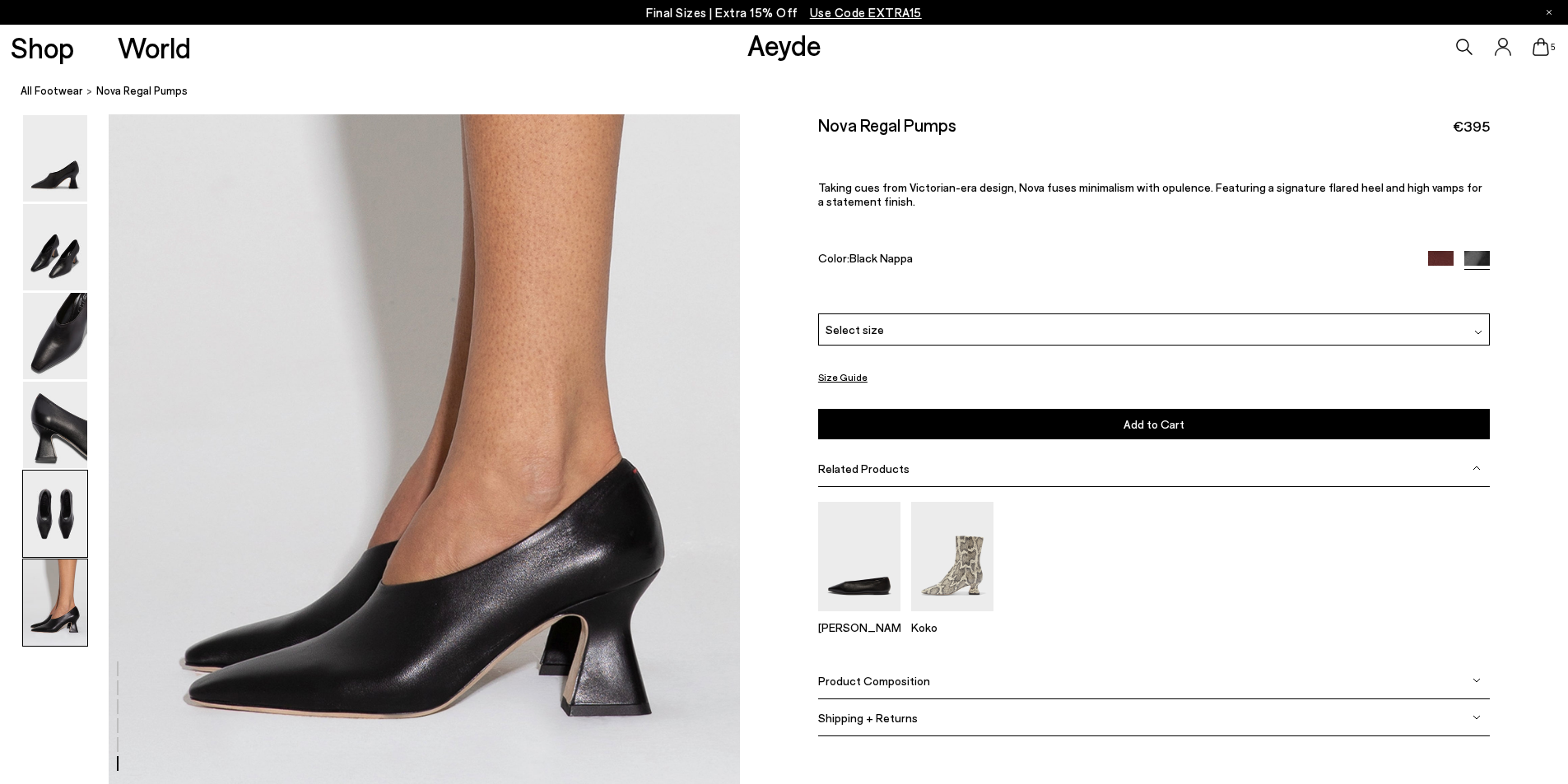
scroll to position [4161, 0]
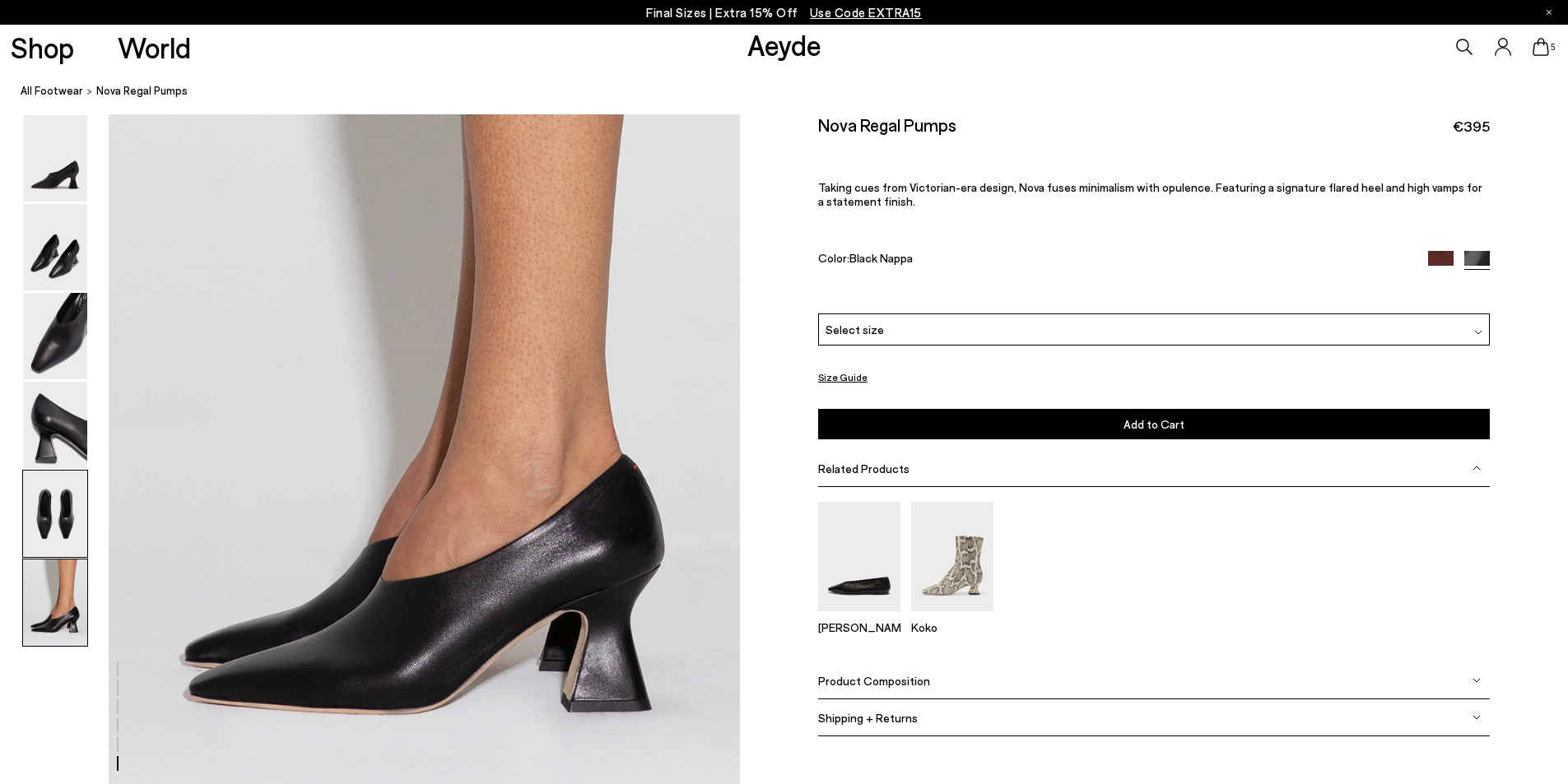
click at [42, 518] on img at bounding box center [54, 514] width 64 height 87
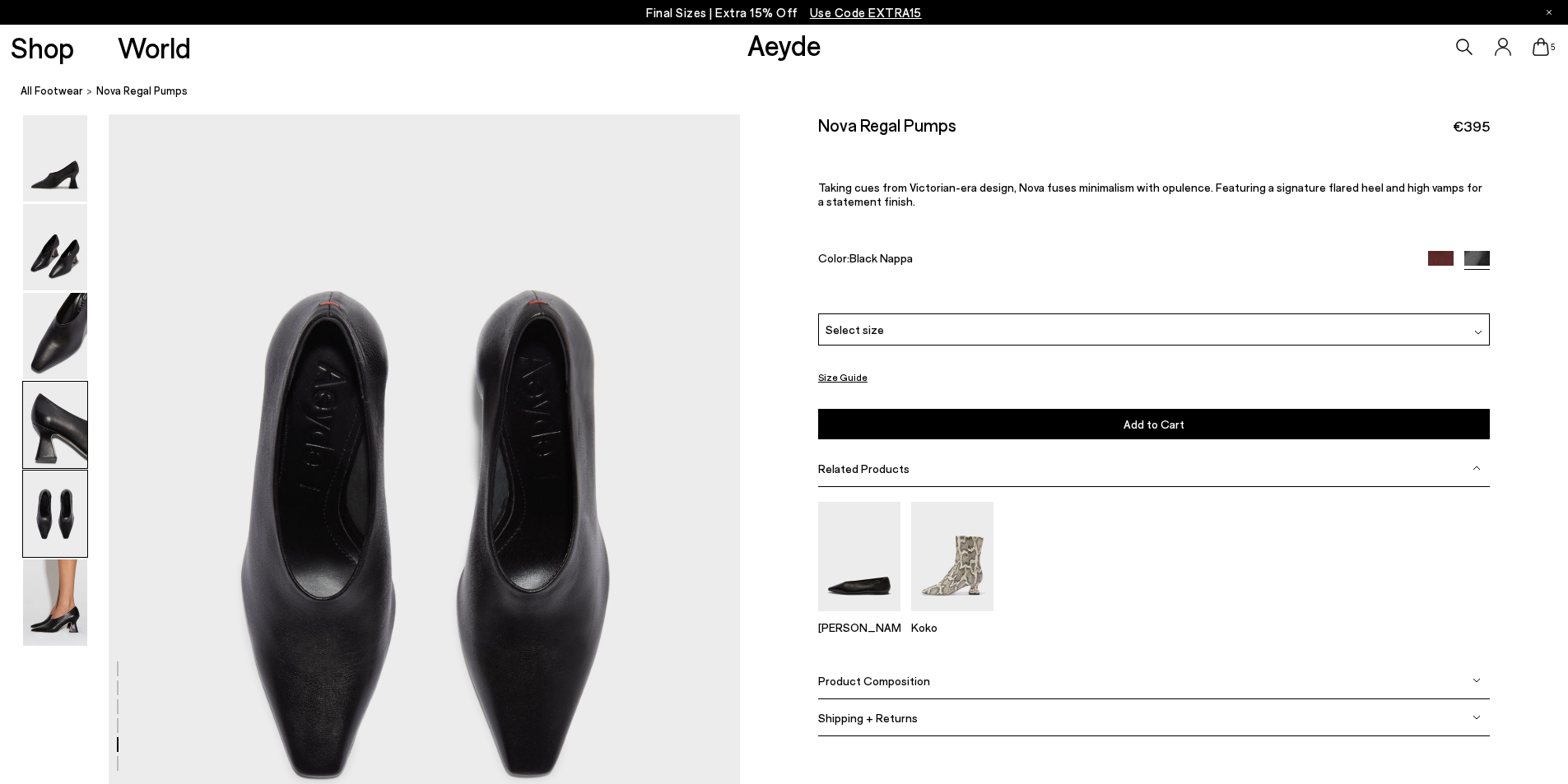
click at [70, 413] on img at bounding box center [54, 424] width 64 height 87
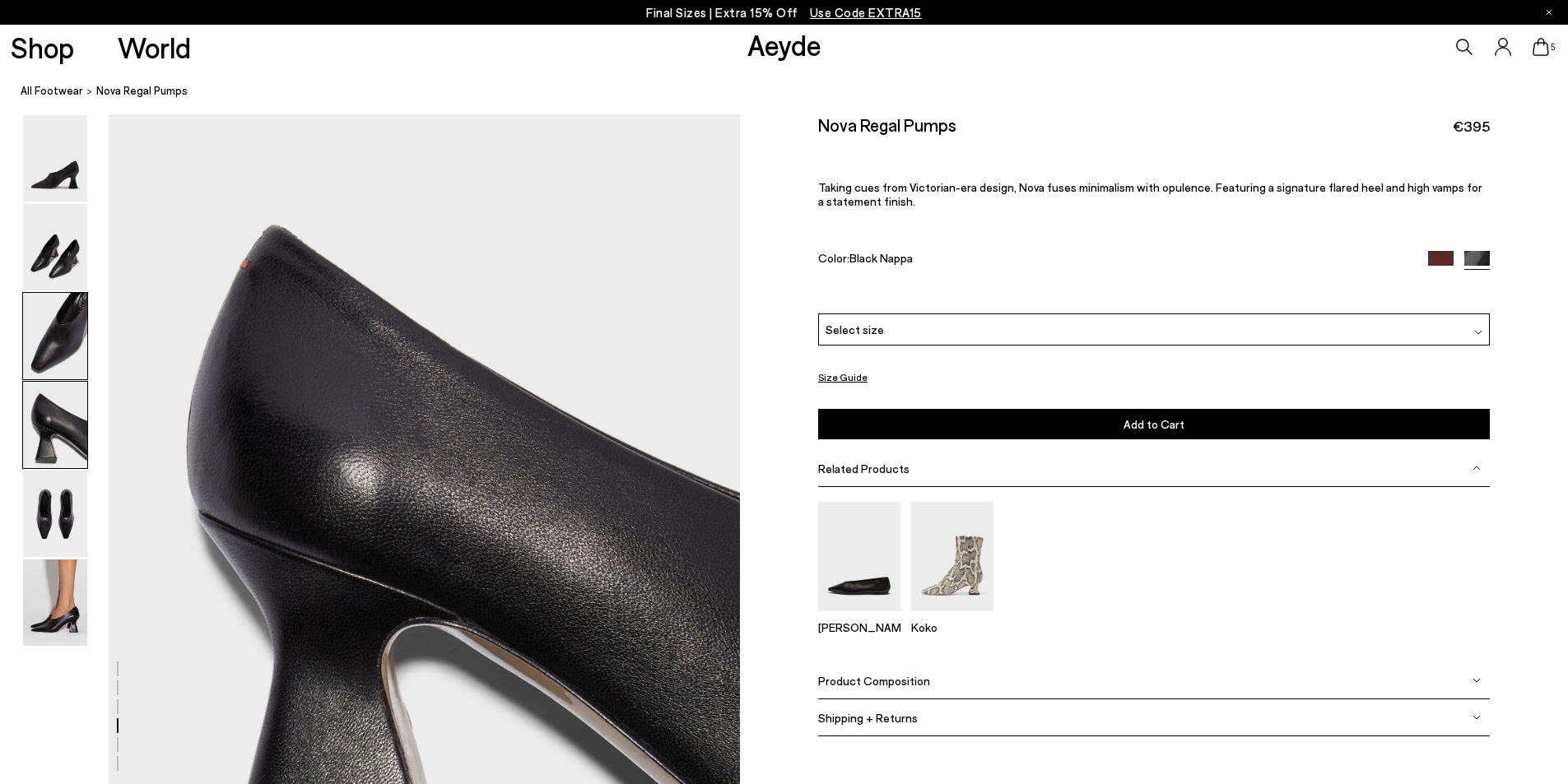
click at [53, 325] on img at bounding box center [54, 336] width 64 height 87
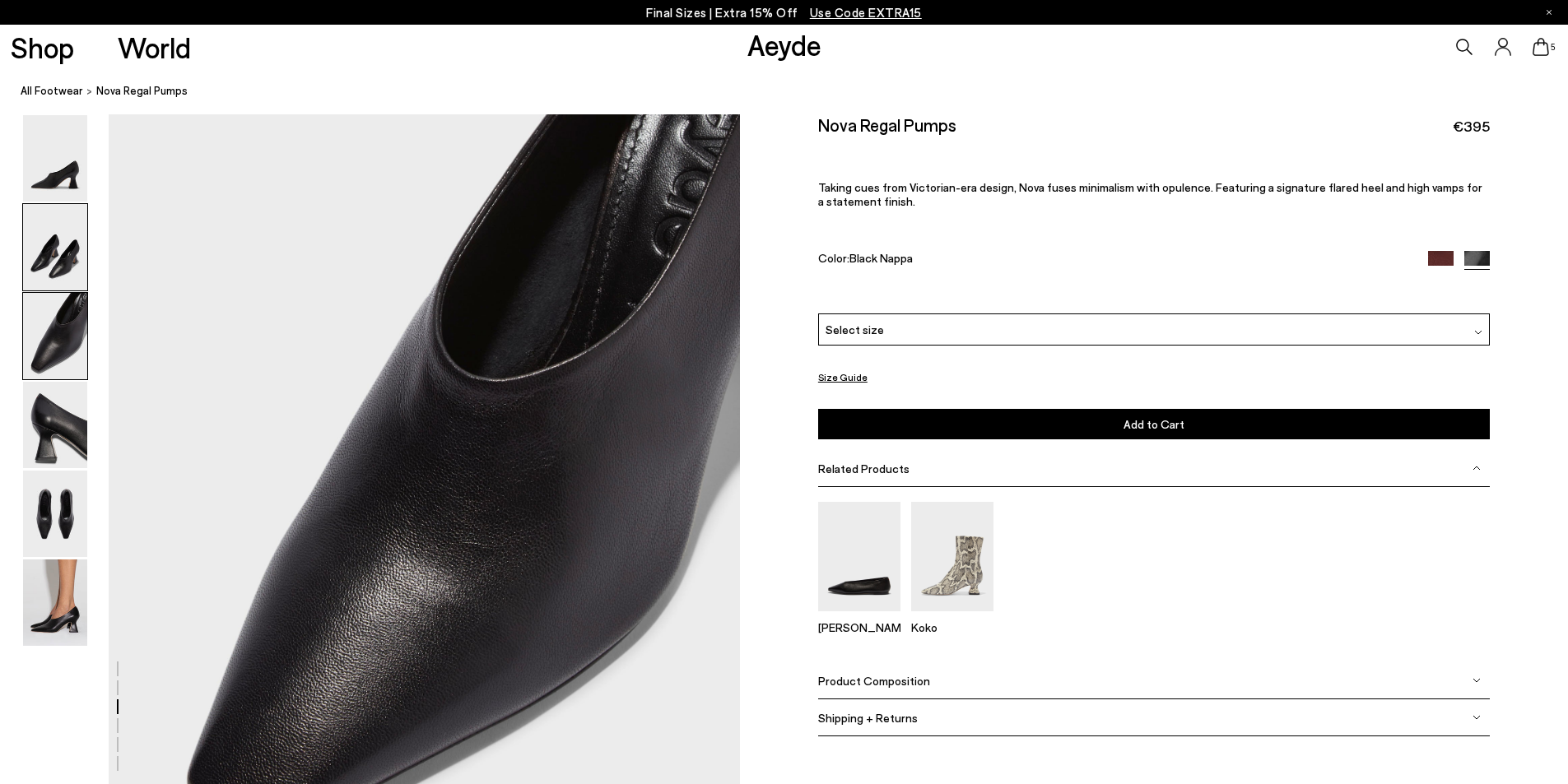
scroll to position [1517, 0]
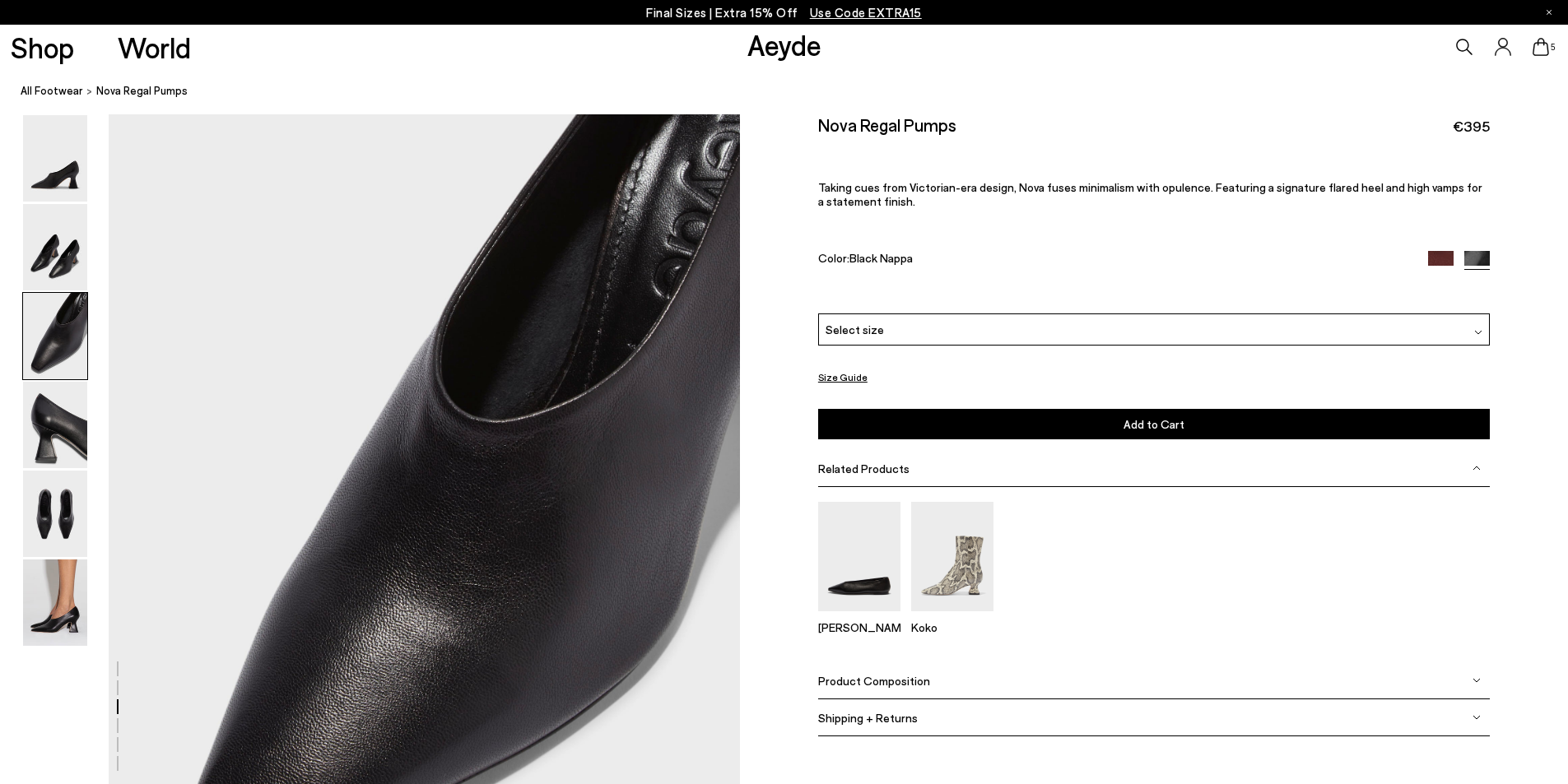
click at [1433, 260] on img at bounding box center [1440, 263] width 25 height 25
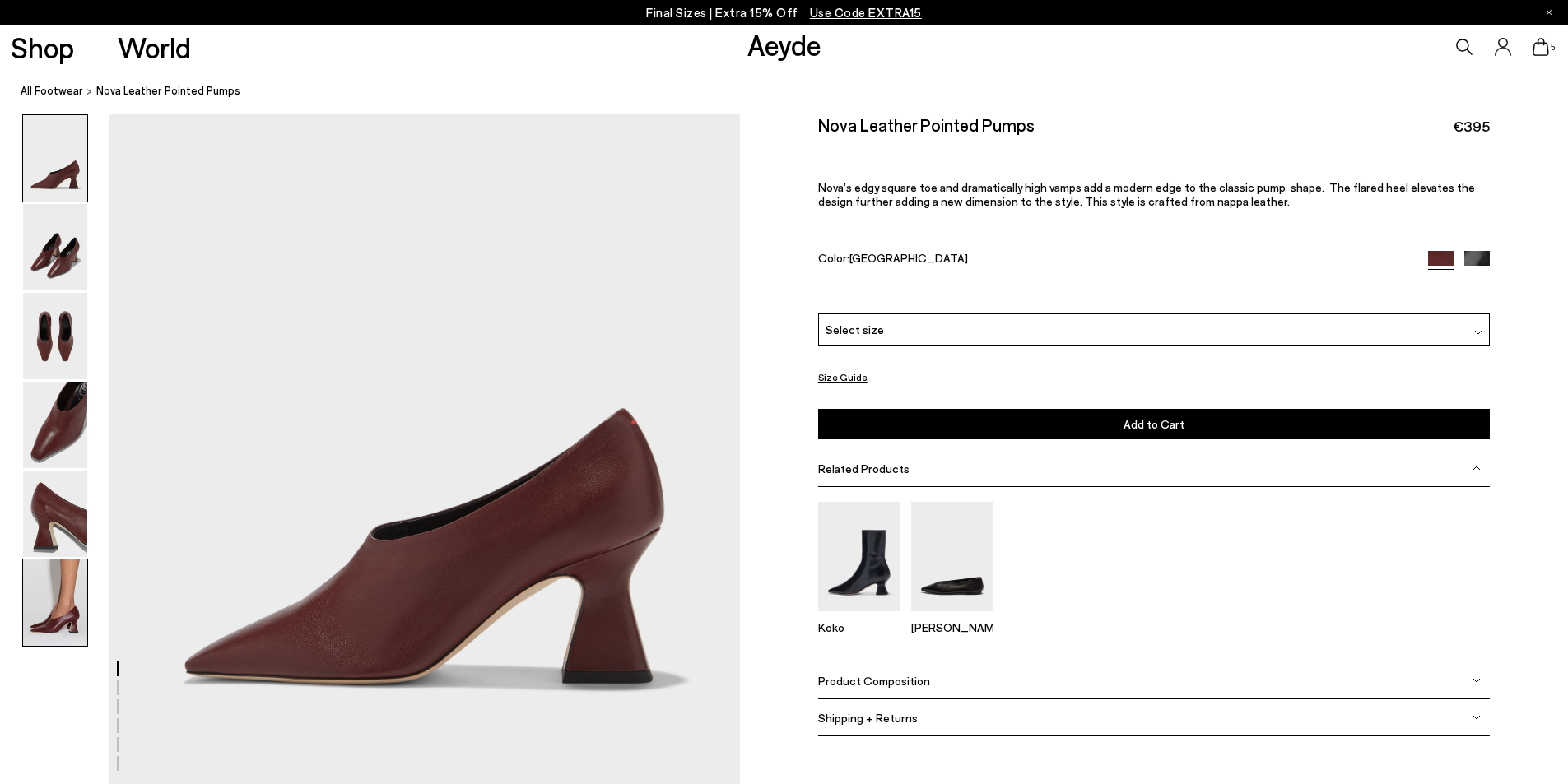
click at [53, 611] on img at bounding box center [54, 602] width 64 height 87
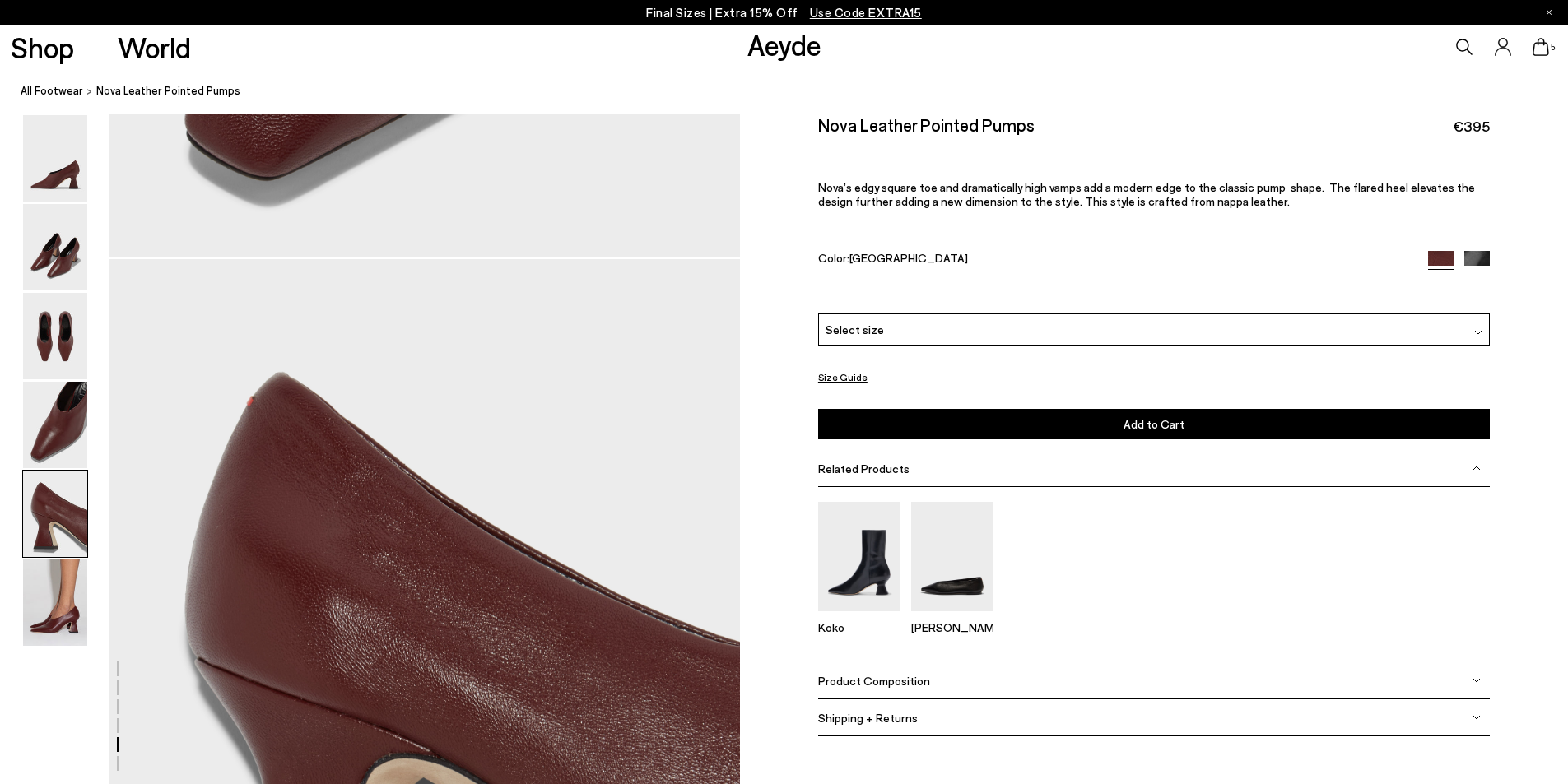
scroll to position [4161, 0]
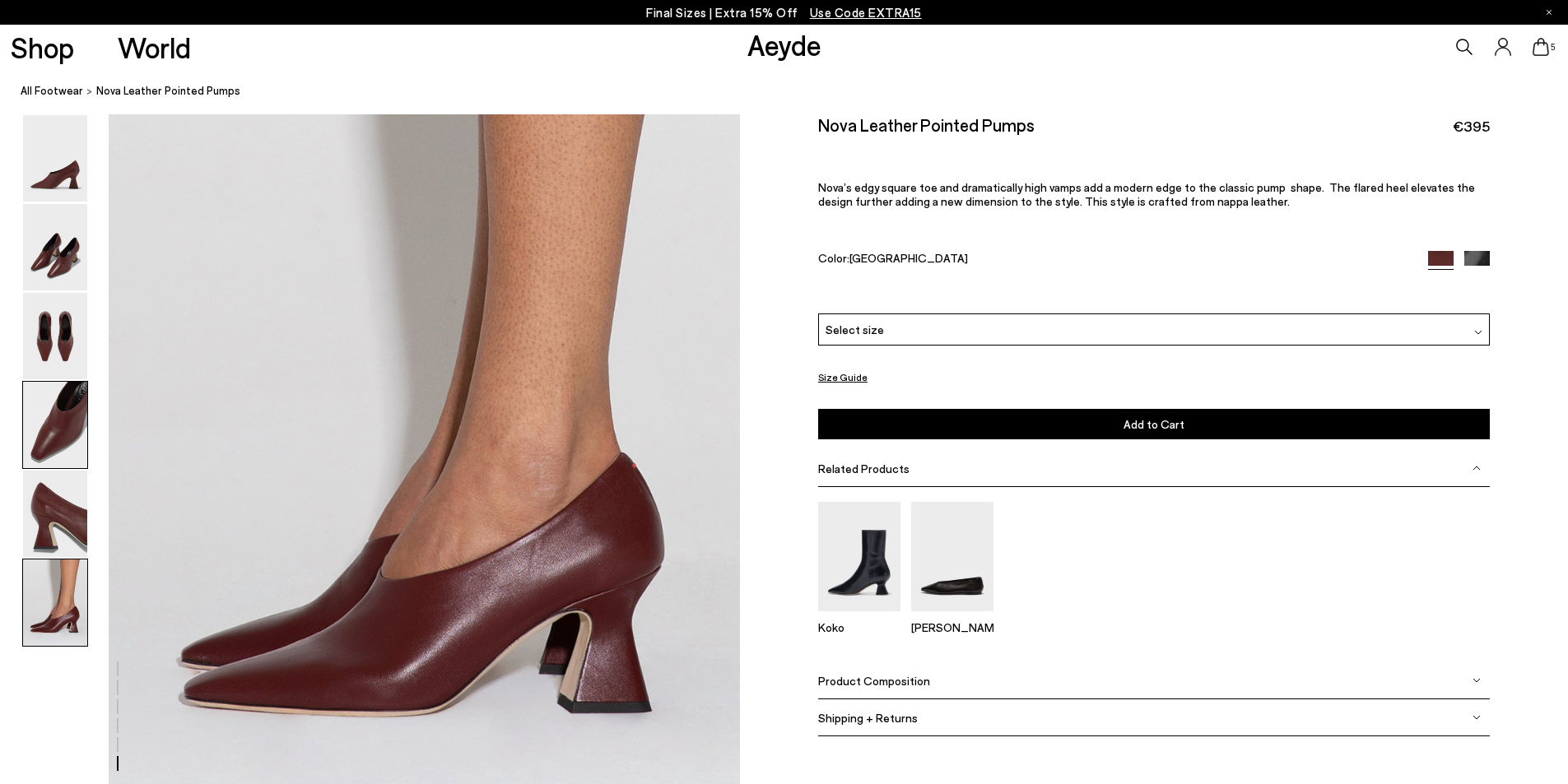
click at [53, 426] on img at bounding box center [54, 424] width 64 height 87
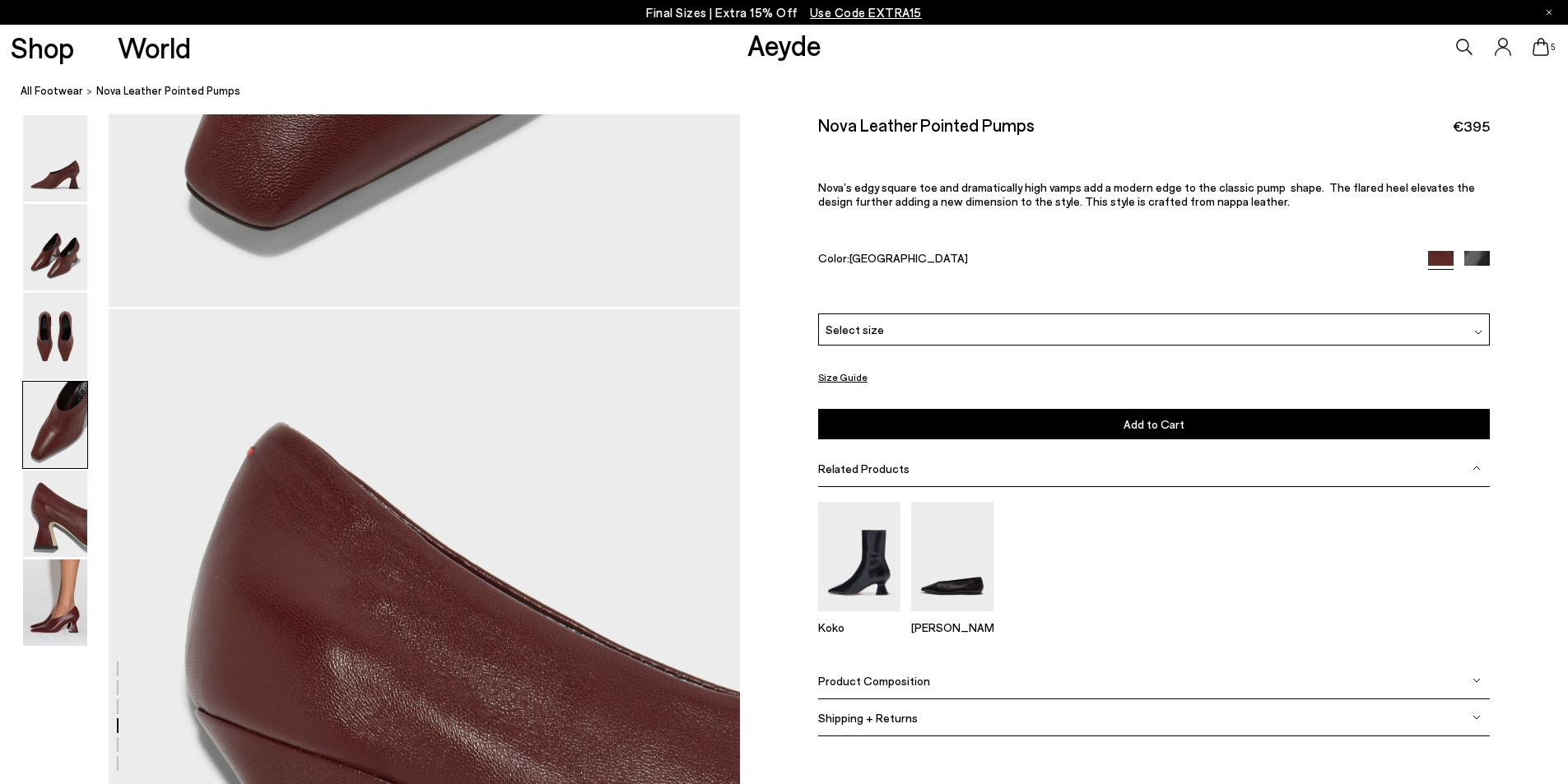
scroll to position [2690, 0]
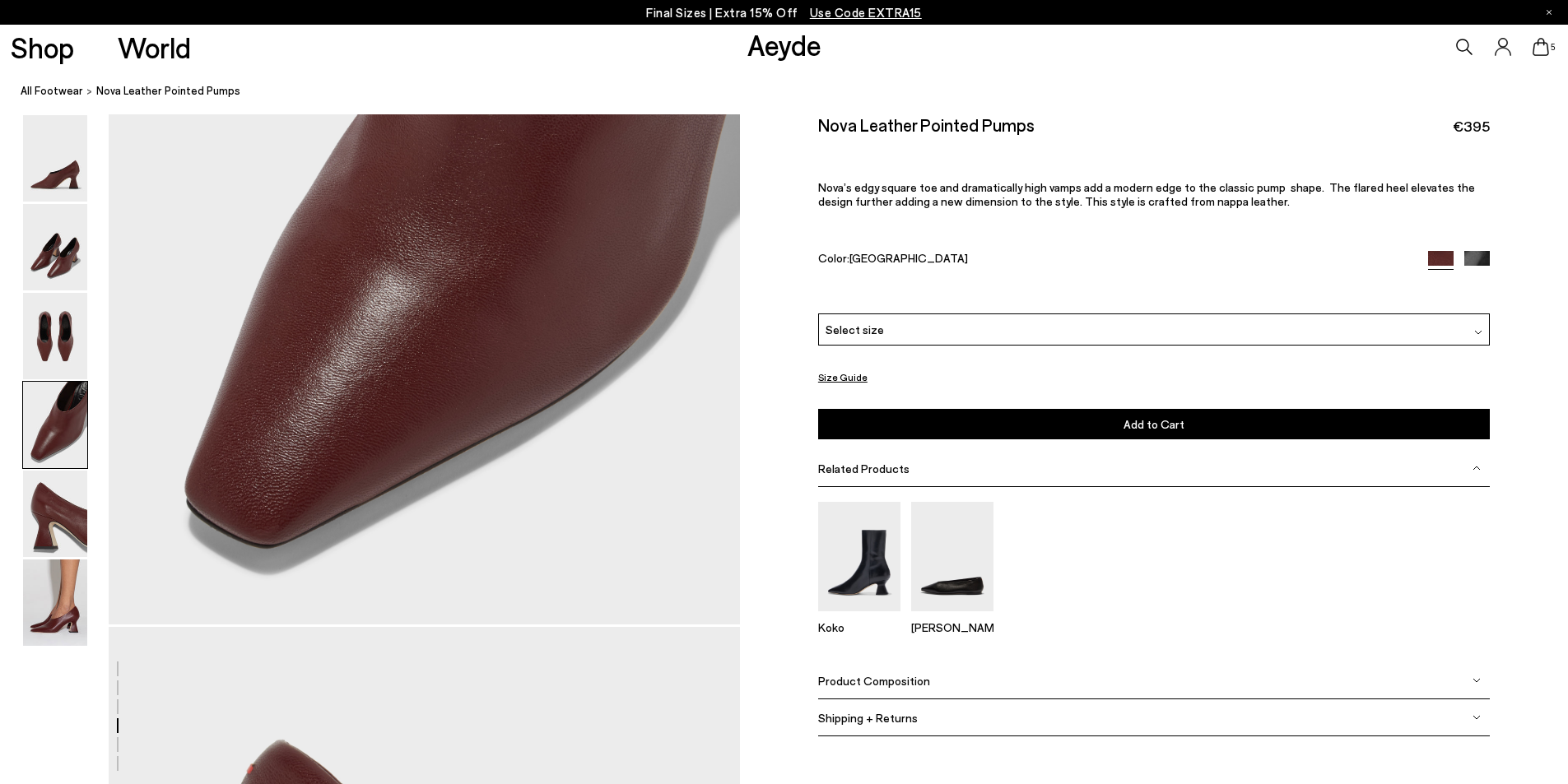
click at [999, 324] on div "Select size" at bounding box center [1154, 329] width 671 height 32
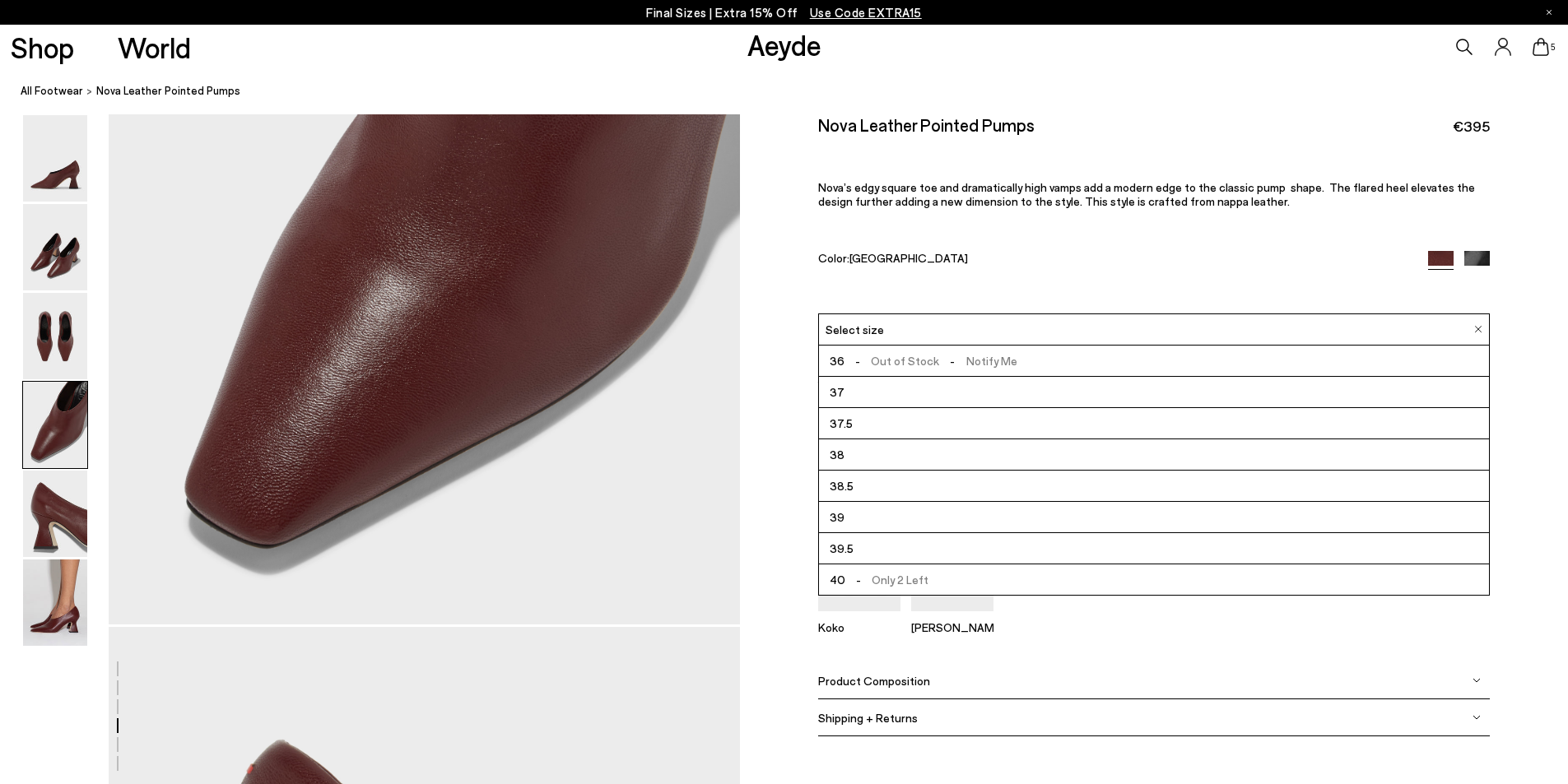
click at [876, 422] on li "37.5" at bounding box center [1154, 424] width 670 height 32
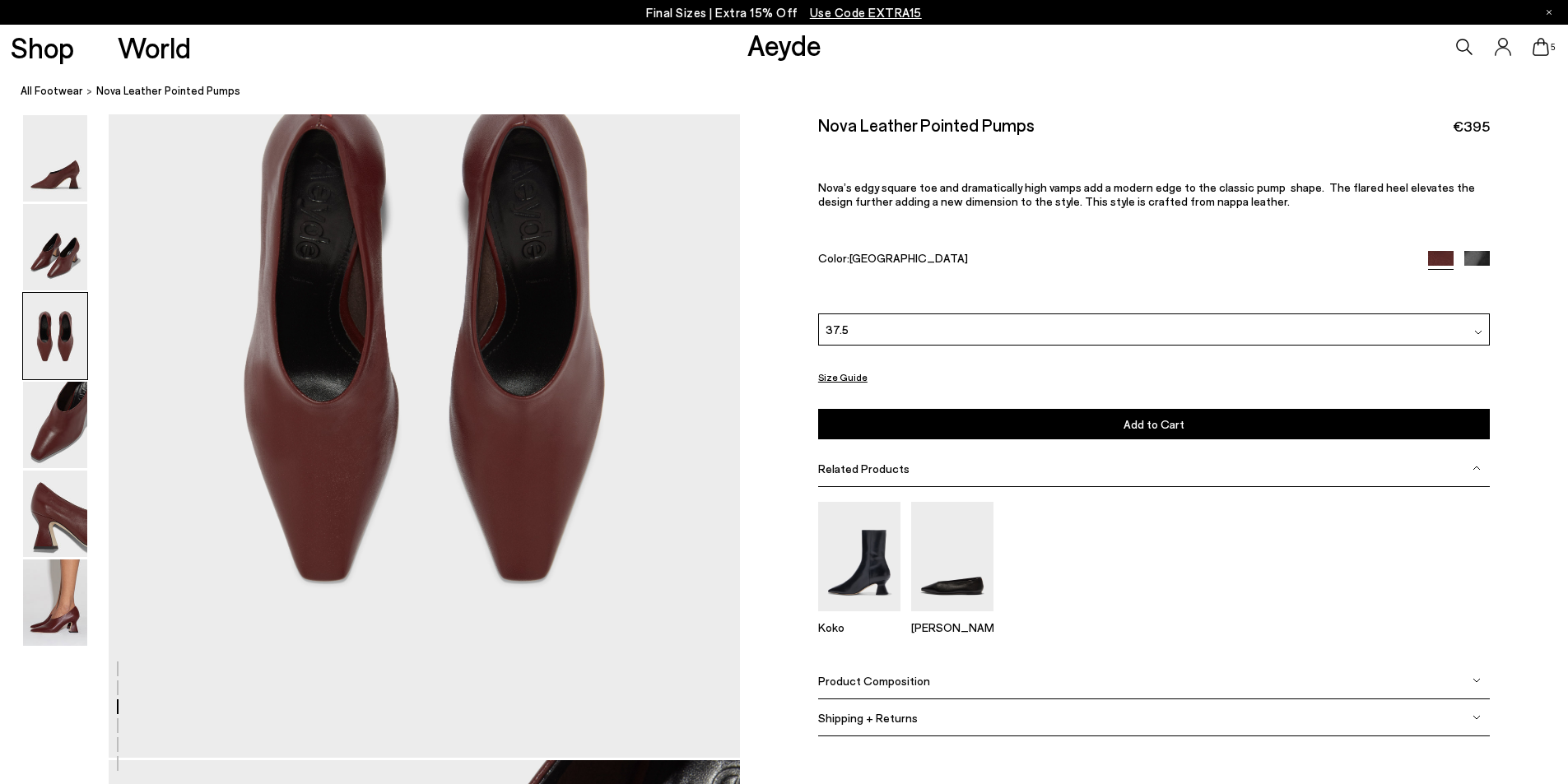
scroll to position [1702, 0]
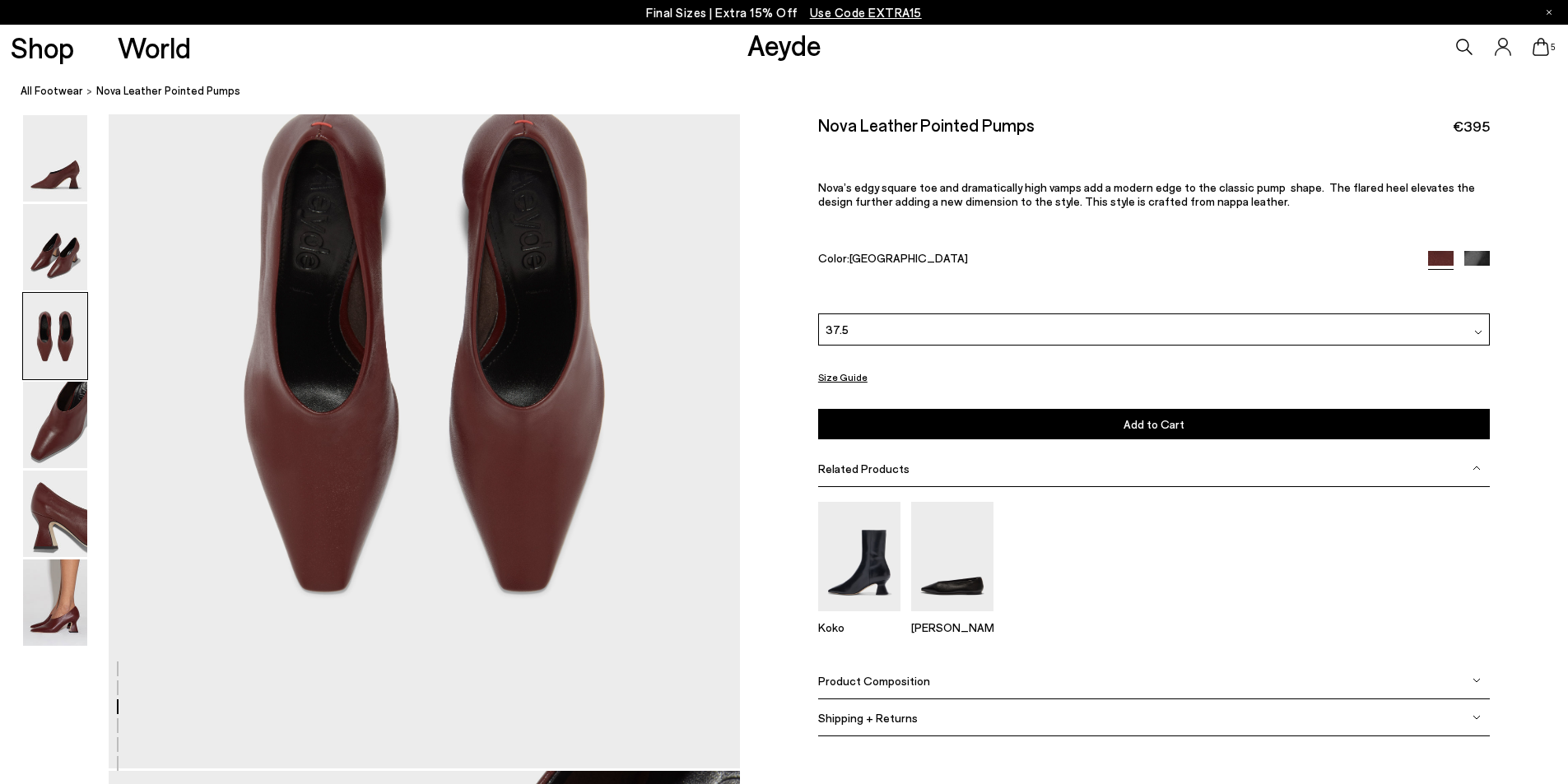
click at [970, 332] on div "37.5" at bounding box center [1154, 329] width 671 height 32
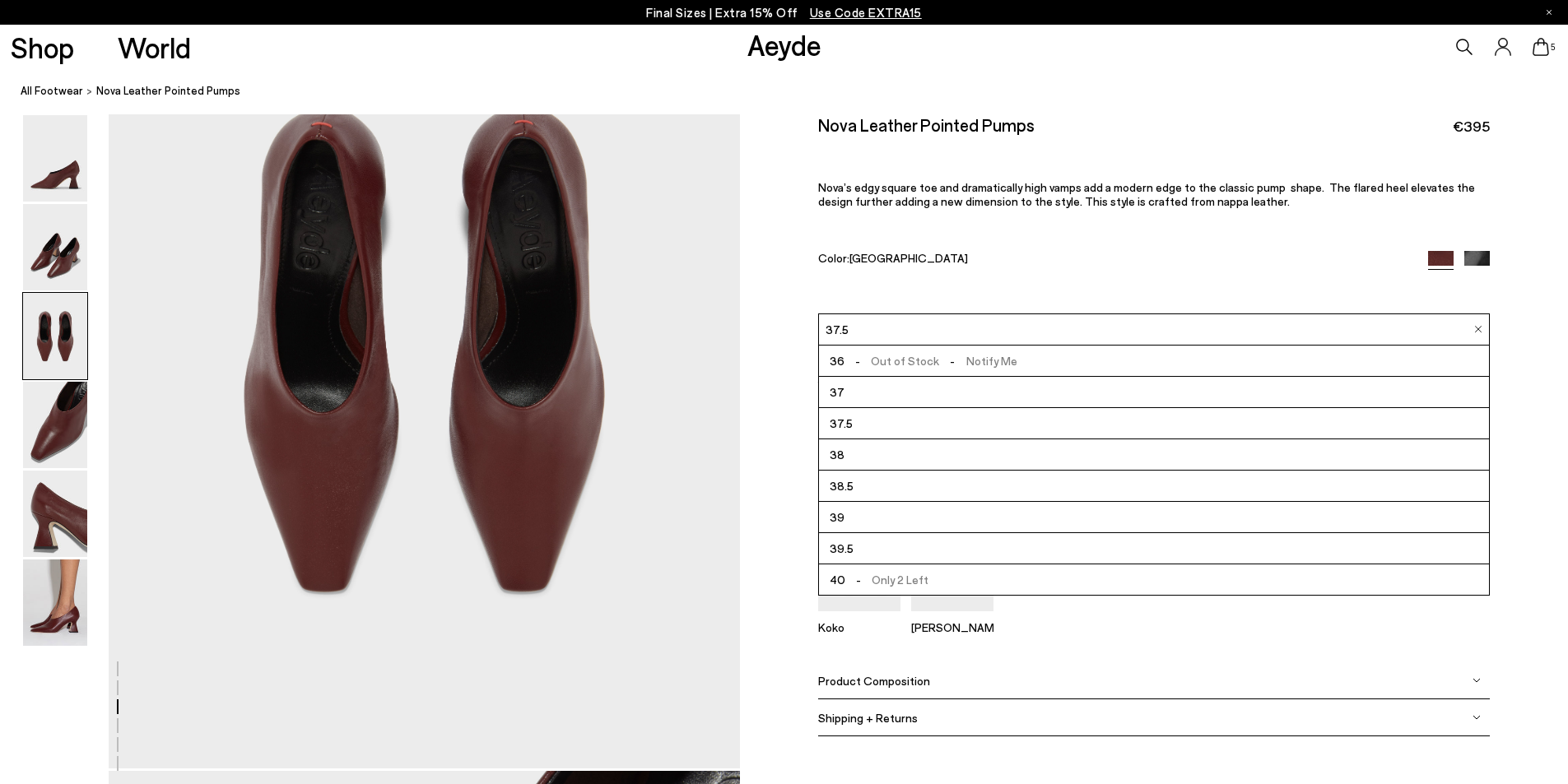
click at [855, 461] on li "38" at bounding box center [1154, 455] width 670 height 32
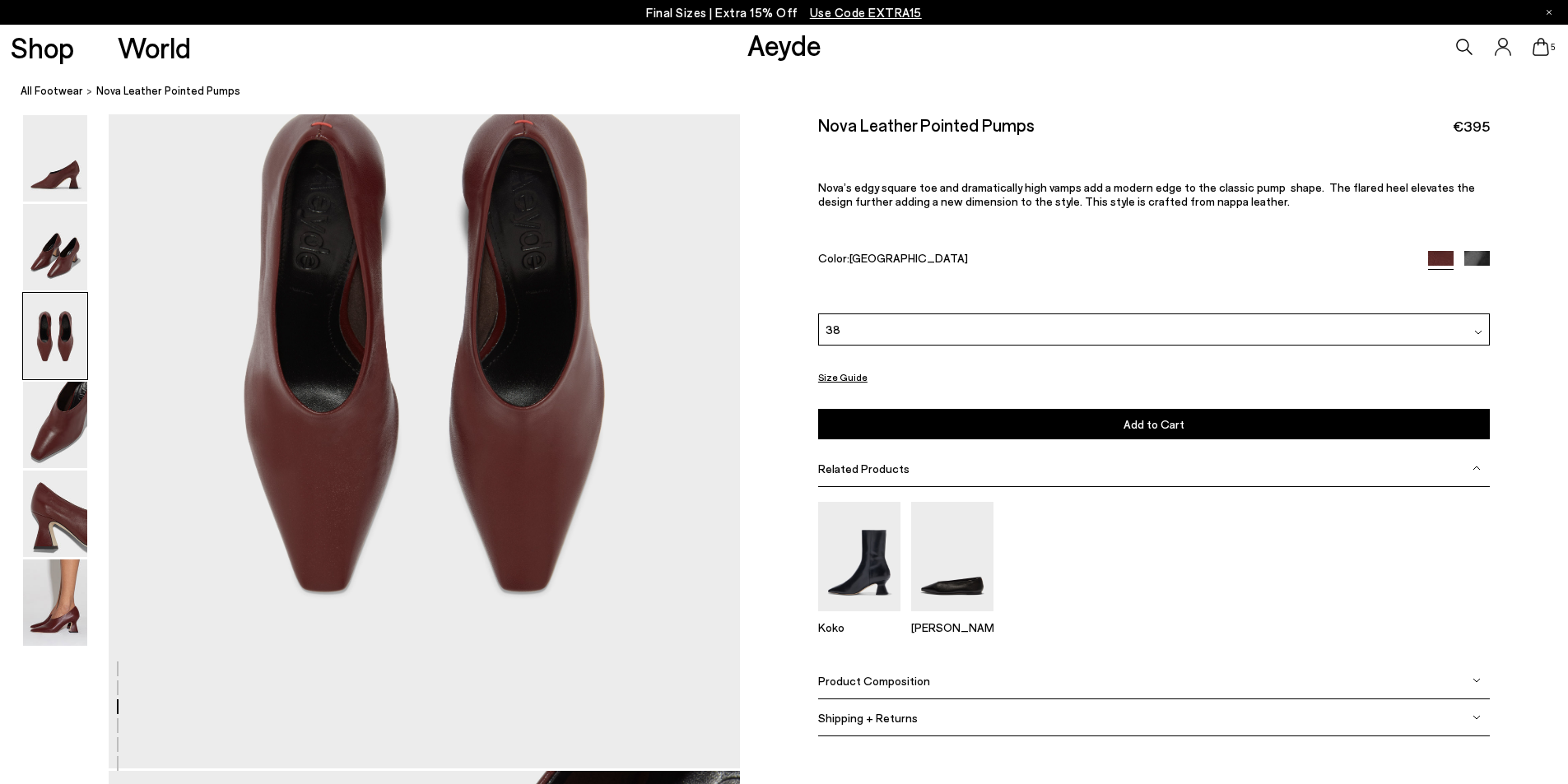
click at [1136, 430] on span "Add to Cart" at bounding box center [1154, 424] width 61 height 14
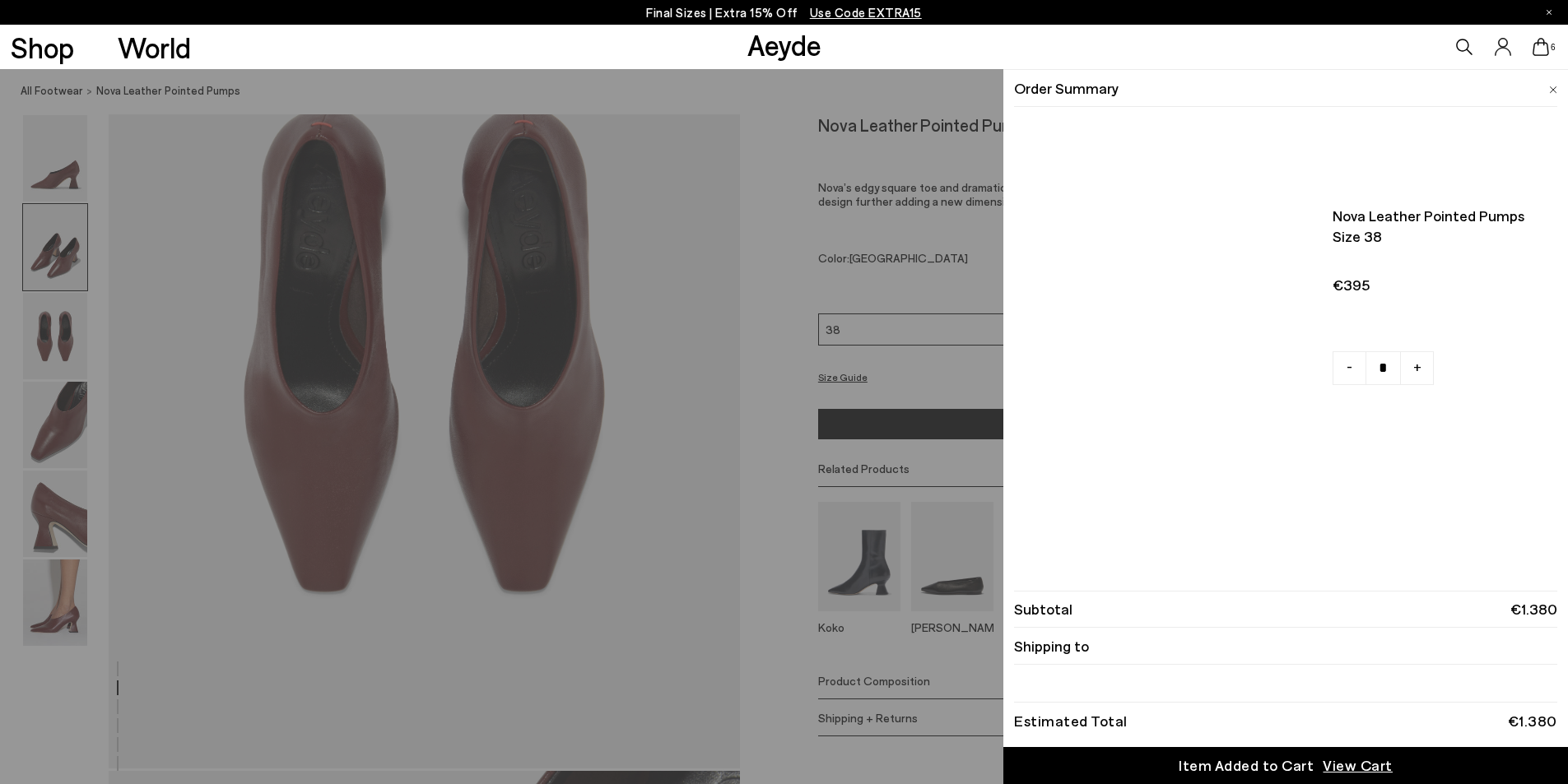
scroll to position [1291, 0]
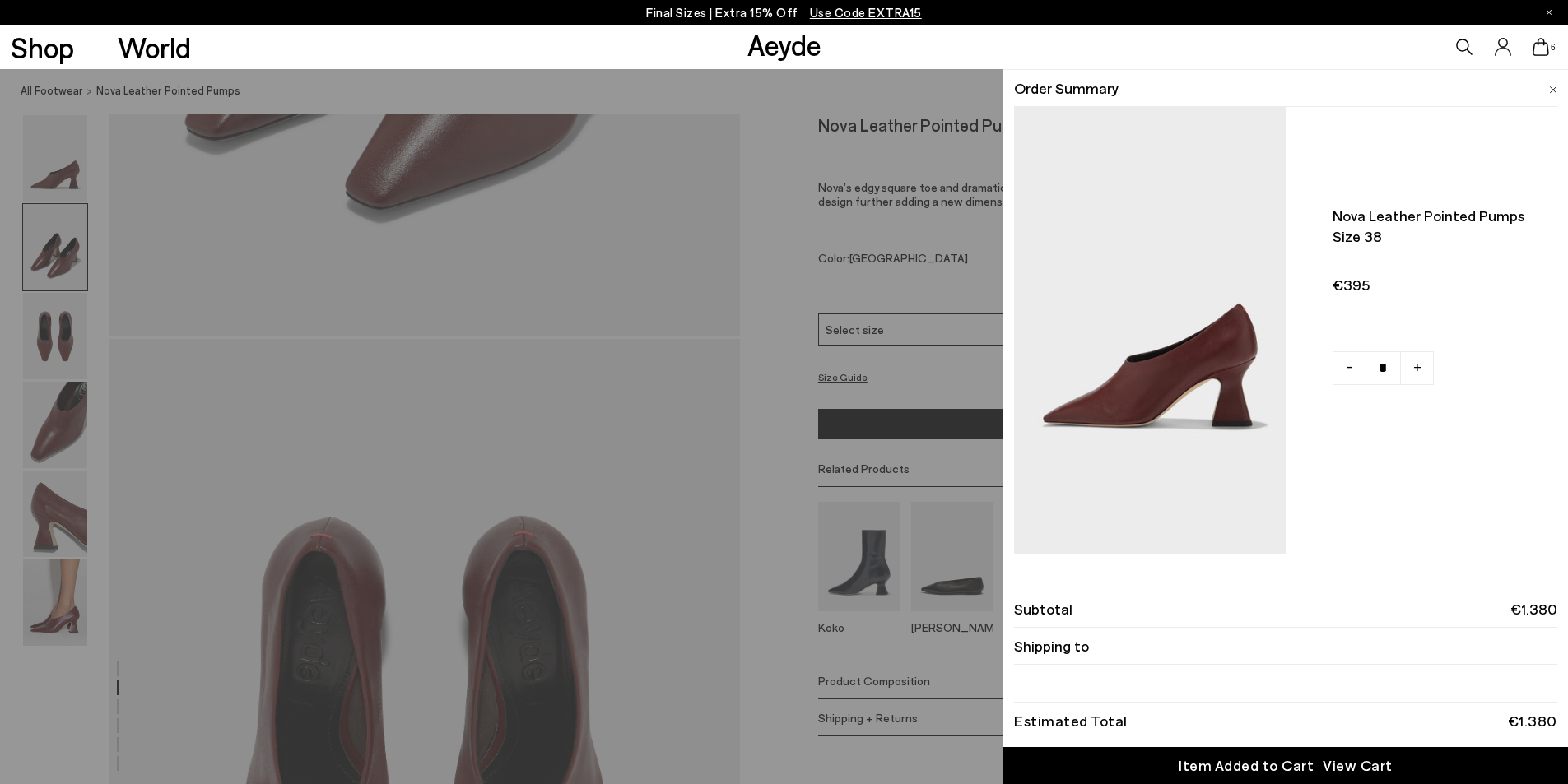
click at [1201, 43] on div "6" at bounding box center [1306, 46] width 523 height 45
click at [1320, 77] on li "Order Summary" at bounding box center [1285, 88] width 544 height 37
click at [1362, 136] on div "Nova leather pointed pumps Size 38 €395 - +" at bounding box center [1285, 295] width 544 height 376
click at [688, 626] on div "Quick Add Color Size View Details Order Summary Nova leather pointed pumps Size…" at bounding box center [784, 426] width 1568 height 715
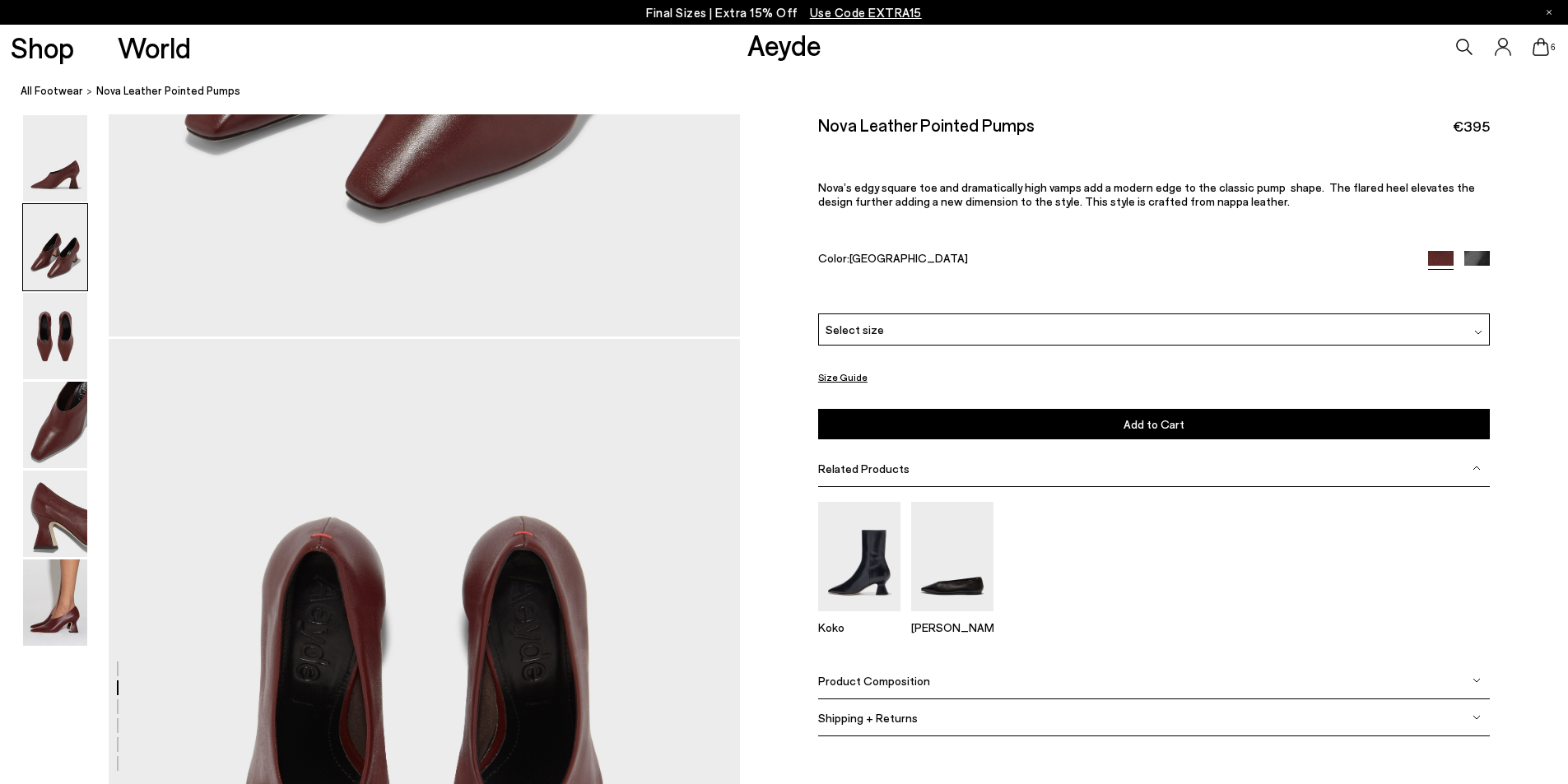
scroll to position [962, 0]
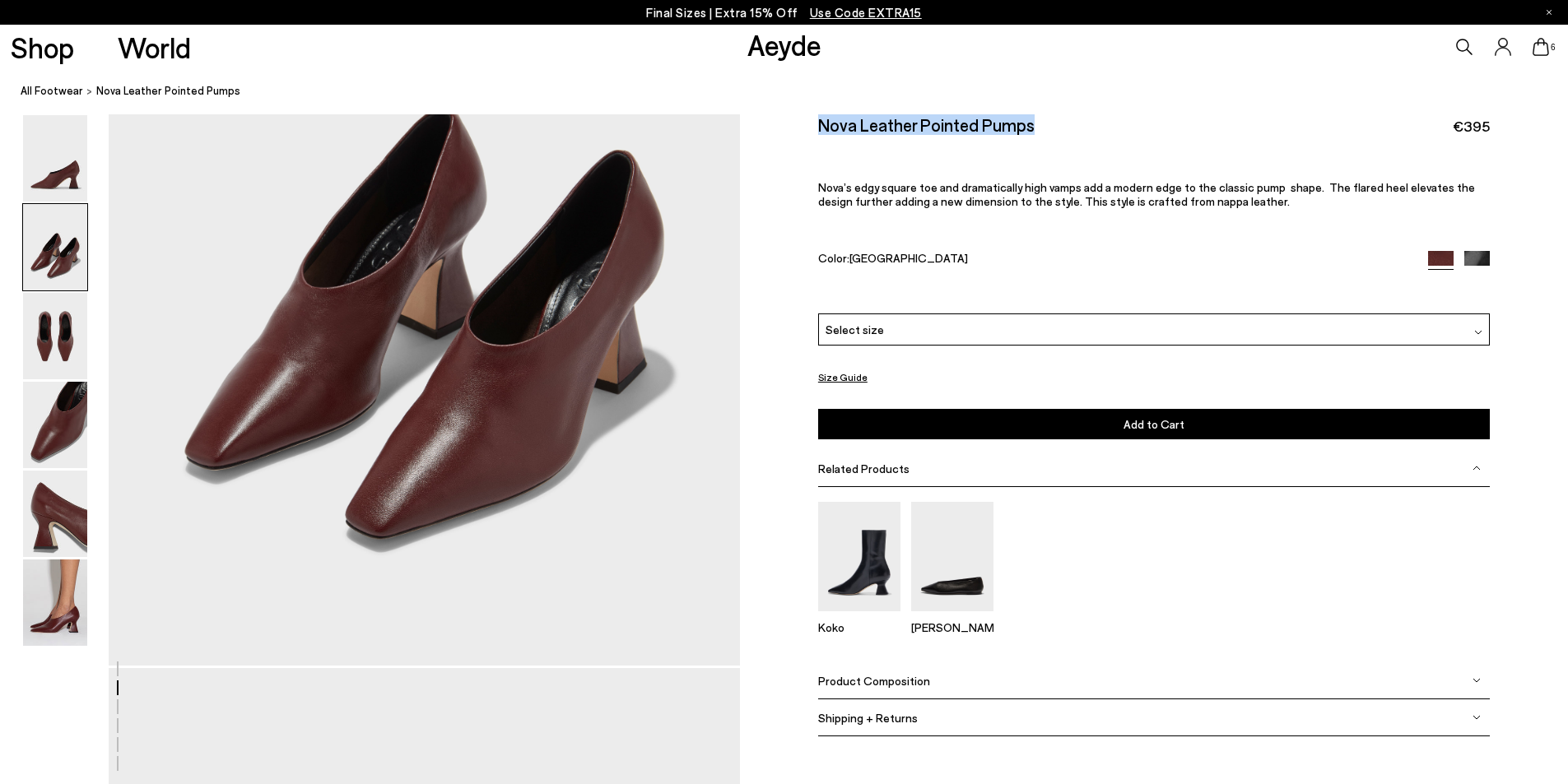
drag, startPoint x: 1048, startPoint y: 122, endPoint x: 808, endPoint y: 129, distance: 240.1
click at [808, 129] on div "Size Guide Shoes Belt Our shoes come in European sizing. The easiest way to mea…" at bounding box center [1154, 438] width 828 height 646
copy h2 "Nova Leather Pointed Pumps"
click at [55, 172] on img at bounding box center [54, 158] width 64 height 87
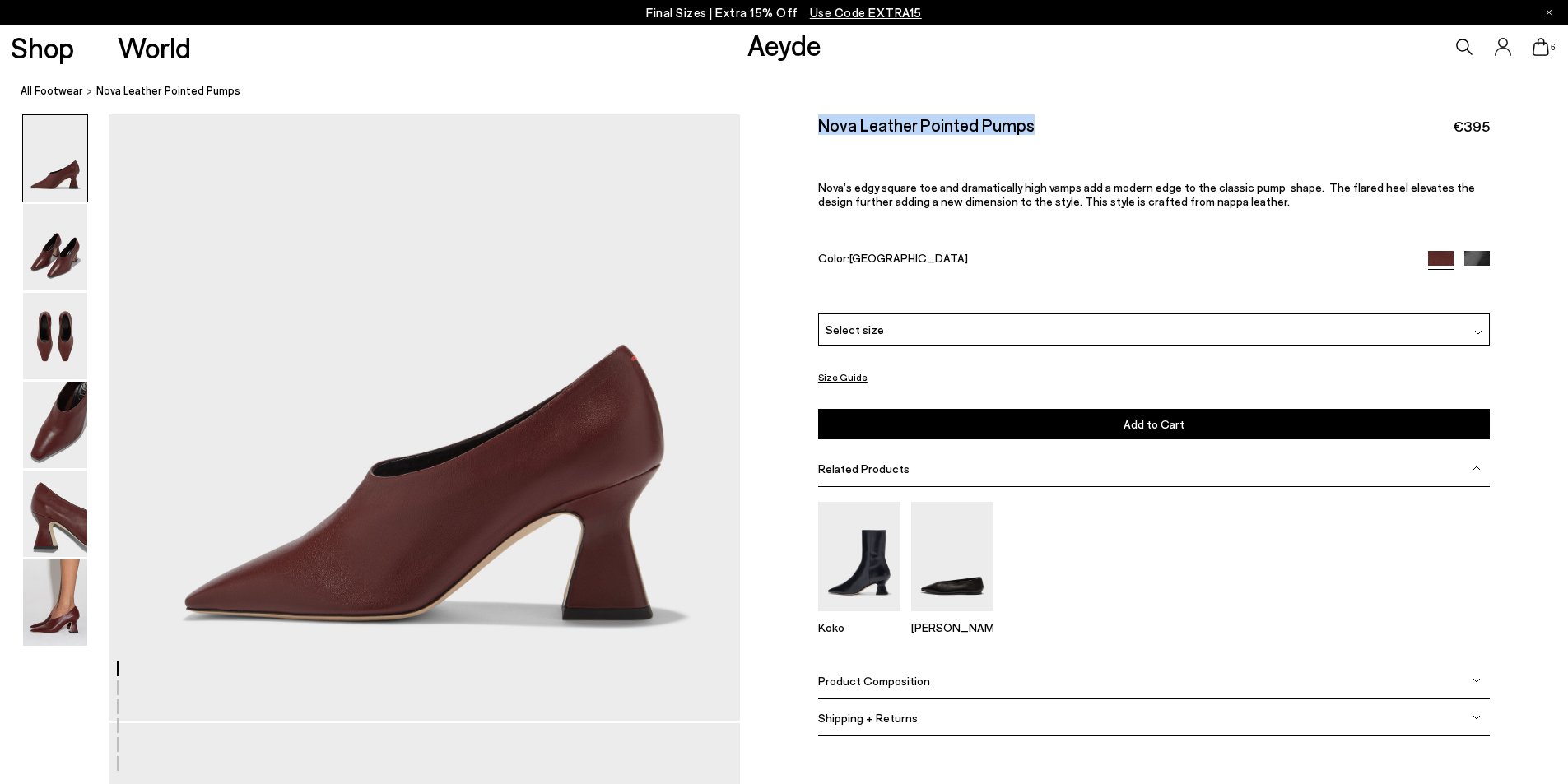
scroll to position [0, 0]
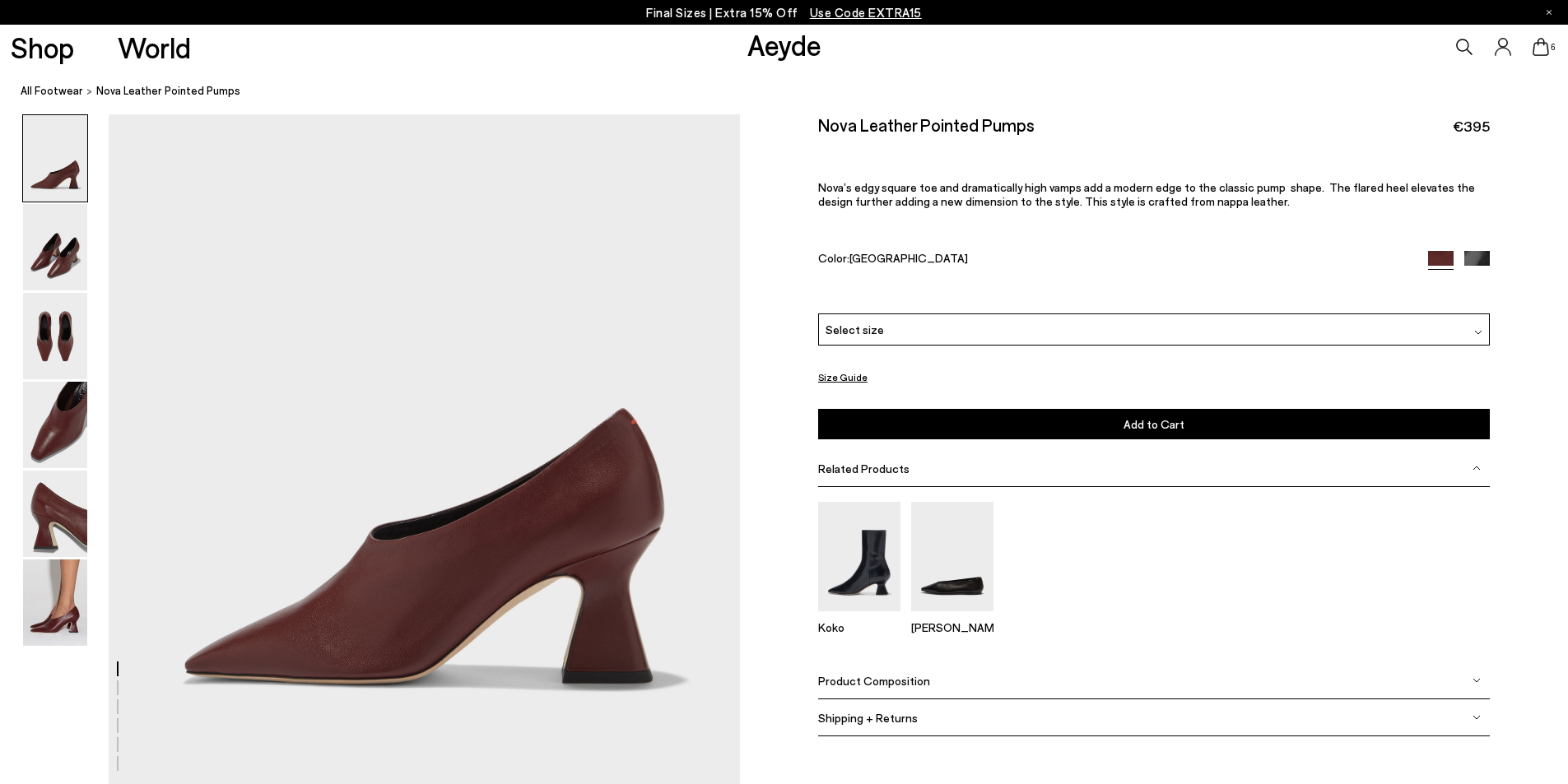
click at [54, 263] on img at bounding box center [54, 247] width 64 height 87
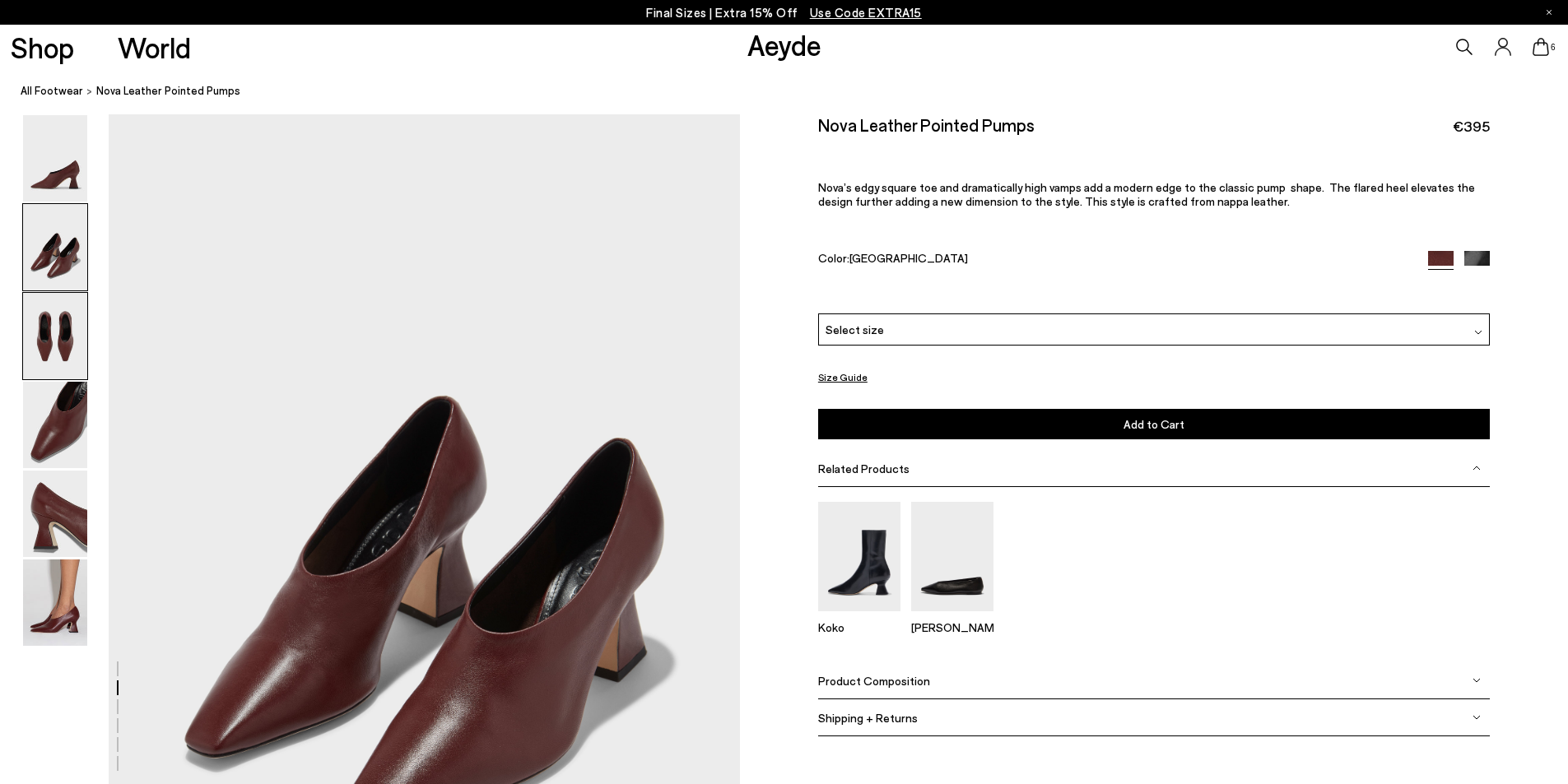
click at [53, 360] on img at bounding box center [54, 336] width 64 height 87
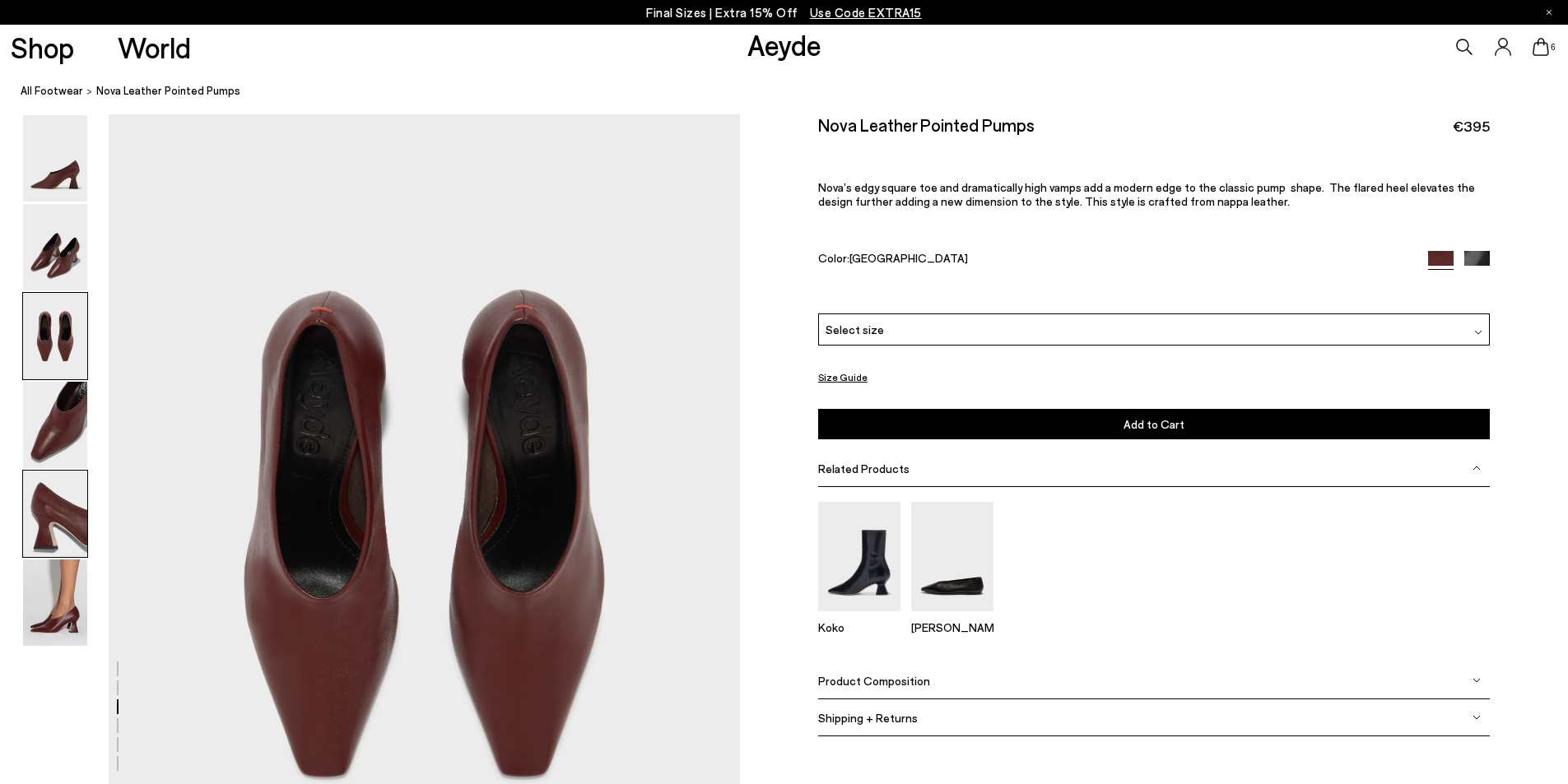
click at [62, 517] on img at bounding box center [54, 514] width 64 height 87
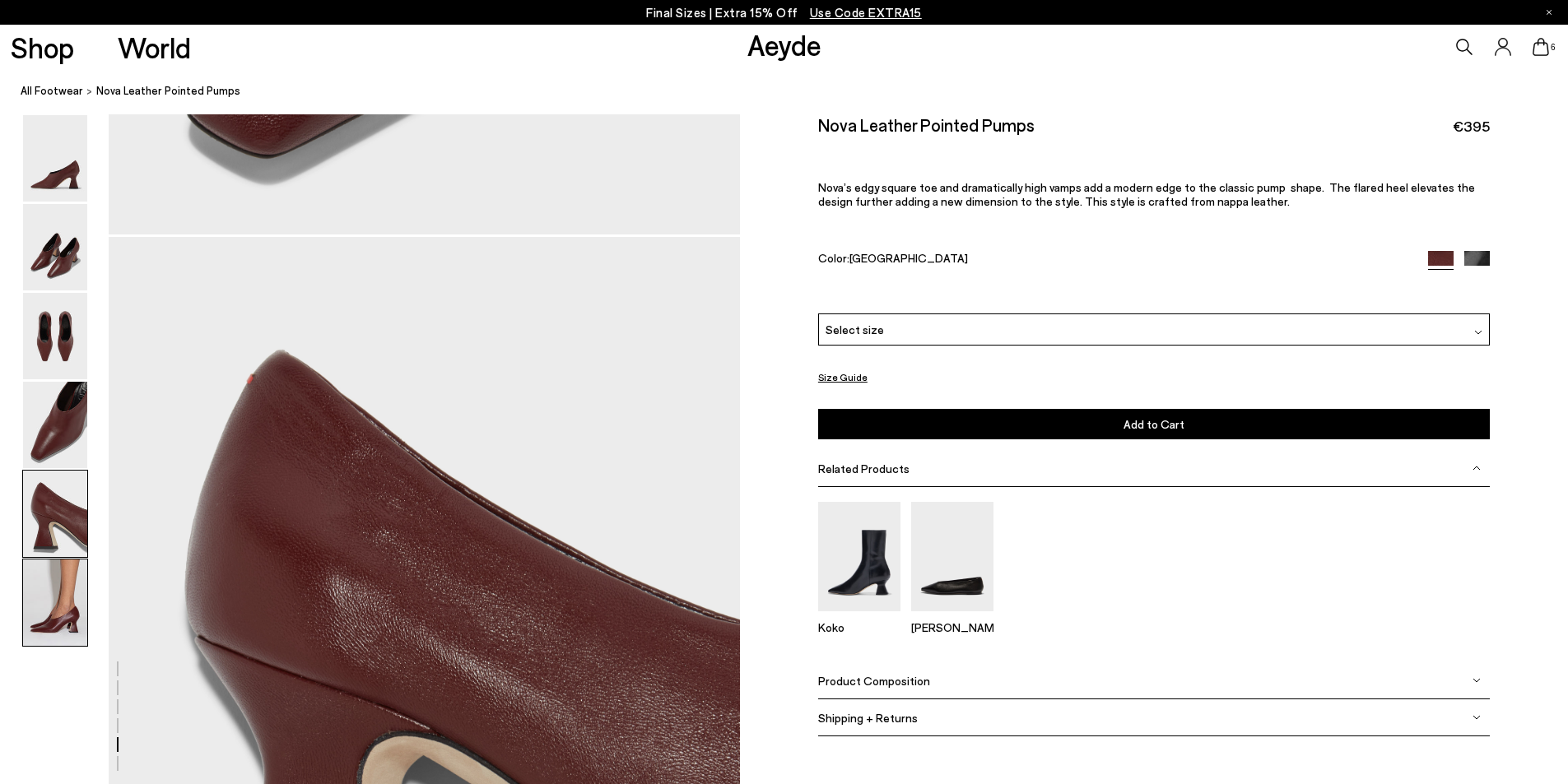
click at [53, 612] on img at bounding box center [54, 602] width 64 height 87
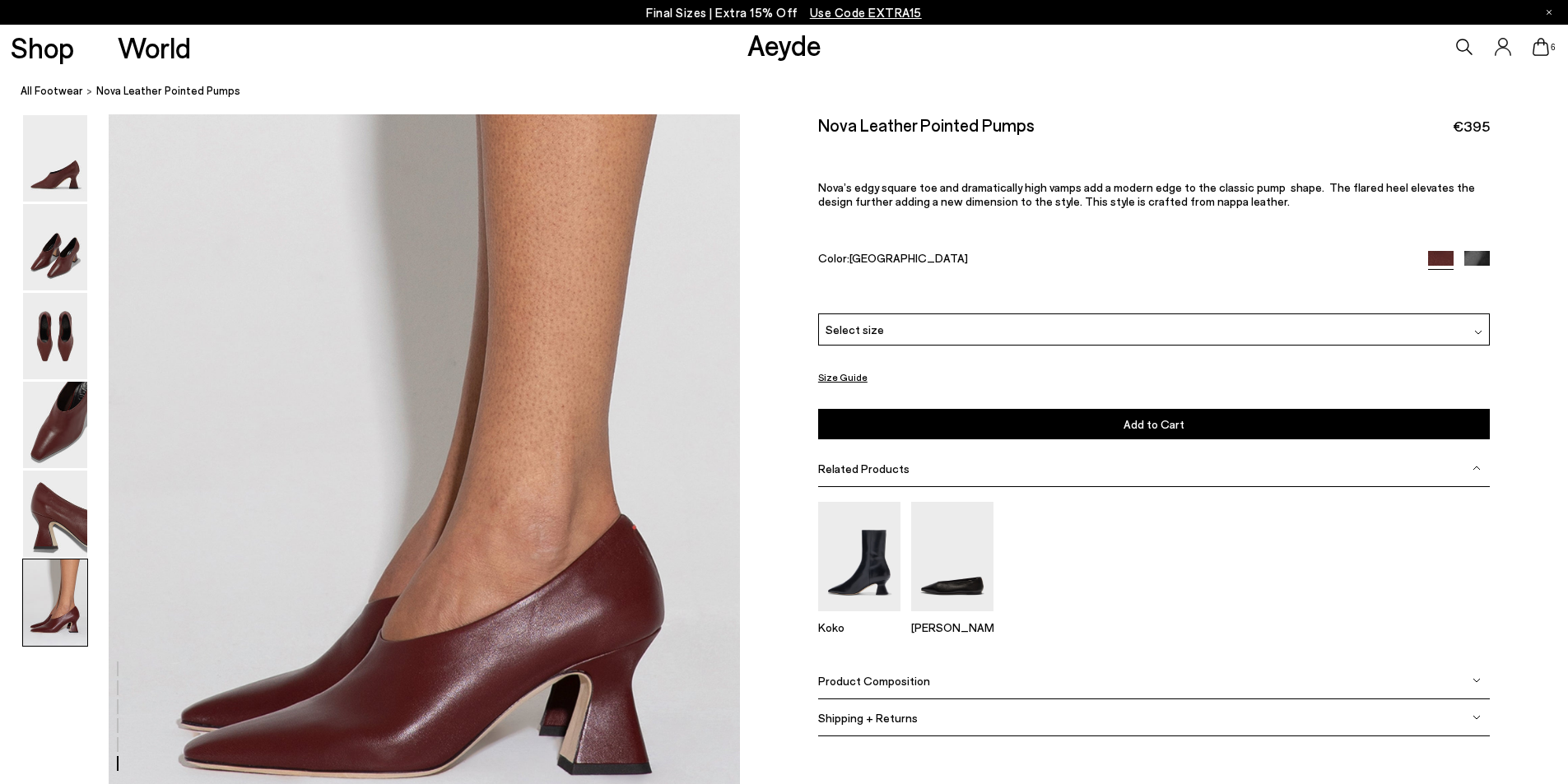
scroll to position [4161, 0]
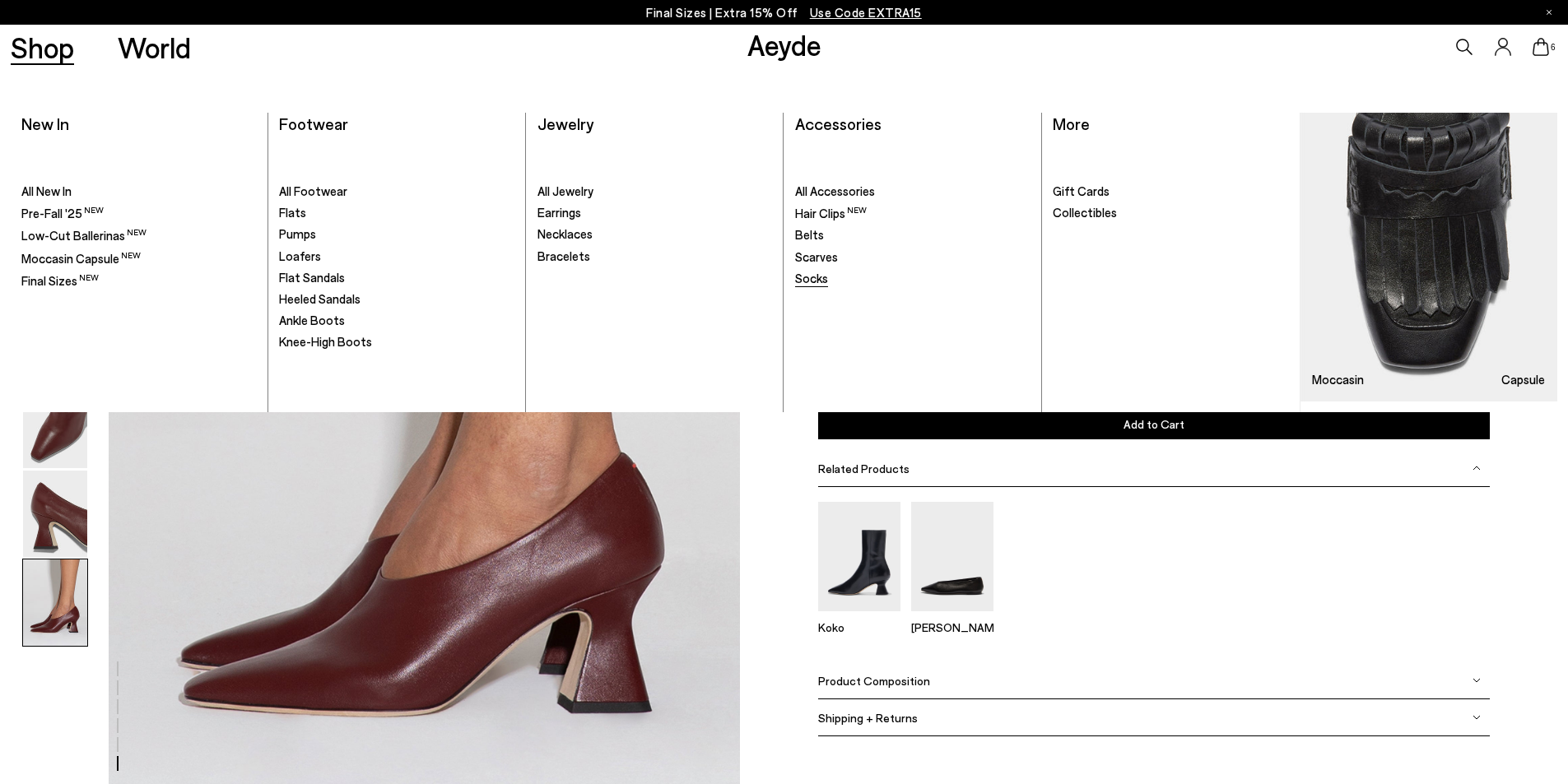
click at [809, 283] on span "Socks" at bounding box center [812, 277] width 33 height 15
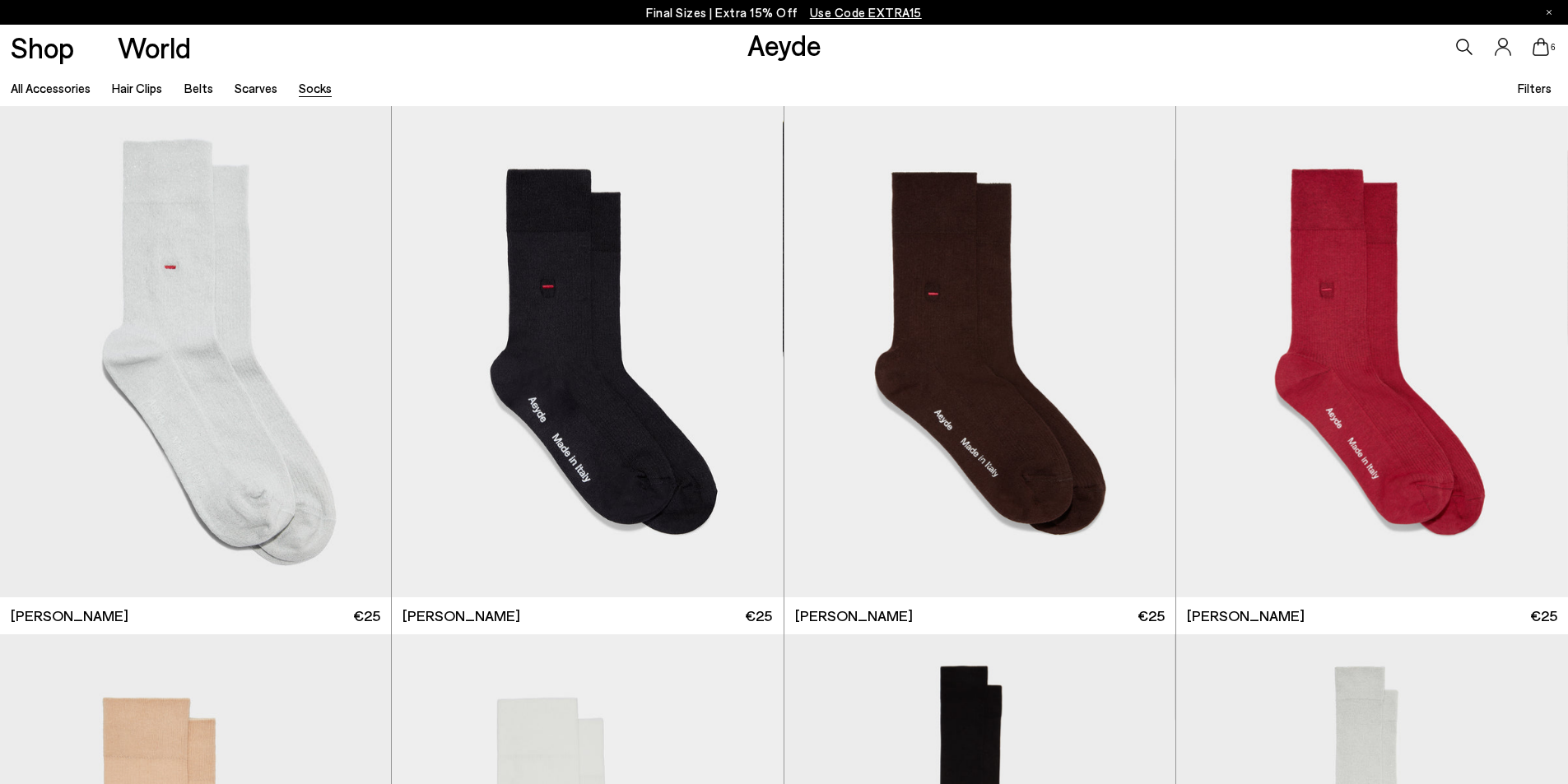
click at [1543, 53] on icon at bounding box center [1541, 46] width 17 height 18
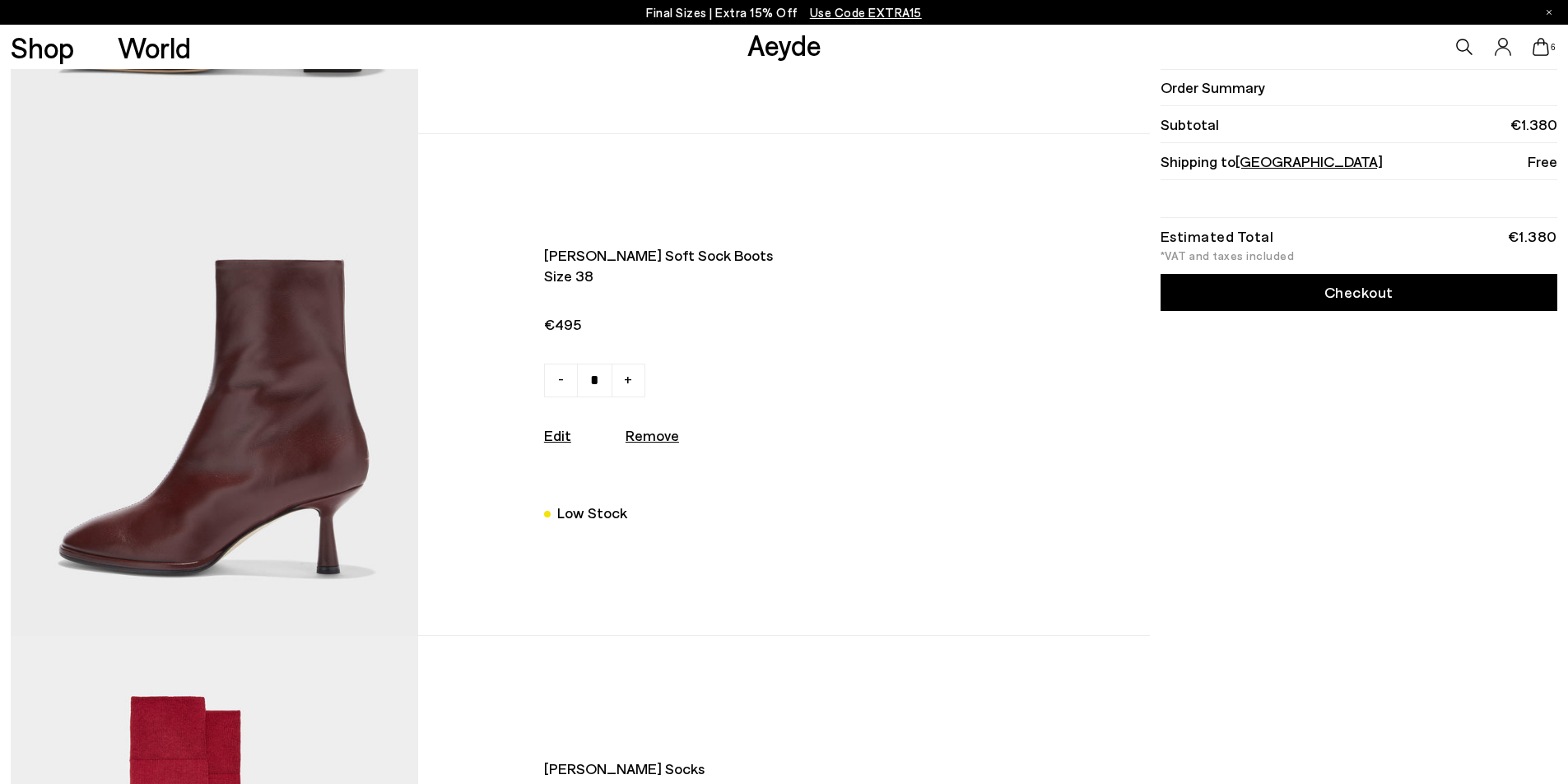
scroll to position [494, 0]
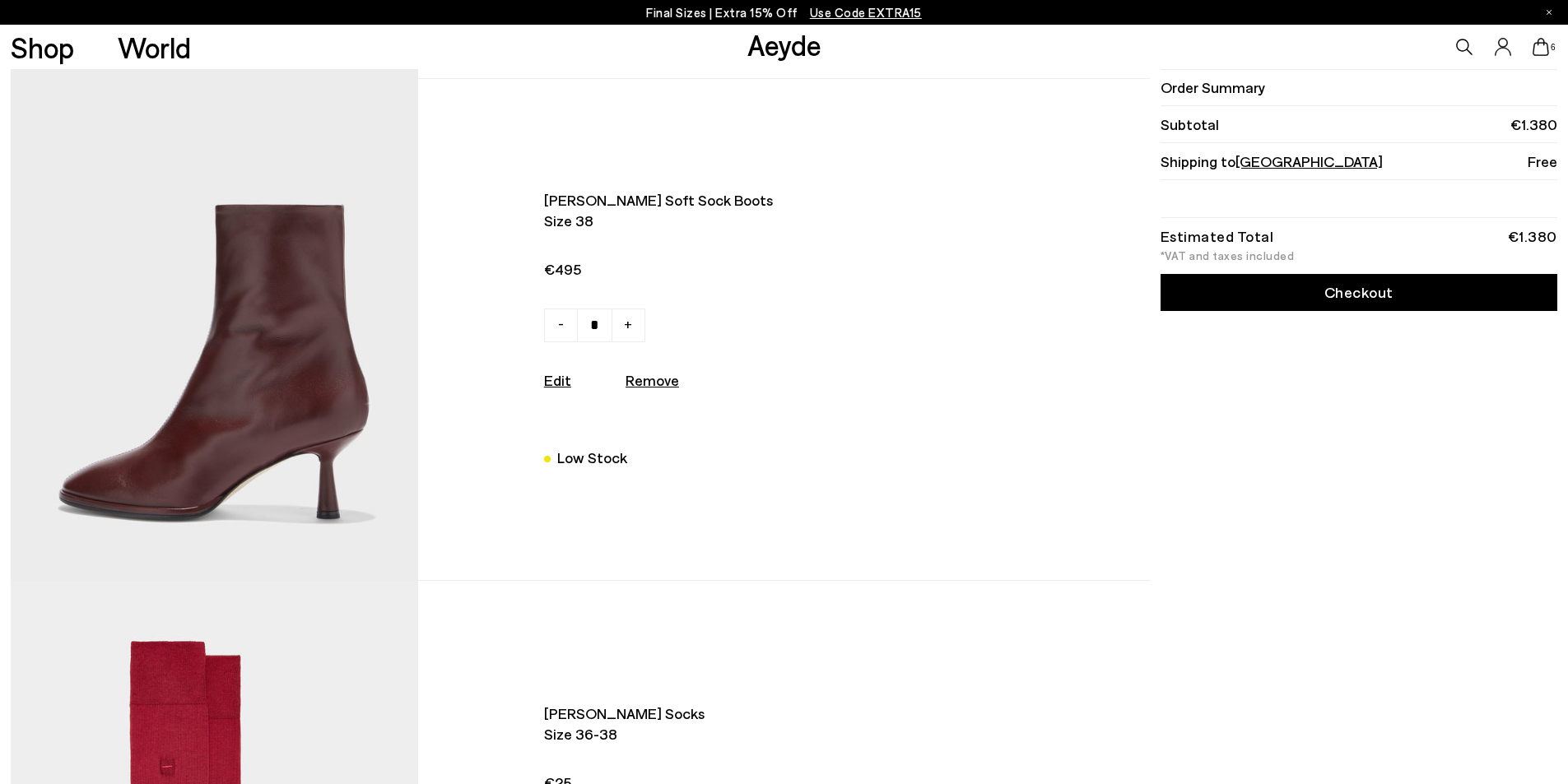
click at [659, 385] on u "Remove" at bounding box center [652, 380] width 53 height 18
type input "*"
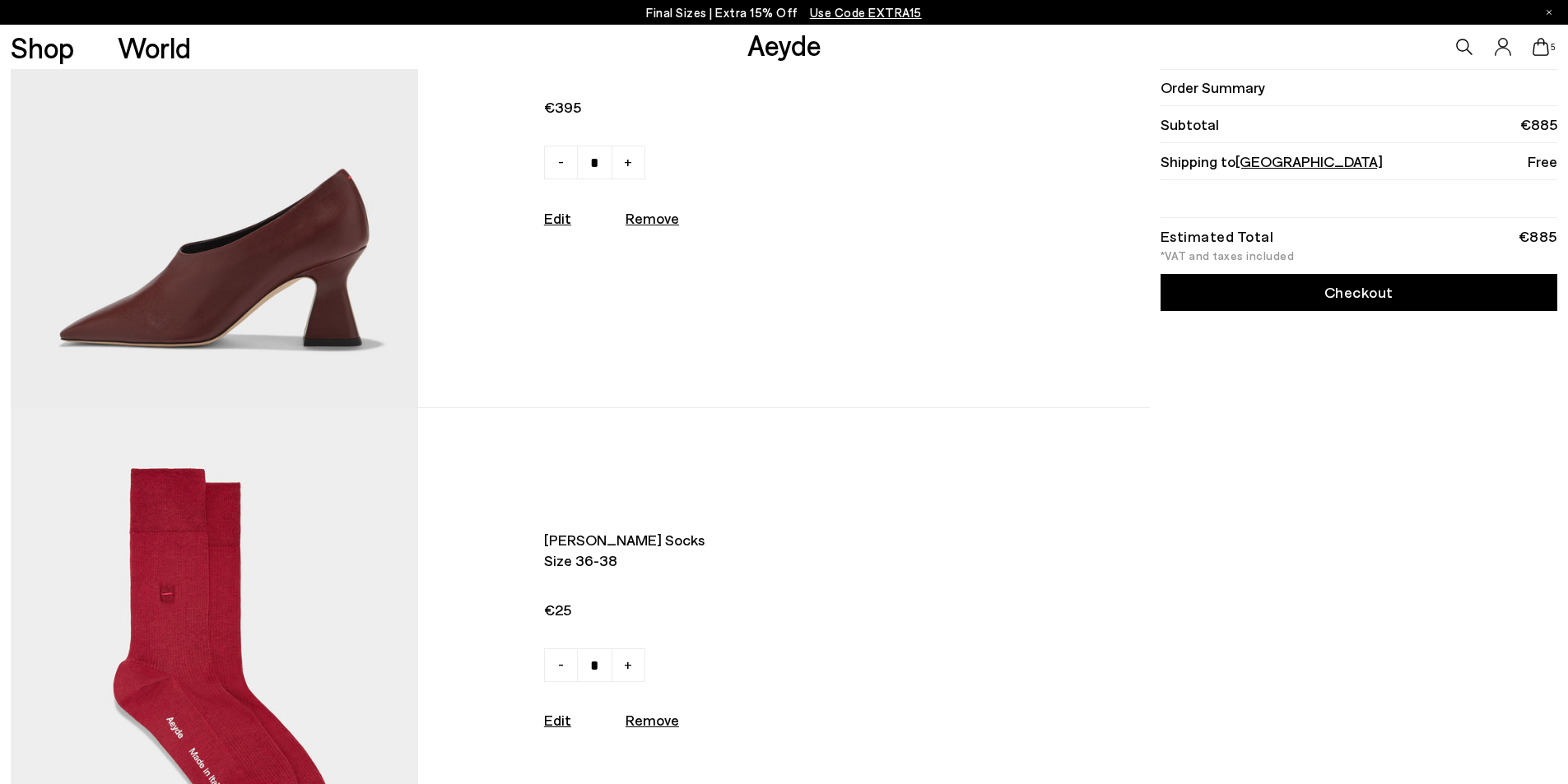
scroll to position [0, 0]
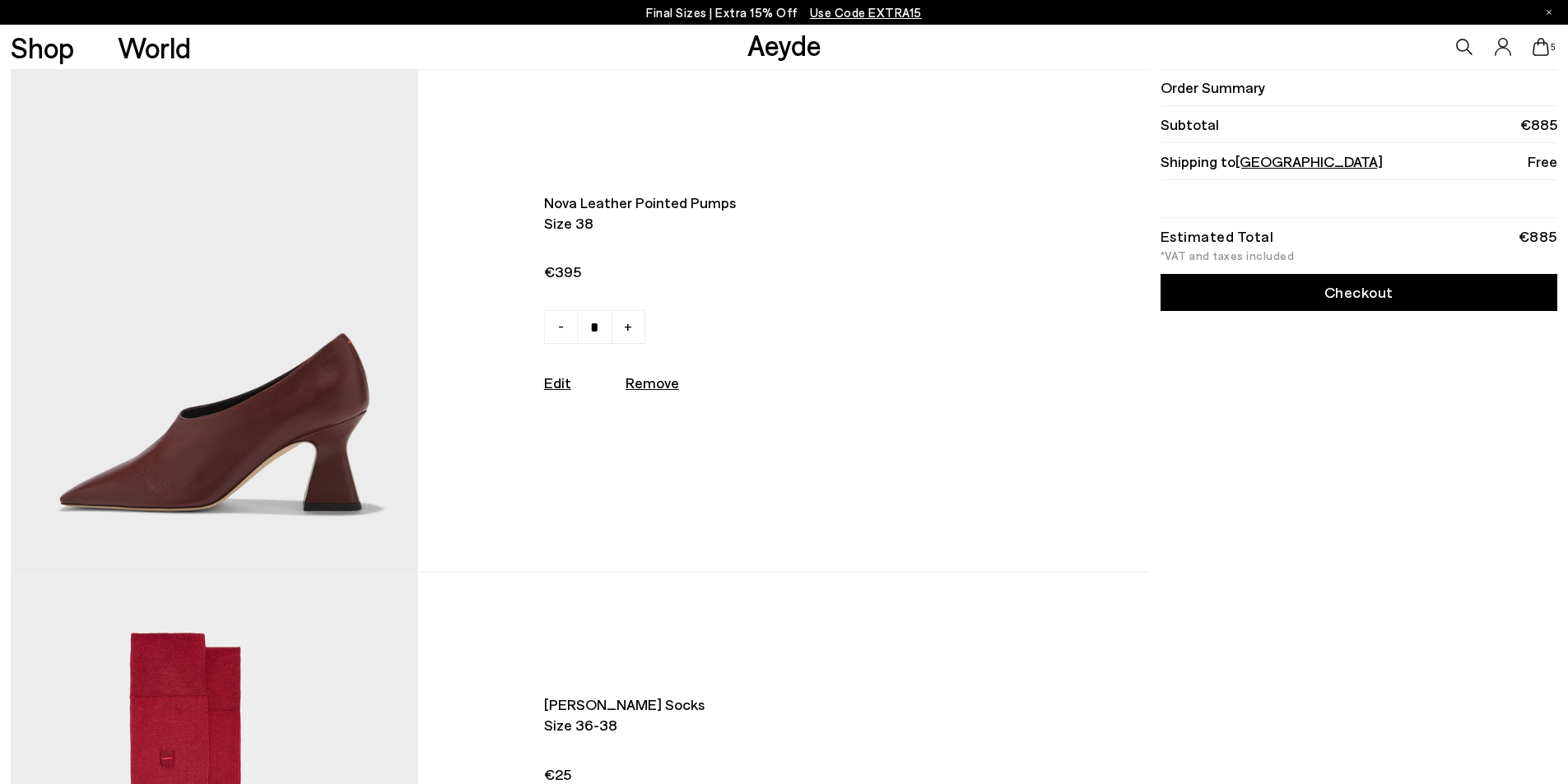
click at [217, 438] on img at bounding box center [214, 321] width 407 height 502
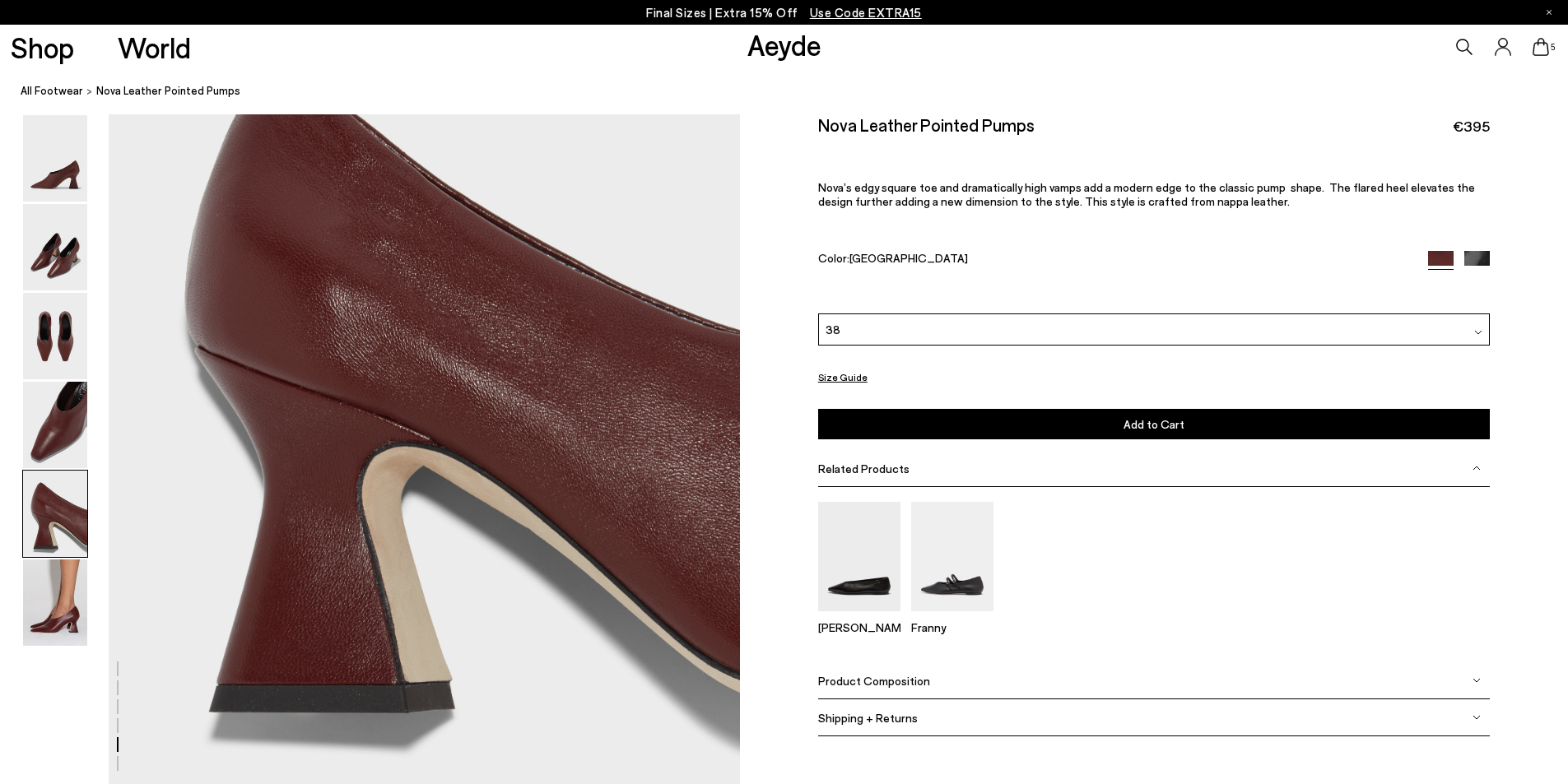
scroll to position [3373, 0]
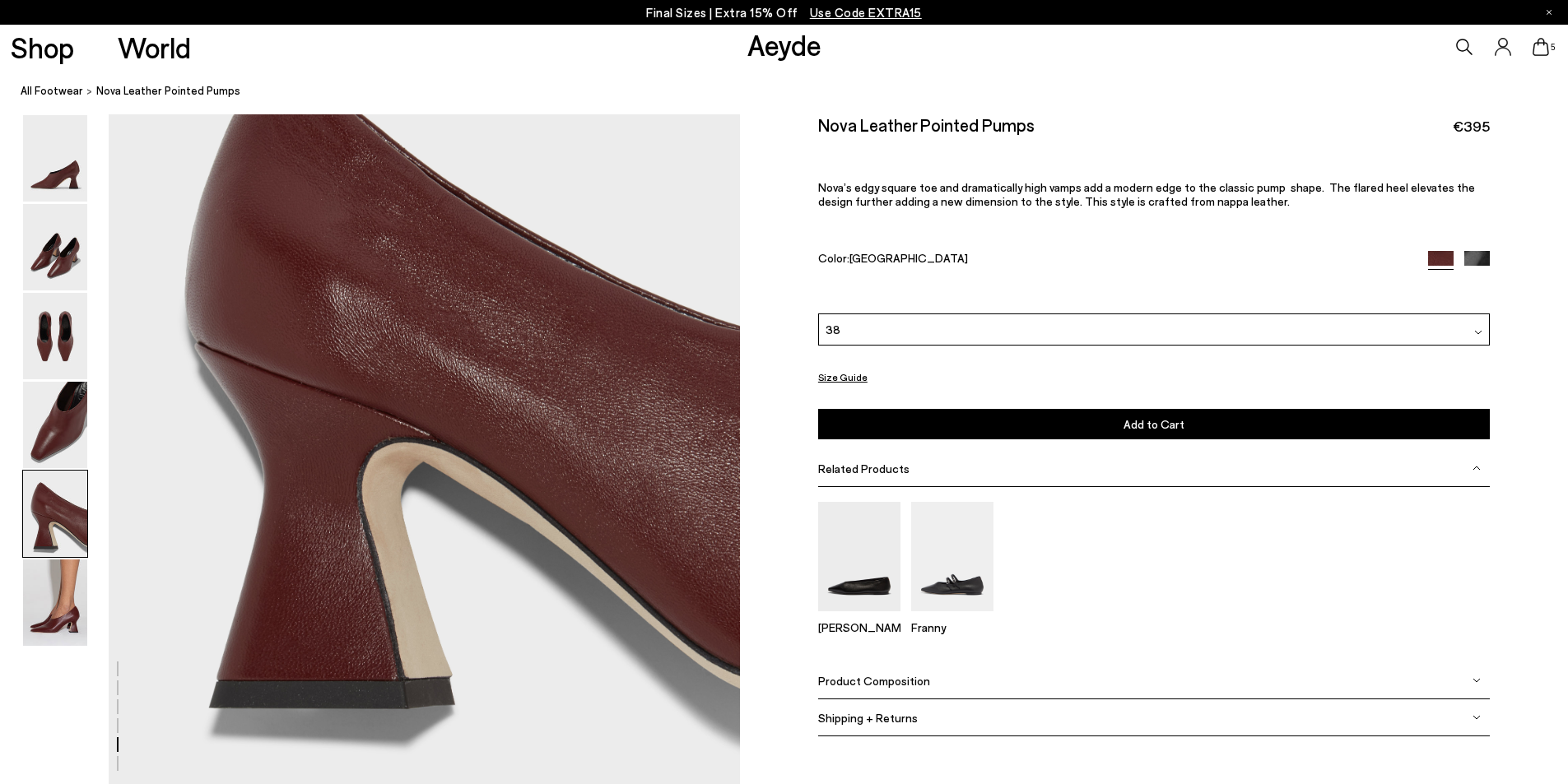
drag, startPoint x: 914, startPoint y: 252, endPoint x: 808, endPoint y: 250, distance: 106.0
click at [808, 250] on div "Size Guide Shoes Belt Our shoes come in European sizing. The easiest way to mea…" at bounding box center [1154, 438] width 828 height 646
copy div "Color: [GEOGRAPHIC_DATA]"
drag, startPoint x: 1227, startPoint y: 291, endPoint x: 1541, endPoint y: 105, distance: 365.0
click at [1229, 290] on div "Nova Leather Pointed Pumps €395 [PERSON_NAME]’s edgy square toe and dramaticall…" at bounding box center [1154, 214] width 671 height 200
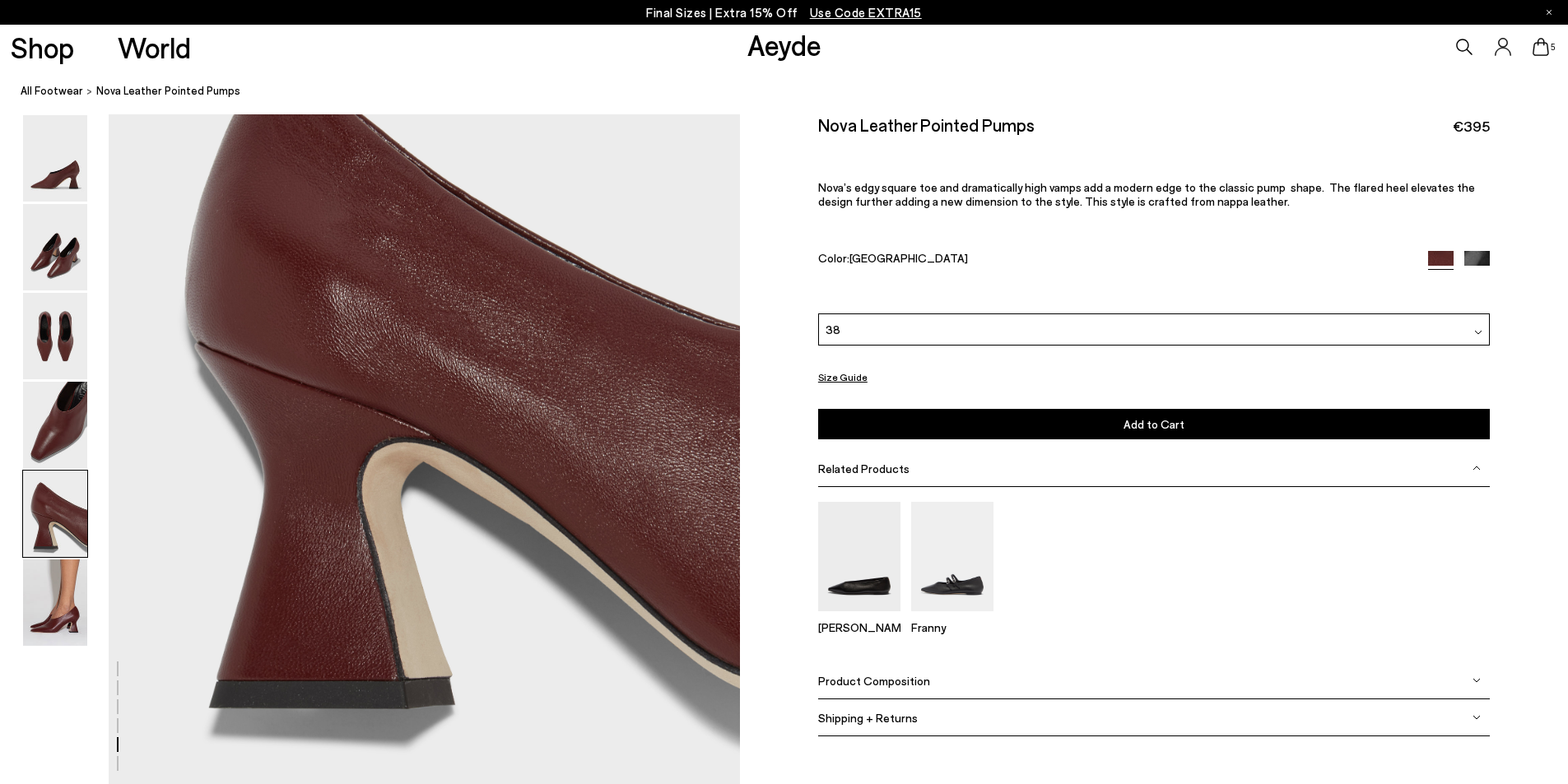
click at [1543, 46] on icon at bounding box center [1541, 46] width 17 height 18
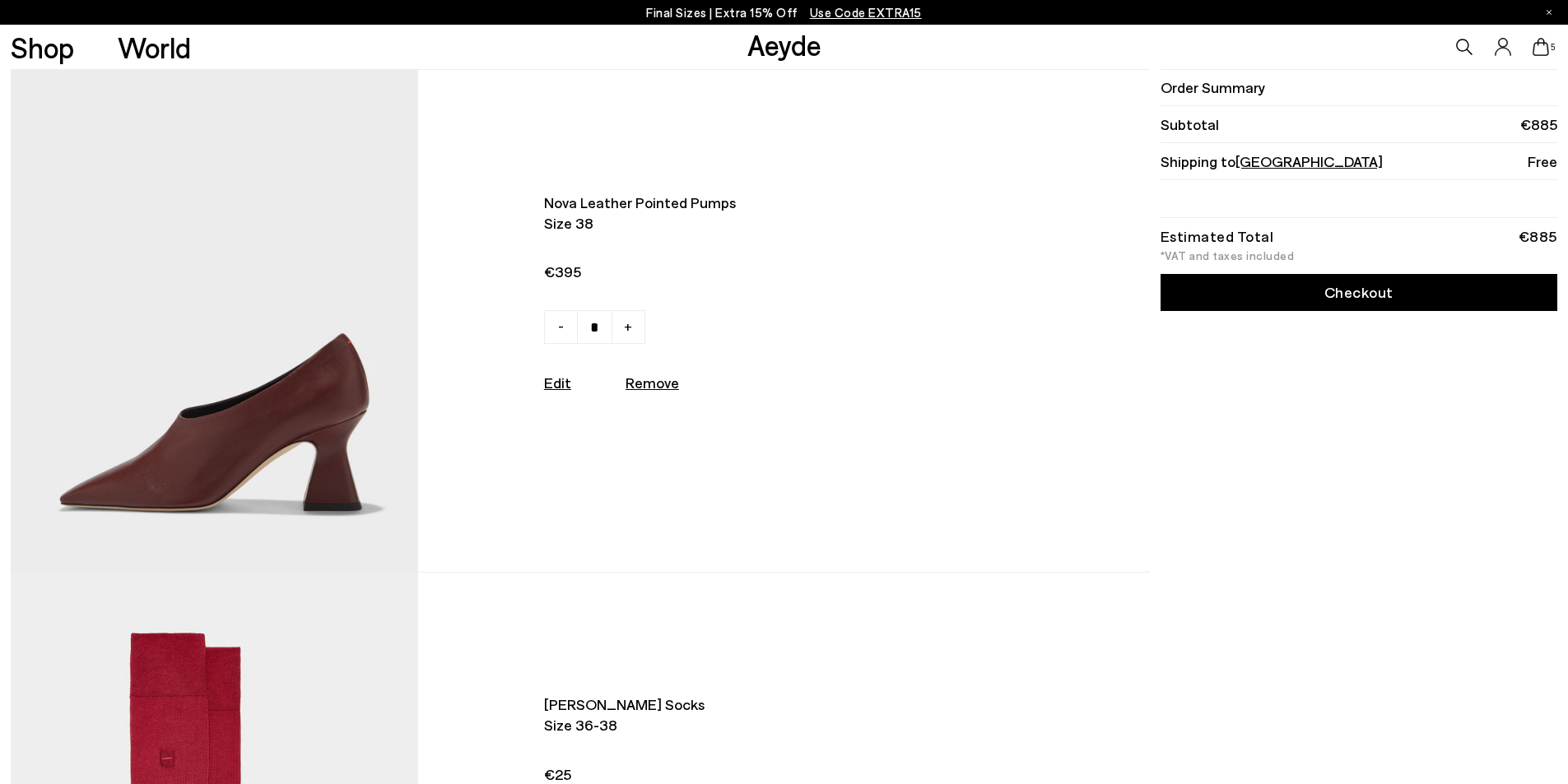
click at [214, 446] on img at bounding box center [214, 321] width 407 height 502
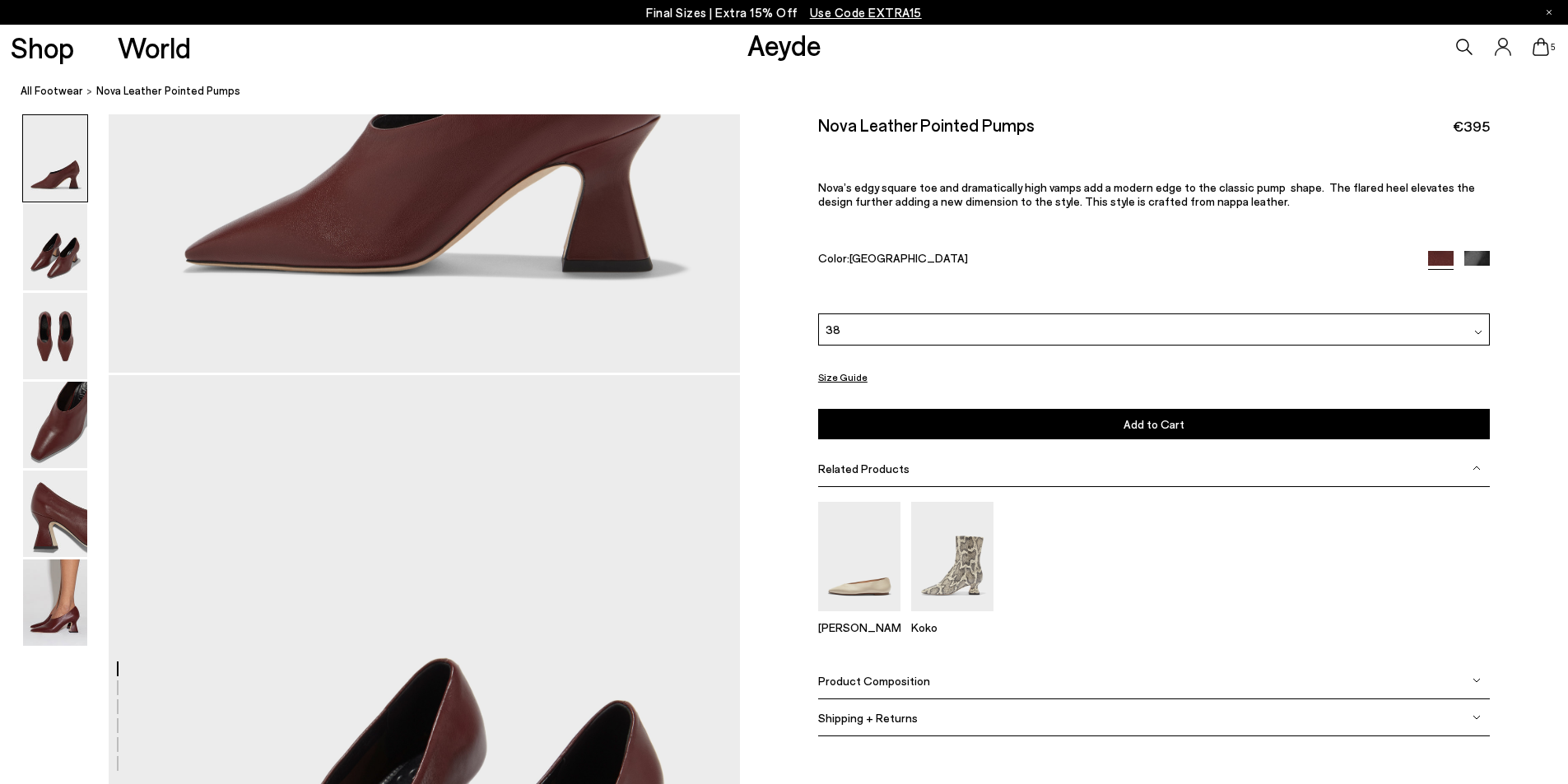
scroll to position [905, 0]
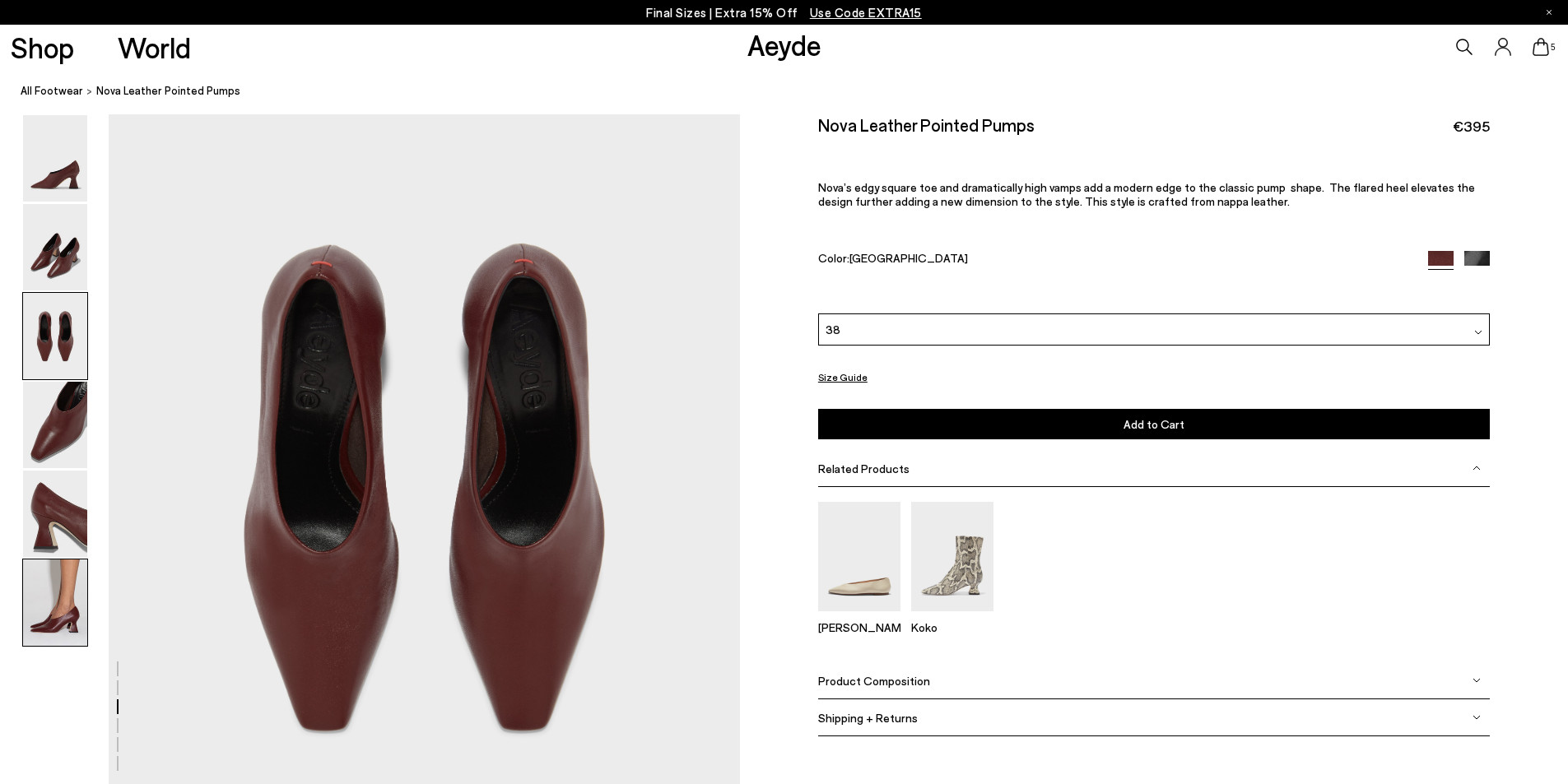
click at [74, 628] on img at bounding box center [54, 602] width 64 height 87
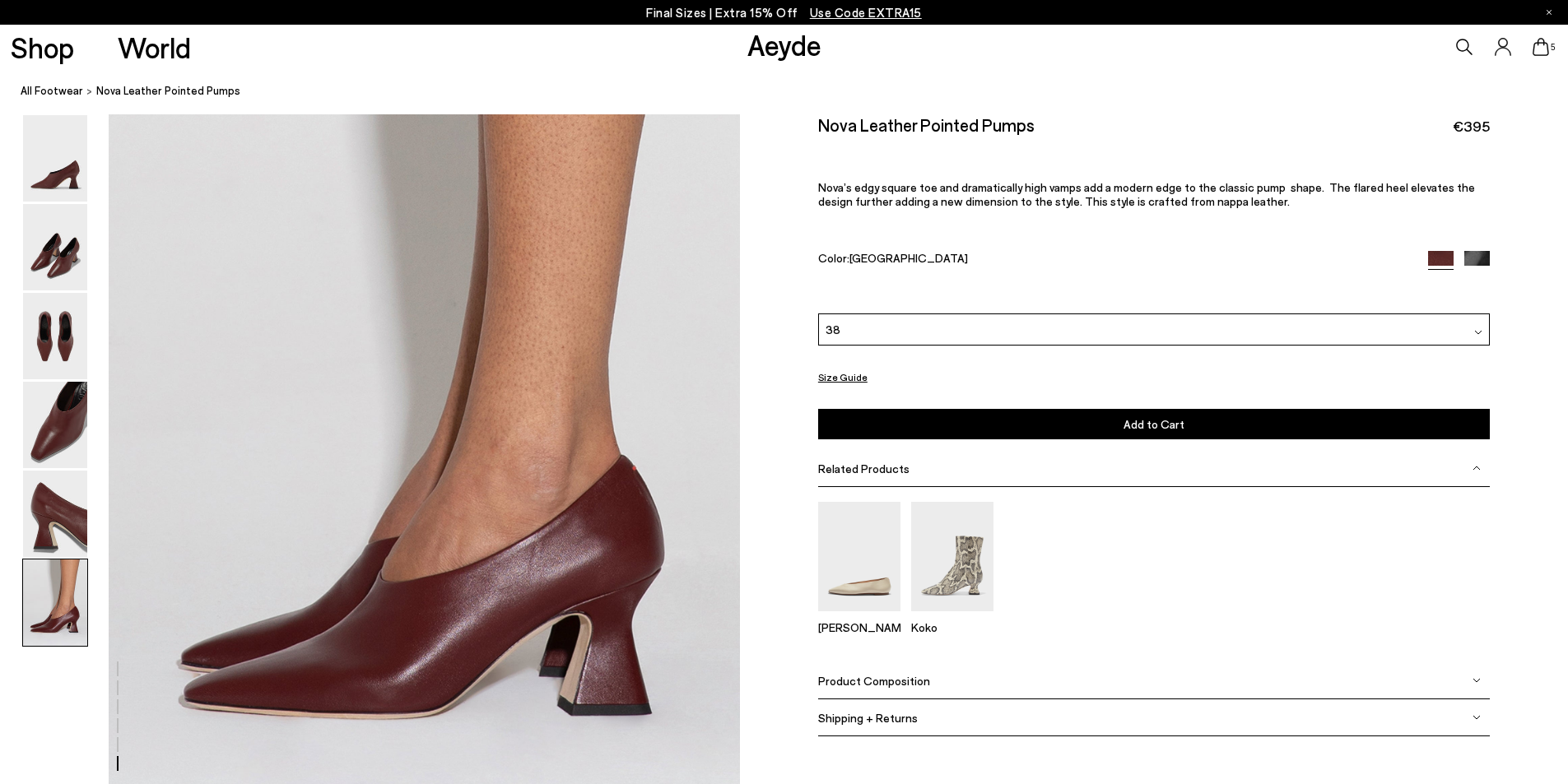
scroll to position [4161, 0]
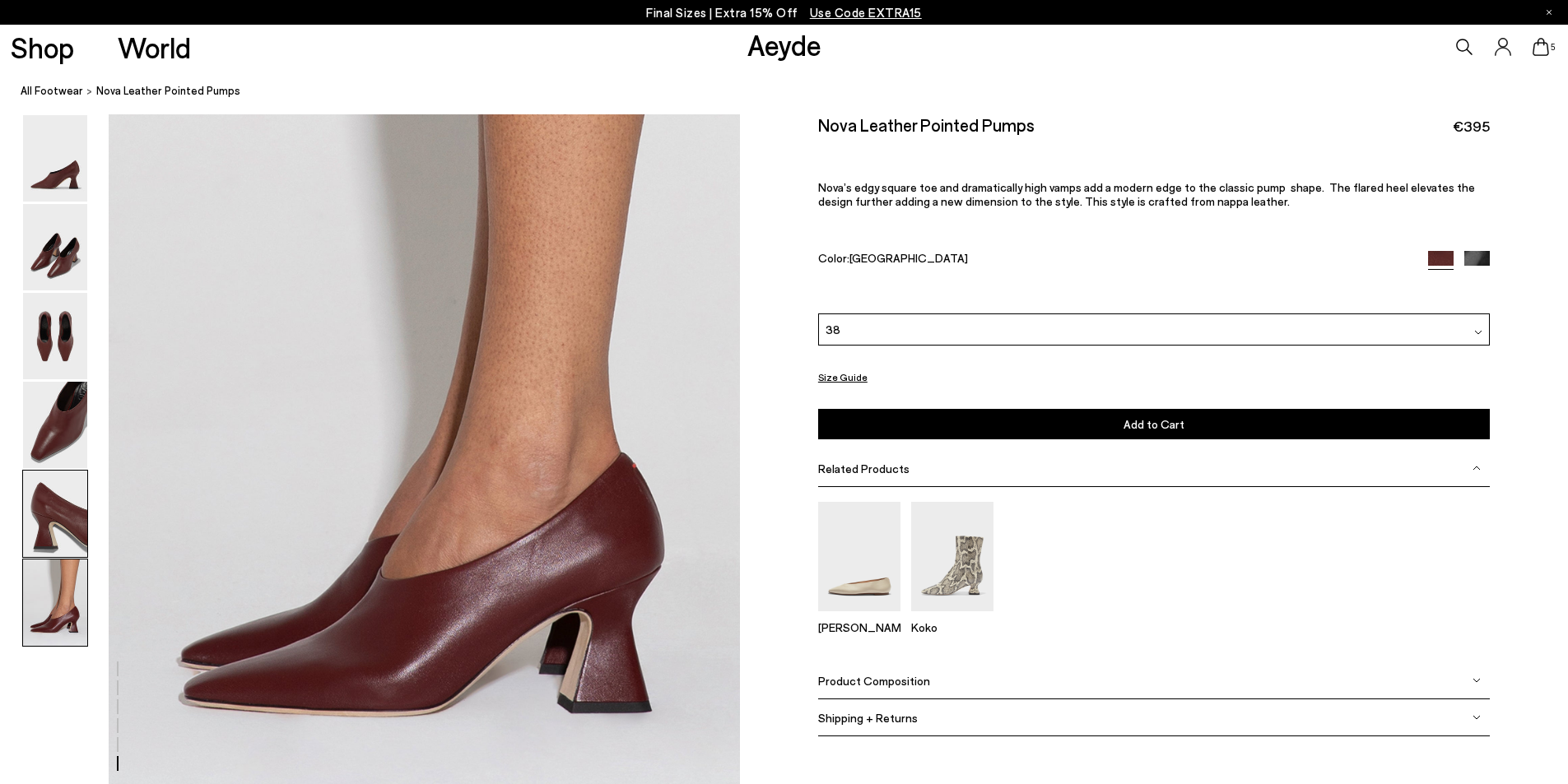
click at [45, 517] on img at bounding box center [54, 514] width 64 height 87
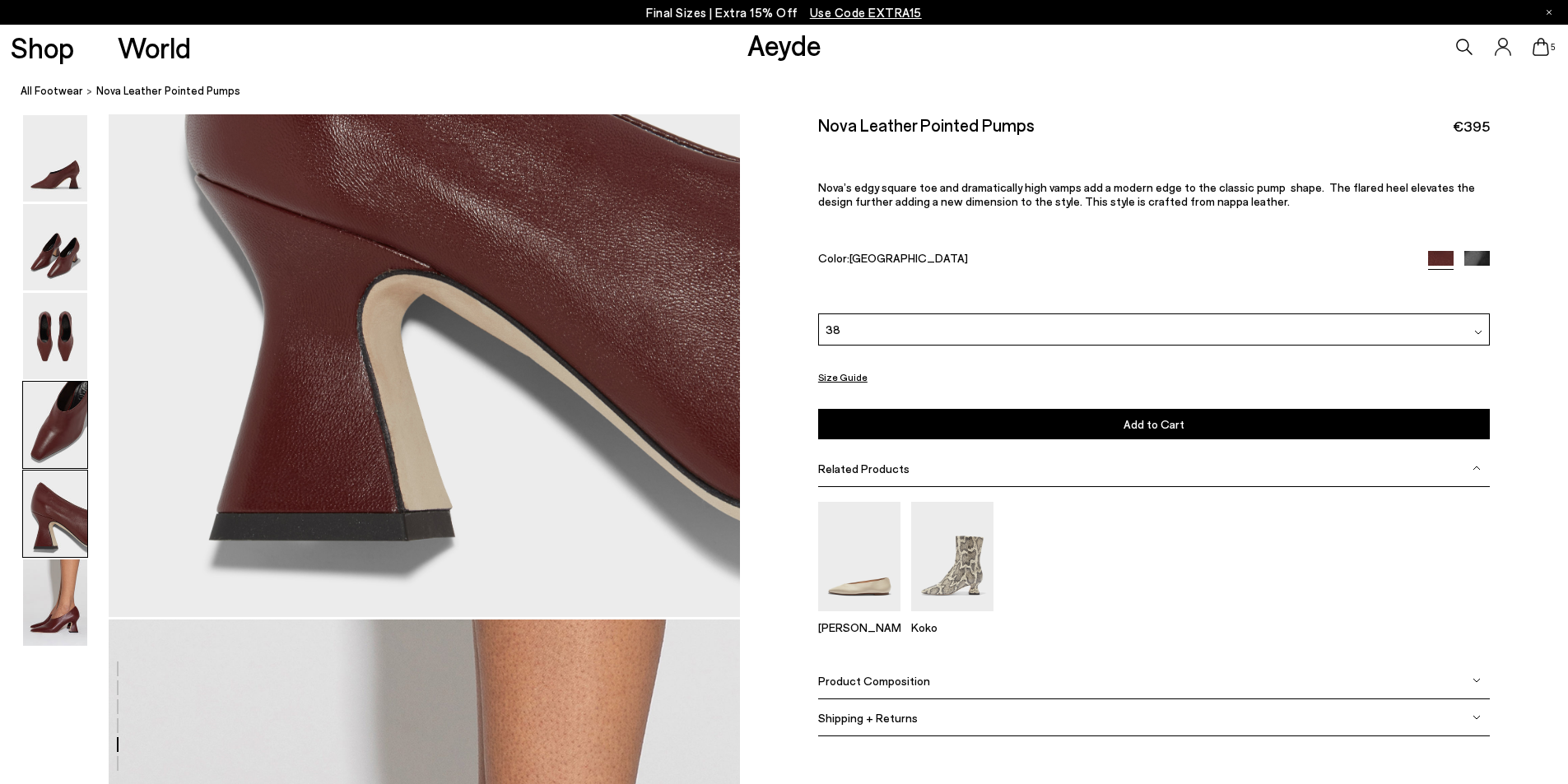
click at [44, 418] on img at bounding box center [54, 424] width 64 height 87
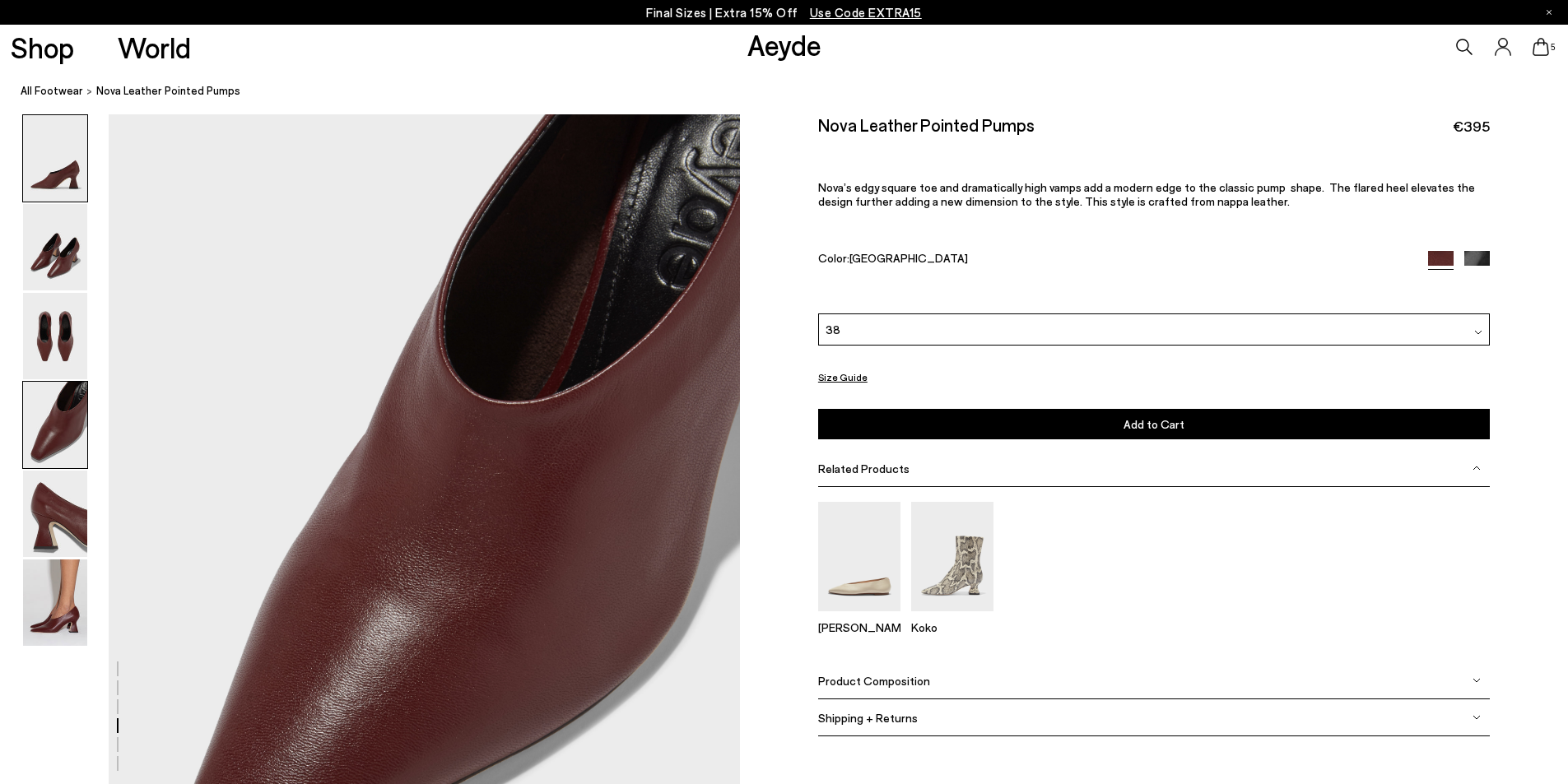
click at [45, 172] on img at bounding box center [54, 158] width 64 height 87
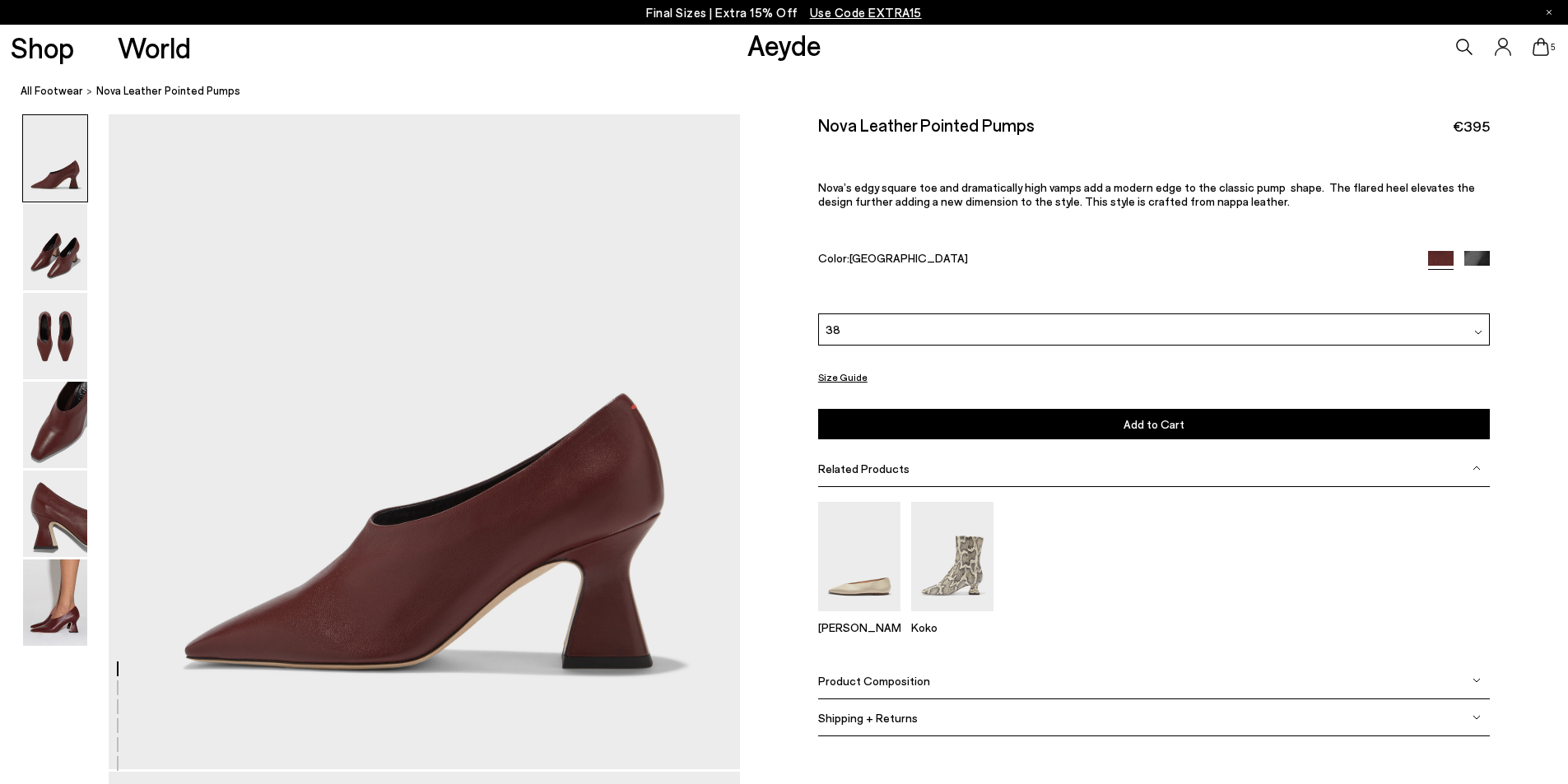
scroll to position [0, 0]
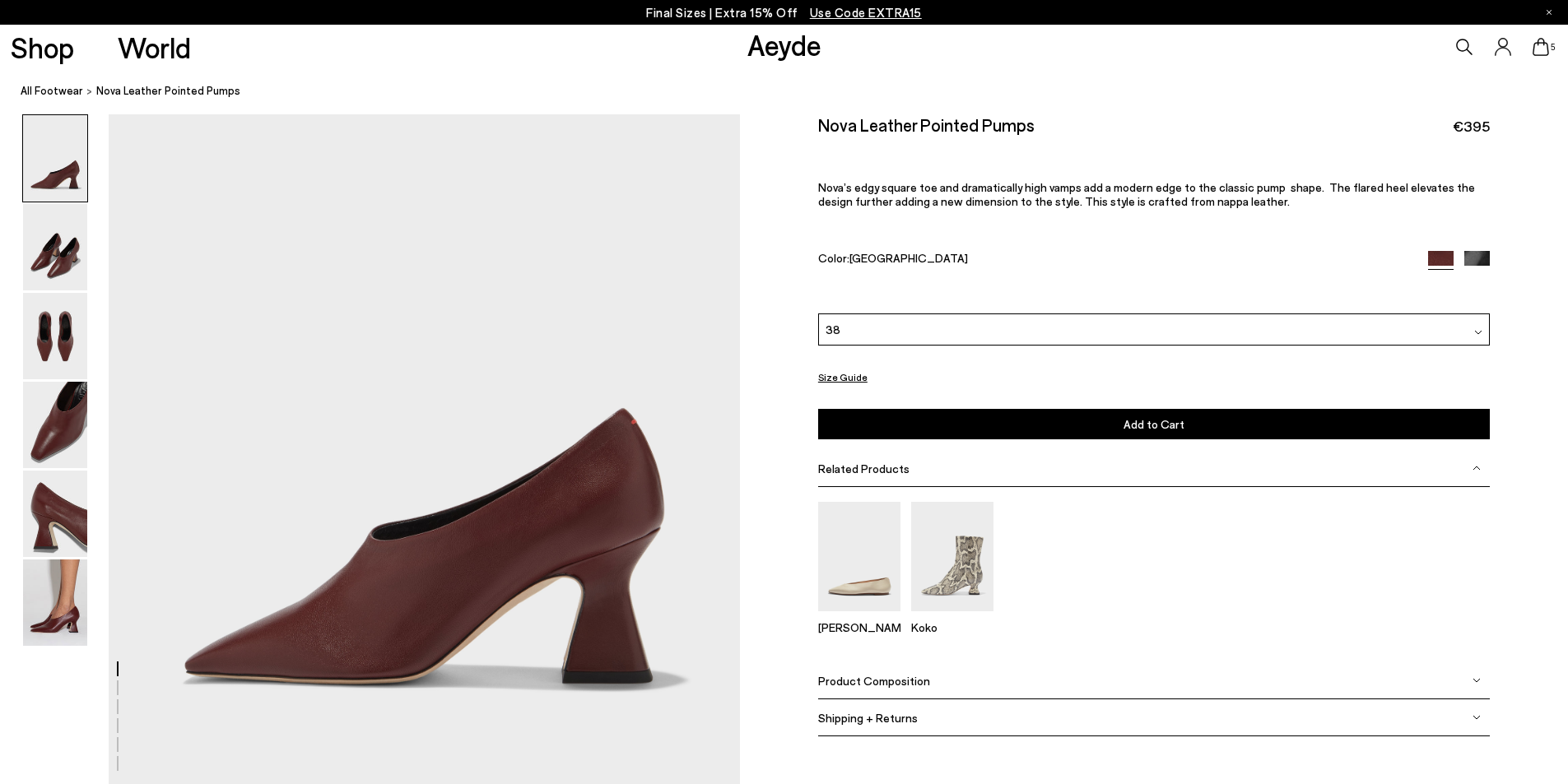
click at [1015, 334] on div "38" at bounding box center [1154, 329] width 671 height 32
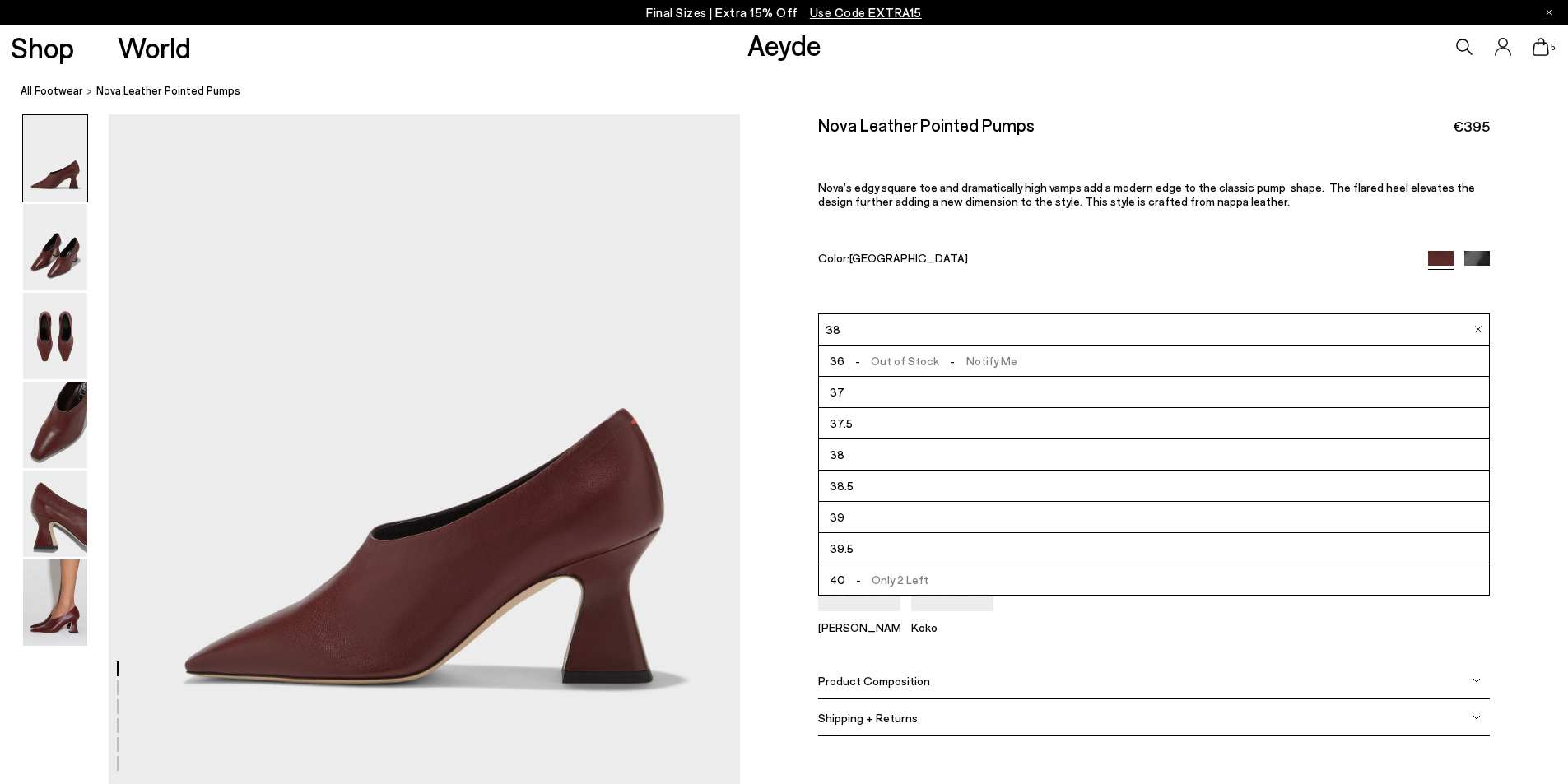
click at [873, 421] on li "37.5" at bounding box center [1154, 424] width 670 height 32
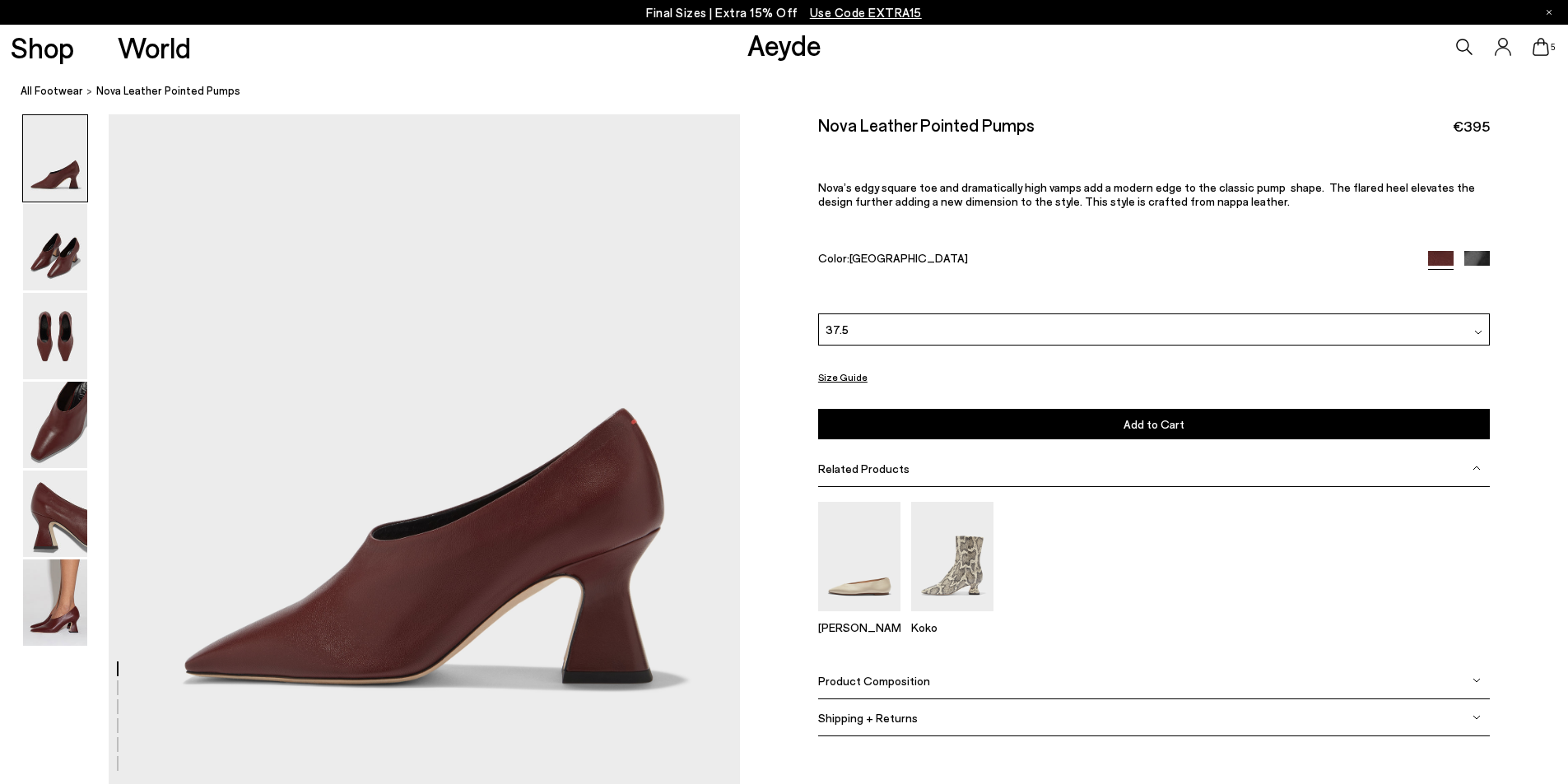
click at [1140, 421] on span "Add to Cart" at bounding box center [1154, 424] width 61 height 14
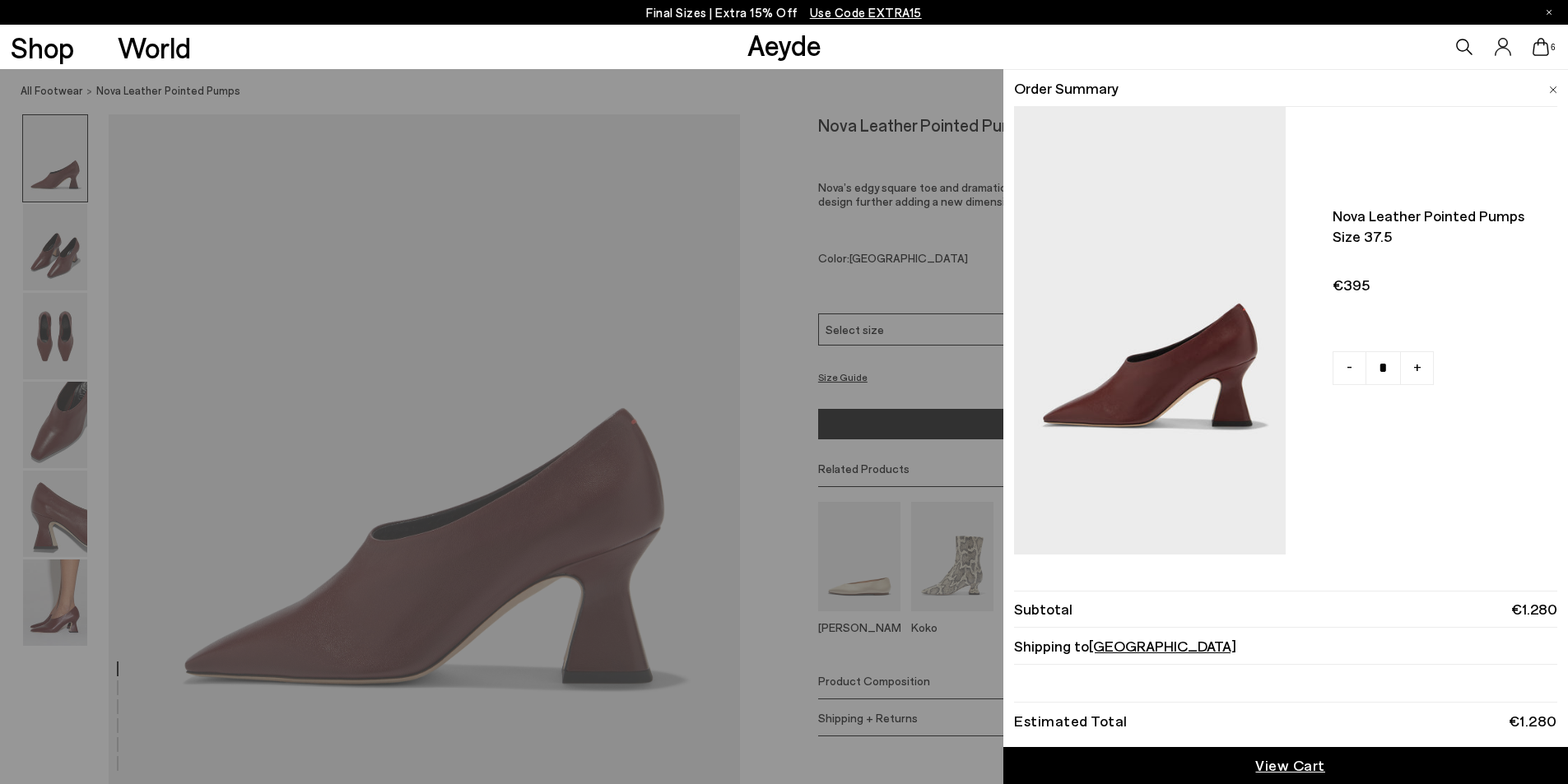
click at [1539, 46] on icon at bounding box center [1541, 46] width 17 height 18
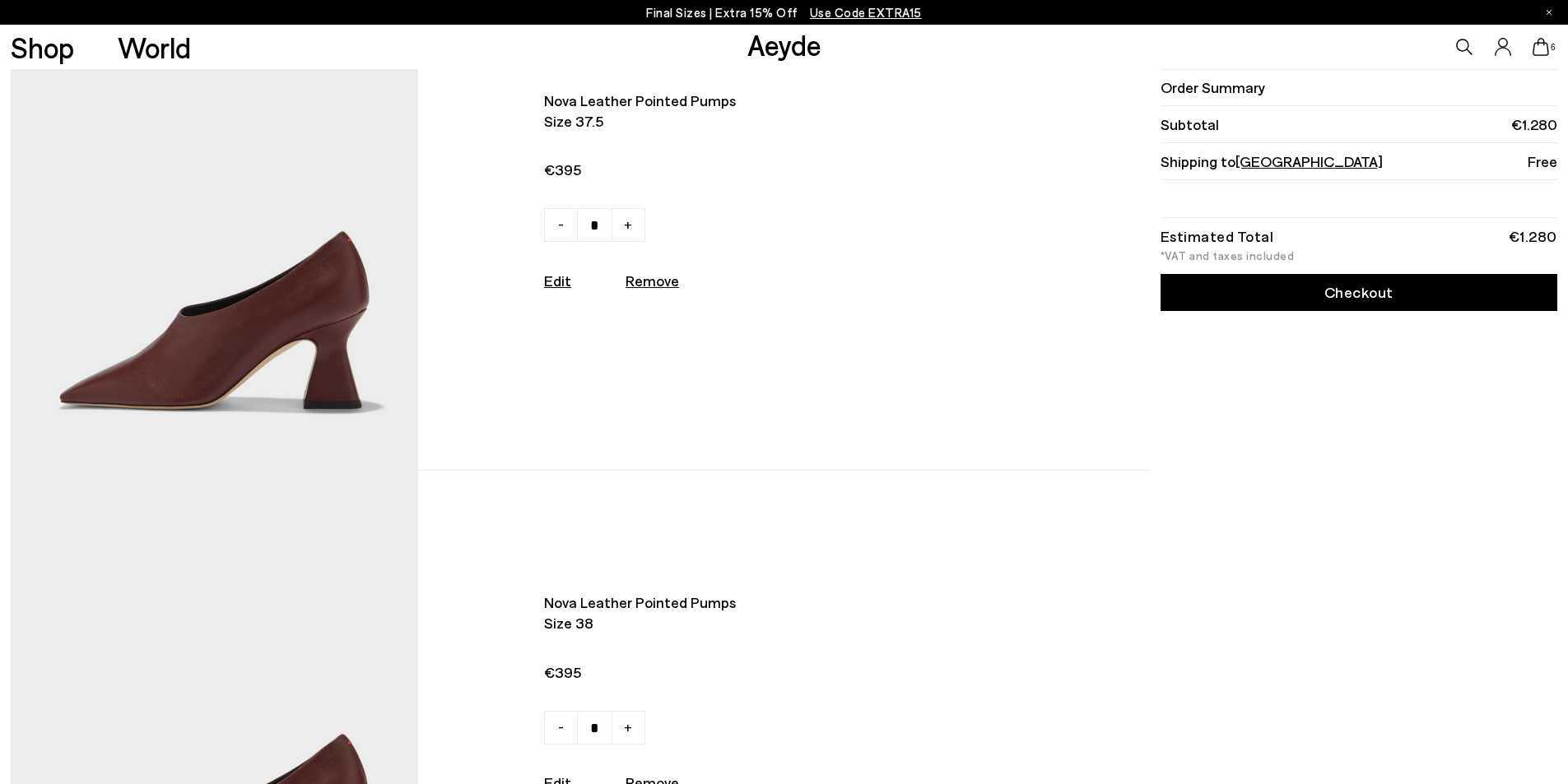
scroll to position [329, 0]
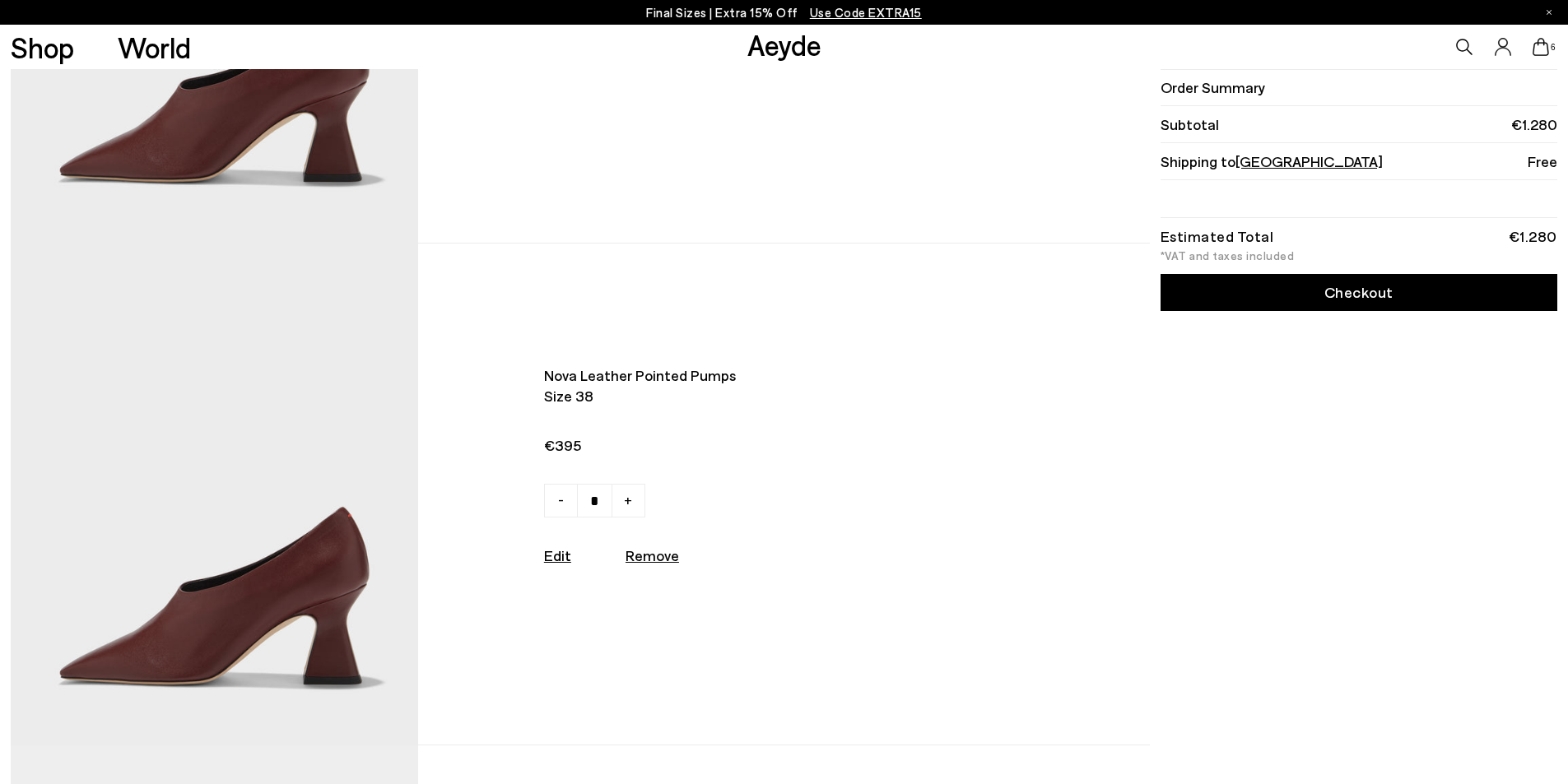
click at [664, 564] on u "Remove" at bounding box center [652, 555] width 53 height 18
type input "*"
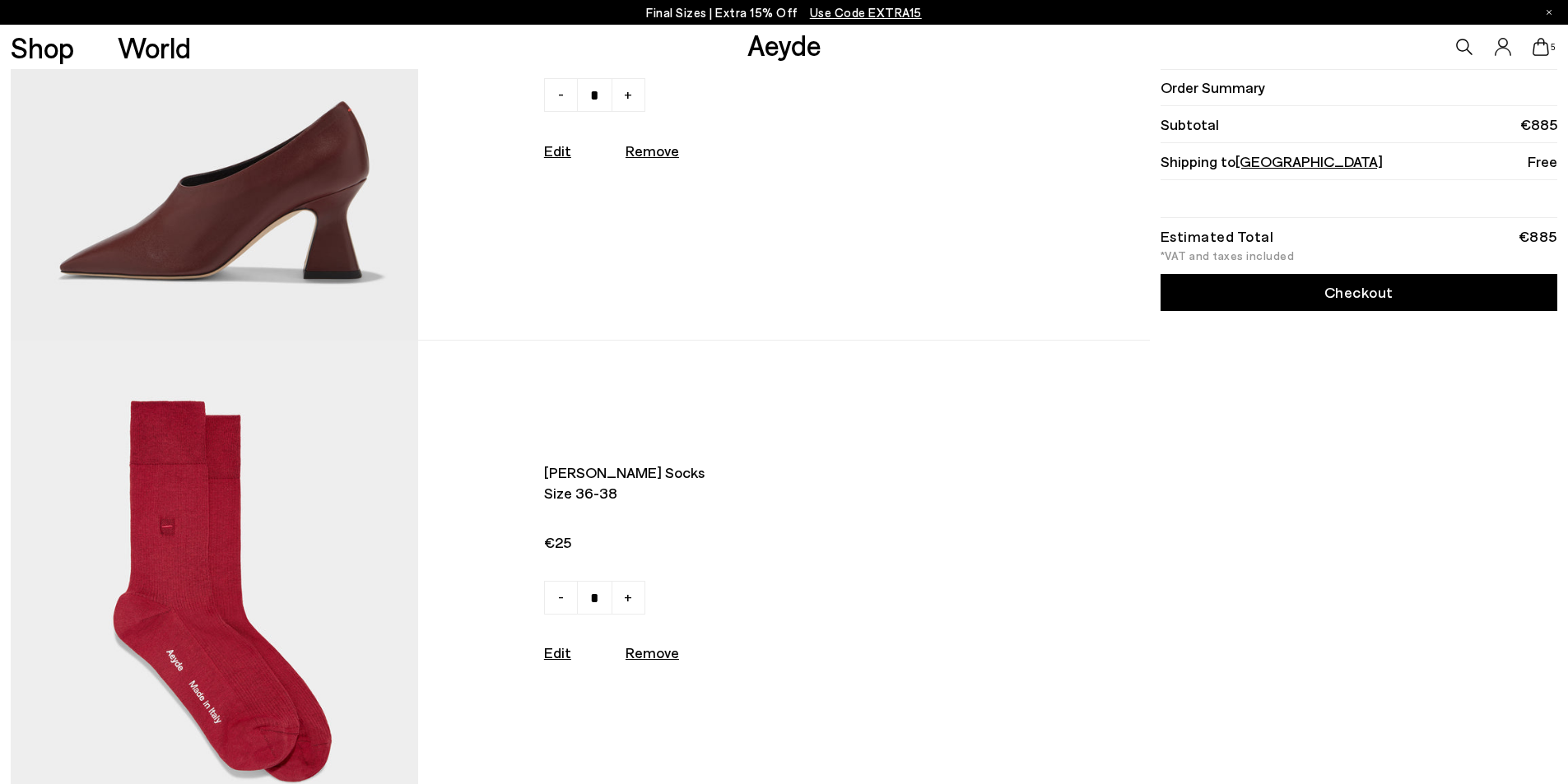
scroll to position [0, 0]
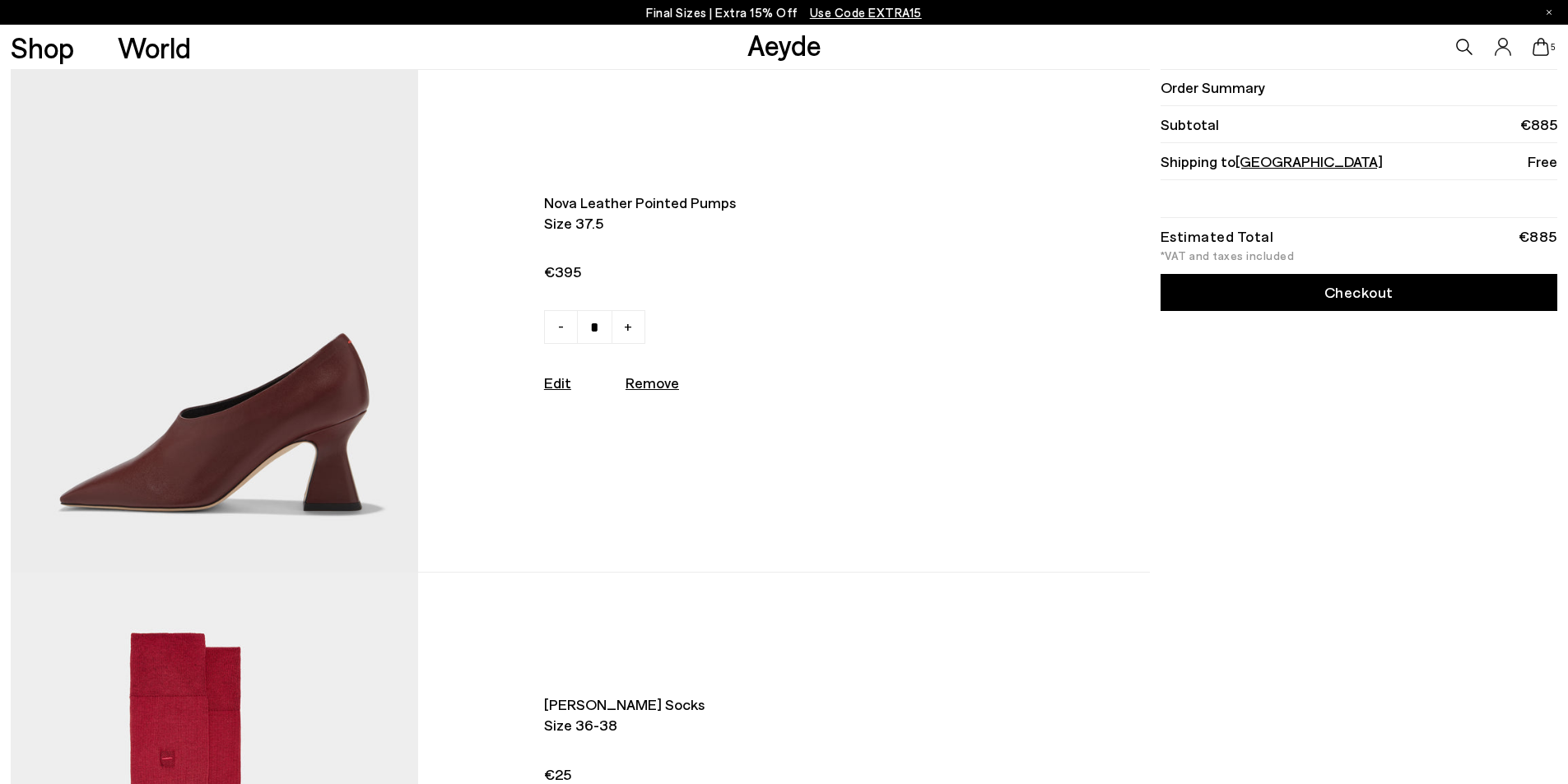
click at [1507, 50] on icon at bounding box center [1502, 46] width 17 height 18
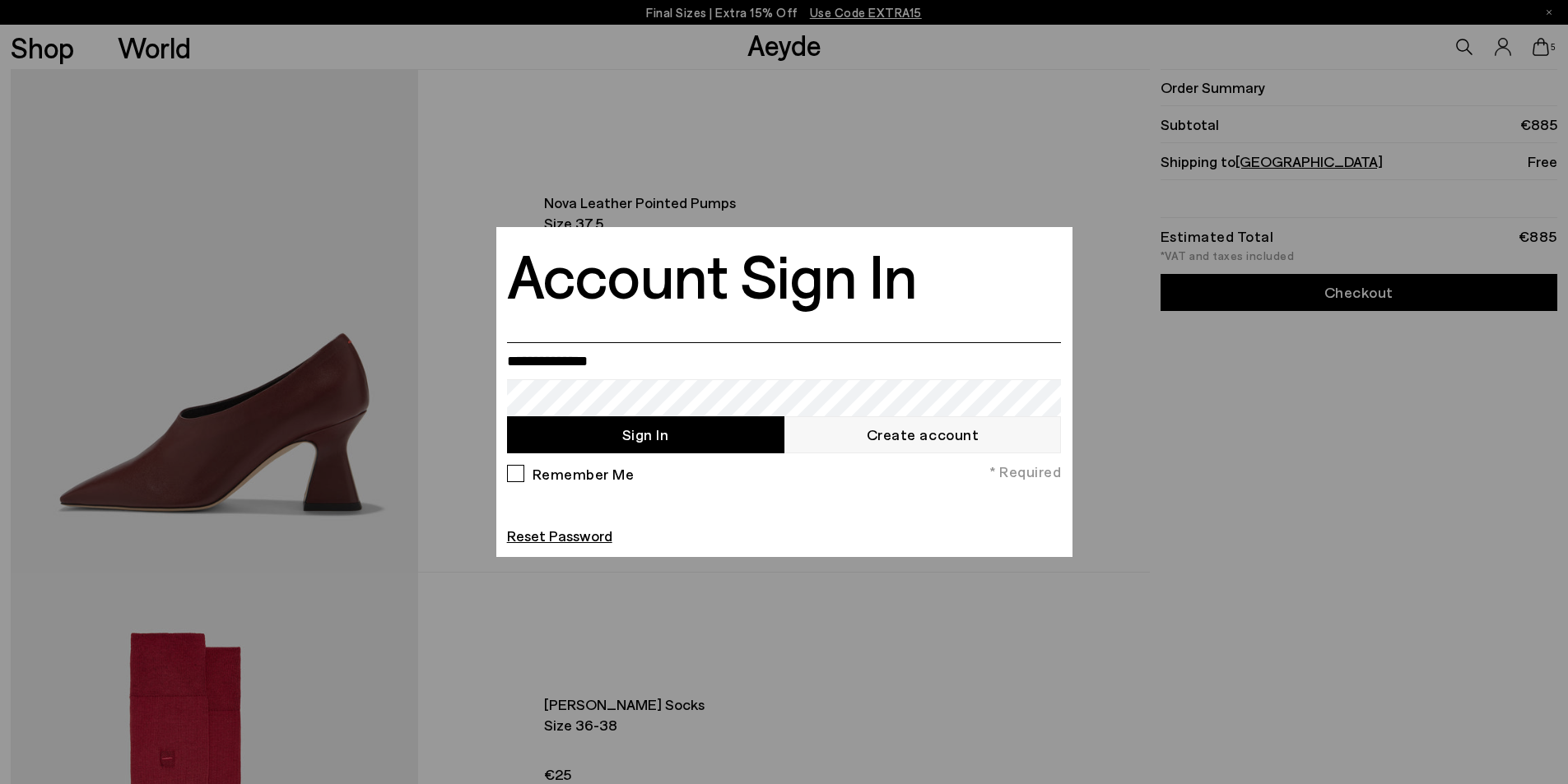
click at [616, 361] on input "email" at bounding box center [784, 360] width 555 height 37
type input "**********"
click at [888, 432] on link "Create account" at bounding box center [923, 435] width 278 height 37
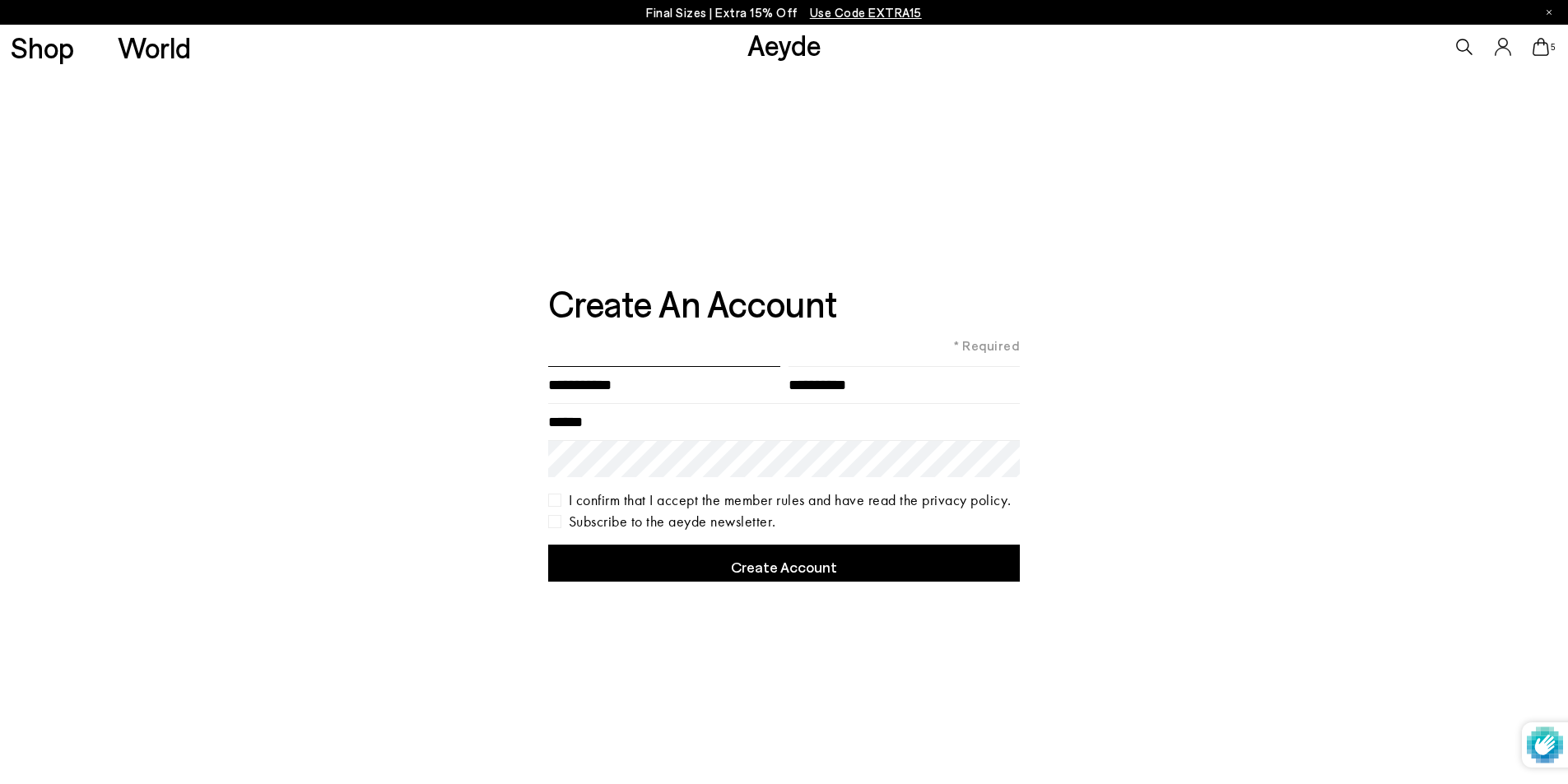
click at [647, 387] on input"] "text" at bounding box center [664, 384] width 232 height 37
type input"] "*****"
type input"] "*********"
type input "**********"
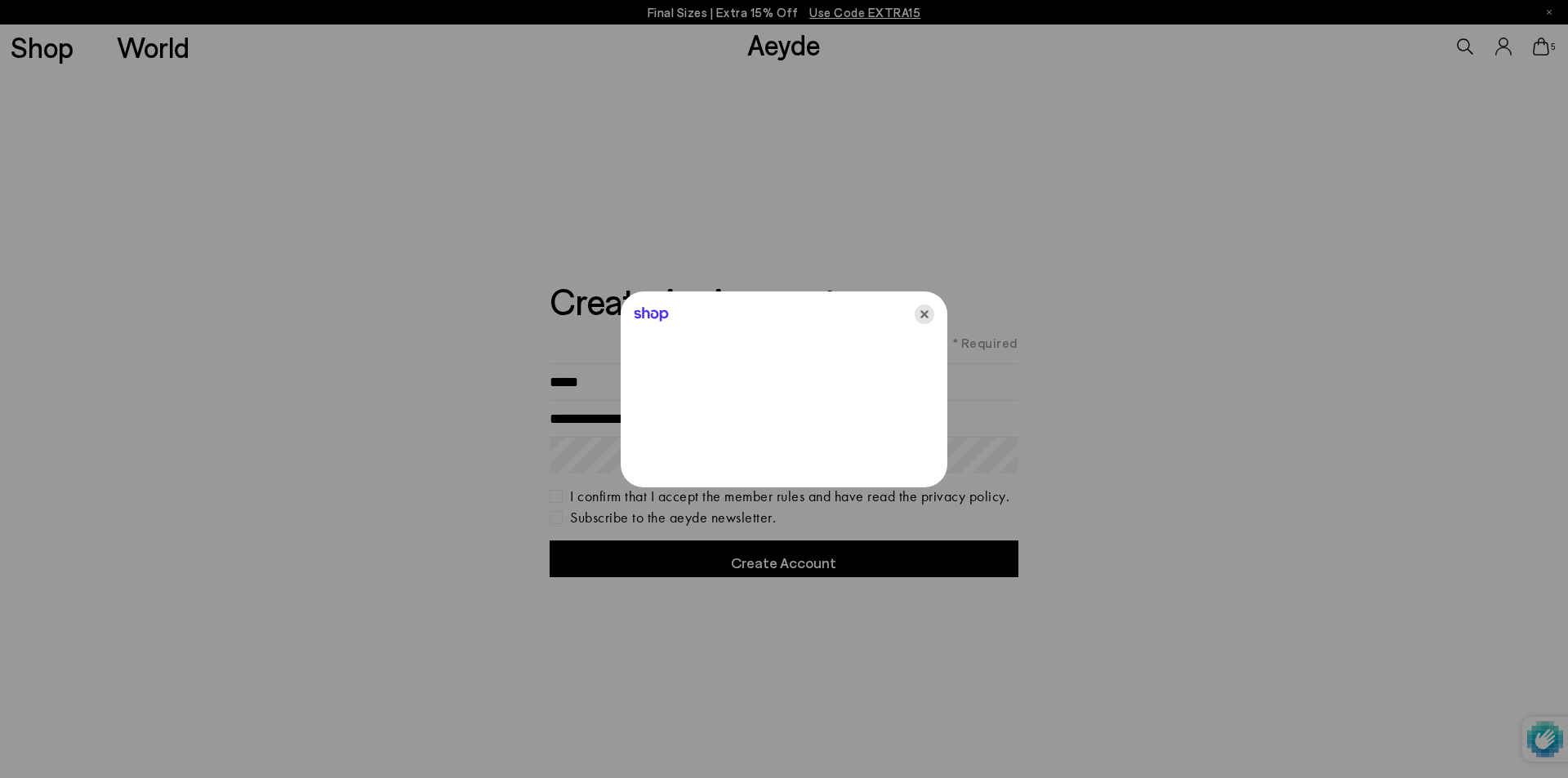
click at [931, 309] on icon "Close" at bounding box center [924, 314] width 20 height 20
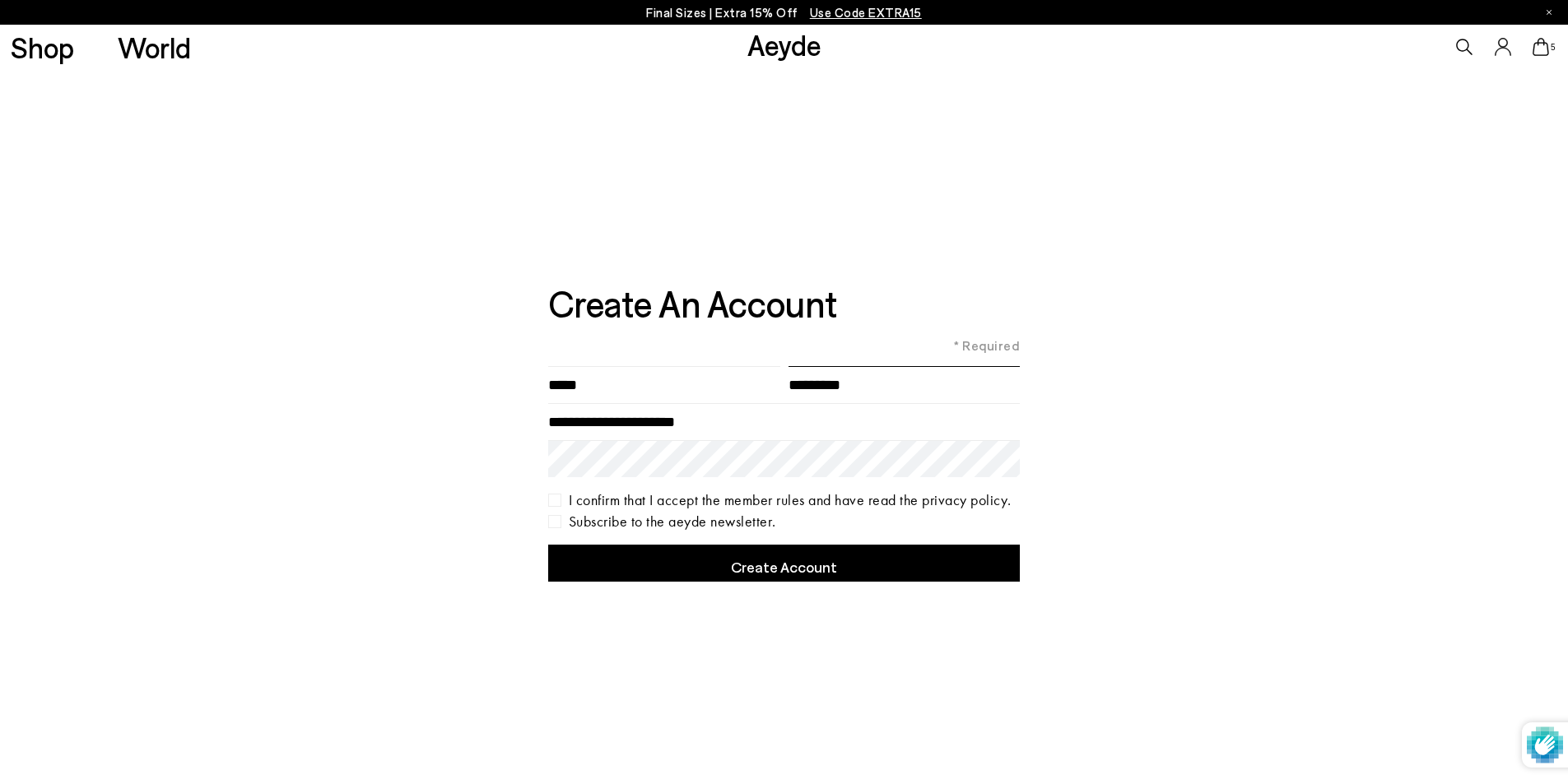
drag, startPoint x: 899, startPoint y: 387, endPoint x: 793, endPoint y: 392, distance: 106.1
click at [791, 392] on input"] "*********" at bounding box center [904, 384] width 232 height 37
type input"] "*******"
click at [580, 497] on label "I confirm that I accept the member rules and have read the privacy policy." at bounding box center [795, 500] width 452 height 13
click at [595, 528] on label "Subscribe to the aeyde newsletter." at bounding box center [795, 522] width 452 height 13
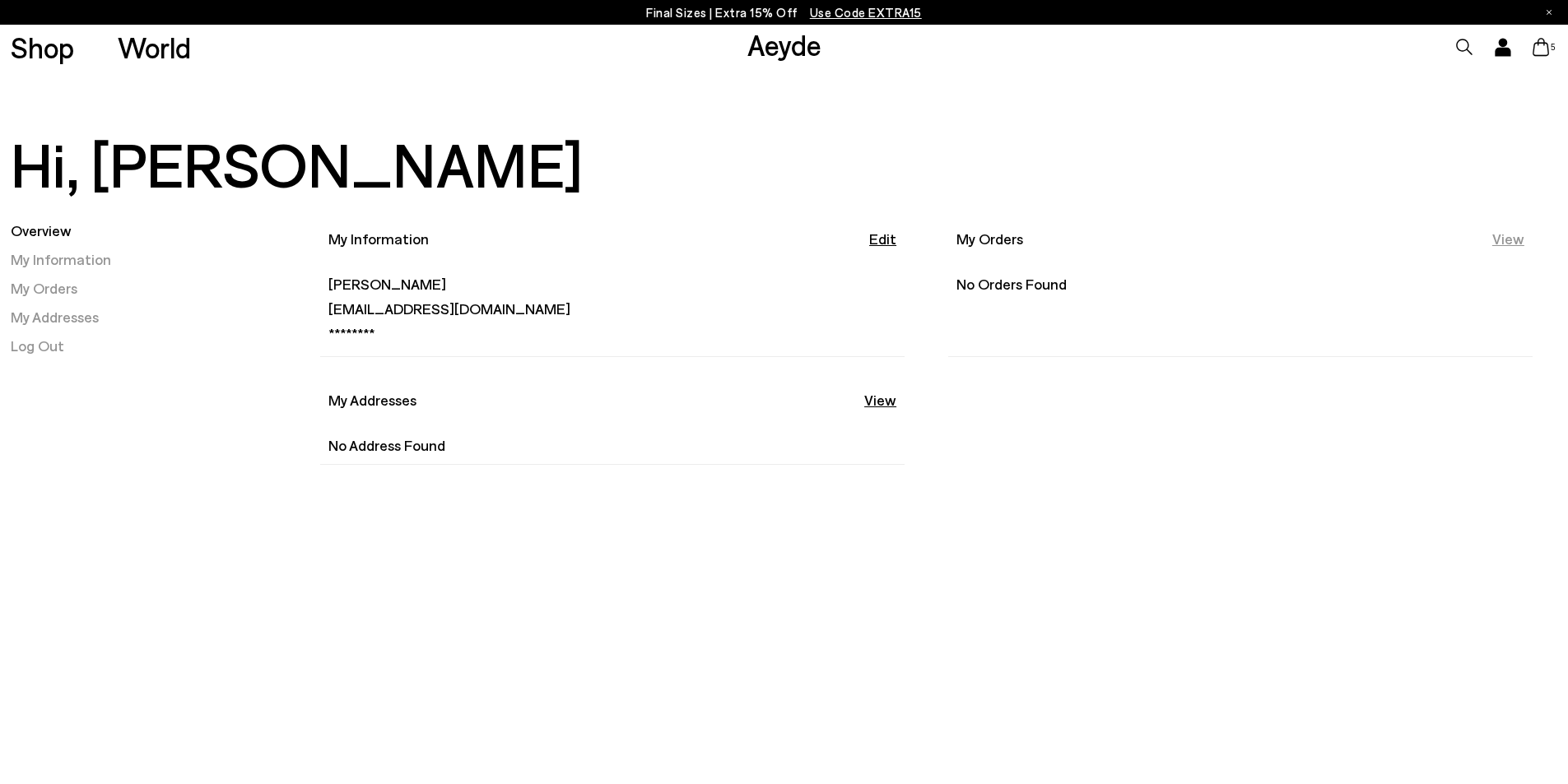
click at [1506, 240] on link "View" at bounding box center [1508, 239] width 32 height 21
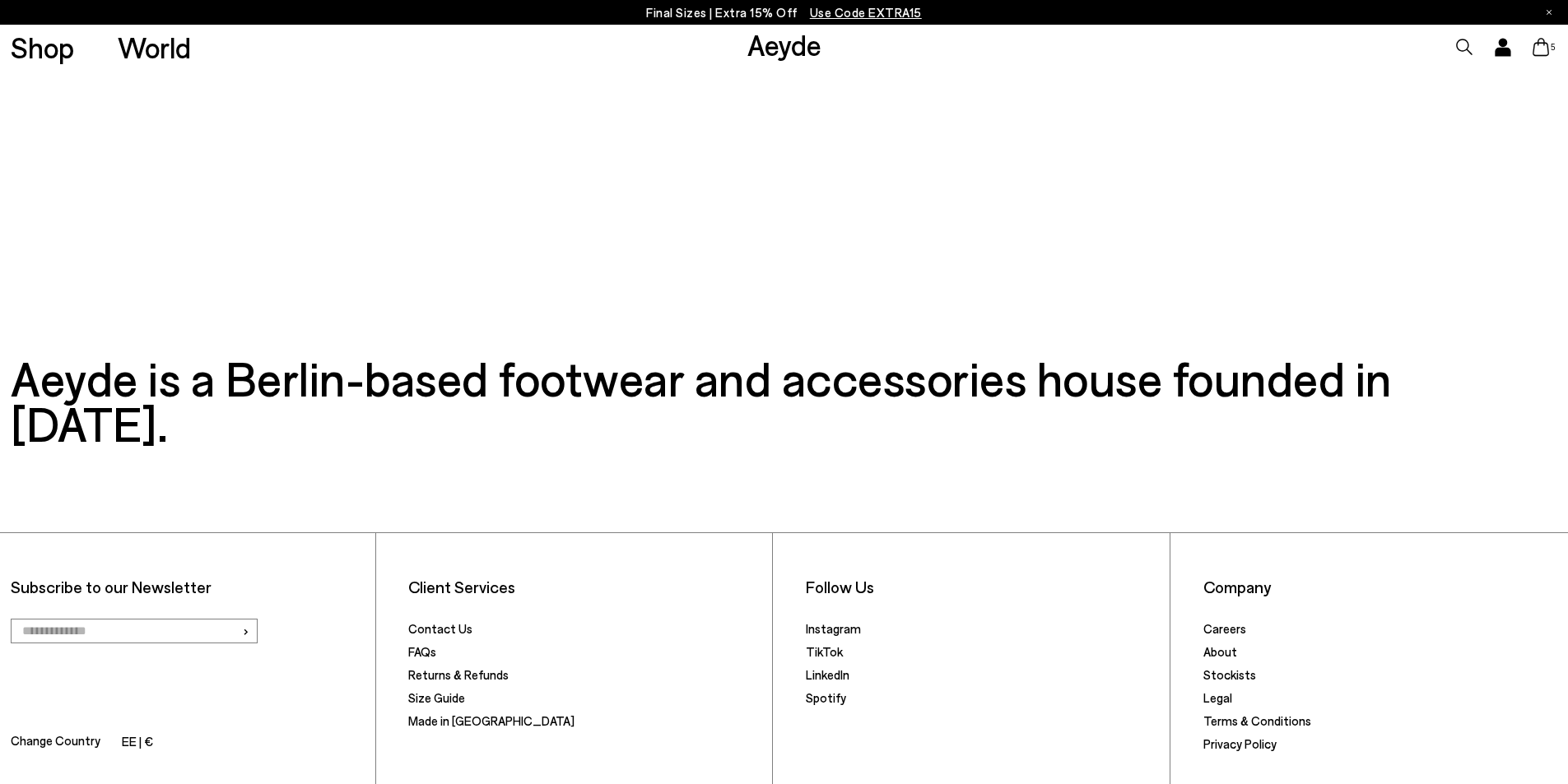
scroll to position [652, 0]
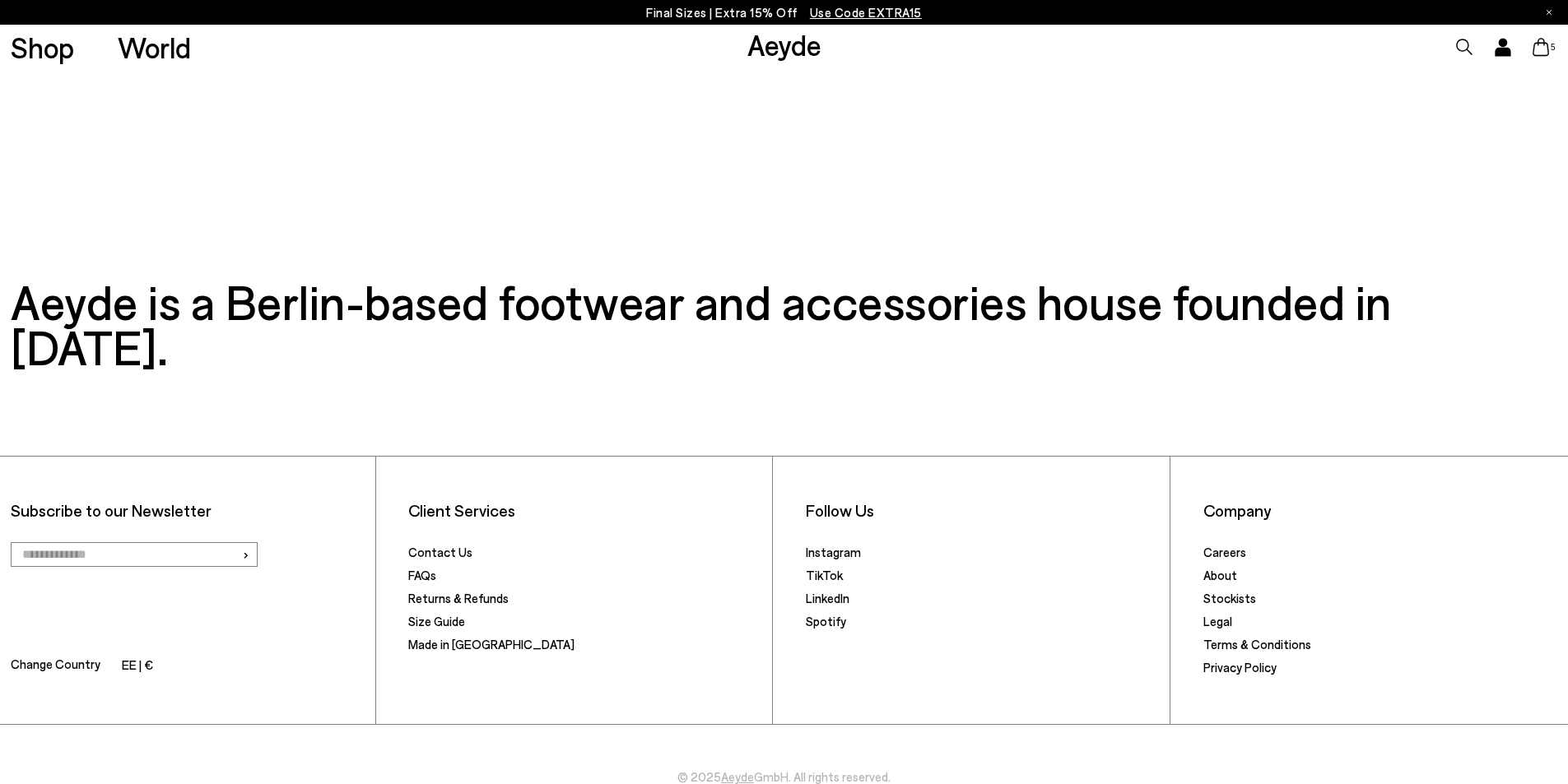
click at [195, 542] on input "email" at bounding box center [134, 555] width 247 height 24
type input "**********"
click at [245, 542] on span "›" at bounding box center [245, 554] width 7 height 24
drag, startPoint x: 840, startPoint y: 54, endPoint x: 721, endPoint y: 55, distance: 119.0
click at [721, 55] on div "Shop World Aeyde 5" at bounding box center [784, 47] width 1568 height 46
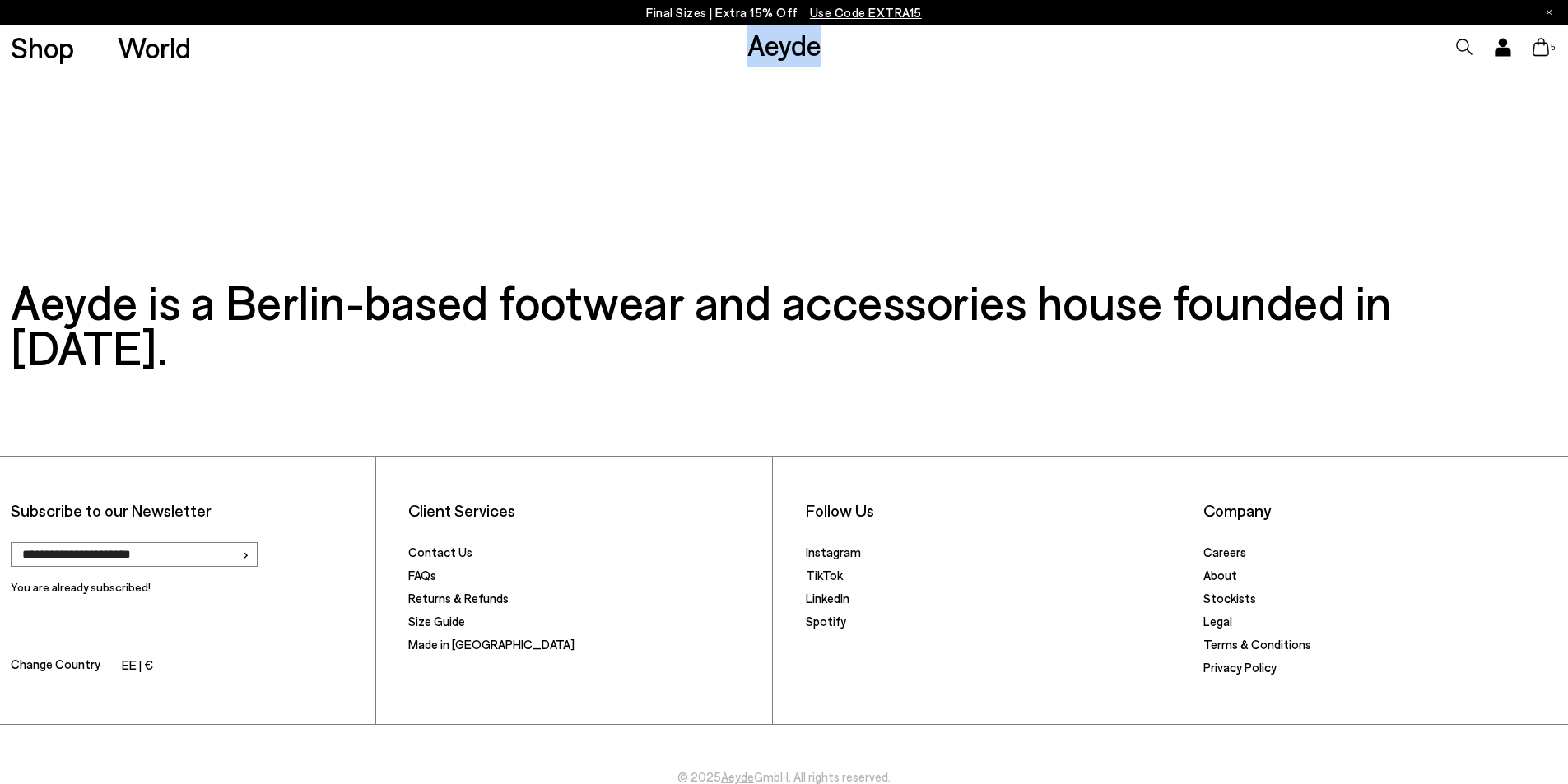
copy link "Aeyde"
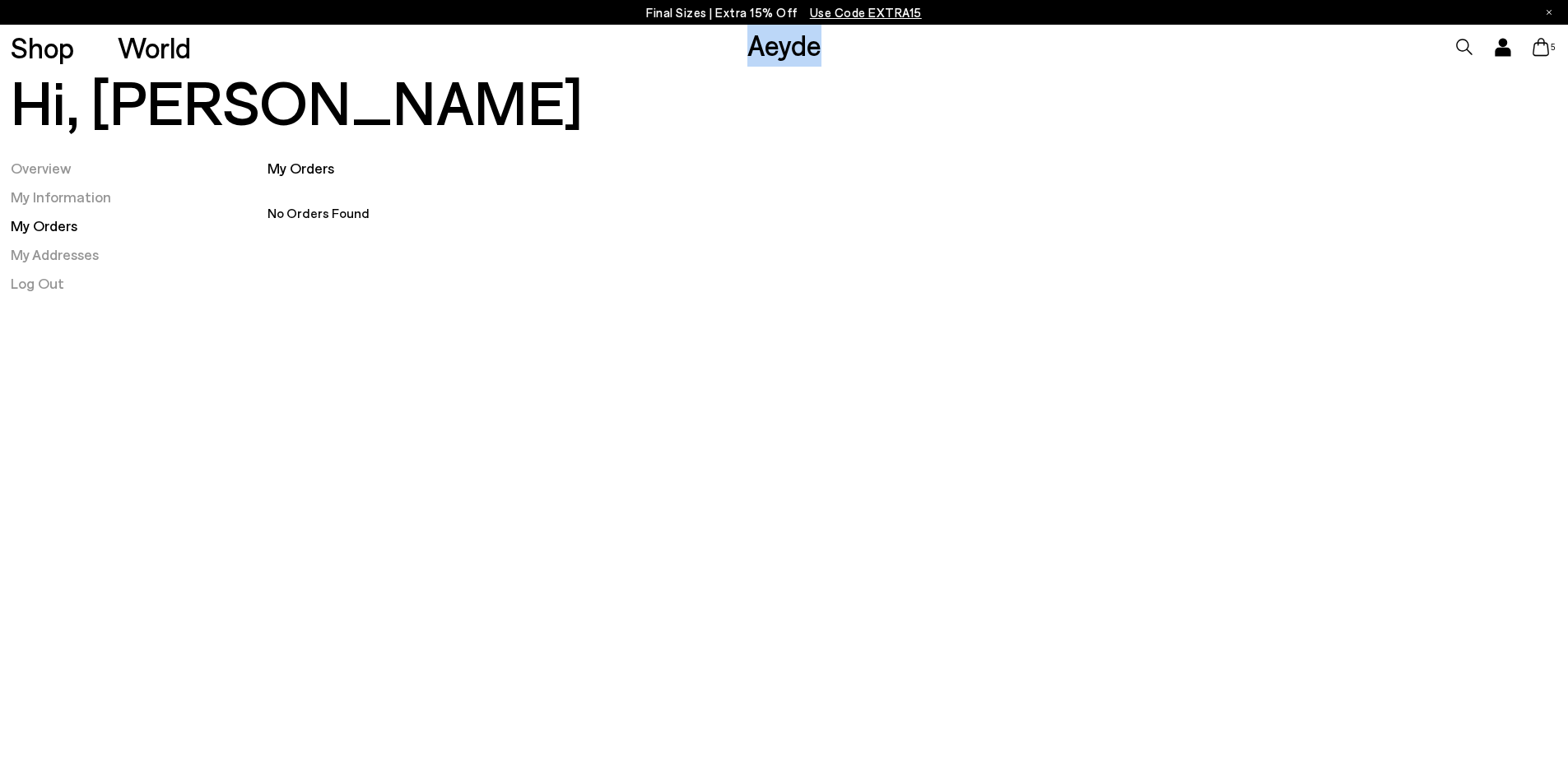
scroll to position [0, 0]
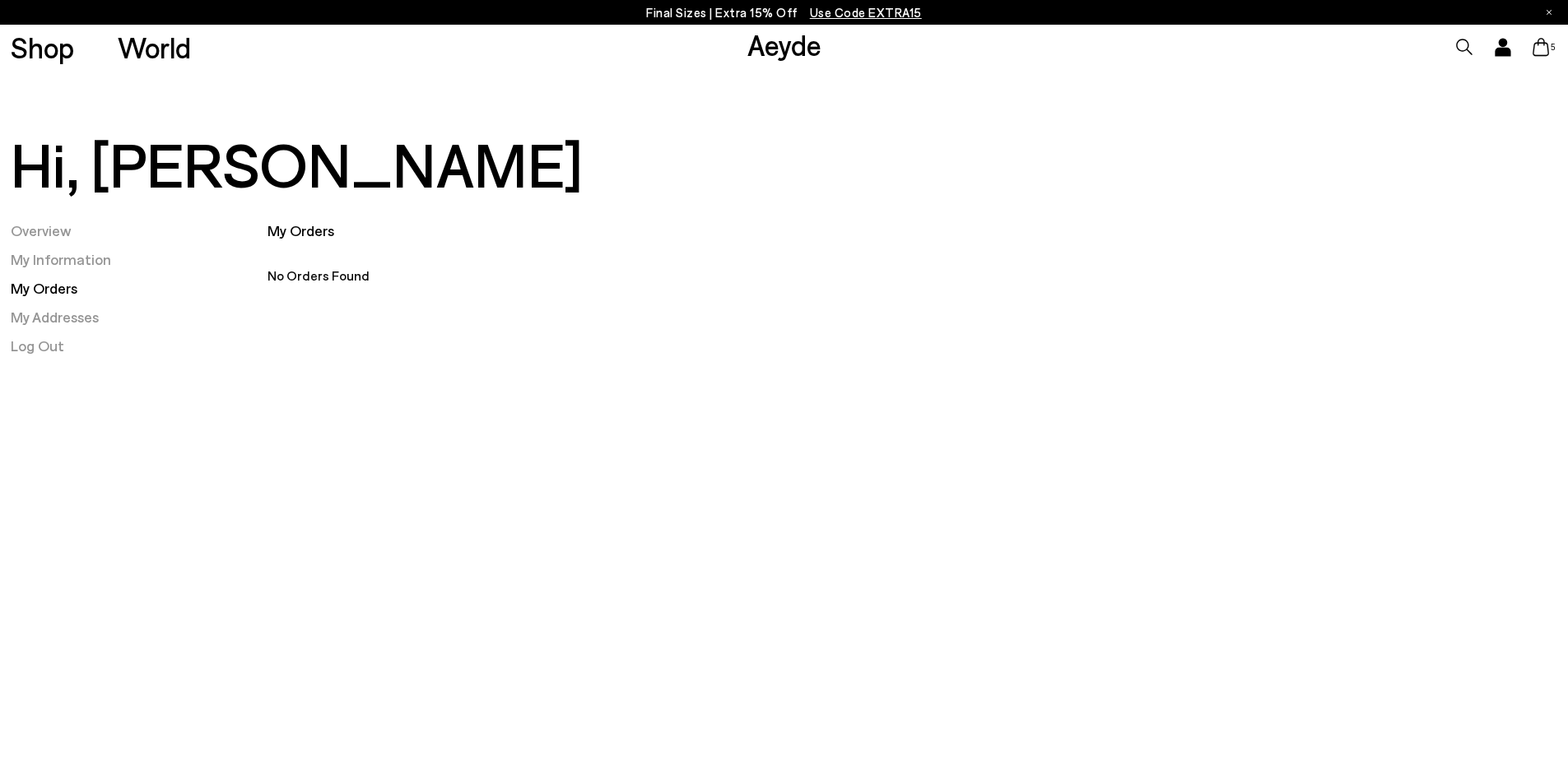
click at [1529, 48] on div "5" at bounding box center [1306, 47] width 523 height 46
click at [1542, 47] on icon at bounding box center [1541, 46] width 17 height 18
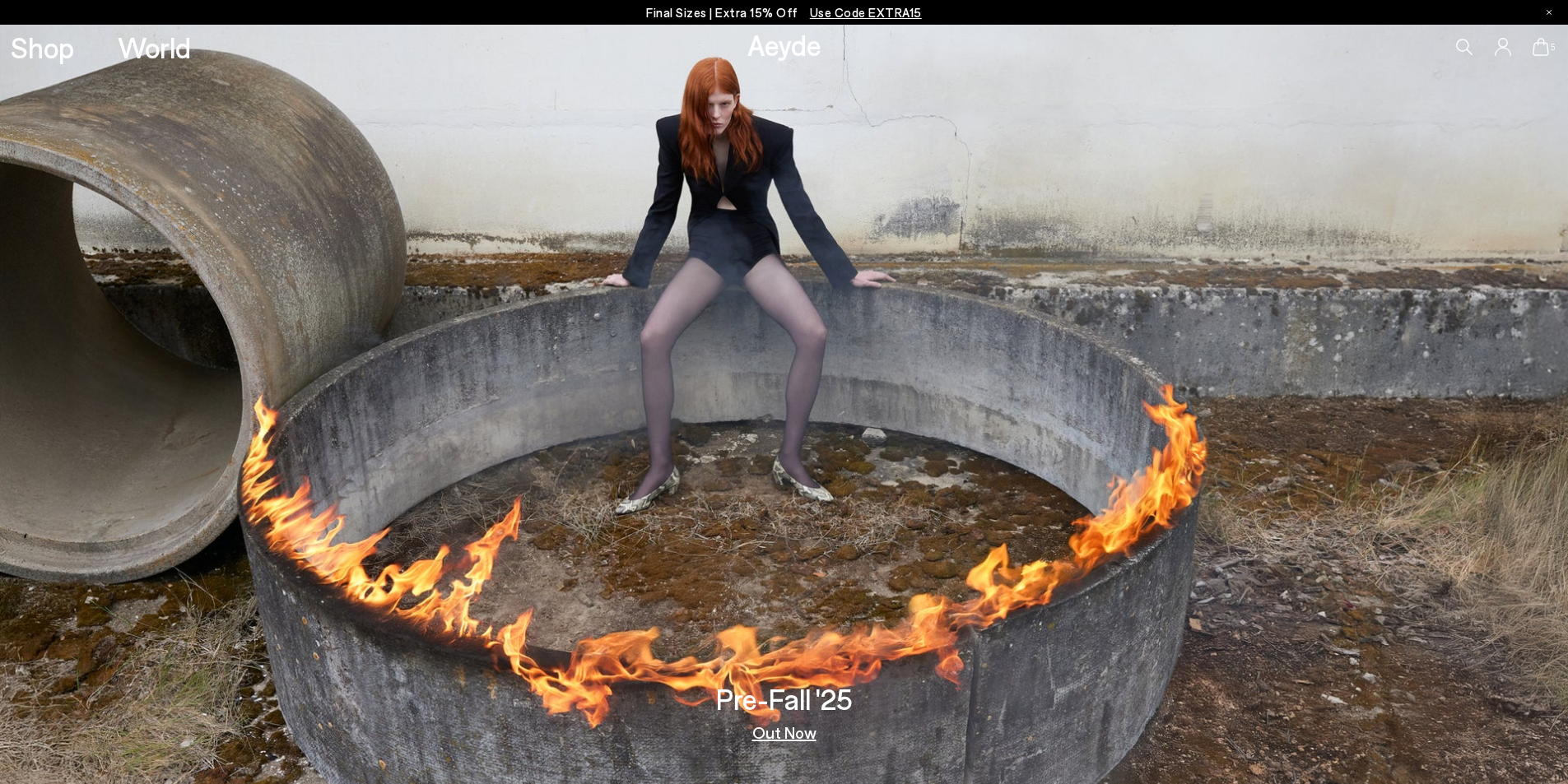
click at [1536, 46] on icon at bounding box center [1541, 46] width 17 height 18
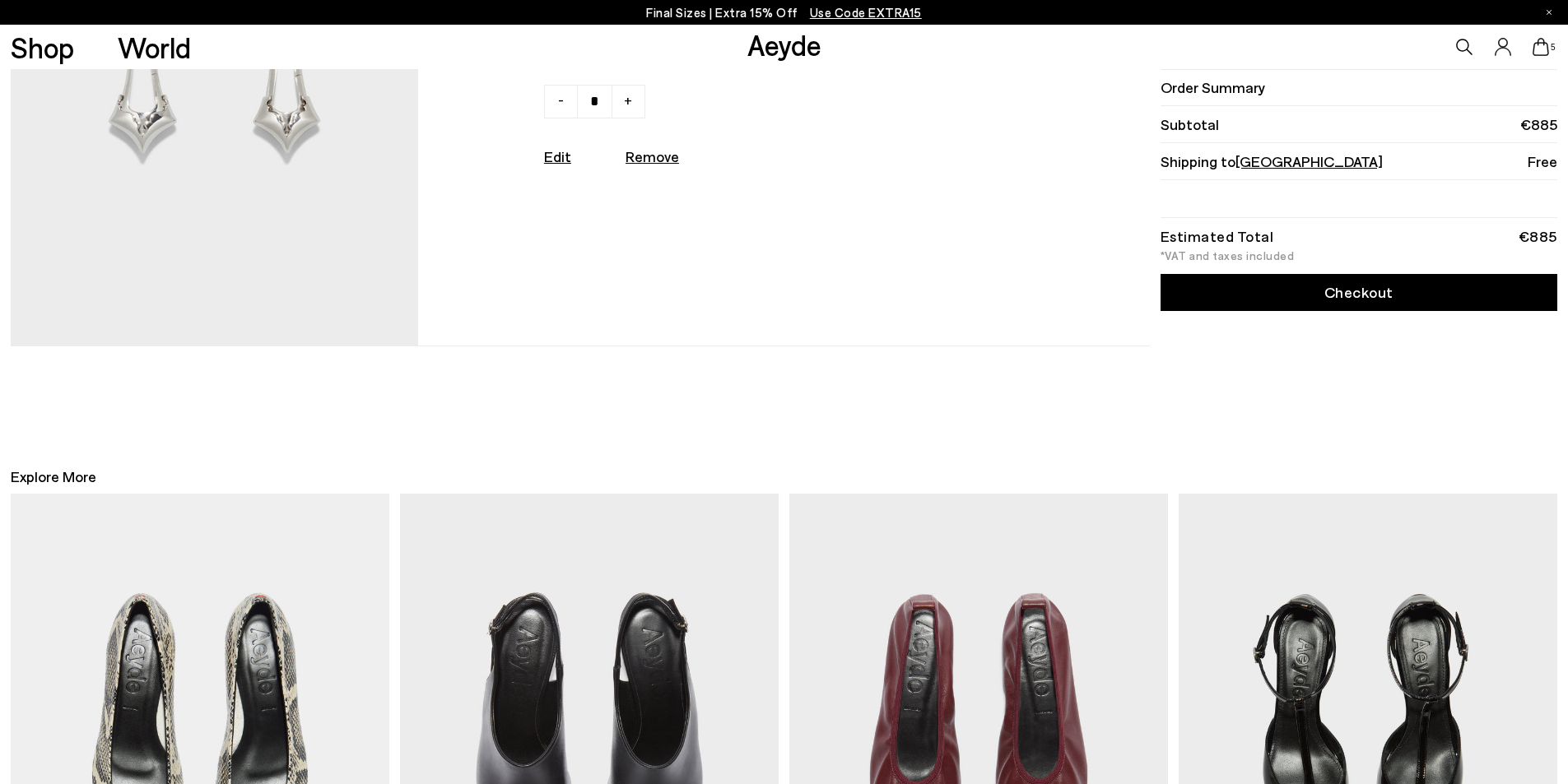
scroll to position [2233, 0]
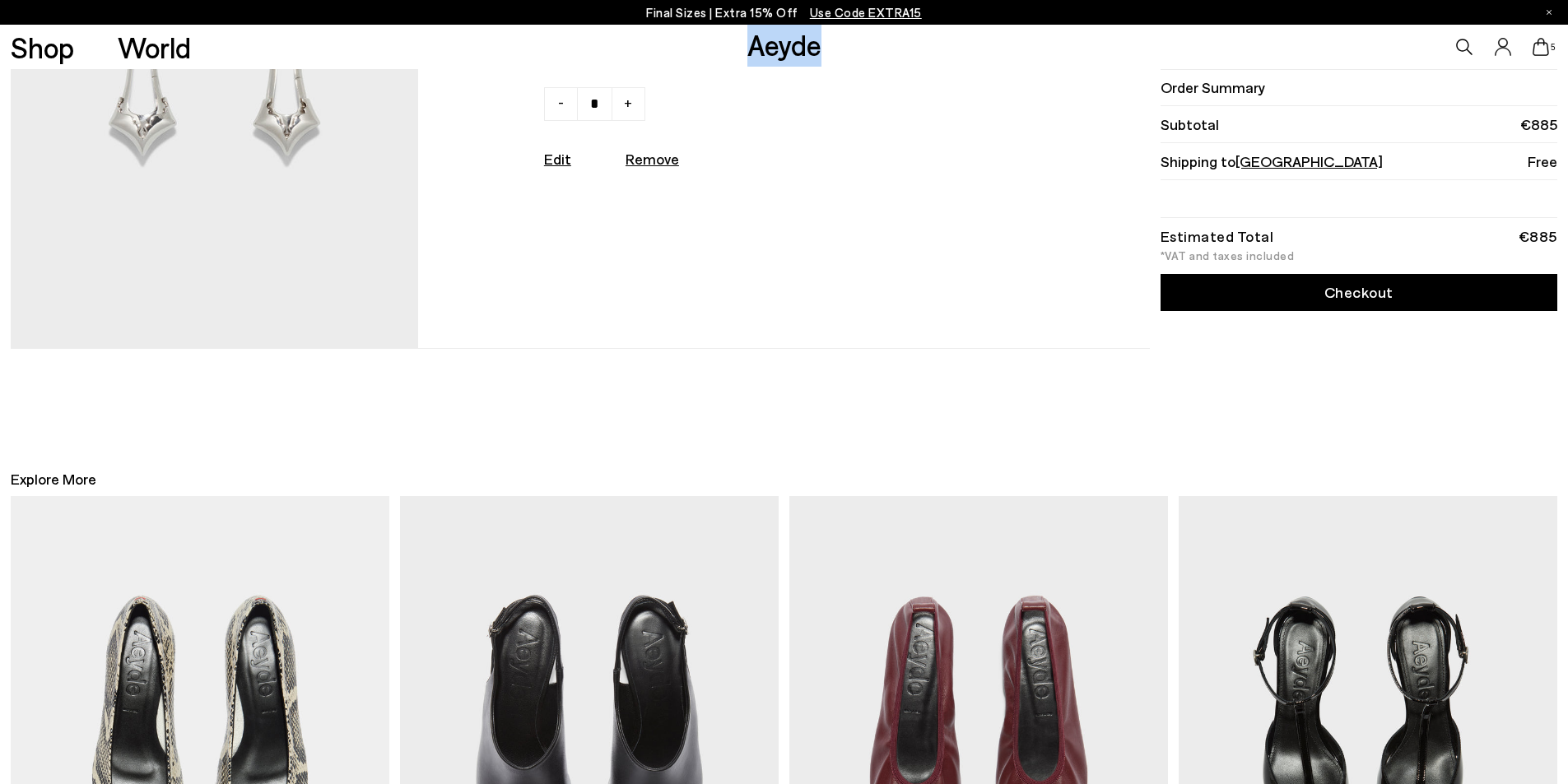
drag, startPoint x: 850, startPoint y: 47, endPoint x: 742, endPoint y: 54, distance: 108.2
click at [742, 54] on div "Shop World Aeyde 5" at bounding box center [784, 46] width 1568 height 45
copy link "Aeyde"
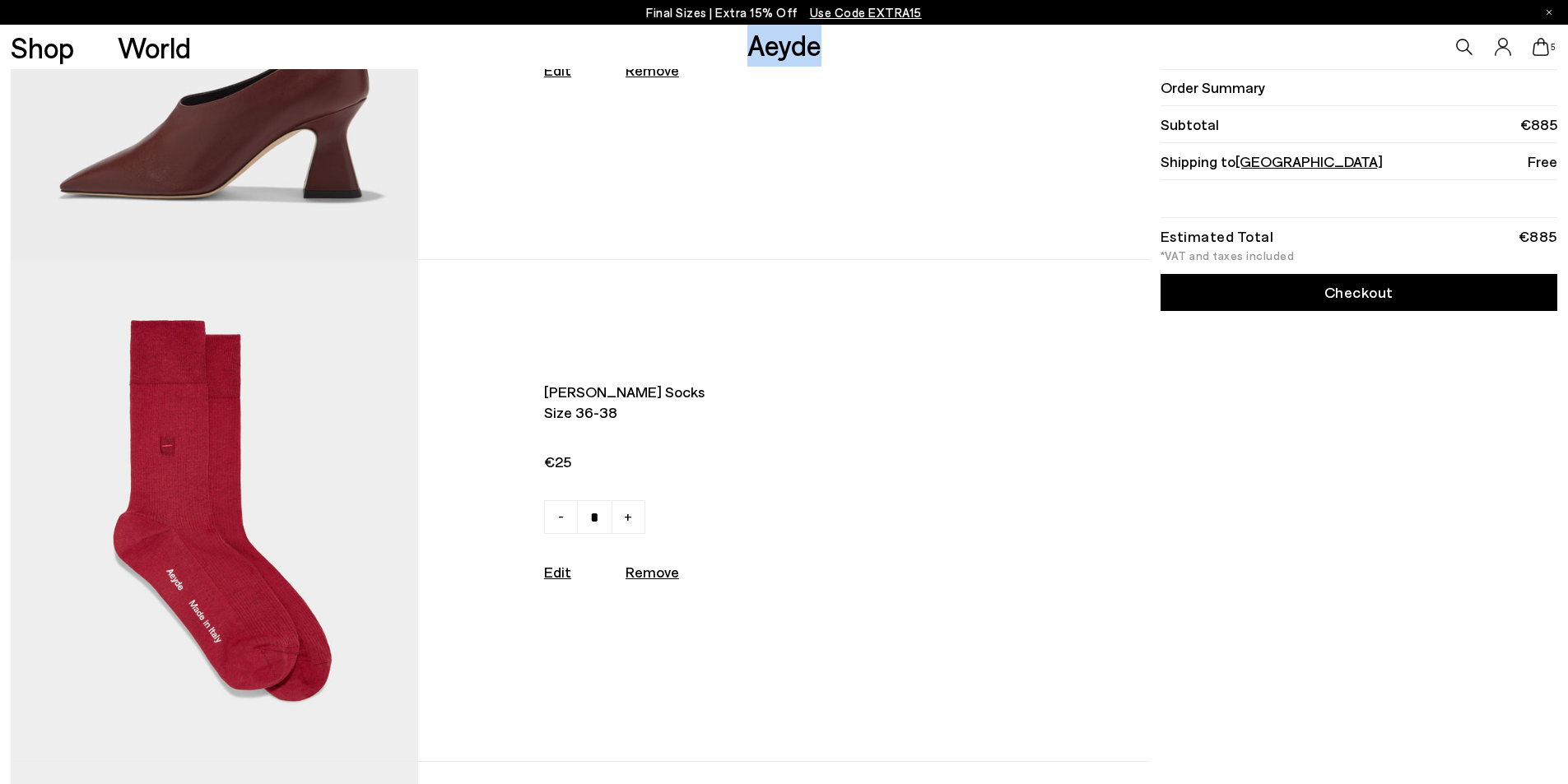
scroll to position [82, 0]
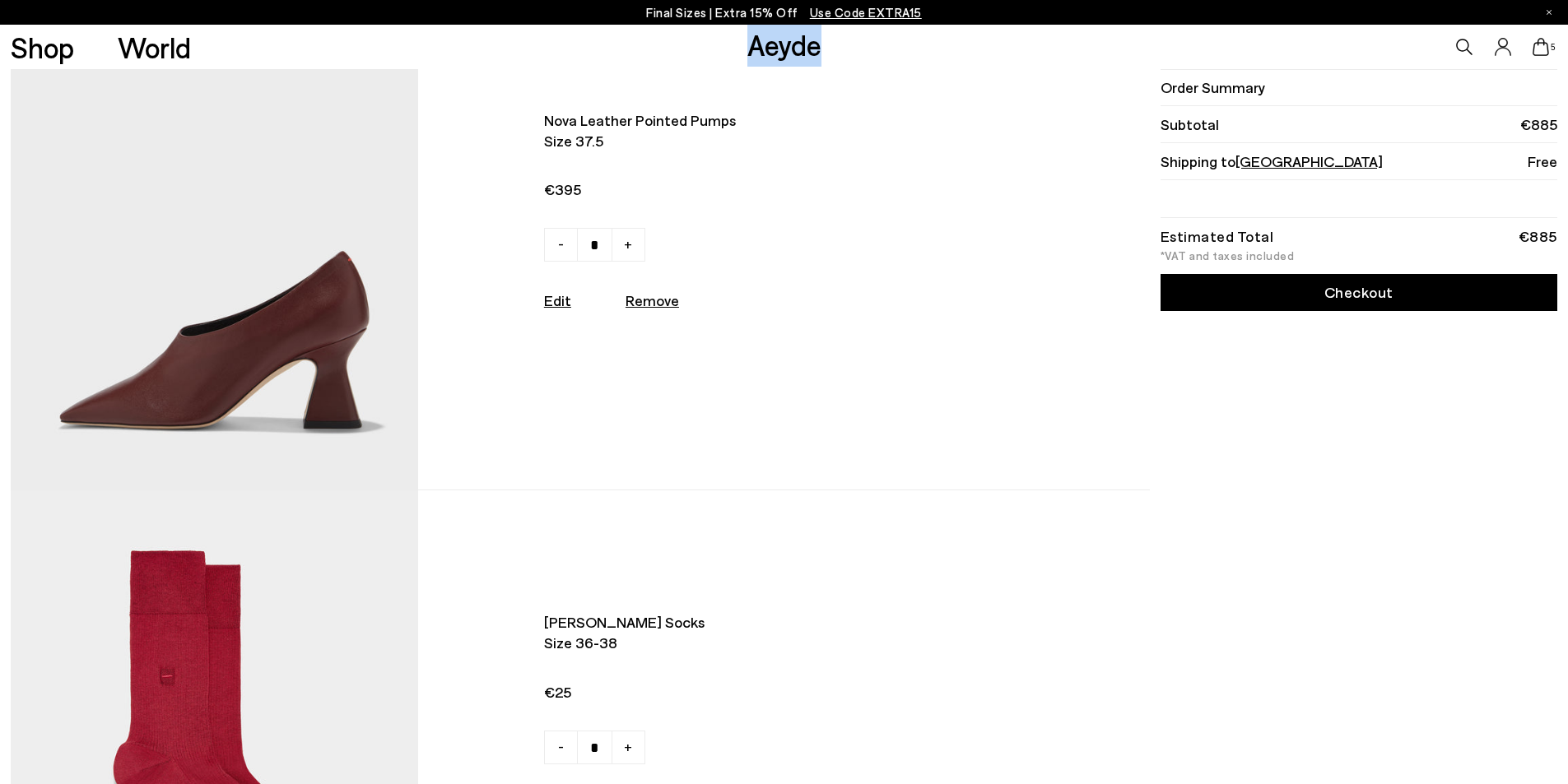
click at [1264, 298] on link "Checkout" at bounding box center [1359, 292] width 397 height 37
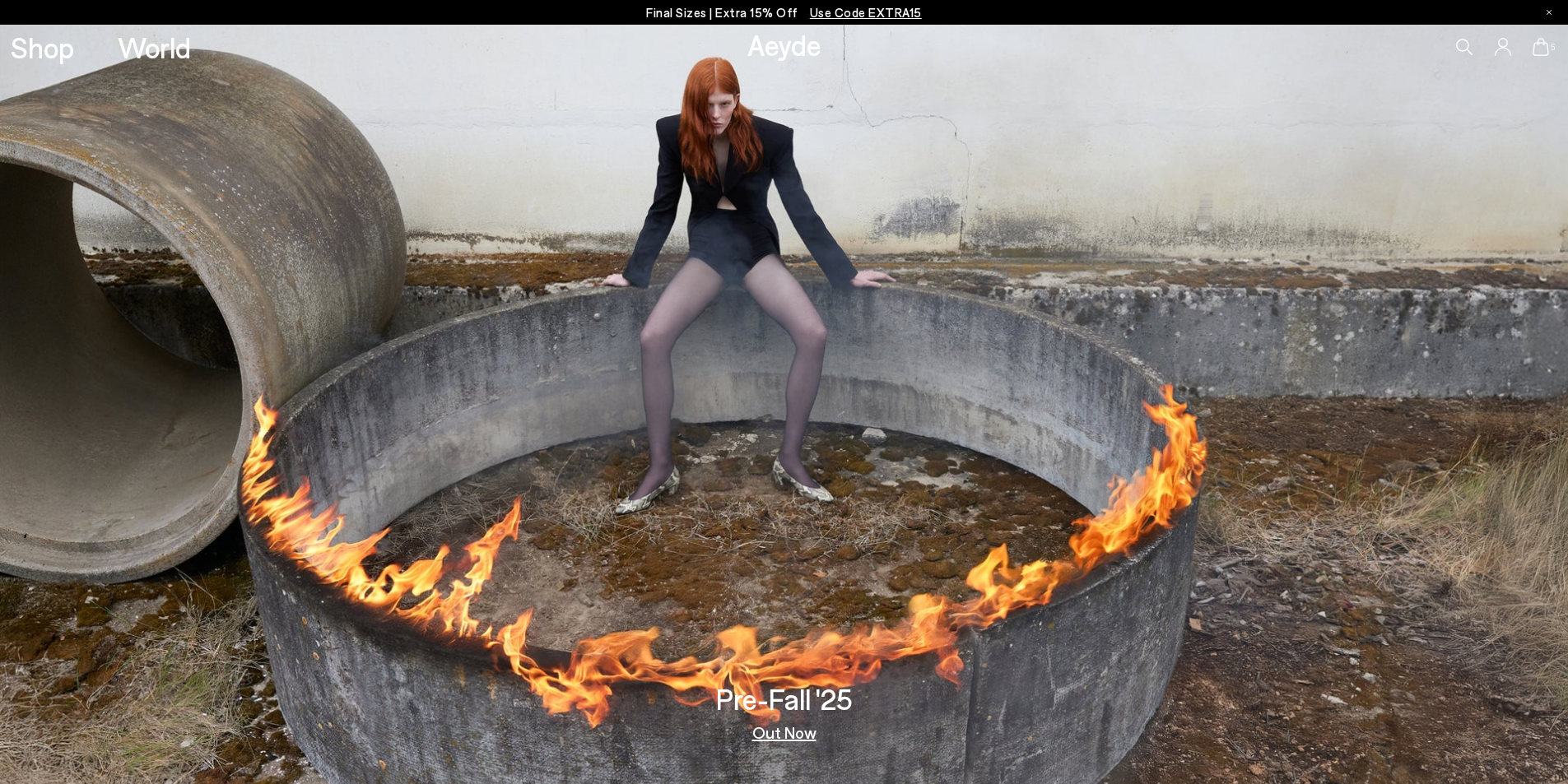
click at [1505, 48] on icon at bounding box center [1502, 46] width 16 height 18
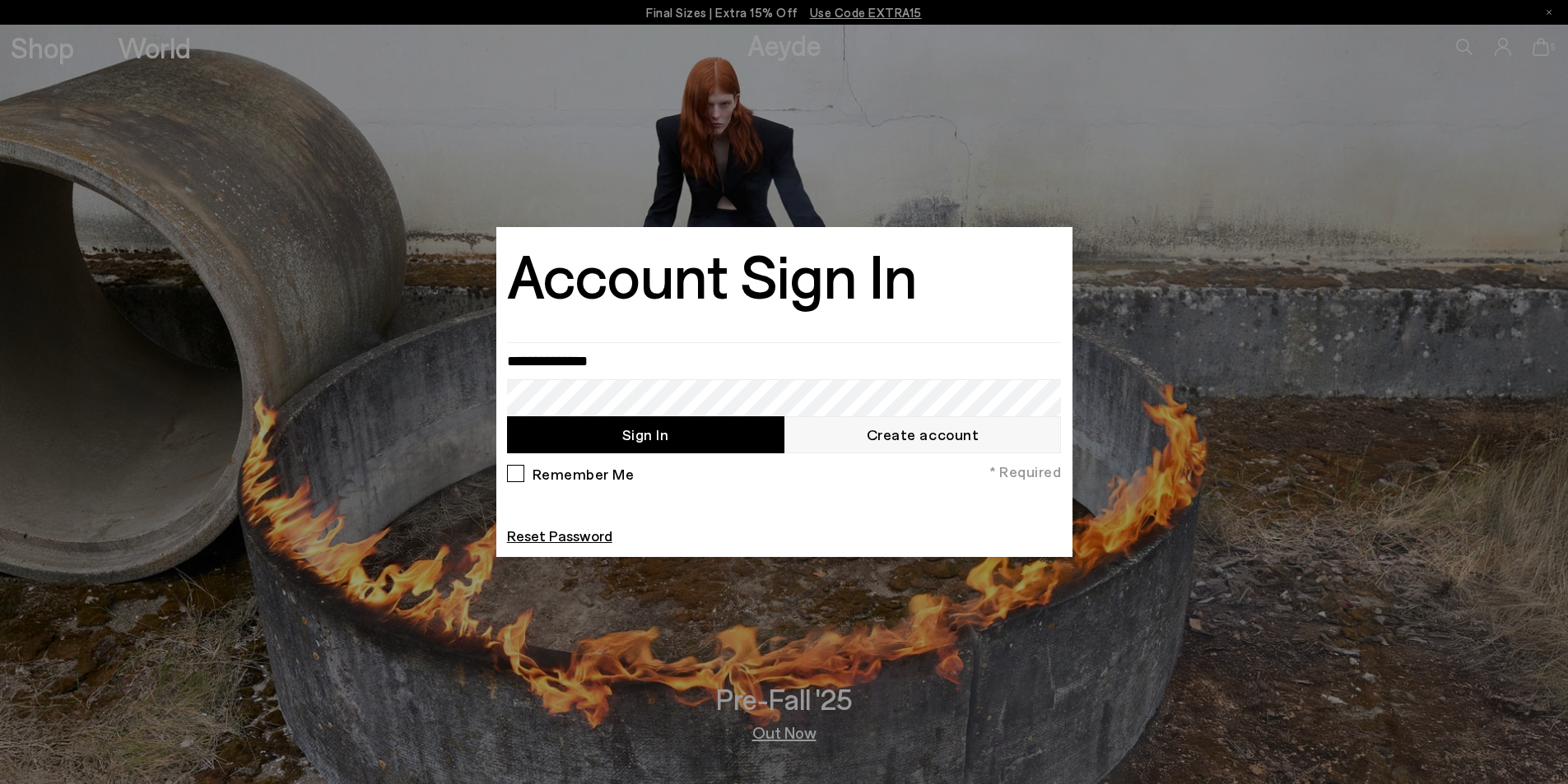
click at [655, 433] on button "Sign In" at bounding box center [645, 435] width 278 height 37
click at [544, 473] on label "Remember Me" at bounding box center [581, 472] width 107 height 16
click at [576, 354] on input "email" at bounding box center [784, 360] width 555 height 37
type input "**********"
click at [621, 431] on button "Sign In" at bounding box center [645, 435] width 278 height 37
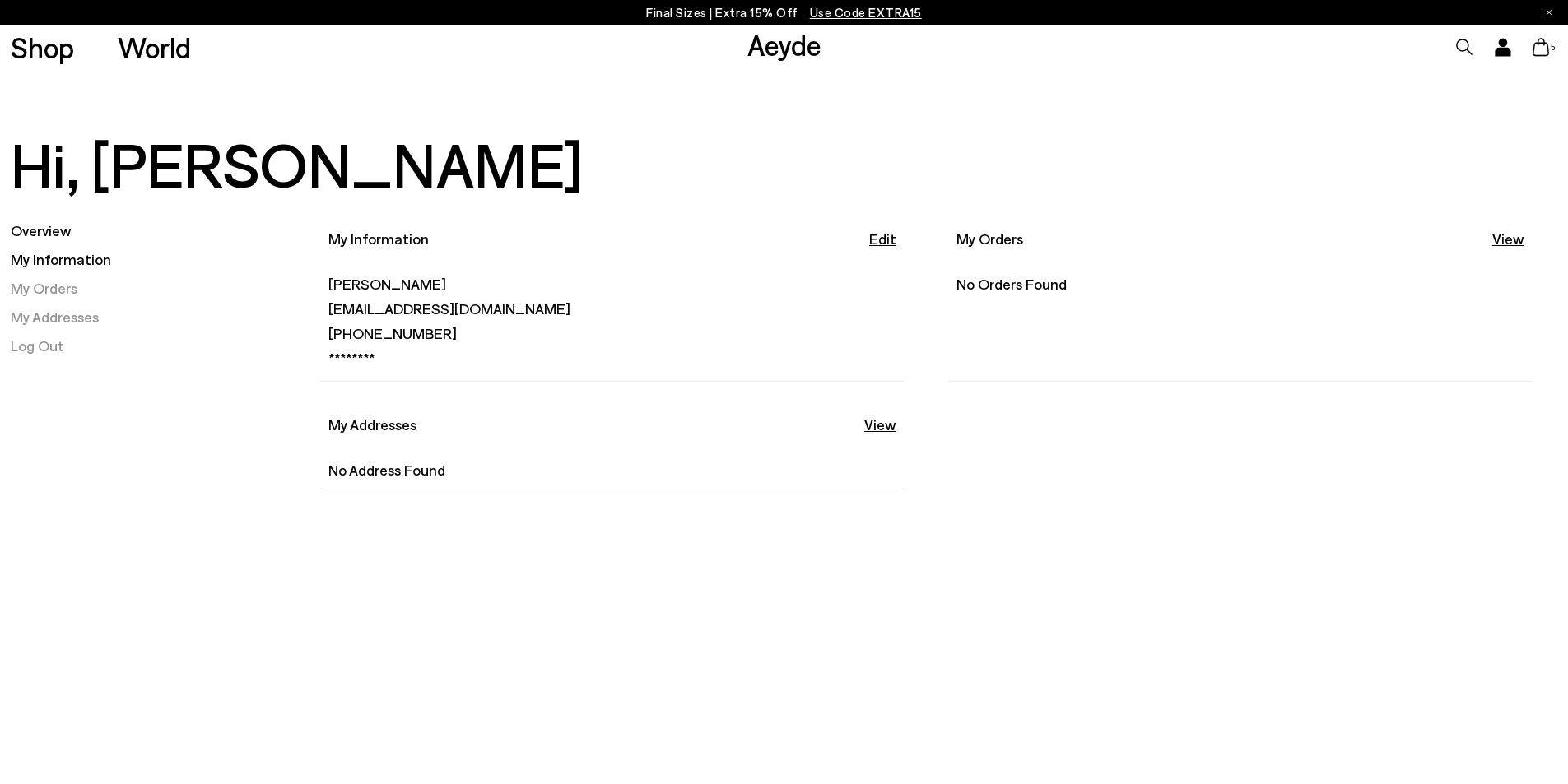
click at [48, 262] on link "My Information" at bounding box center [60, 259] width 101 height 18
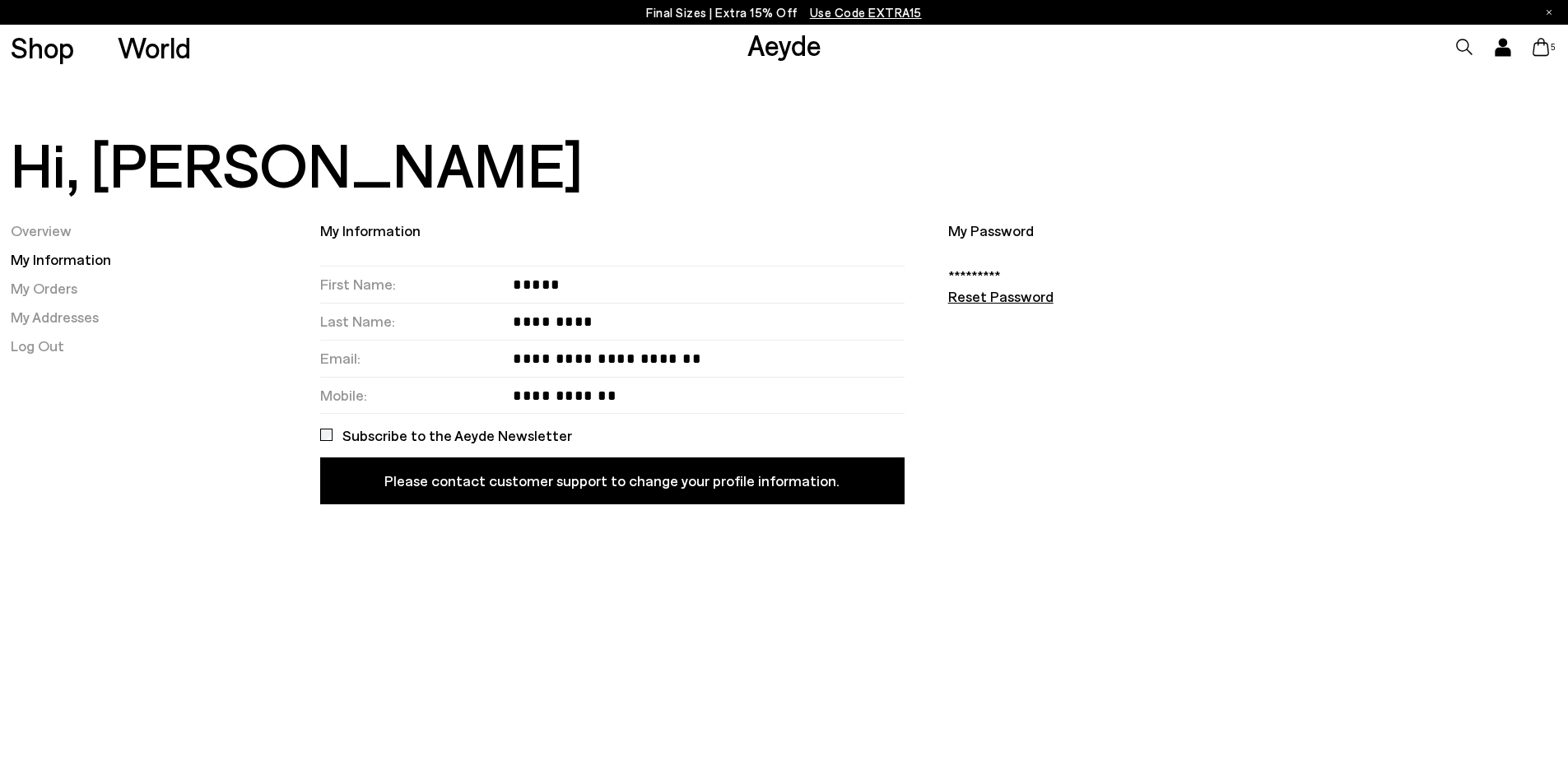
drag, startPoint x: 514, startPoint y: 319, endPoint x: 583, endPoint y: 334, distance: 70.6
click at [583, 334] on div "Last Name:" at bounding box center [613, 321] width 585 height 37
click at [362, 234] on p "My Information" at bounding box center [370, 231] width 101 height 21
click at [517, 280] on input "First Name:" at bounding box center [709, 284] width 392 height 36
click at [573, 325] on input "Last Name:" at bounding box center [709, 321] width 392 height 36
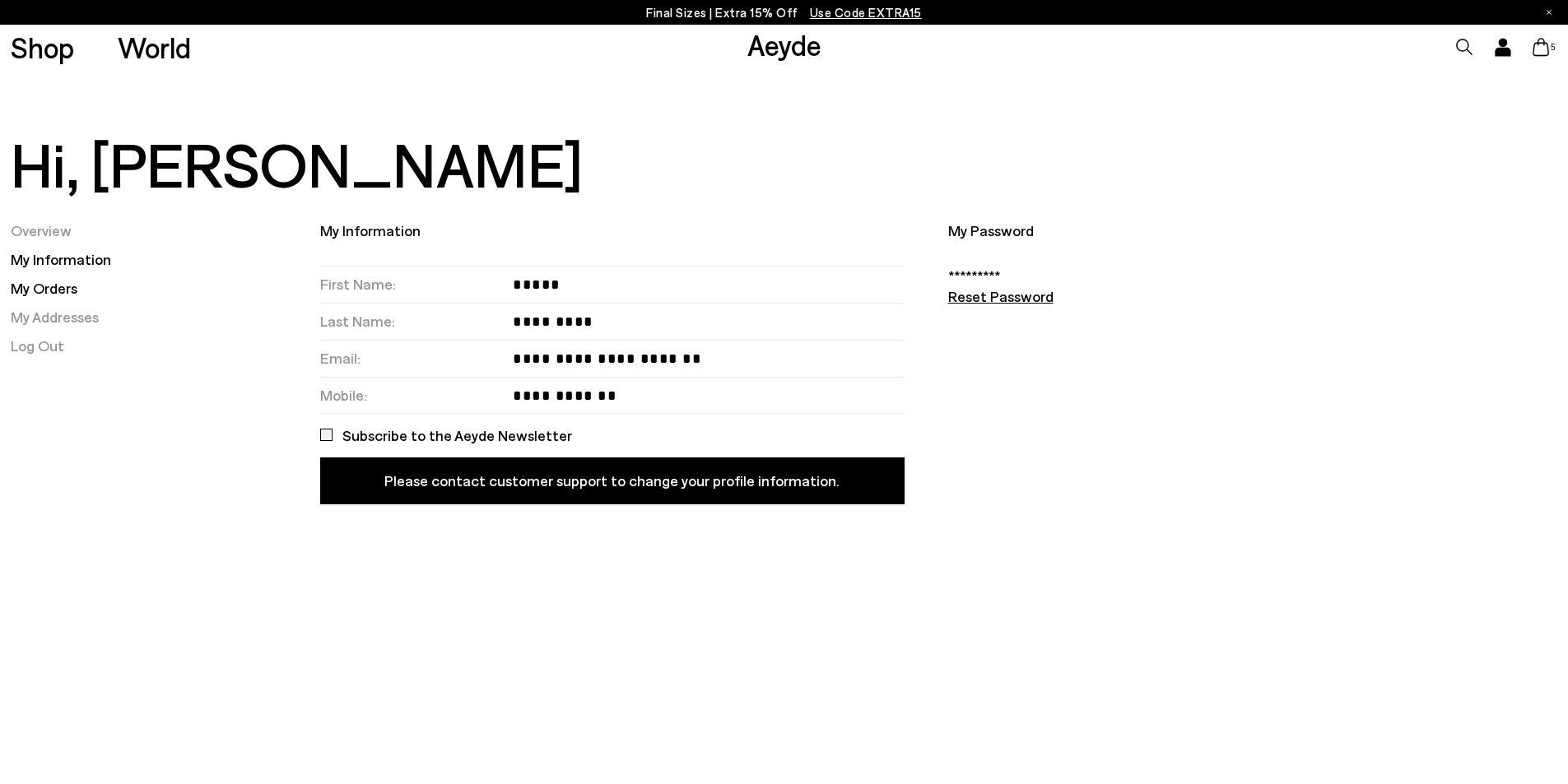
click at [62, 290] on link "My Orders" at bounding box center [44, 288] width 67 height 18
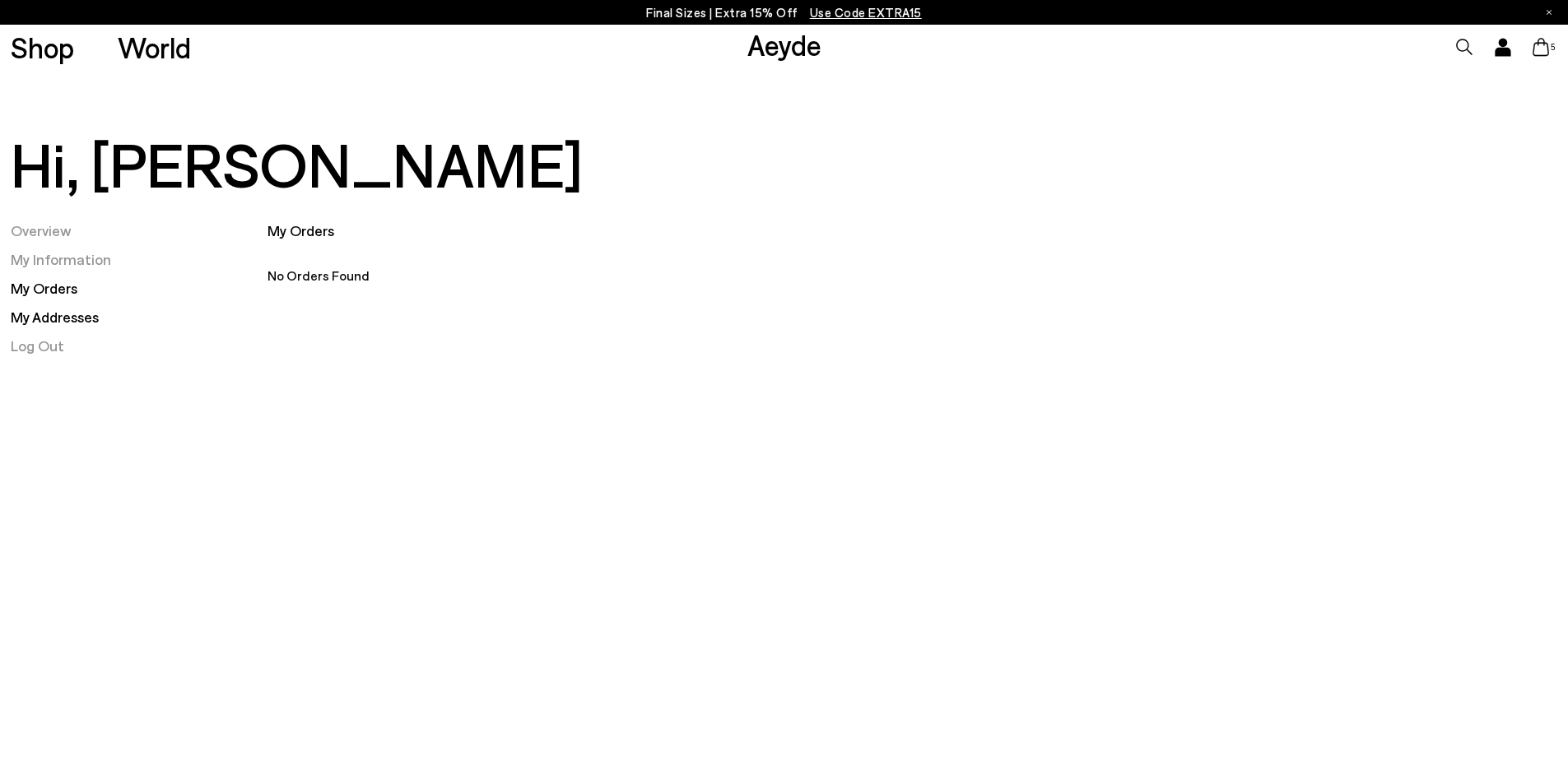
click at [71, 322] on link "My Addresses" at bounding box center [54, 317] width 88 height 18
click at [24, 223] on link "Overview" at bounding box center [41, 230] width 61 height 18
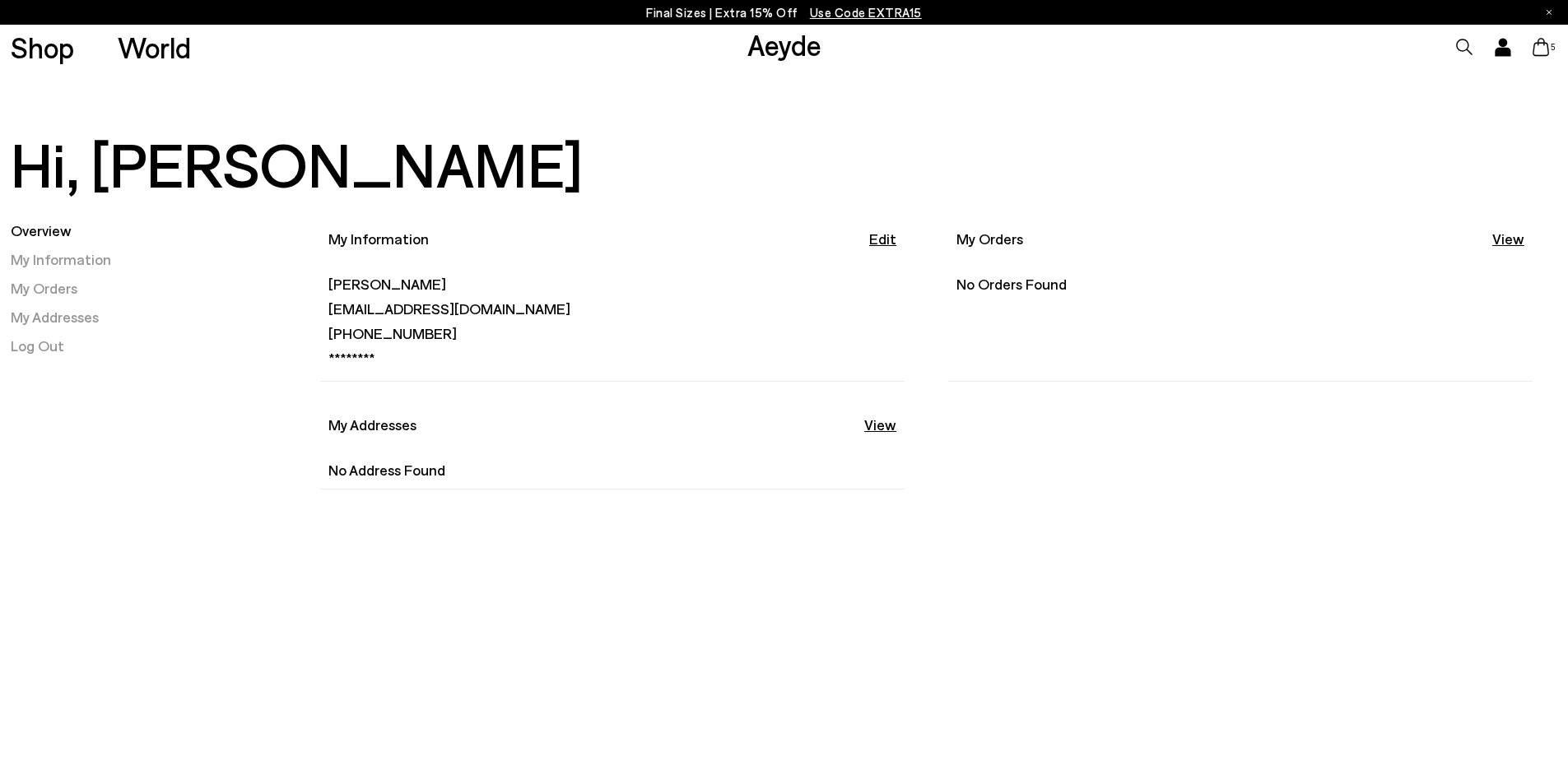
click at [745, 324] on li "[PHONE_NUMBER]" at bounding box center [612, 334] width 568 height 21
click at [433, 274] on li "[PERSON_NAME]" at bounding box center [612, 284] width 568 height 21
drag, startPoint x: 404, startPoint y: 282, endPoint x: 383, endPoint y: 284, distance: 21.1
click at [403, 282] on li "[PERSON_NAME]" at bounding box center [612, 284] width 568 height 21
drag, startPoint x: 383, startPoint y: 284, endPoint x: 351, endPoint y: 285, distance: 32.0
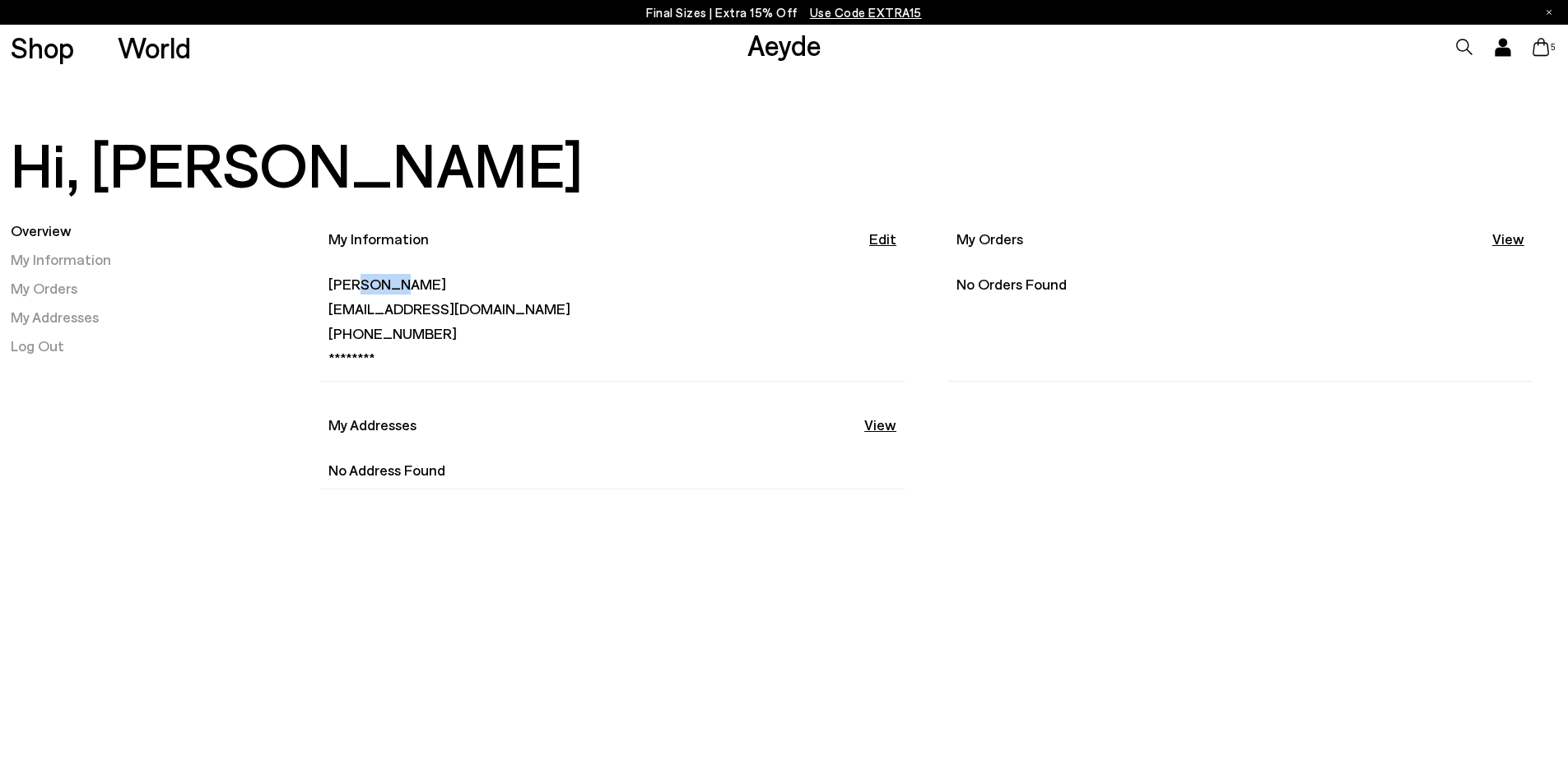
click at [351, 285] on li "[PERSON_NAME]" at bounding box center [612, 284] width 568 height 21
click at [460, 287] on li "[PERSON_NAME]" at bounding box center [612, 284] width 568 height 21
click at [862, 236] on div "My Information Edit" at bounding box center [612, 239] width 568 height 21
click at [882, 242] on link "Edit" at bounding box center [882, 239] width 27 height 21
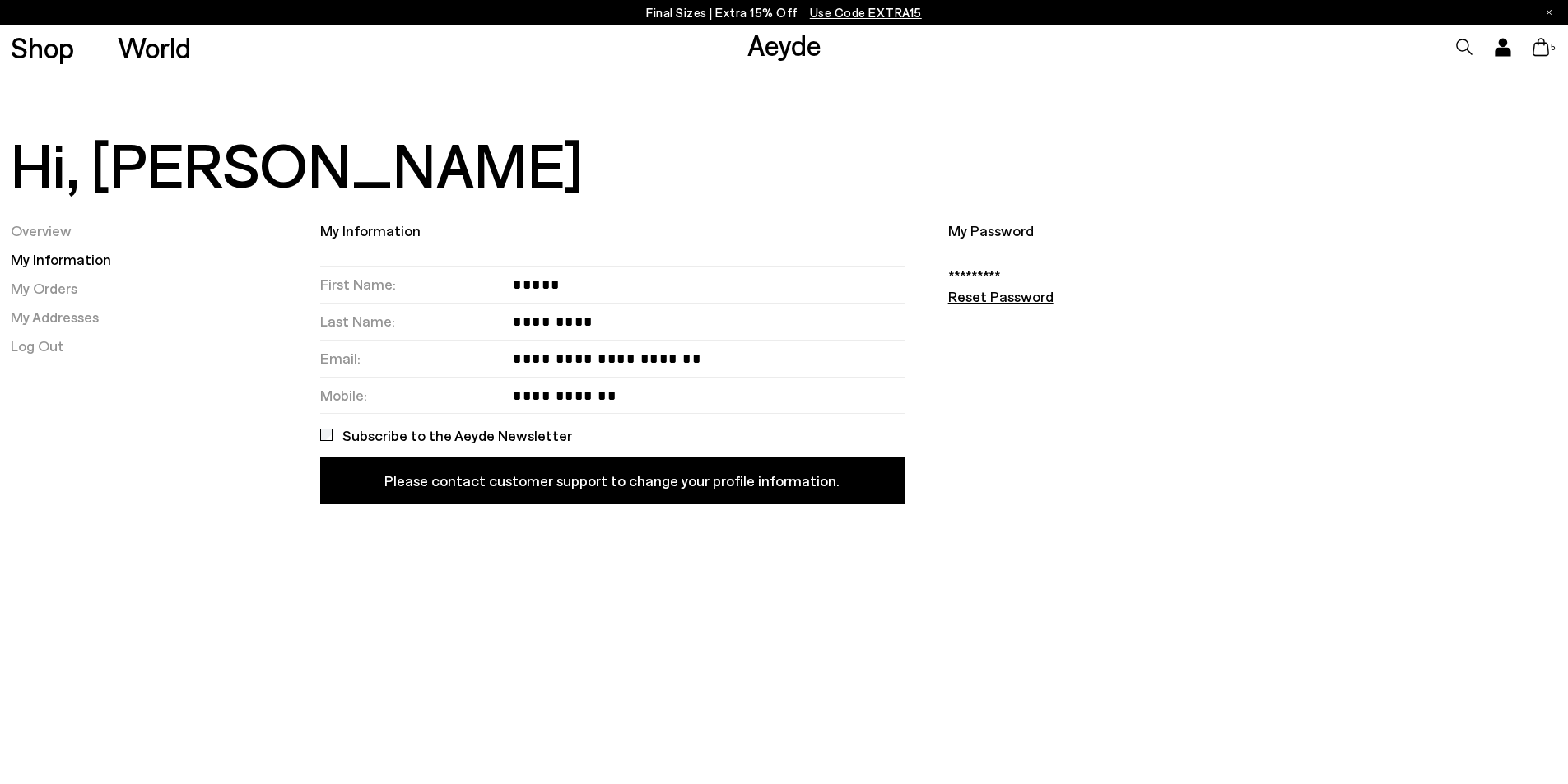
click at [577, 319] on input "Last Name:" at bounding box center [709, 321] width 392 height 36
click at [559, 324] on input "Last Name:" at bounding box center [709, 321] width 392 height 36
click at [526, 318] on input "Last Name:" at bounding box center [709, 321] width 392 height 36
drag, startPoint x: 591, startPoint y: 324, endPoint x: 487, endPoint y: 318, distance: 104.2
click at [478, 322] on div "Last Name:" at bounding box center [613, 321] width 585 height 37
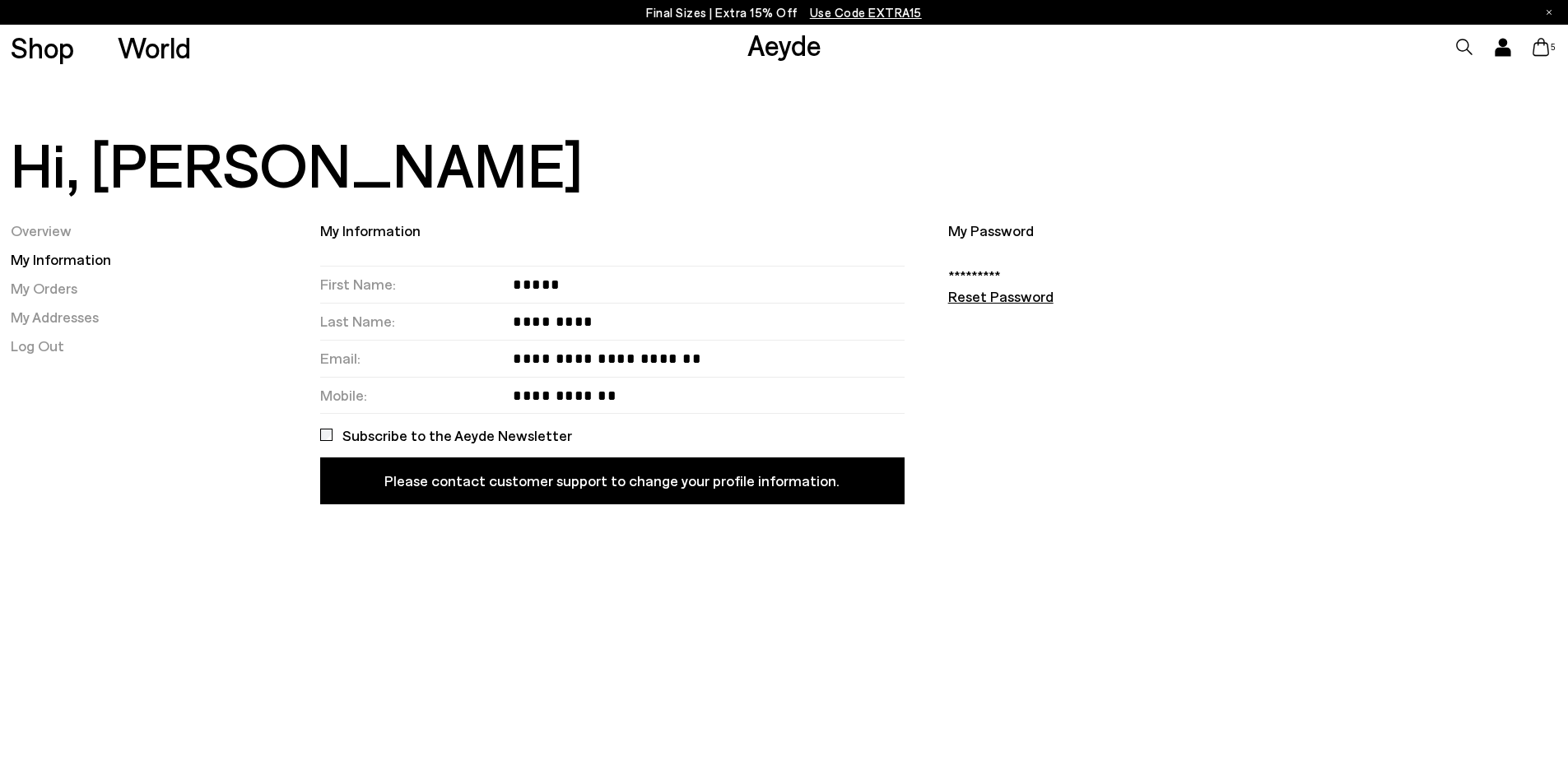
click at [79, 259] on link "My Information" at bounding box center [60, 259] width 101 height 18
click at [62, 235] on link "Overview" at bounding box center [41, 230] width 61 height 18
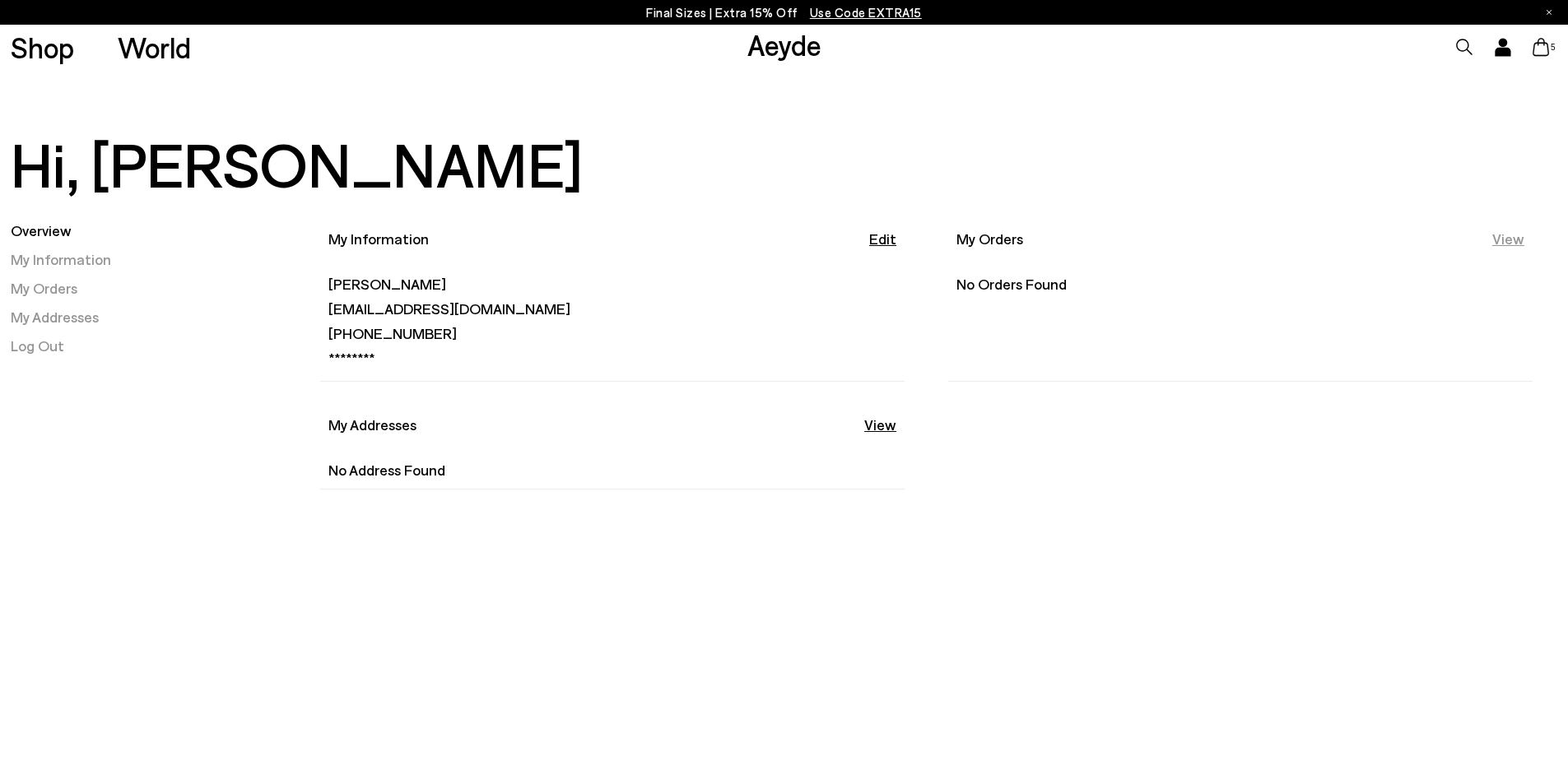
click at [1505, 242] on link "View" at bounding box center [1508, 239] width 32 height 21
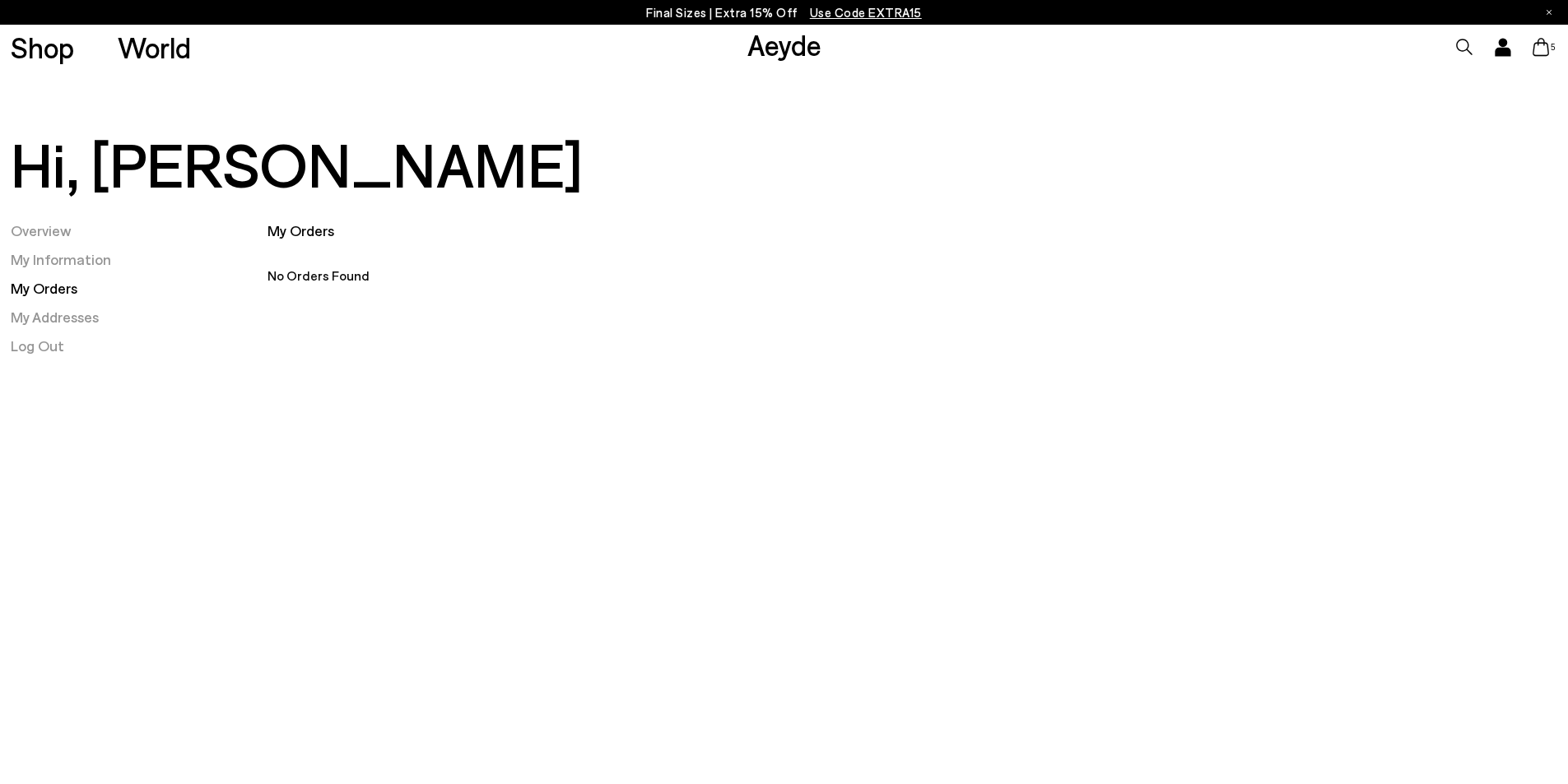
click at [110, 175] on h2 "Hi, Julia" at bounding box center [784, 163] width 1547 height 66
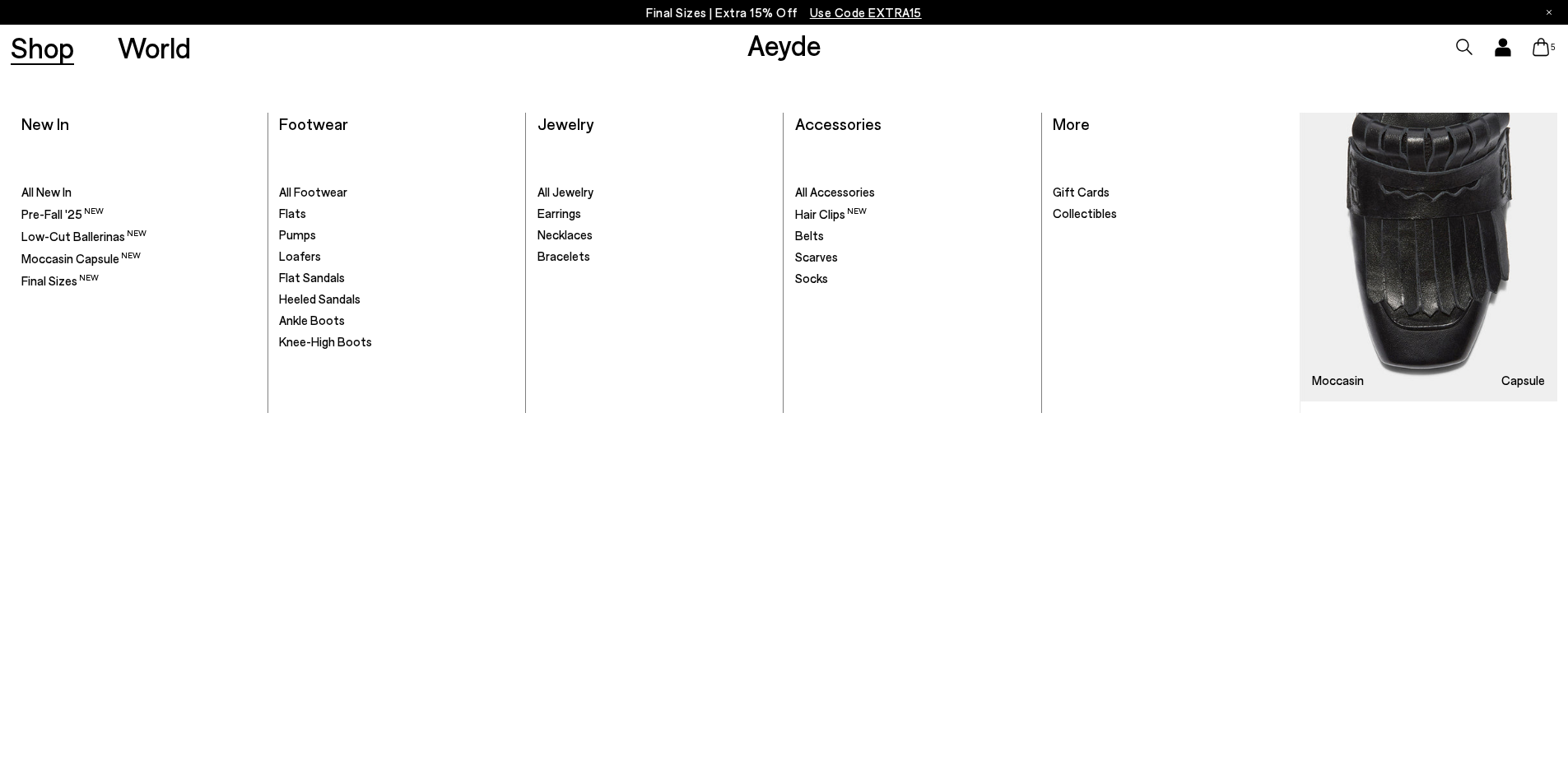
click at [48, 52] on link "Shop" at bounding box center [42, 47] width 63 height 29
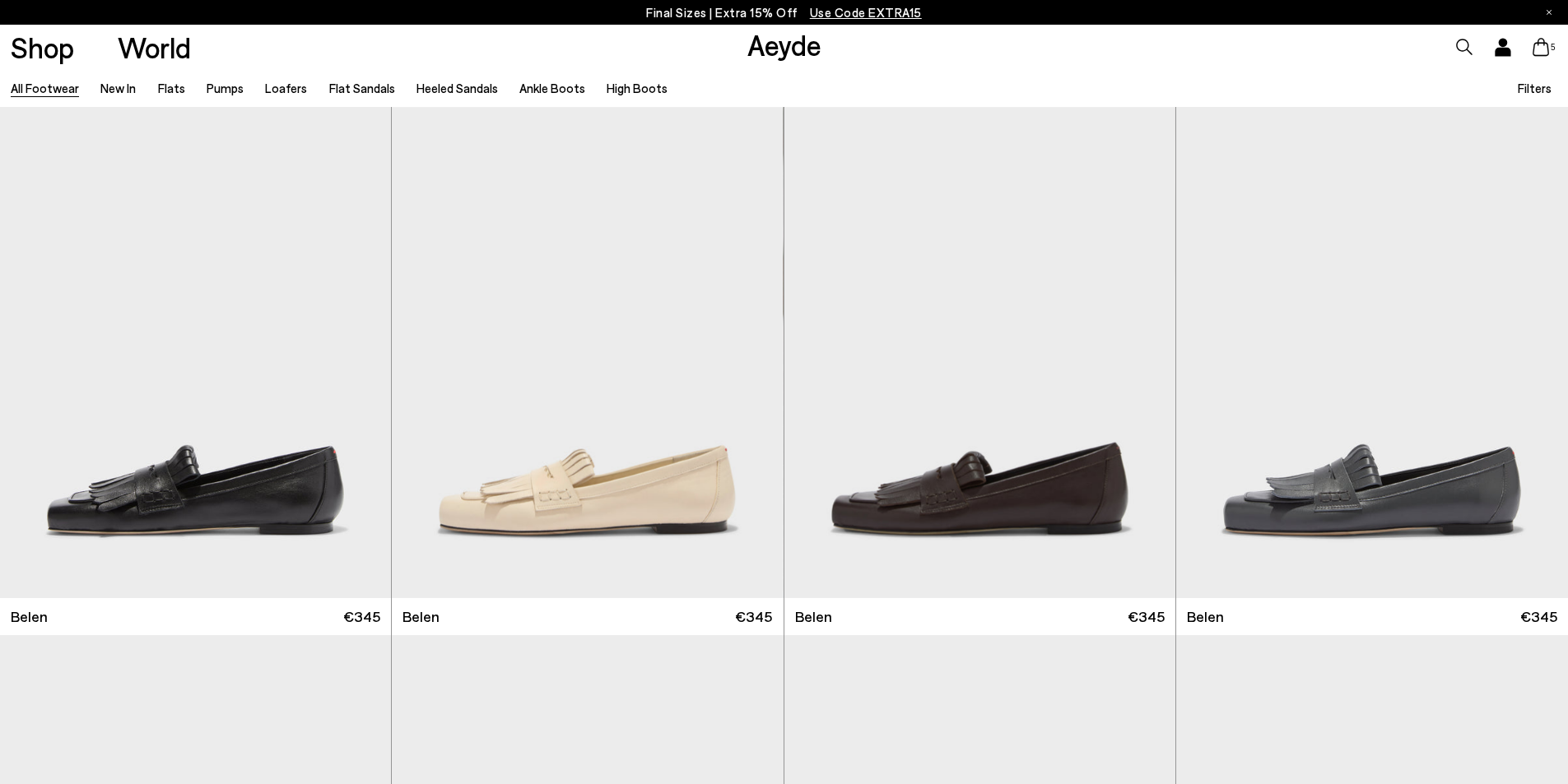
click at [34, 89] on link "All Footwear" at bounding box center [45, 88] width 68 height 15
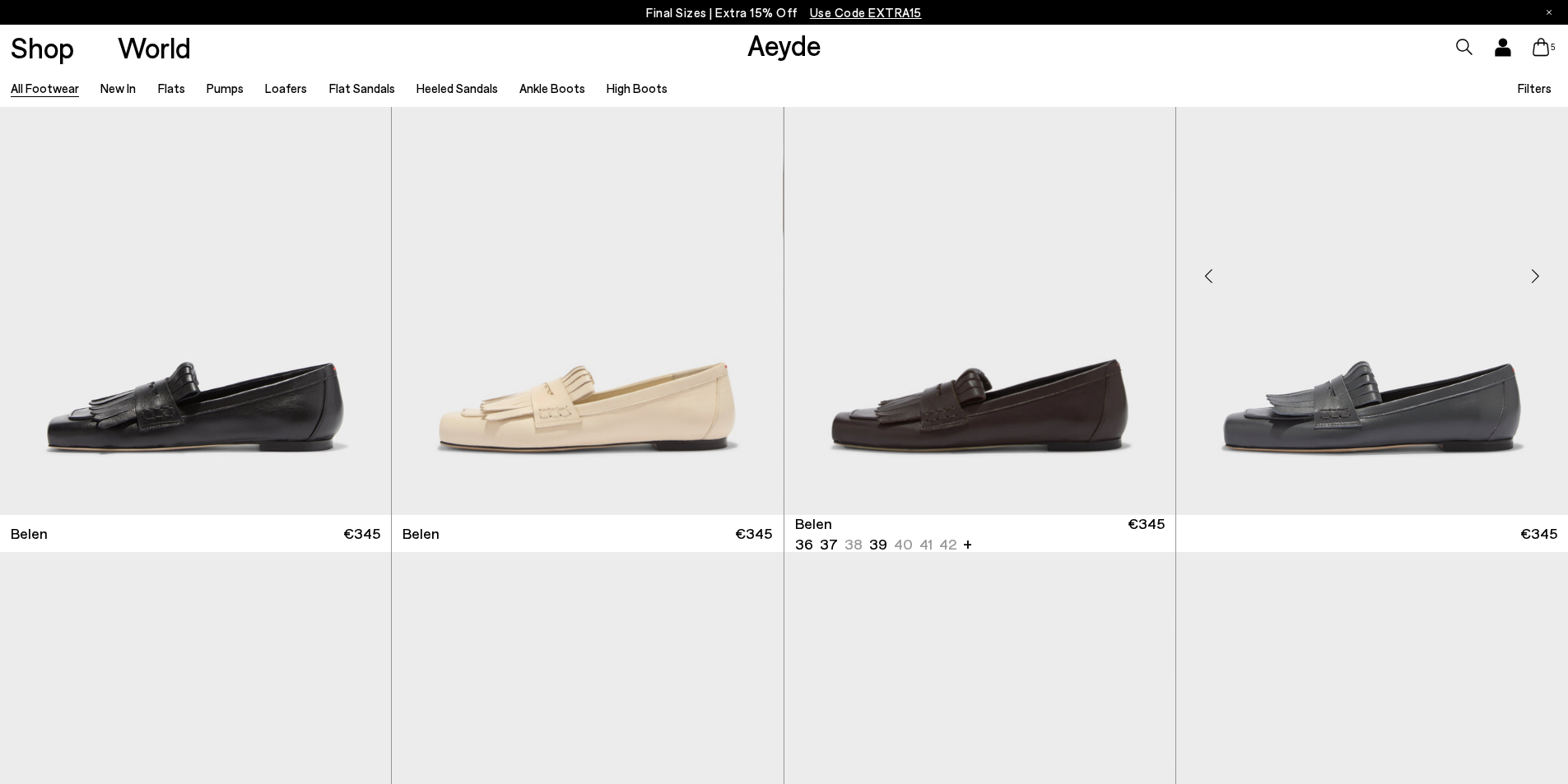
scroll to position [82, 0]
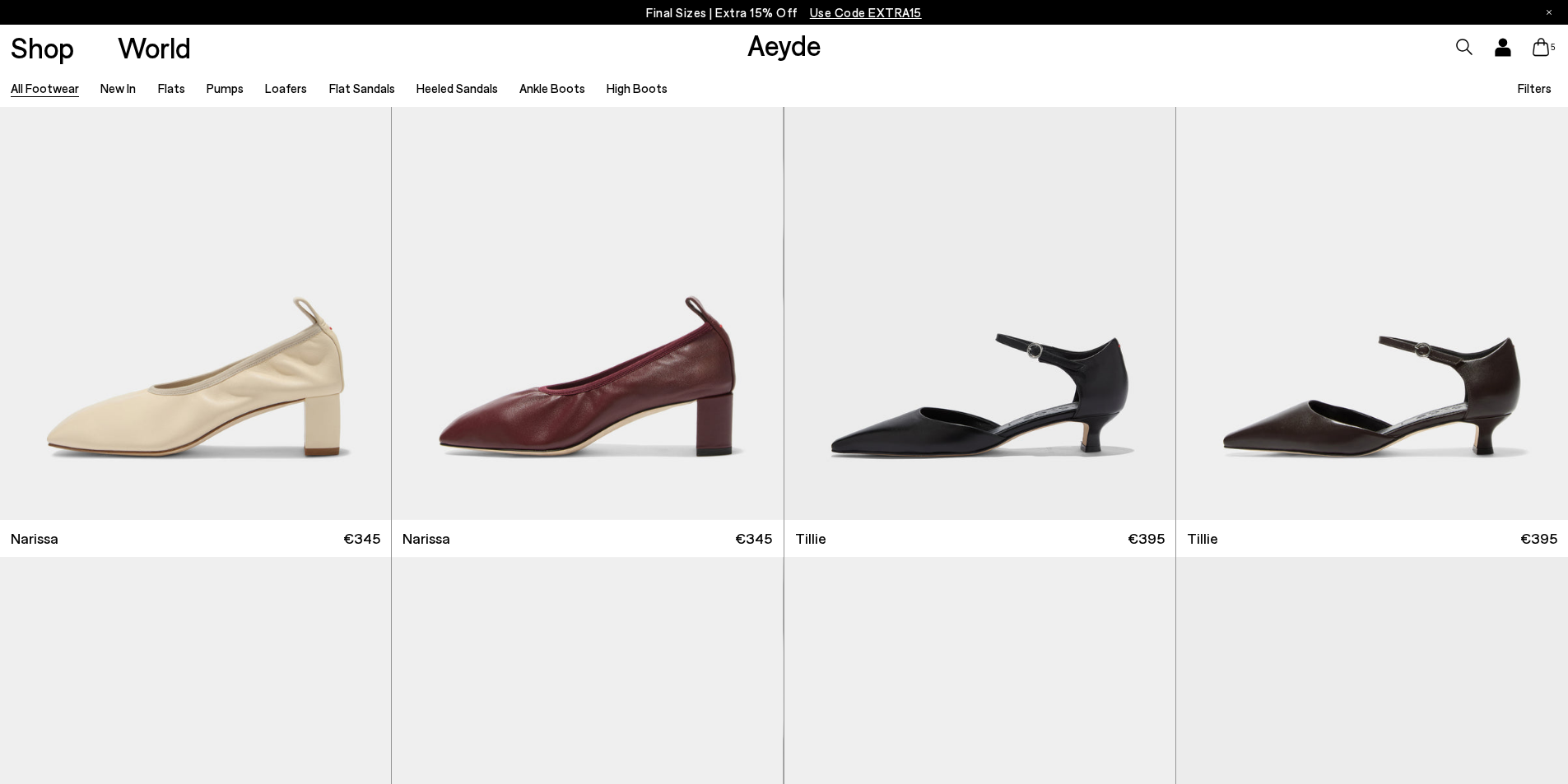
scroll to position [5429, 0]
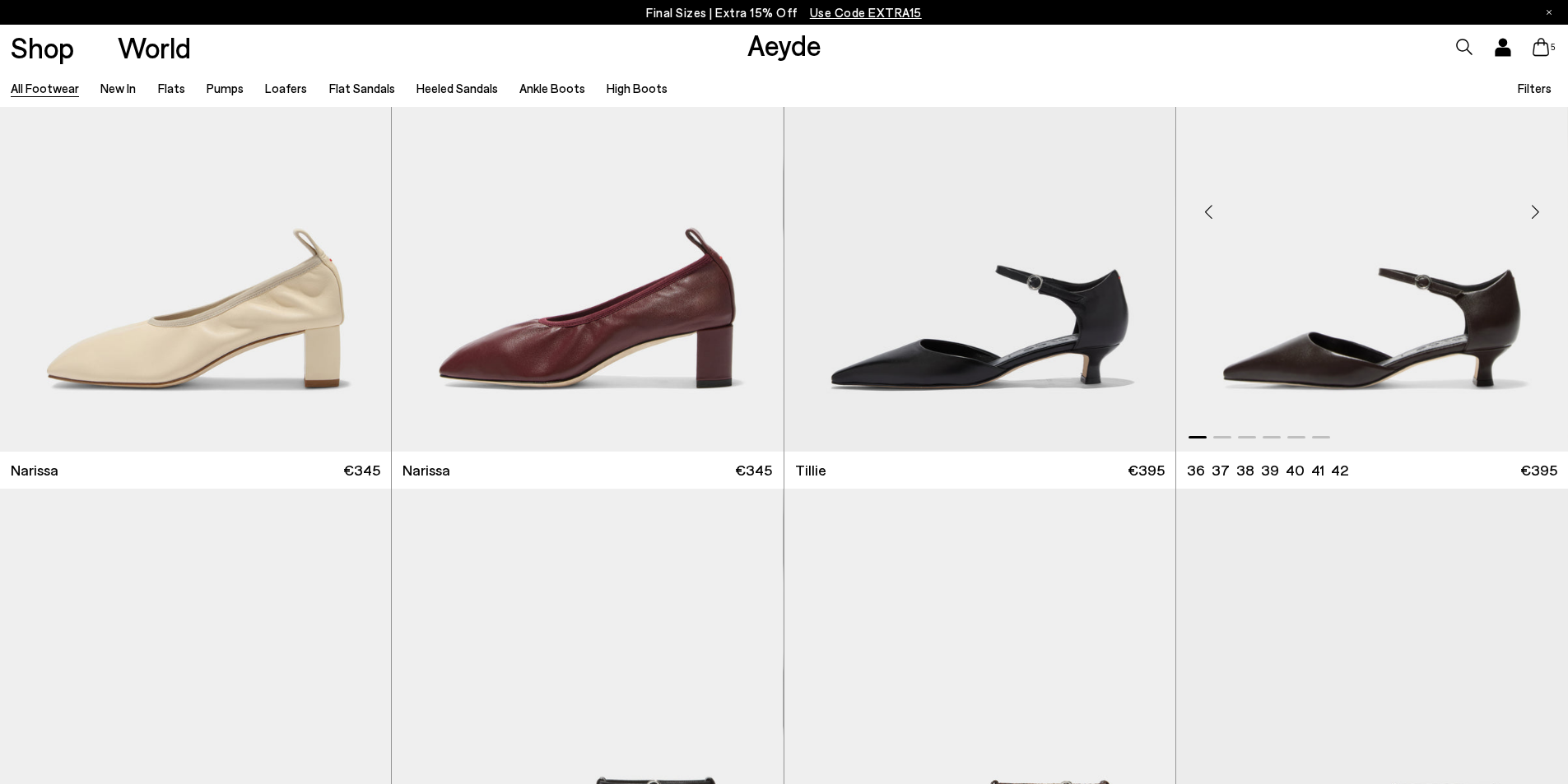
click at [1536, 216] on div "Next slide" at bounding box center [1535, 212] width 49 height 49
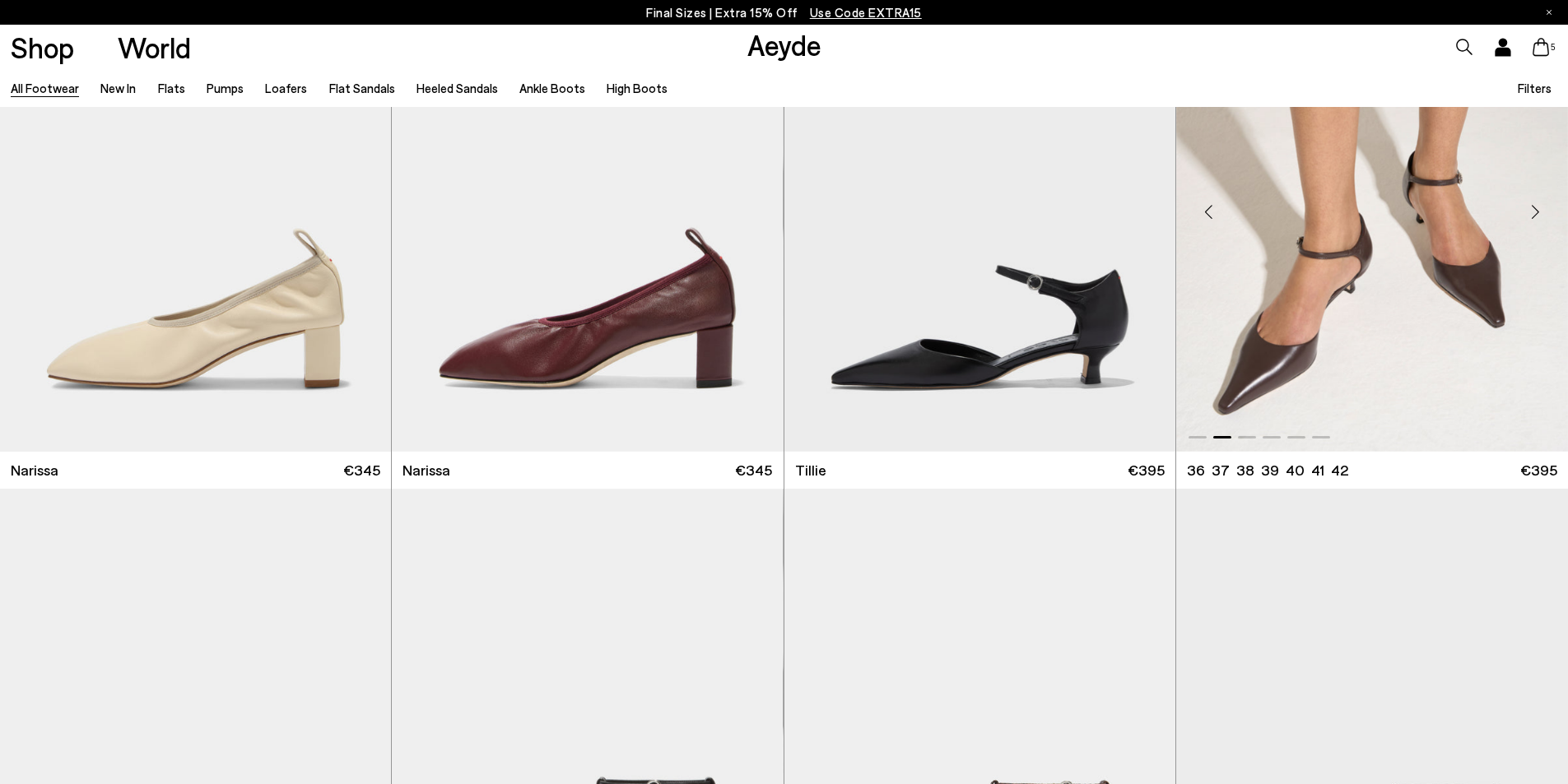
click at [1537, 210] on div "Next slide" at bounding box center [1535, 212] width 49 height 49
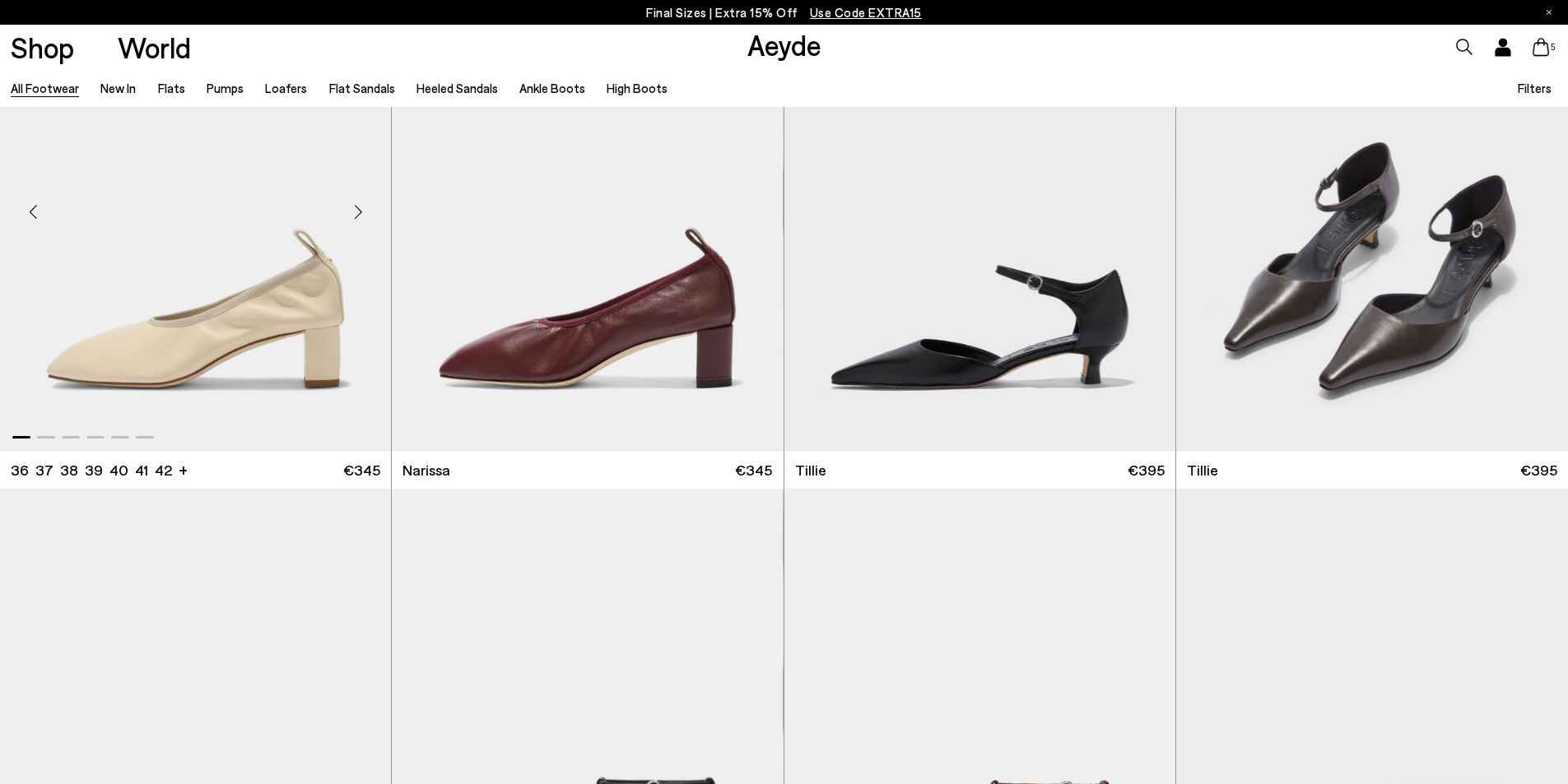
click at [362, 208] on div "Next slide" at bounding box center [358, 212] width 49 height 49
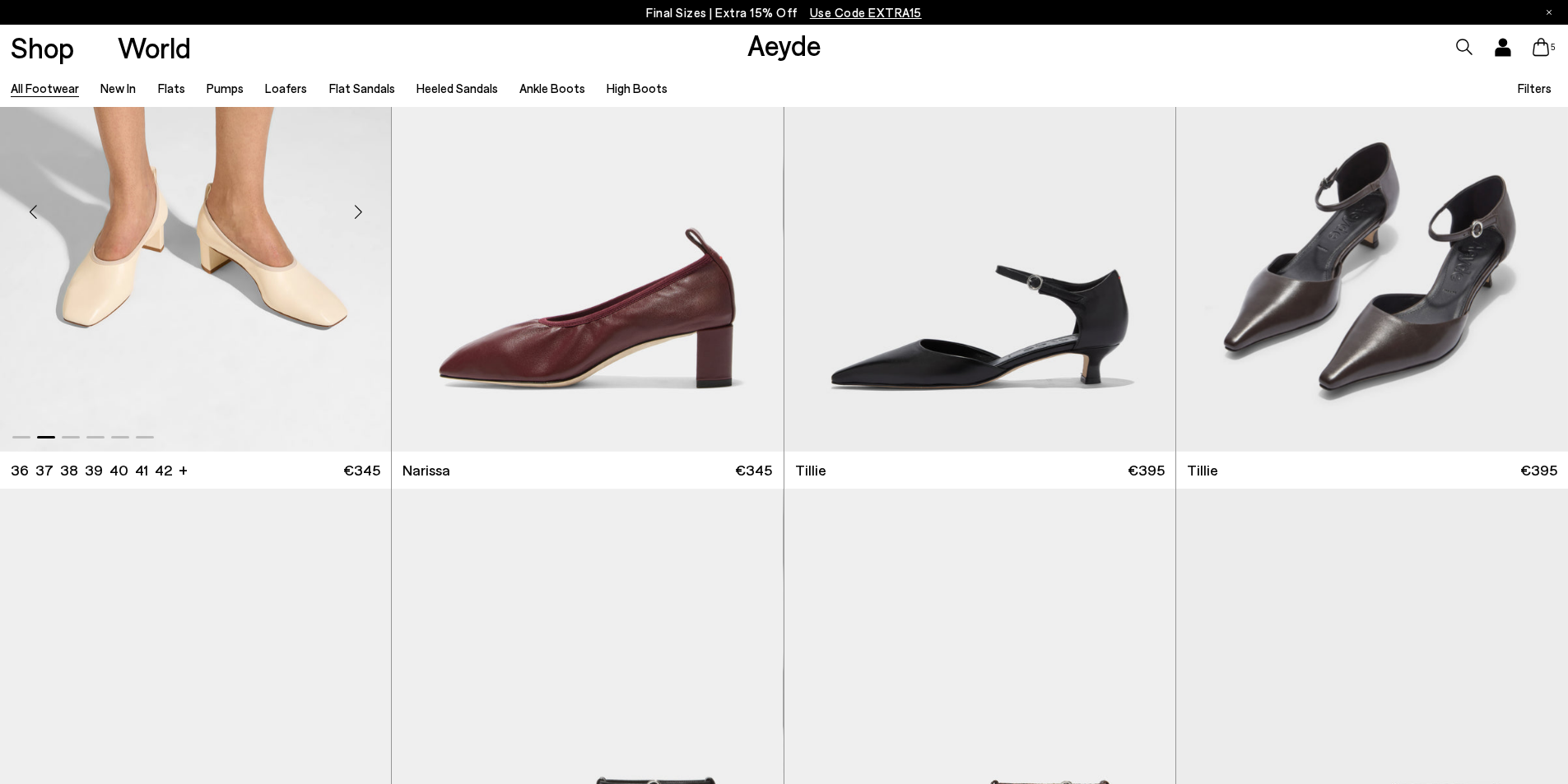
click at [362, 208] on div "Next slide" at bounding box center [358, 212] width 49 height 49
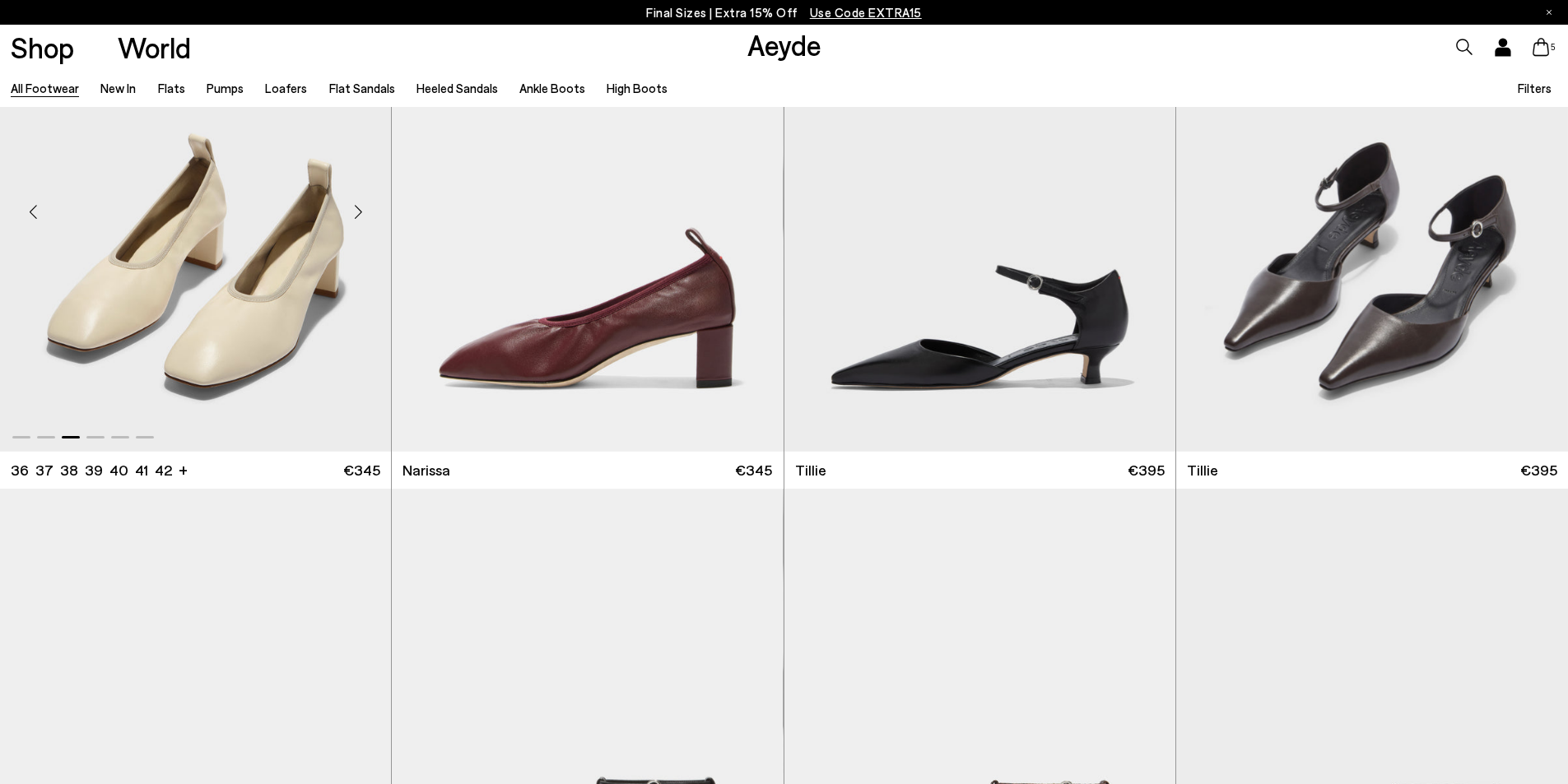
click at [362, 208] on div "Next slide" at bounding box center [358, 212] width 49 height 49
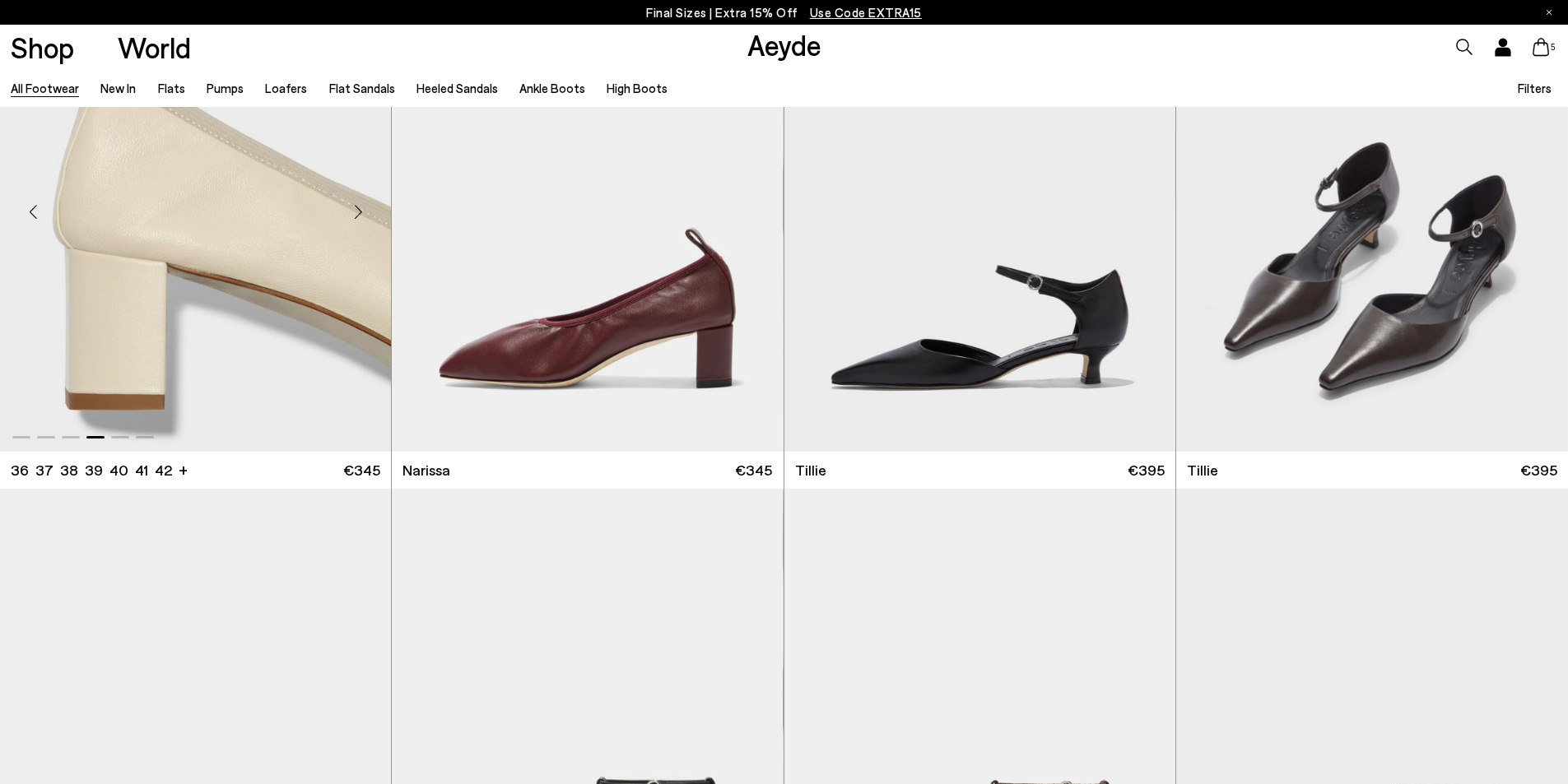
click at [362, 208] on div "Next slide" at bounding box center [358, 212] width 49 height 49
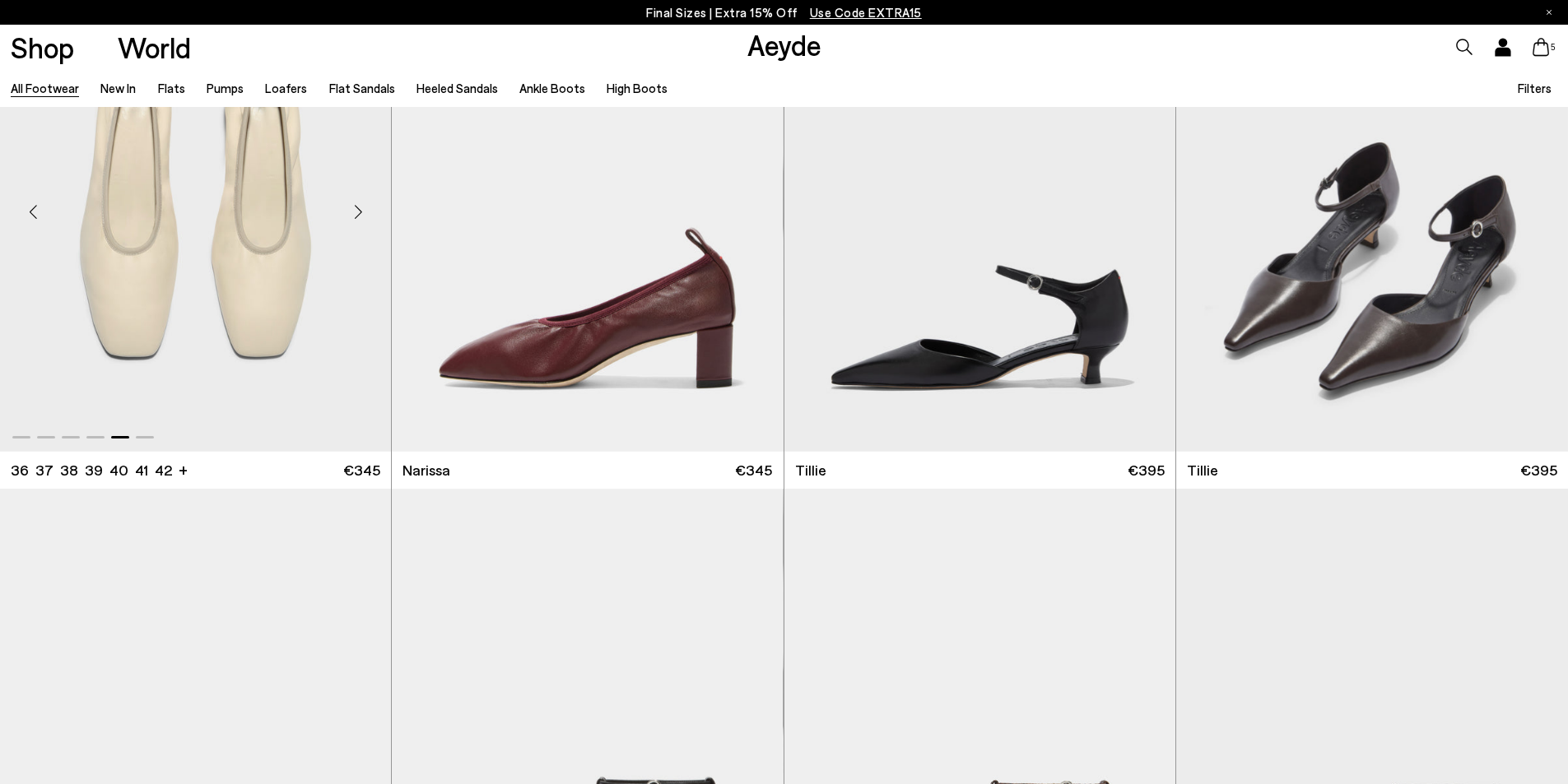
click at [362, 208] on div "Next slide" at bounding box center [358, 212] width 49 height 49
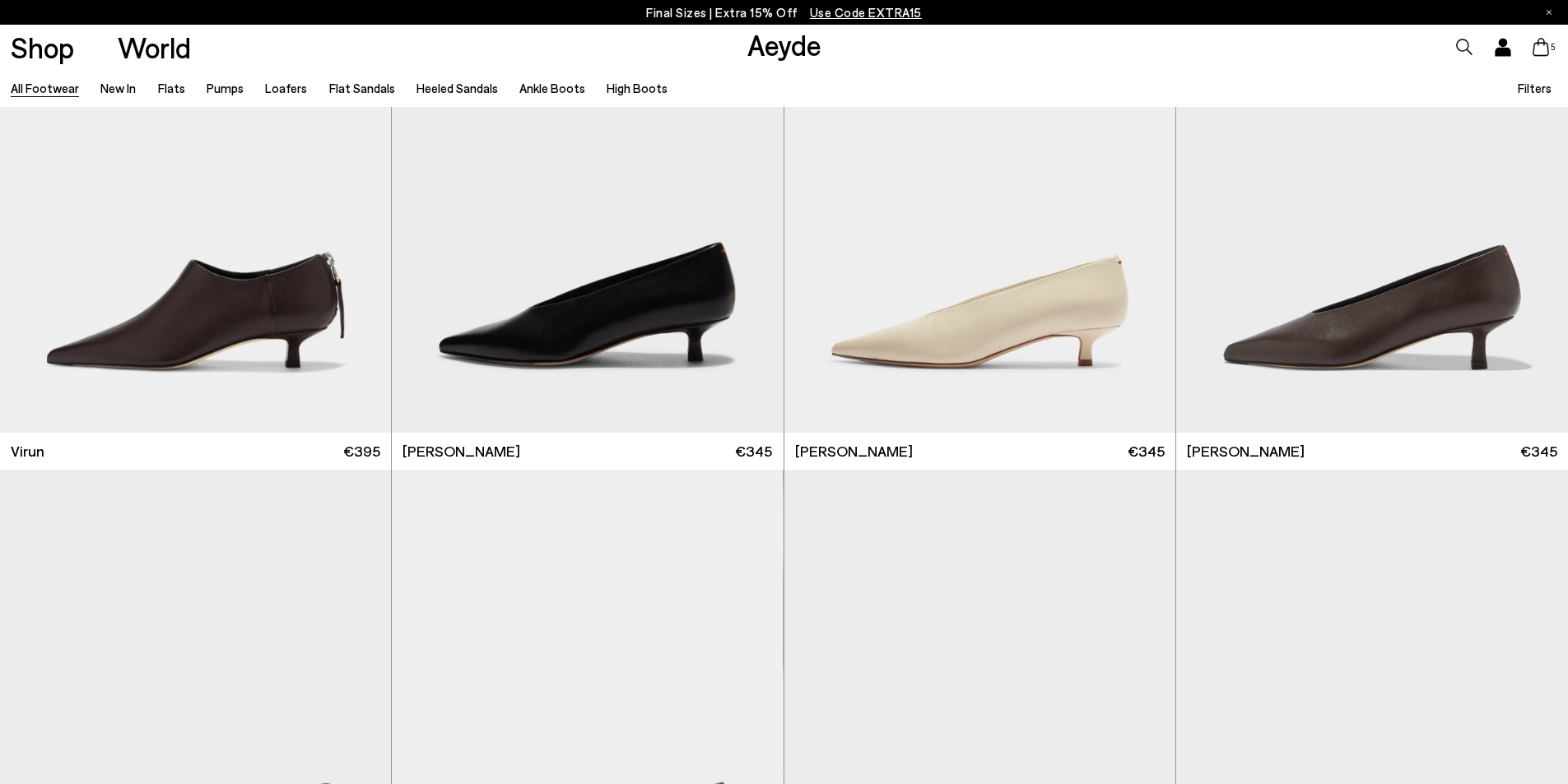
scroll to position [7419, 0]
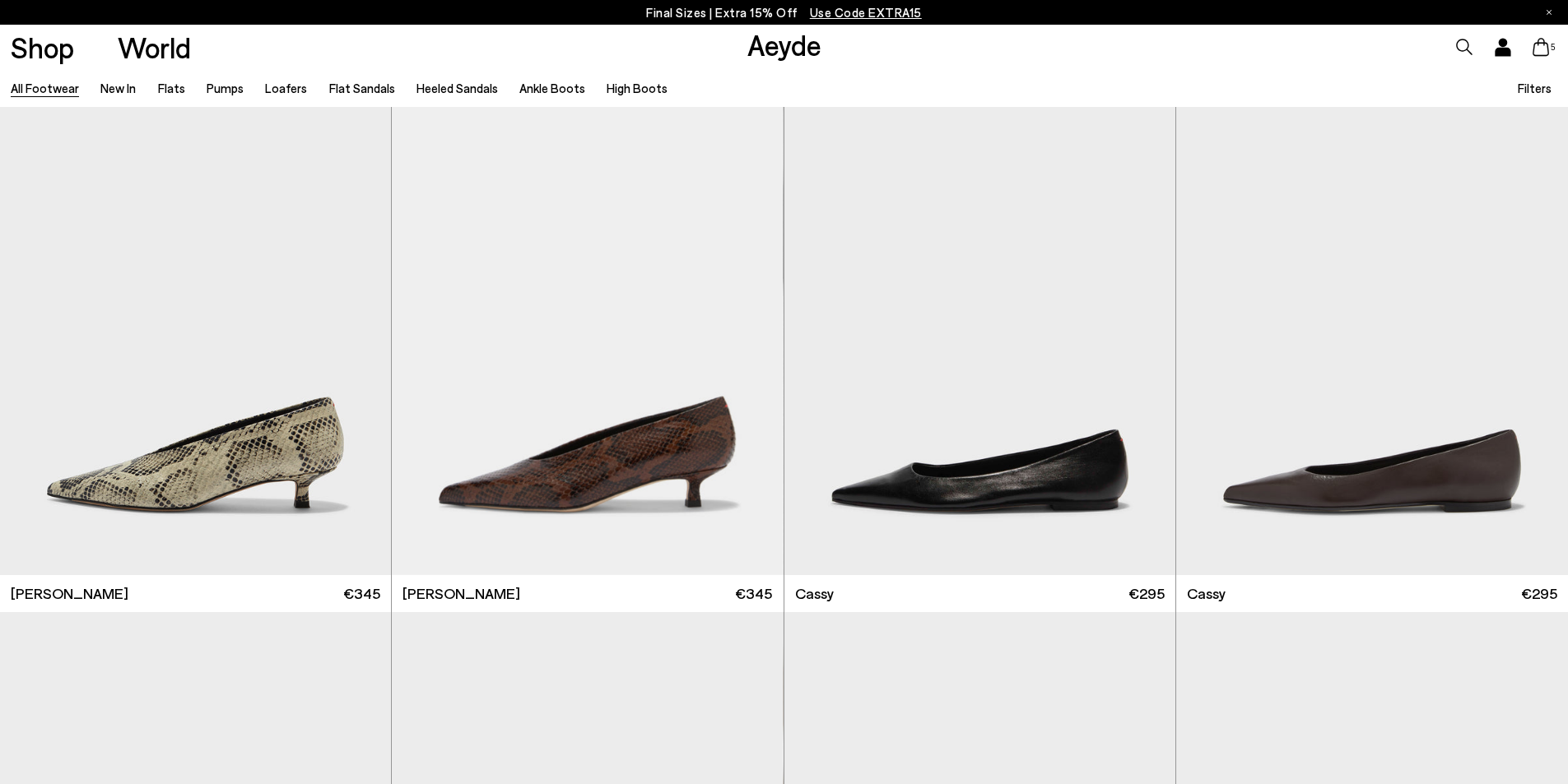
scroll to position [7898, 0]
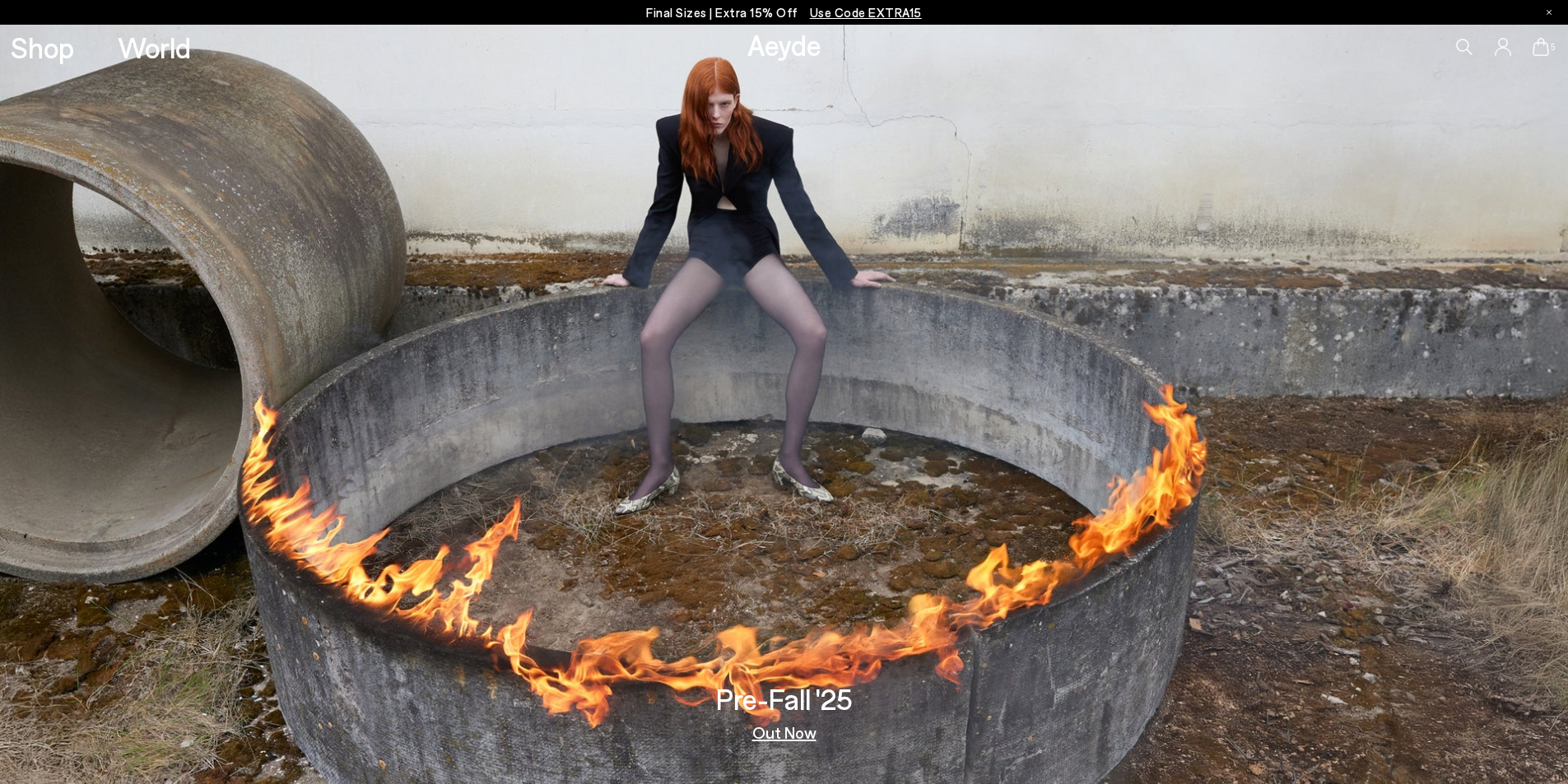
click at [1540, 49] on icon at bounding box center [1541, 46] width 17 height 18
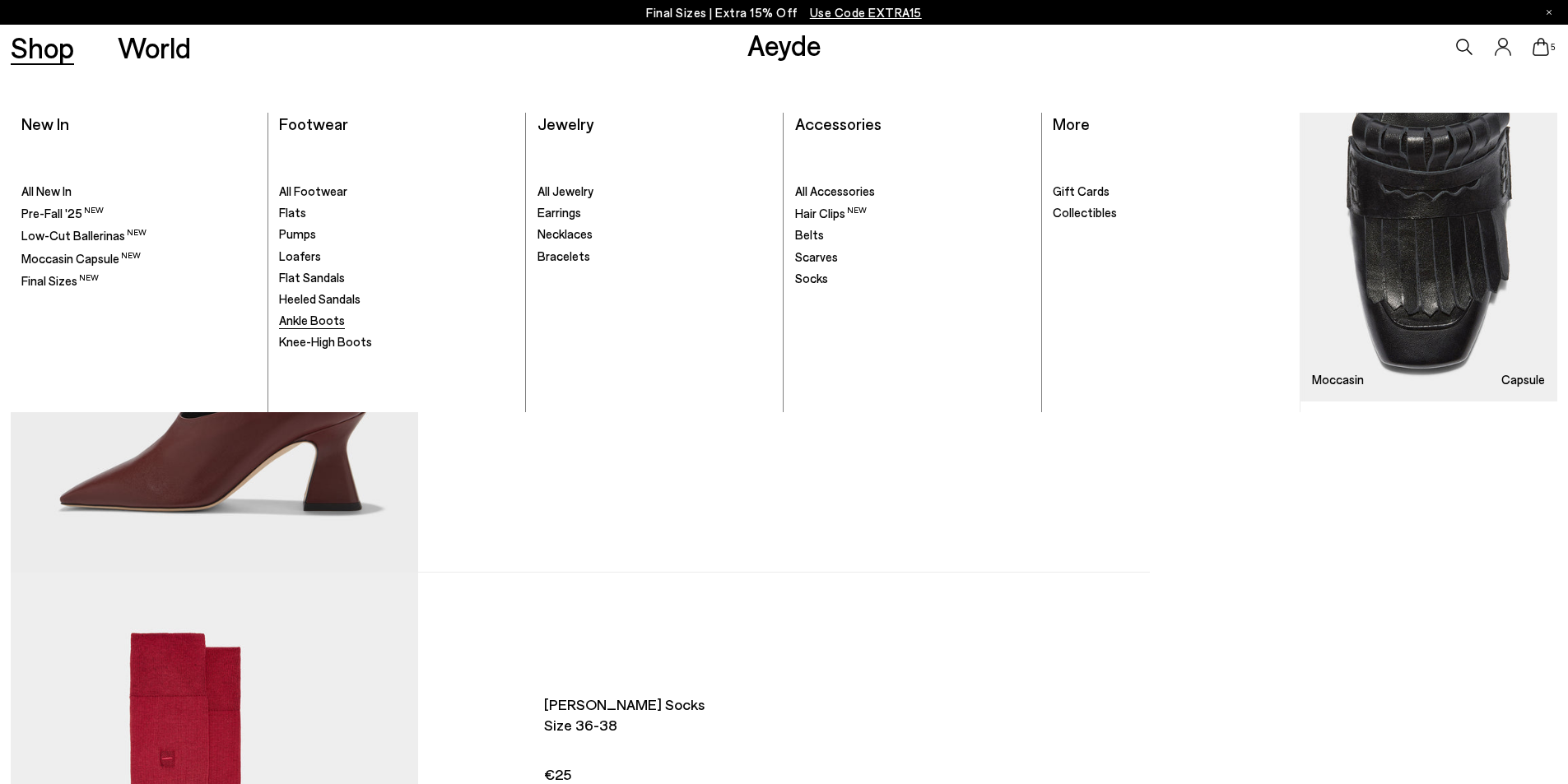
click at [324, 321] on span "Ankle Boots" at bounding box center [312, 319] width 66 height 15
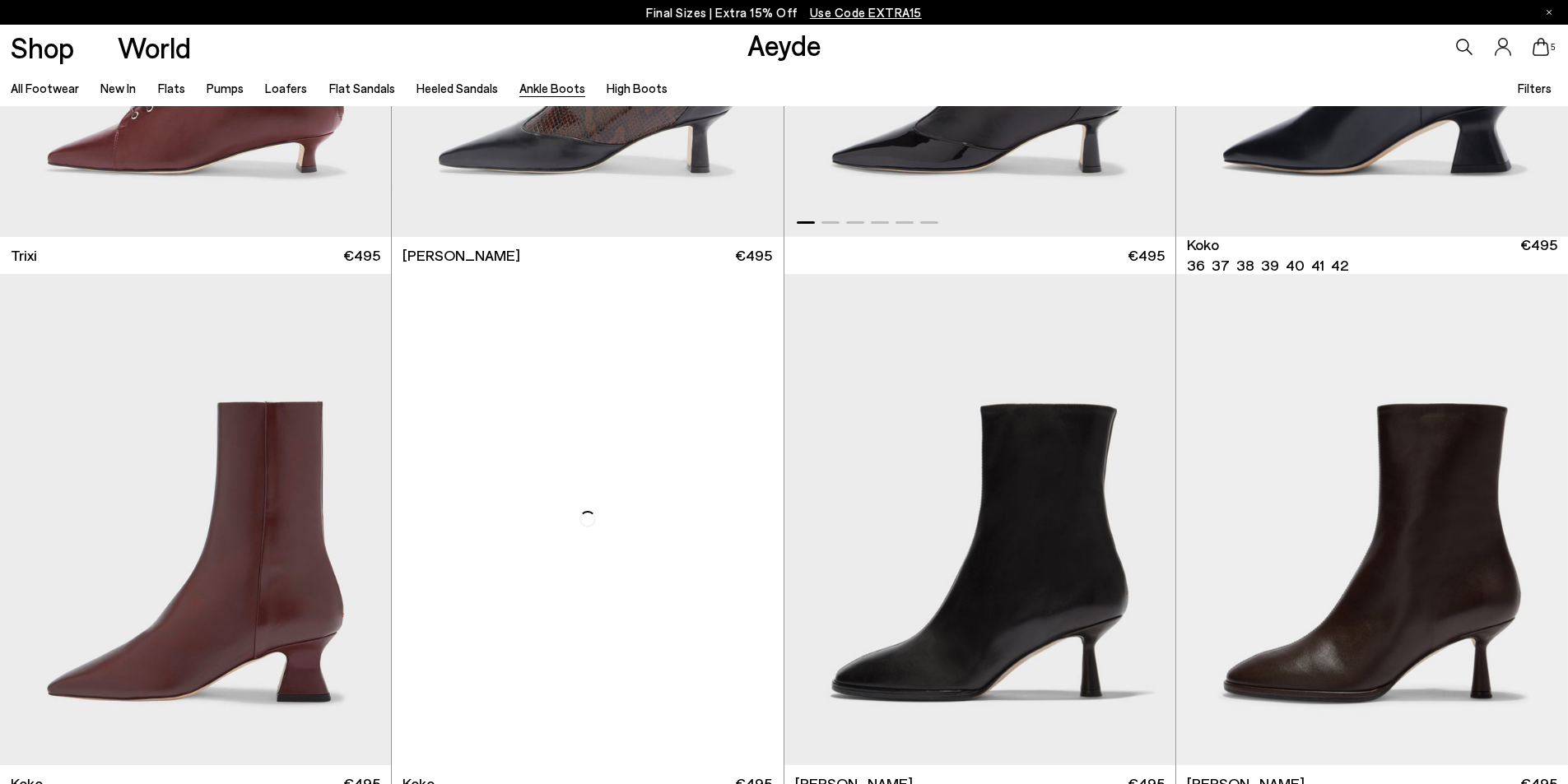
scroll to position [658, 0]
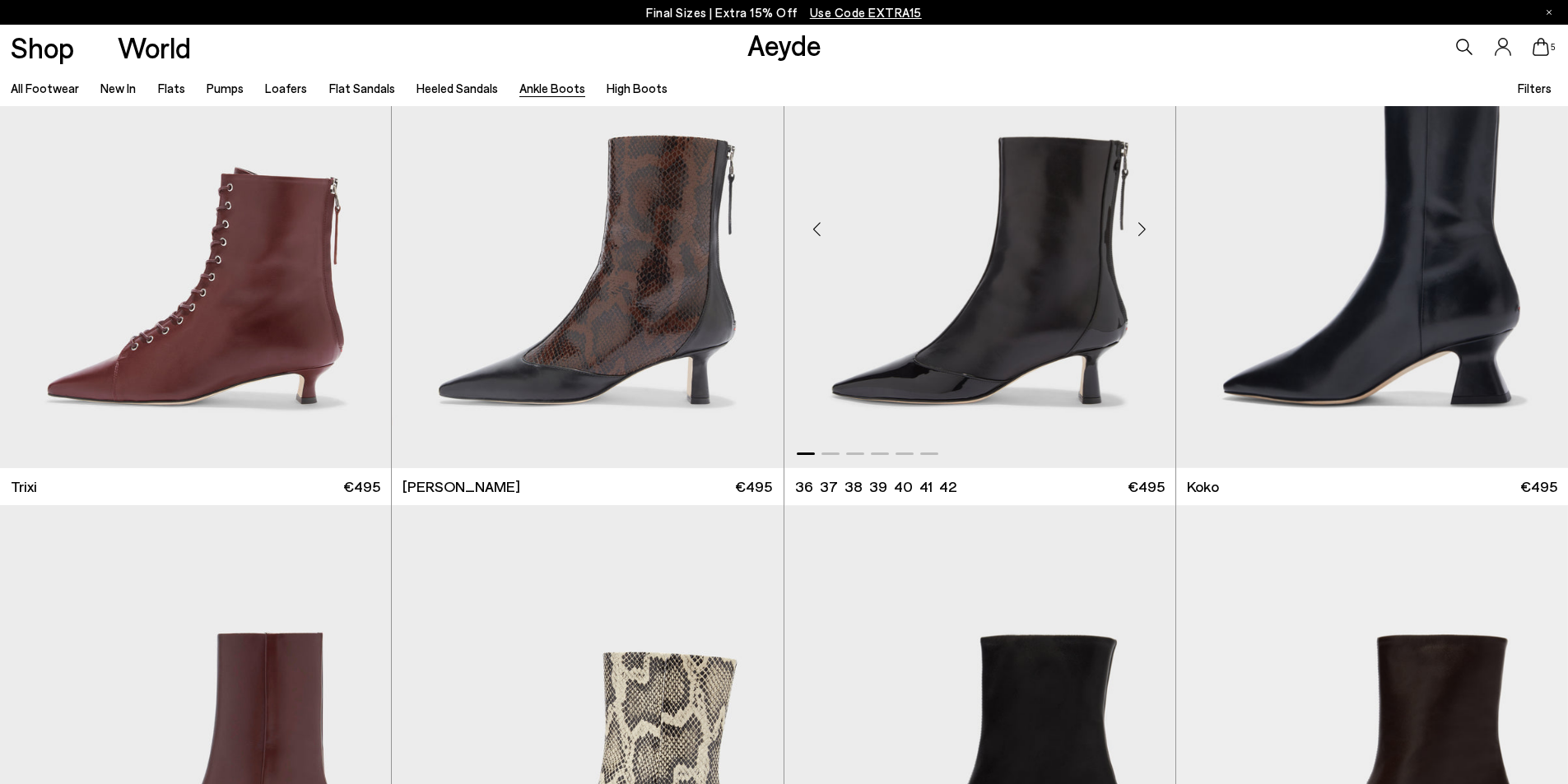
click at [1134, 228] on div "Next slide" at bounding box center [1143, 228] width 49 height 49
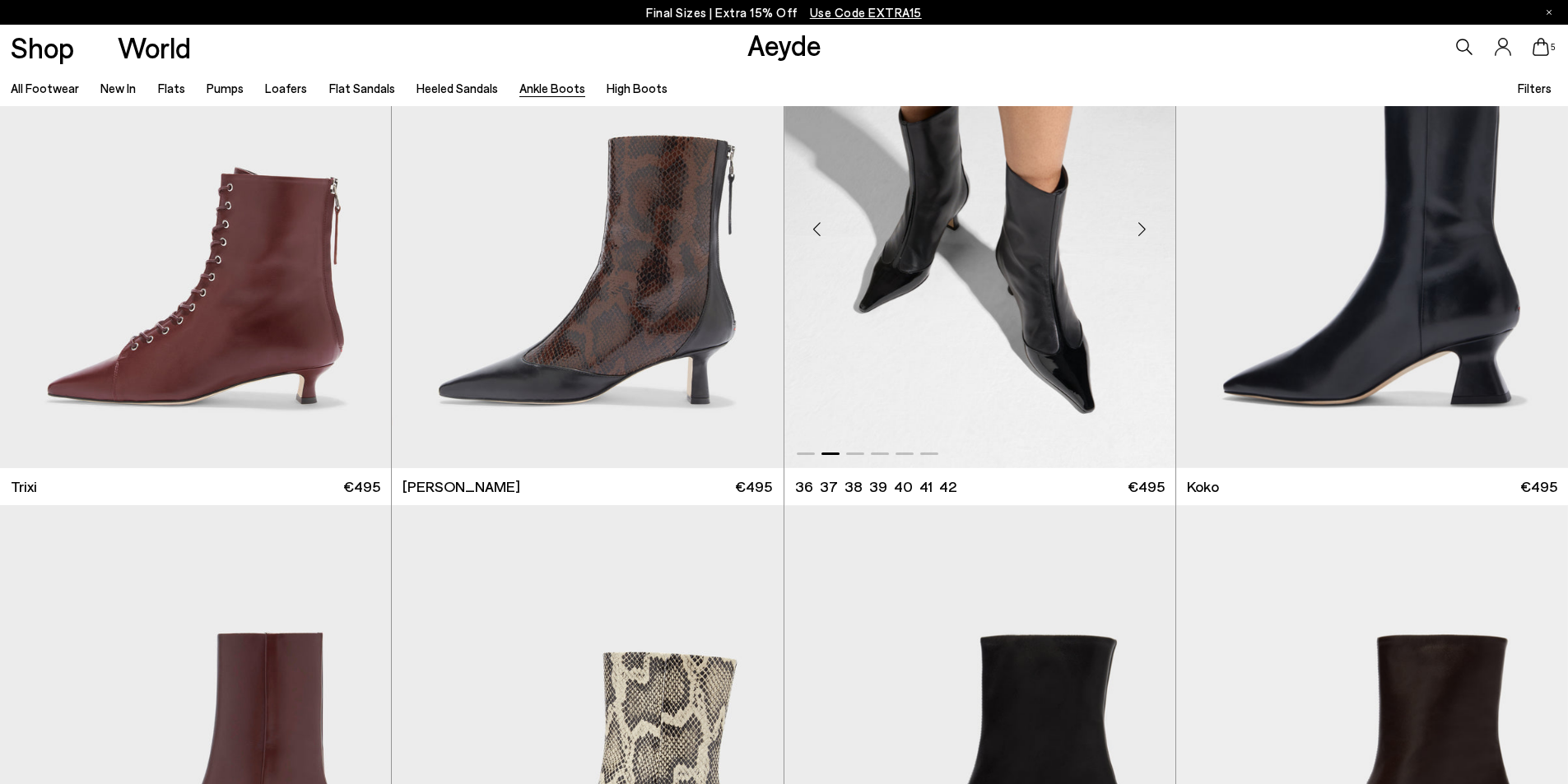
click at [1138, 228] on div "Next slide" at bounding box center [1143, 228] width 49 height 49
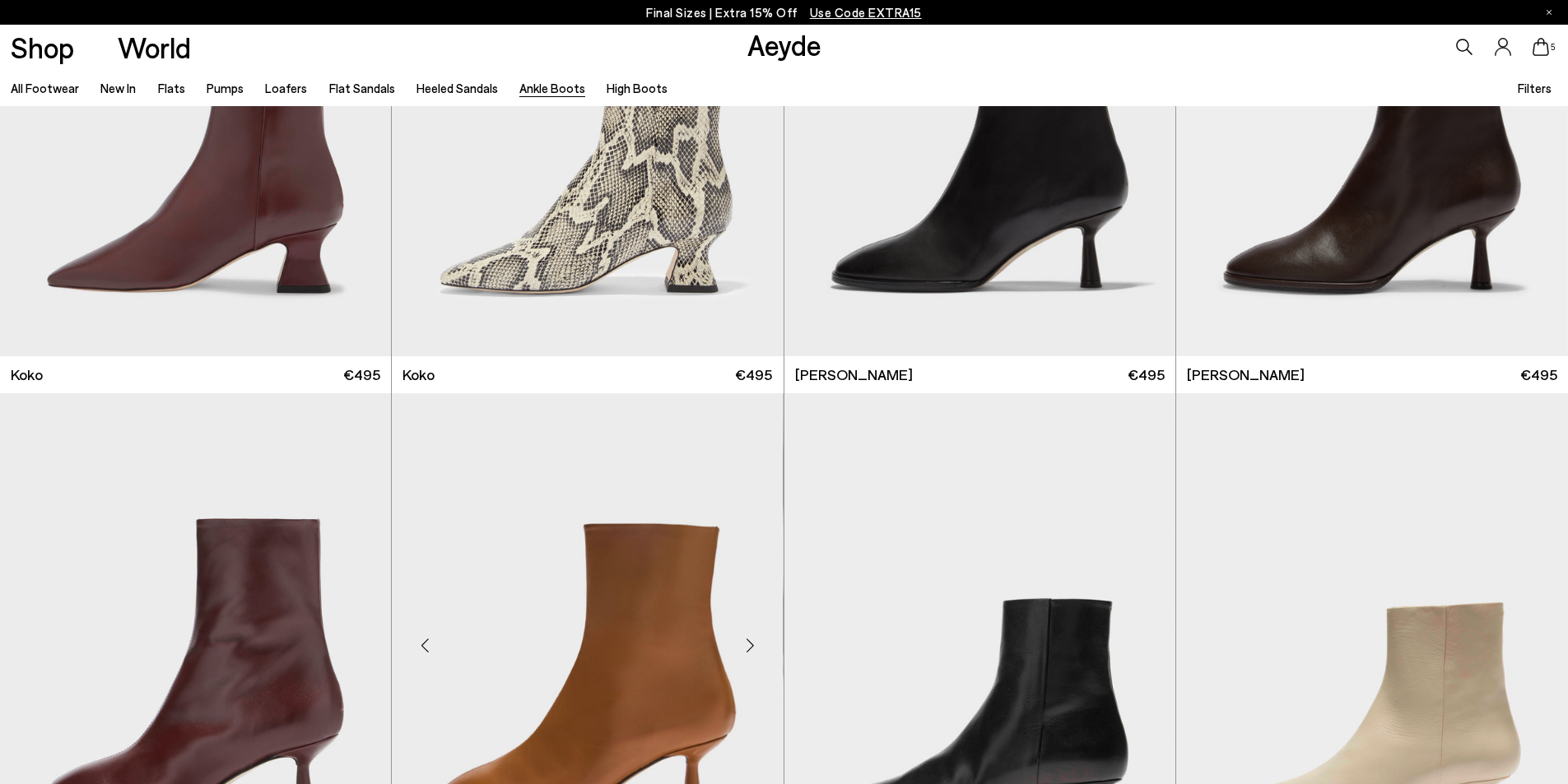
scroll to position [1563, 0]
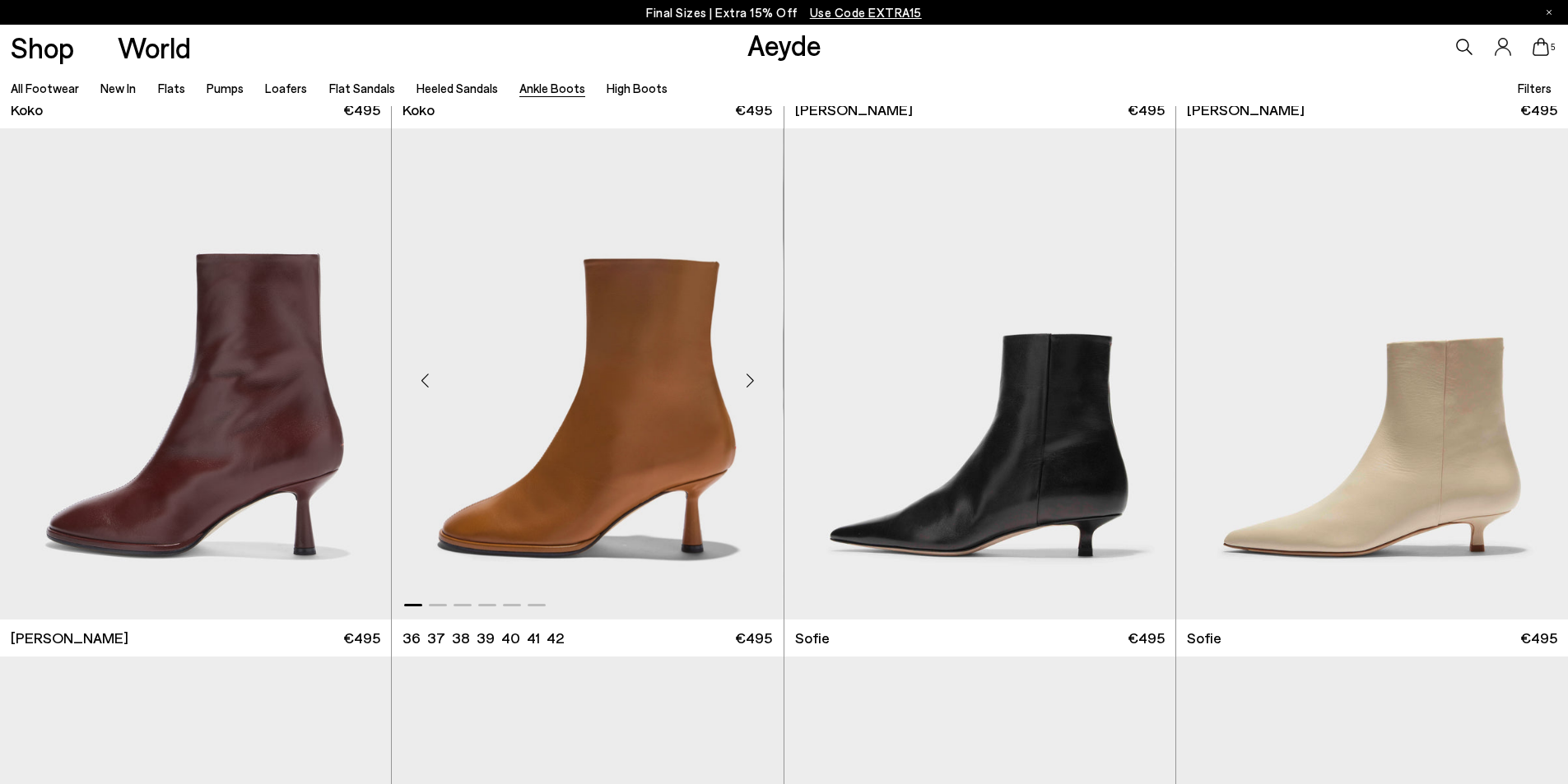
click at [652, 420] on img "1 / 6" at bounding box center [587, 374] width 391 height 491
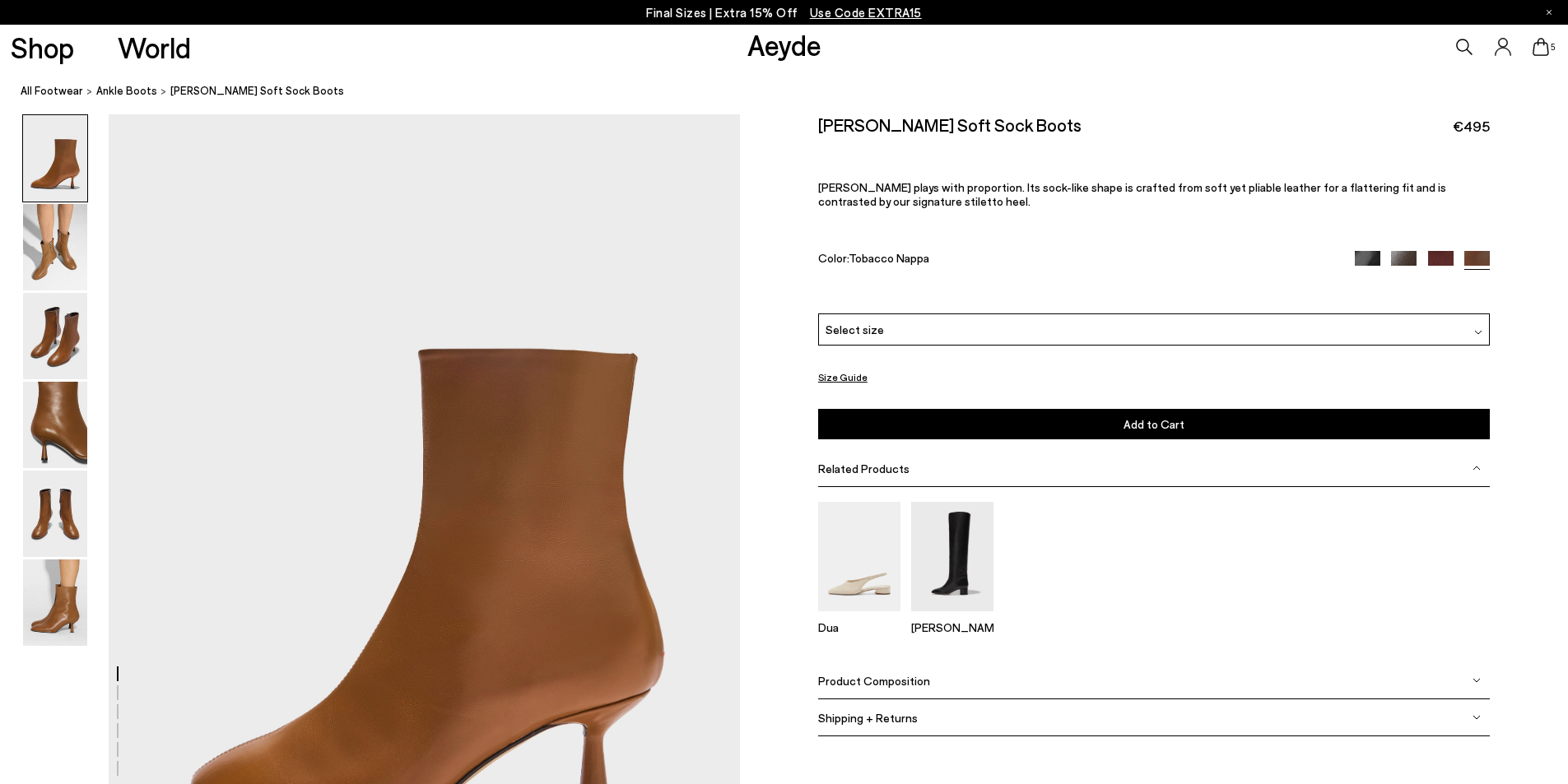
click at [1059, 333] on div "Select size" at bounding box center [1154, 329] width 671 height 32
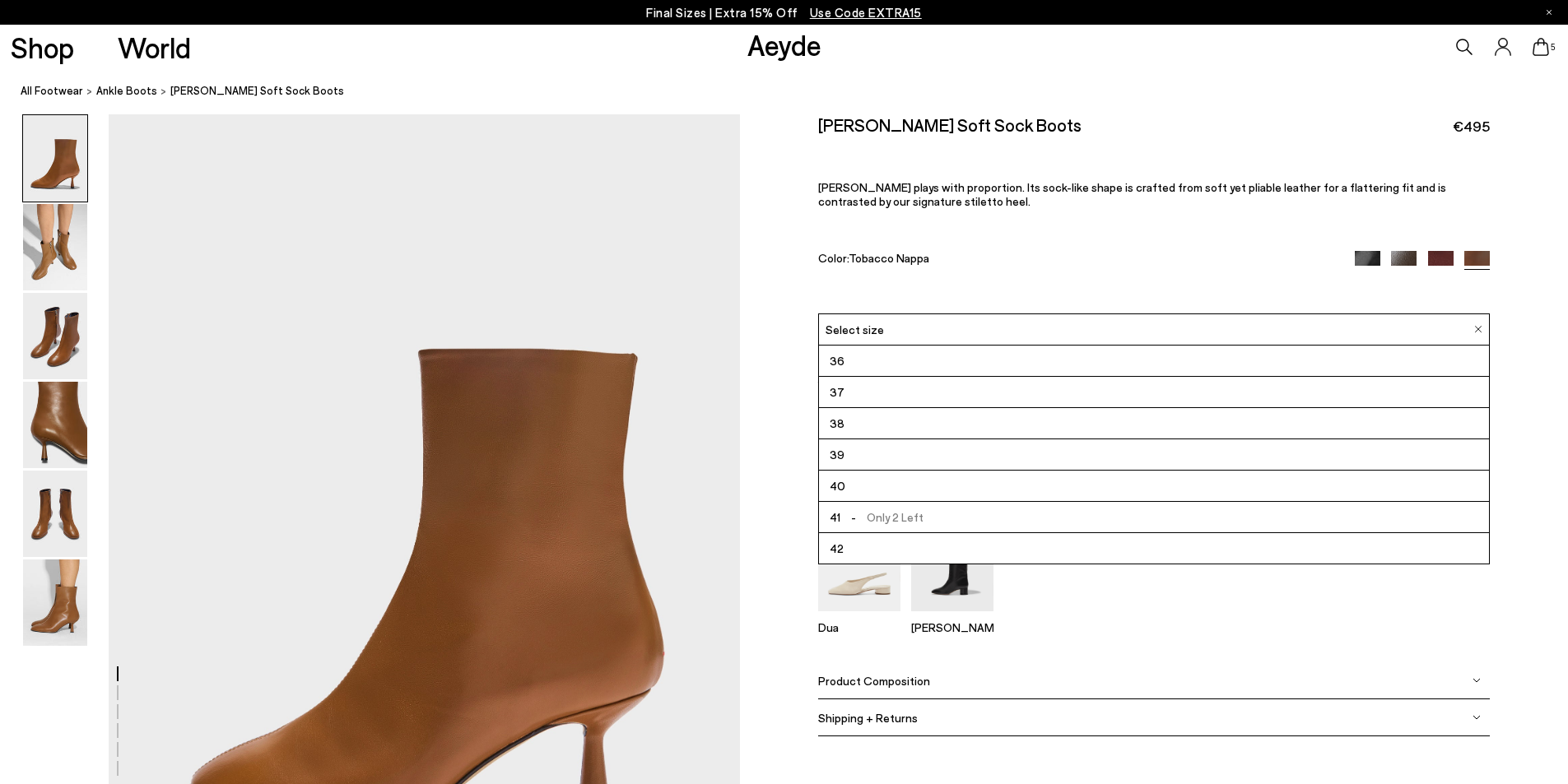
click at [885, 424] on li "38" at bounding box center [1154, 424] width 670 height 32
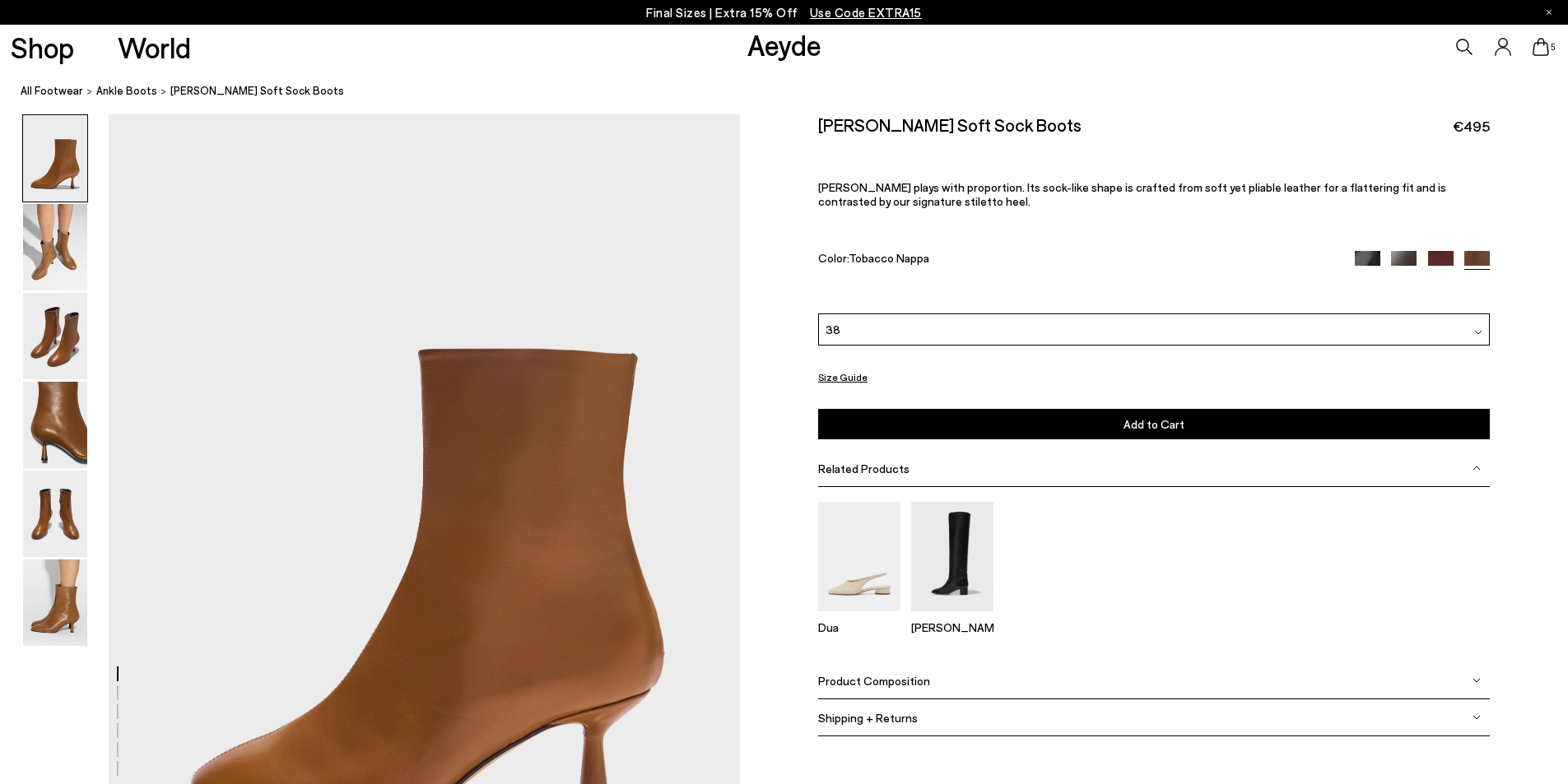
click at [1156, 426] on span "Add to Cart" at bounding box center [1154, 424] width 61 height 14
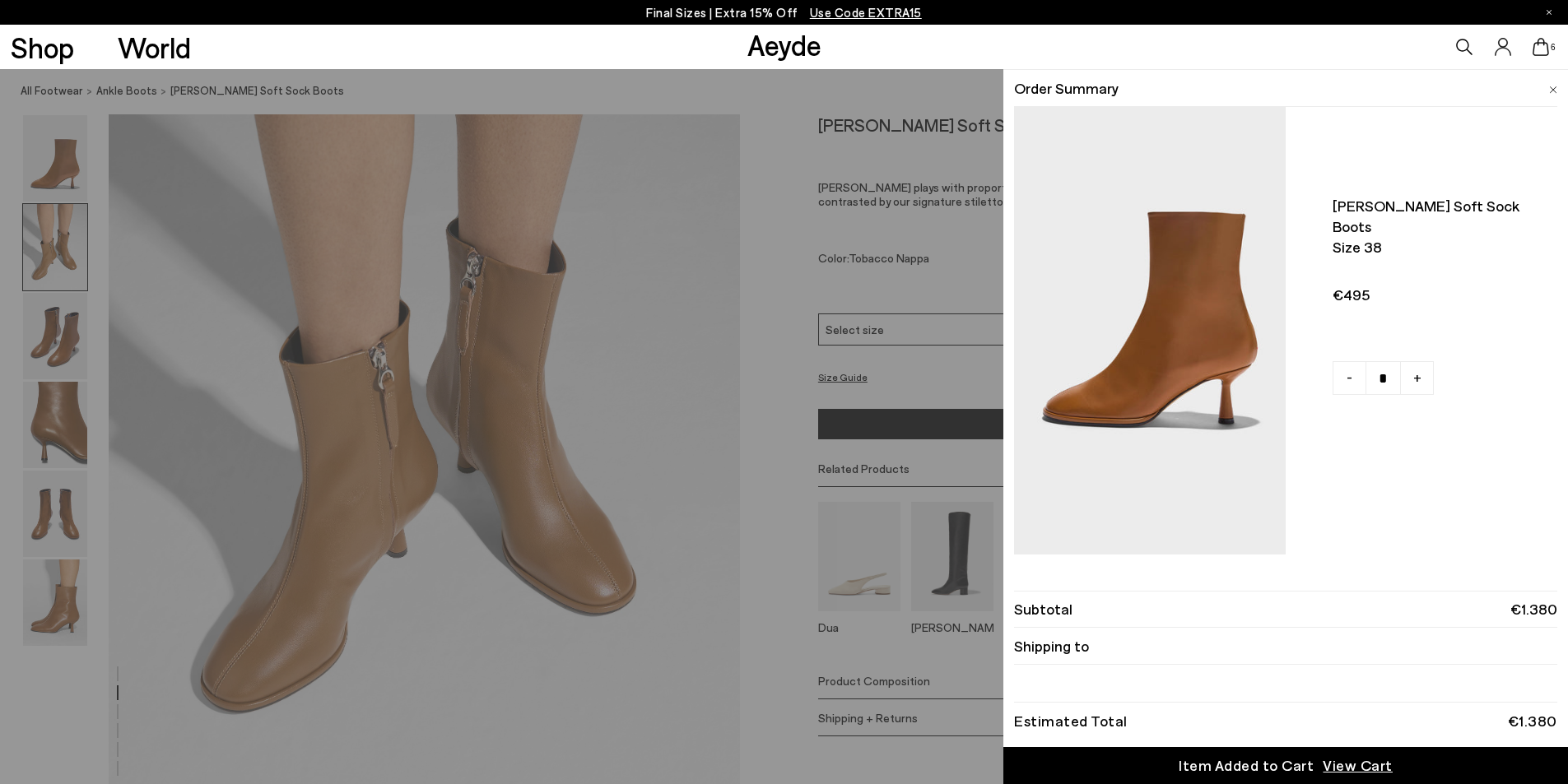
scroll to position [987, 0]
click at [646, 609] on div "Quick Add Color Size View Details Order Summary Dorothy soft sock boots Size 38…" at bounding box center [784, 426] width 1568 height 715
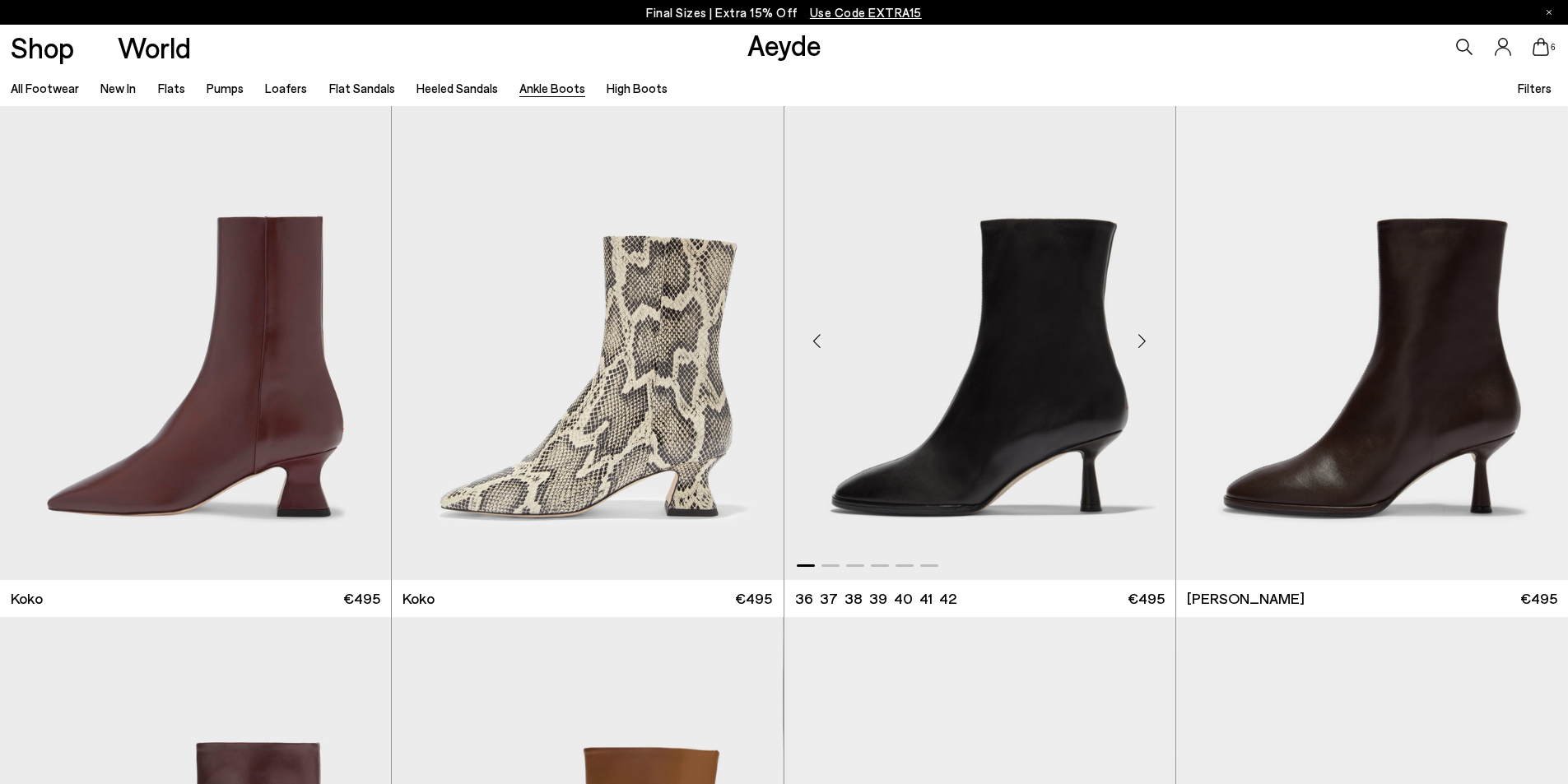
scroll to position [1069, 0]
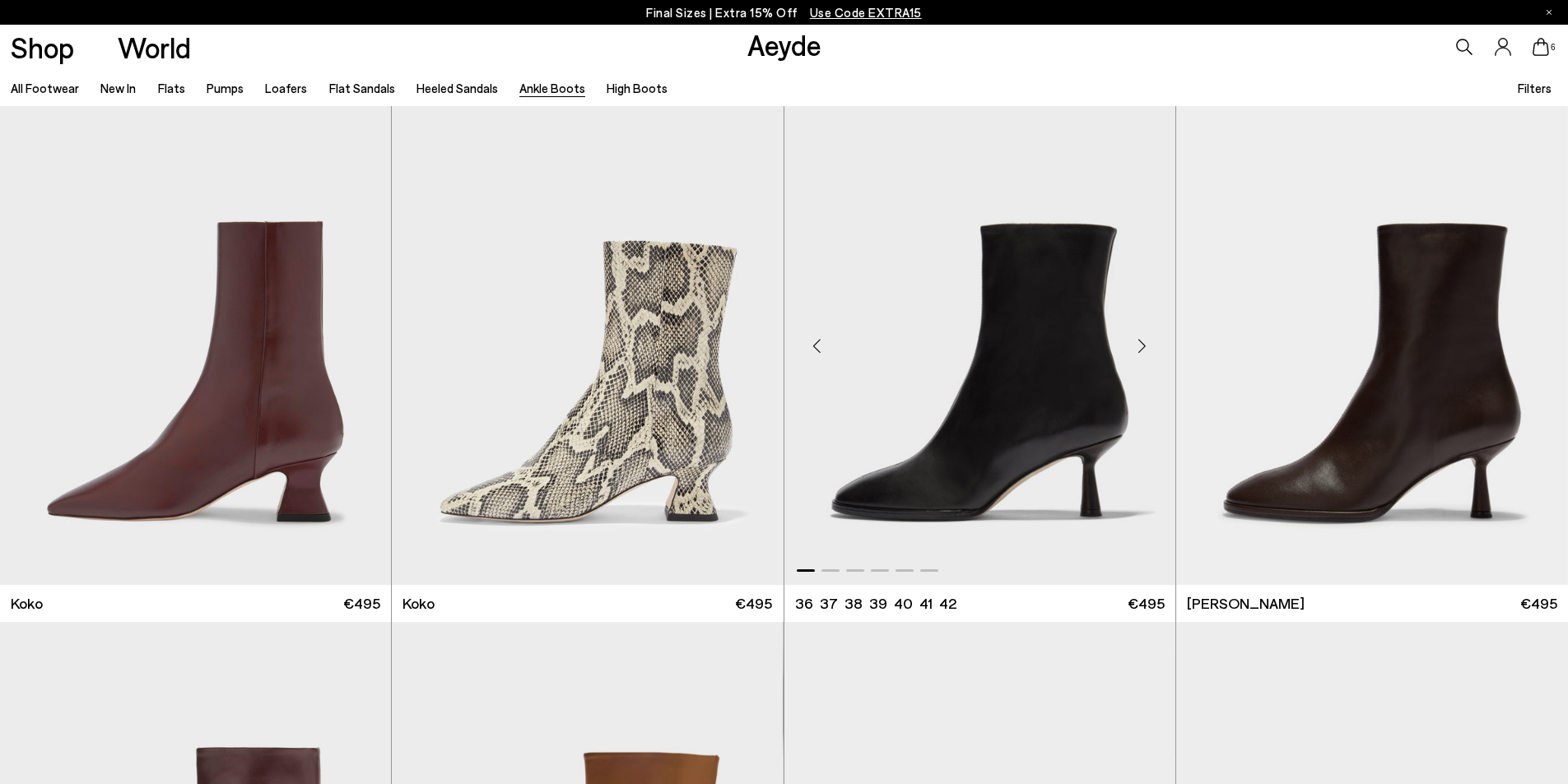
click at [1067, 367] on img "1 / 6" at bounding box center [980, 339] width 391 height 491
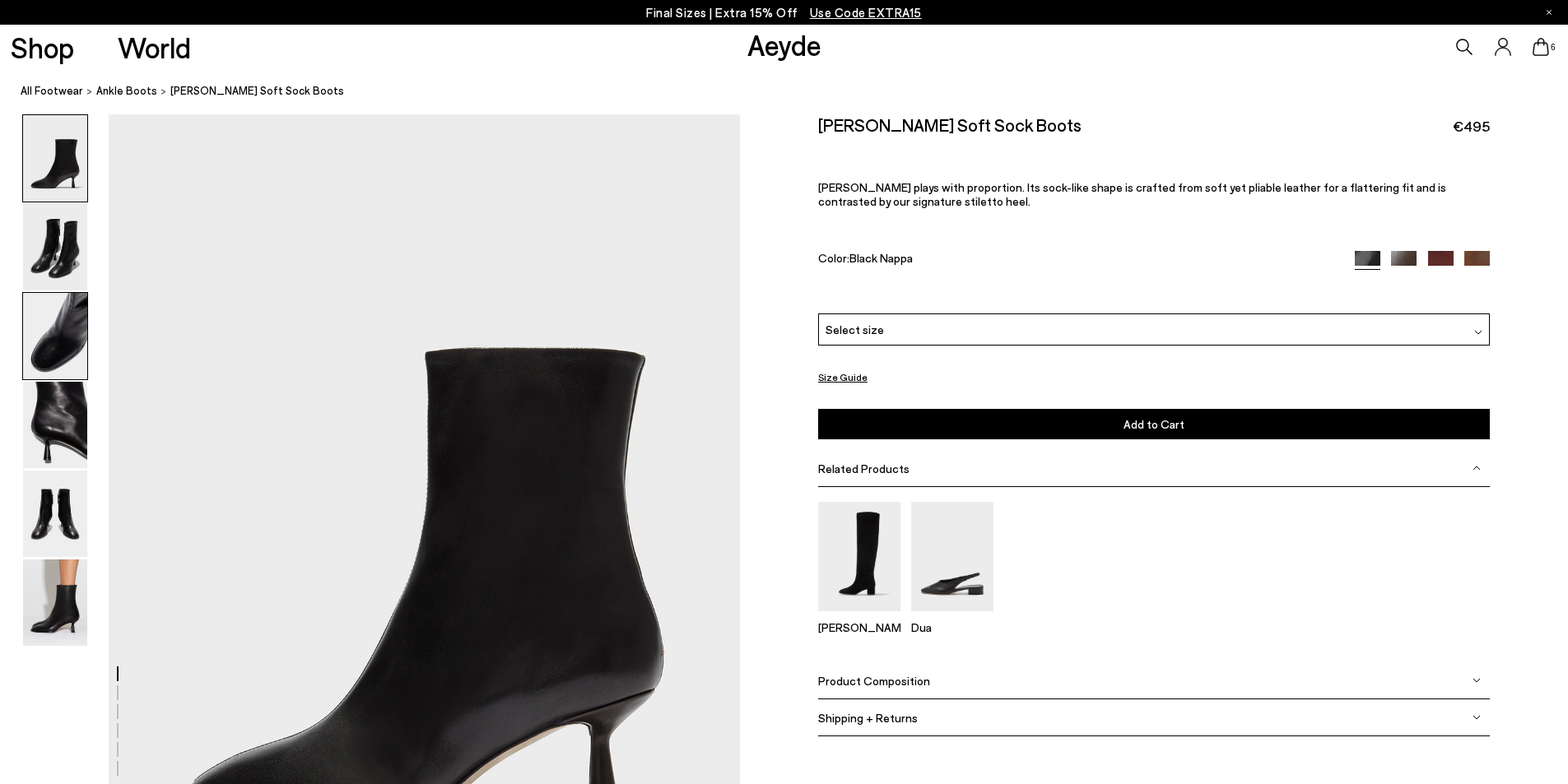
click at [51, 330] on img at bounding box center [54, 336] width 64 height 87
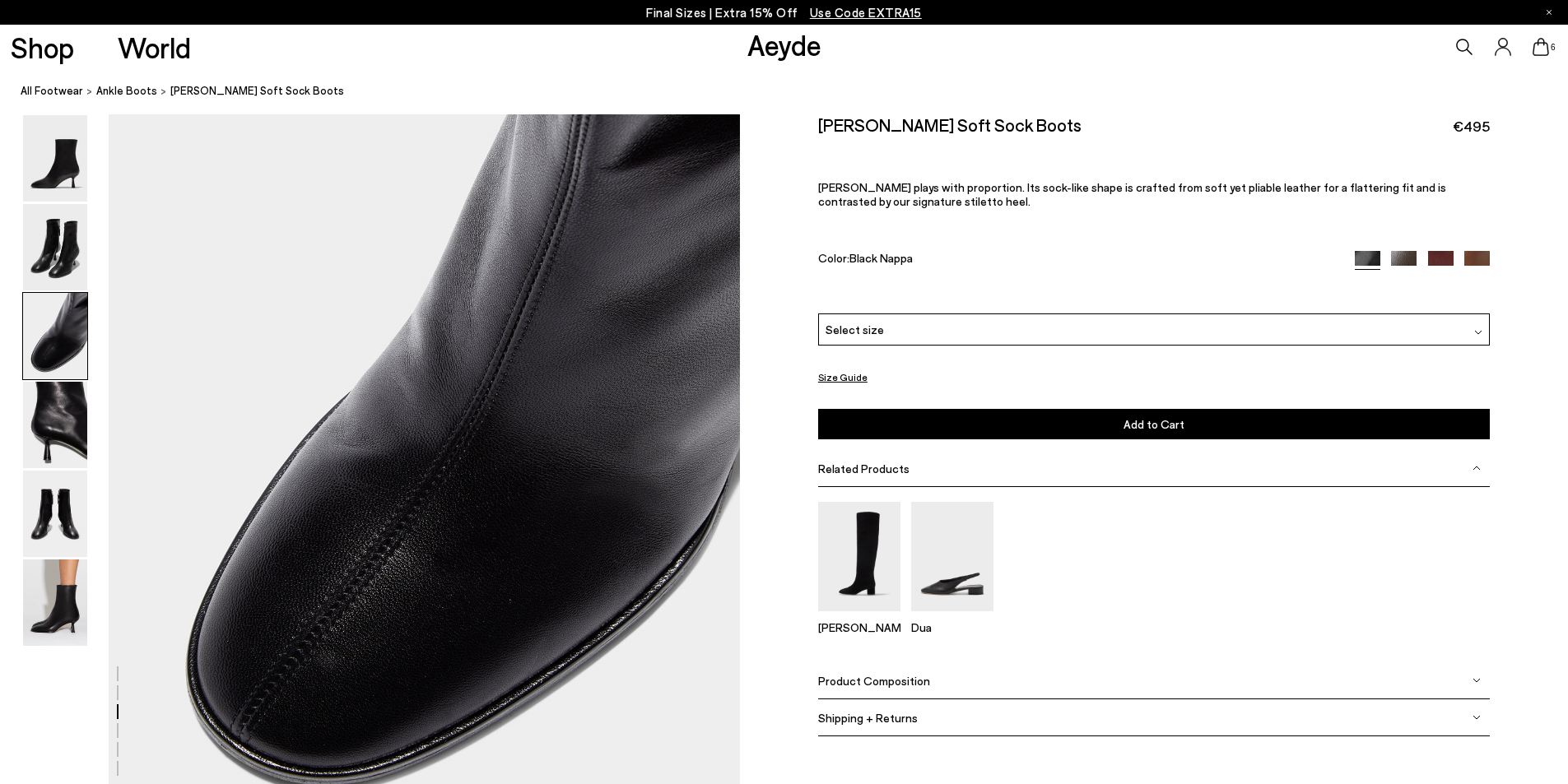
scroll to position [1935, 0]
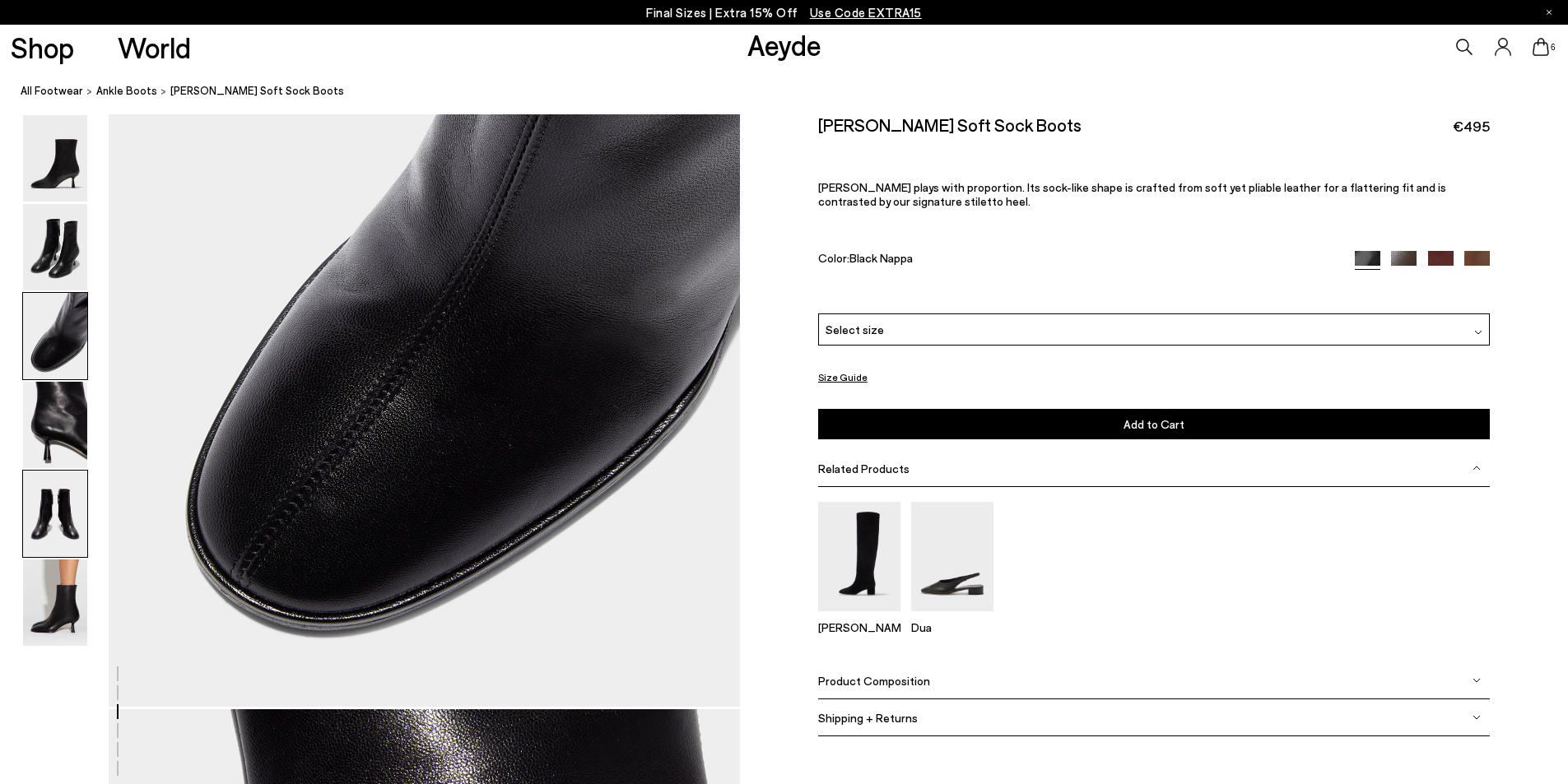
click at [68, 516] on img at bounding box center [54, 514] width 64 height 87
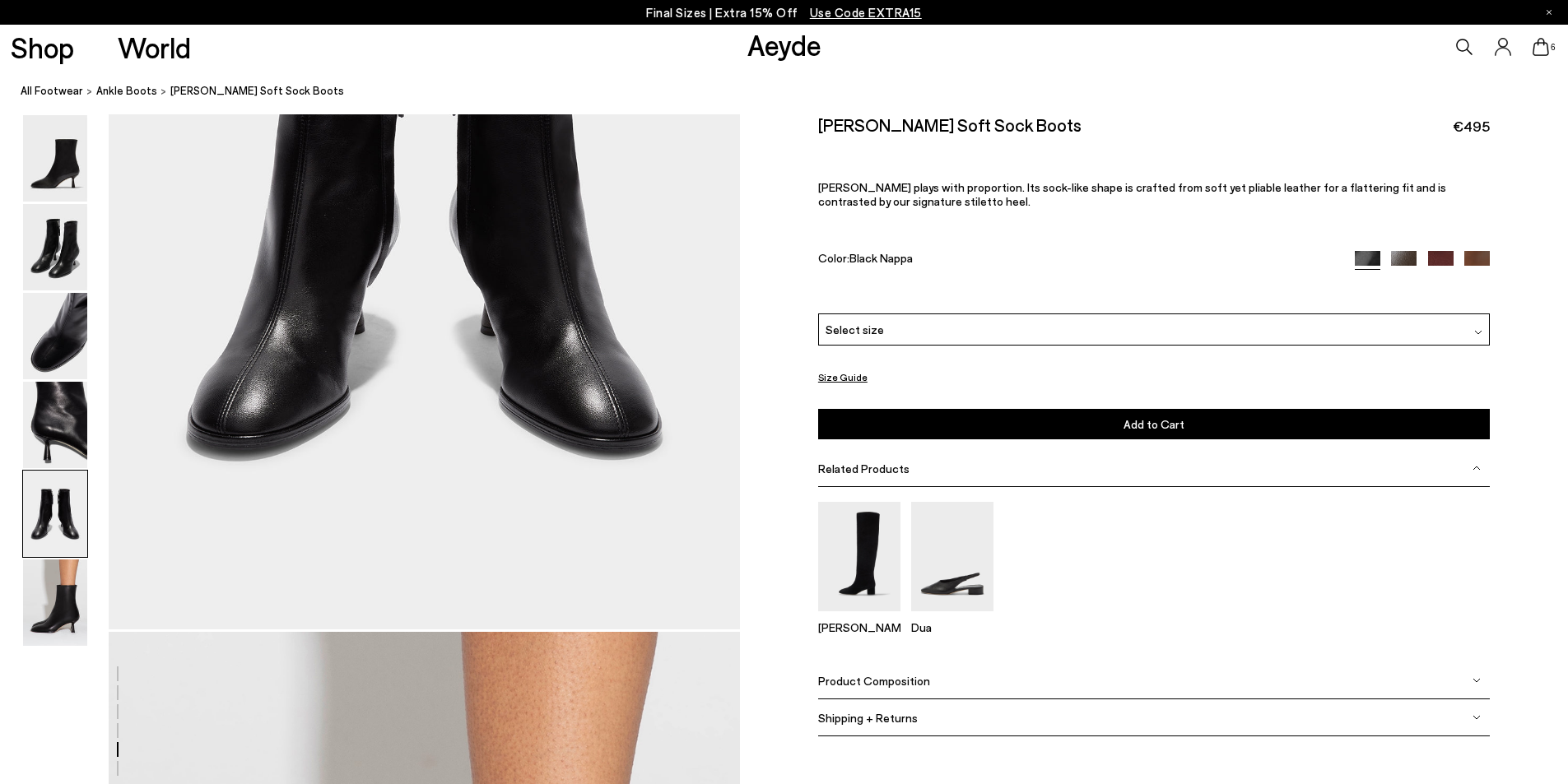
scroll to position [3540, 0]
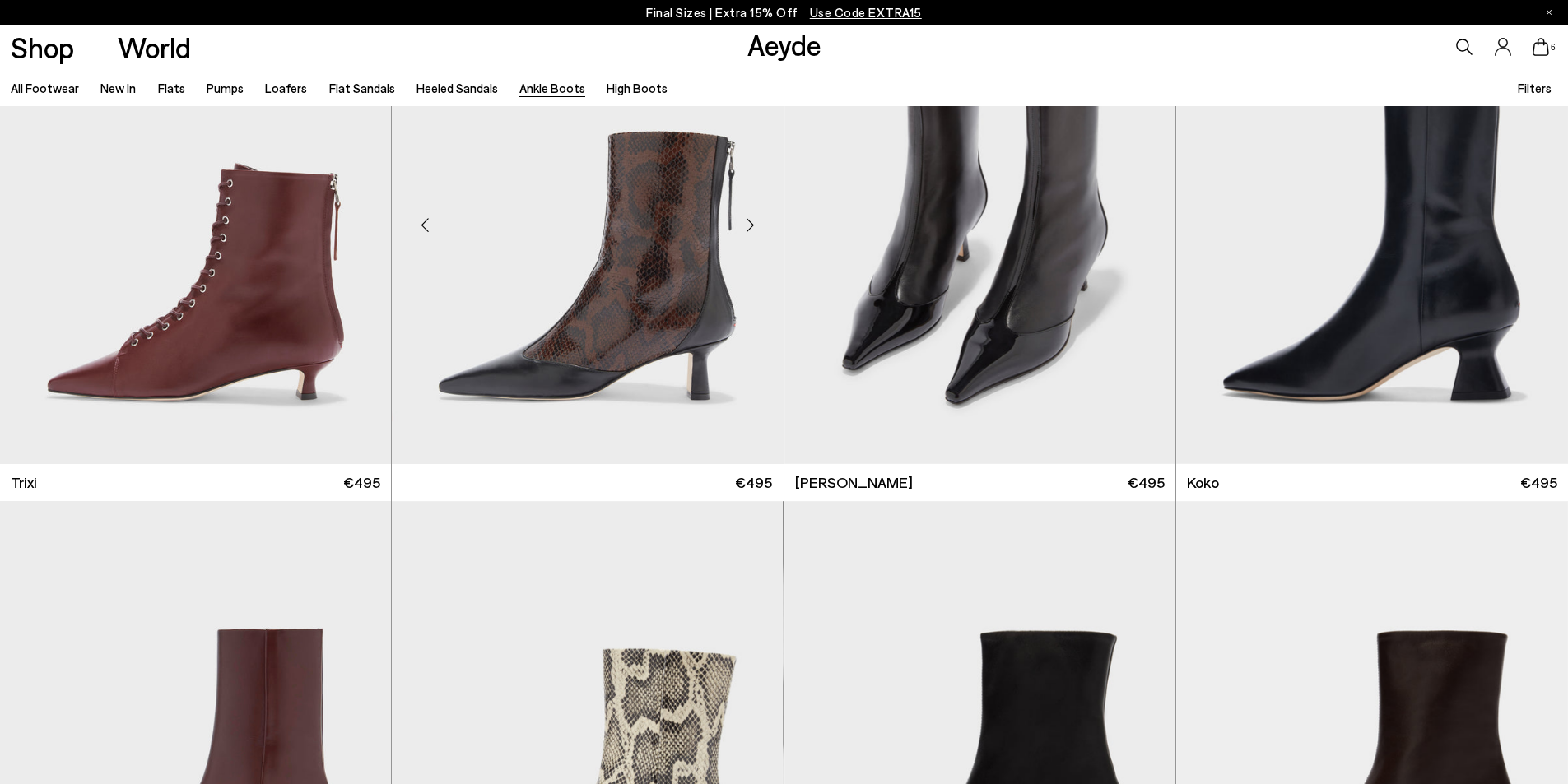
scroll to position [426, 0]
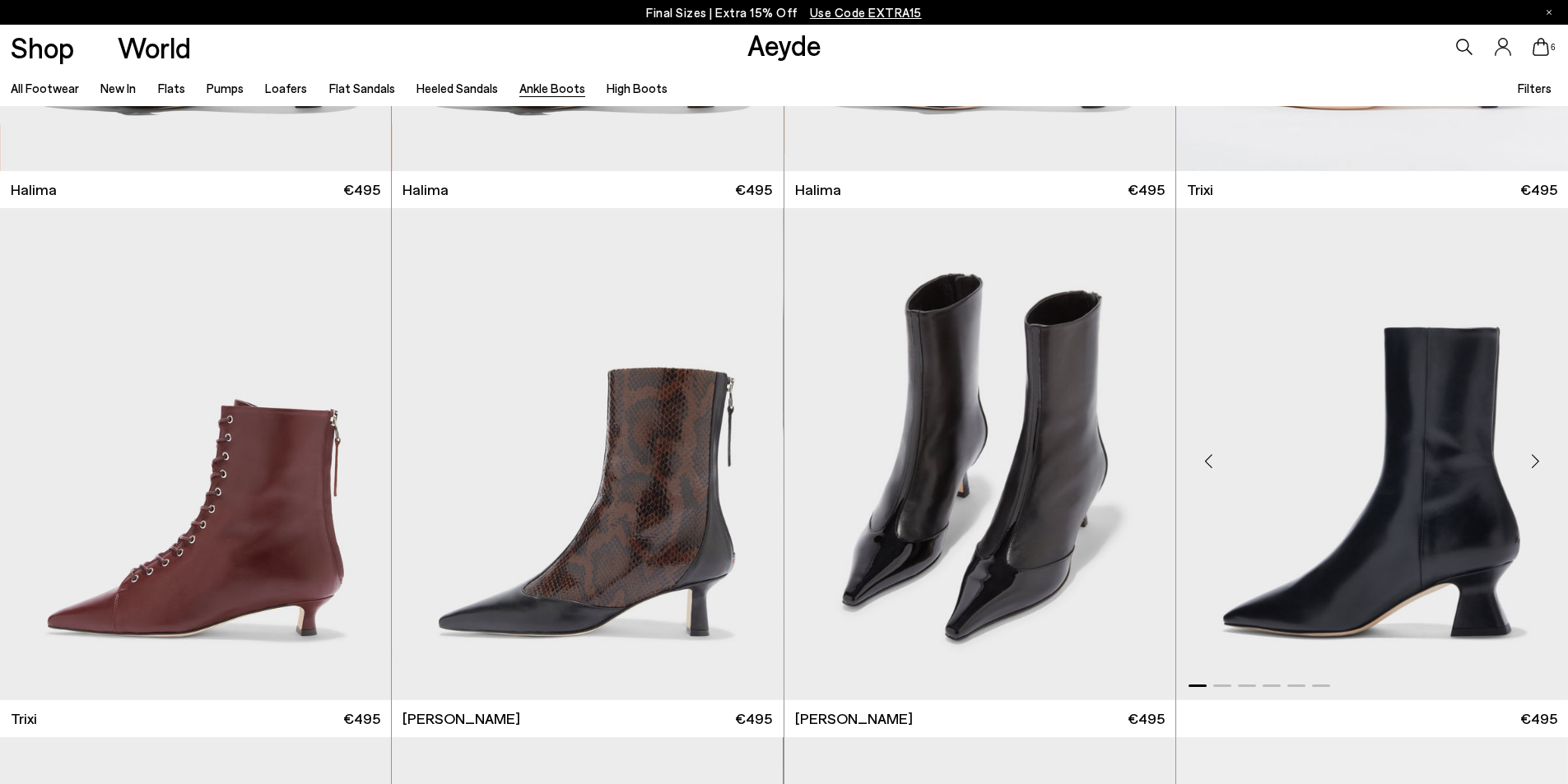
click at [1434, 512] on img "1 / 6" at bounding box center [1373, 453] width 392 height 491
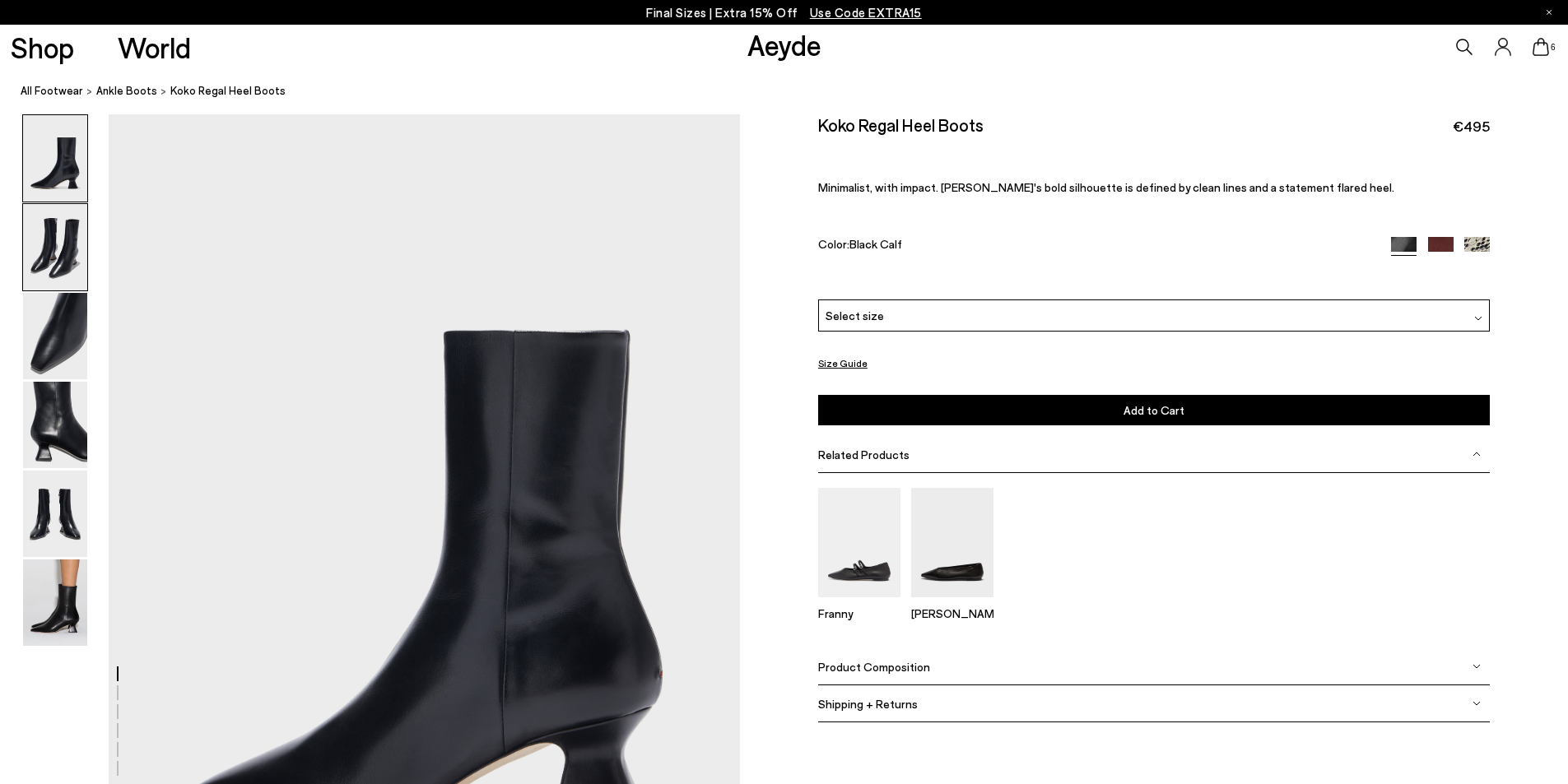
click at [55, 247] on img at bounding box center [54, 247] width 64 height 87
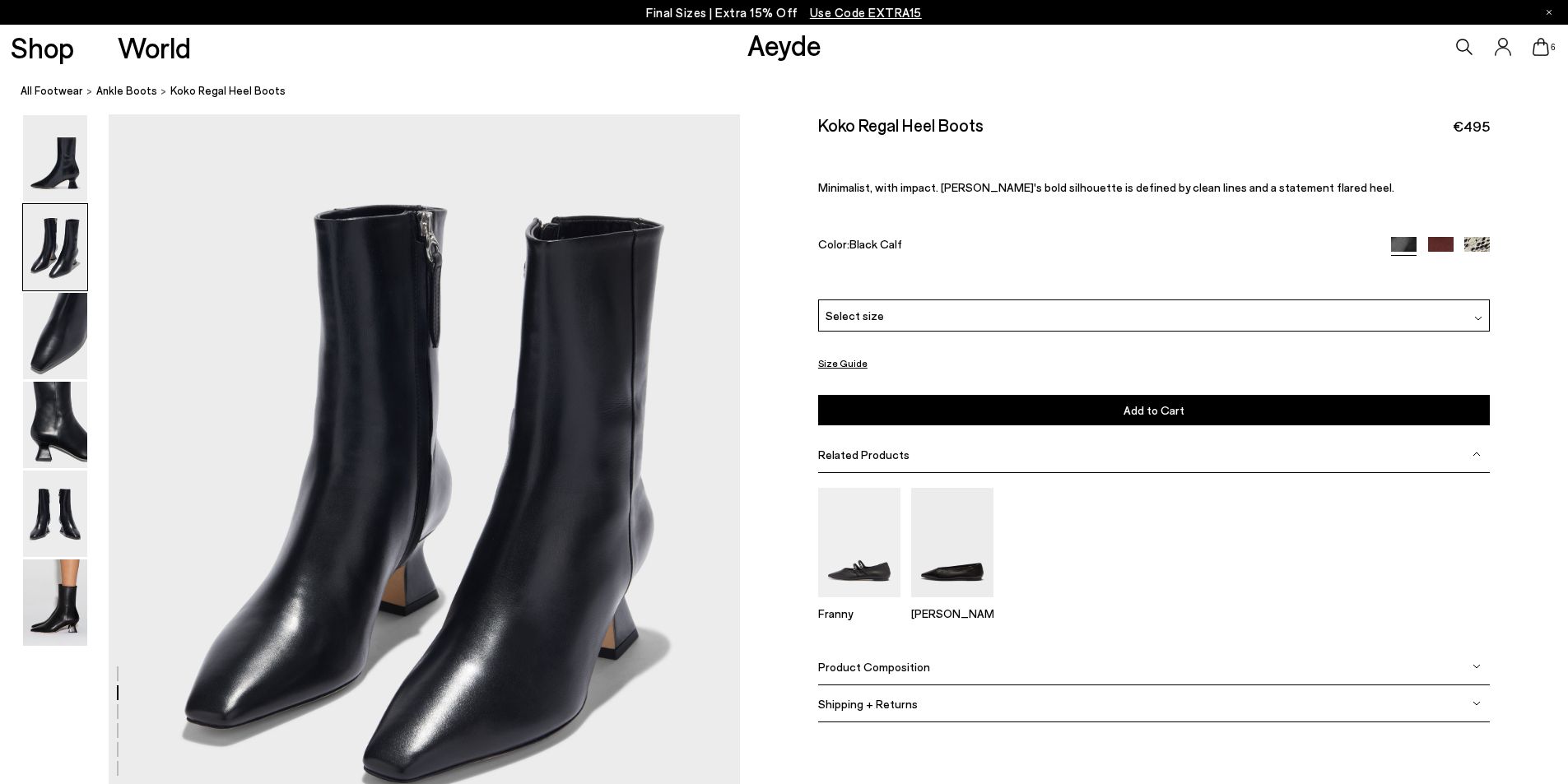
scroll to position [928, 0]
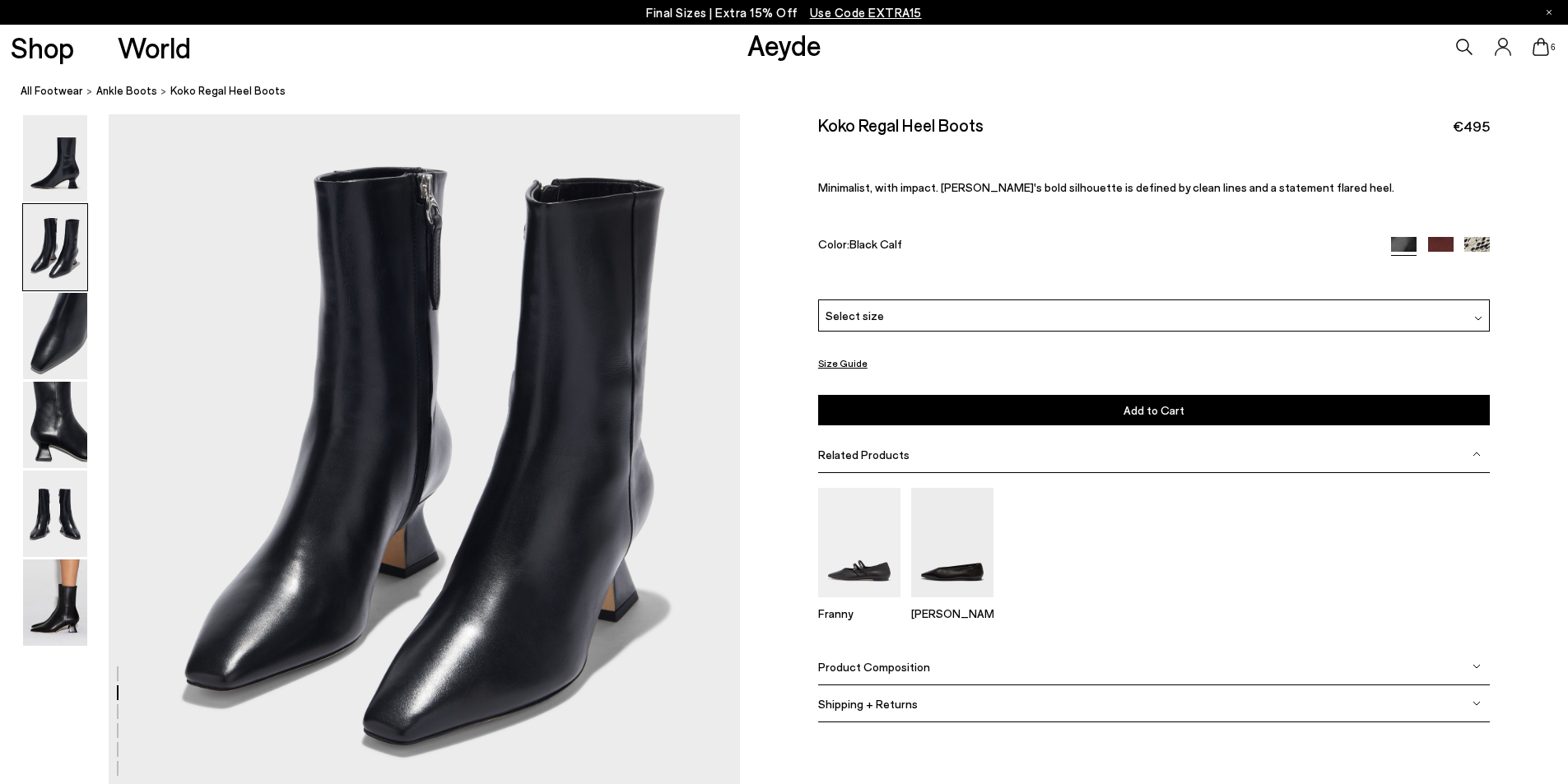
click at [1477, 243] on img at bounding box center [1477, 249] width 25 height 25
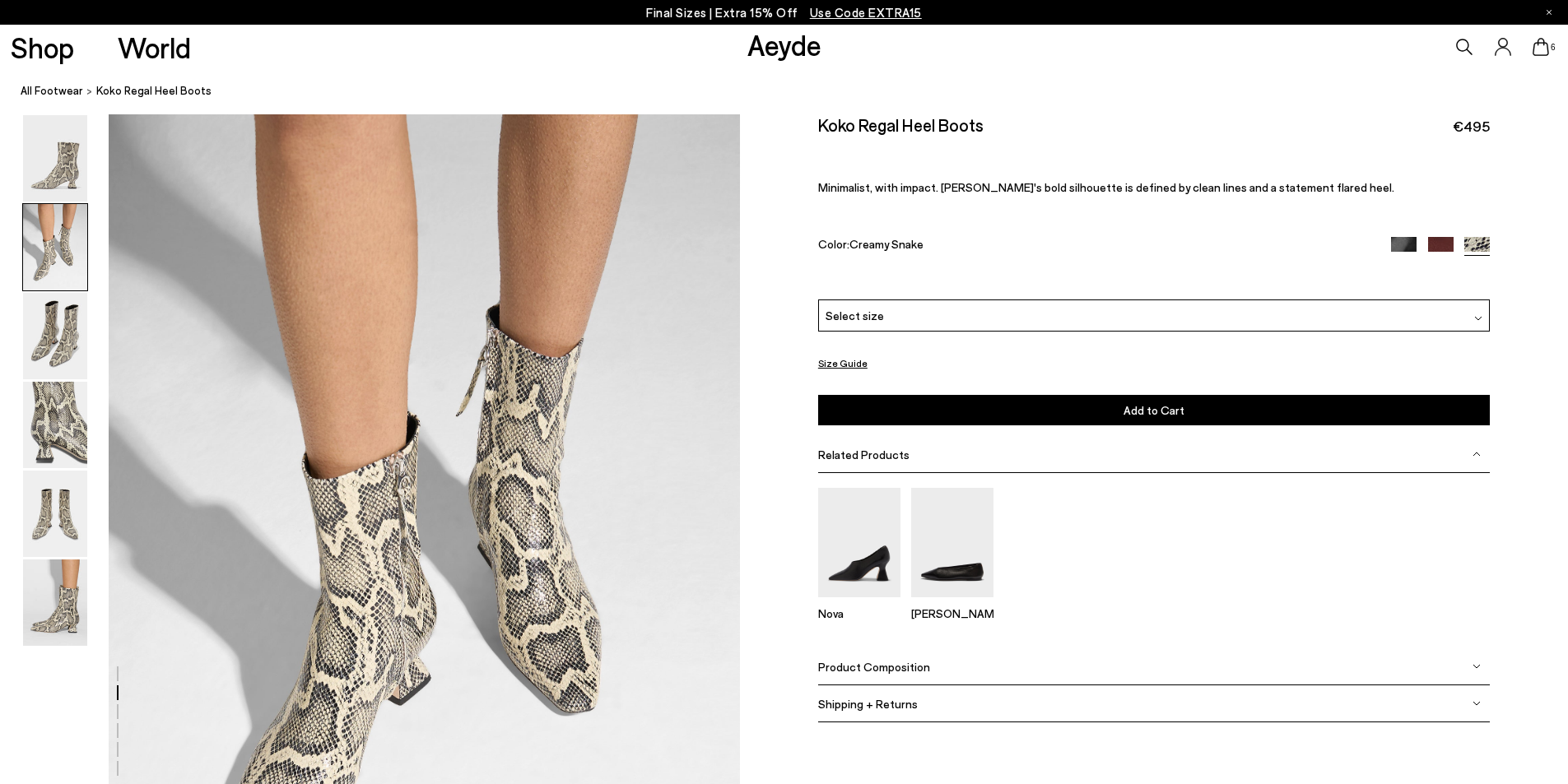
scroll to position [822, 0]
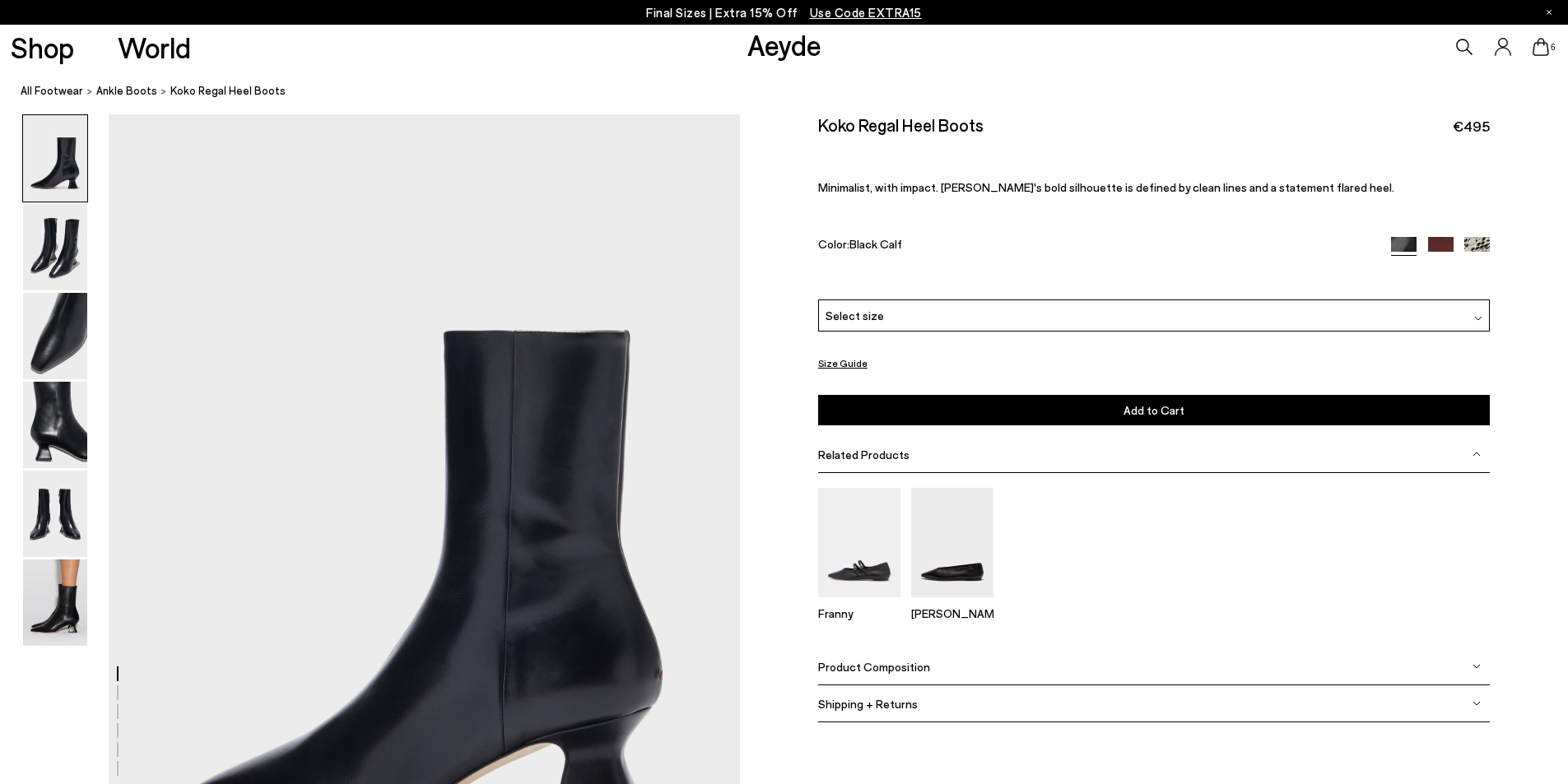
scroll to position [928, 0]
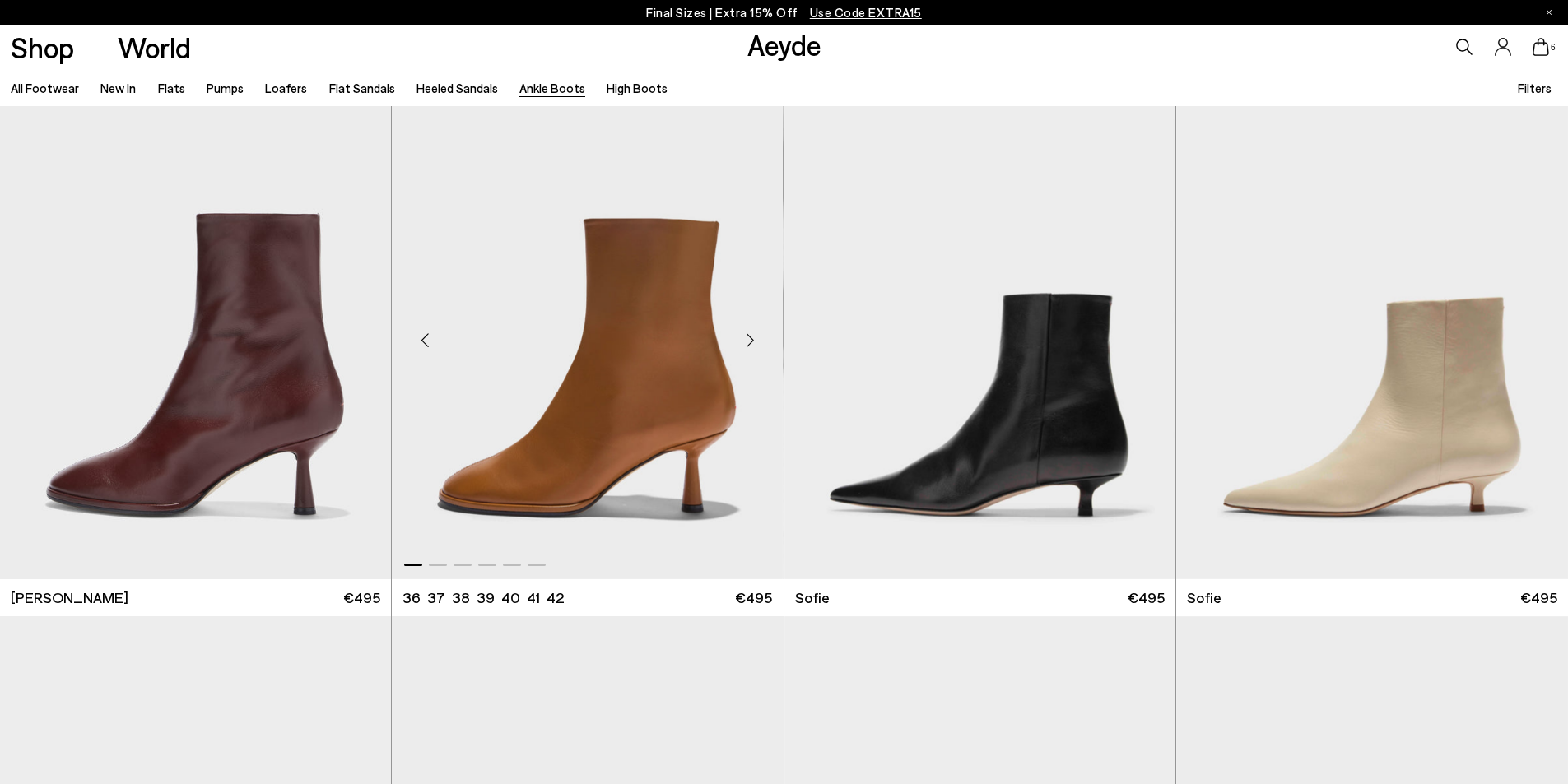
scroll to position [1654, 0]
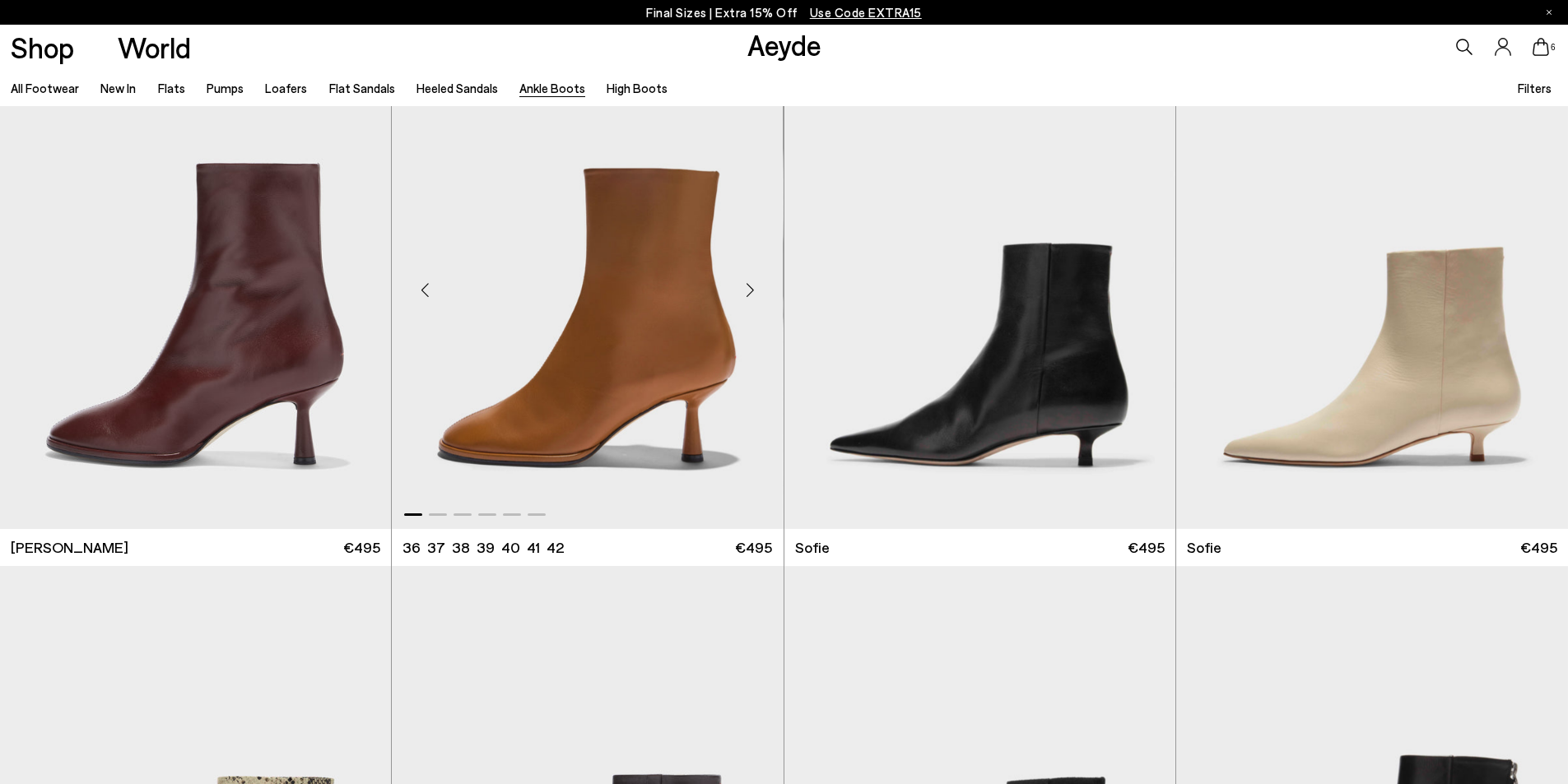
click at [748, 284] on div "Next slide" at bounding box center [750, 290] width 49 height 49
